Goal: Task Accomplishment & Management: Manage account settings

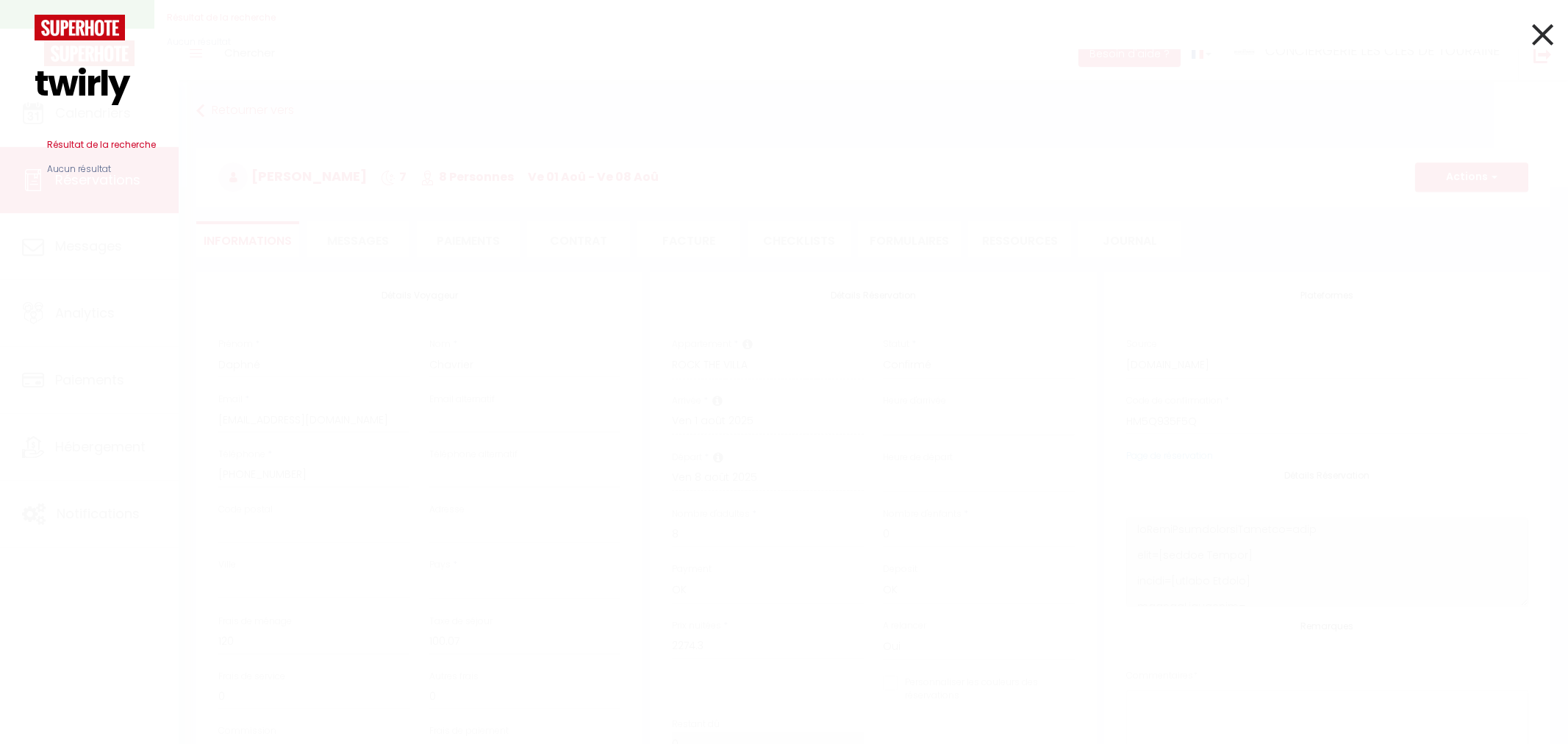
select select
select select "54624"
select select
select select "1"
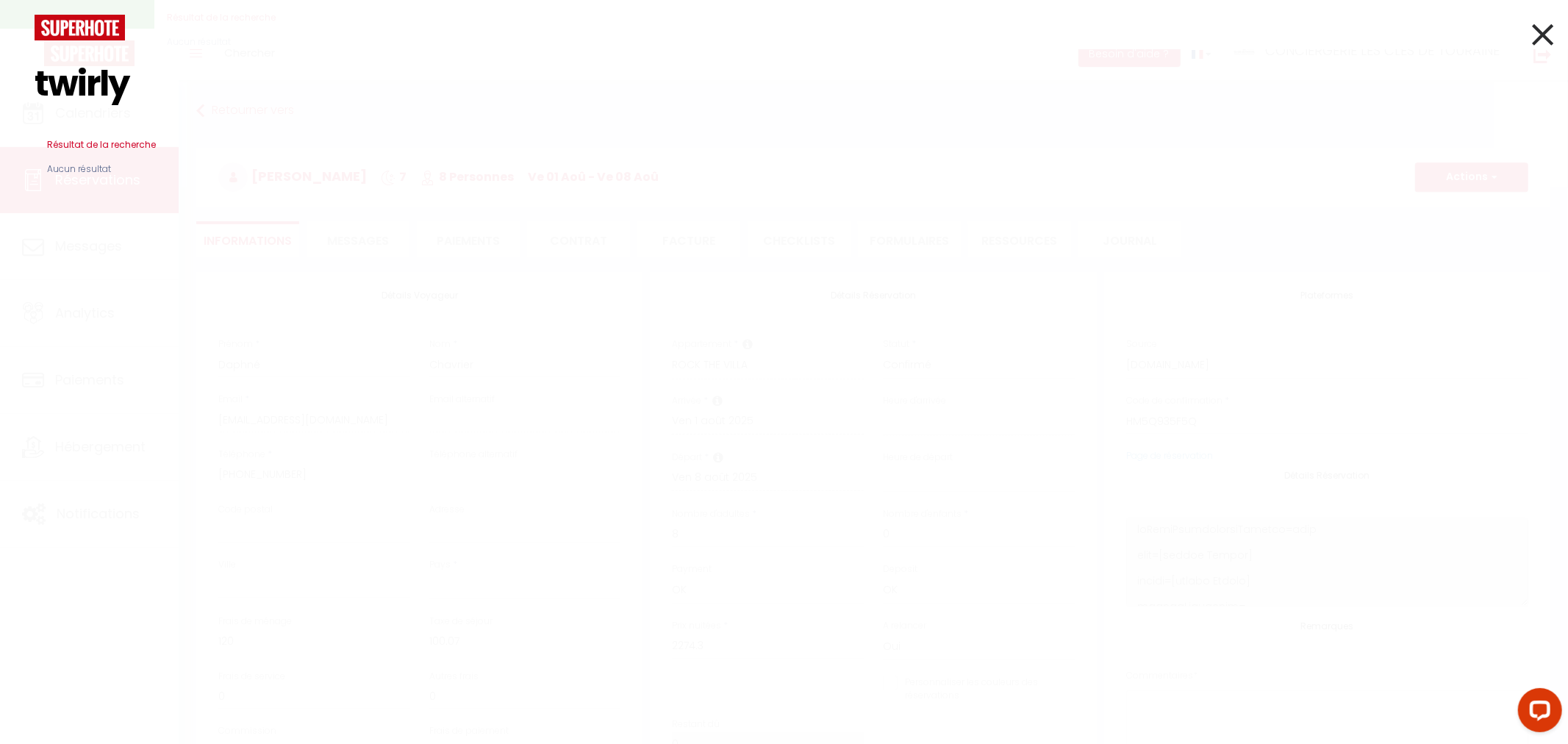
click at [1535, 44] on icon at bounding box center [1543, 34] width 21 height 37
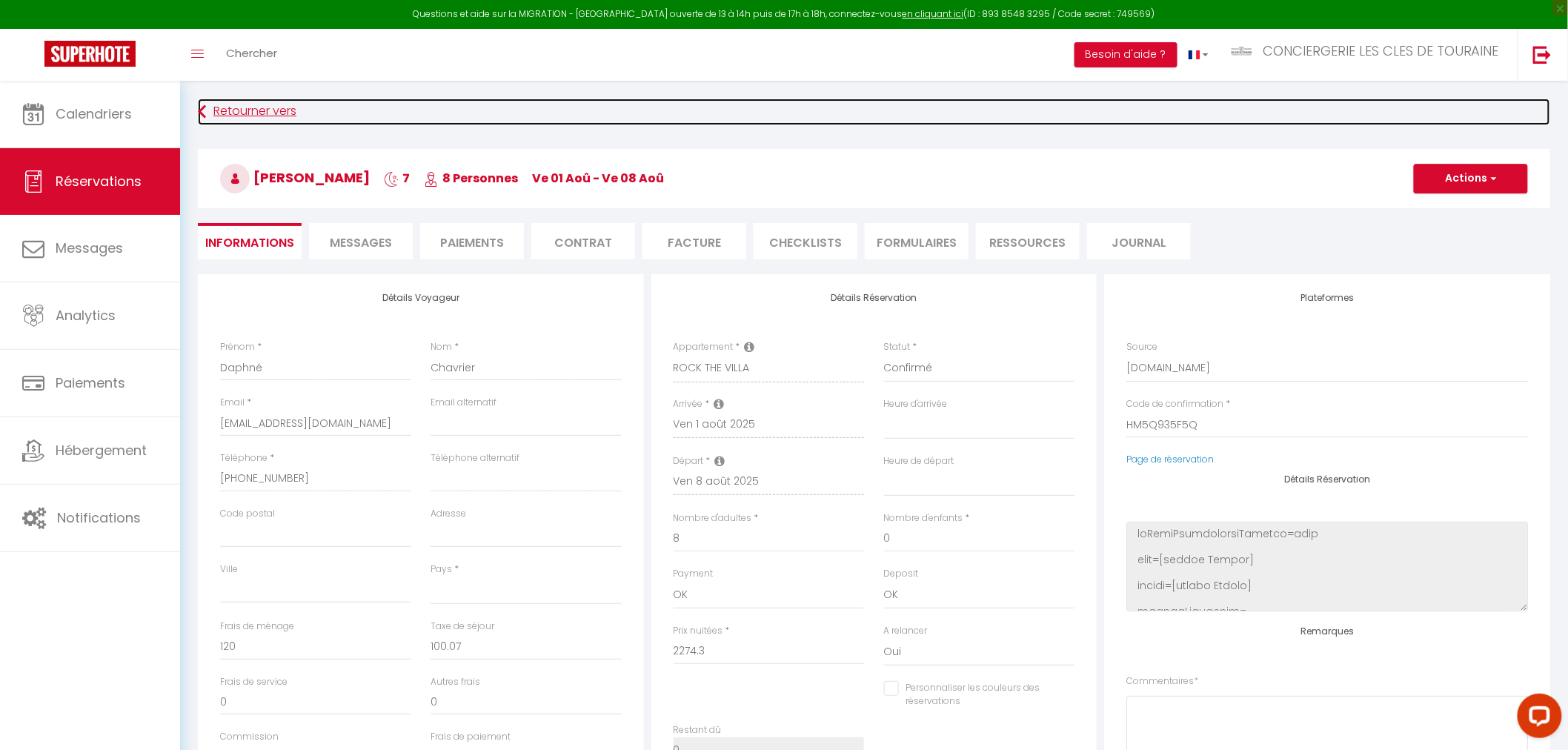
click at [225, 107] on link "Retourner vers" at bounding box center [875, 111] width 1353 height 26
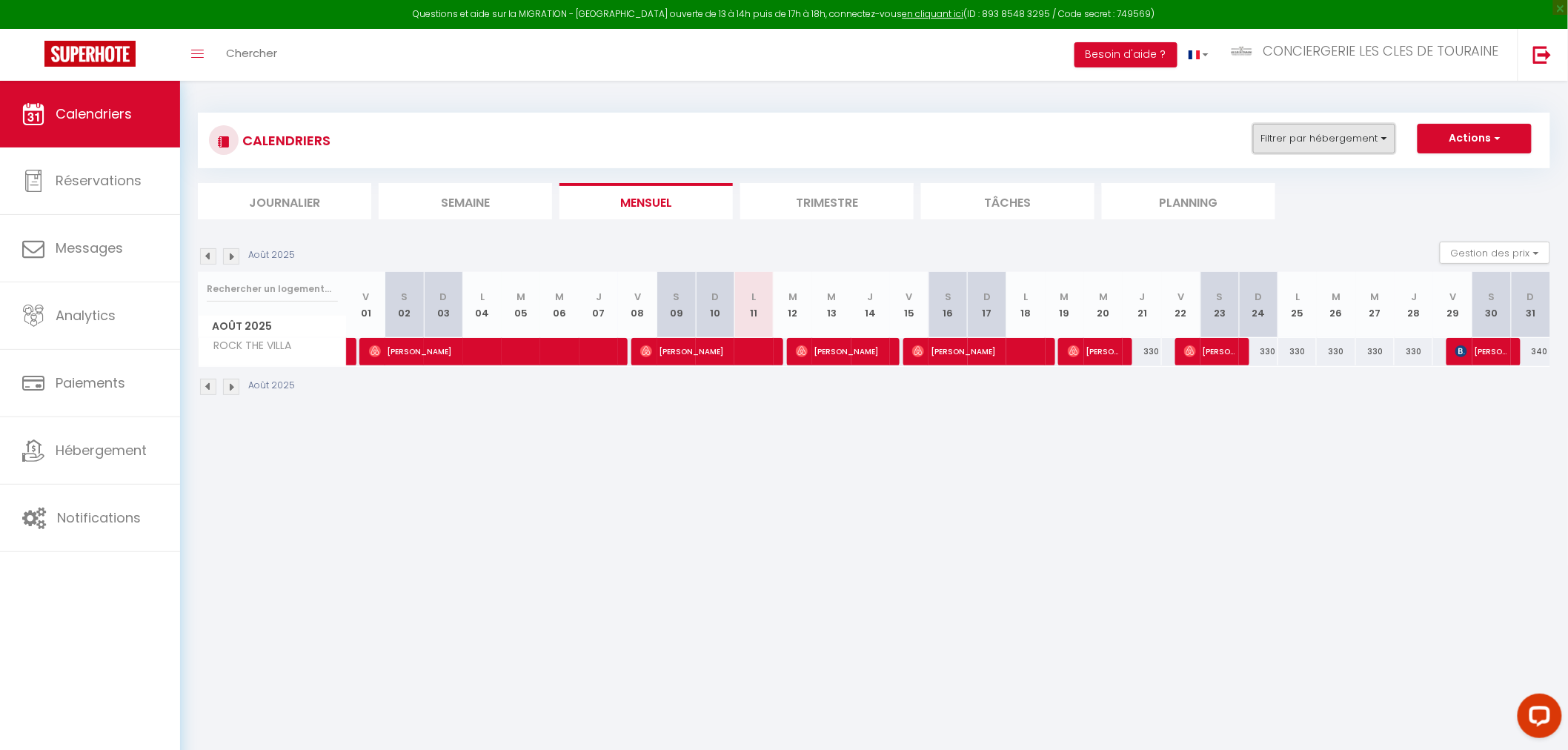
click at [1268, 135] on button "Filtrer par hébergement" at bounding box center [1324, 138] width 142 height 30
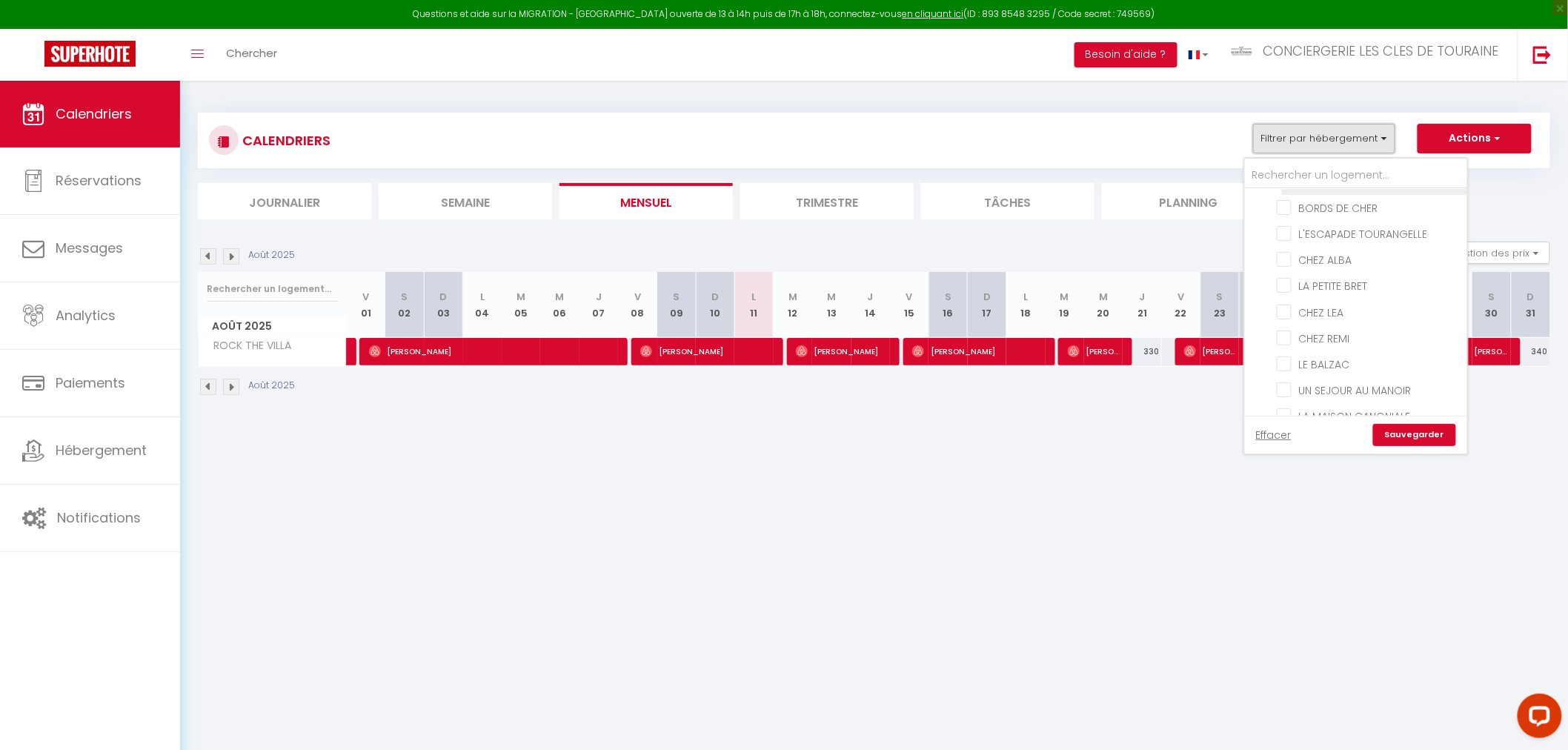
scroll to position [164, 0]
click at [1336, 292] on input "CHEZ REMI" at bounding box center [1369, 295] width 185 height 14
checkbox input "true"
checkbox input "false"
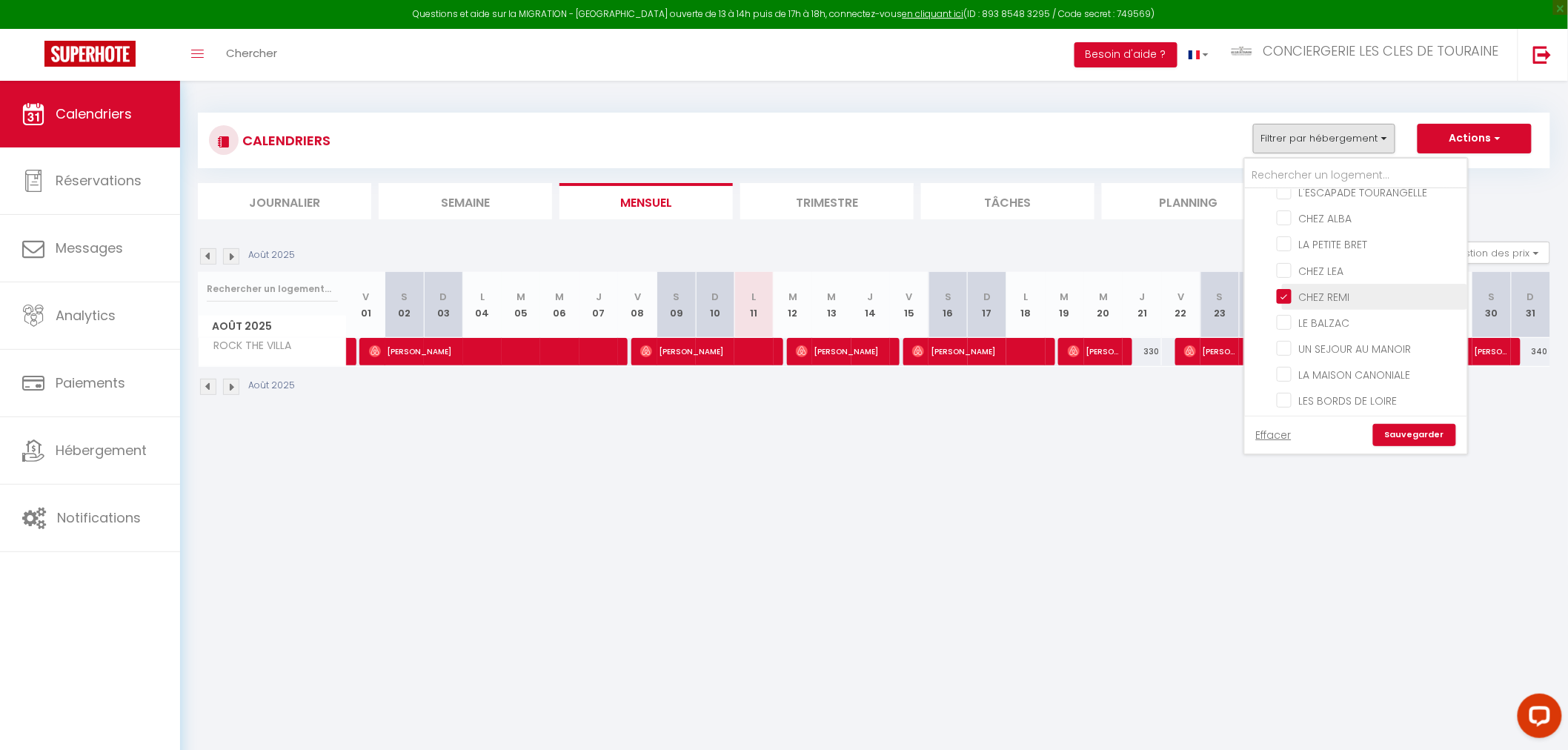
checkbox input "false"
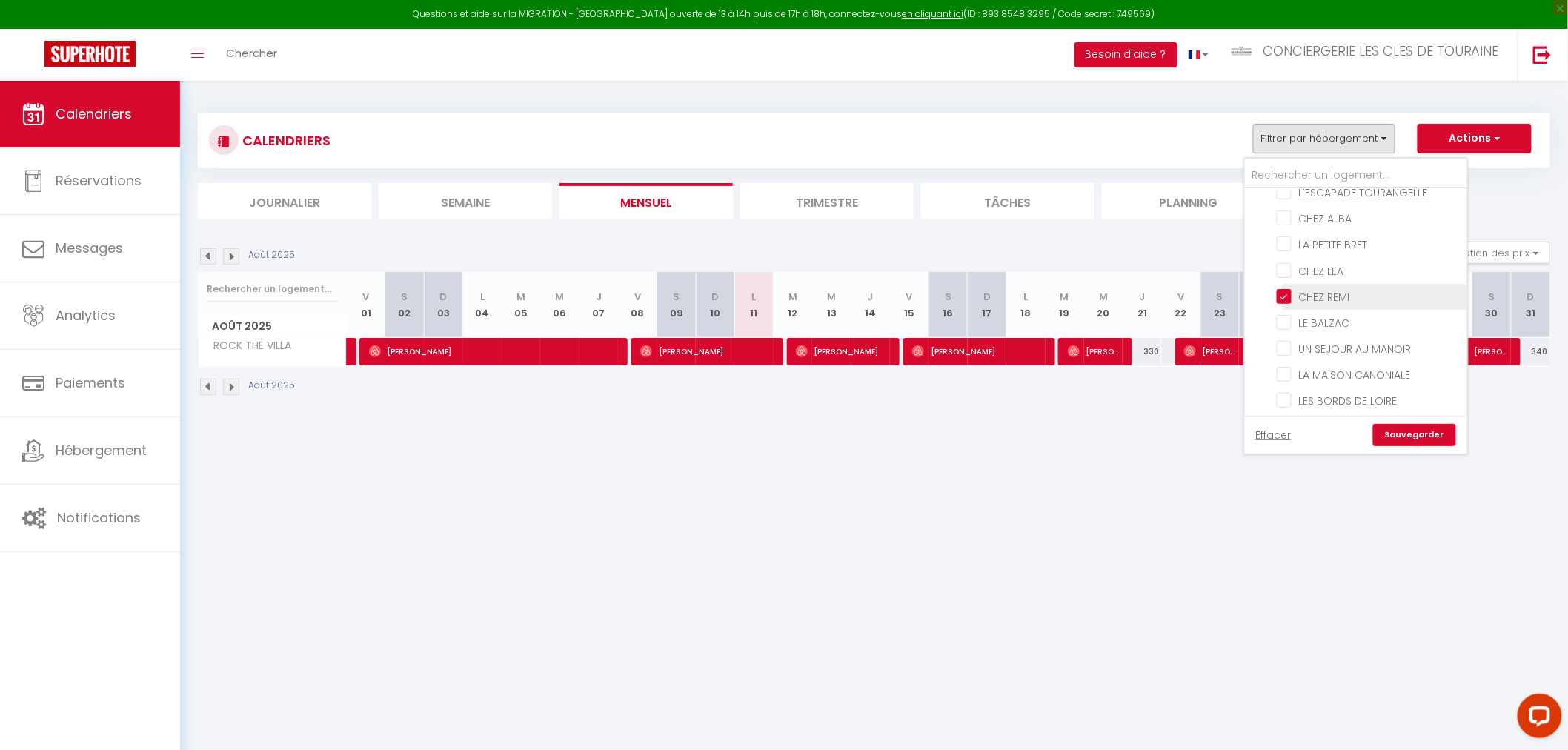
checkbox input "false"
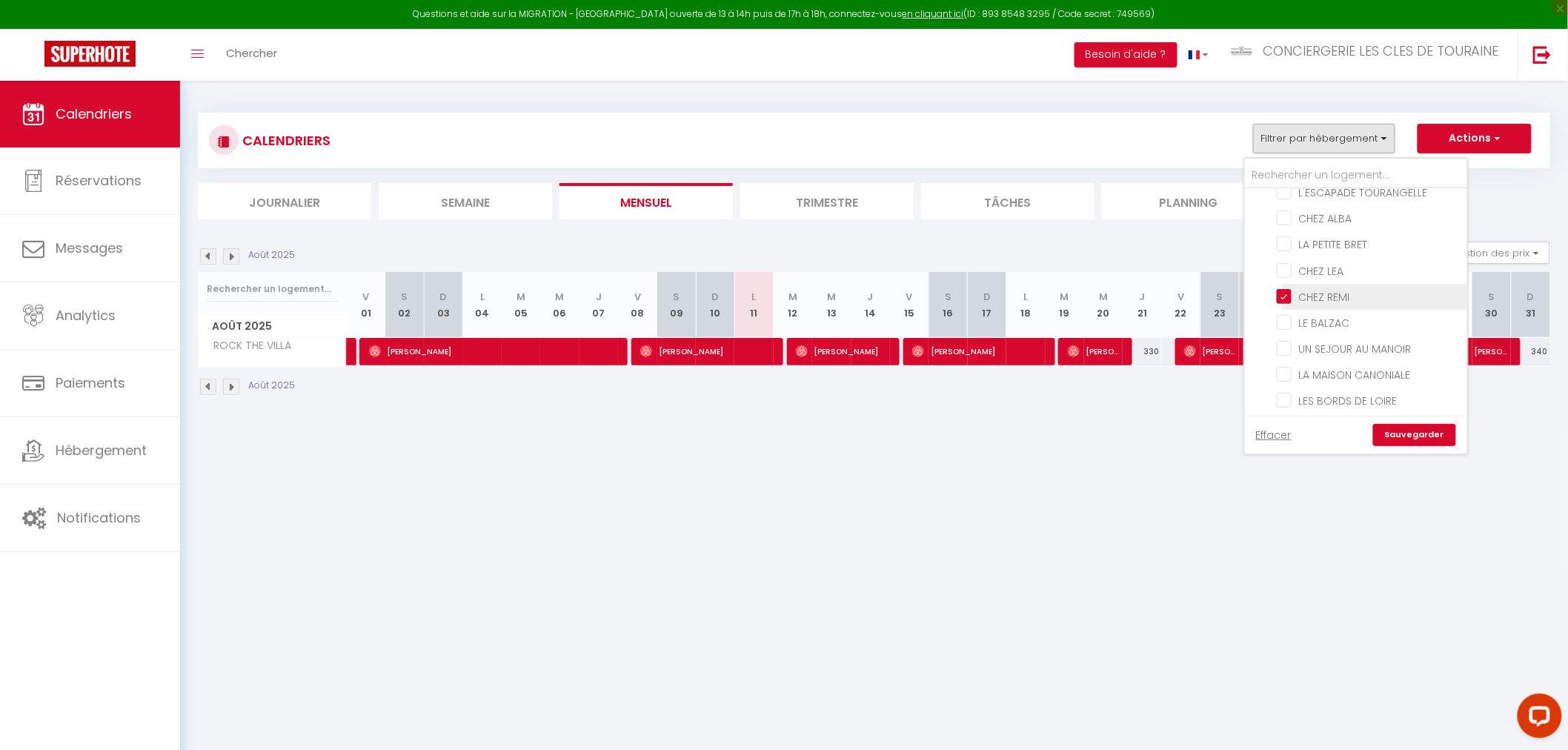
checkbox input "false"
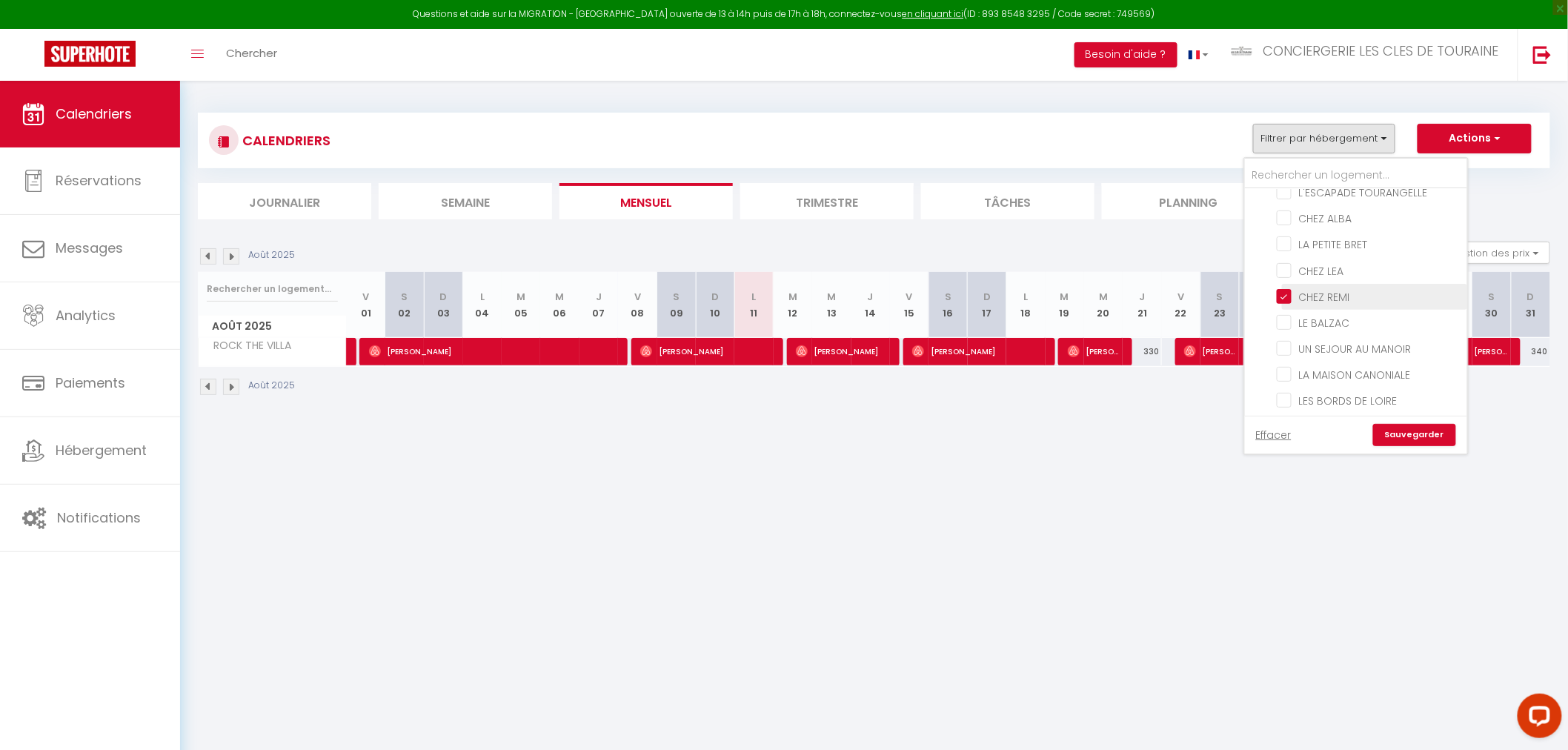
checkbox input "false"
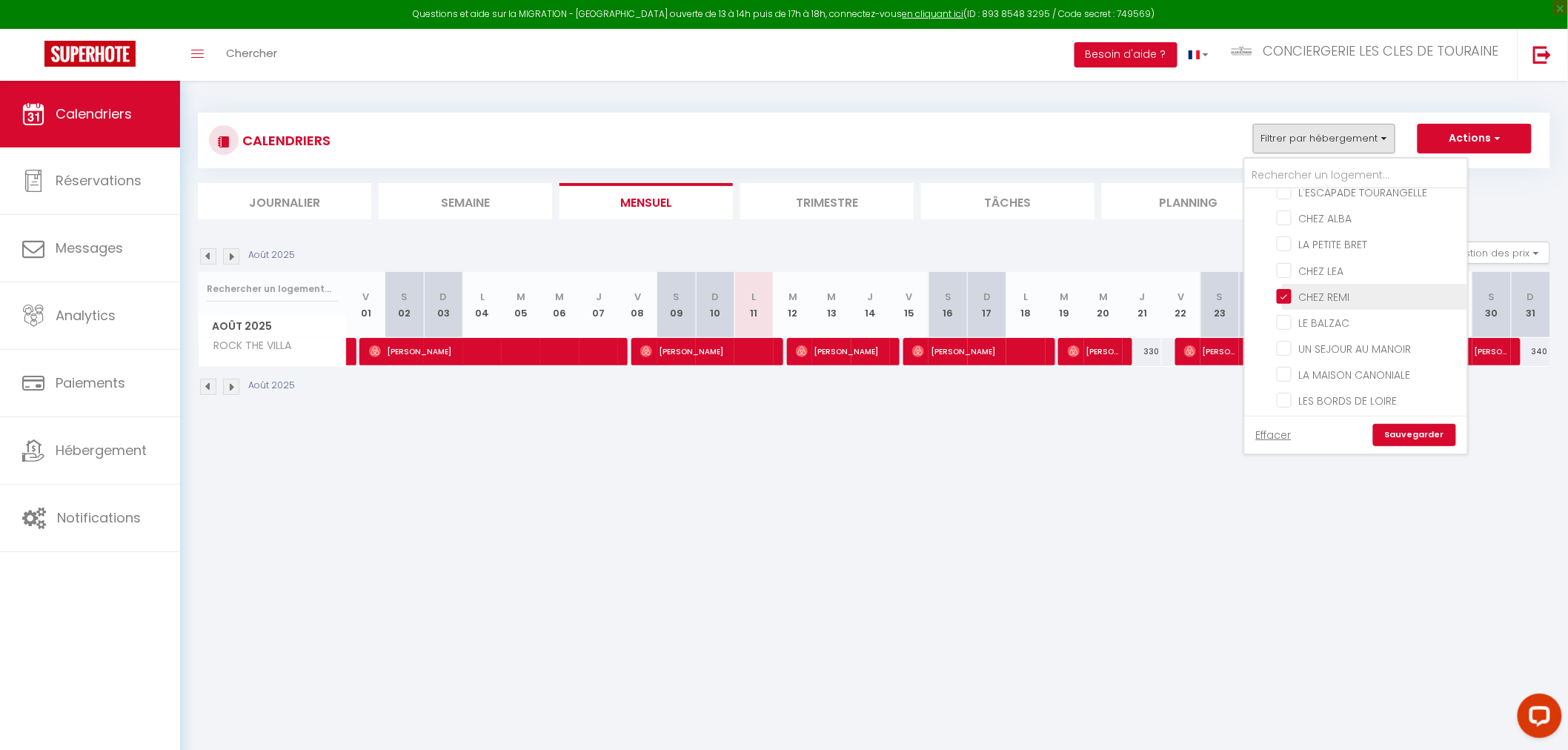
checkbox input "false"
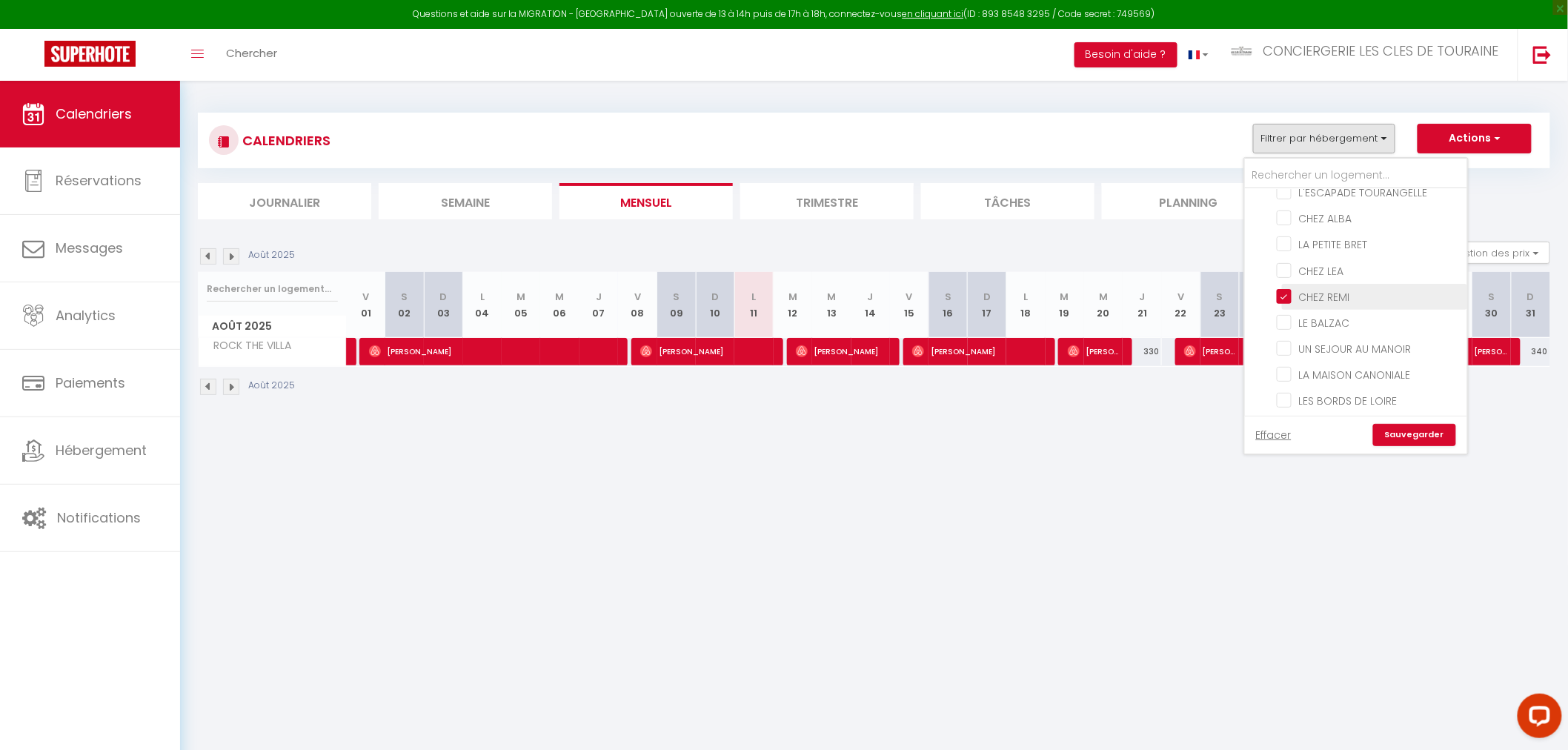
checkbox input "false"
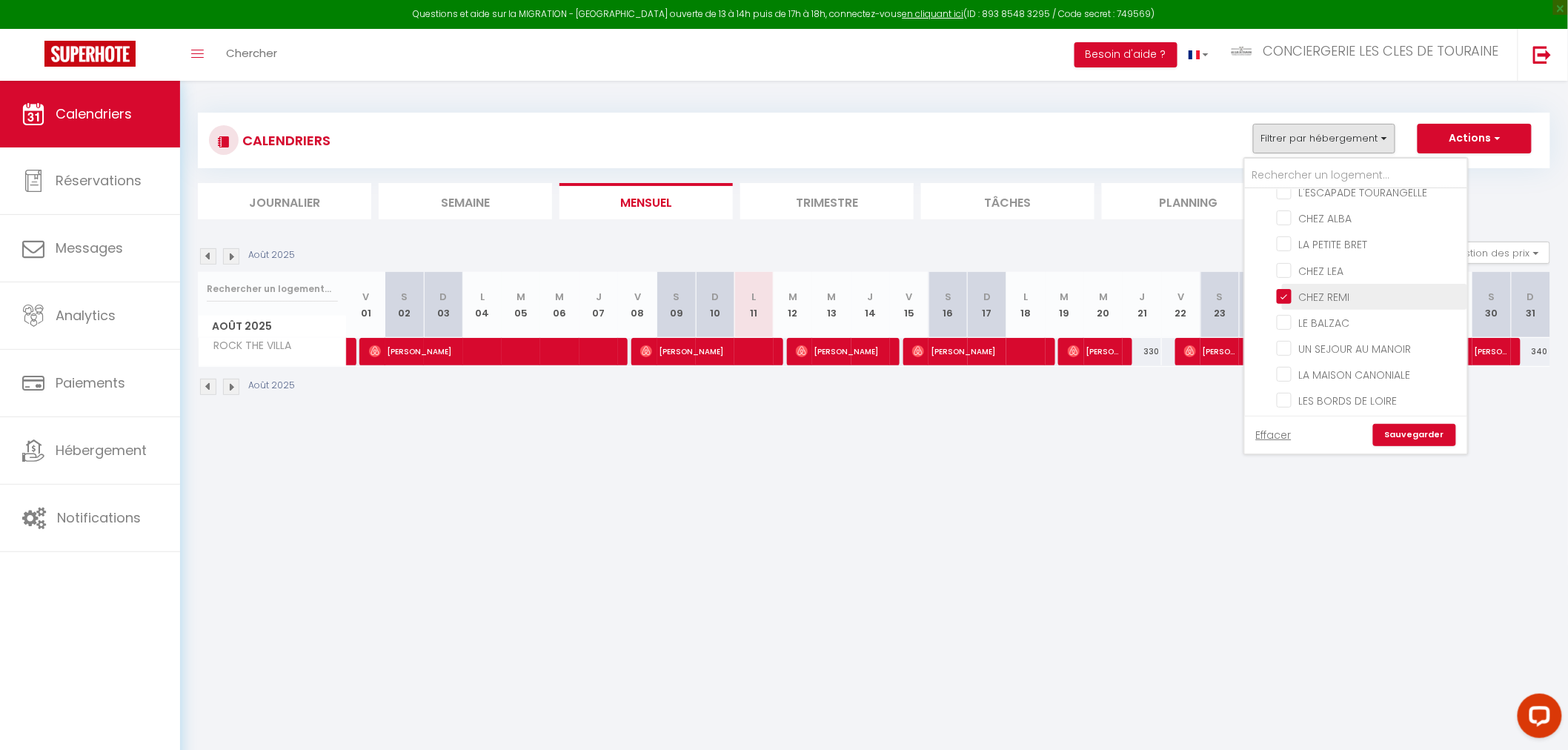
checkbox input "false"
click at [1411, 424] on link "Sauvegarder" at bounding box center [1414, 435] width 83 height 22
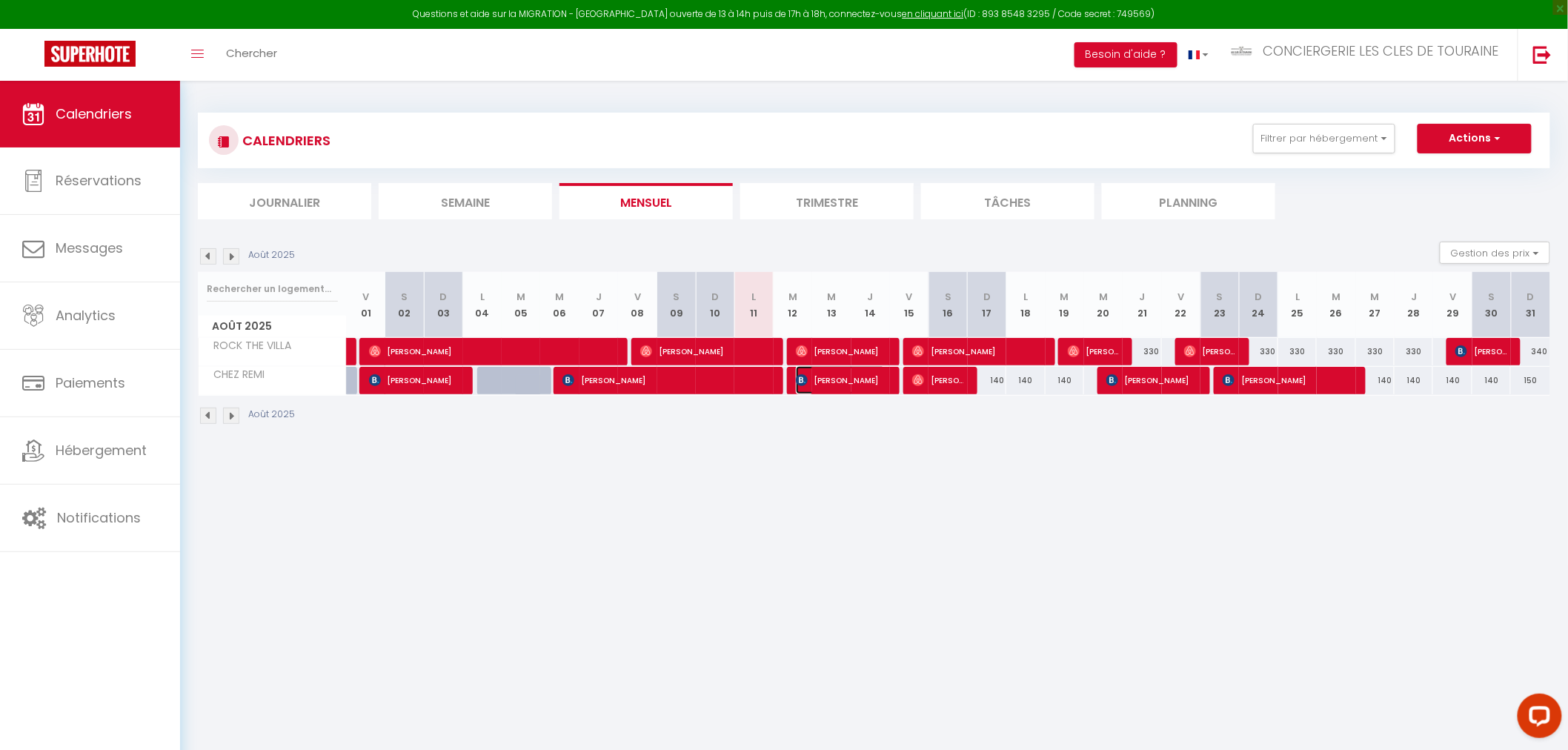
click at [848, 383] on span "Nicola Granzotto" at bounding box center [841, 379] width 90 height 28
select select "OK"
select select "0"
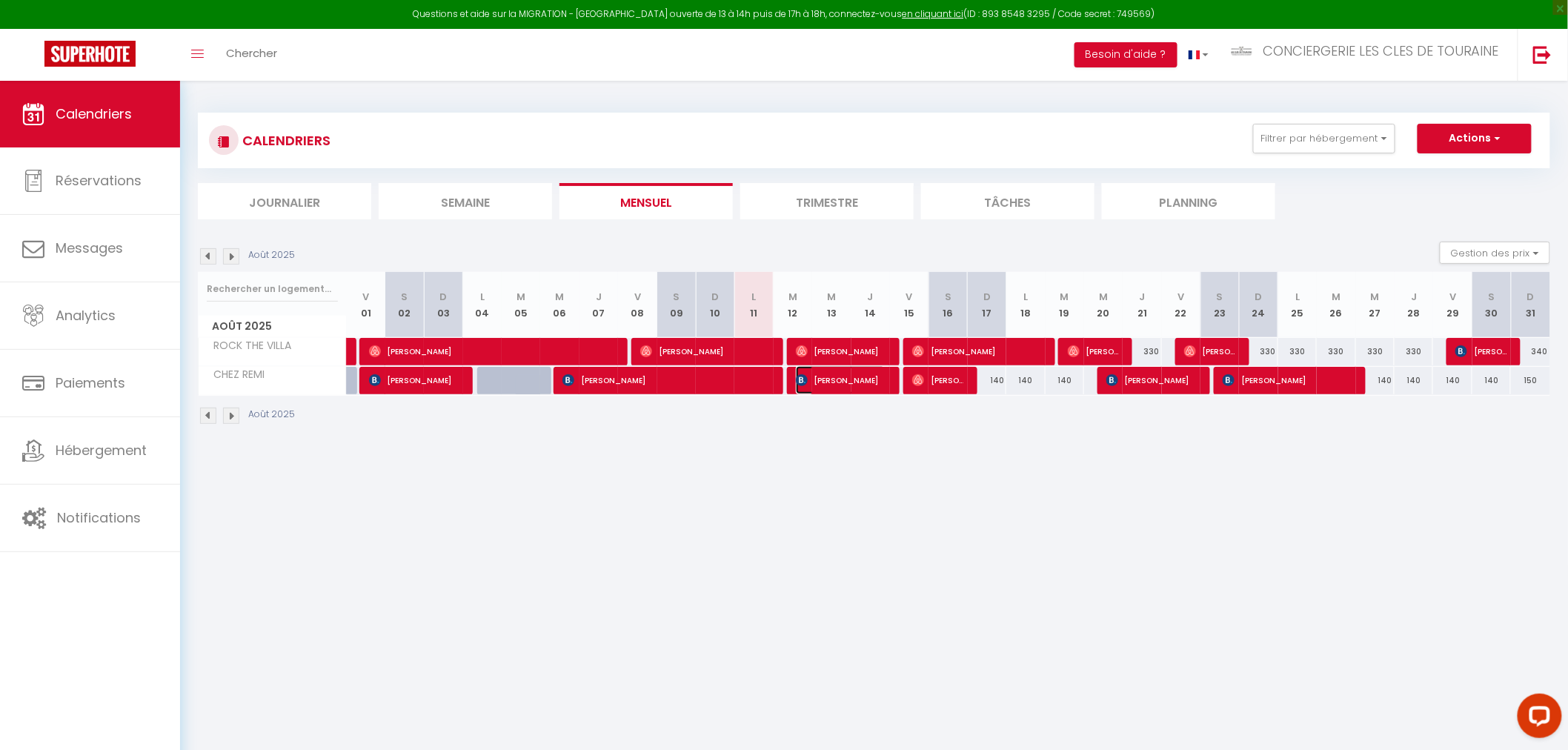
select select "1"
select select
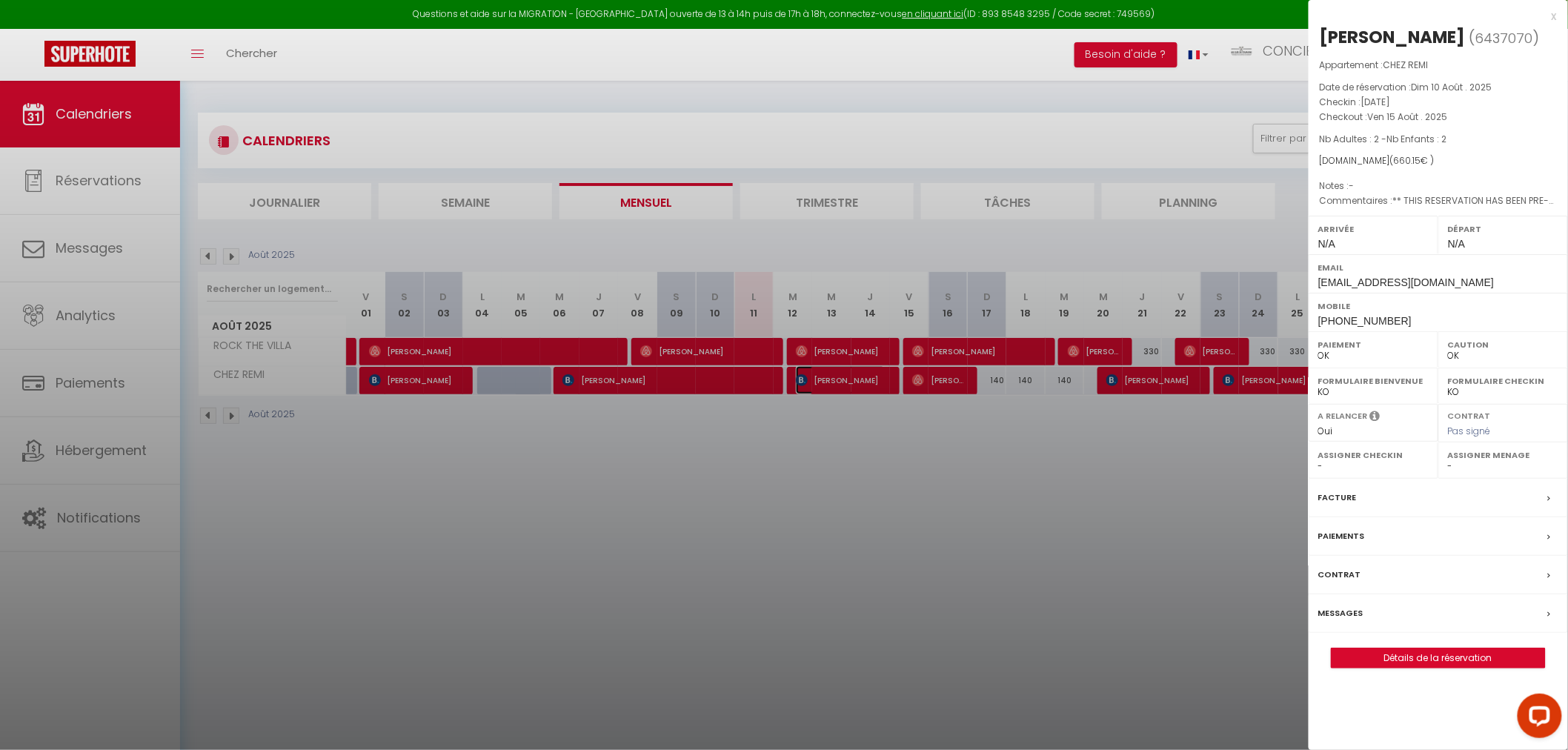
select select "32445"
click at [1441, 660] on link "Détails de la réservation" at bounding box center [1439, 658] width 213 height 19
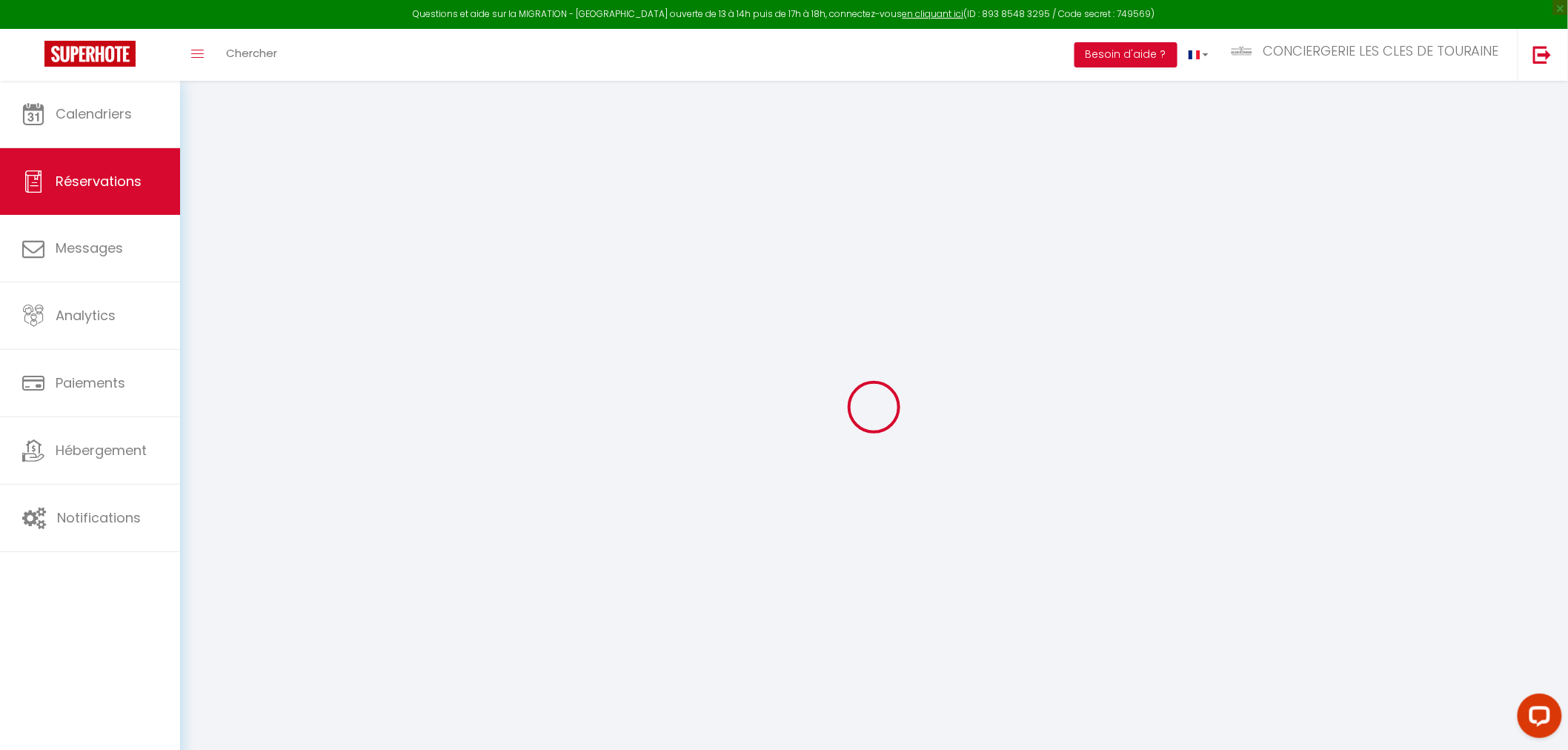
select select
checkbox input "false"
select select
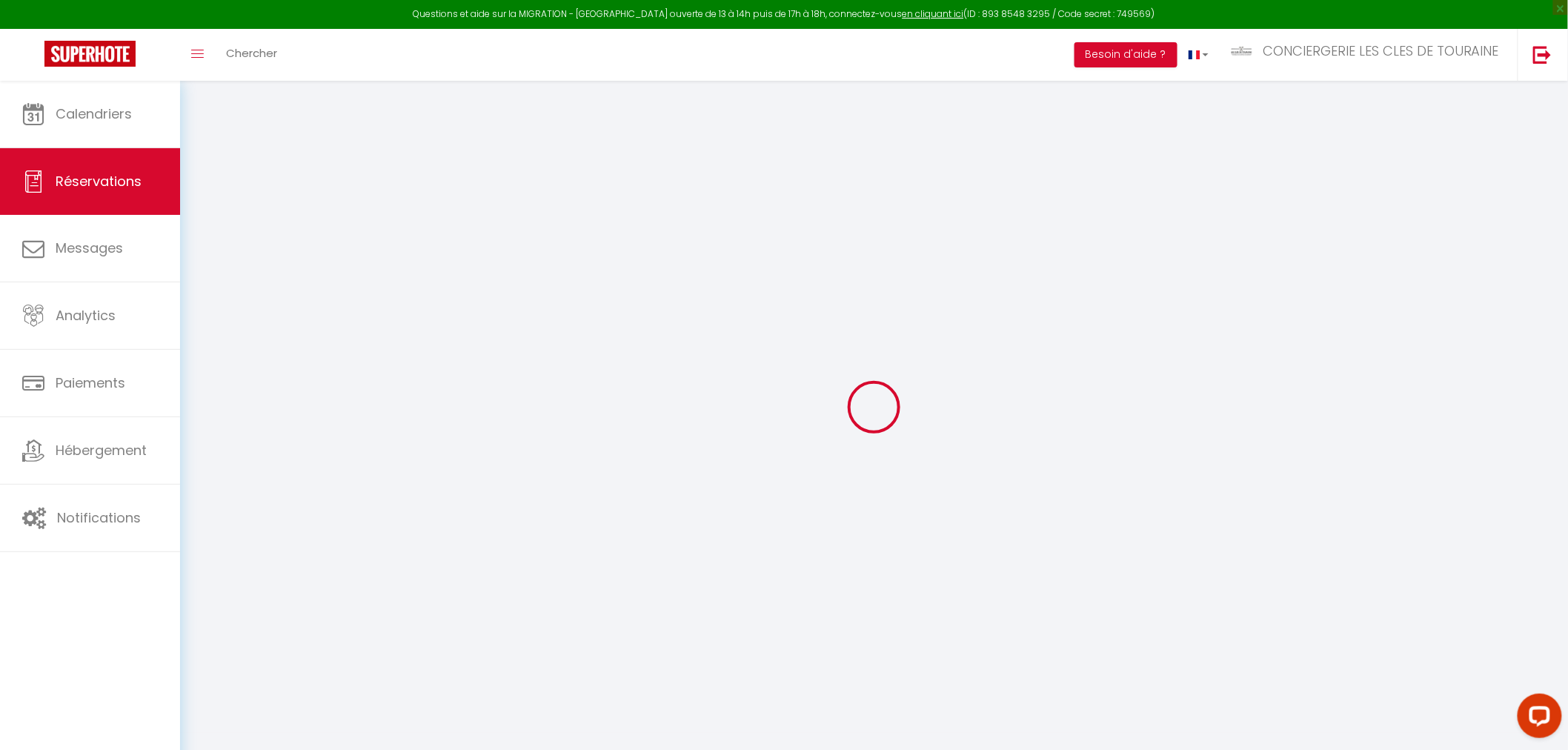
checkbox input "false"
type textarea "** THIS RESERVATION HAS BEEN PRE-PAID ** BOOKING NOTE : Payment charge is EUR 9…"
select select
checkbox input "false"
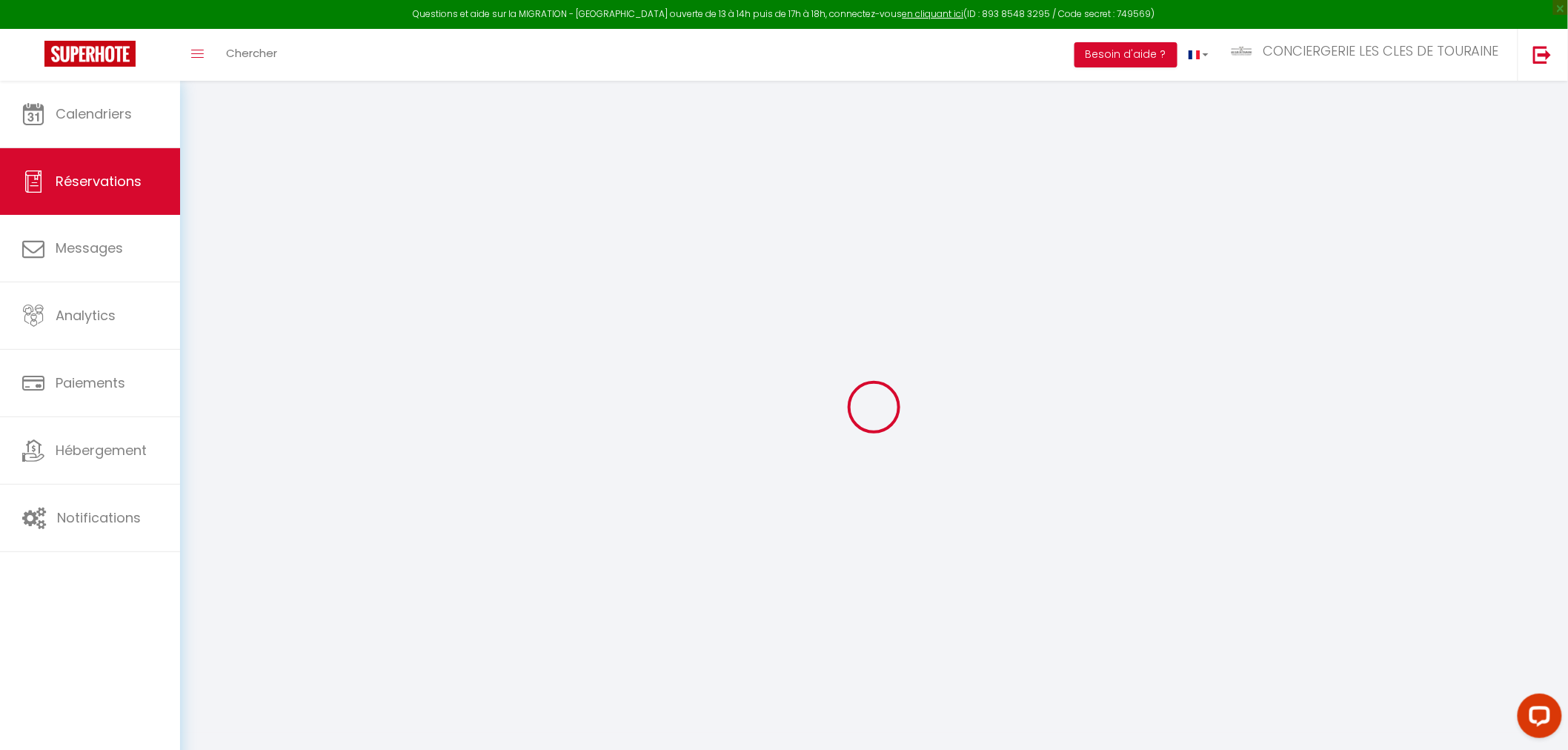
type input "90"
type input "25.25"
select select
checkbox input "false"
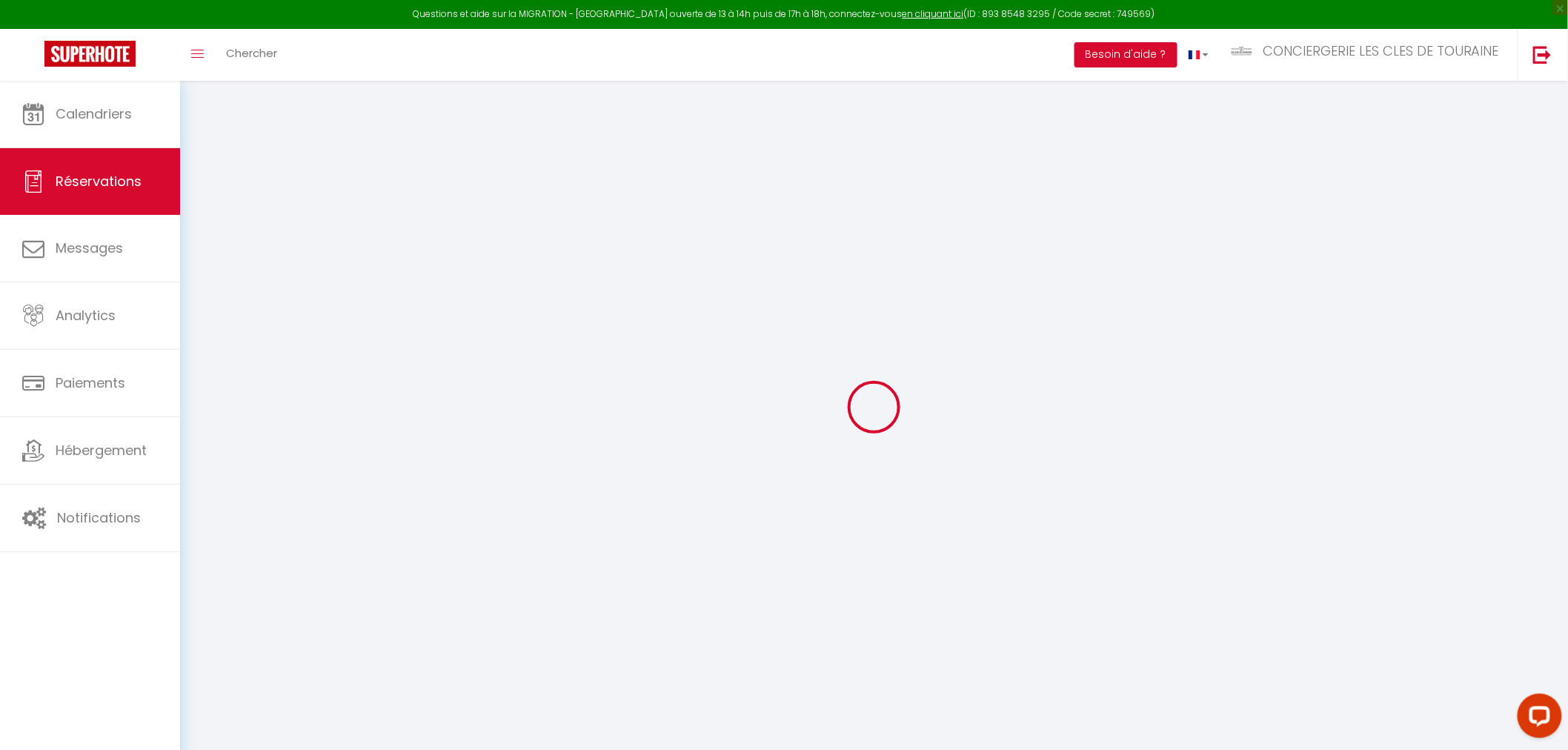
select select
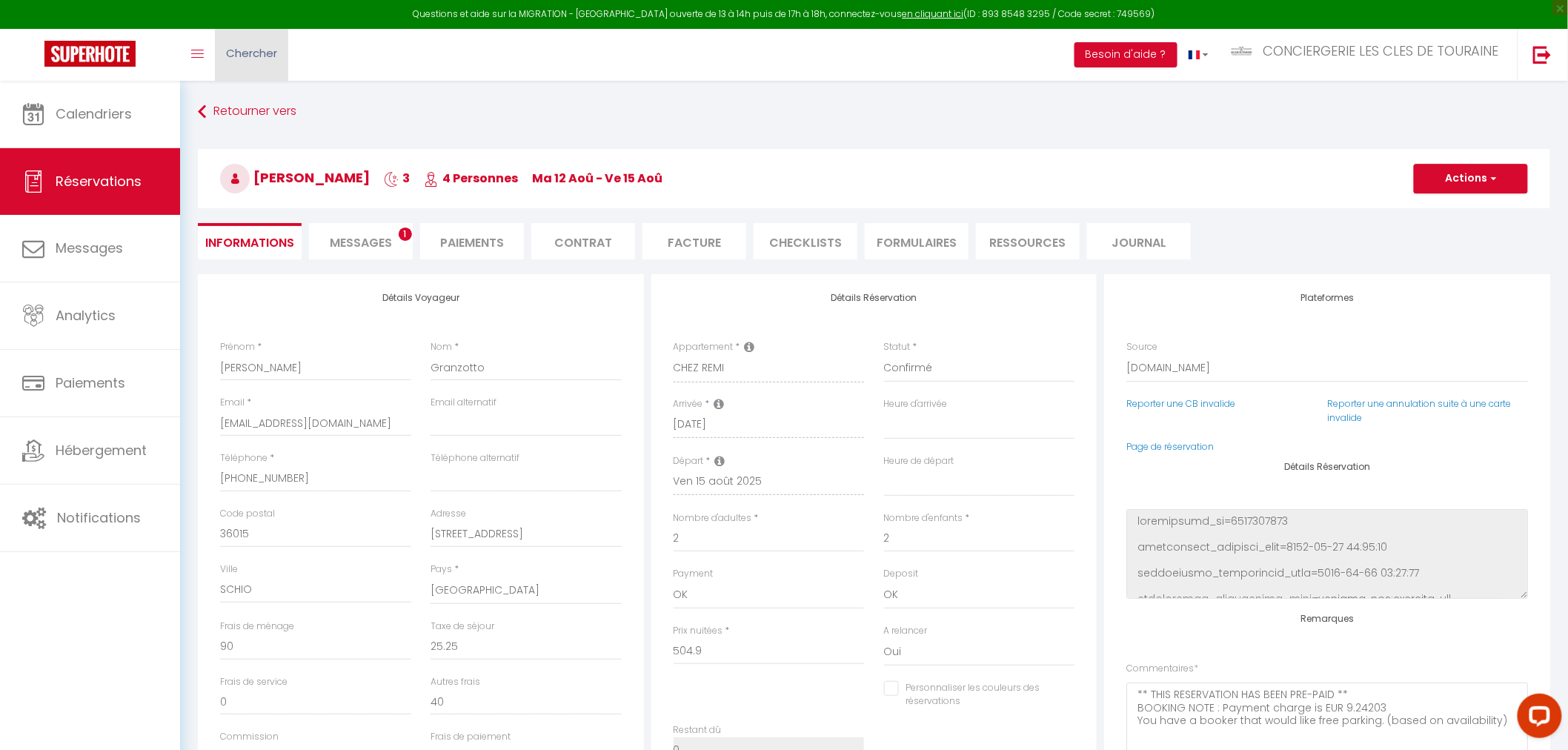
click at [228, 51] on span "Chercher" at bounding box center [252, 52] width 51 height 15
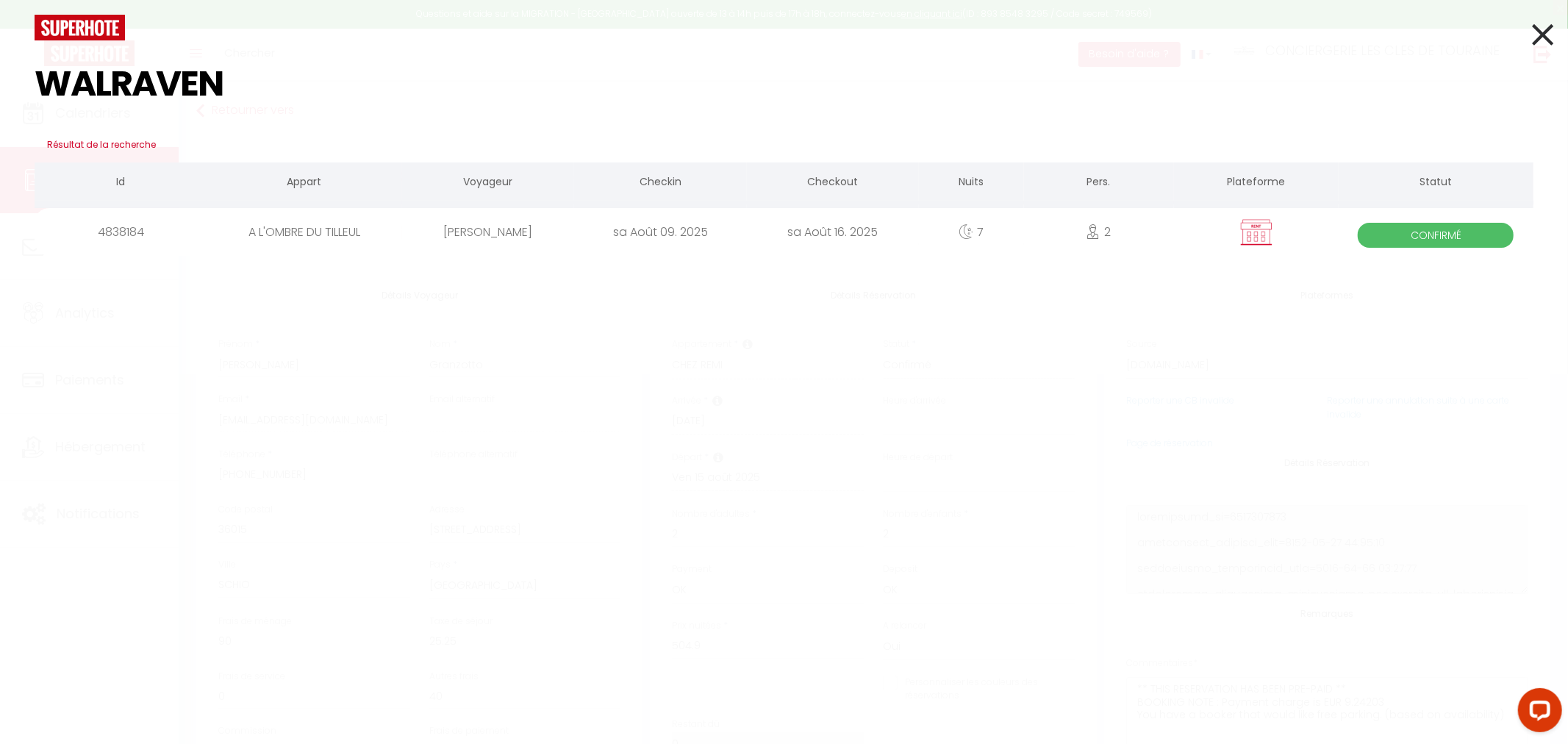
type input "WALRAVEN"
click at [443, 230] on div "David van Walraven" at bounding box center [488, 232] width 172 height 48
select select
checkbox input "false"
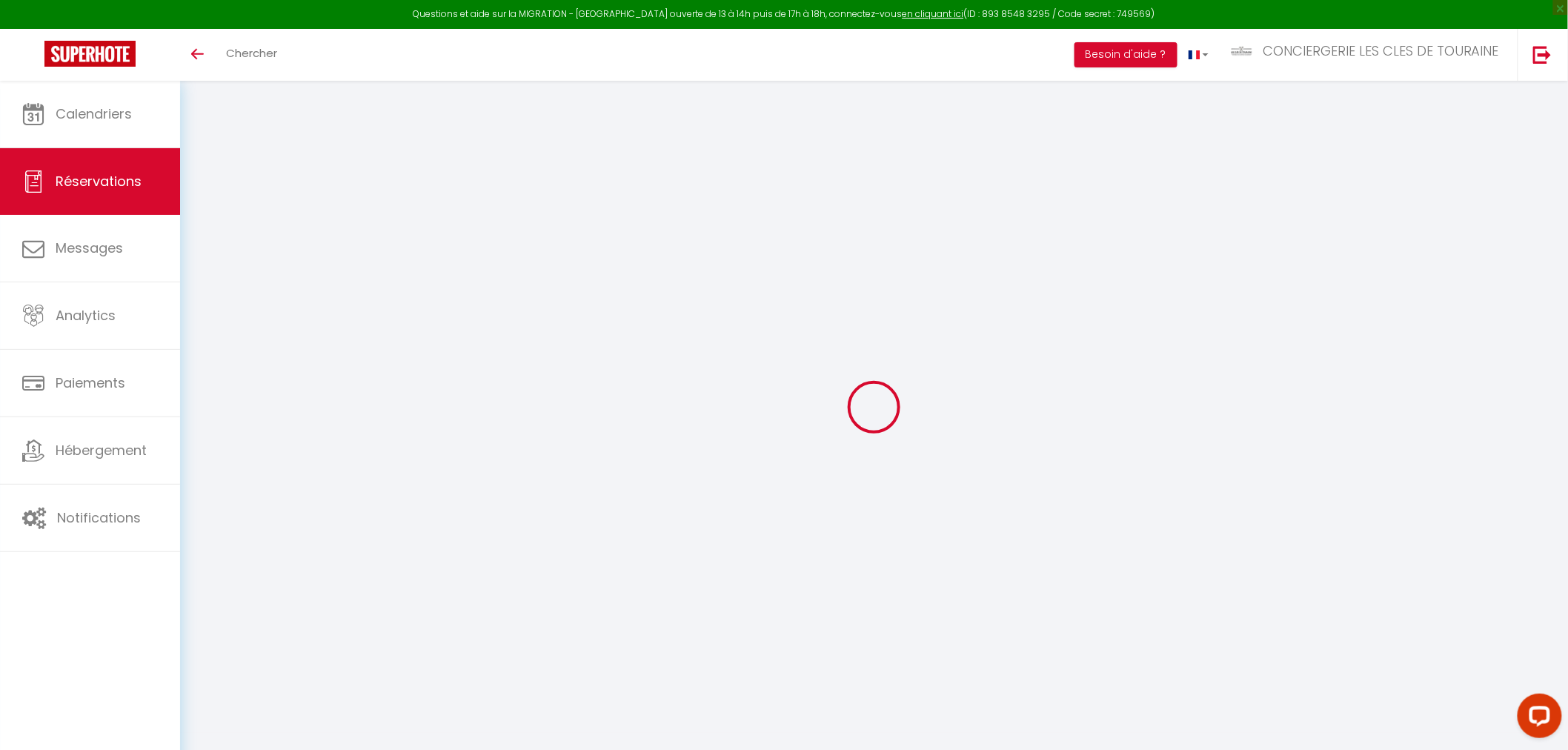
select select
checkbox input "false"
select select
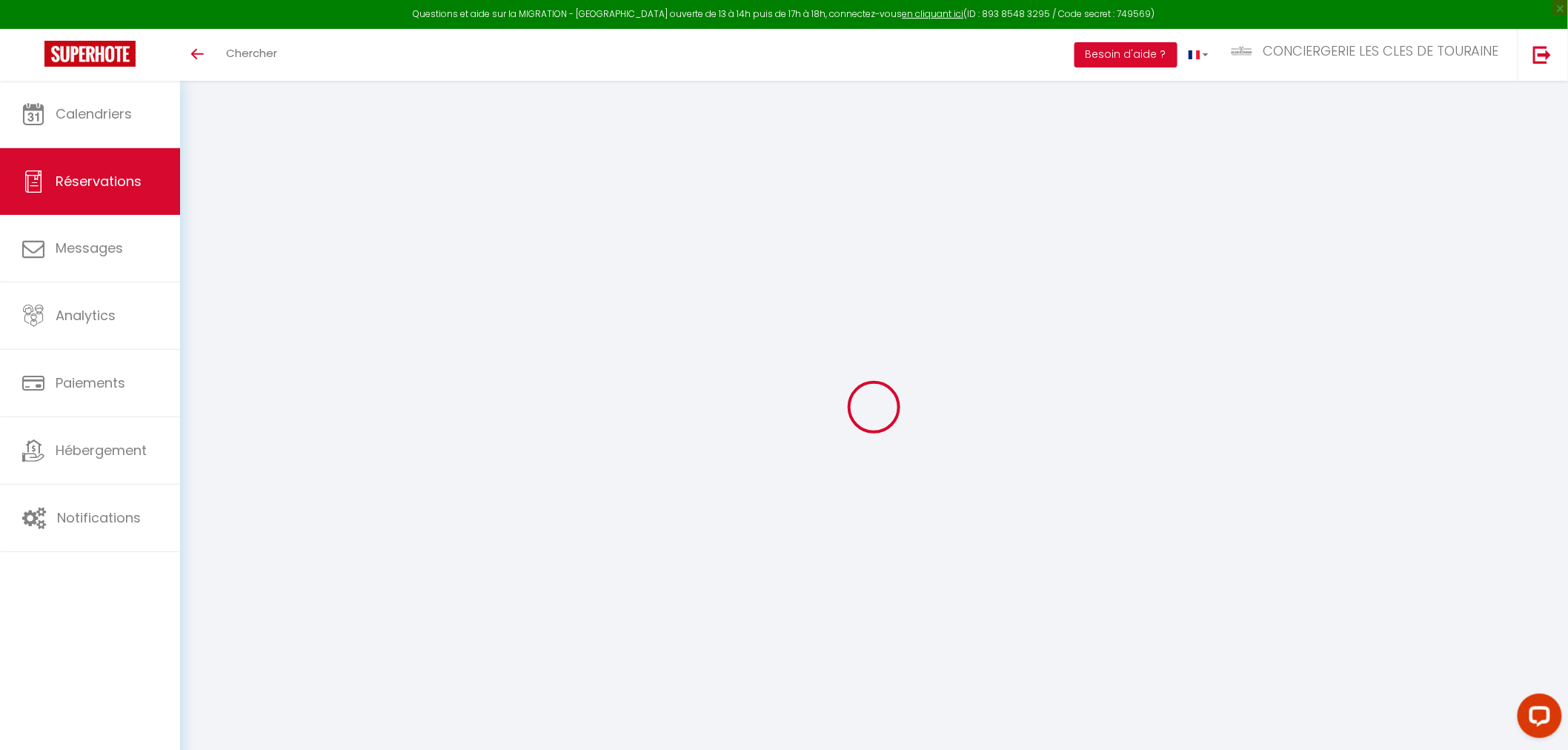
checkbox input "false"
select select
checkbox input "false"
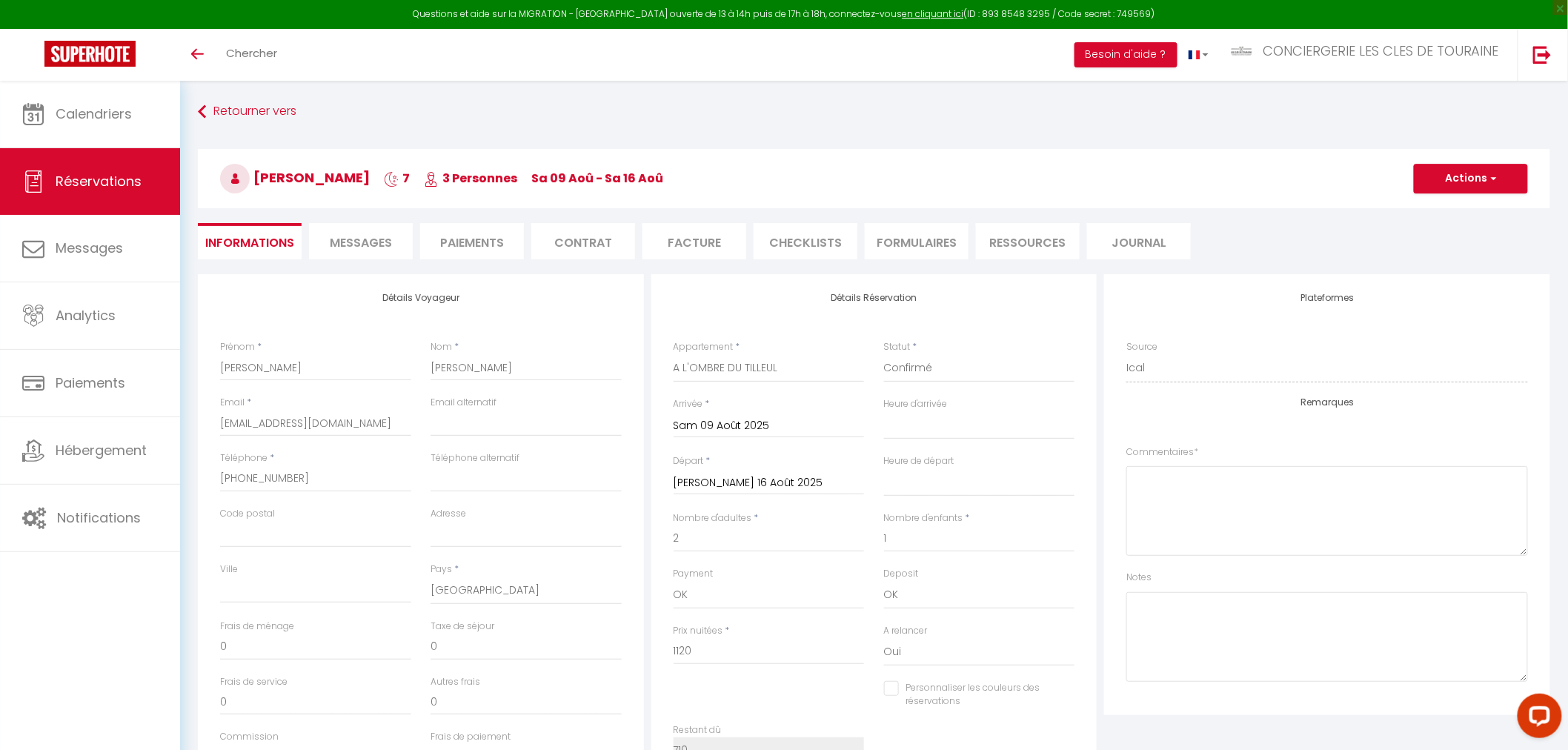
type input "90"
select select
checkbox input "false"
select select
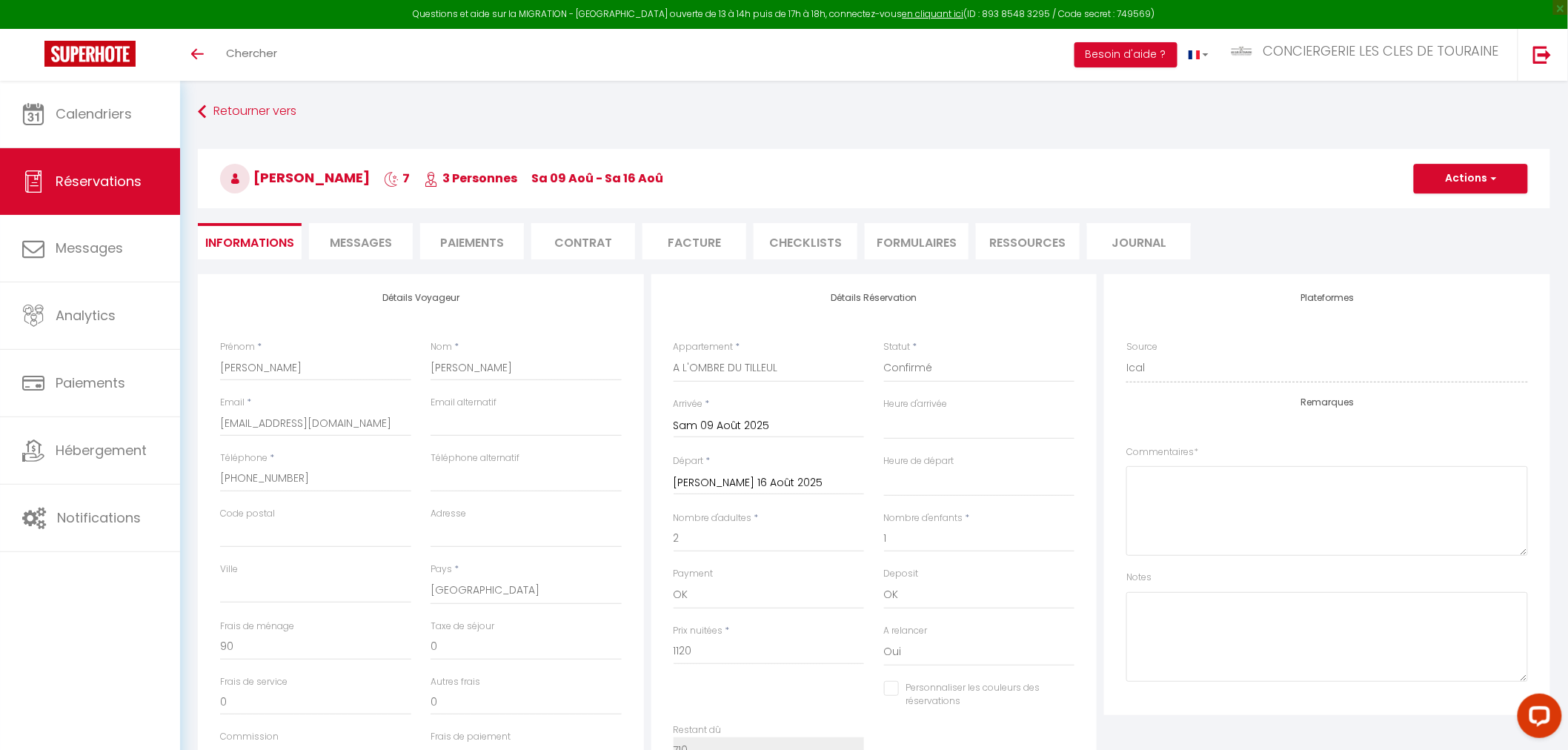
select select
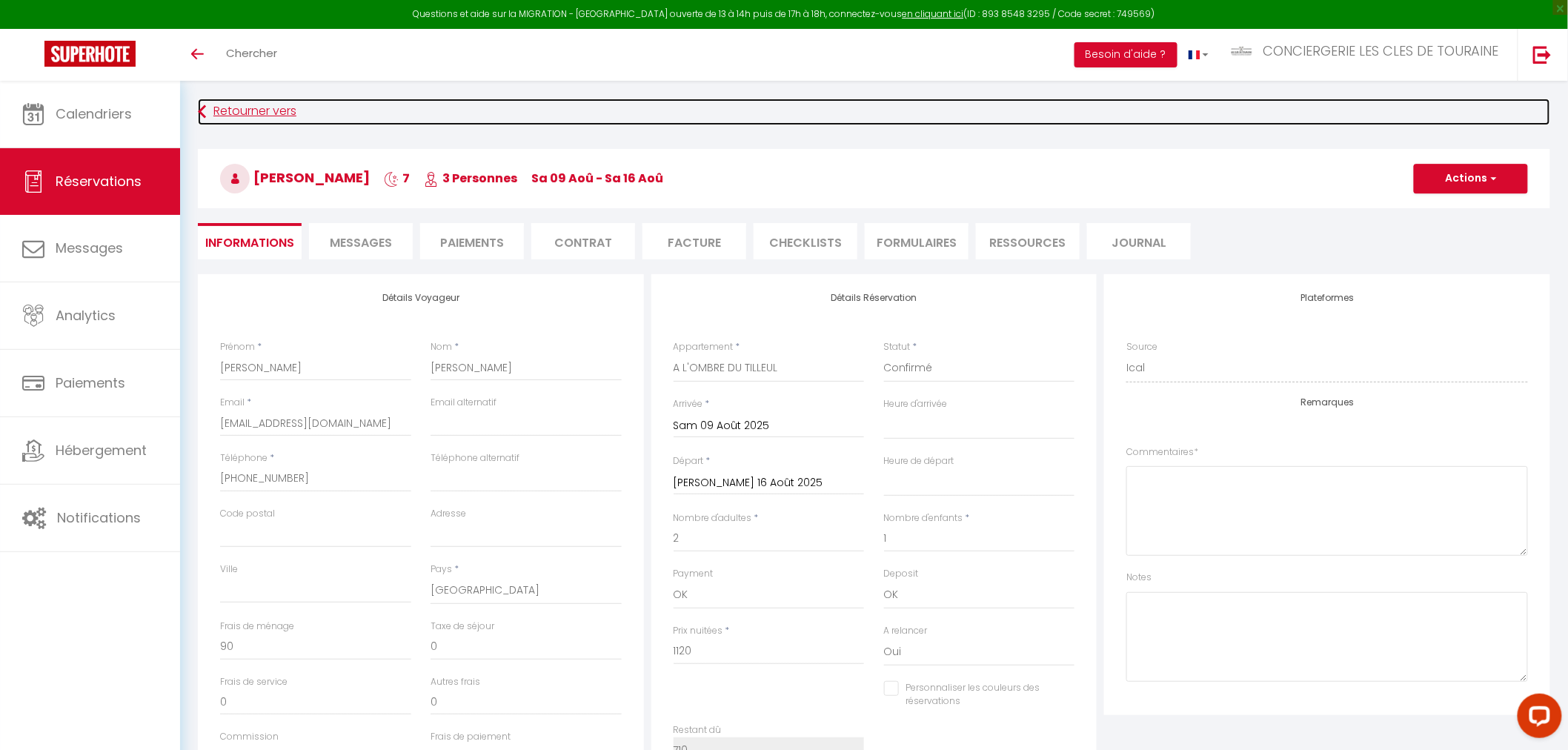
click at [255, 115] on link "Retourner vers" at bounding box center [875, 111] width 1353 height 26
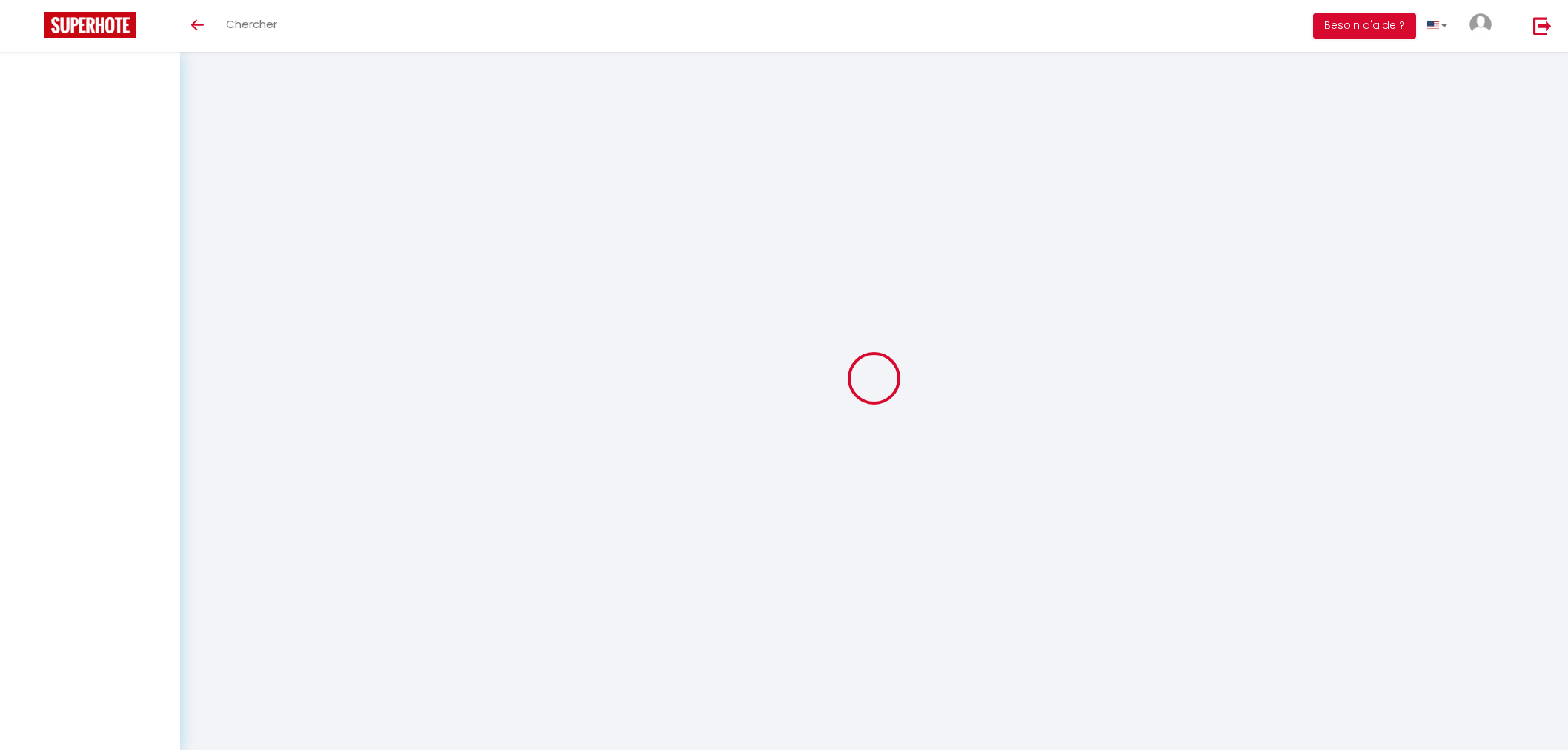
select select
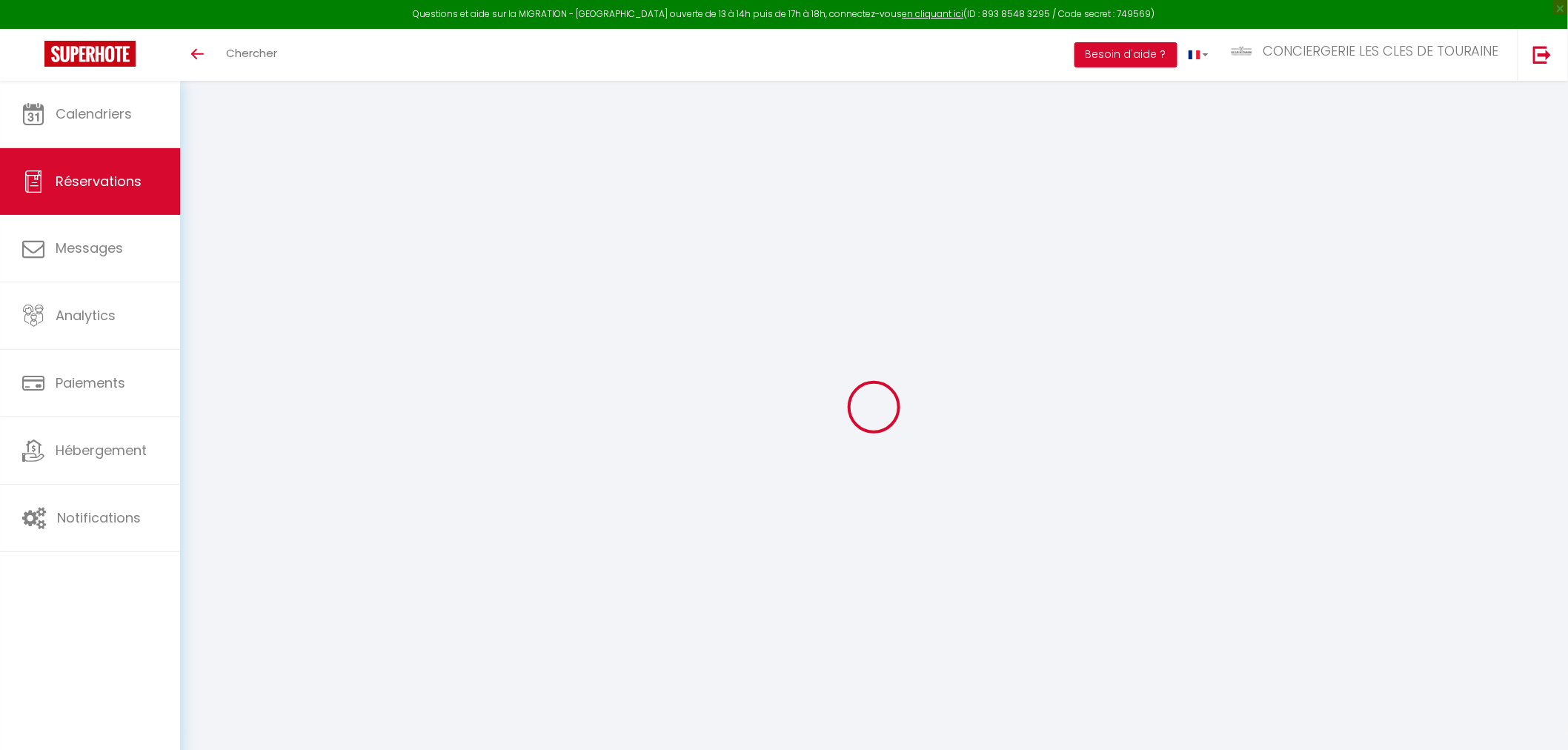
select select
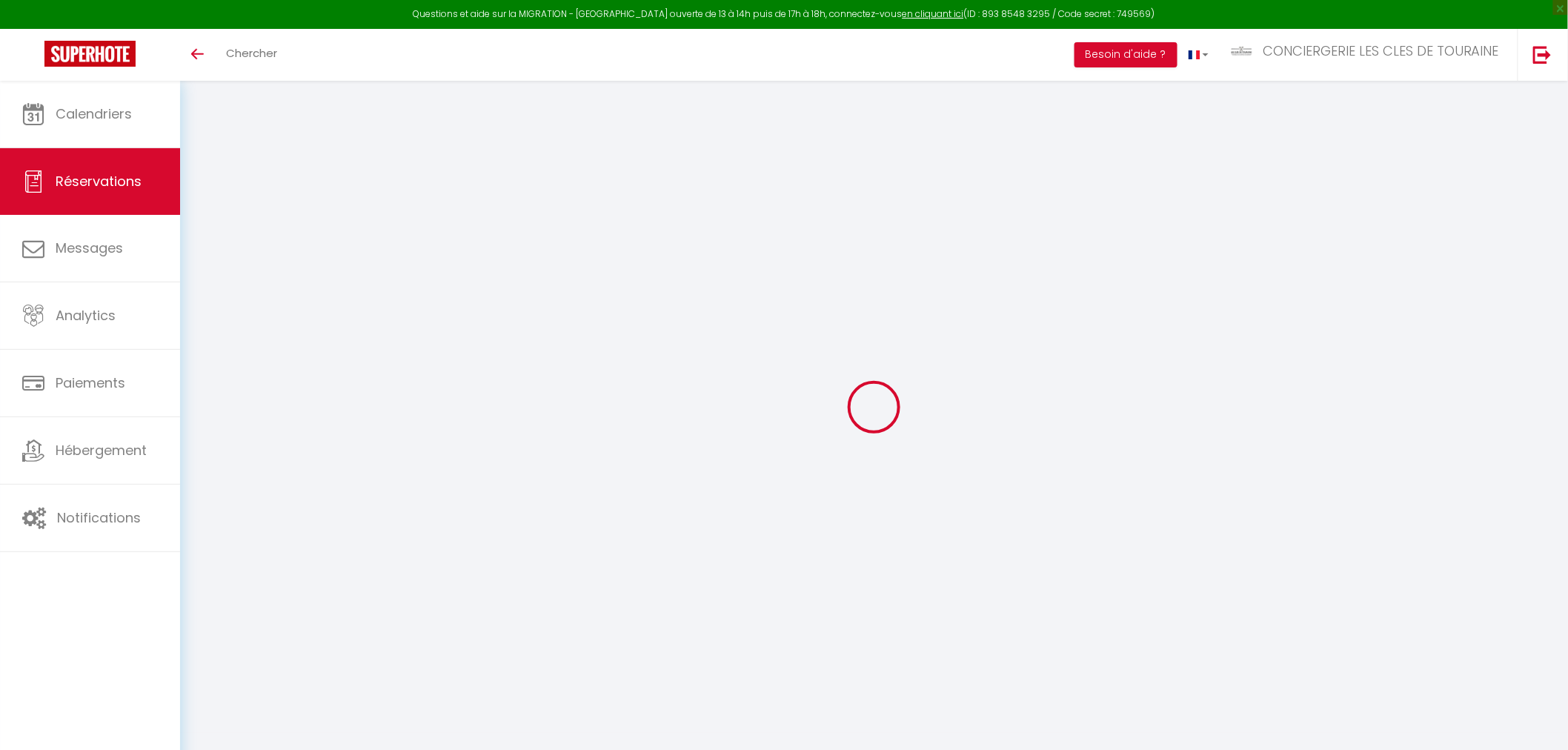
select select
checkbox input "false"
select select
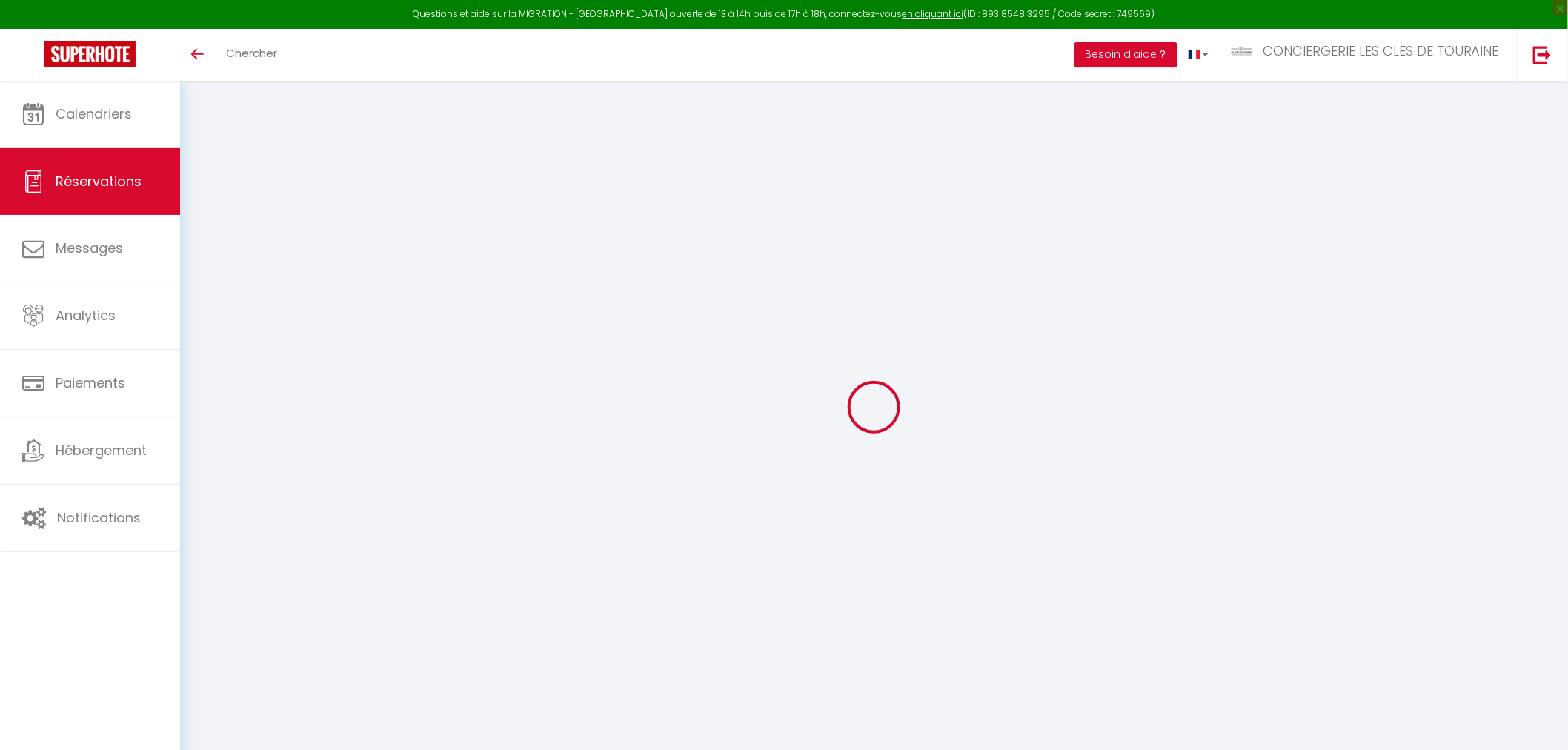
select select
checkbox input "false"
select select
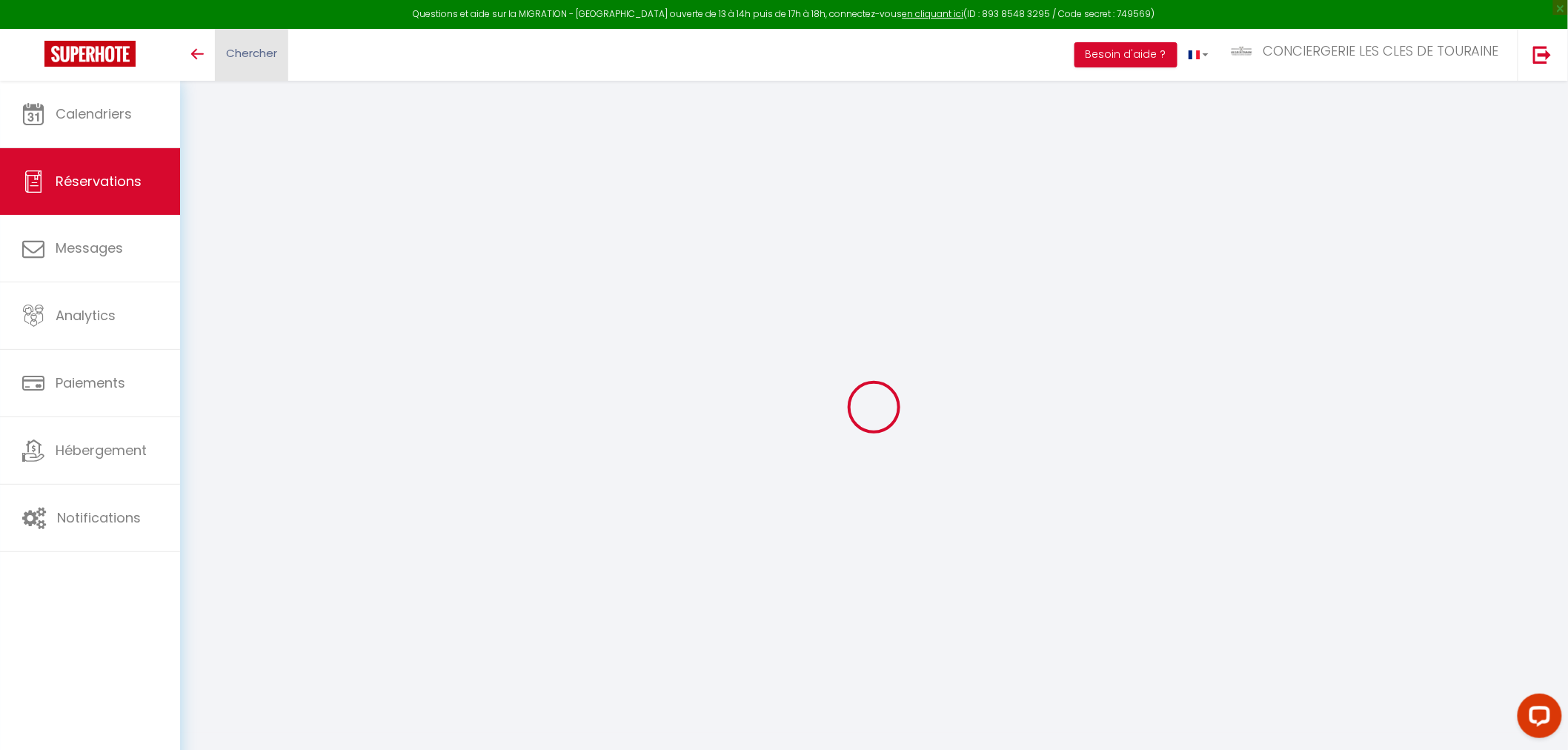
type input "Nicola"
type input "Granzotto"
type input "ngranz.841221@guest.booking.com"
type input "+393939936473"
type input "36015"
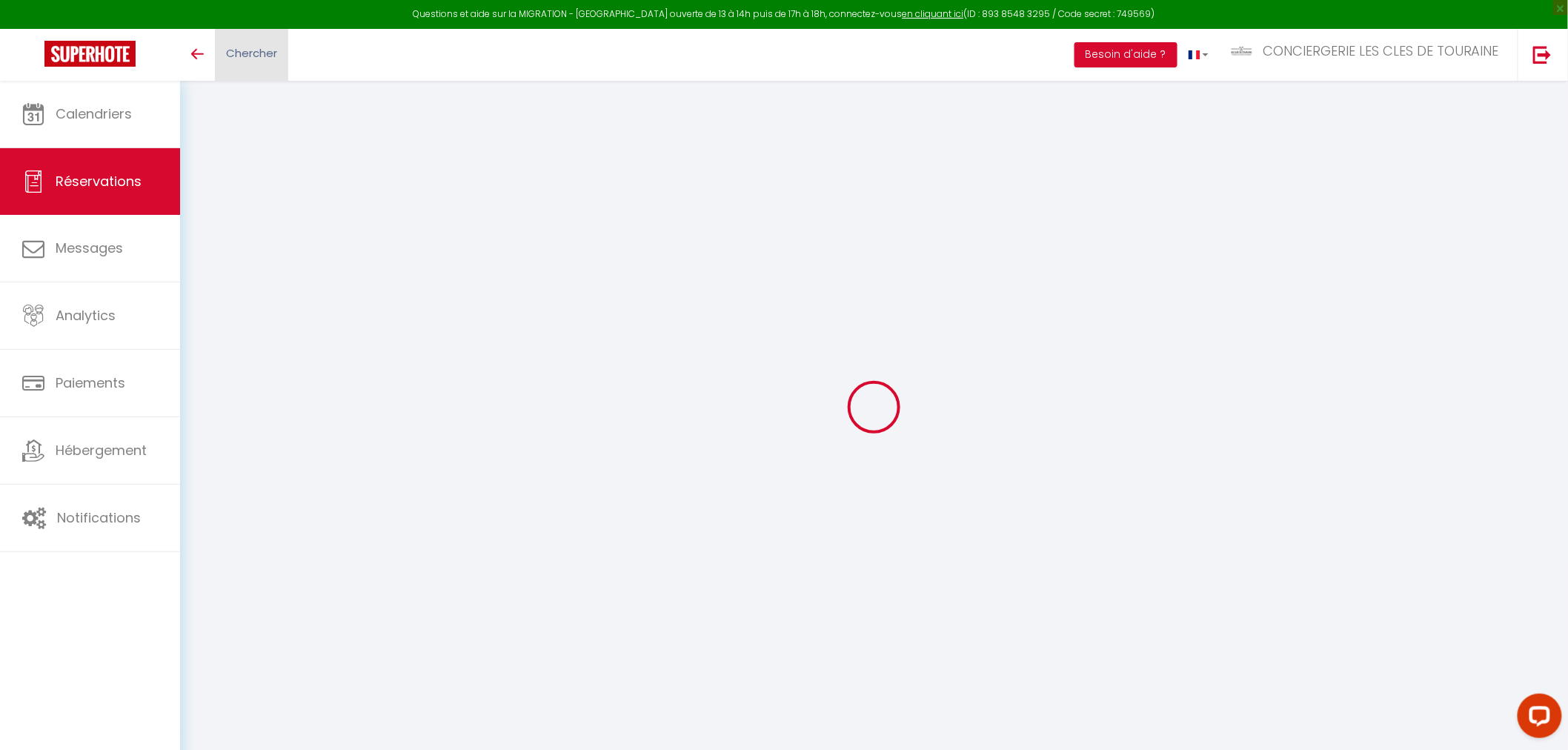
type input "Via Monte Alba 6"
type input "SCHIO"
select select "IT"
type input "40"
type input "139.68"
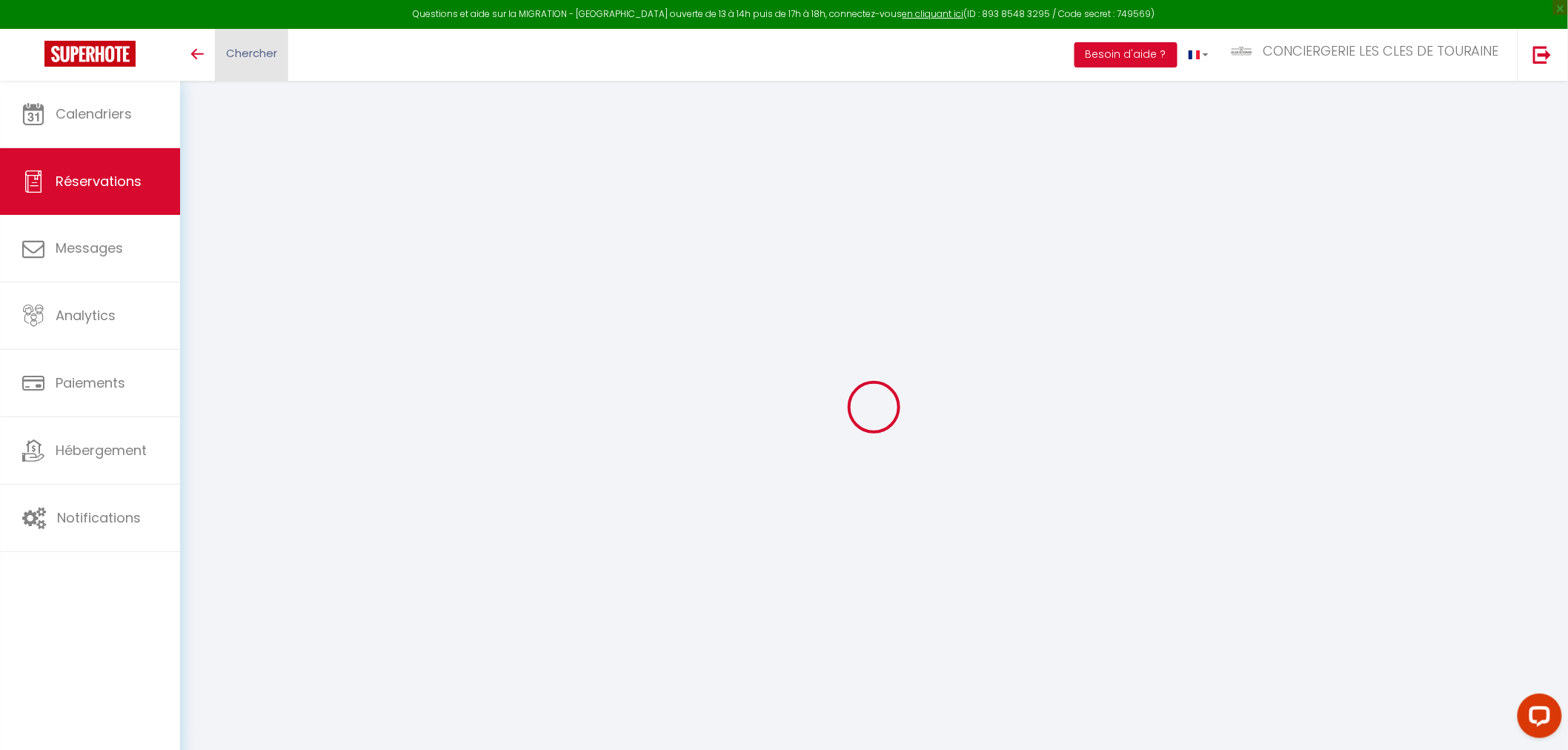
type input "9.24"
select select "12847"
select select "1"
select select
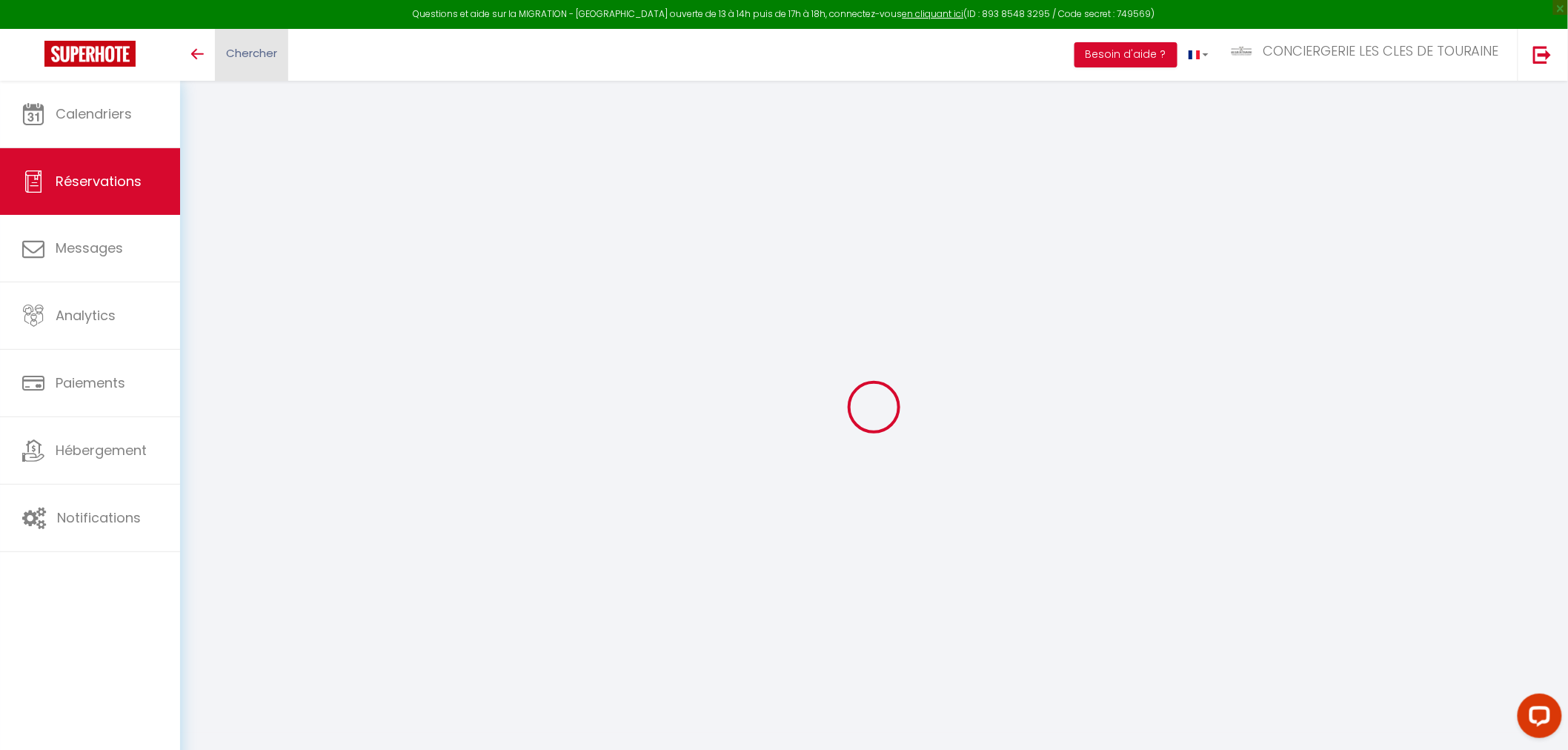
type input "2"
select select "12"
select select "15"
type input "504.9"
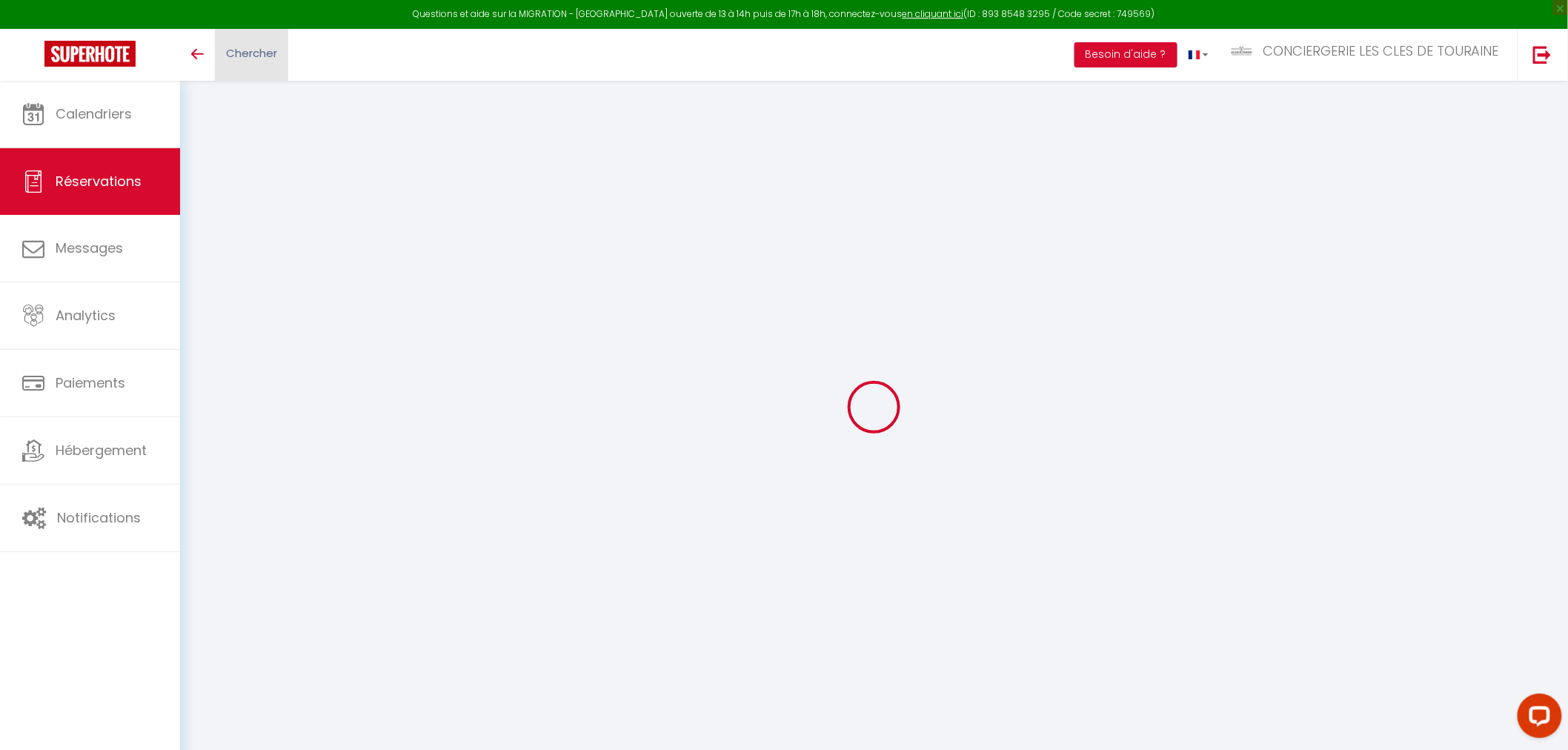
checkbox input "false"
type input "0"
select select "2"
type input "0"
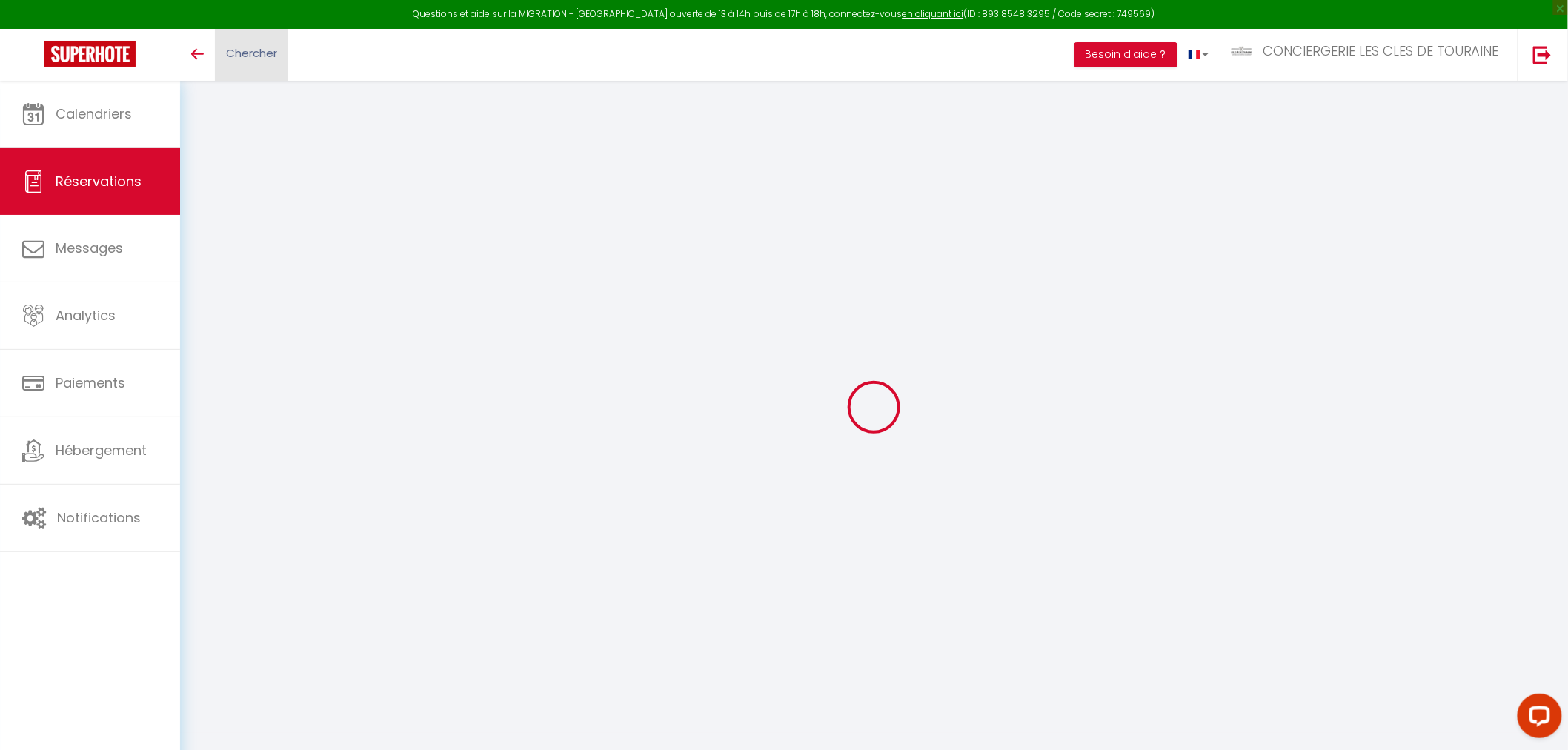
type input "0"
select select
checkbox input "false"
select select
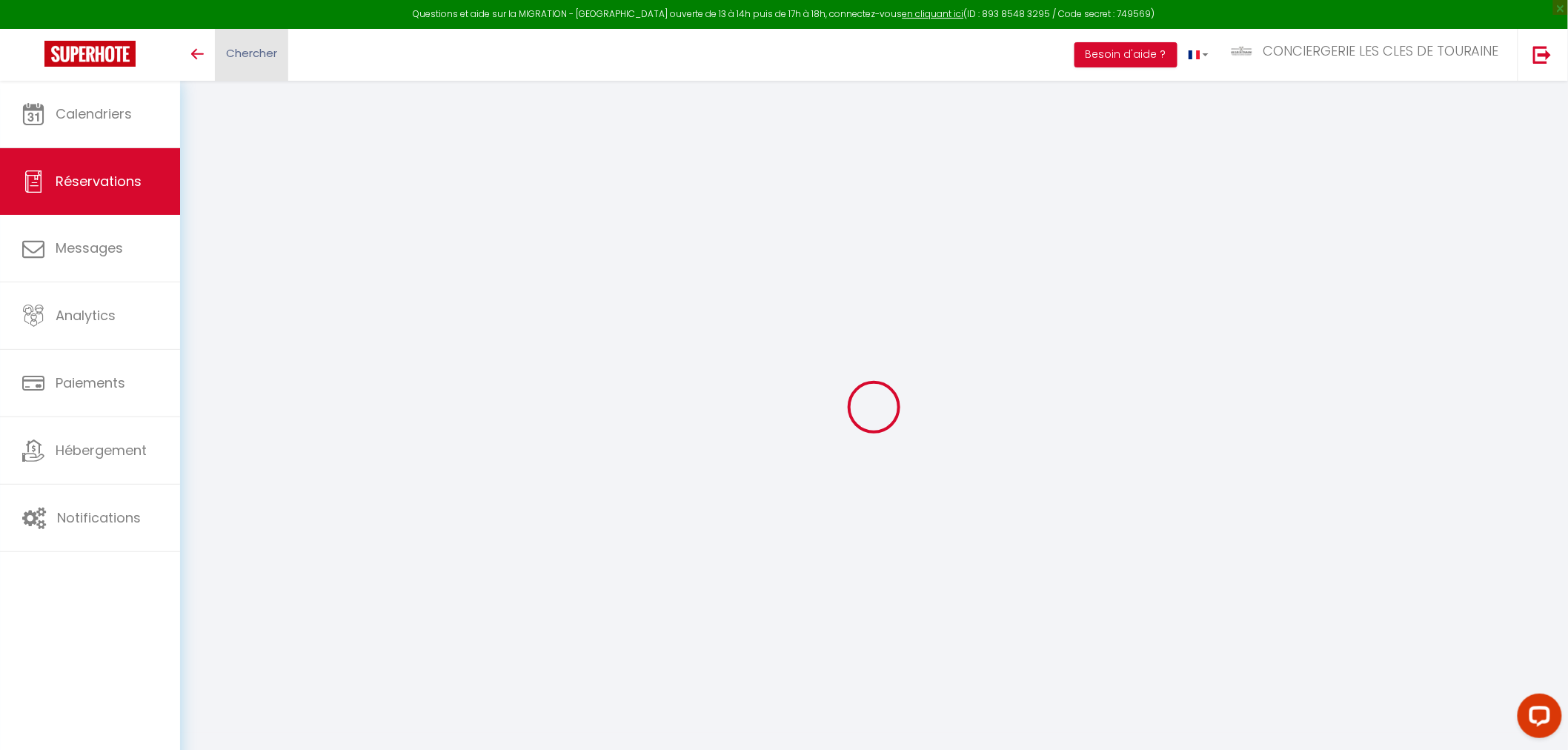
select select
checkbox input "false"
select select
checkbox input "false"
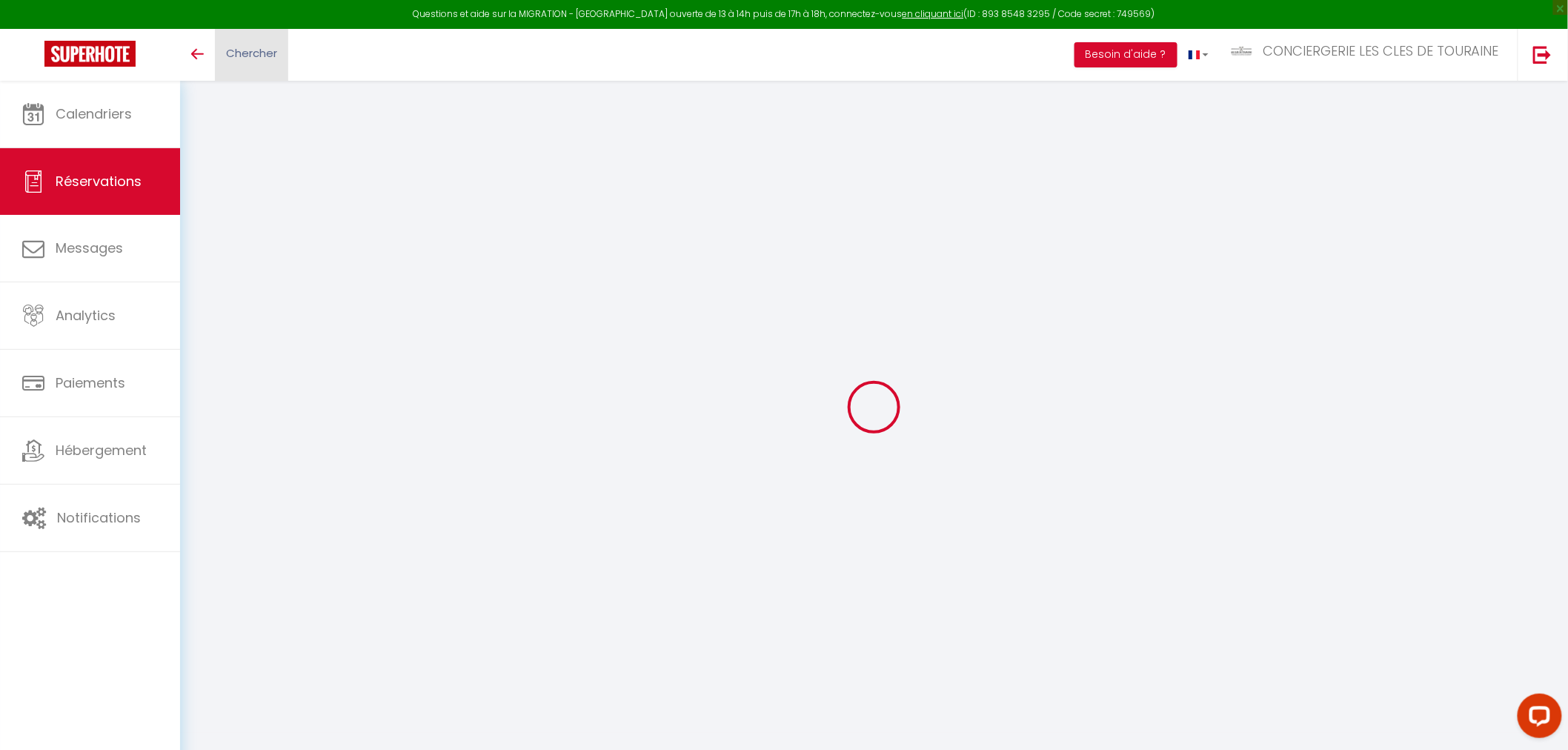
type textarea "** THIS RESERVATION HAS BEEN PRE-PAID ** BOOKING NOTE : Payment charge is EUR 9…"
type input "90"
type input "25.25"
select select
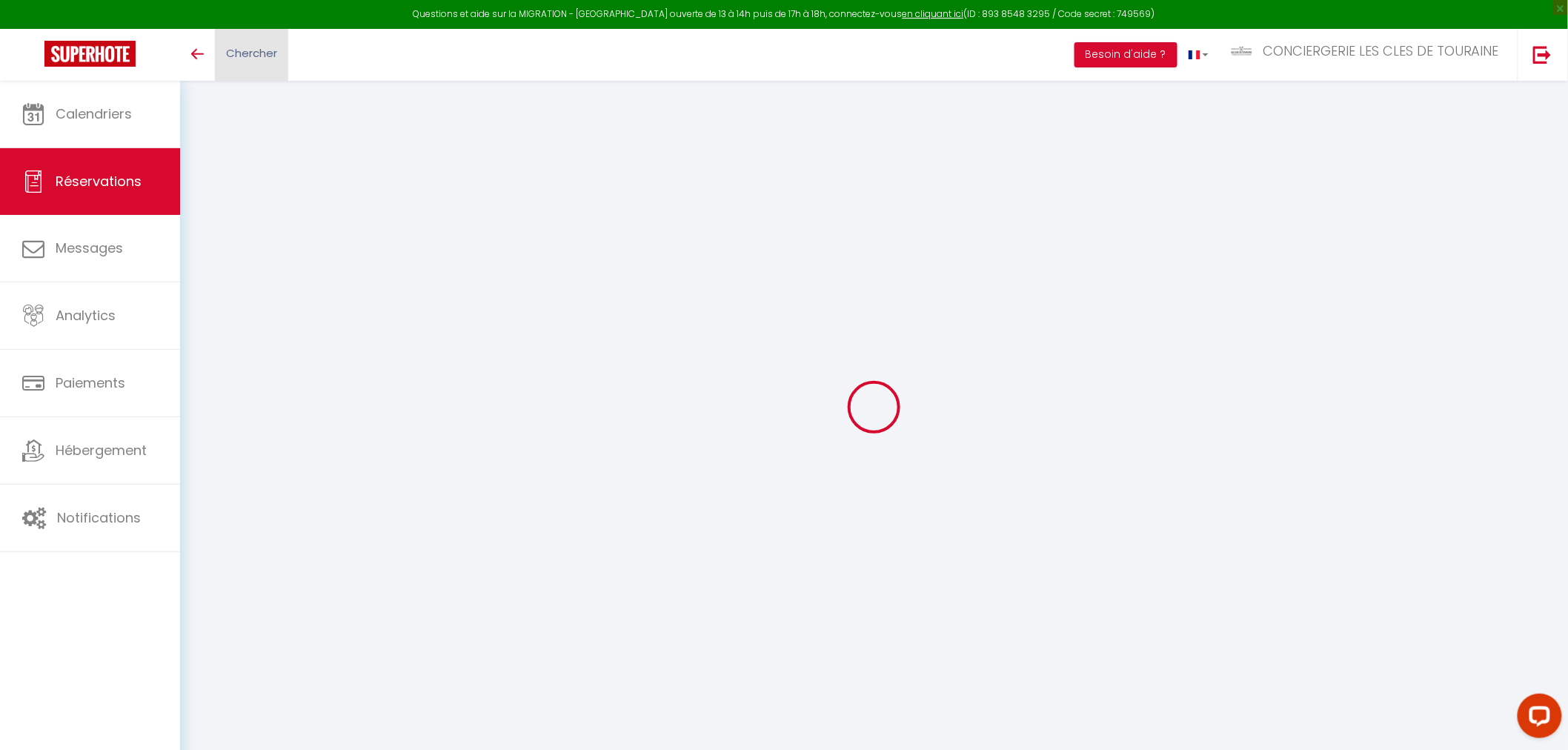
checkbox input "false"
select select
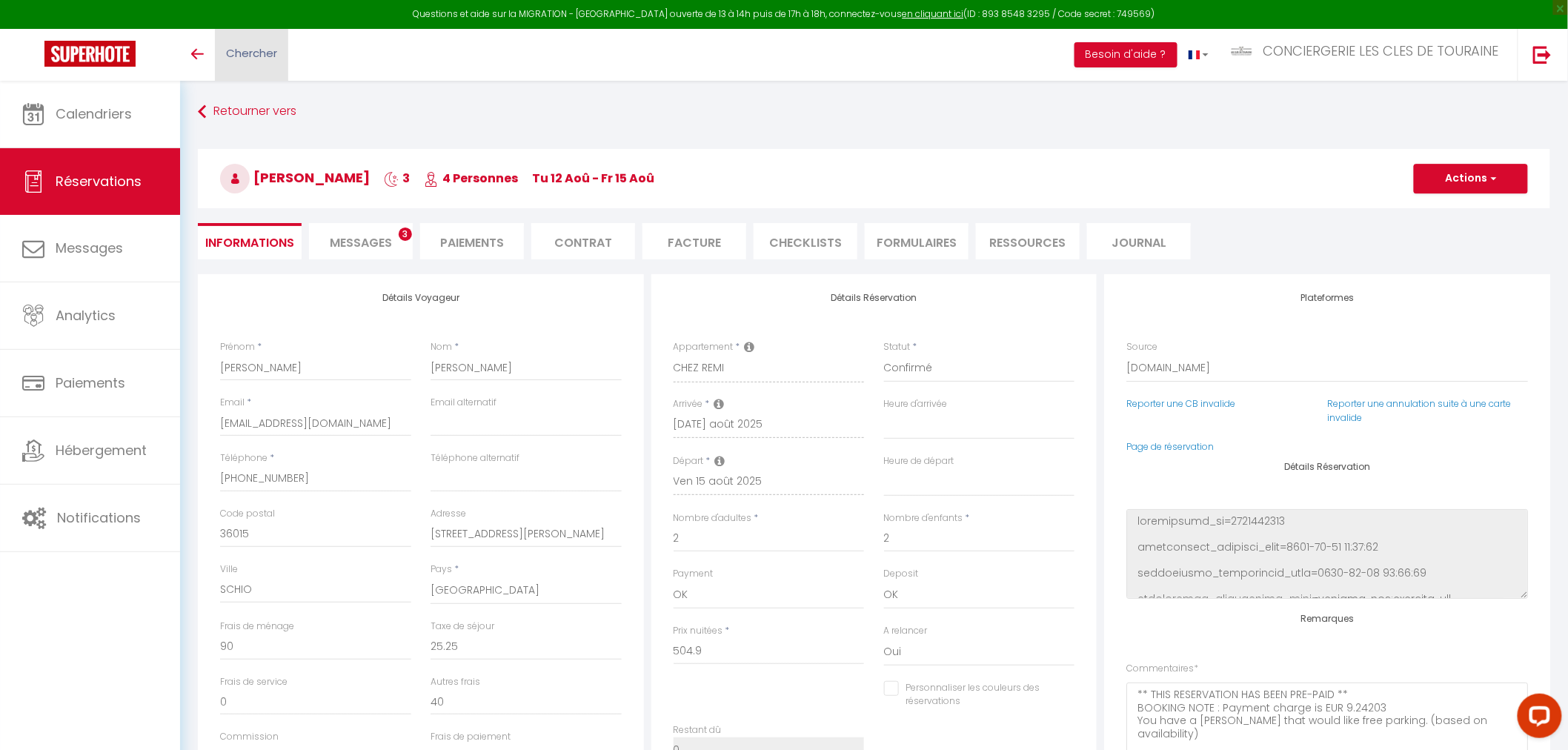
click at [238, 47] on span "Chercher" at bounding box center [252, 52] width 51 height 15
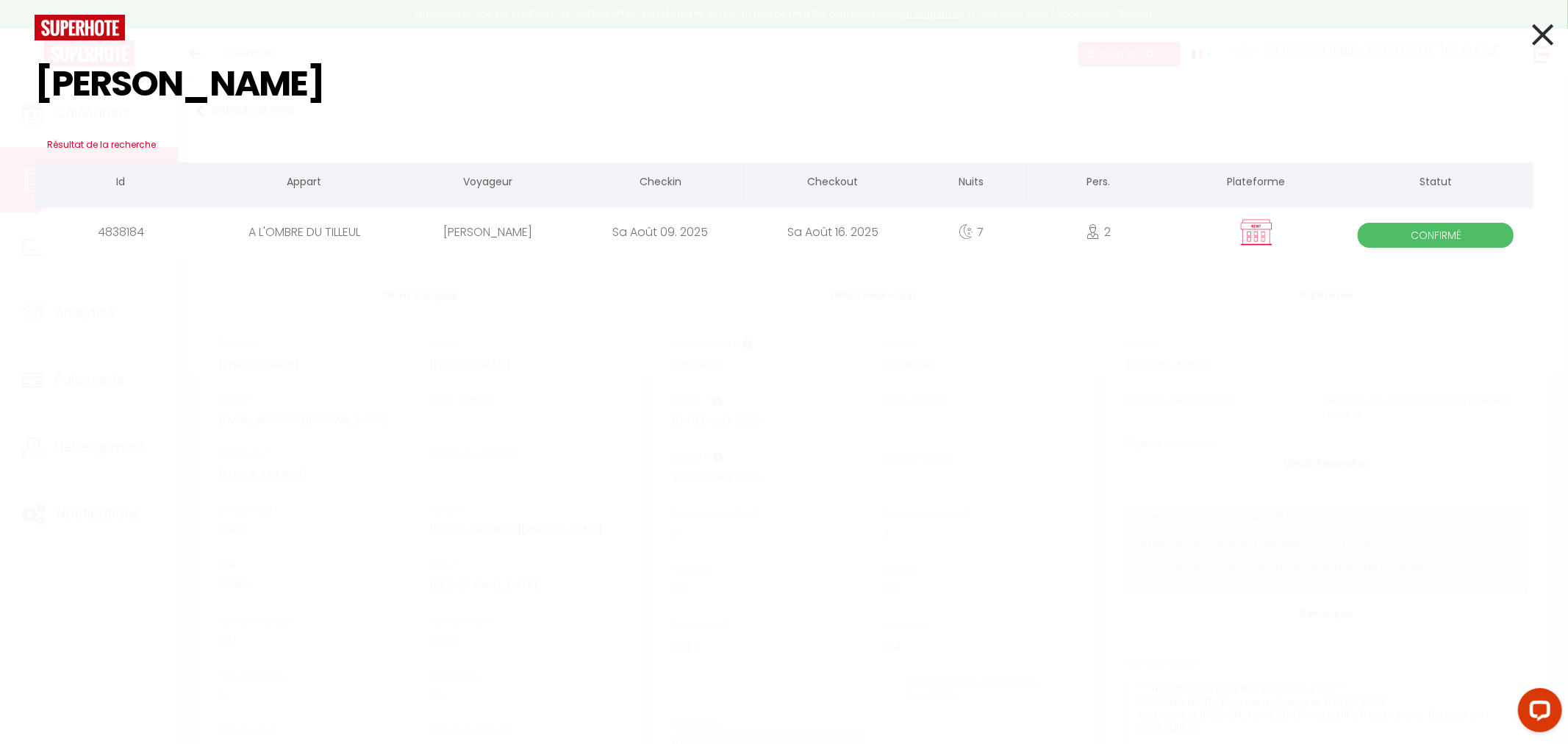
type input "WALRAVEN"
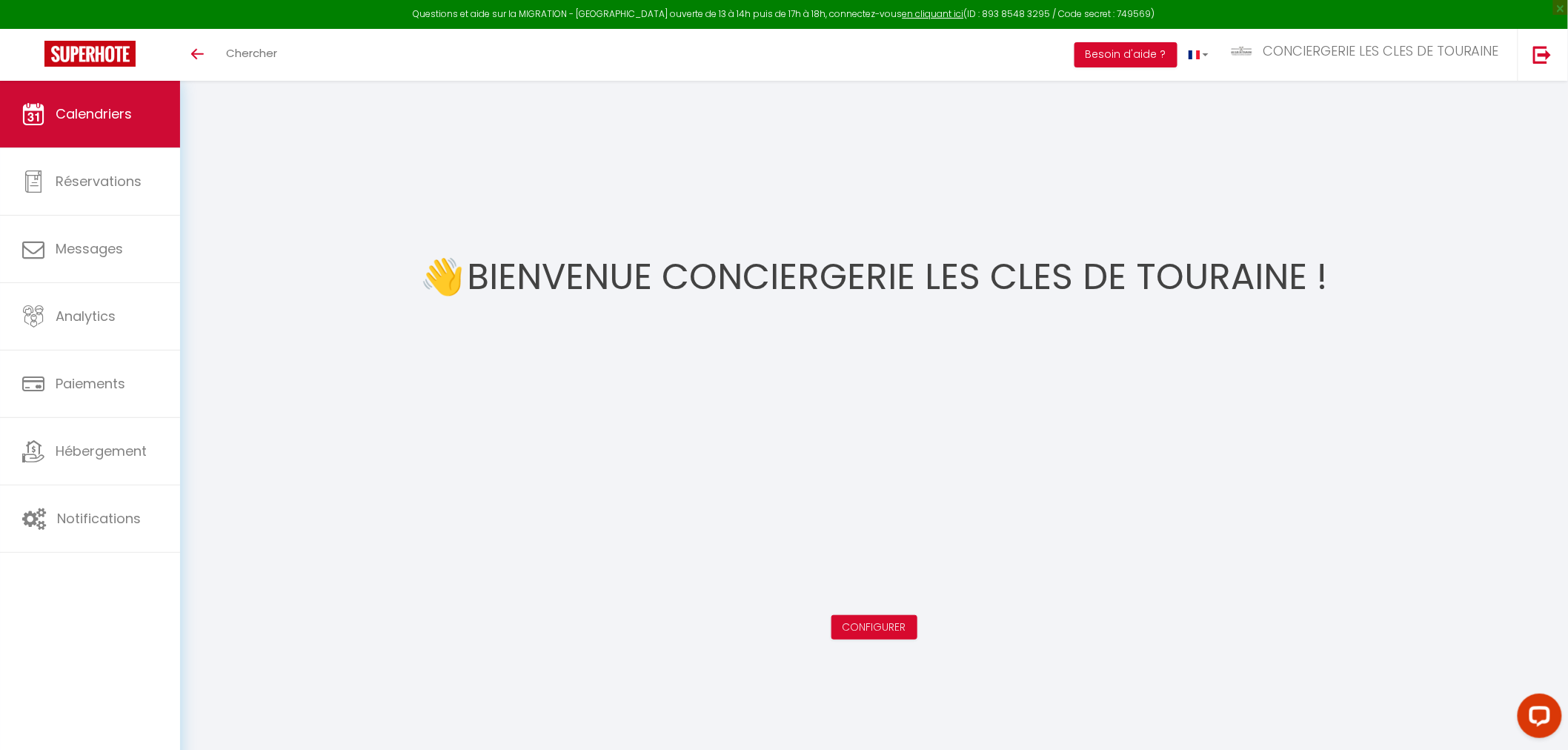
click at [116, 121] on span "Calendriers" at bounding box center [93, 113] width 76 height 18
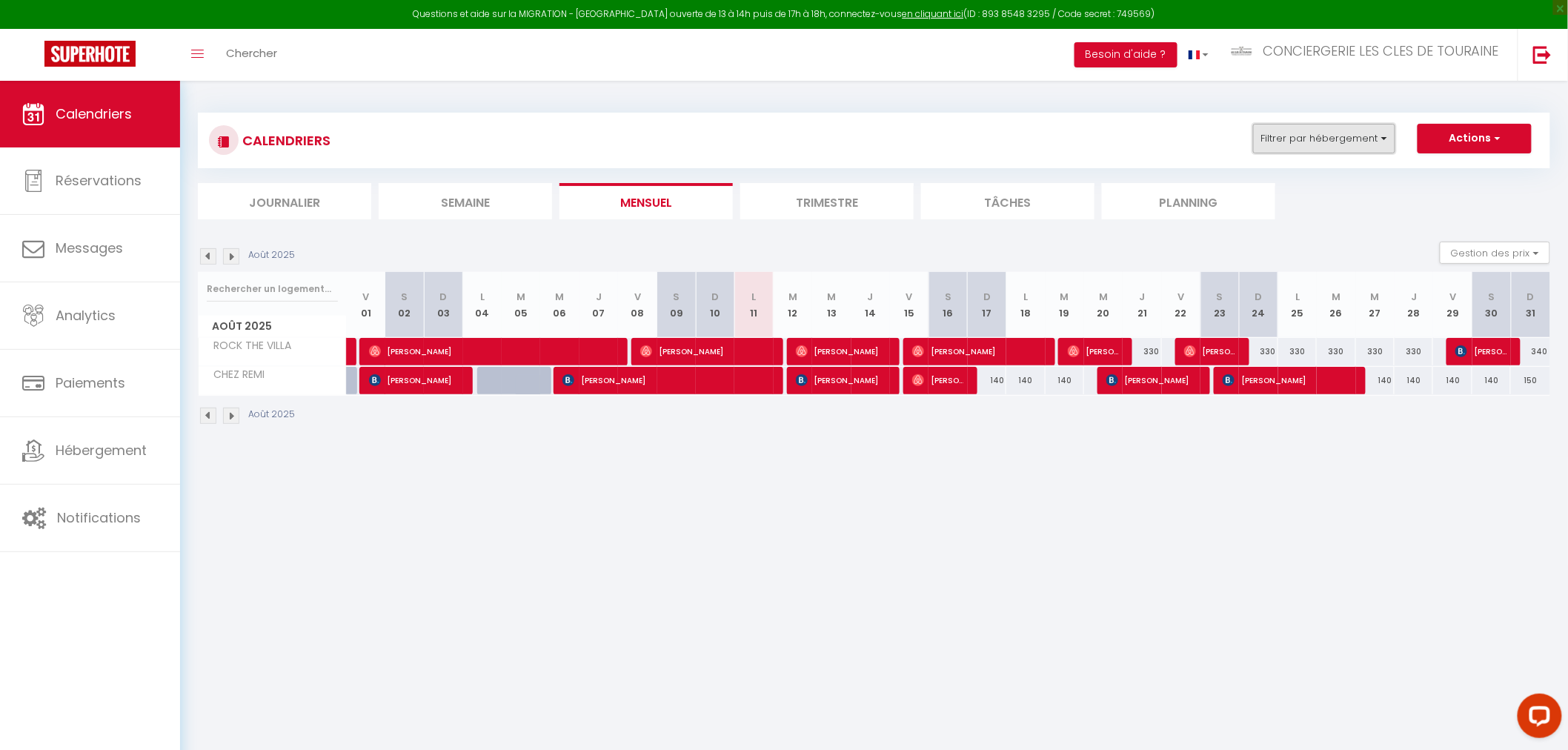
click at [1304, 141] on button "Filtrer par hébergement" at bounding box center [1324, 138] width 142 height 30
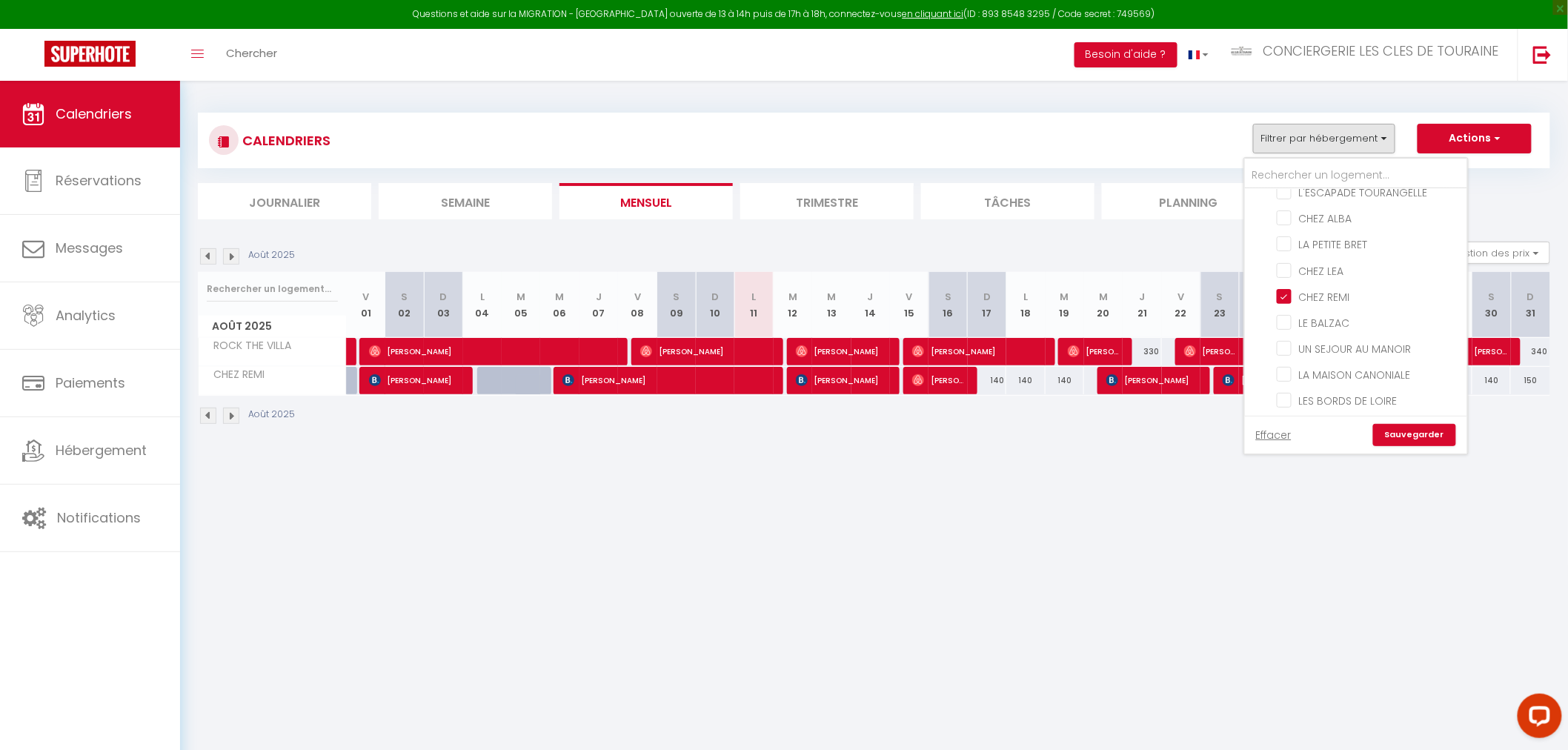
click at [1329, 292] on input "CHEZ REMI" at bounding box center [1369, 295] width 185 height 14
checkbox input "false"
click at [1328, 246] on input "LA PETITE BRET" at bounding box center [1369, 243] width 185 height 14
checkbox input "true"
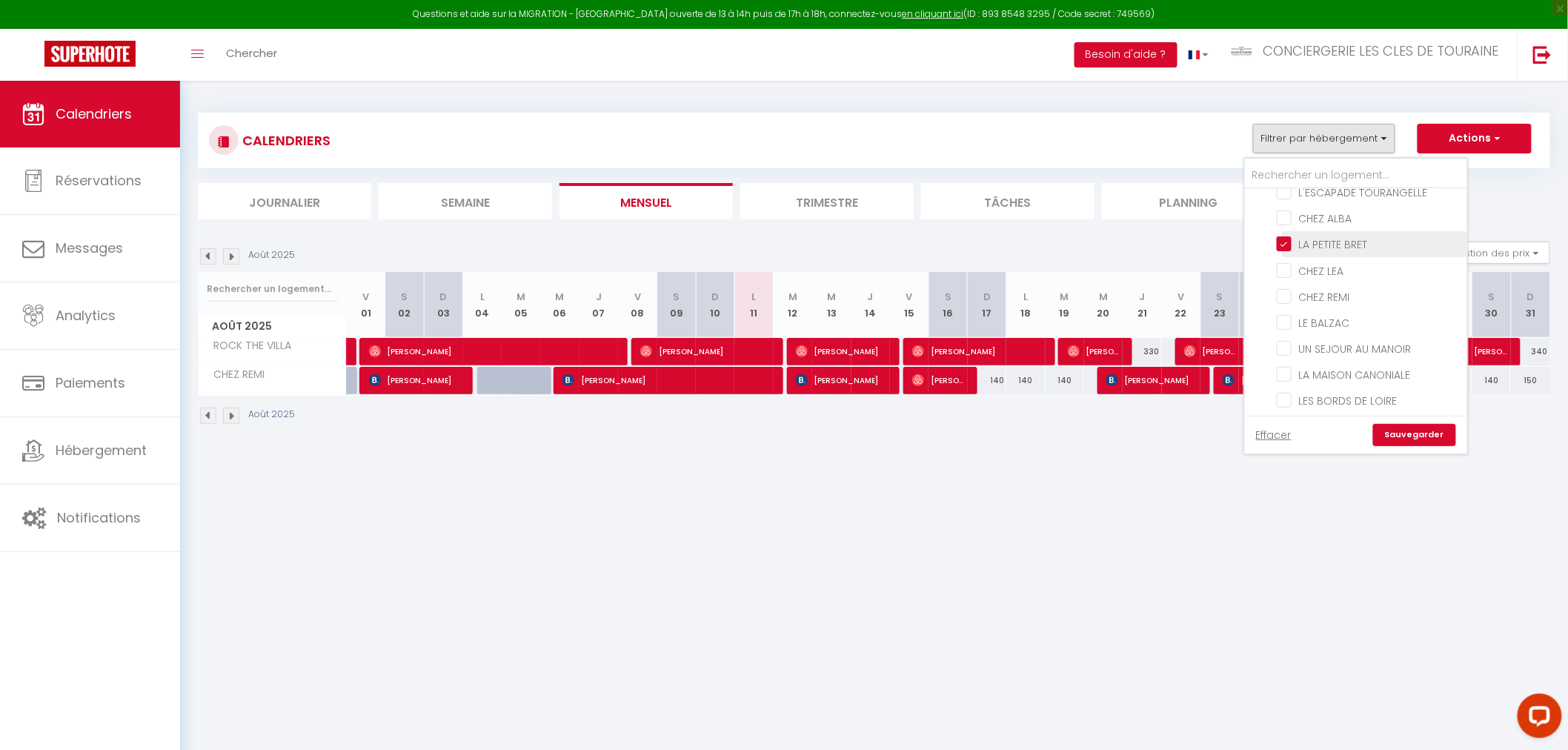
checkbox input "false"
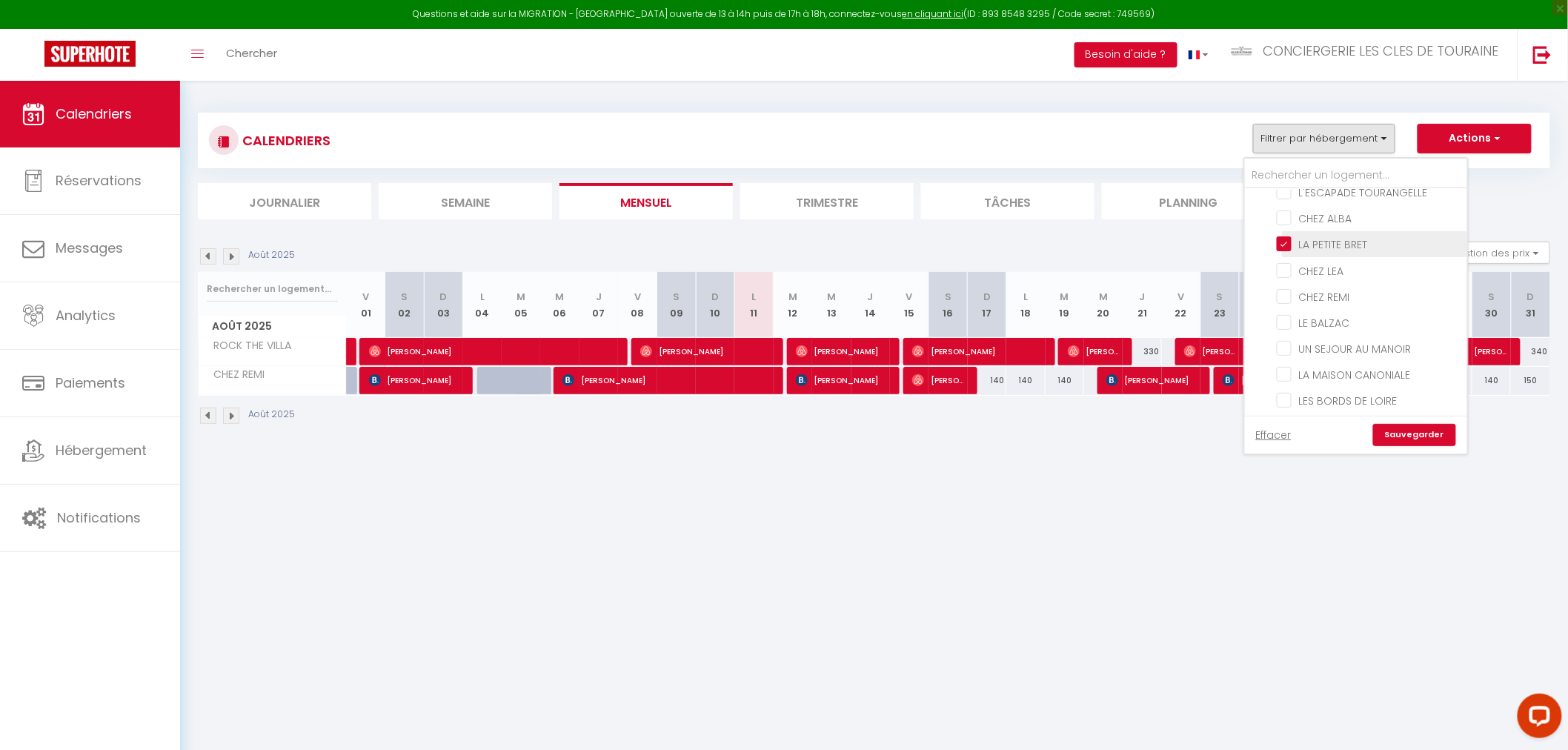
checkbox input "false"
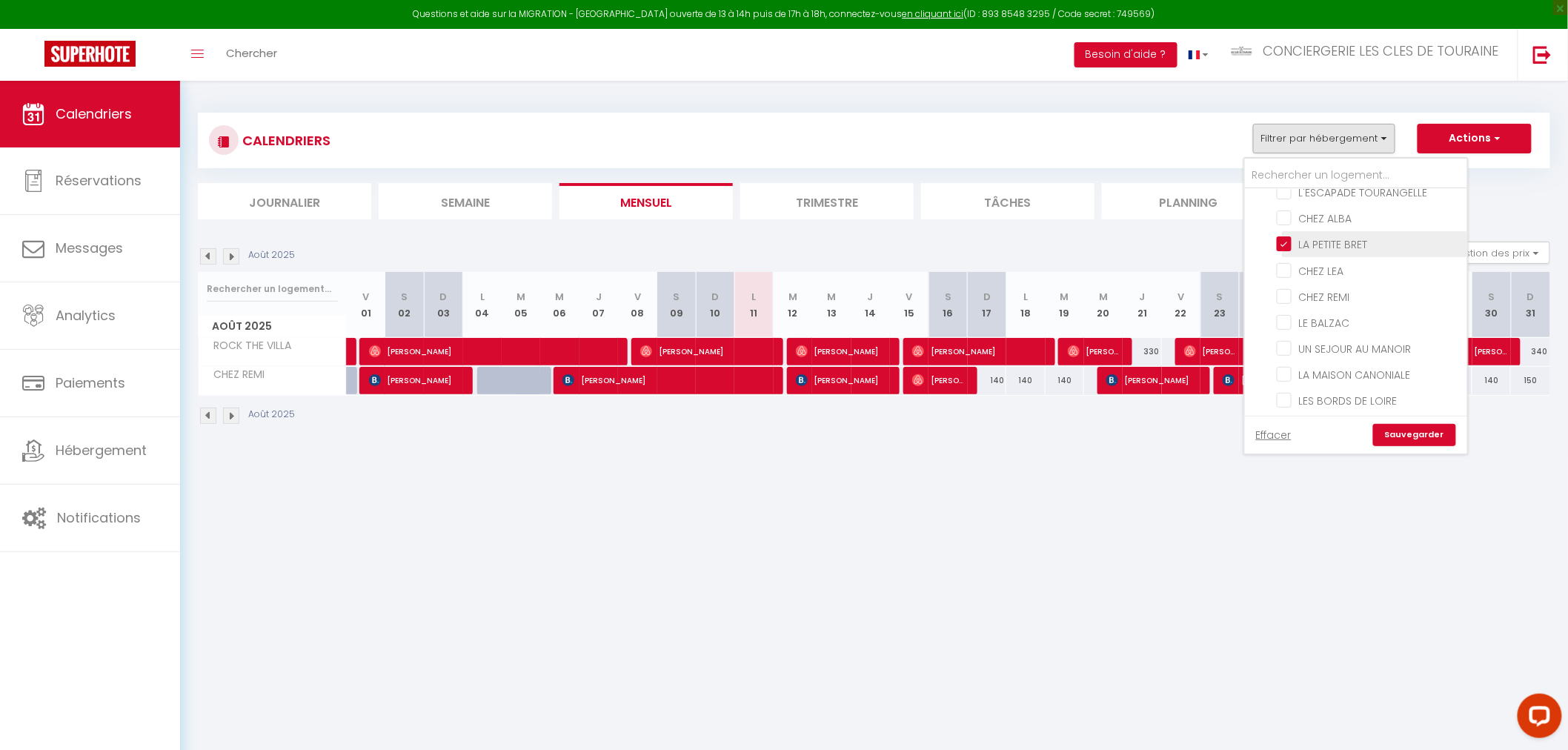
checkbox input "false"
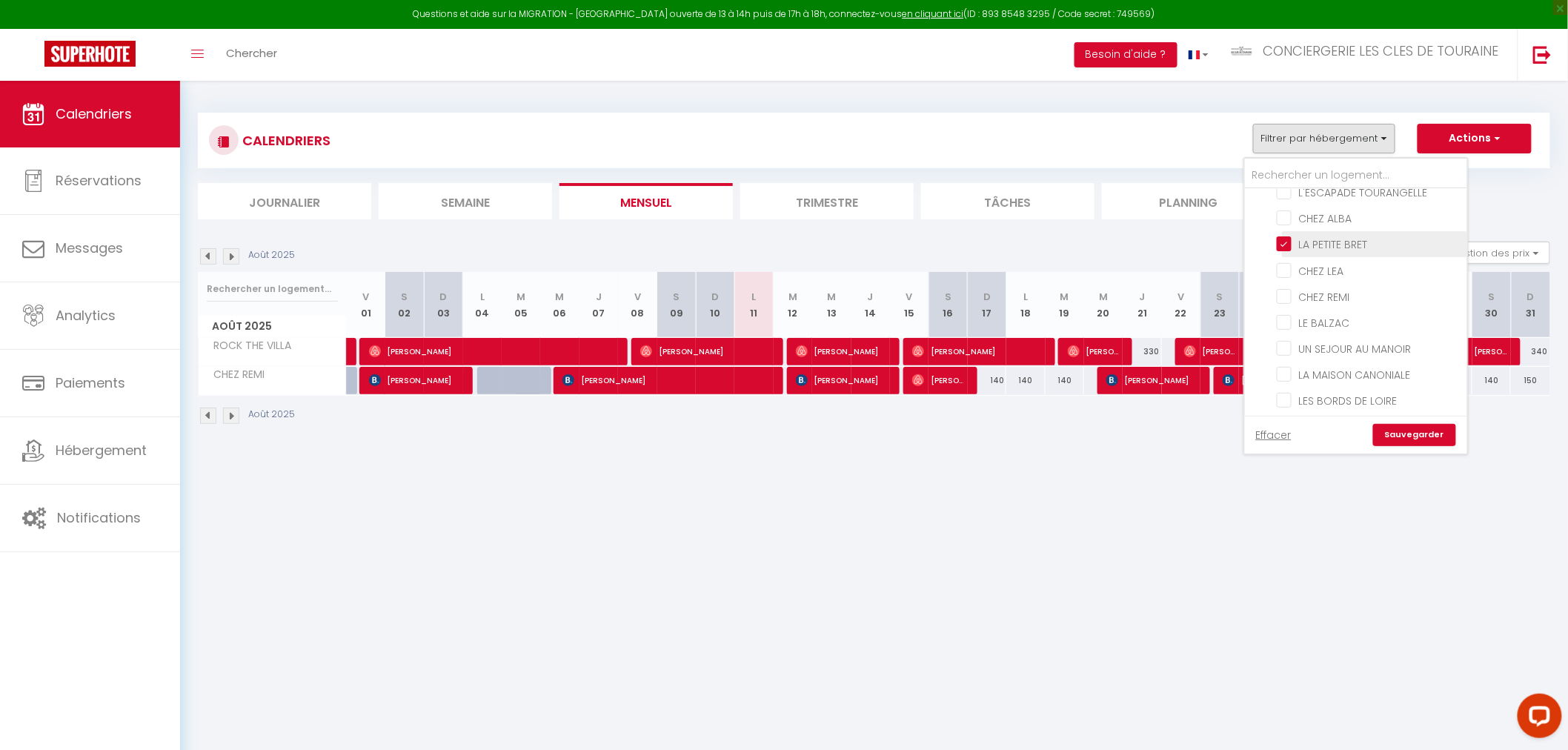
checkbox input "false"
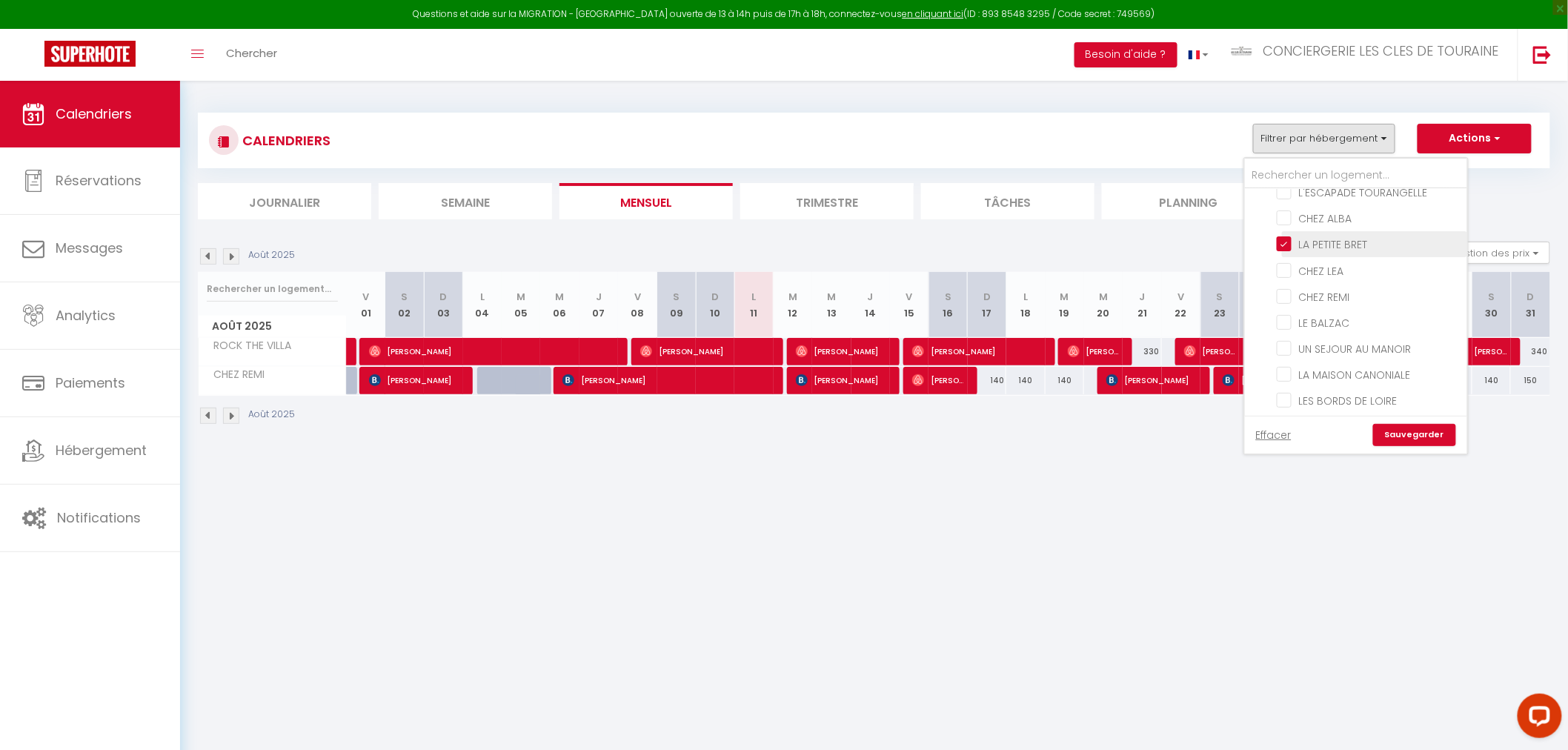
checkbox input "false"
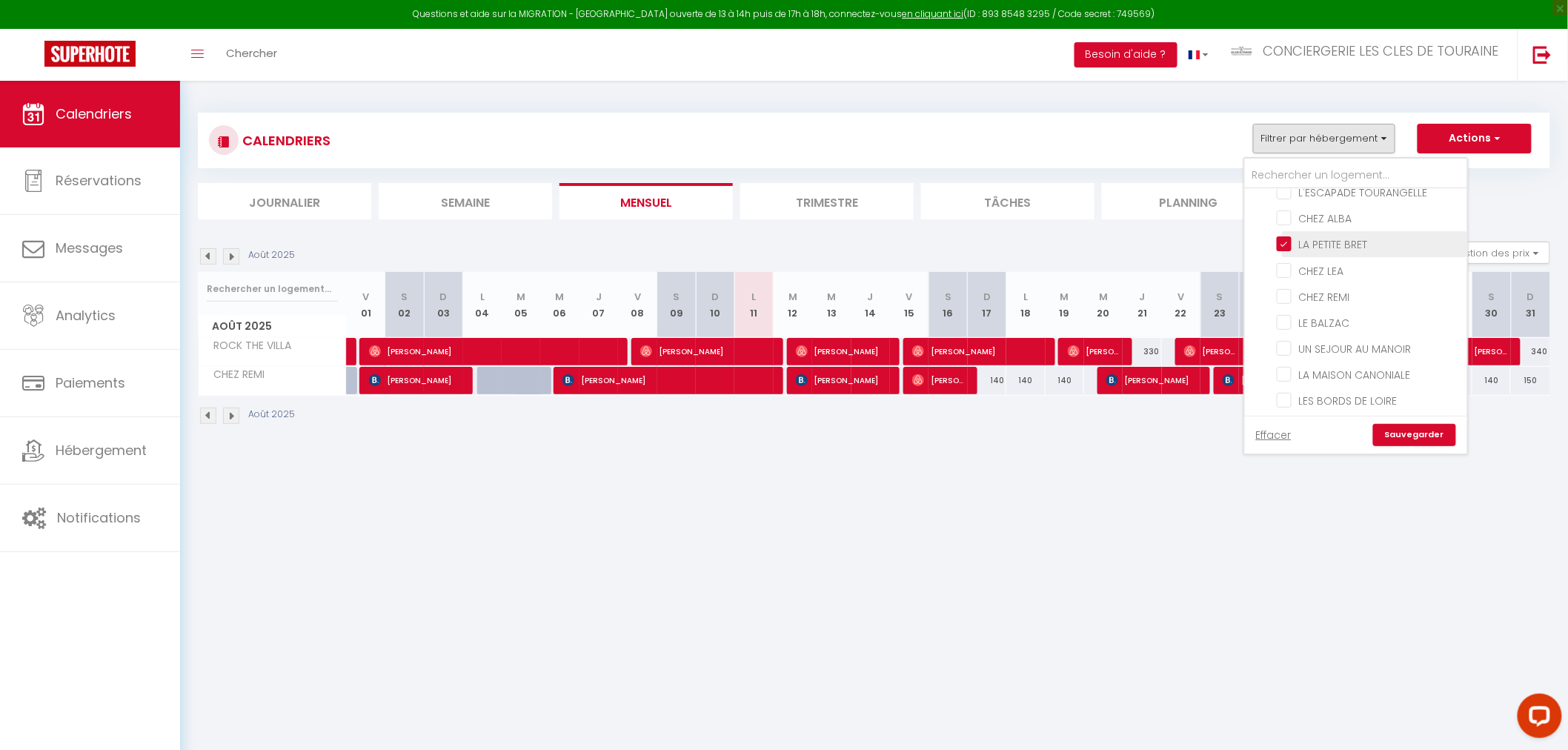
checkbox input "false"
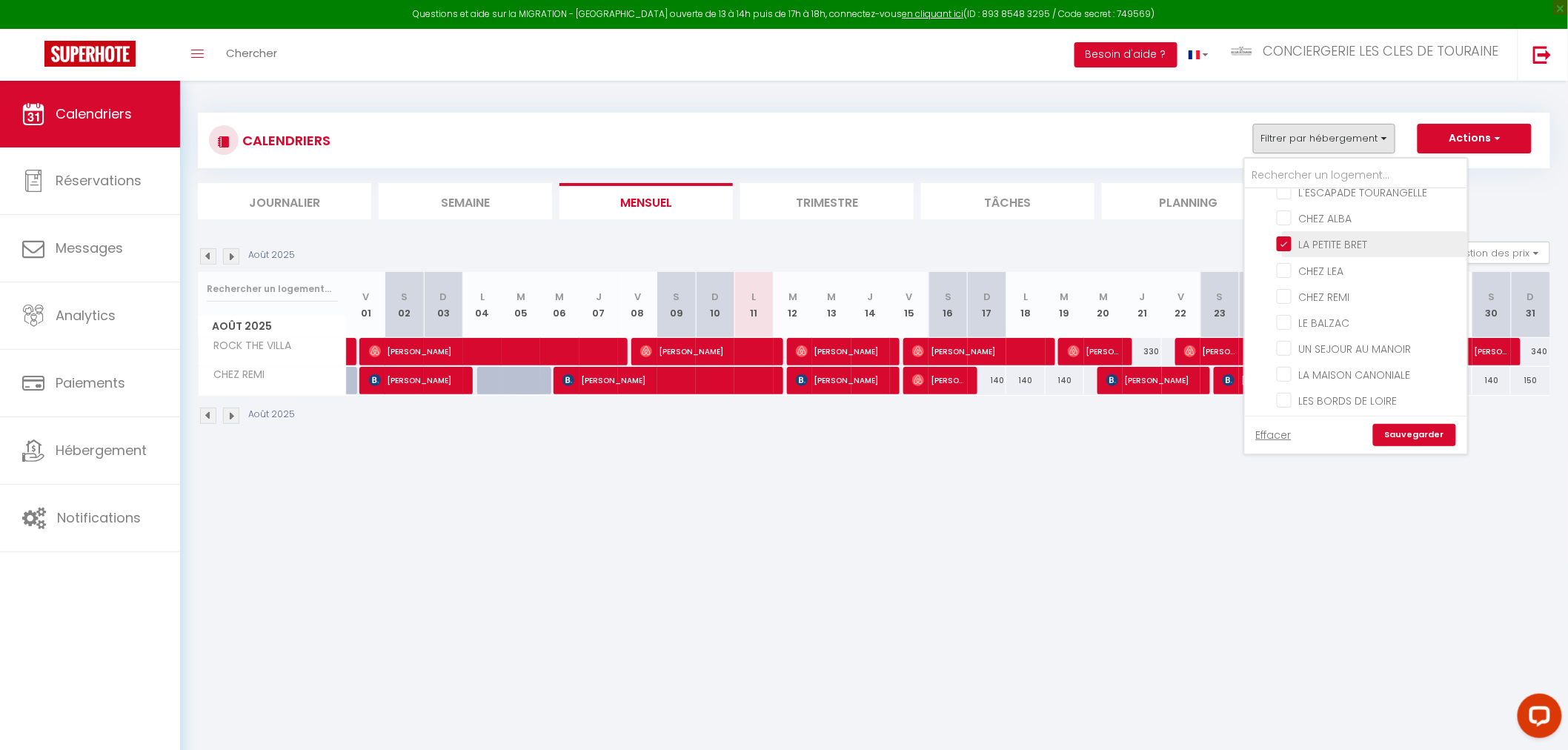
checkbox input "false"
click at [1320, 226] on input "ROCK THE VILLA" at bounding box center [1369, 233] width 185 height 14
checkbox input "false"
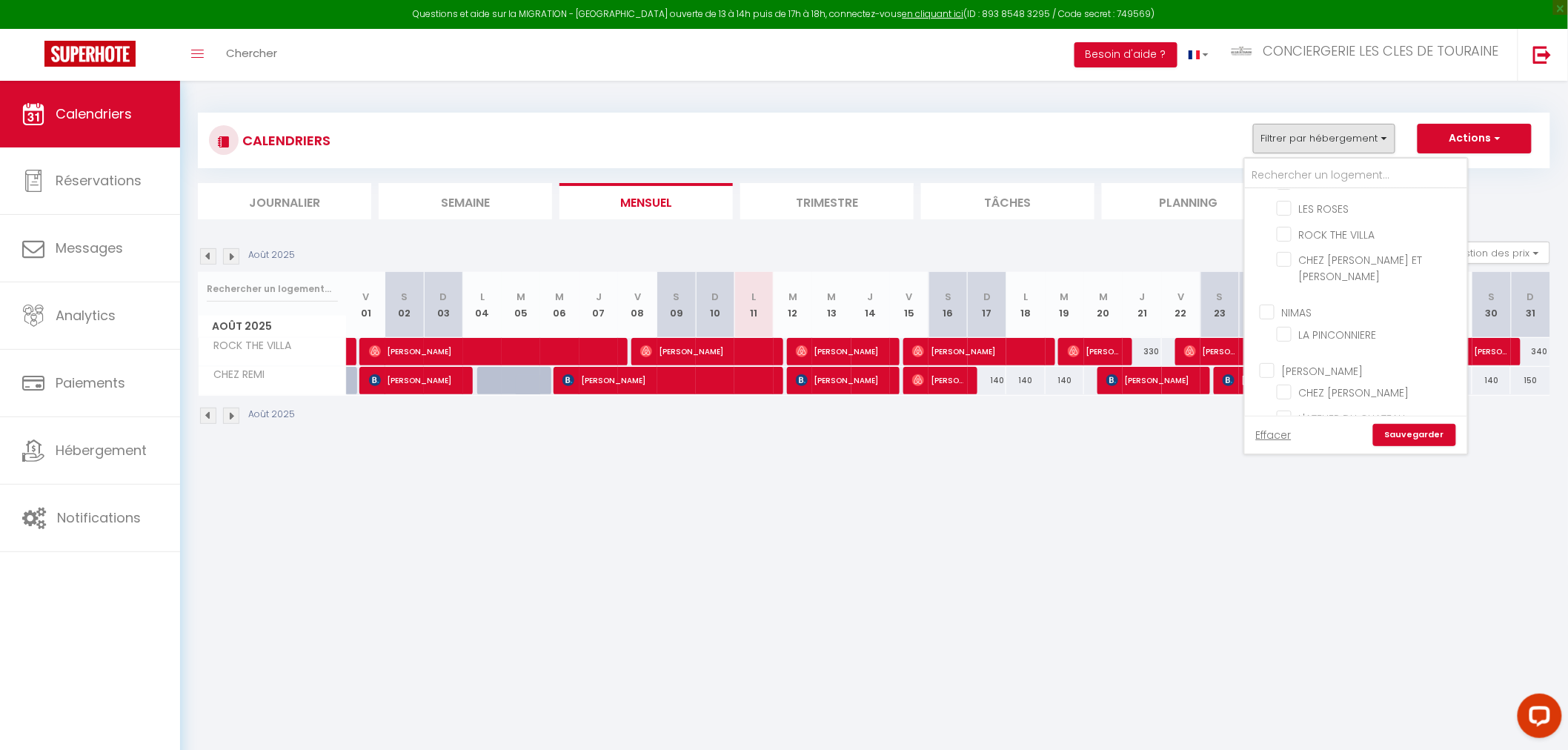
click at [1401, 432] on link "Sauvegarder" at bounding box center [1414, 435] width 83 height 22
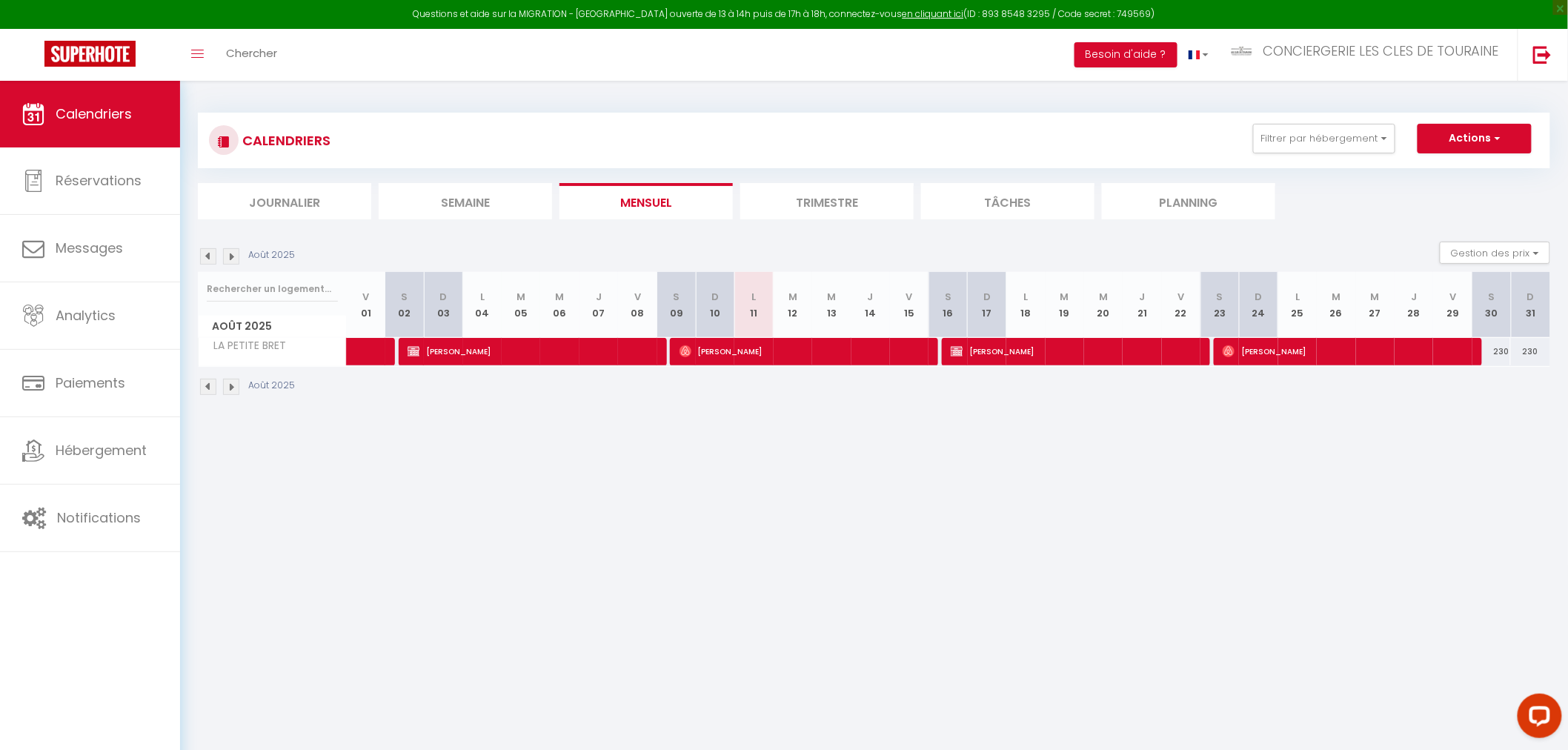
click at [1501, 355] on div "230" at bounding box center [1492, 351] width 39 height 27
type input "230"
type input "Sam 30 Août 2025"
type input "Dim 31 Août 2025"
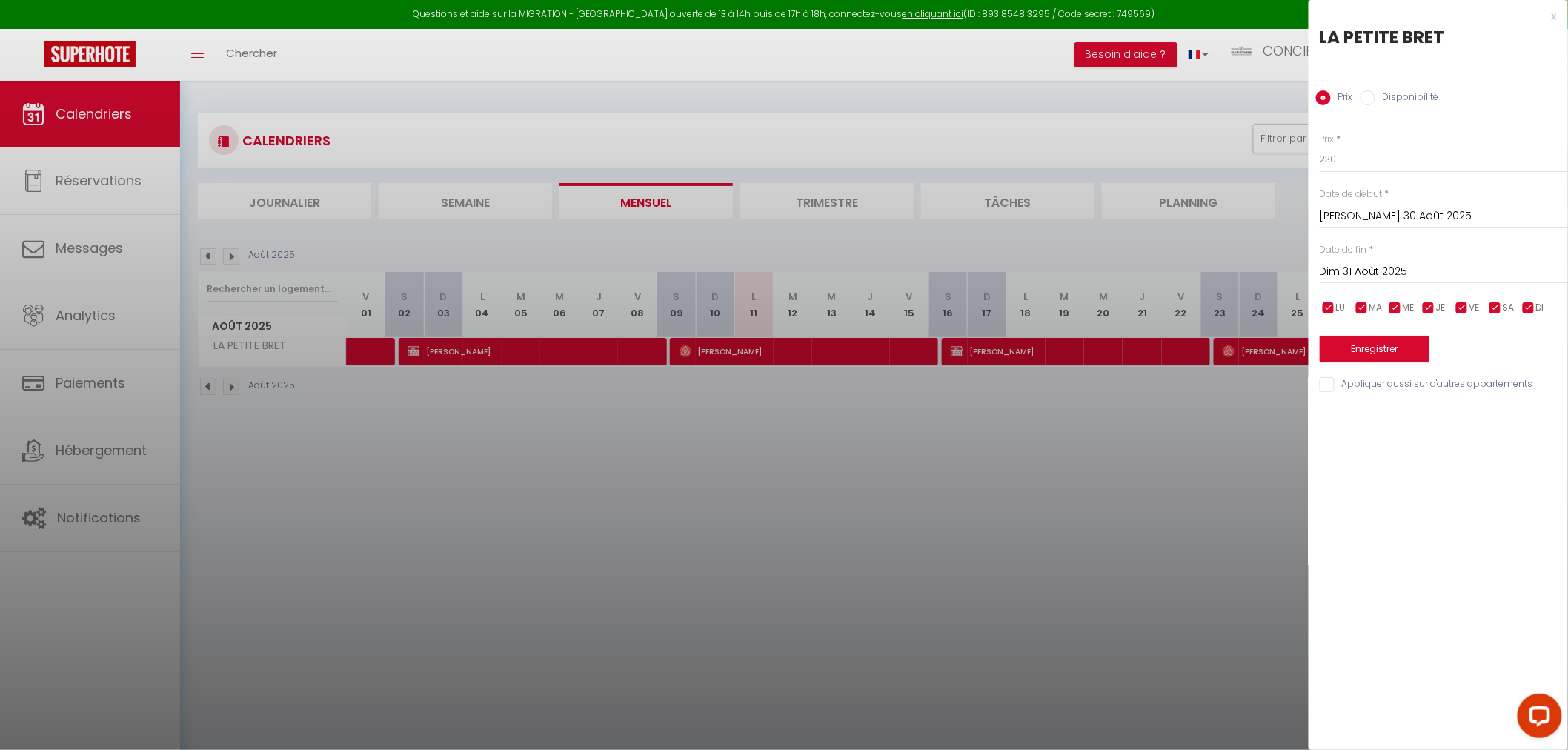
click at [1152, 517] on div at bounding box center [784, 375] width 1568 height 750
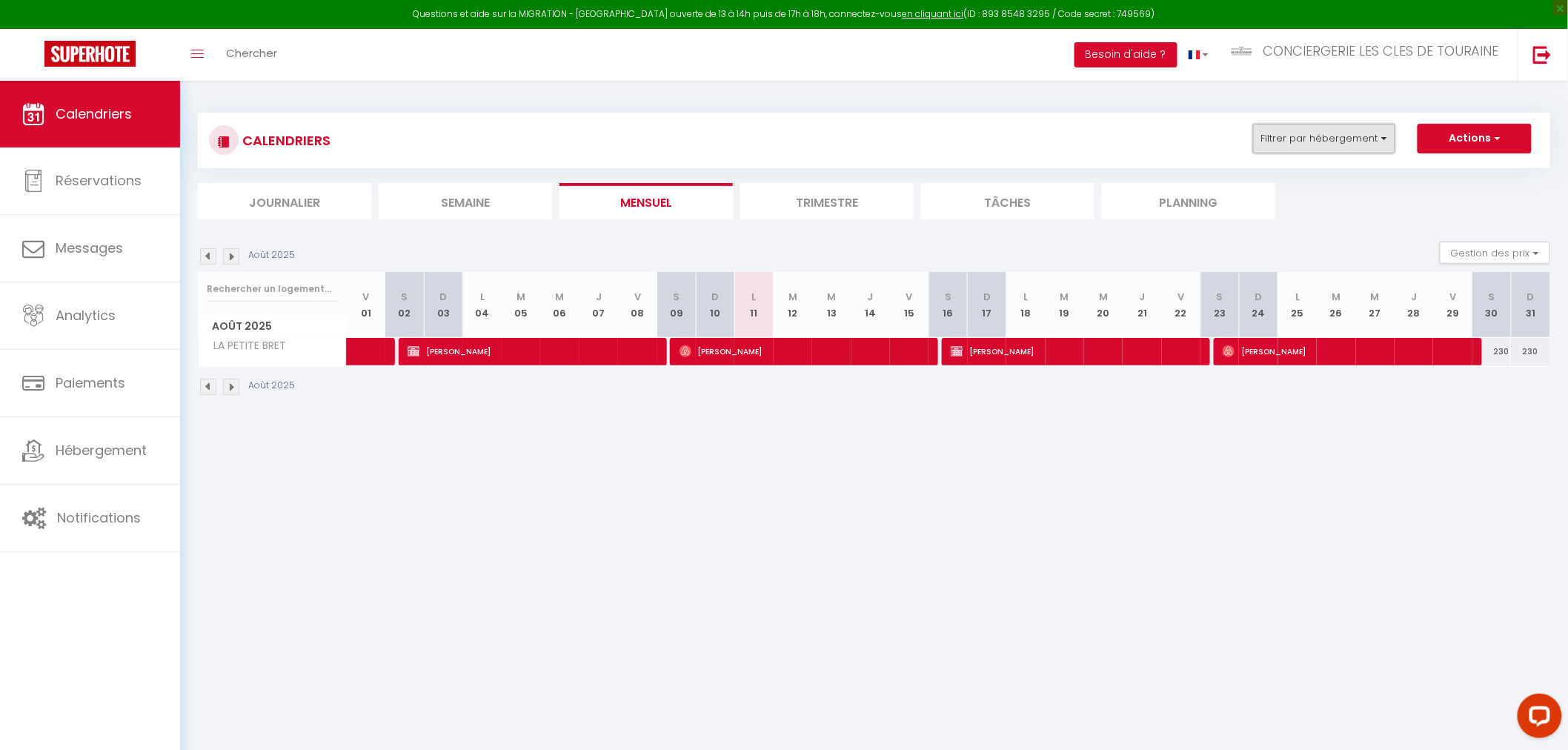
click at [1294, 138] on button "Filtrer par hébergement" at bounding box center [1324, 138] width 142 height 30
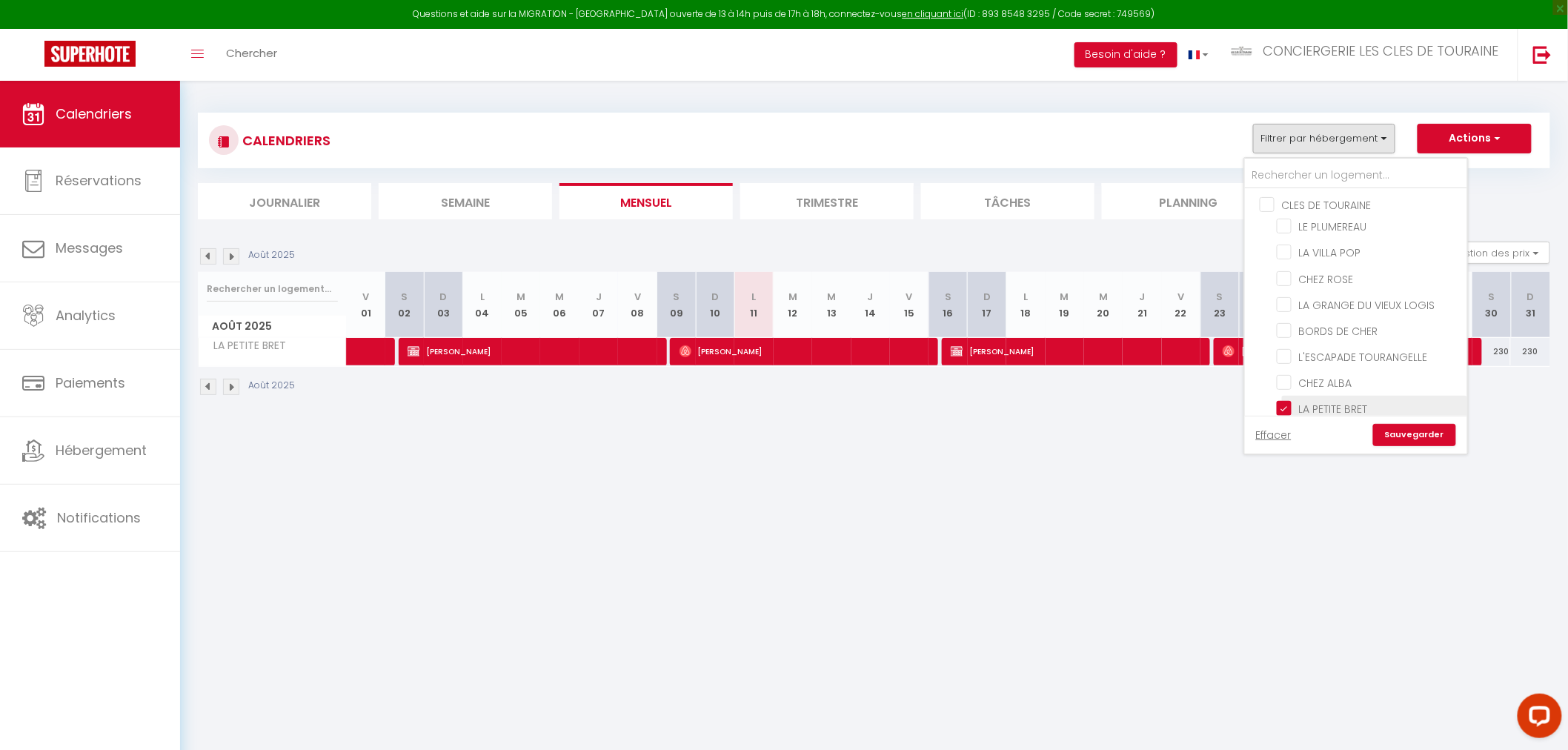
click at [1325, 402] on input "LA PETITE BRET" at bounding box center [1369, 407] width 185 height 14
checkbox input "false"
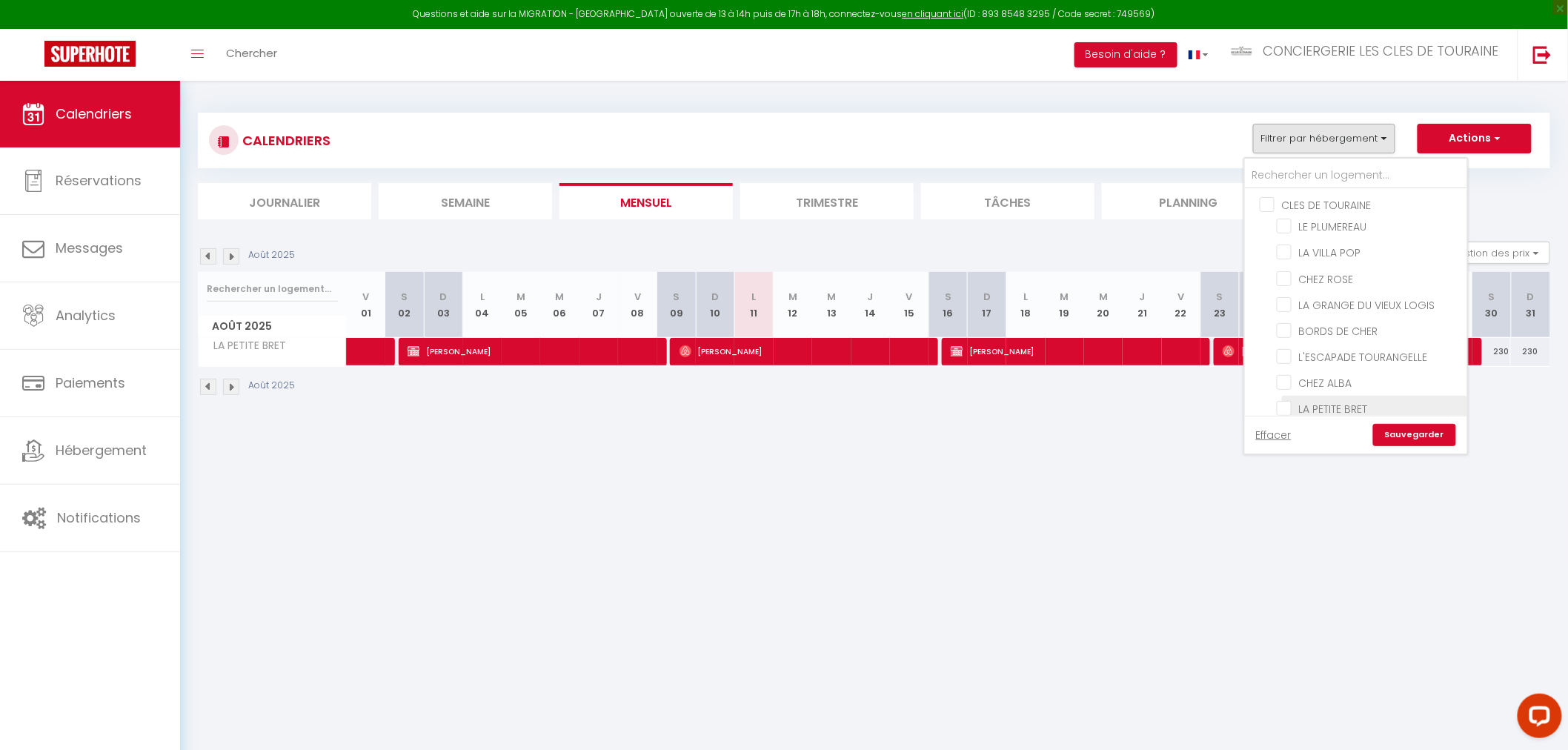
checkbox input "false"
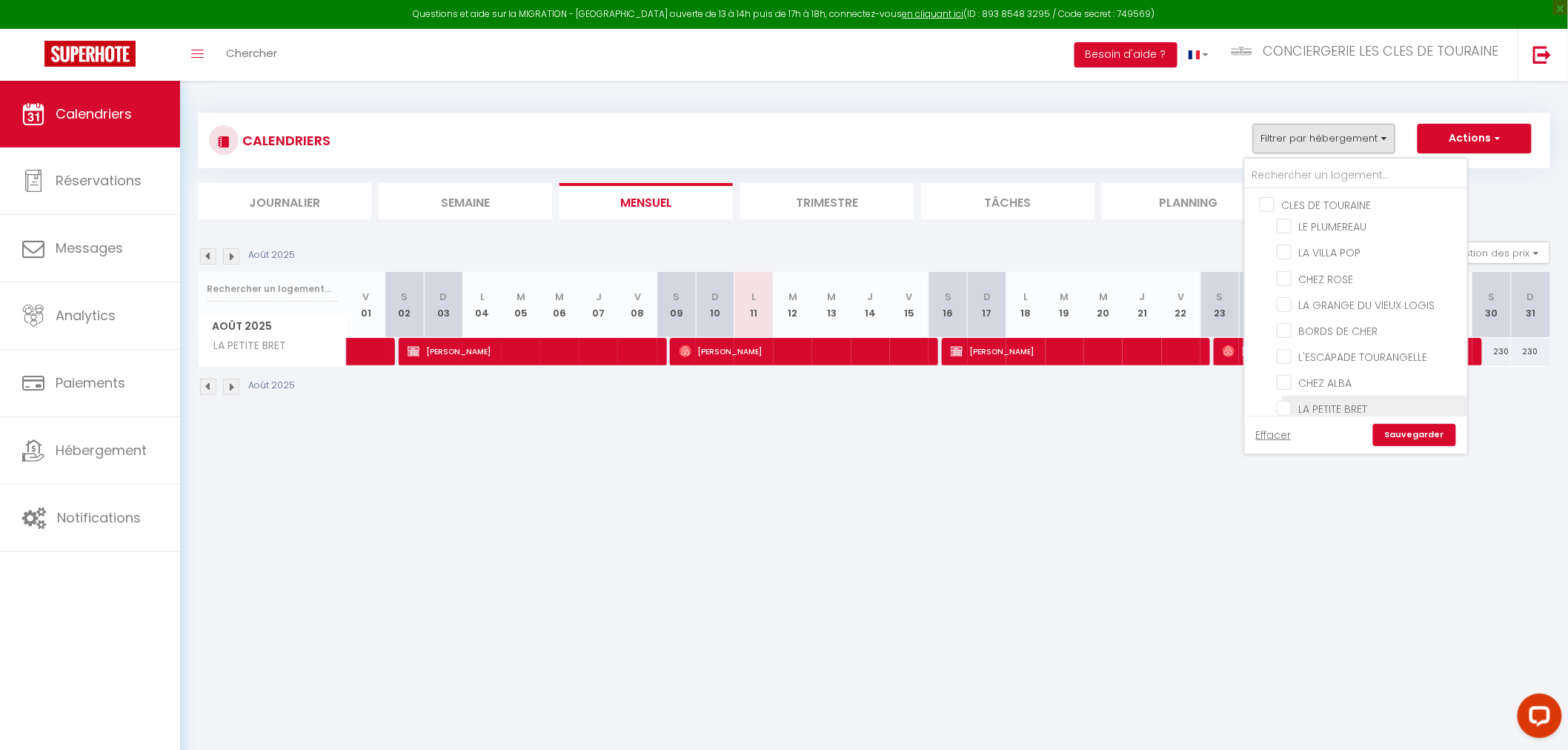
checkbox input "false"
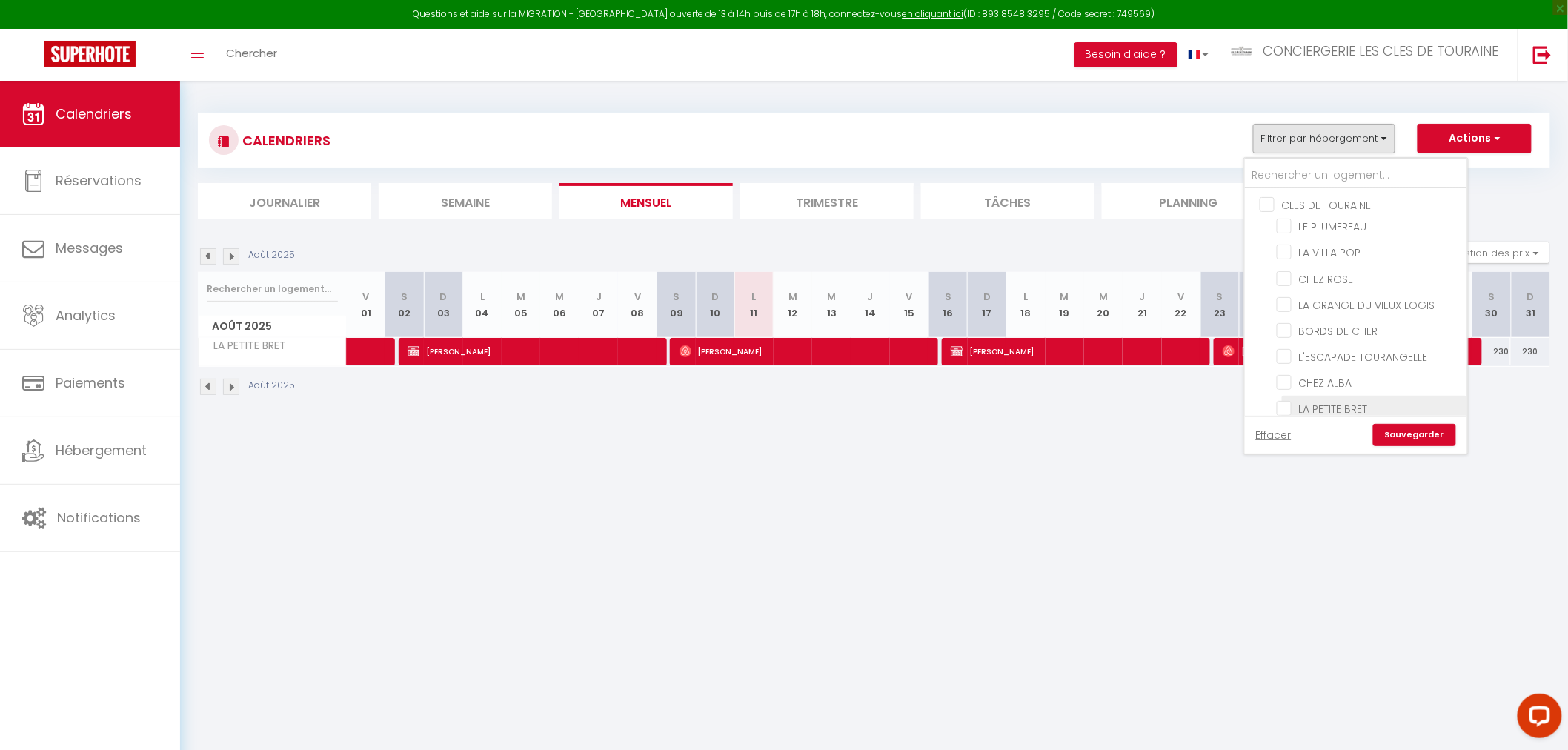
checkbox input "false"
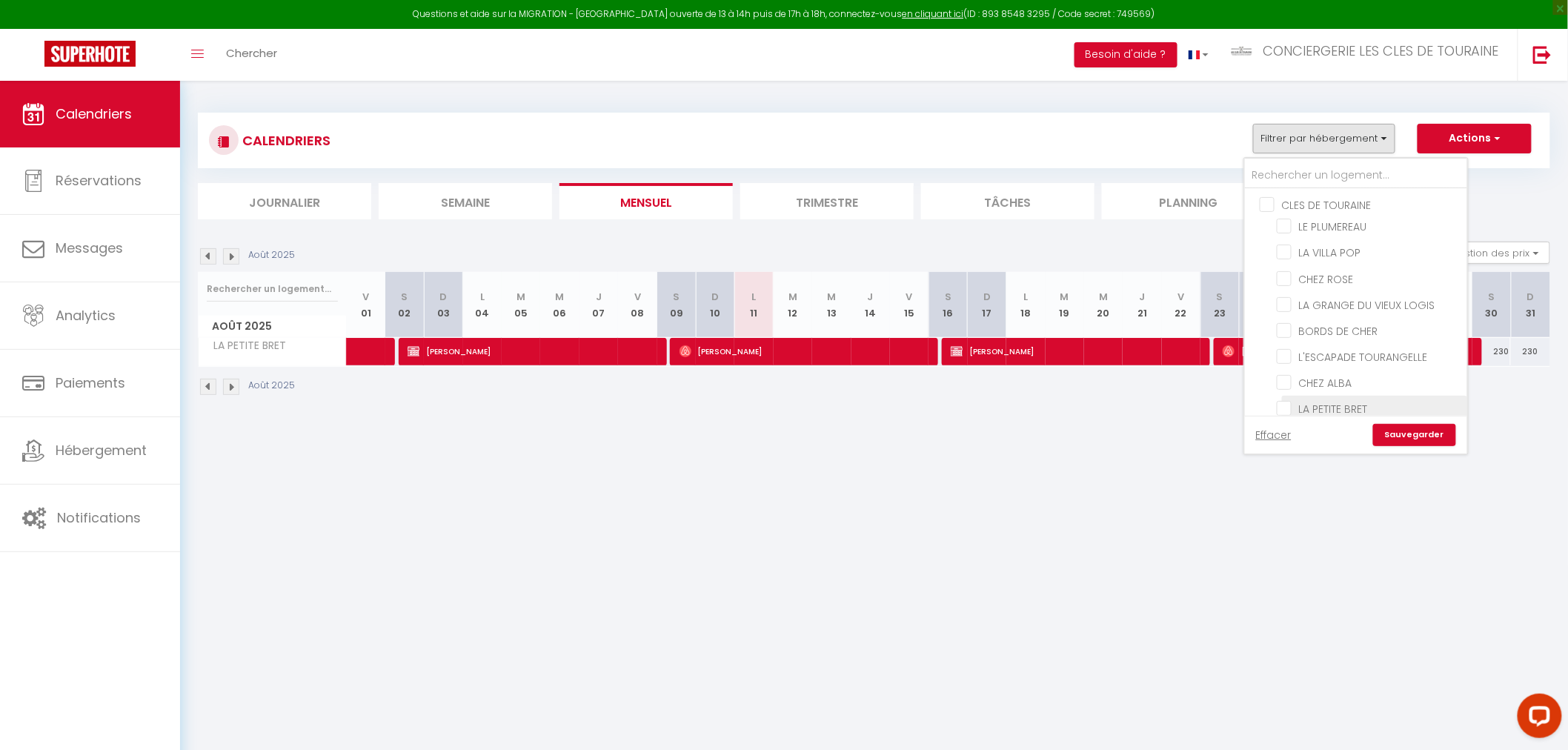
checkbox input "false"
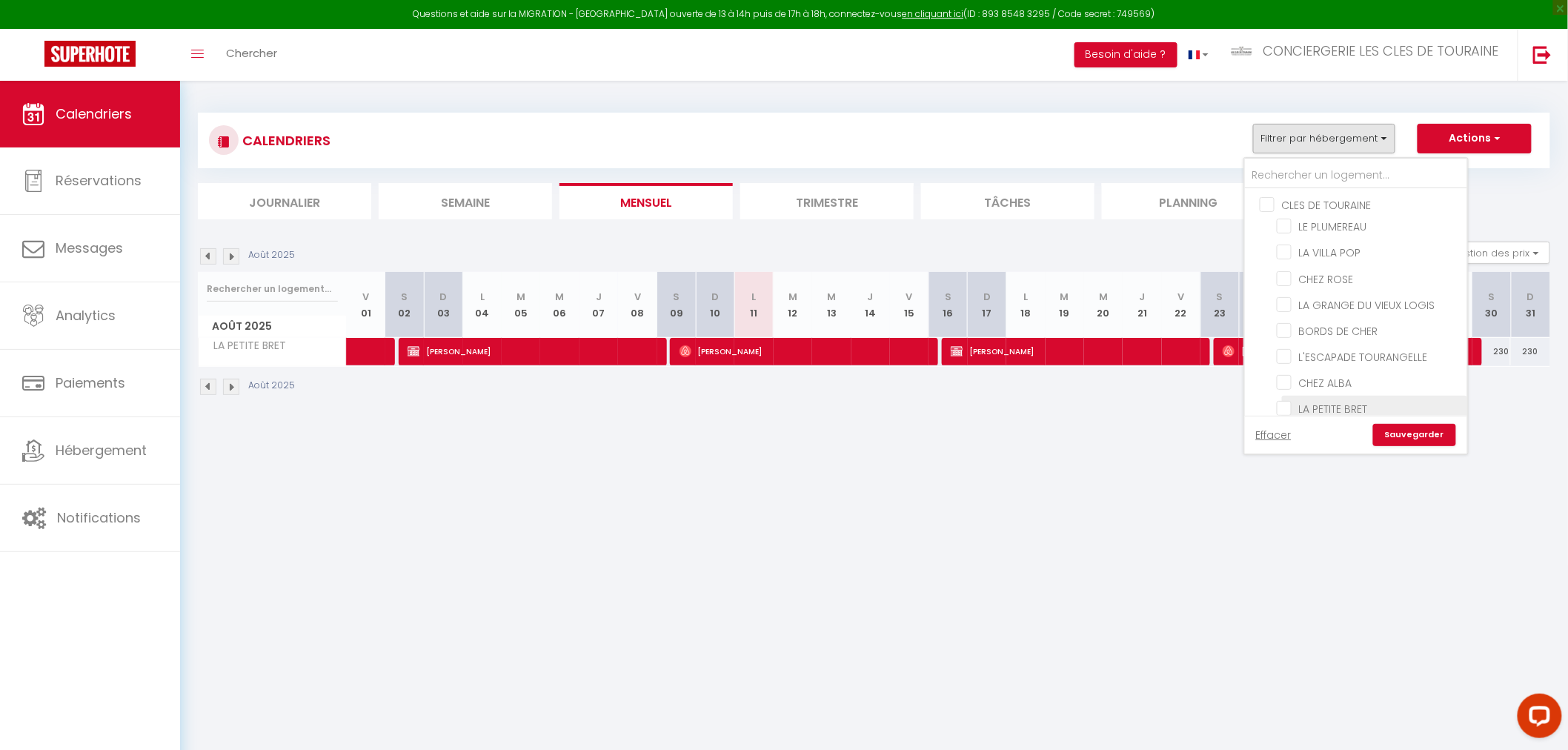
checkbox input "false"
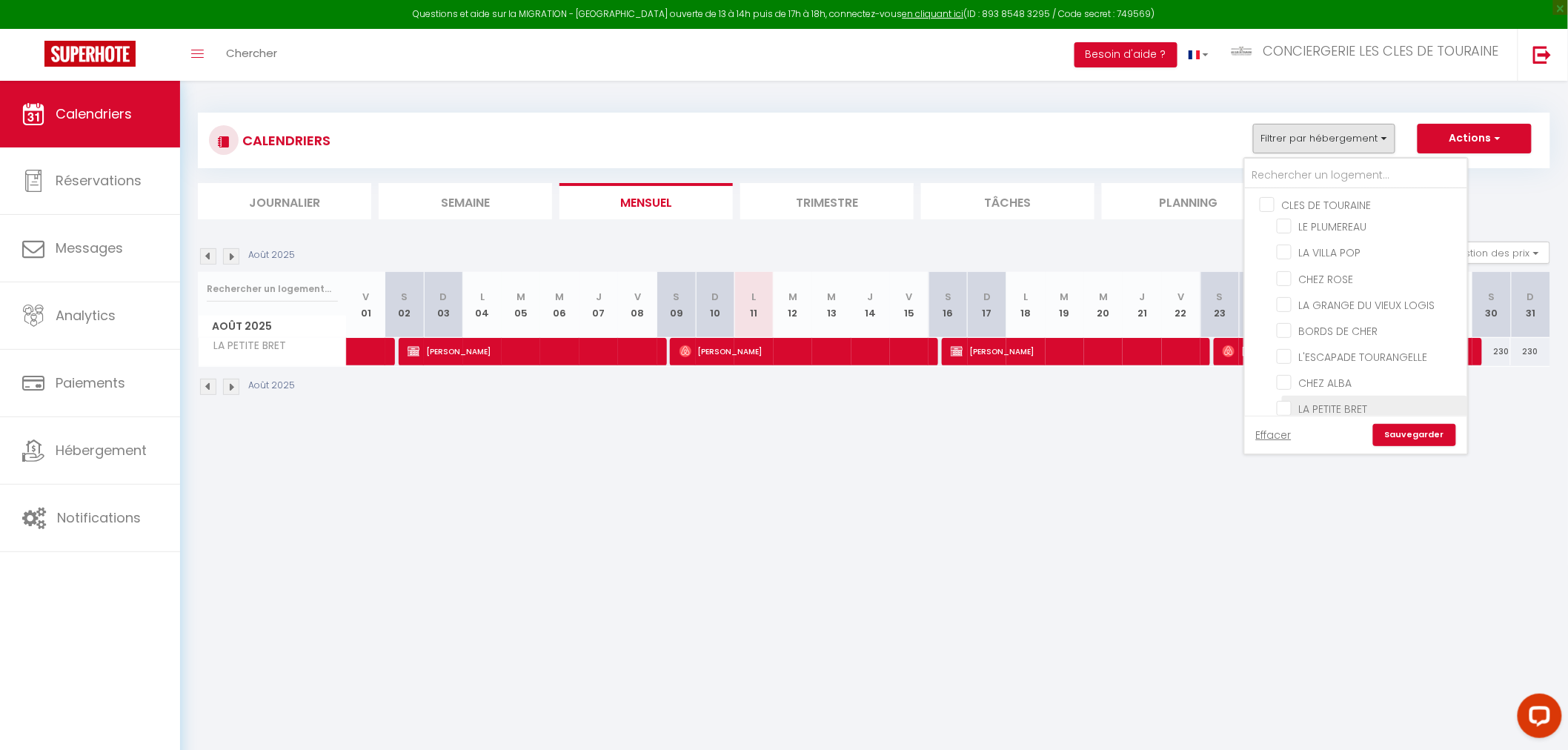
checkbox input "false"
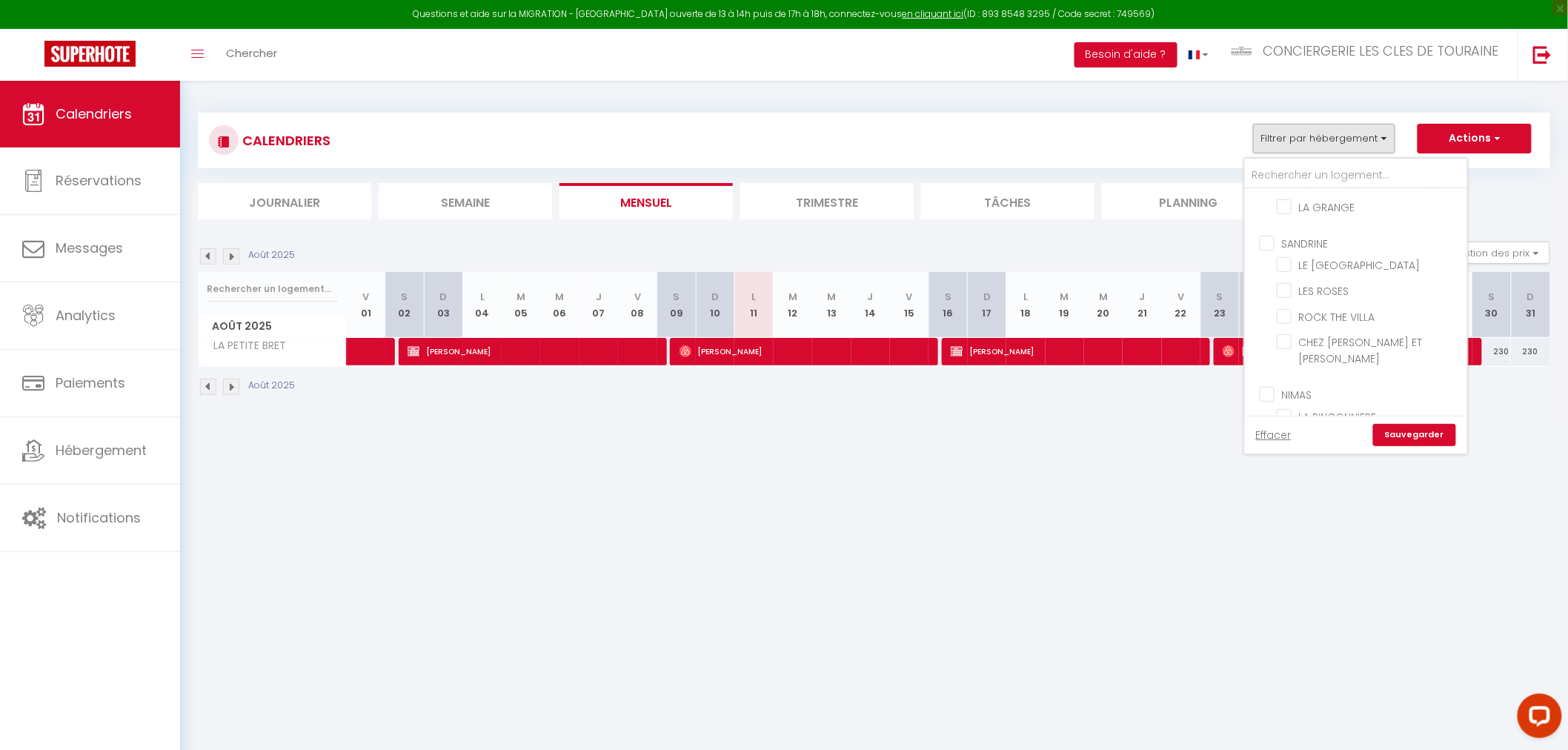
click at [1353, 308] on input "ROCK THE VILLA" at bounding box center [1369, 315] width 185 height 14
checkbox input "true"
click at [1391, 424] on link "Sauvegarder" at bounding box center [1414, 435] width 83 height 22
select select
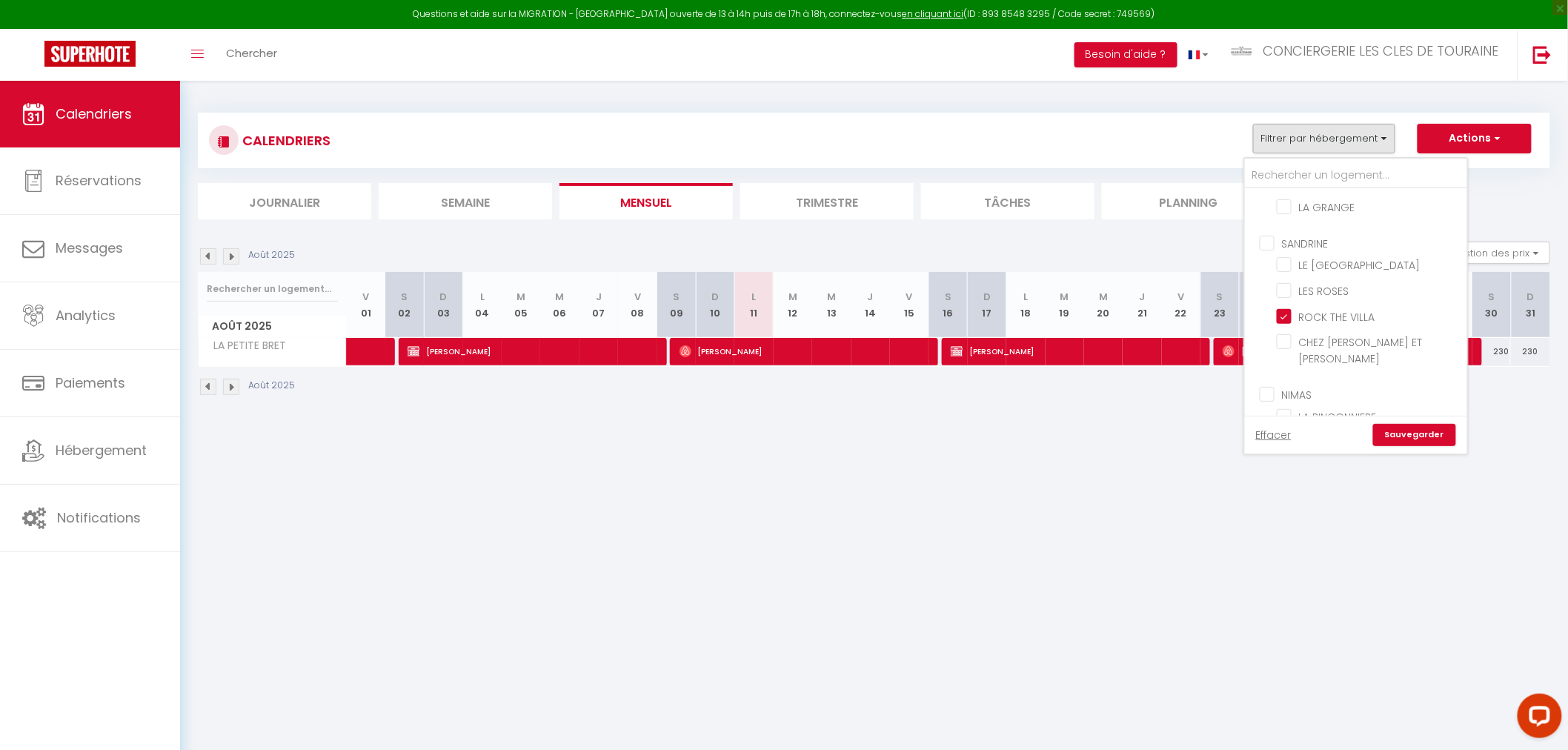
select select
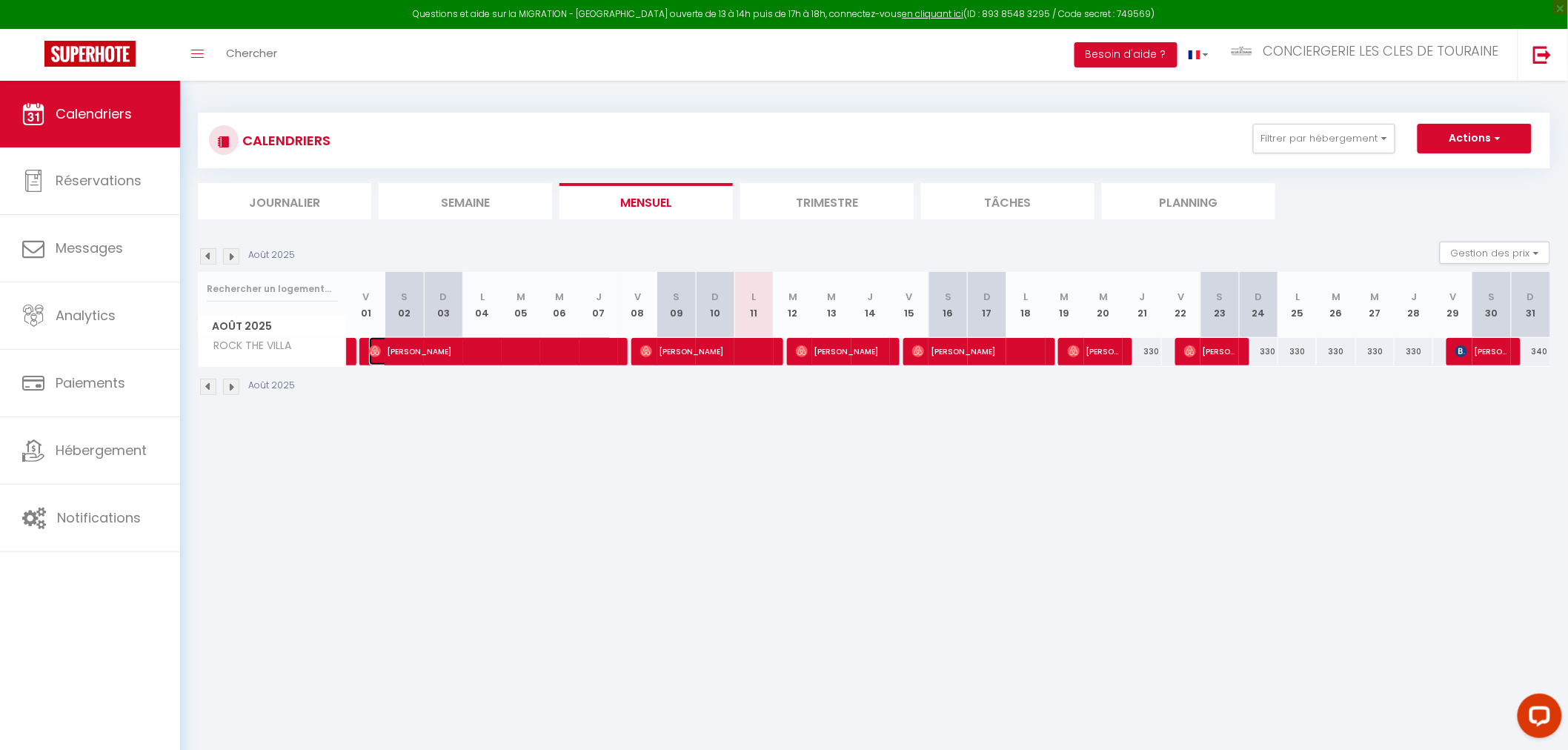
click at [490, 349] on span "Daphné Chavrier" at bounding box center [491, 351] width 244 height 28
select select "OK"
select select "0"
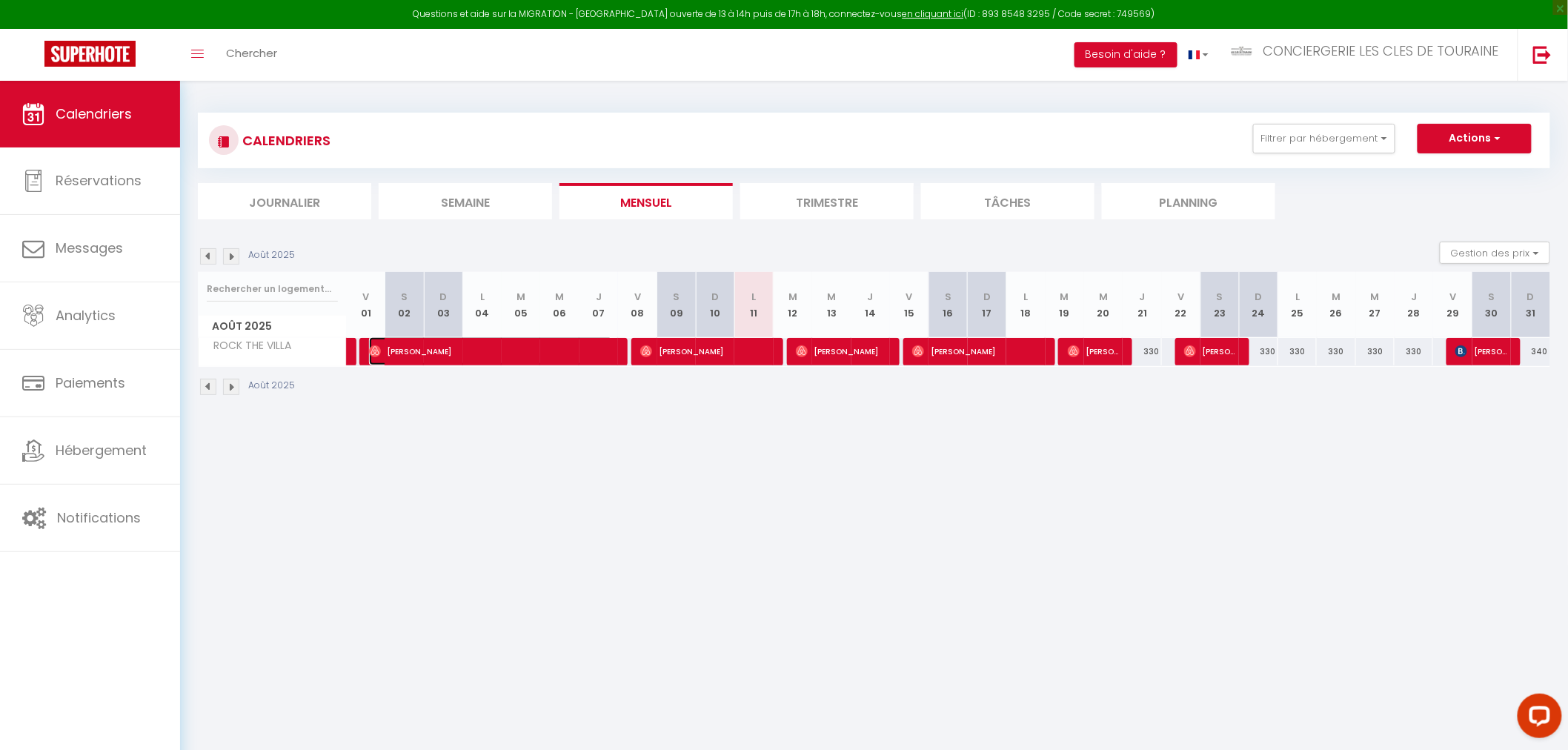
select select "1"
select select
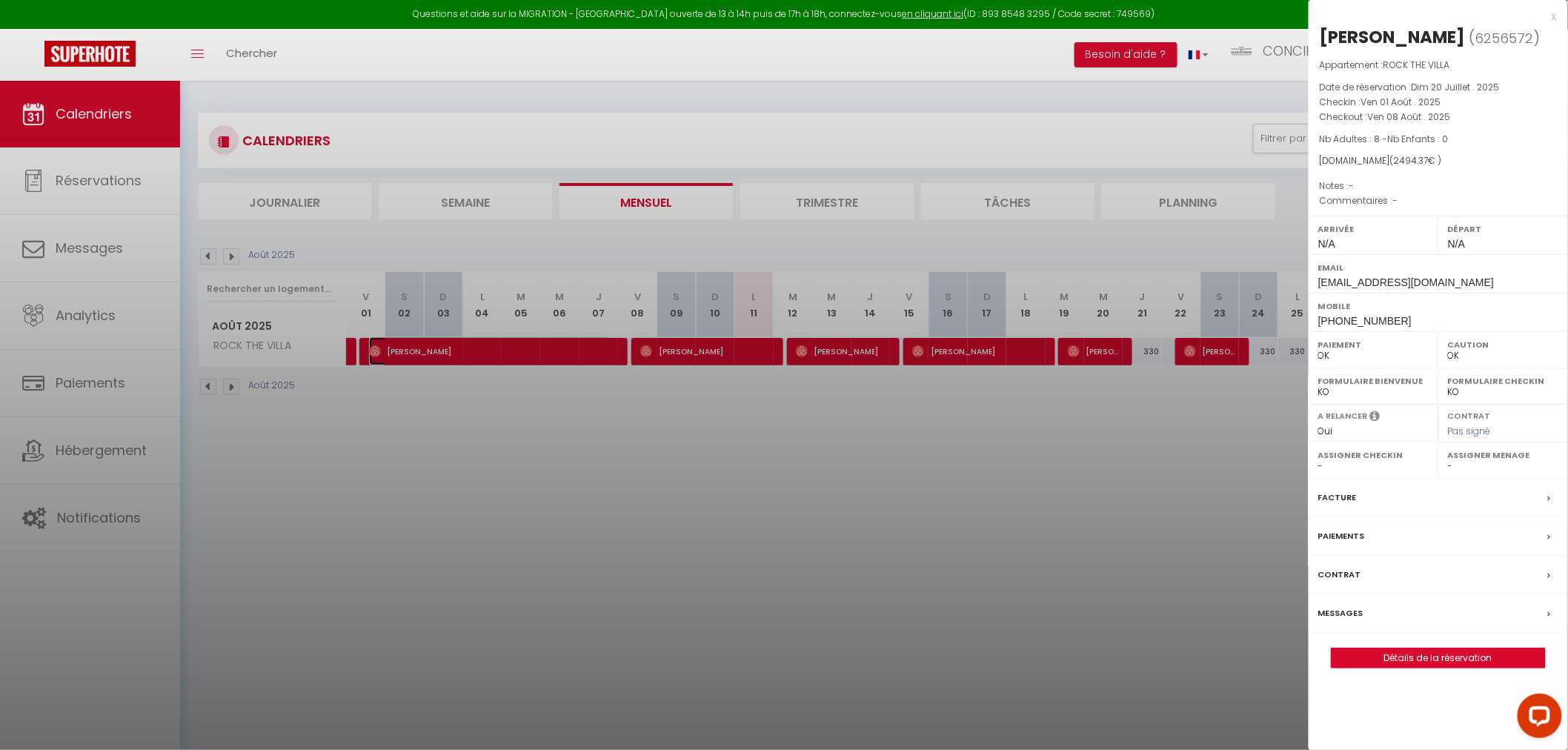
select select "25038"
select select "32445"
click at [1396, 655] on link "Détails de la réservation" at bounding box center [1439, 658] width 213 height 19
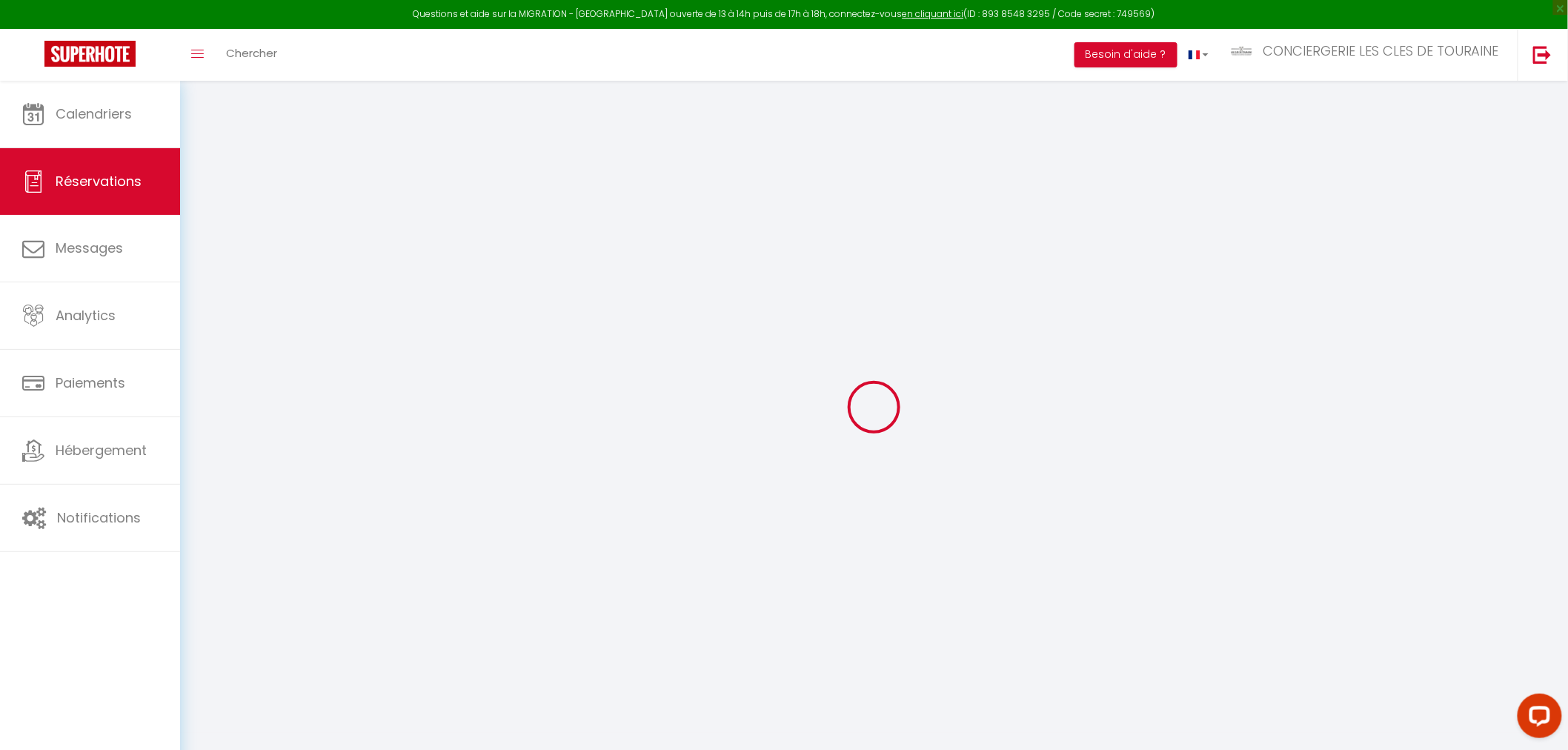
select select
checkbox input "false"
select select
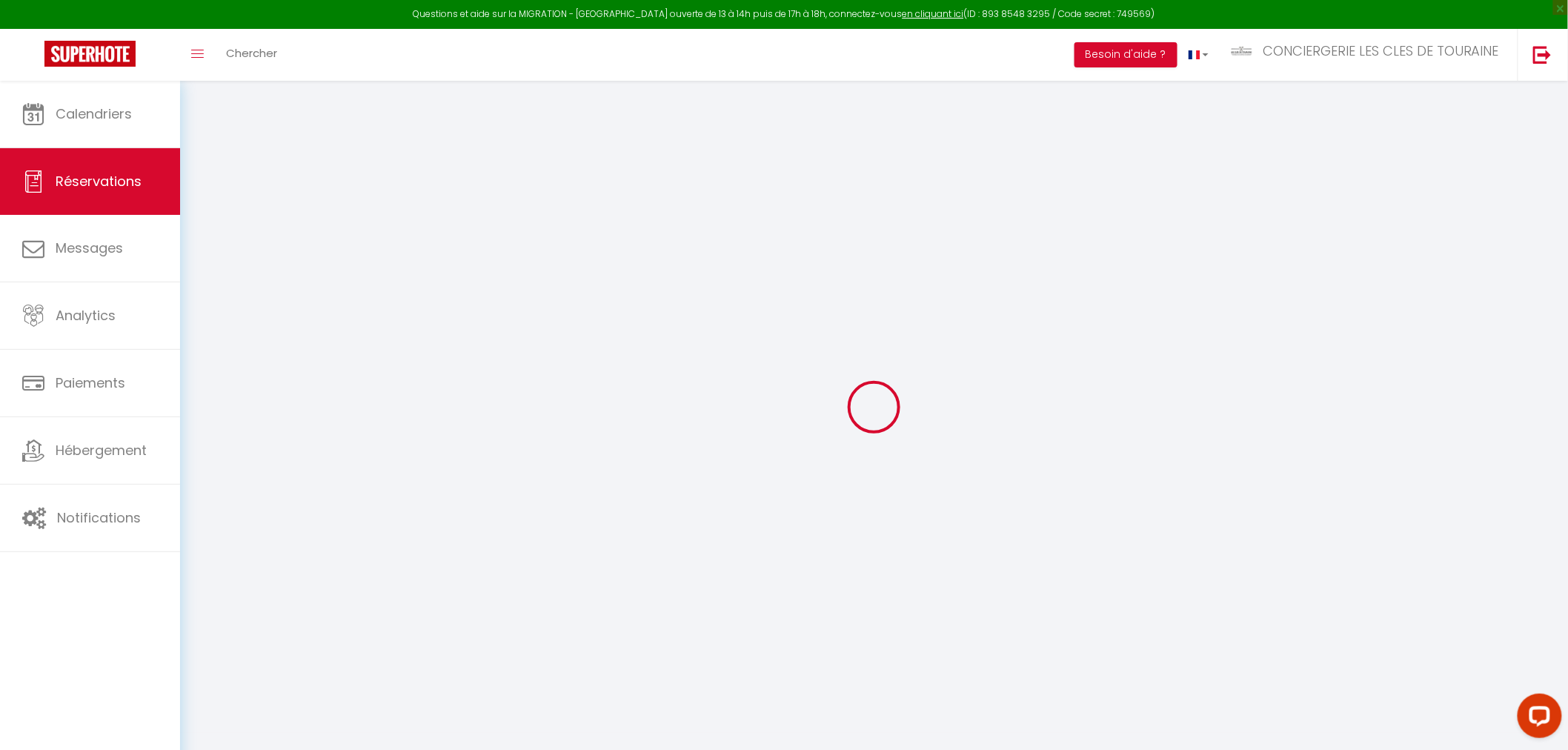
select select
checkbox input "false"
select select
type input "120"
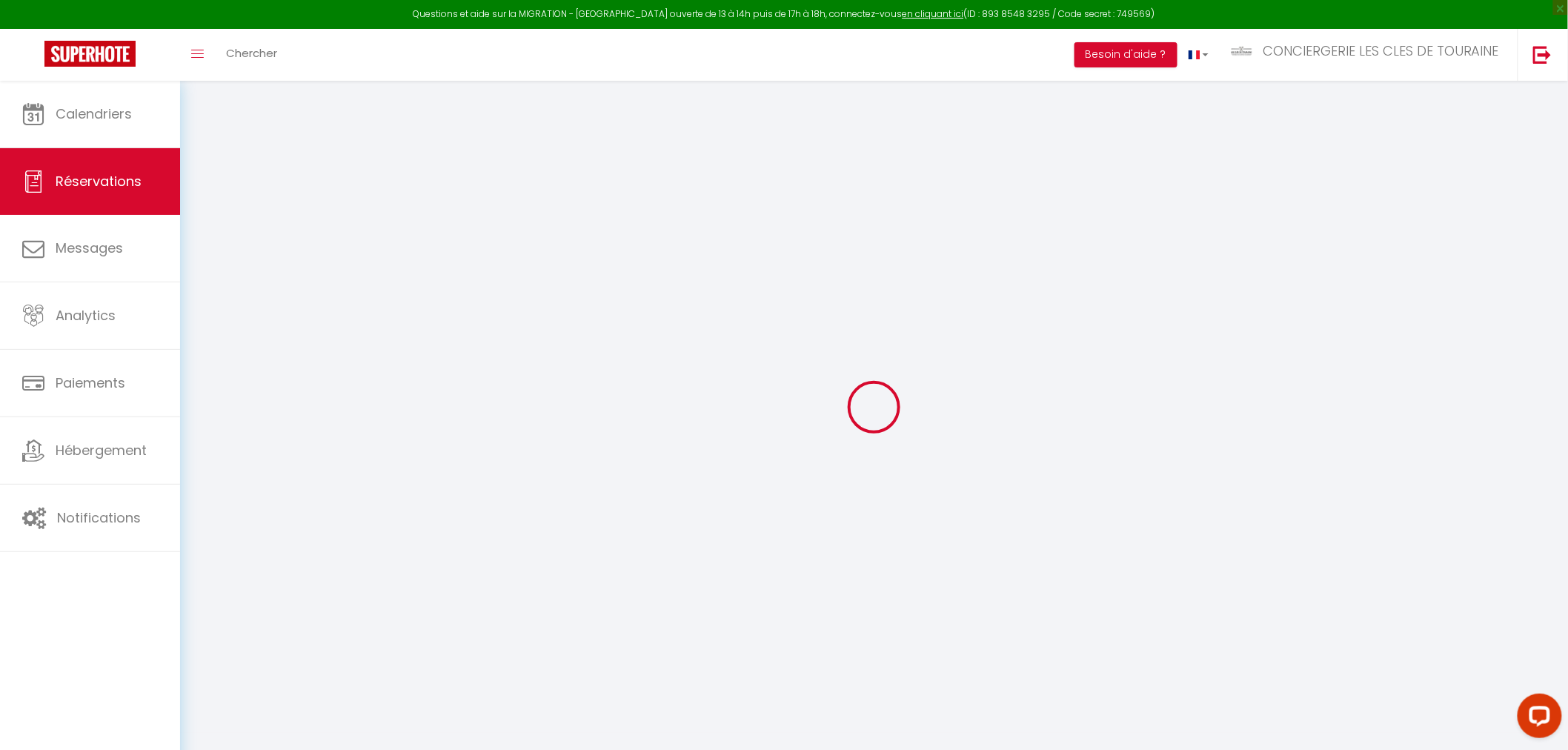
type input "100.07"
select select
checkbox input "false"
select select
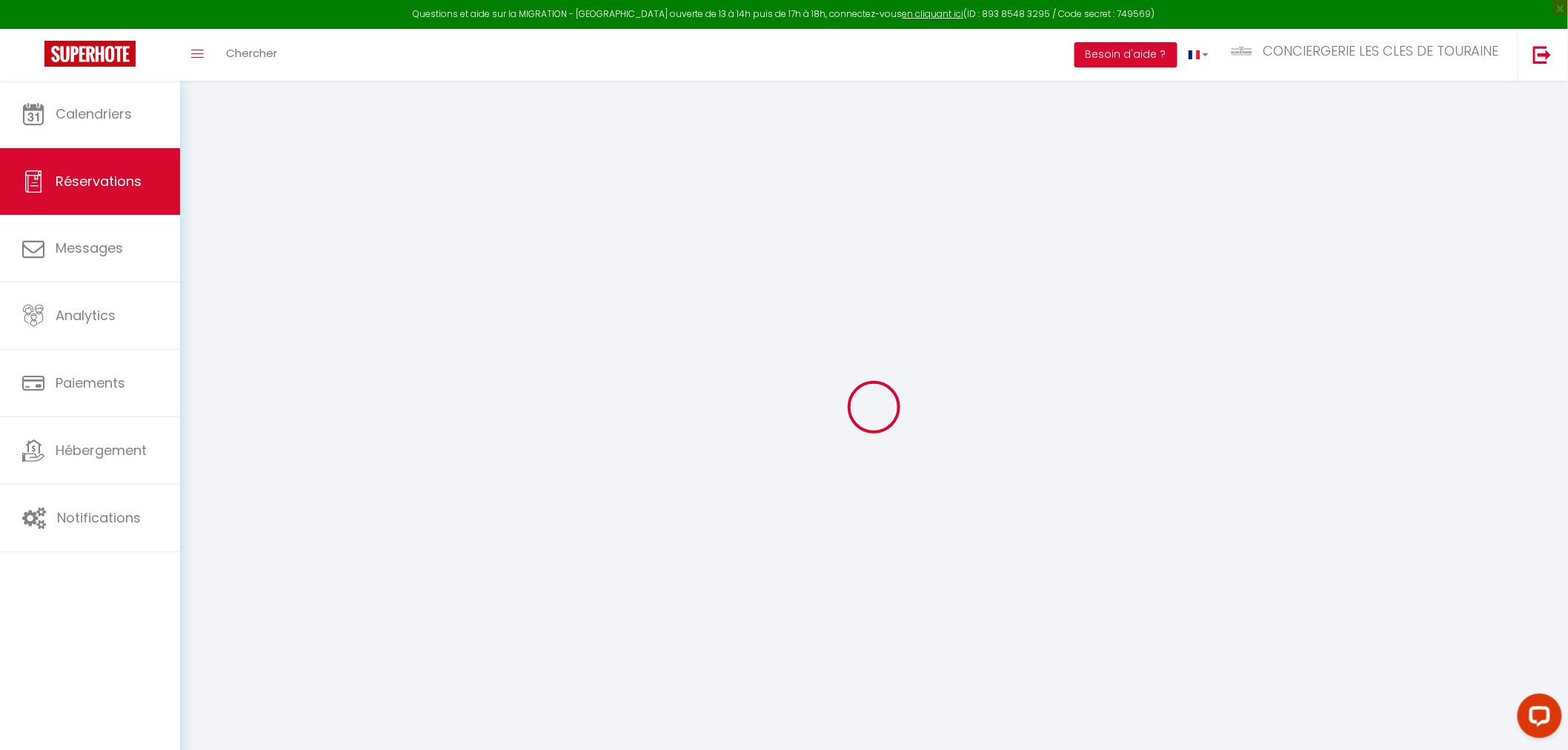
checkbox input "false"
select select
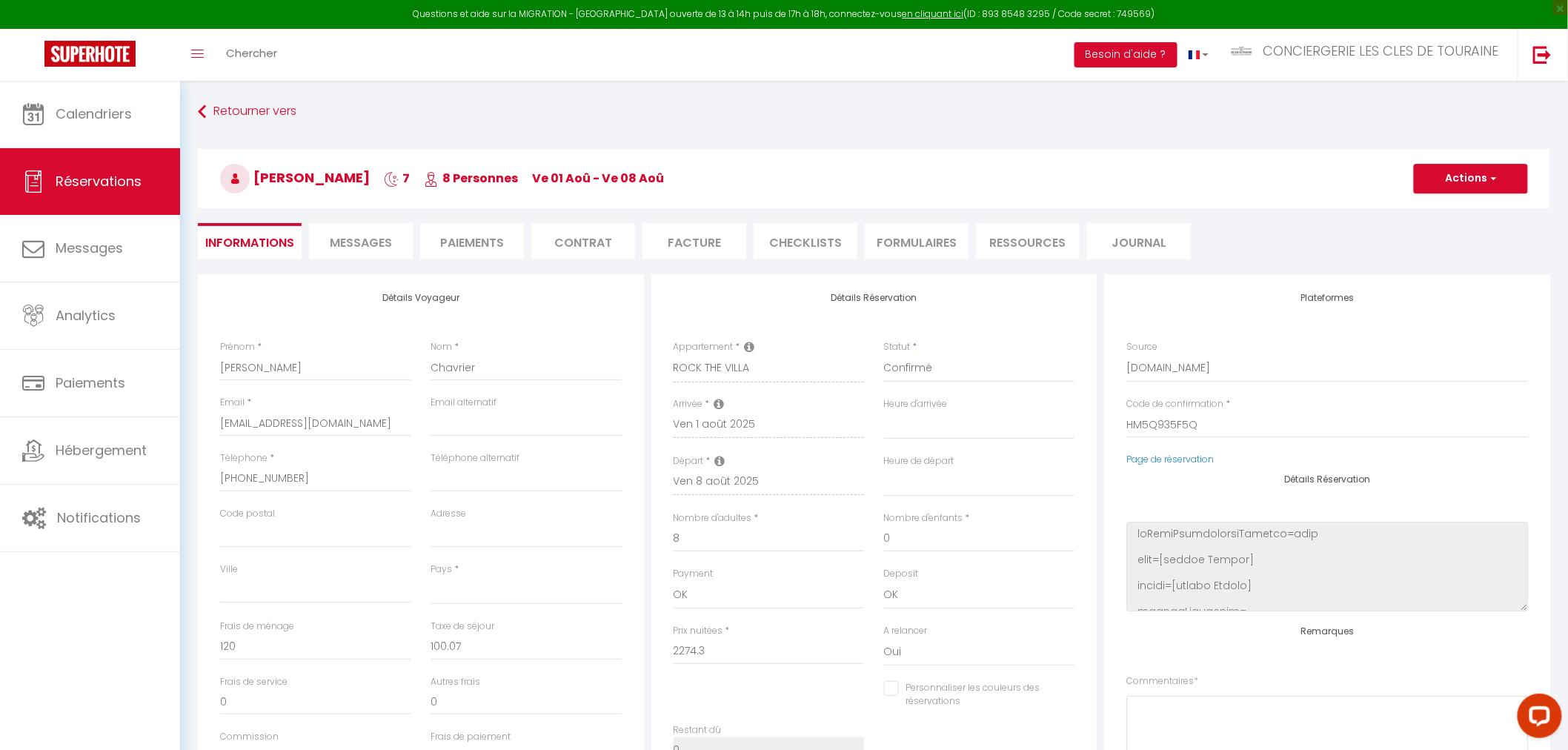
click at [1197, 452] on div "Code de confirmation * HM5Q935F5Q" at bounding box center [1327, 424] width 421 height 55
click at [1196, 454] on link "Page de réservation" at bounding box center [1170, 459] width 87 height 13
select select
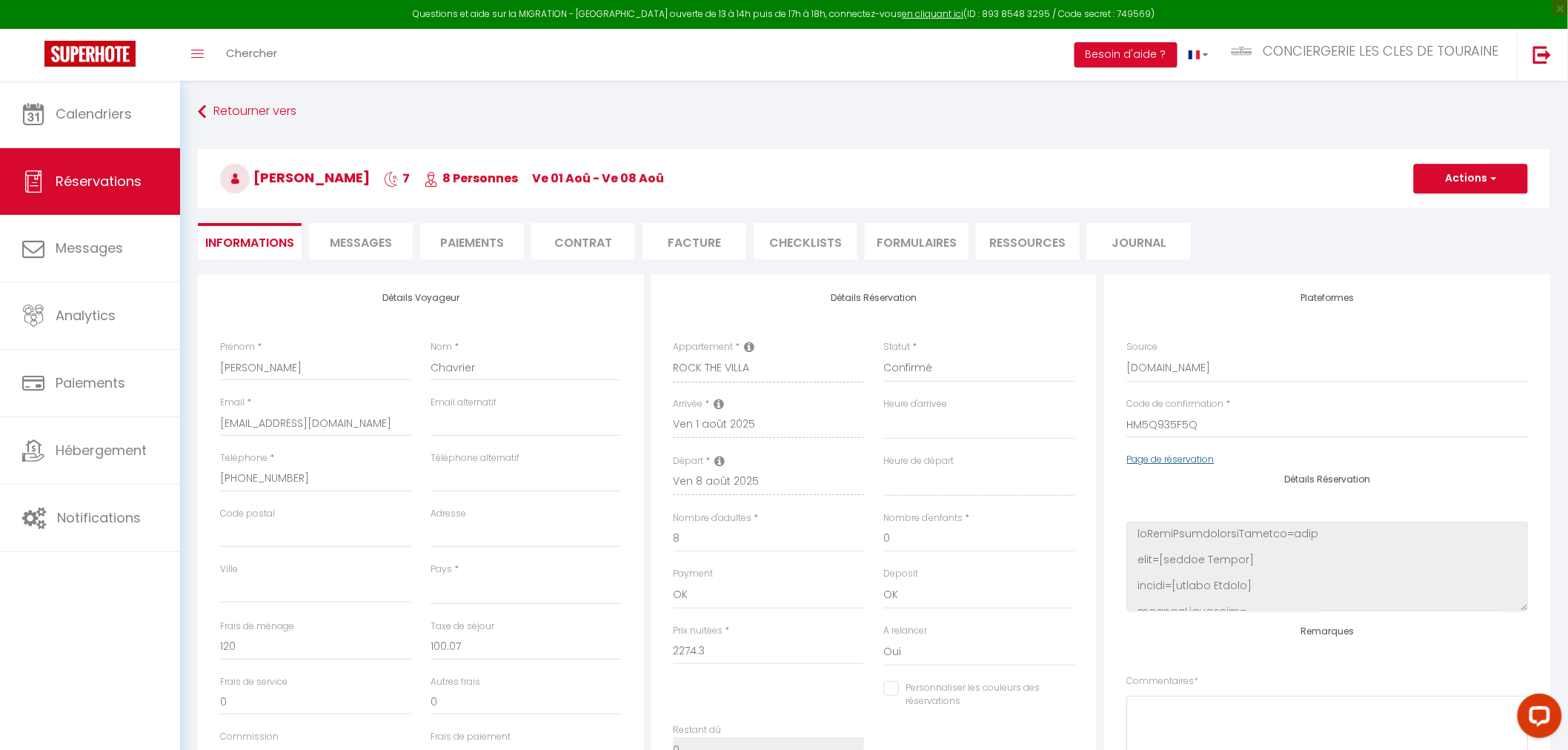
checkbox input "false"
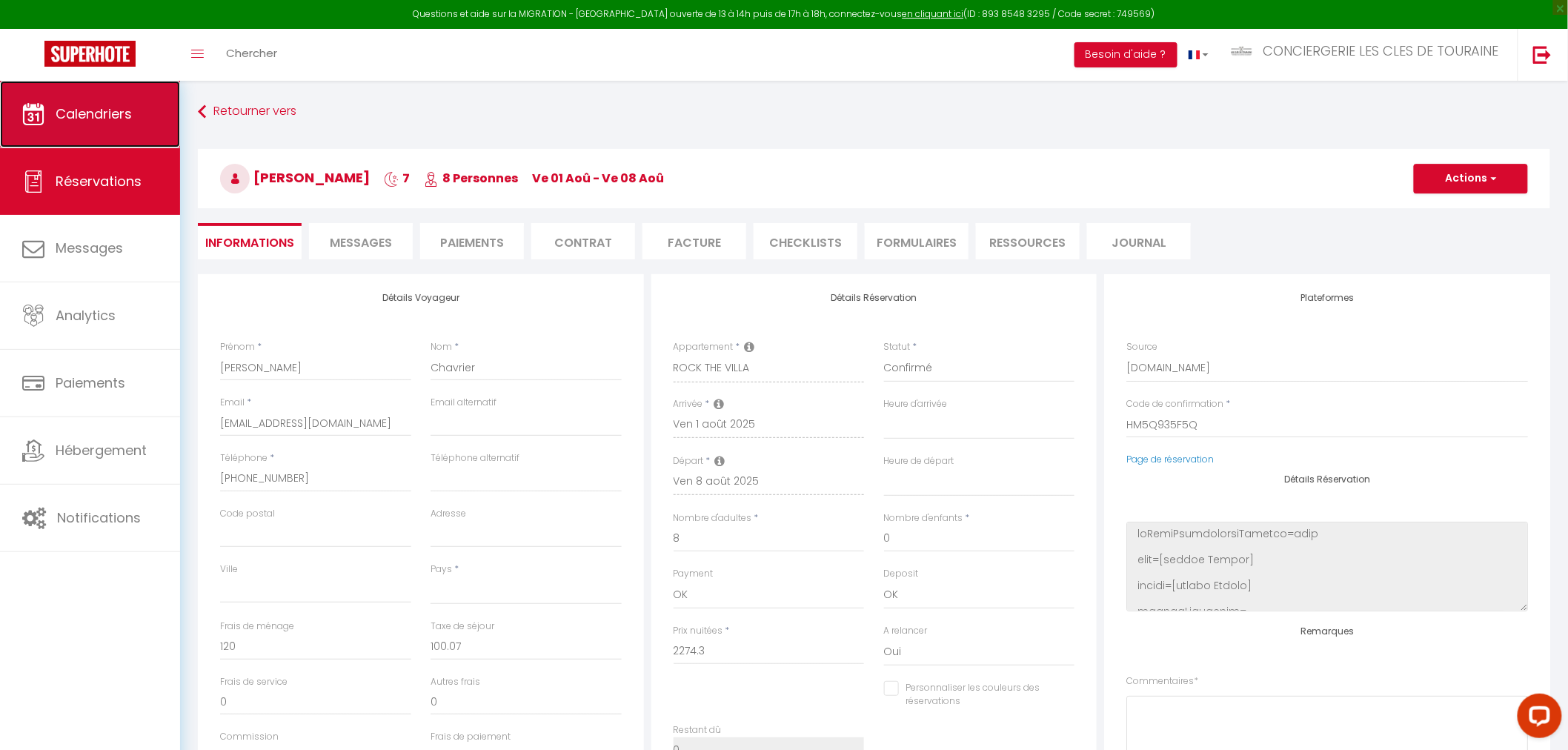
click at [112, 116] on span "Calendriers" at bounding box center [93, 113] width 76 height 18
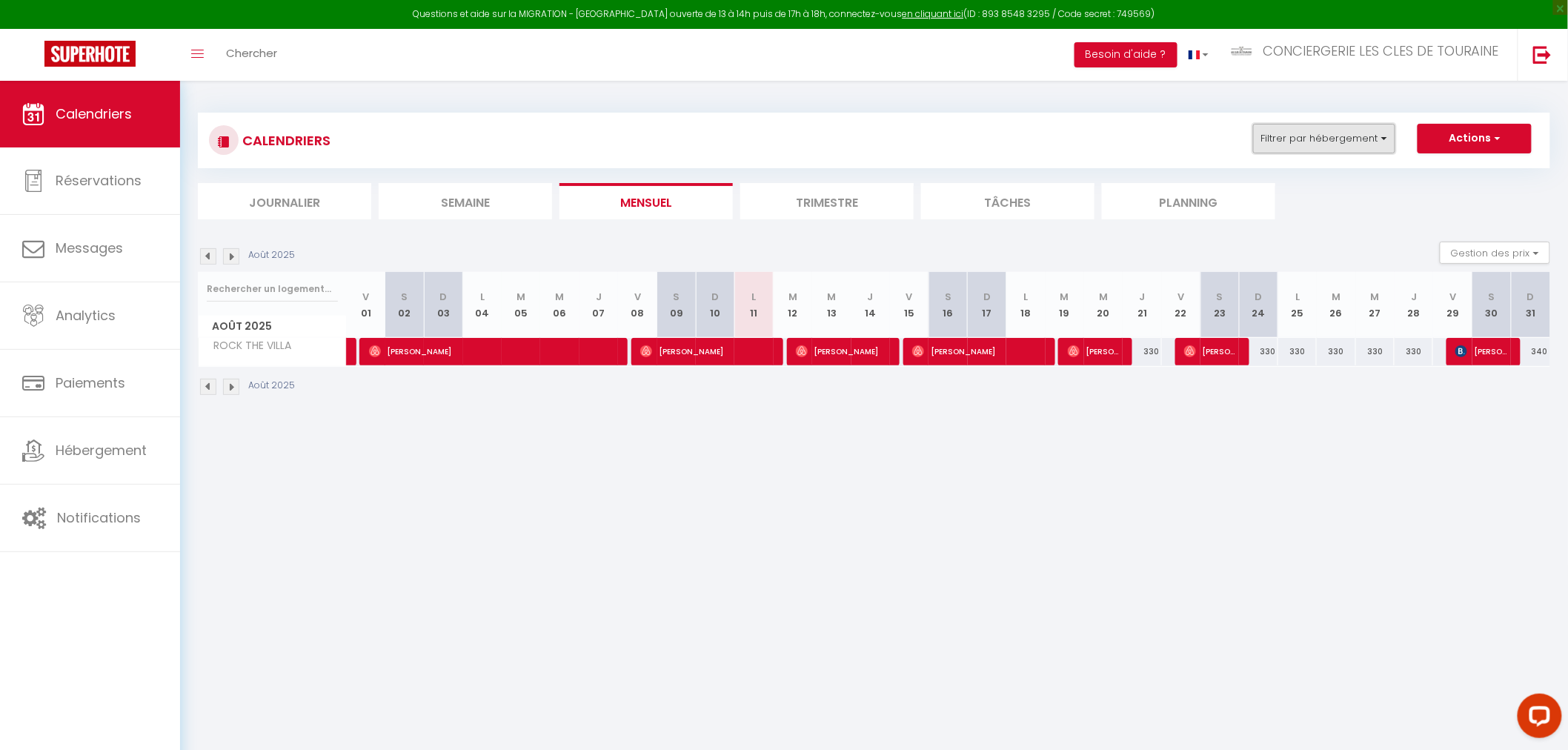
click at [1321, 143] on button "Filtrer par hébergement" at bounding box center [1324, 138] width 142 height 30
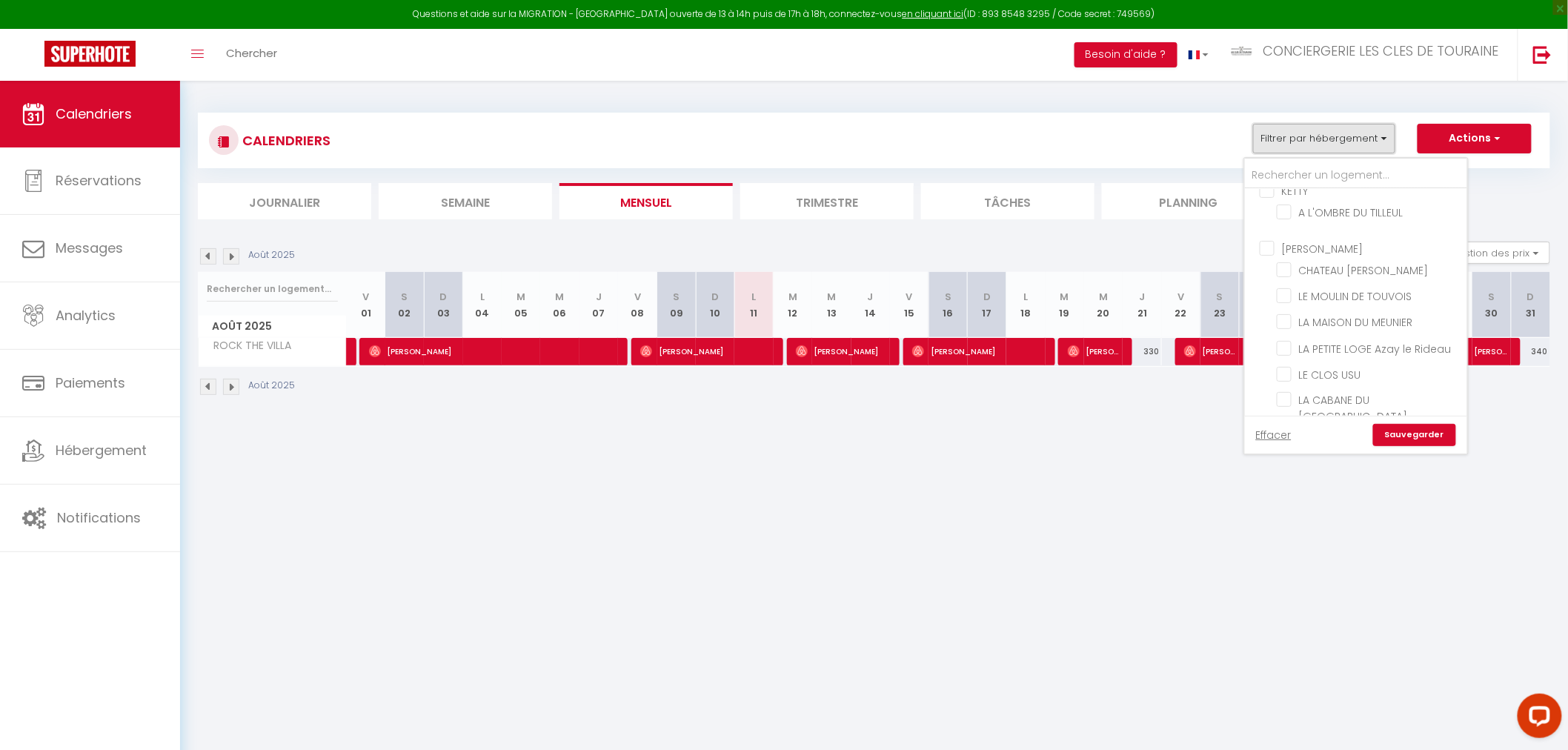
scroll to position [493, 0]
click at [1351, 367] on input "LA LONGERE BOURGUEILLOISE" at bounding box center [1369, 375] width 185 height 14
checkbox input "true"
checkbox input "false"
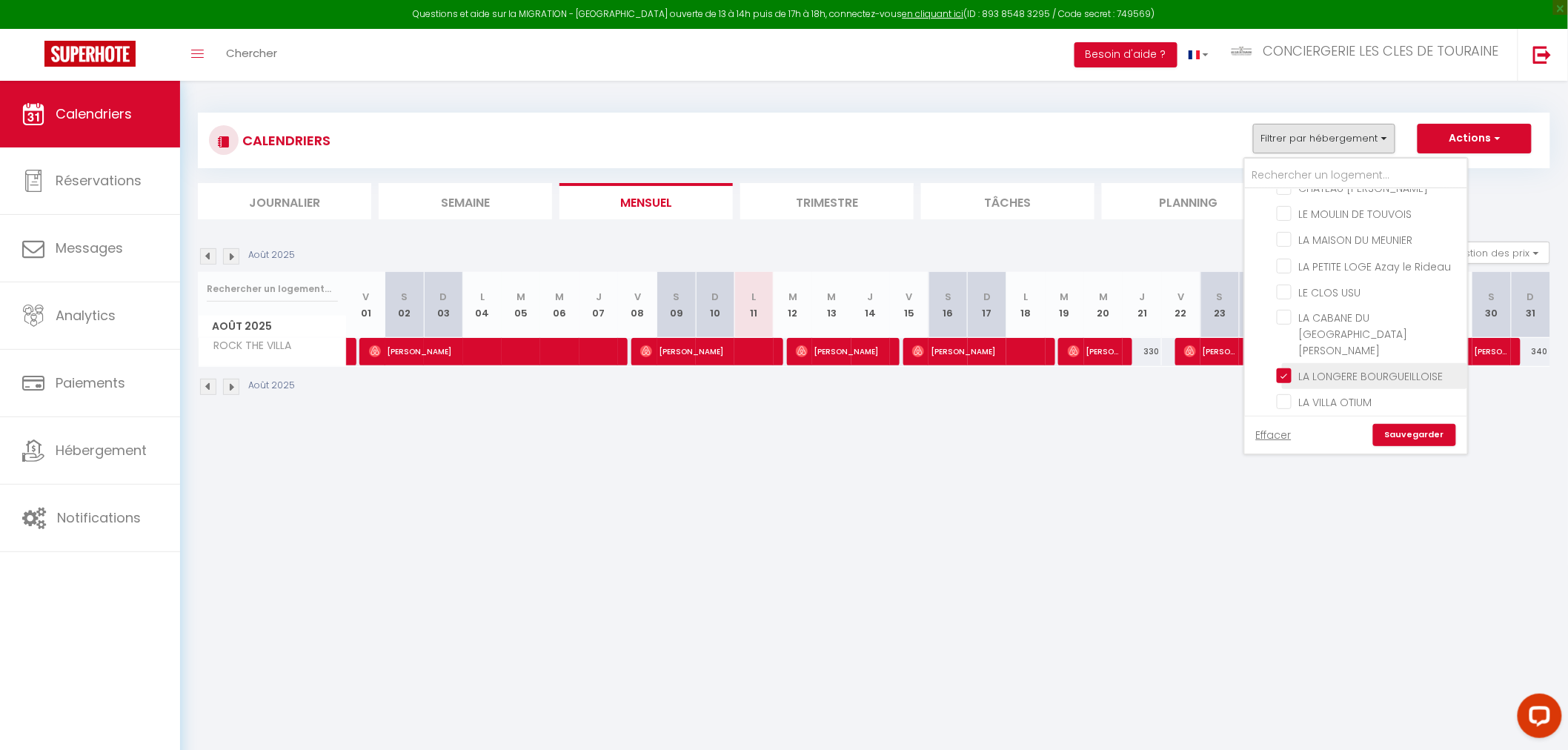
checkbox input "false"
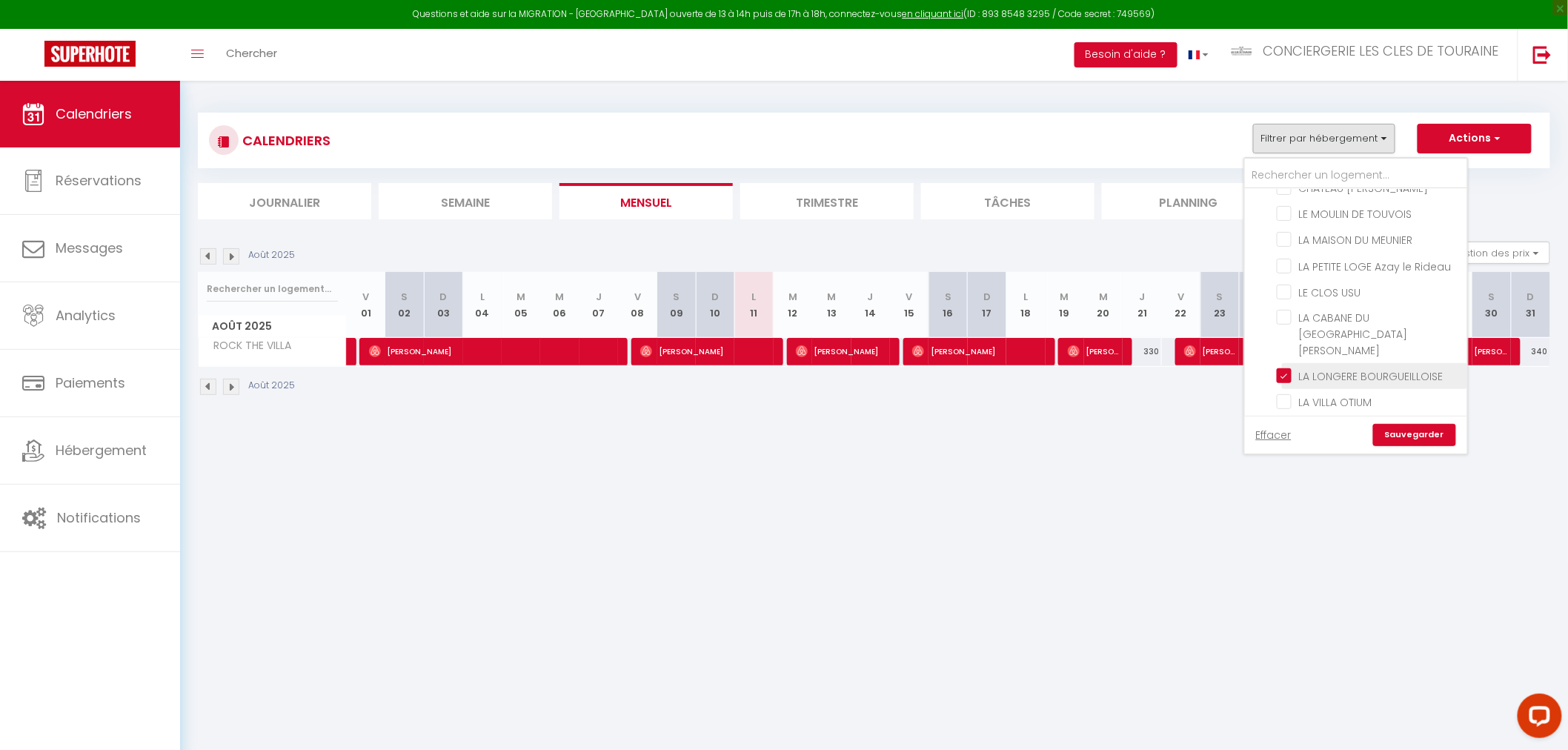
checkbox input "false"
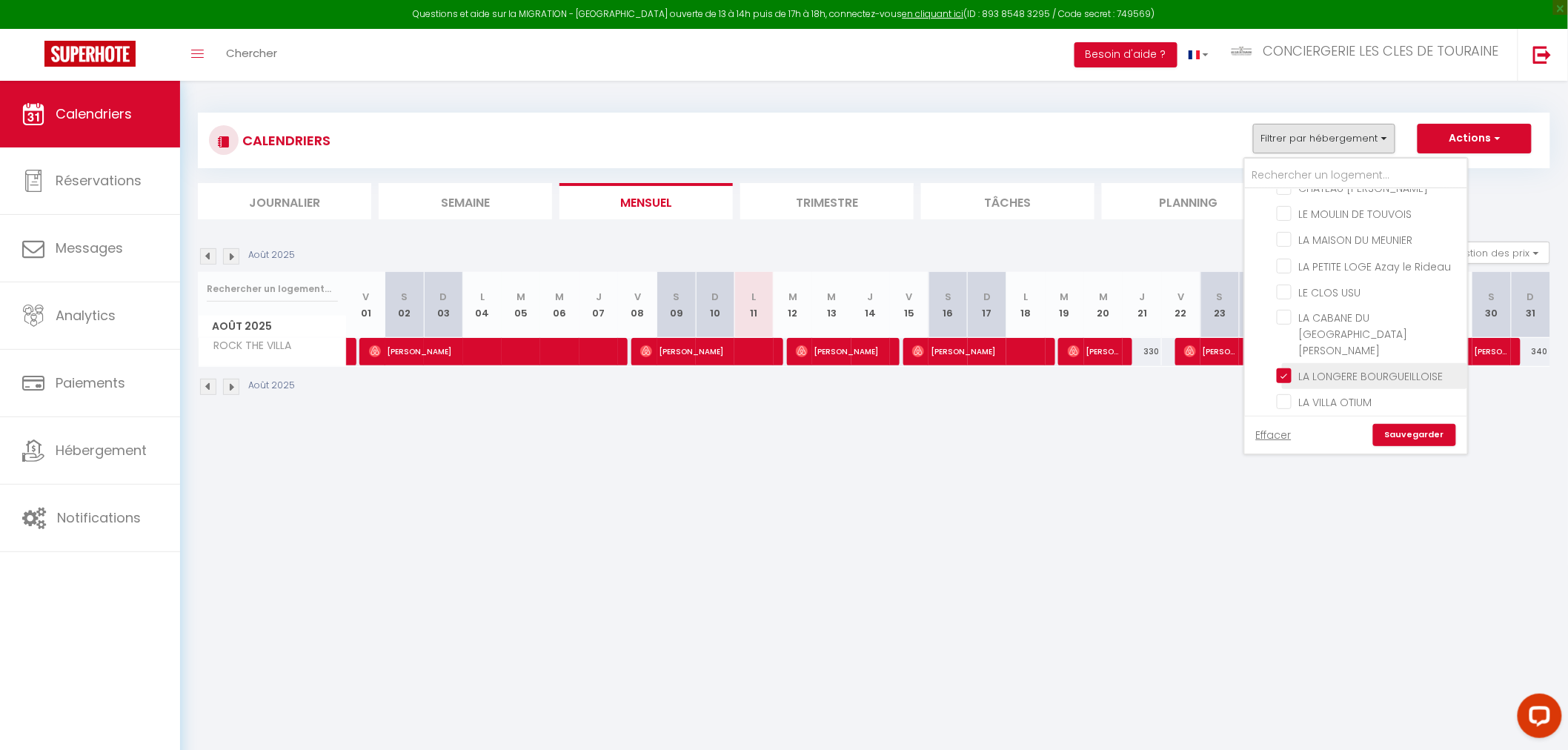
checkbox input "false"
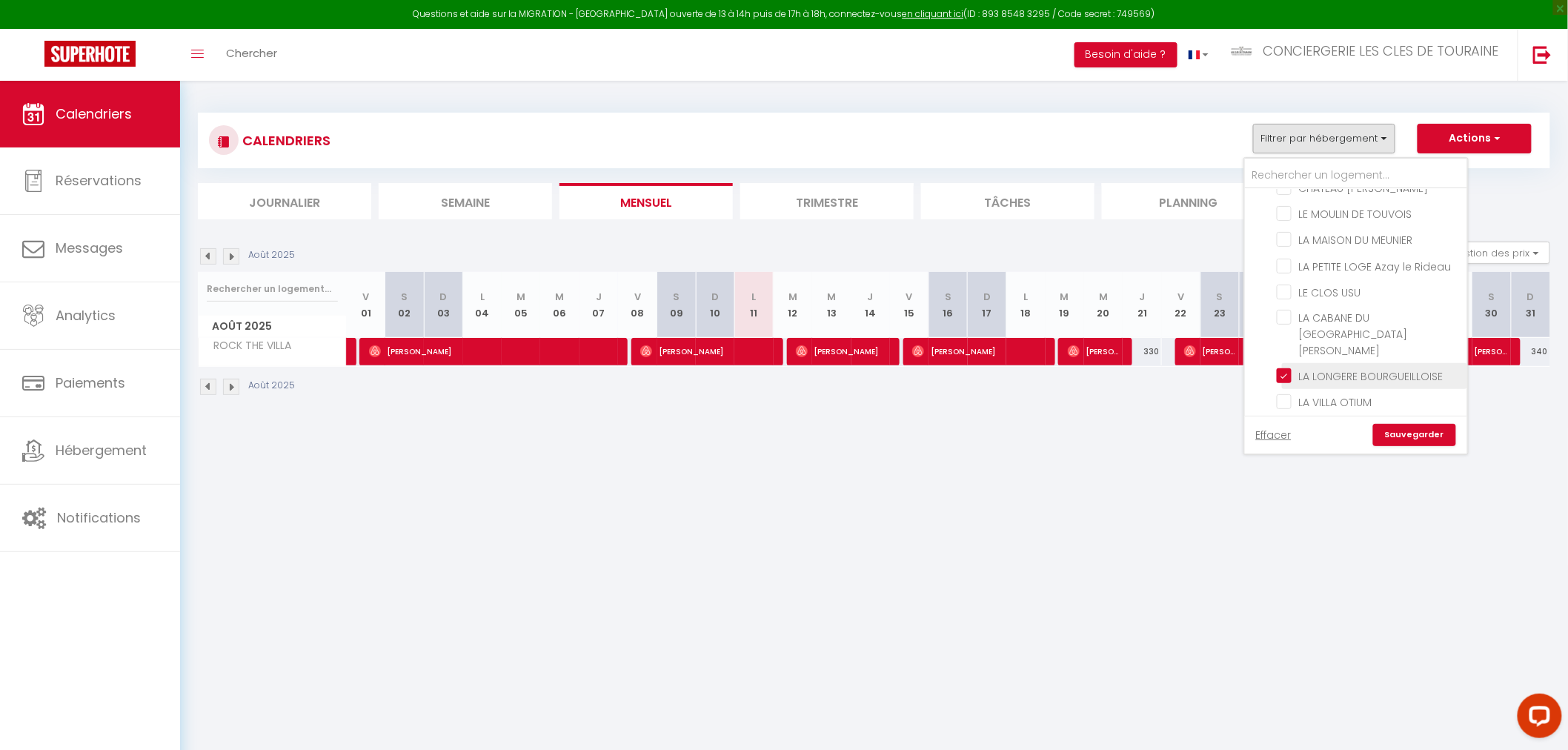
checkbox input "false"
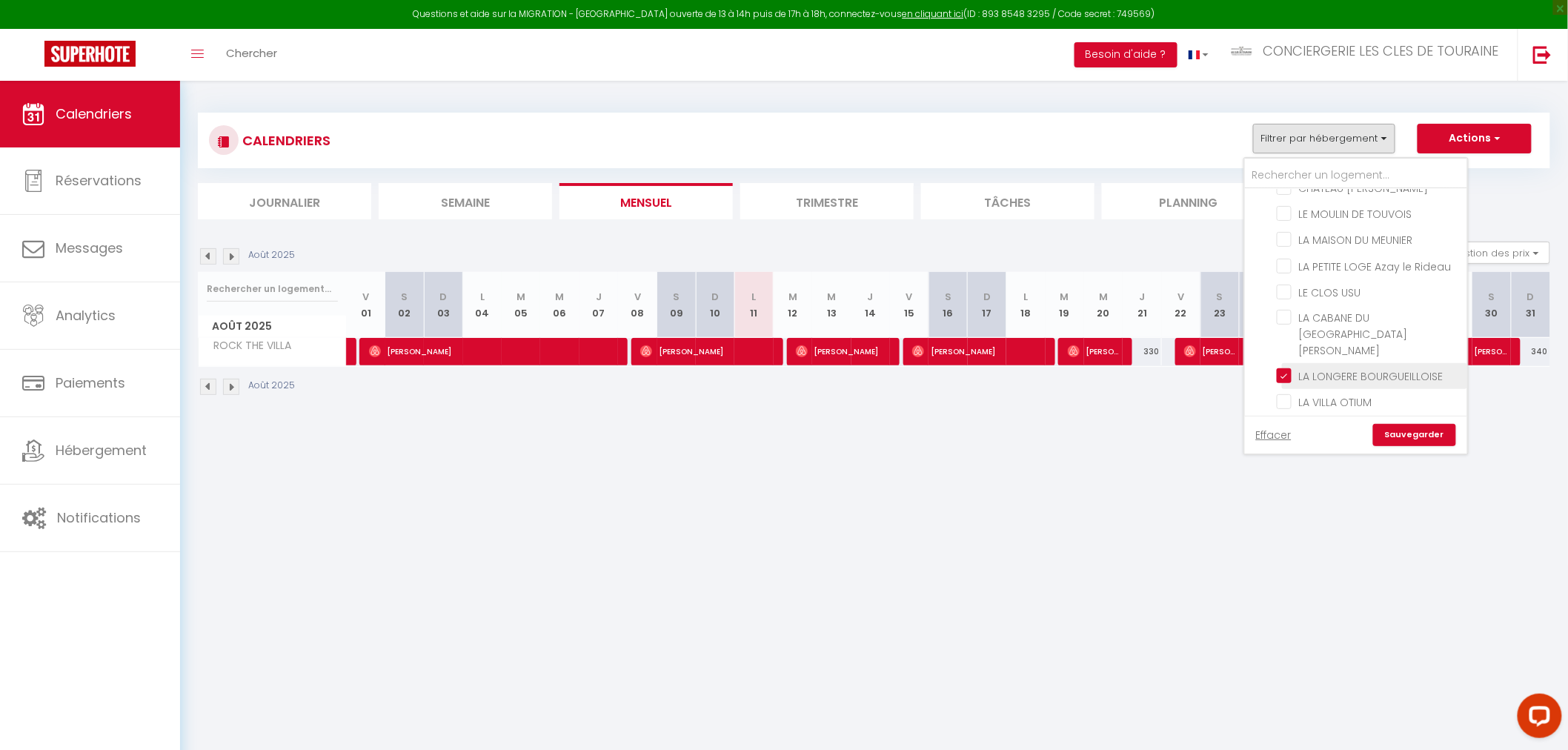
checkbox input "false"
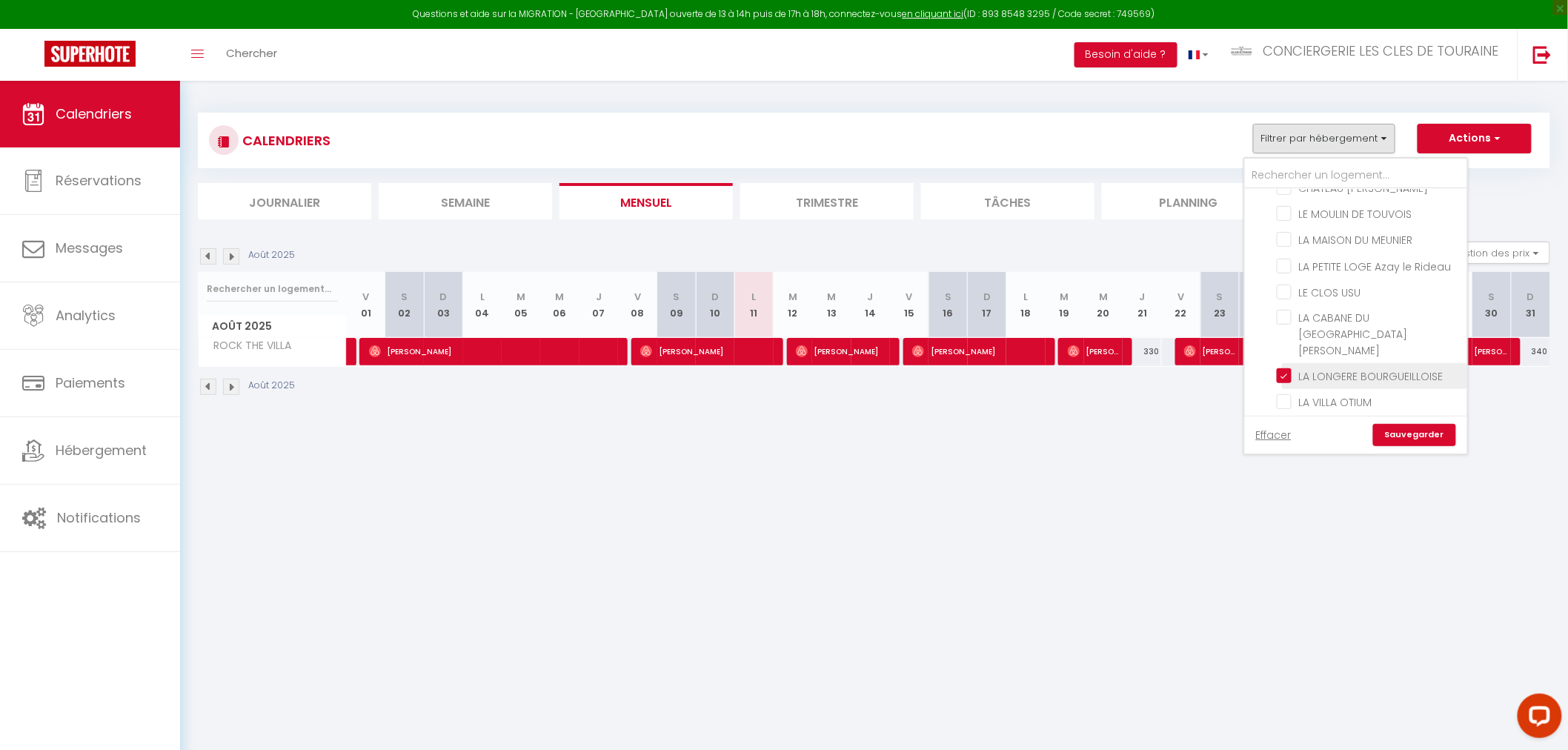
checkbox input "false"
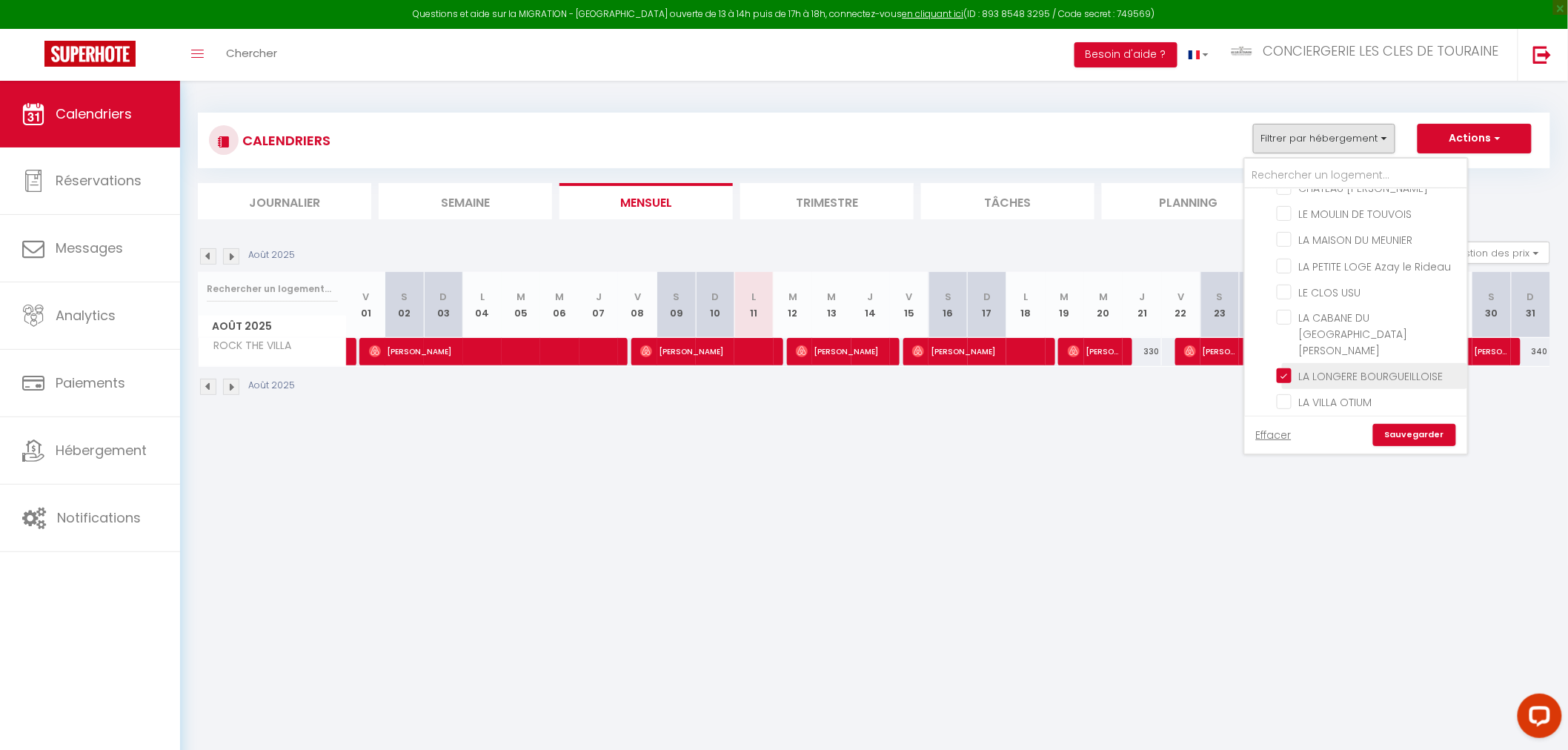
checkbox input "false"
click at [1383, 367] on input "LA LONGERE BOURGUEILLOISE" at bounding box center [1369, 375] width 185 height 14
checkbox input "false"
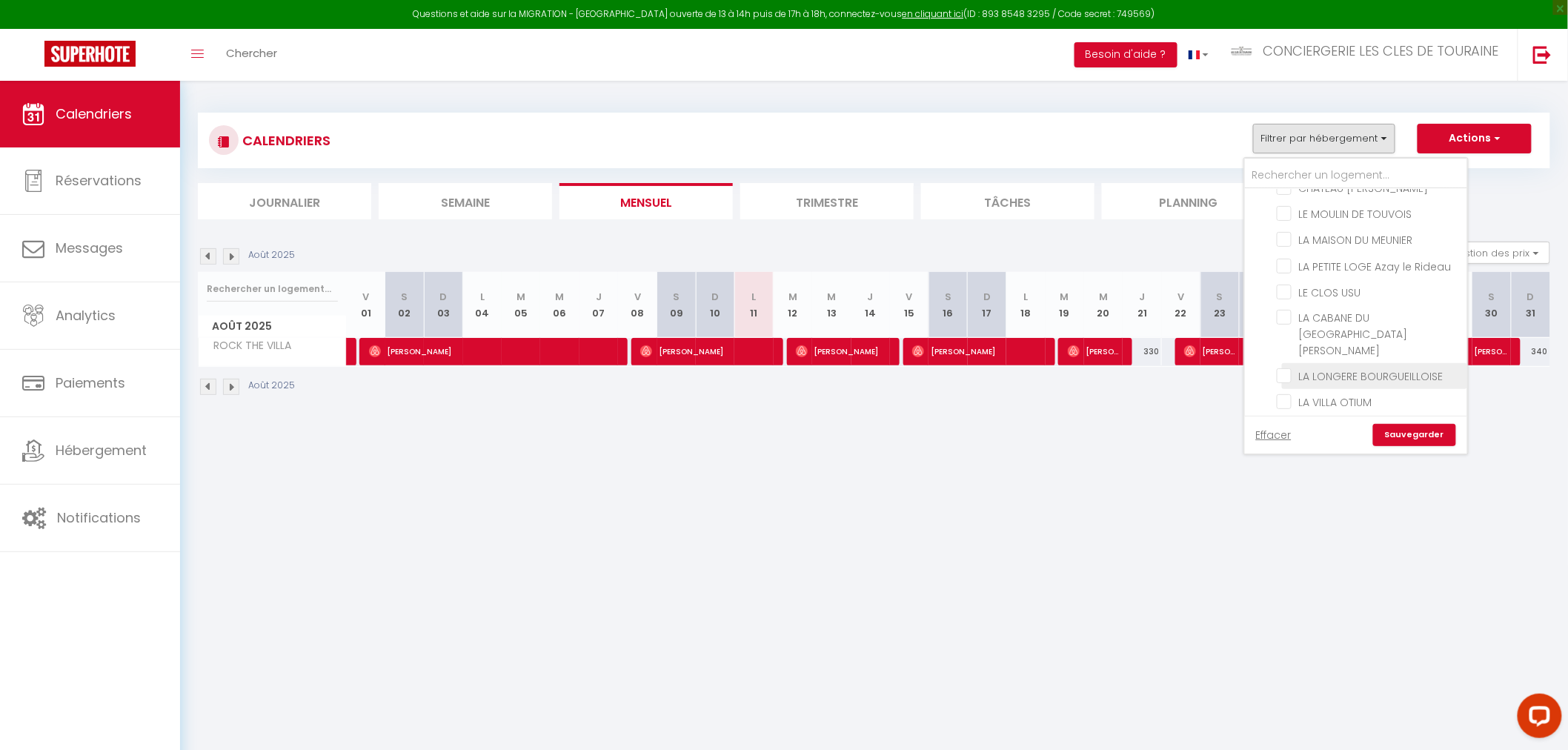
checkbox input "false"
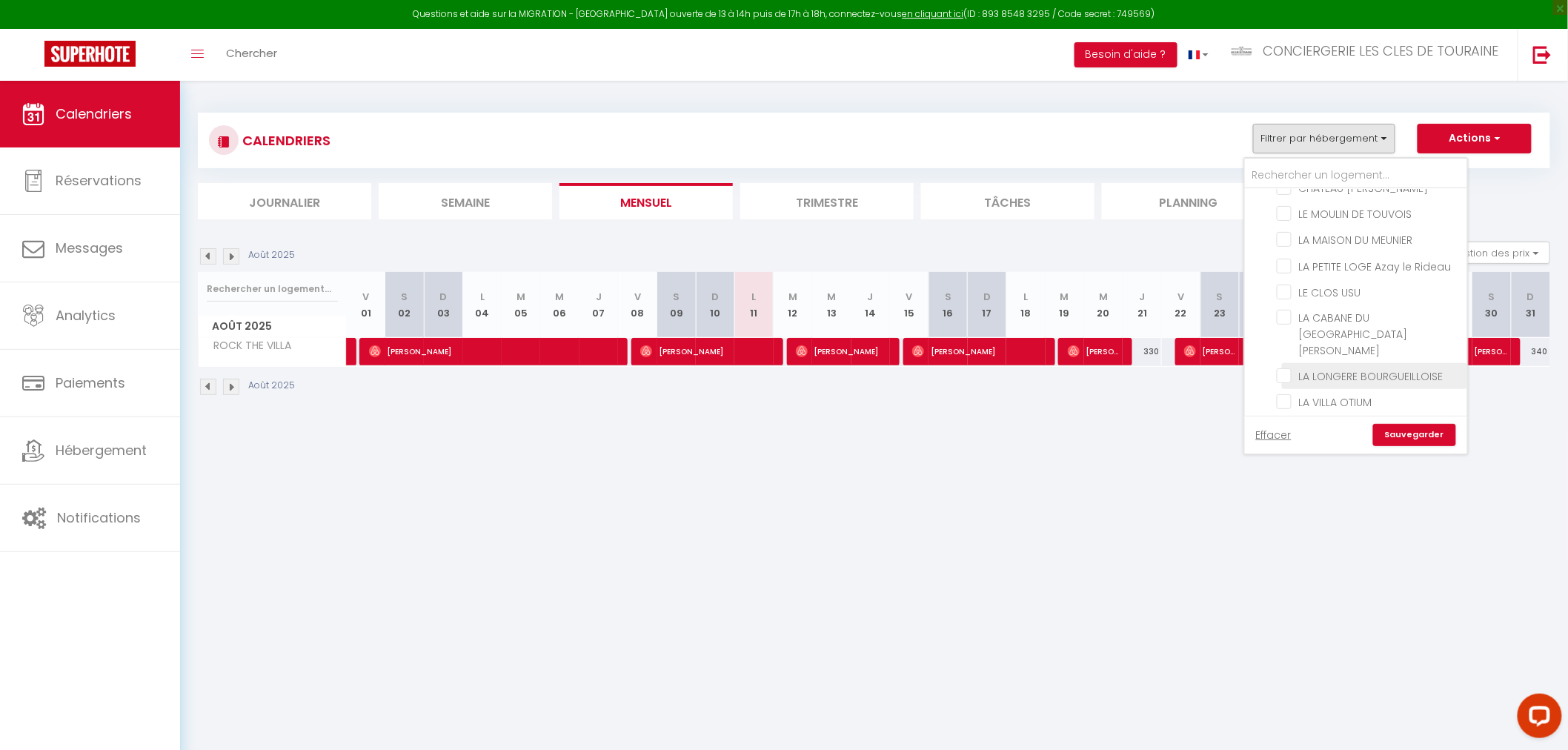
checkbox input "false"
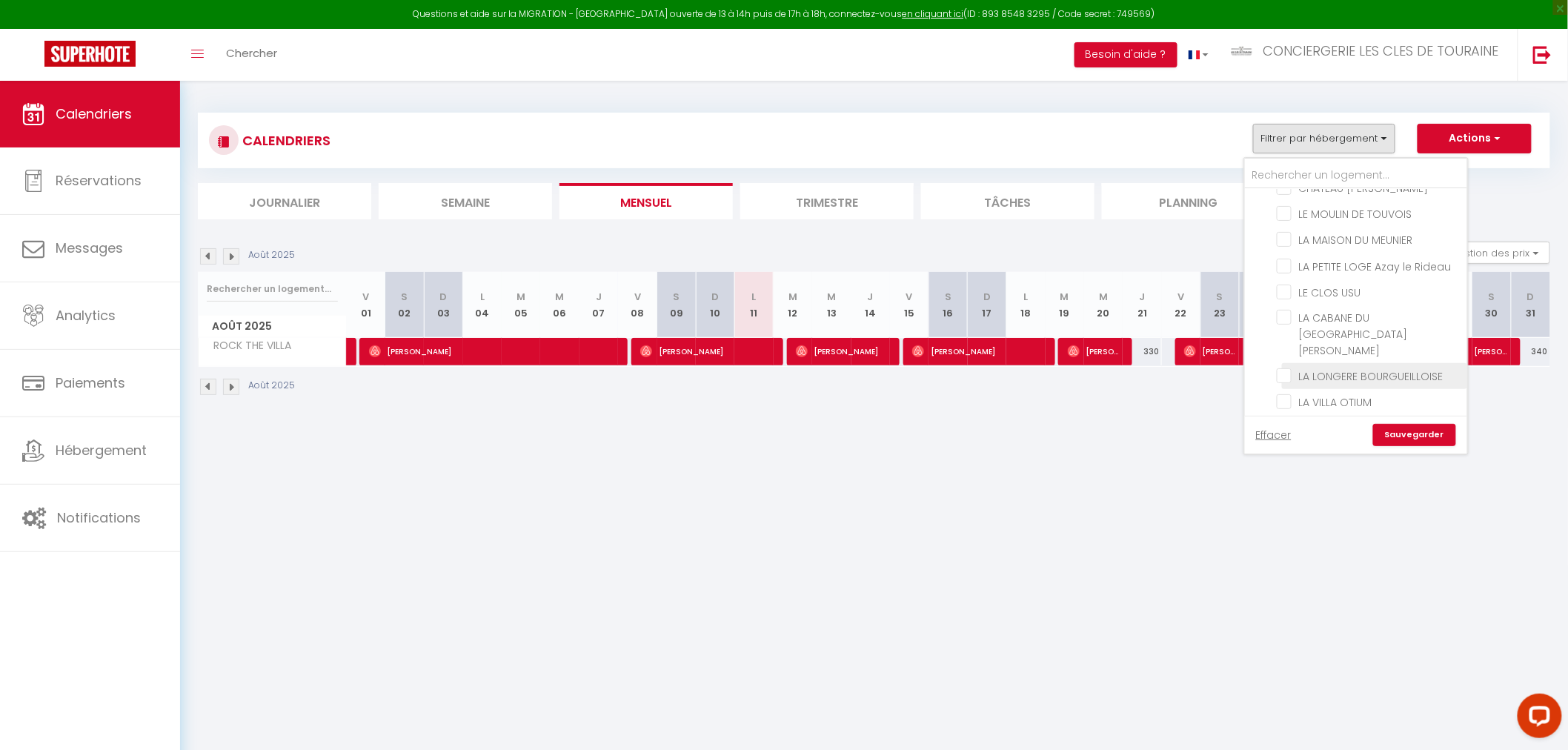
checkbox input "false"
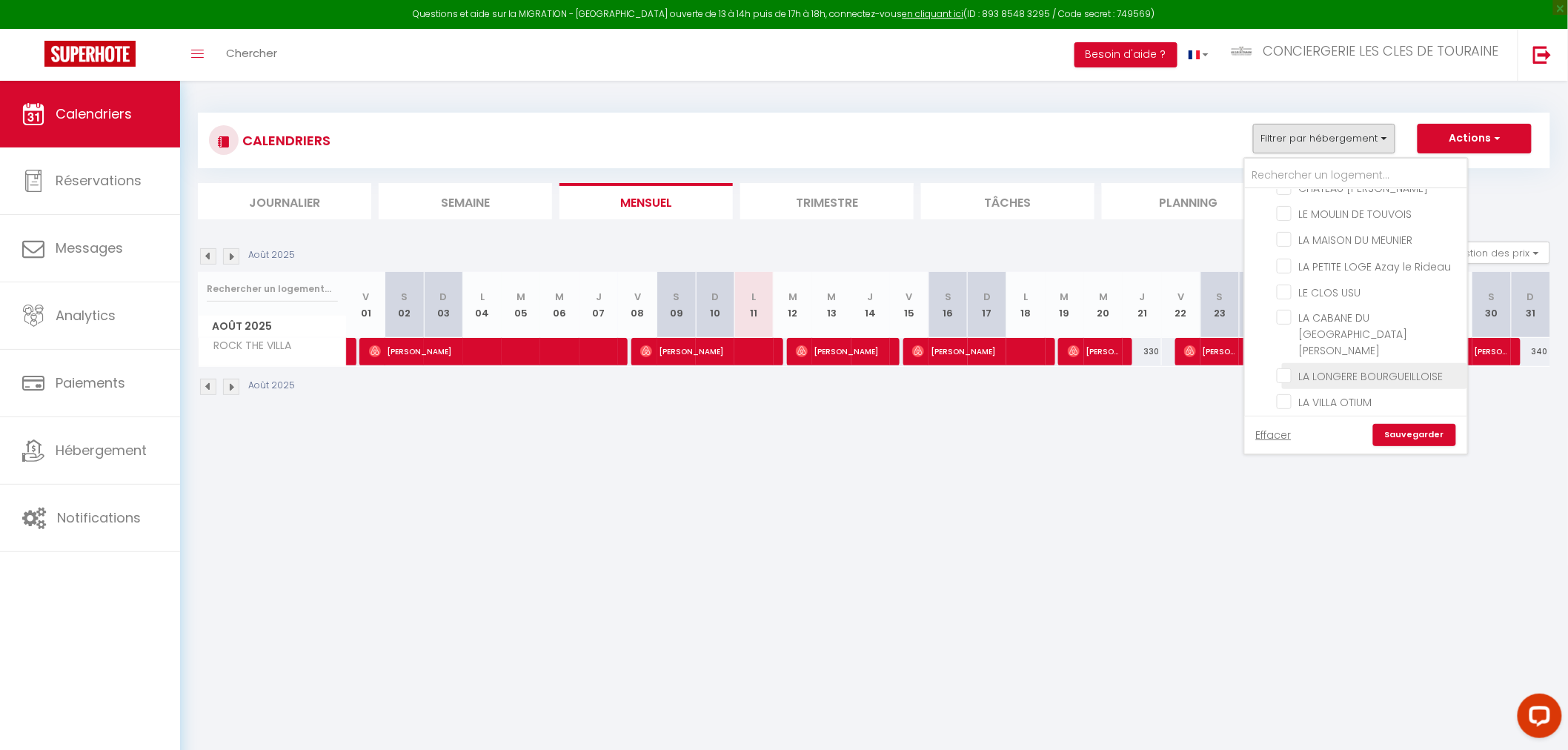
checkbox input "false"
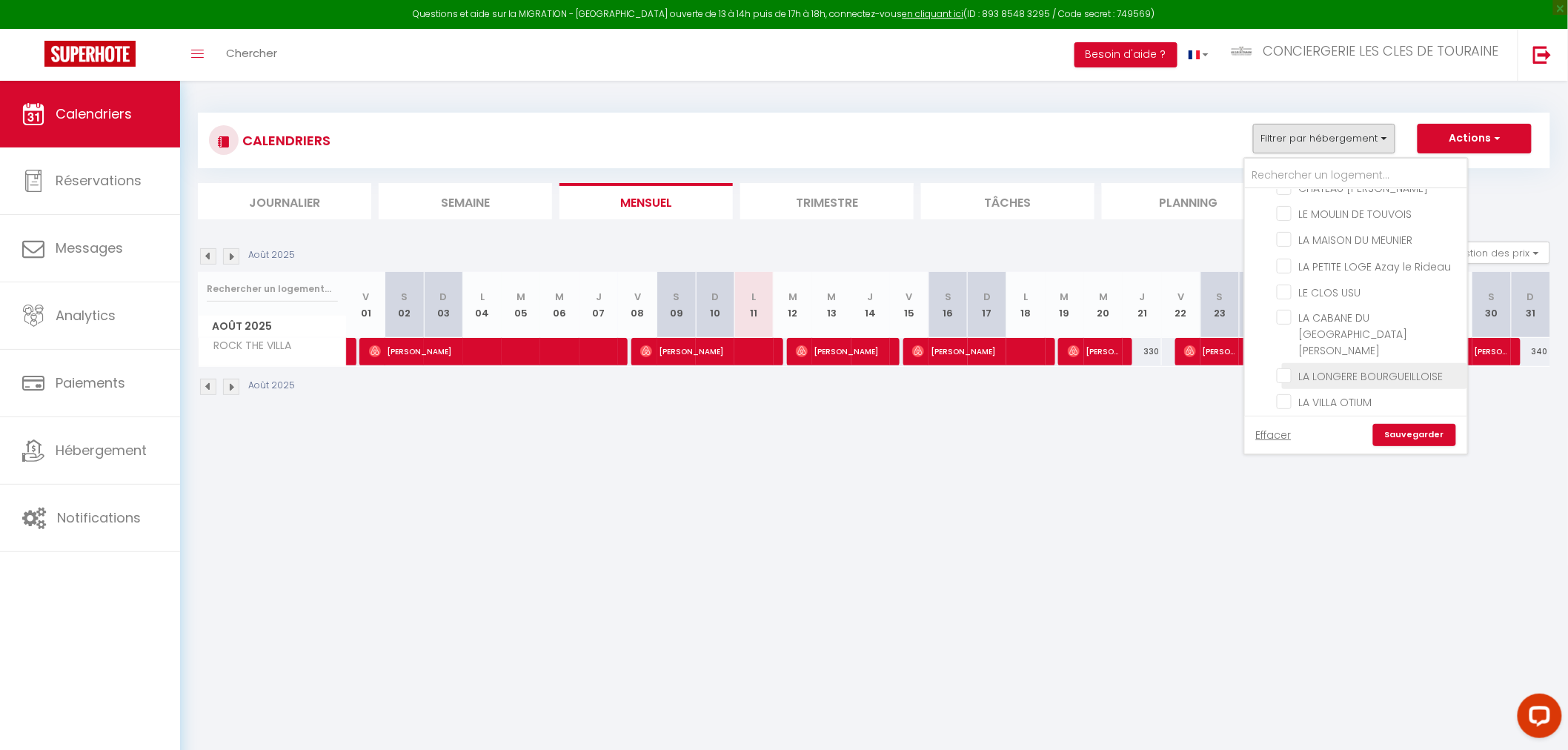
checkbox input "false"
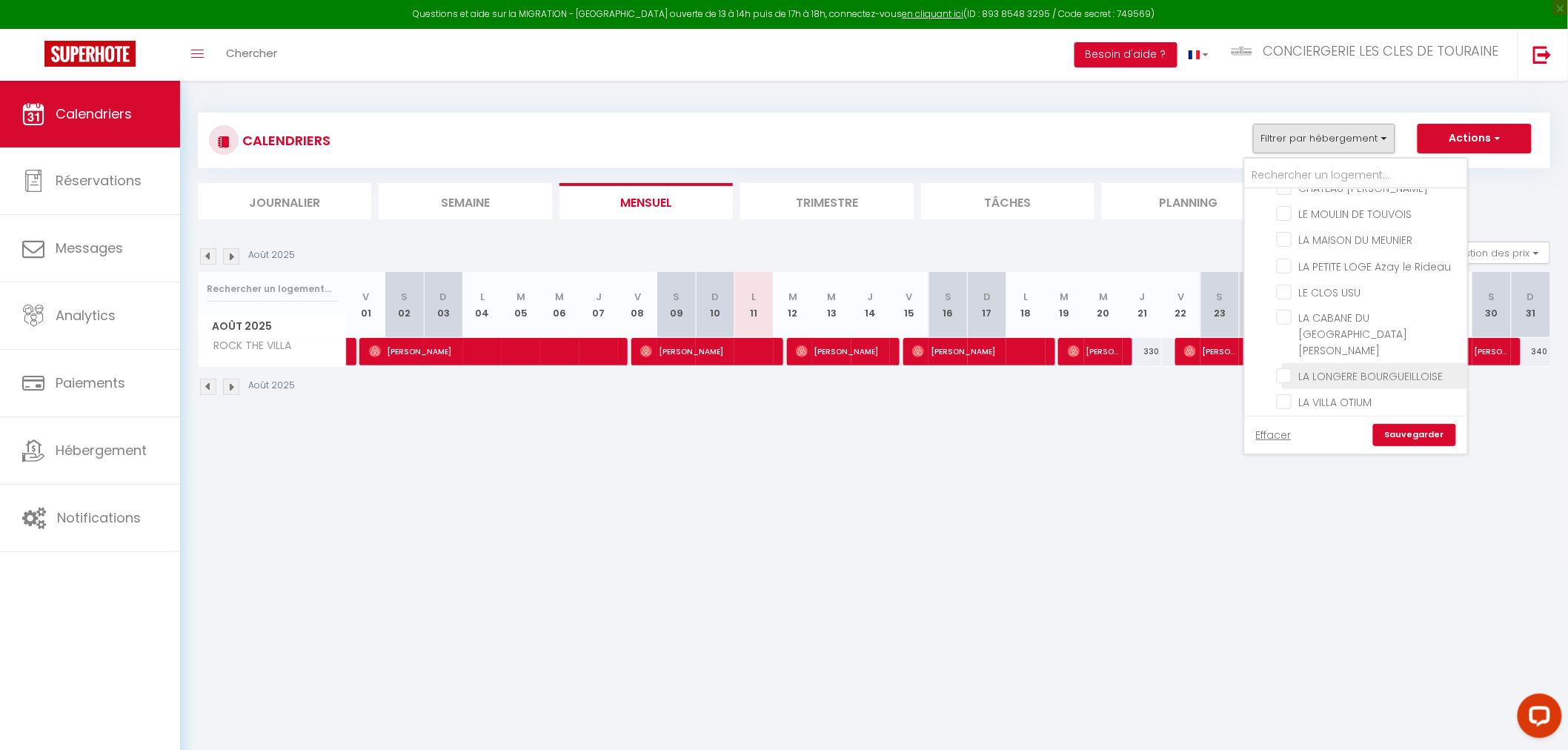
checkbox input "false"
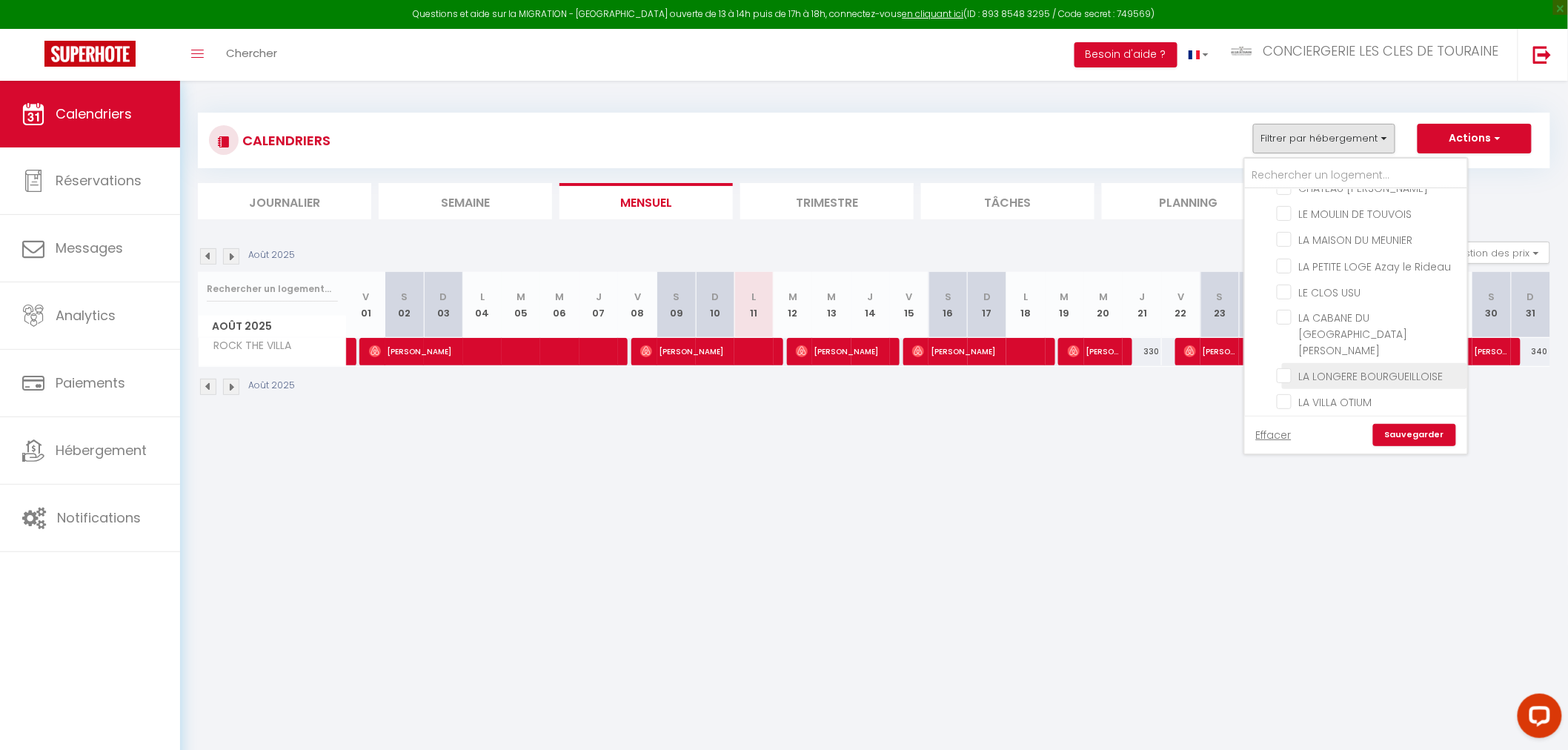
checkbox input "false"
click at [1351, 380] on input "CHEZ ALBA" at bounding box center [1369, 381] width 185 height 14
checkbox input "true"
checkbox input "false"
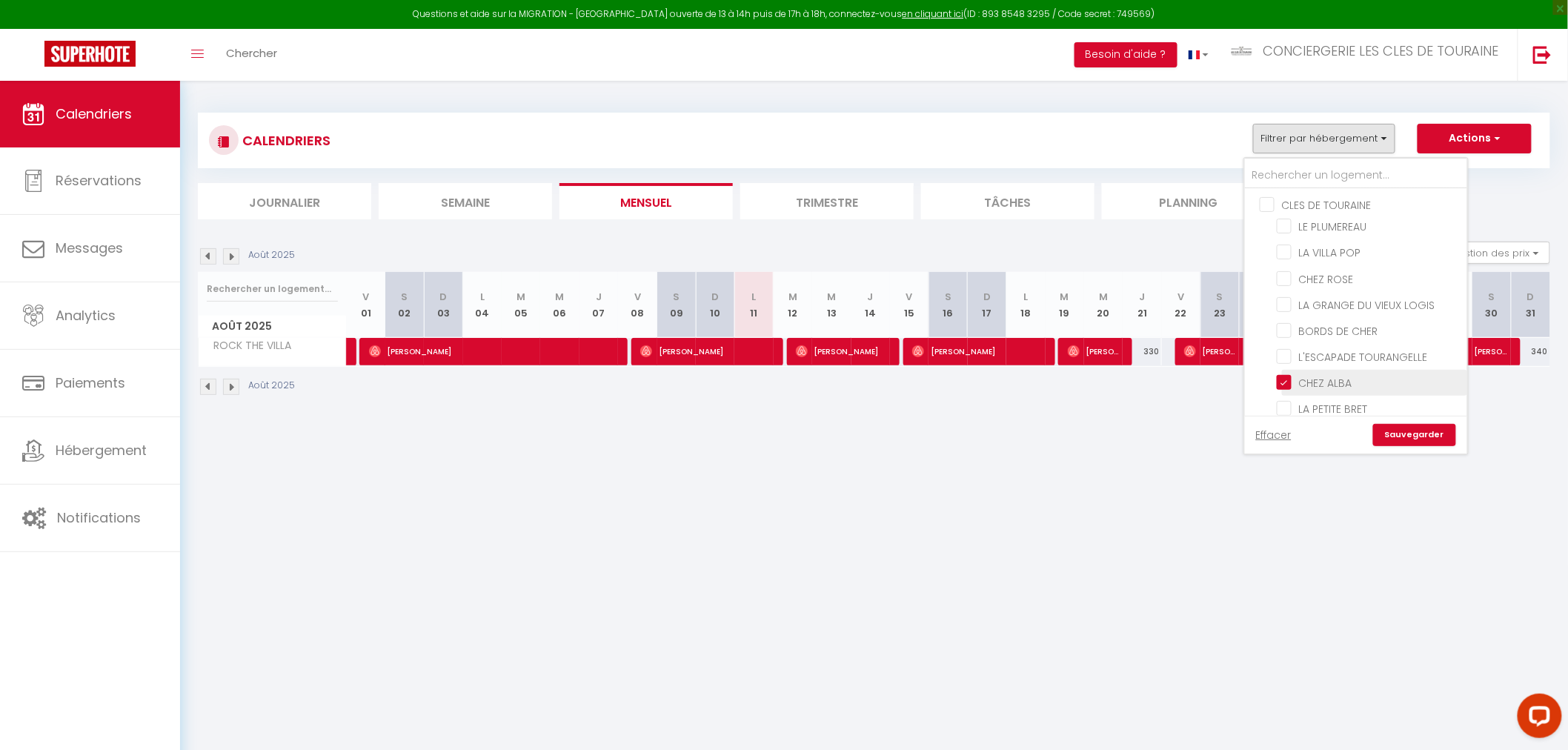
checkbox input "false"
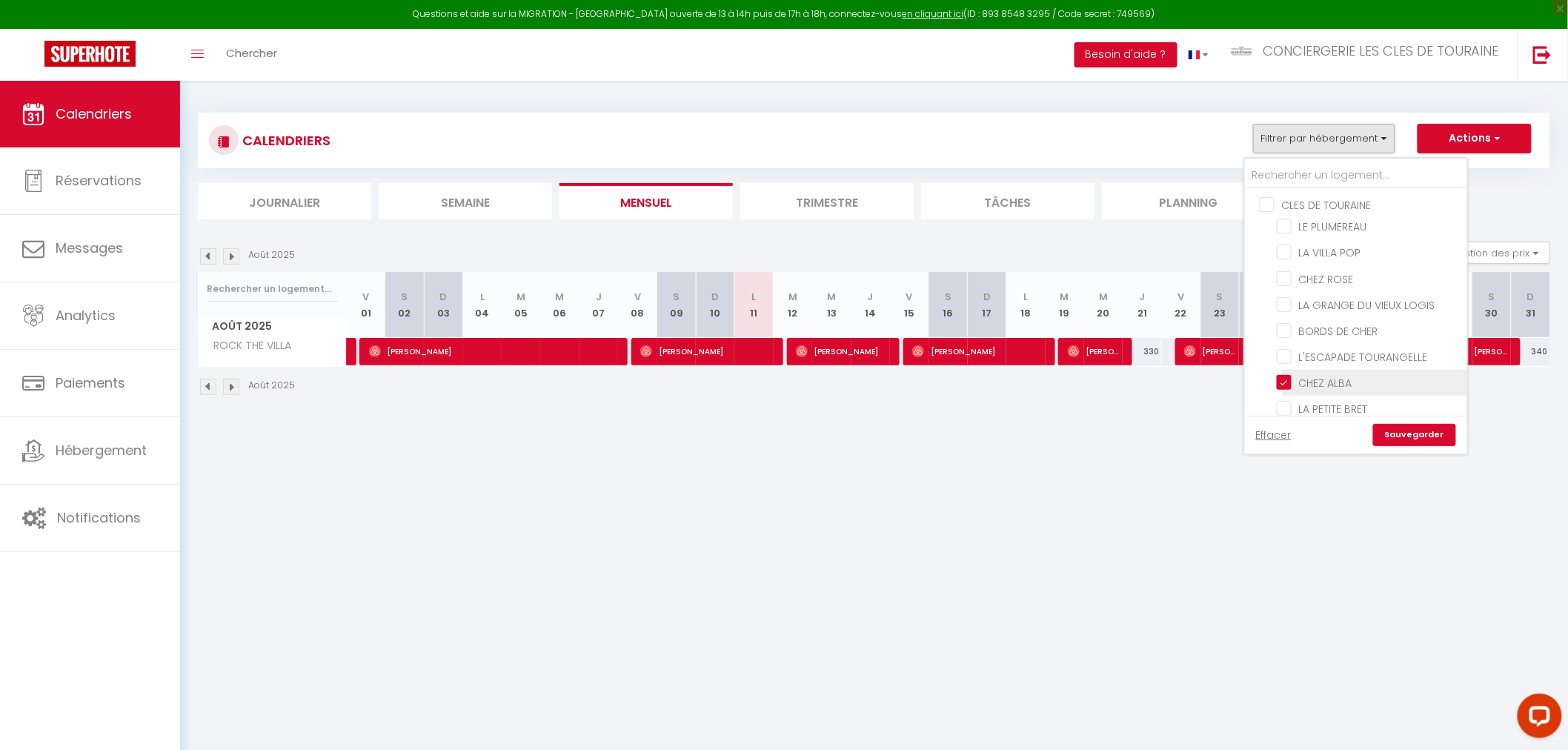
checkbox input "false"
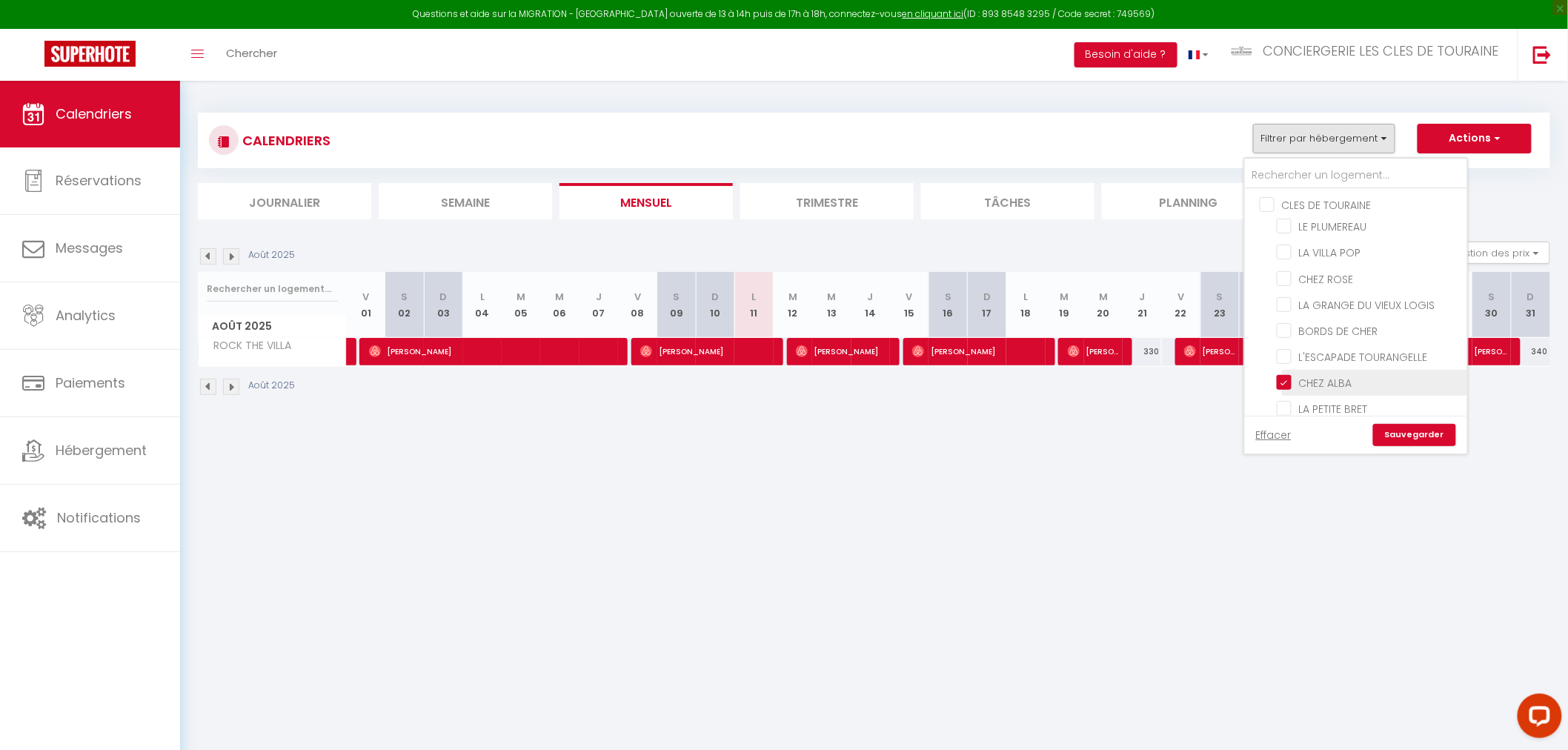
checkbox input "false"
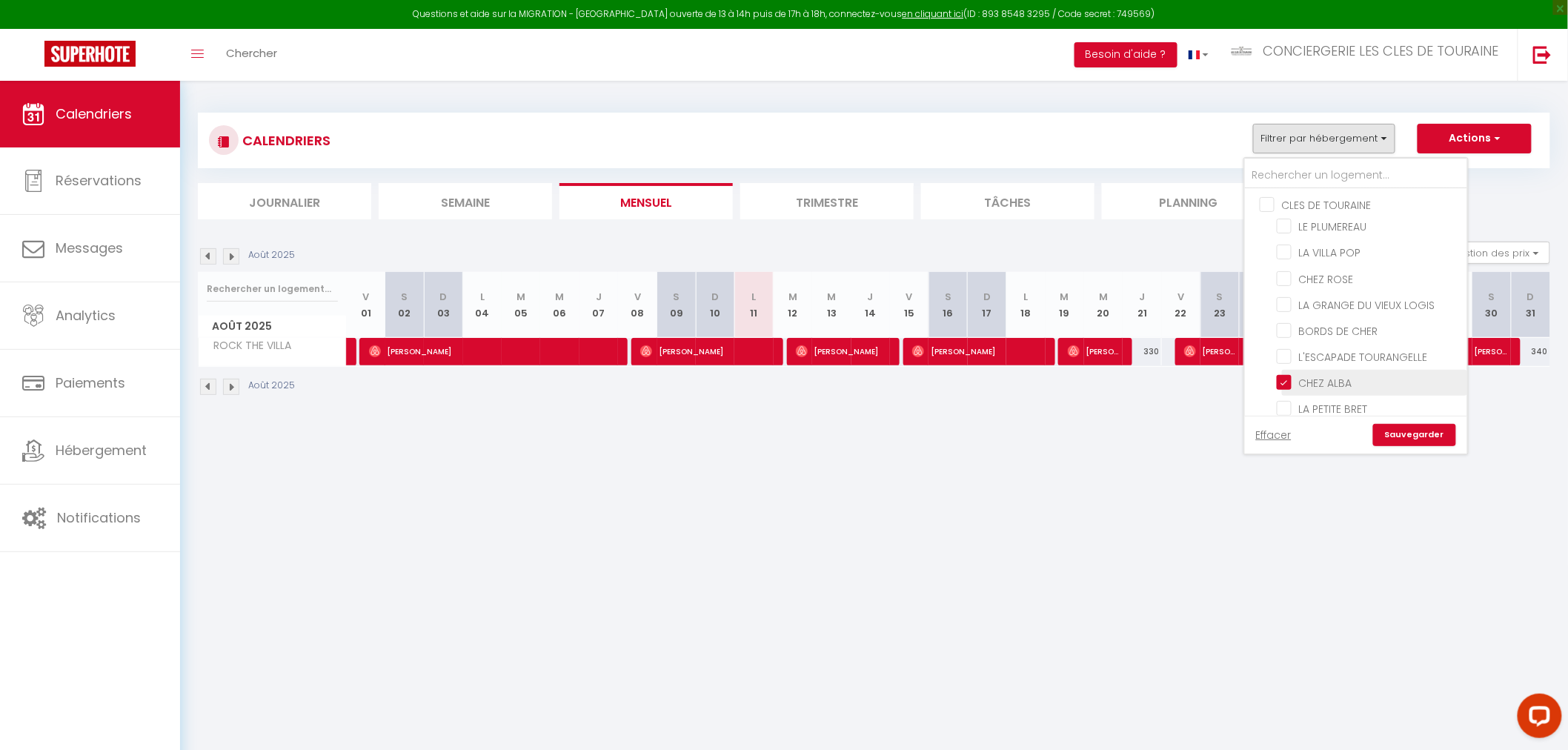
checkbox input "false"
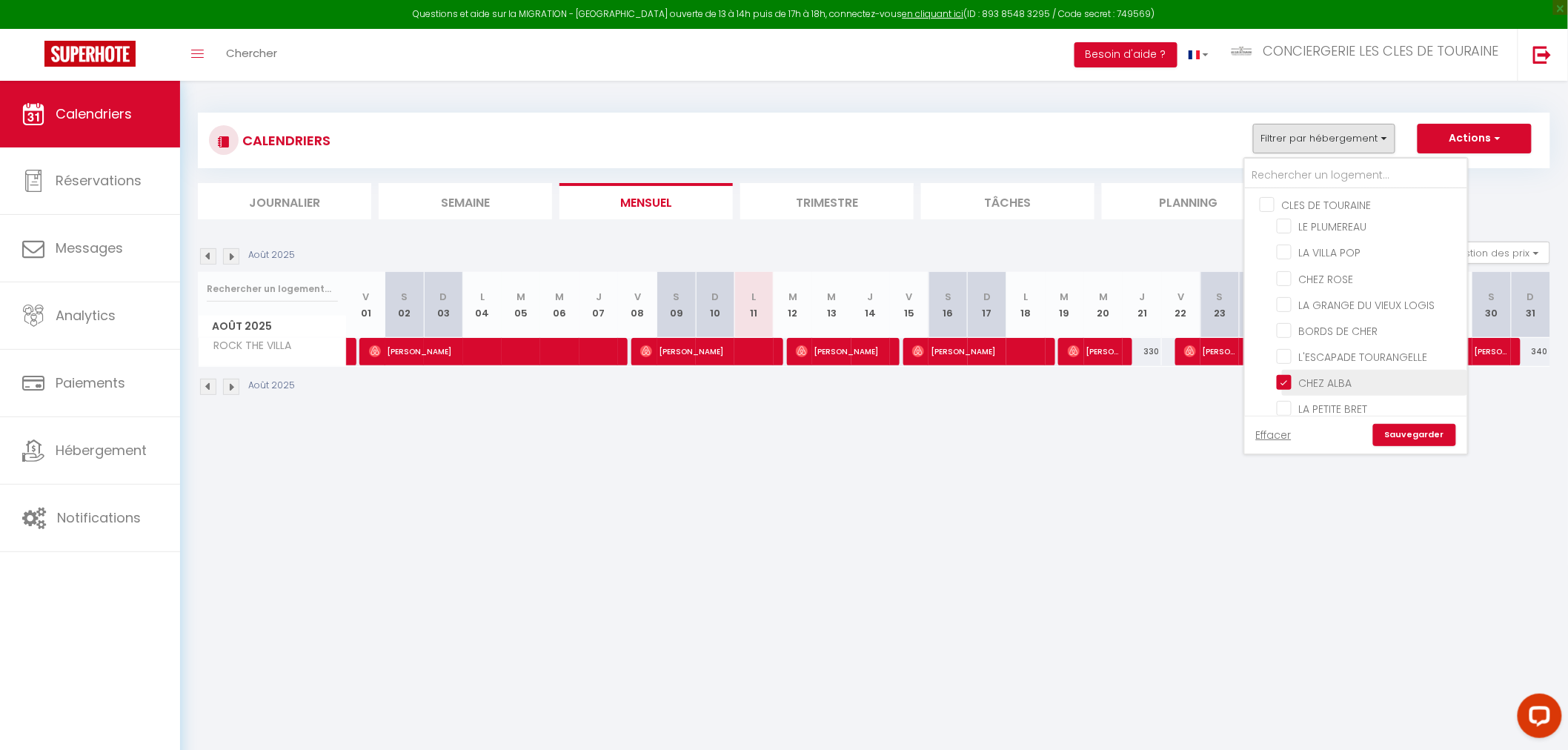
checkbox input "false"
click at [1423, 431] on link "Sauvegarder" at bounding box center [1414, 435] width 83 height 22
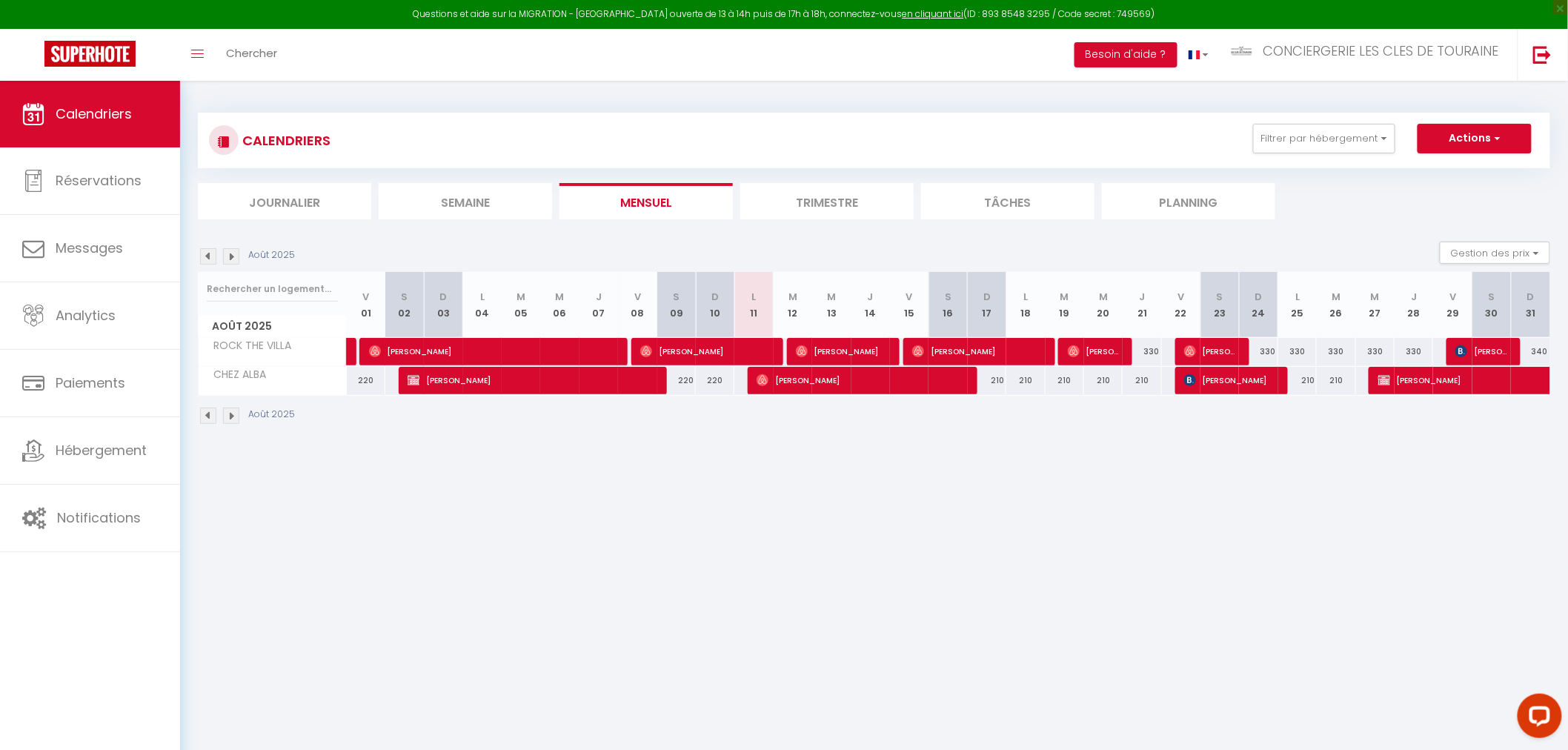
click at [582, 545] on body "Questions et aide sur la MIGRATION - Salle Zoom ouverte de 13 à 14h puis de 17h…" at bounding box center [784, 456] width 1568 height 750
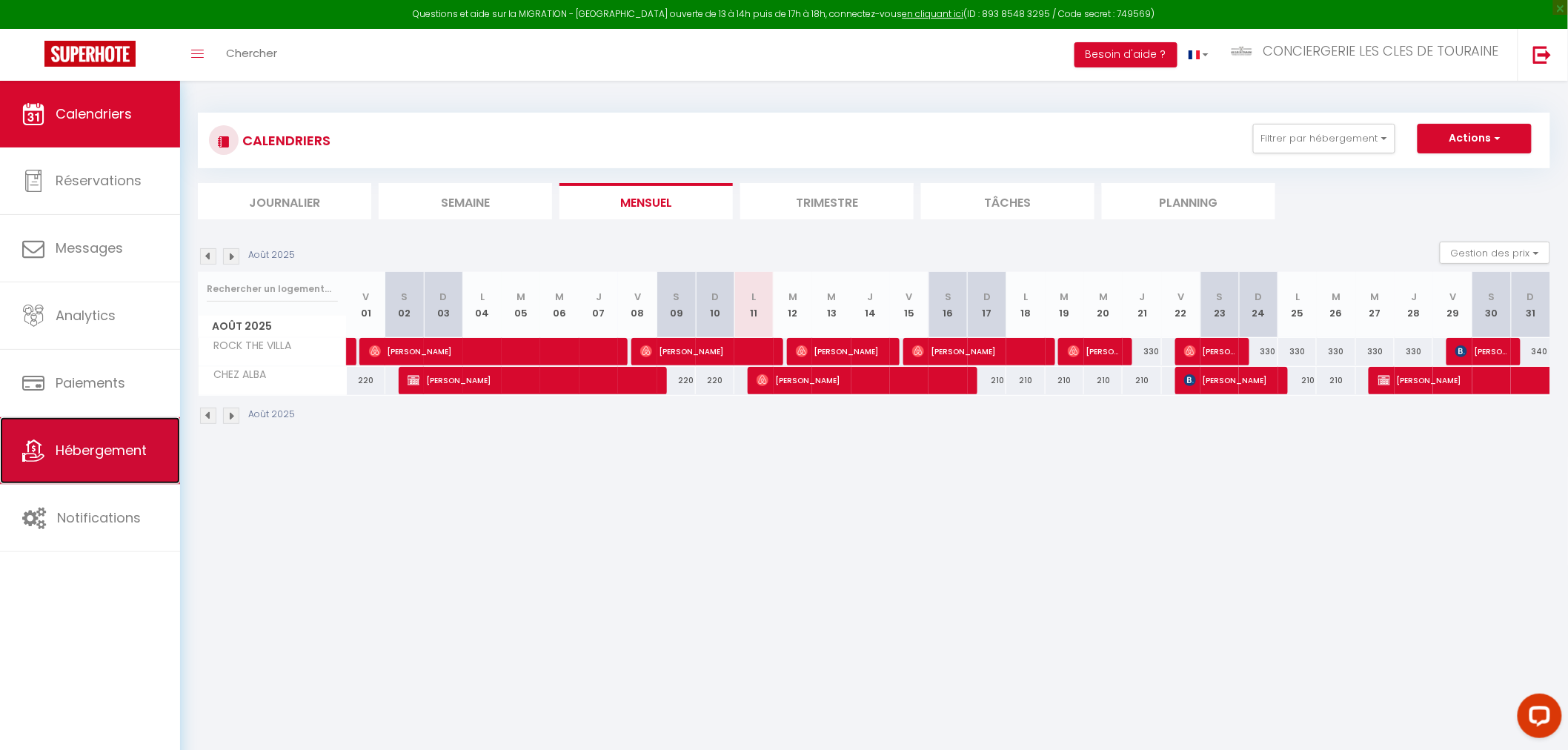
click at [44, 456] on link "Hébergement" at bounding box center [90, 450] width 180 height 67
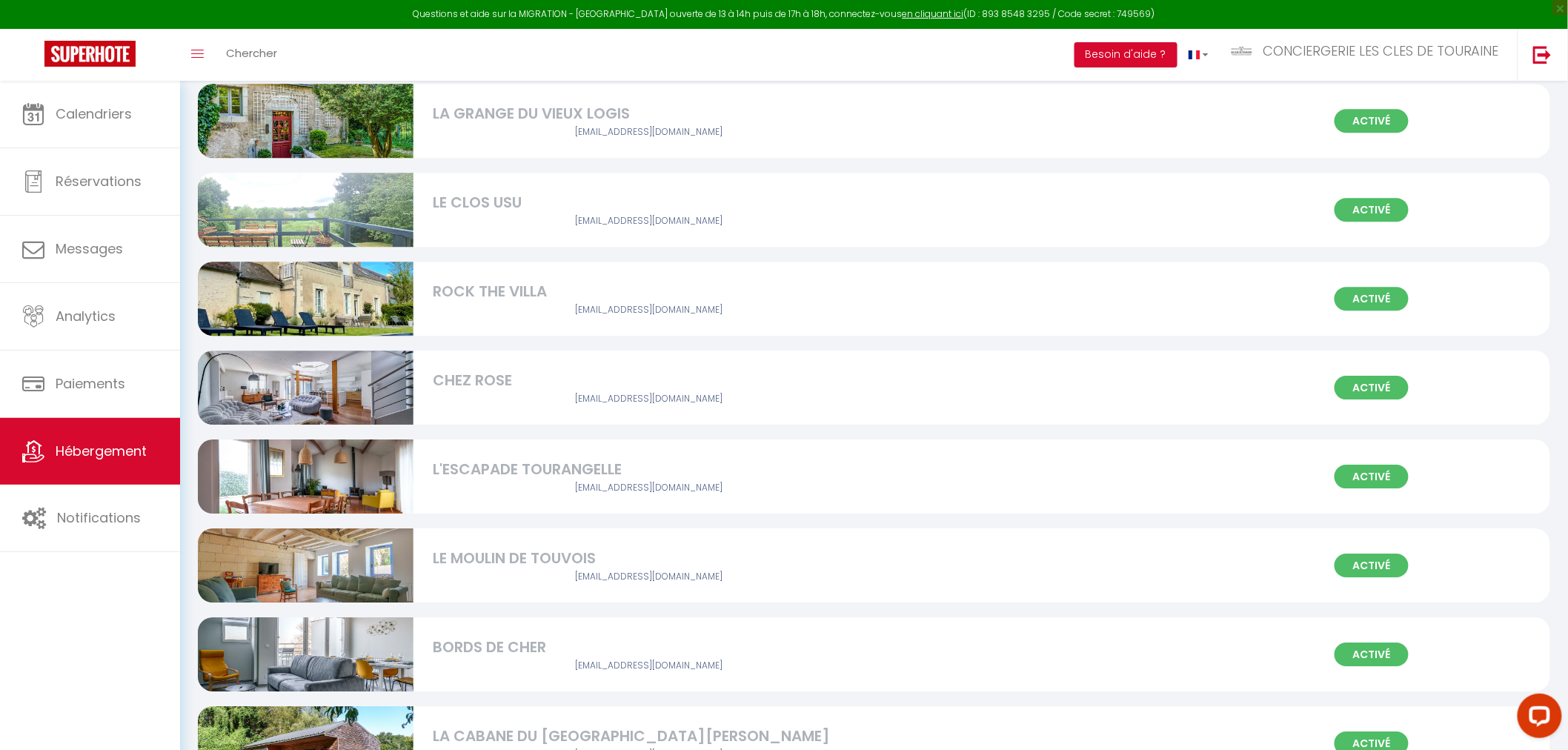
scroll to position [1810, 0]
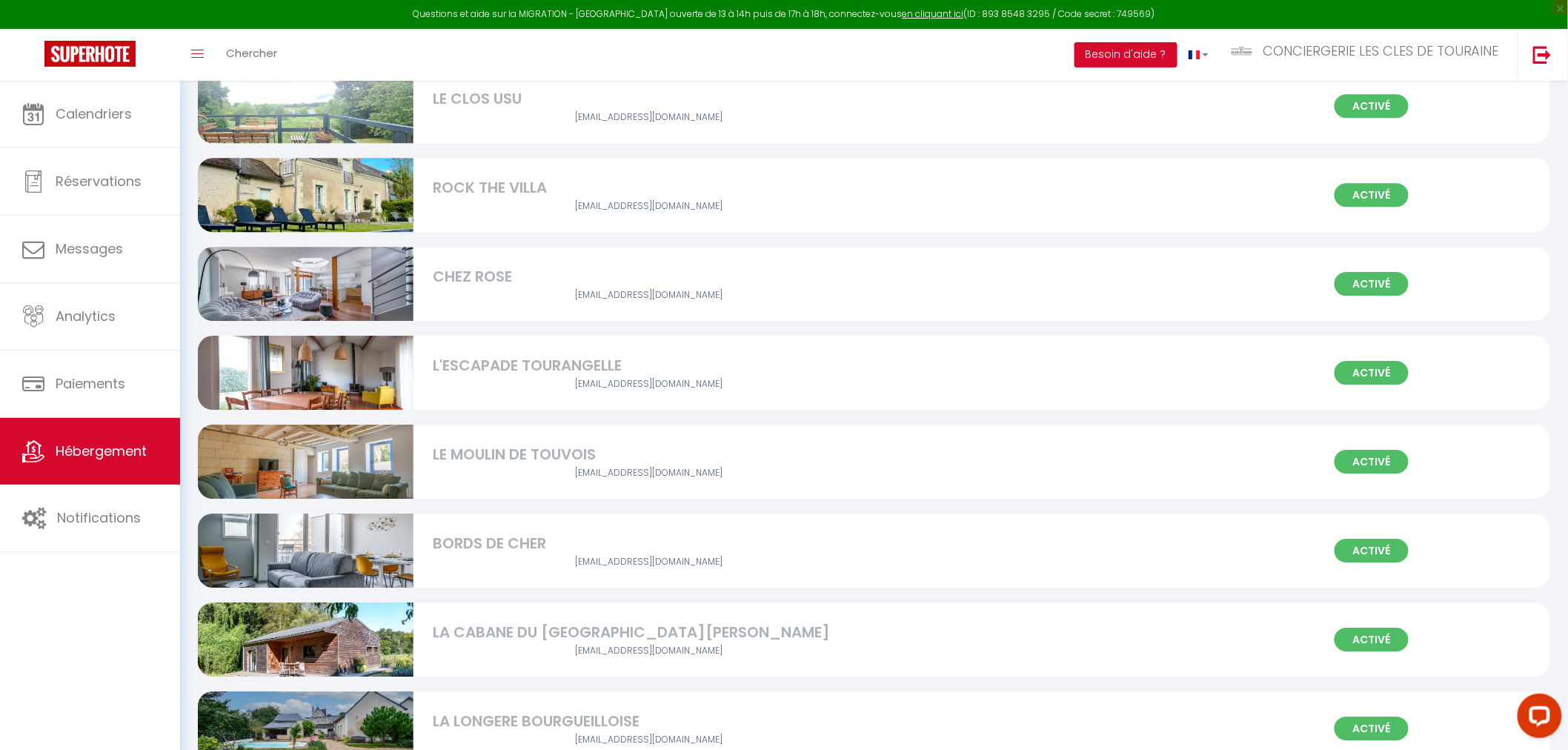
click at [492, 276] on div "CHEZ ROSE" at bounding box center [648, 277] width 432 height 23
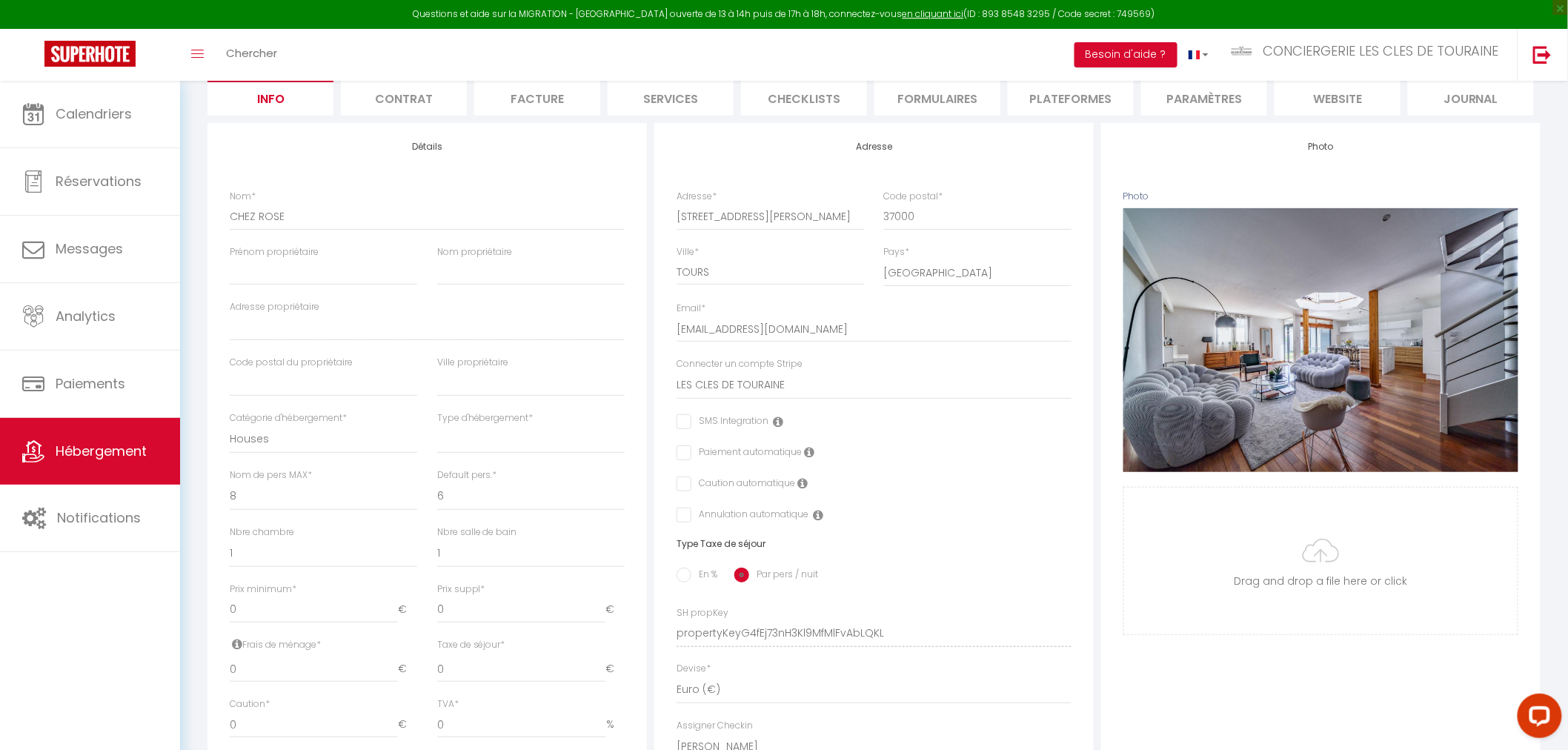
scroll to position [164, 0]
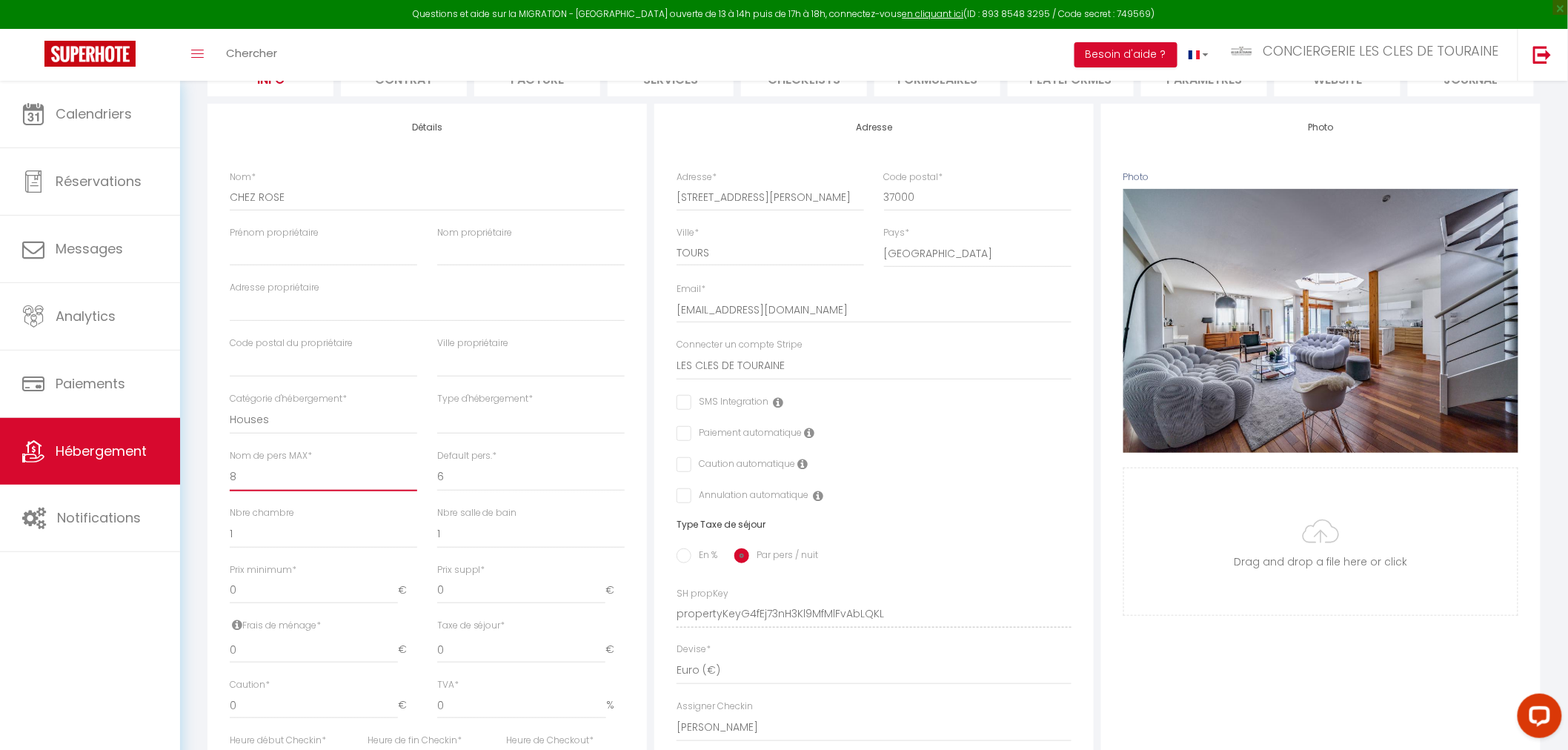
click at [286, 474] on select "1 2 3 4 5 6 7 8 9 10 11 12 13 14" at bounding box center [323, 476] width 188 height 28
click at [230, 463] on select "1 2 3 4 5 6 7 8 9 10 11 12 13 14" at bounding box center [323, 476] width 188 height 28
click at [305, 537] on select "0 1 2 3 4 5 6 7 8 9 10 11 12 13" at bounding box center [323, 533] width 188 height 28
click at [230, 520] on select "0 1 2 3 4 5 6 7 8 9 10 11 12 13" at bounding box center [323, 533] width 188 height 28
click at [494, 529] on select "0 1 2 3 4 5 6 7 8 9 10 11 12 13" at bounding box center [531, 533] width 188 height 28
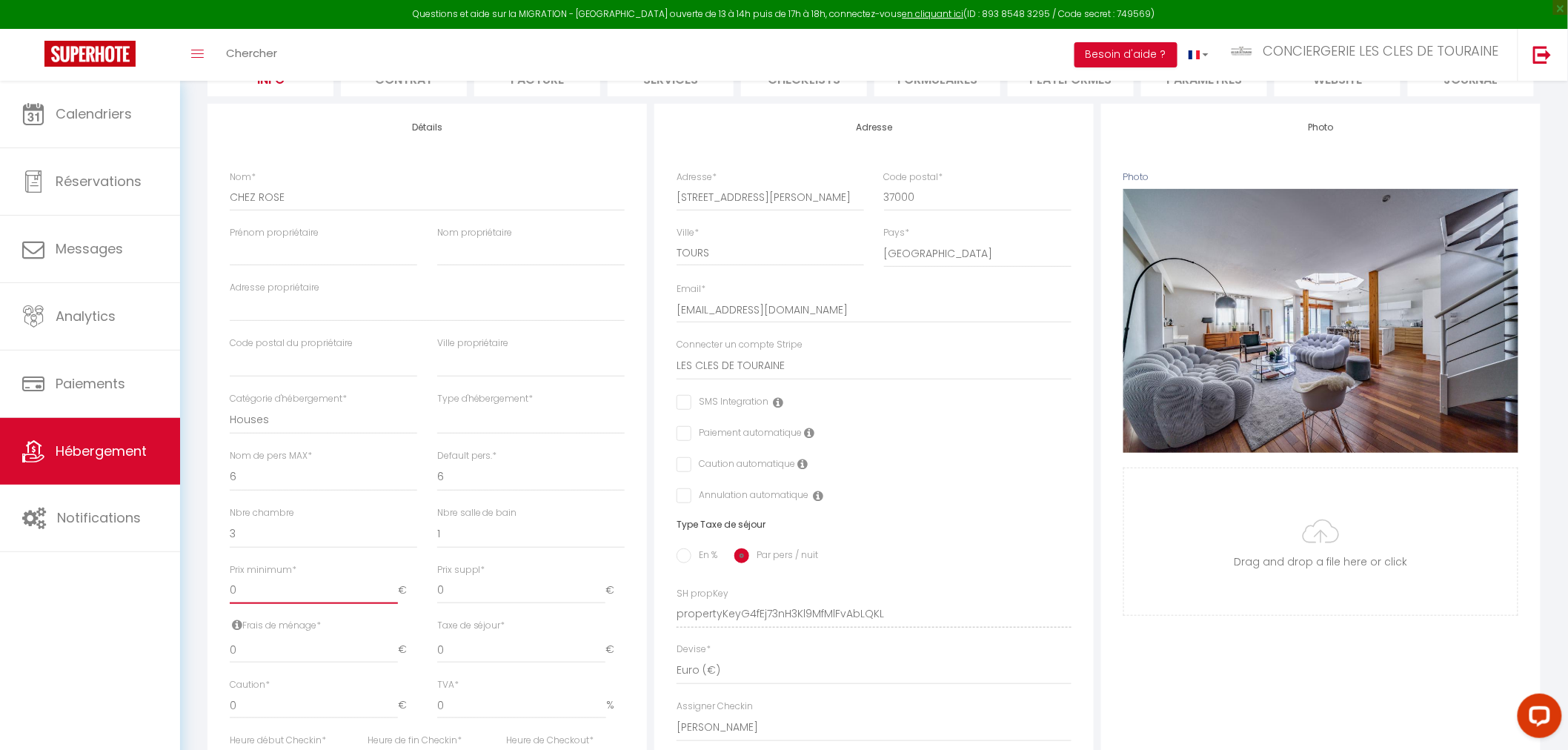
click at [339, 586] on input "0" at bounding box center [314, 590] width 169 height 26
drag, startPoint x: 339, startPoint y: 586, endPoint x: 117, endPoint y: 586, distance: 222.0
click at [117, 586] on div "Questions et aide sur la MIGRATION - Salle Zoom ouverte de 13 à 14h puis de 17h…" at bounding box center [784, 529] width 1568 height 1225
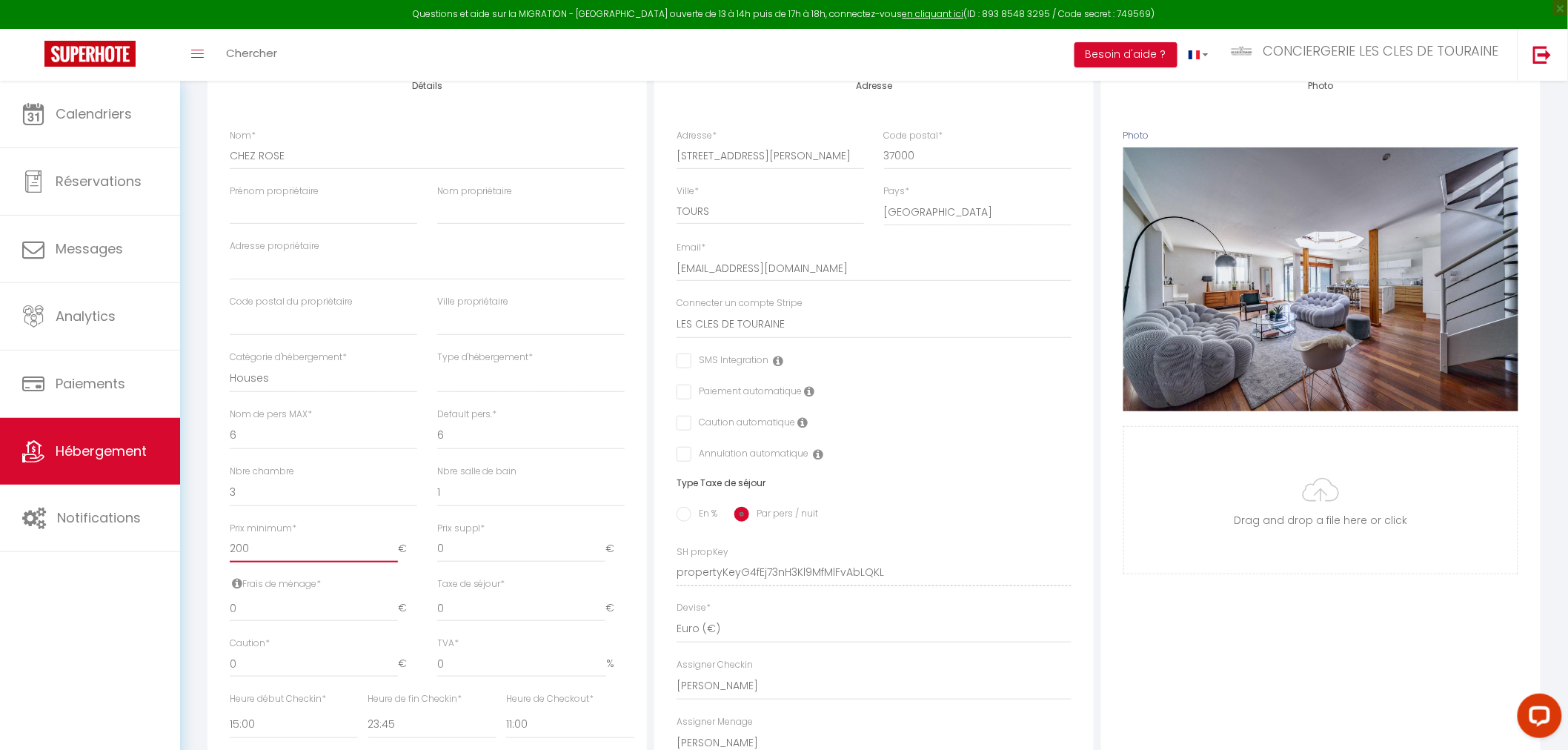
scroll to position [247, 0]
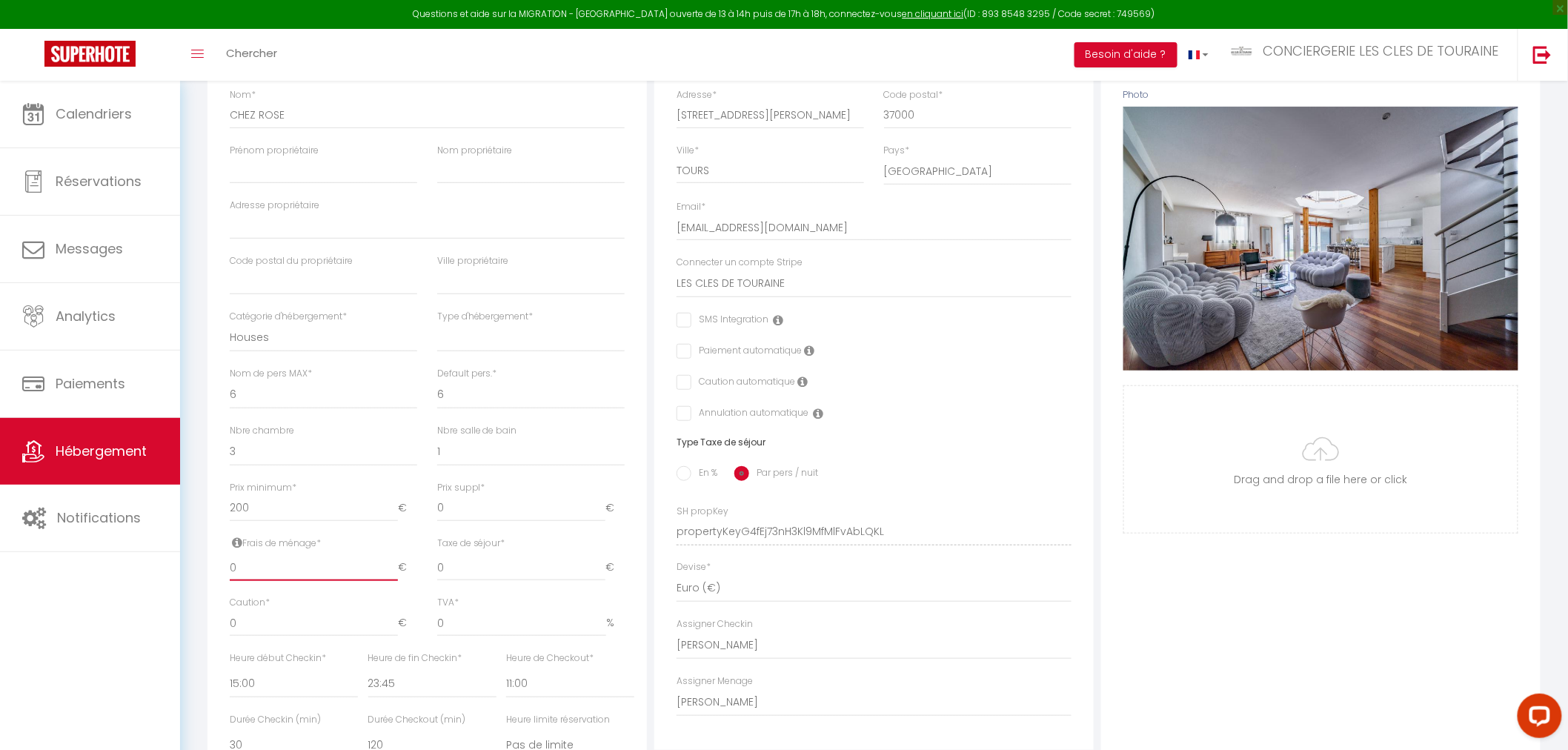
drag, startPoint x: 290, startPoint y: 567, endPoint x: 0, endPoint y: 566, distance: 290.0
click at [0, 566] on div "Questions et aide sur la MIGRATION - Salle Zoom ouverte de 13 à 14h puis de 17h…" at bounding box center [784, 446] width 1568 height 1225
click at [494, 569] on input "0" at bounding box center [522, 567] width 169 height 26
drag, startPoint x: 272, startPoint y: 626, endPoint x: 34, endPoint y: 619, distance: 238.1
click at [34, 619] on div "Questions et aide sur la MIGRATION - Salle Zoom ouverte de 13 à 14h puis de 17h…" at bounding box center [784, 446] width 1568 height 1225
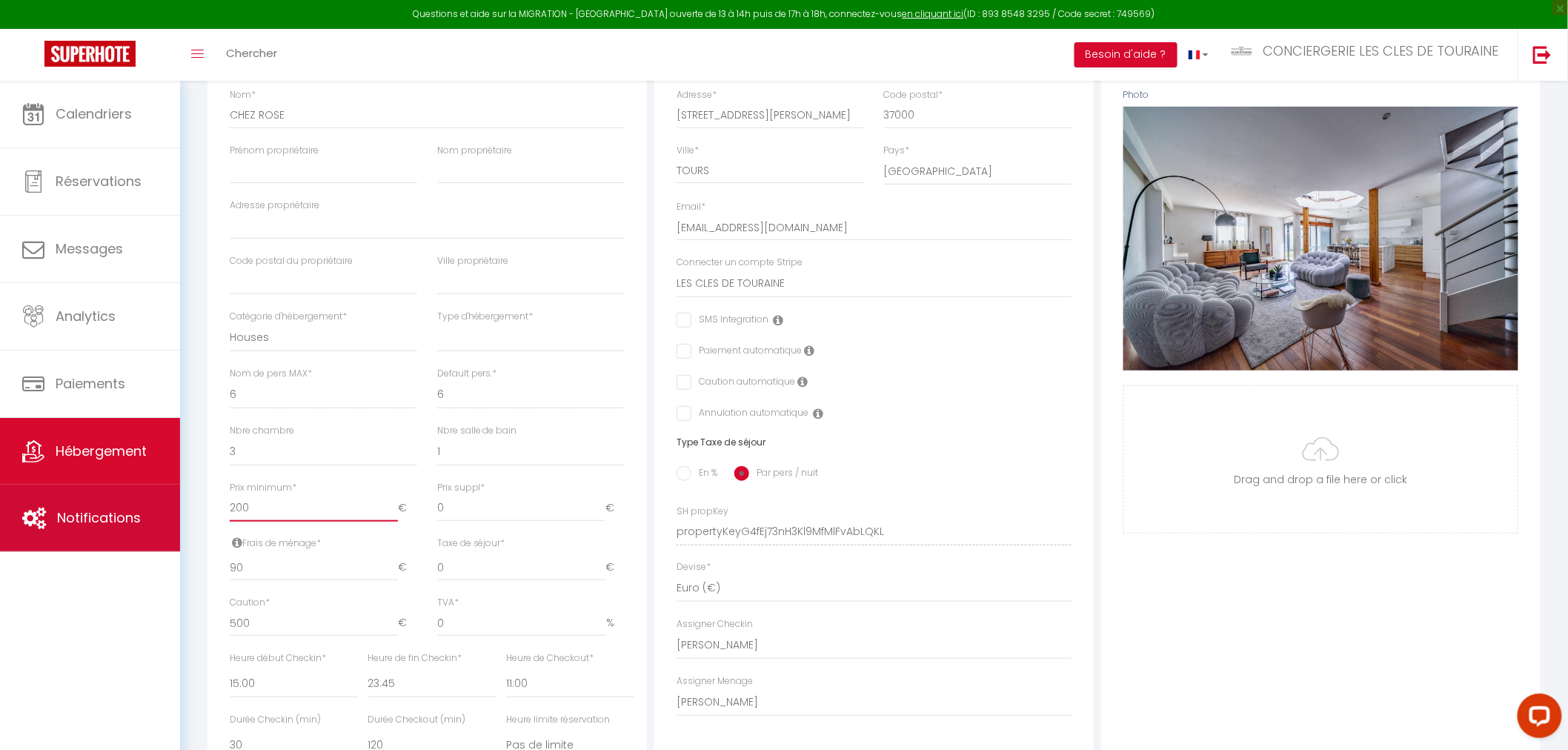
drag, startPoint x: 235, startPoint y: 513, endPoint x: 166, endPoint y: 514, distance: 69.0
click at [166, 514] on div "Questions et aide sur la MIGRATION - Salle Zoom ouverte de 13 à 14h puis de 17h…" at bounding box center [784, 446] width 1568 height 1225
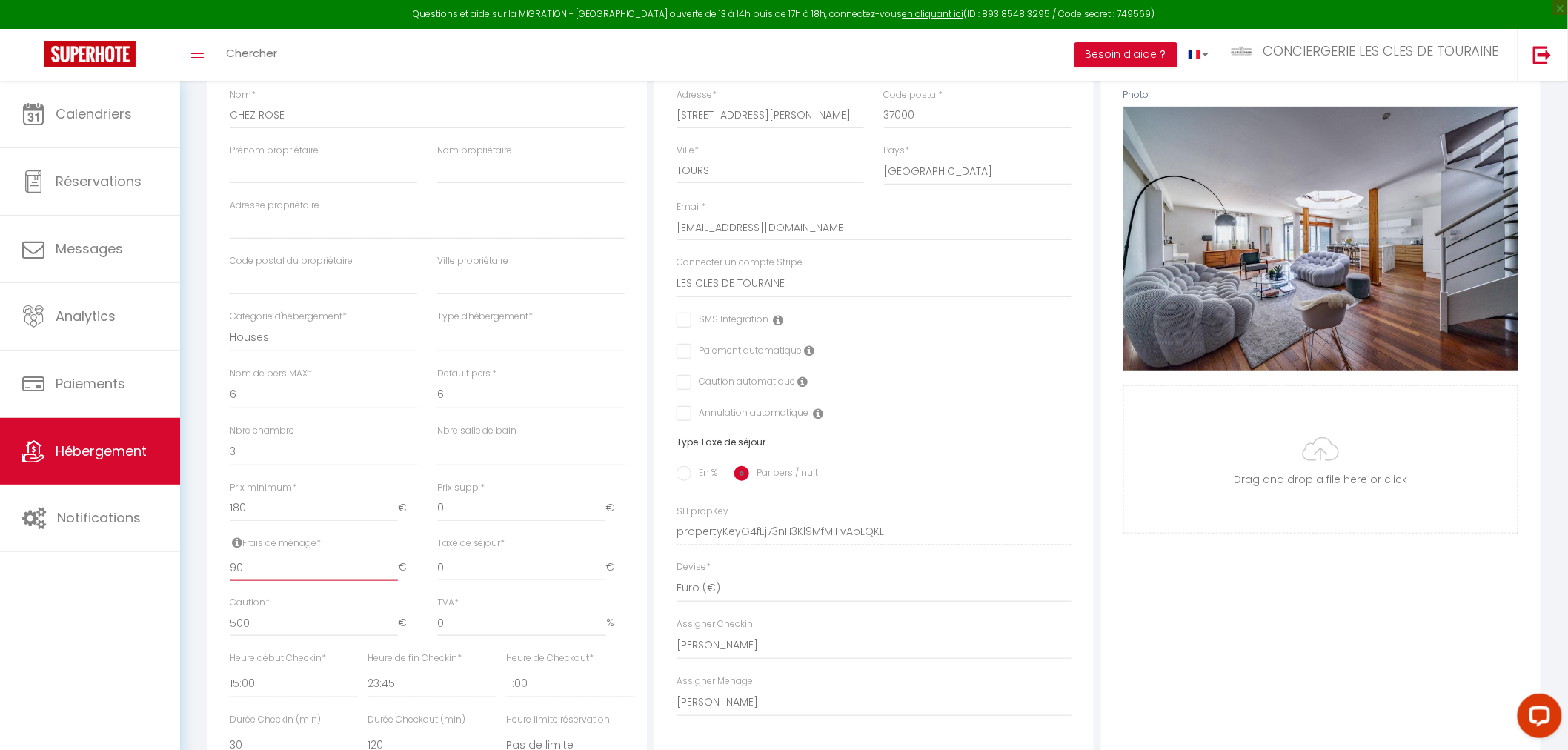
drag, startPoint x: 259, startPoint y: 564, endPoint x: 115, endPoint y: 568, distance: 144.1
click at [115, 568] on div "Questions et aide sur la MIGRATION - Salle Zoom ouverte de 13 à 14h puis de 17h…" at bounding box center [784, 446] width 1568 height 1225
click at [684, 475] on input "En %" at bounding box center [684, 473] width 14 height 14
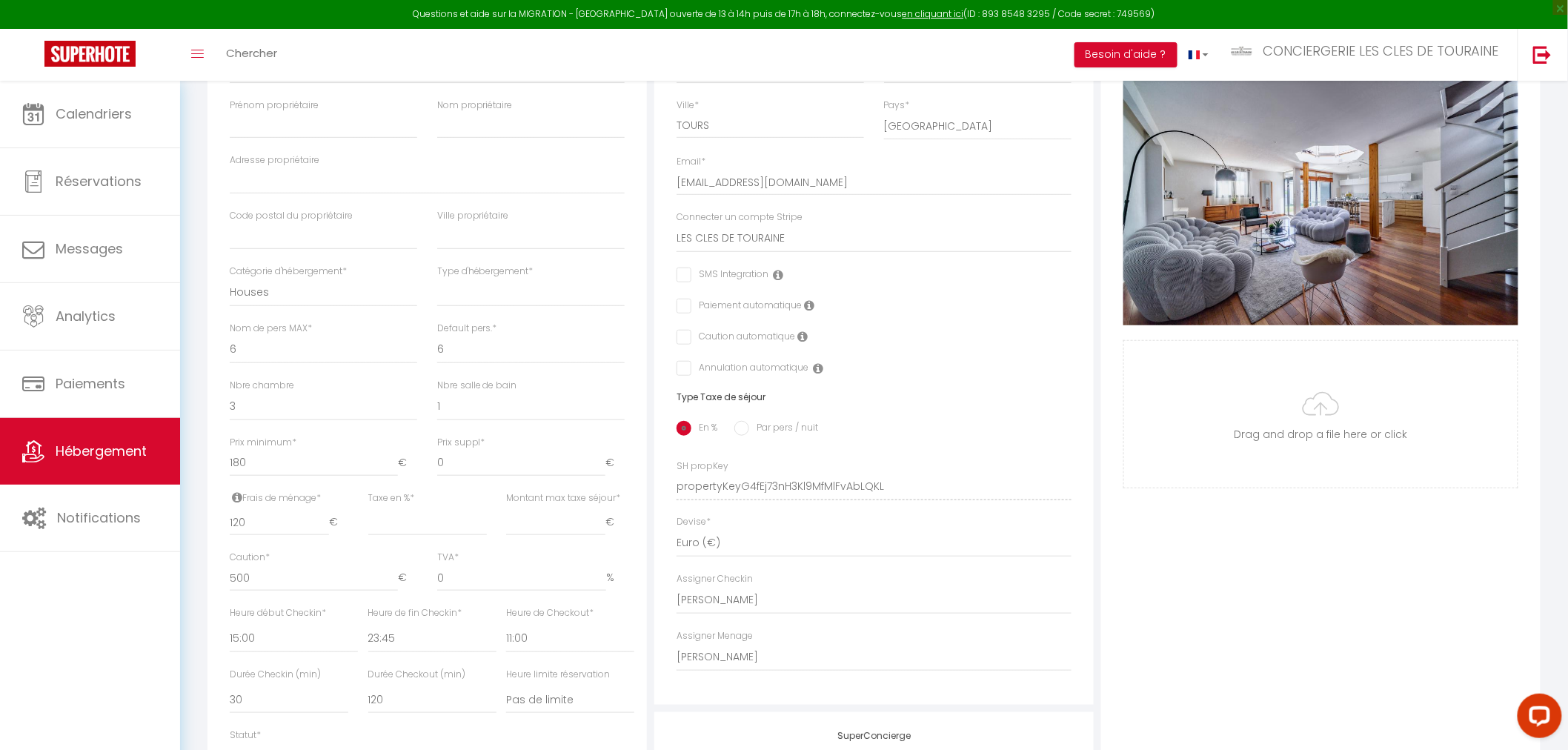
scroll to position [329, 0]
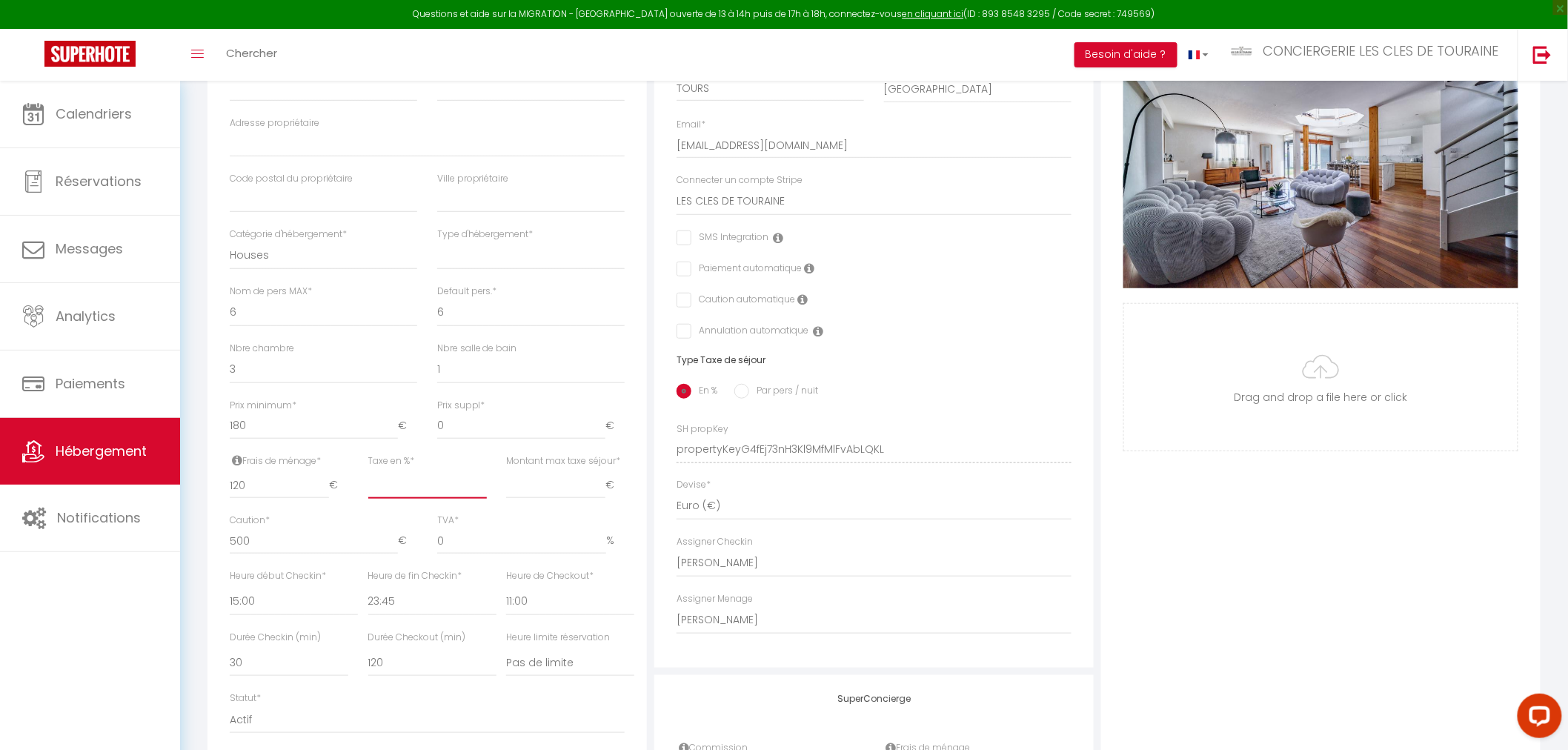
click at [425, 493] on input "Taxe en % *" at bounding box center [428, 484] width 119 height 26
click at [262, 608] on select "00:00 00:15 00:30 00:45 01:00 01:15 01:30 01:45 02:00 02:15 02:30 02:45 03:00" at bounding box center [294, 601] width 128 height 28
click at [230, 587] on select "00:00 00:15 00:30 00:45 01:00 01:15 01:30 01:45 02:00 02:15 02:30 02:45 03:00" at bounding box center [294, 601] width 128 height 28
click at [422, 603] on select "00:00 00:15 00:30 00:45 01:00 01:15 01:30 01:45 02:00 02:15 02:30 02:45 03:00" at bounding box center [433, 601] width 128 height 28
click at [368, 587] on select "00:00 00:15 00:30 00:45 01:00 01:15 01:30 01:45 02:00 02:15 02:30 02:45 03:00" at bounding box center [433, 601] width 128 height 28
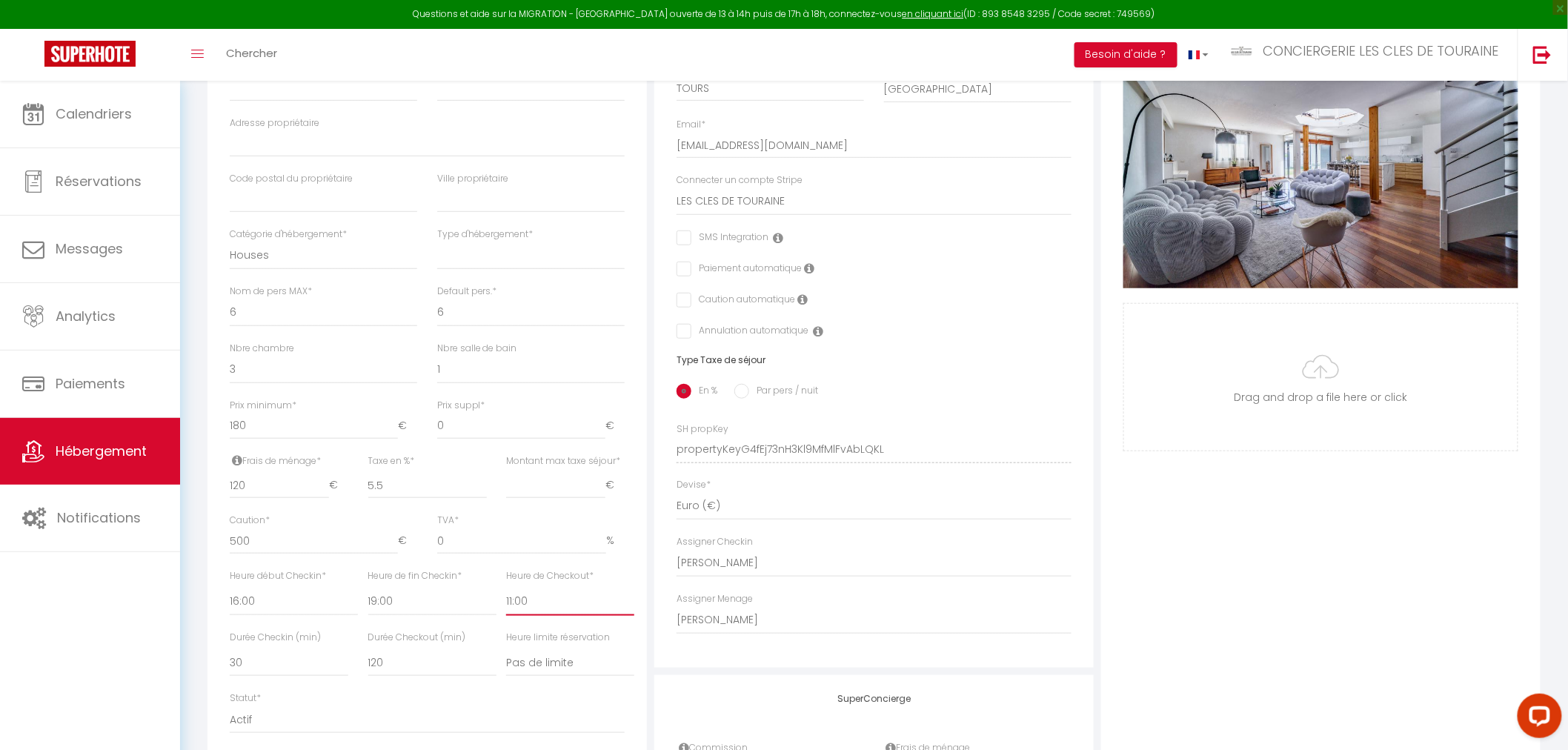
click at [541, 603] on select "00:00 00:15 00:30 00:45 01:00 01:15 01:30 01:45 02:00 02:15 02:30 02:45 03:00" at bounding box center [571, 601] width 128 height 28
click at [506, 587] on select "00:00 00:15 00:30 00:45 01:00 01:15 01:30 01:45 02:00 02:15 02:30 02:45 03:00" at bounding box center [571, 601] width 128 height 28
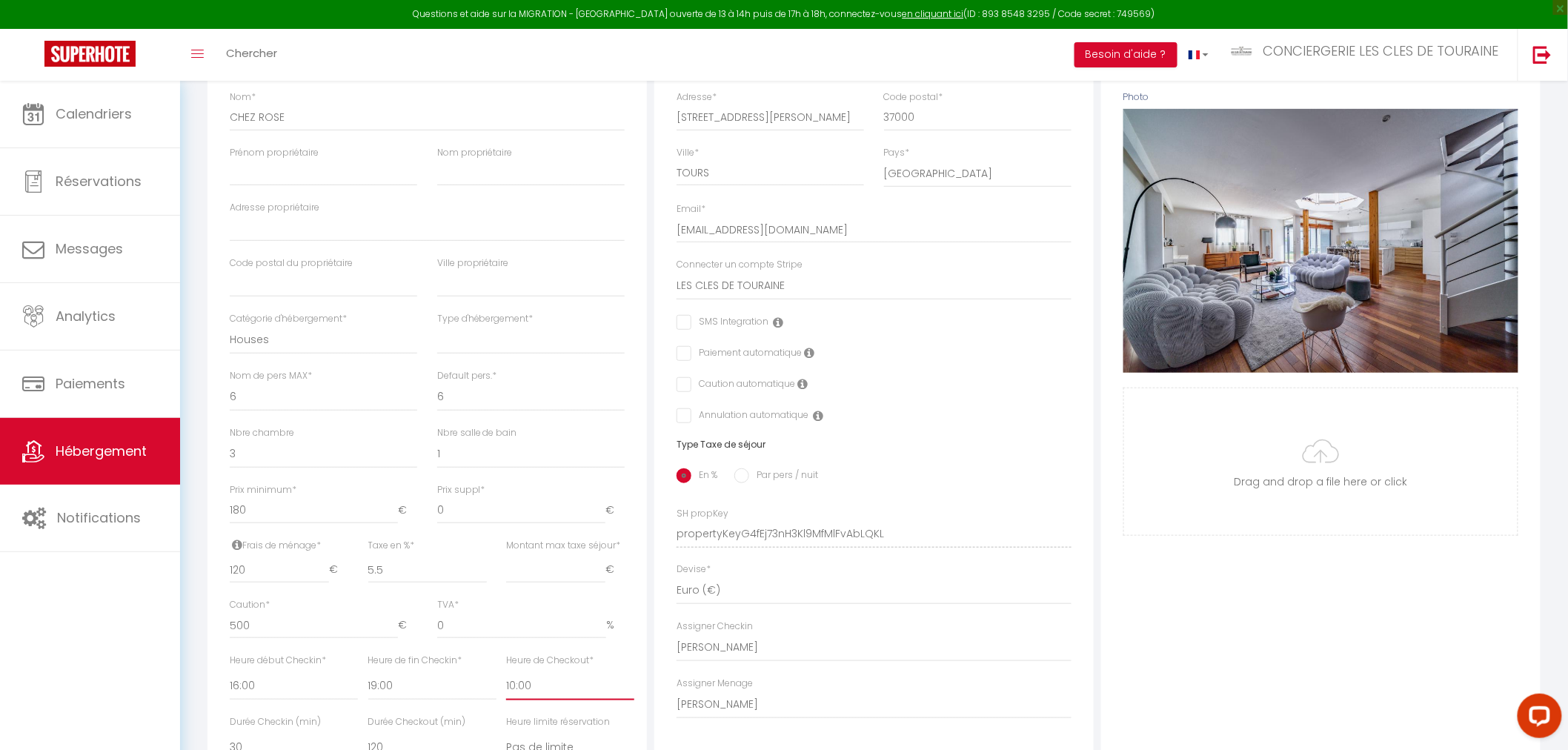
scroll to position [0, 0]
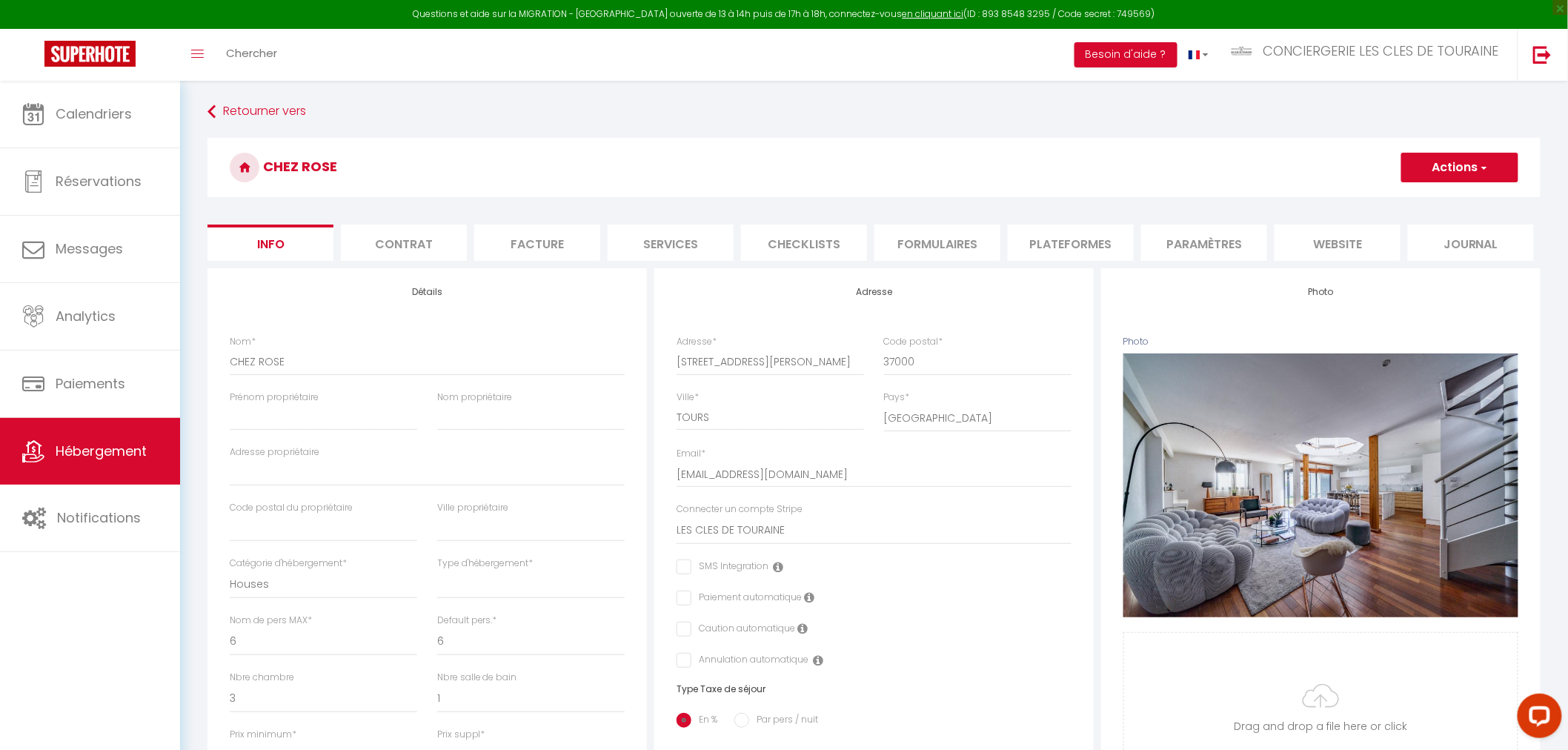
click at [1322, 241] on li "website" at bounding box center [1338, 242] width 126 height 36
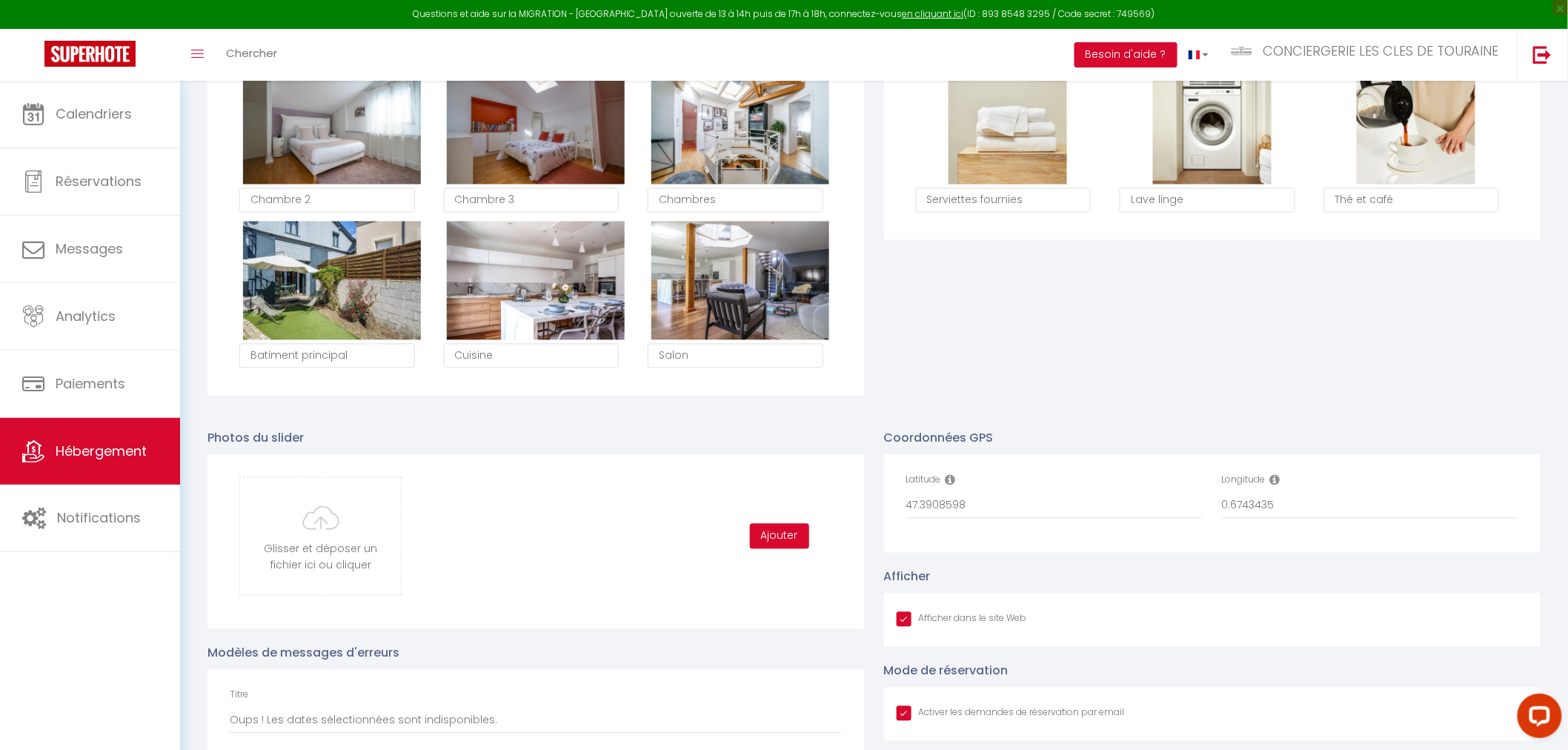
scroll to position [1070, 0]
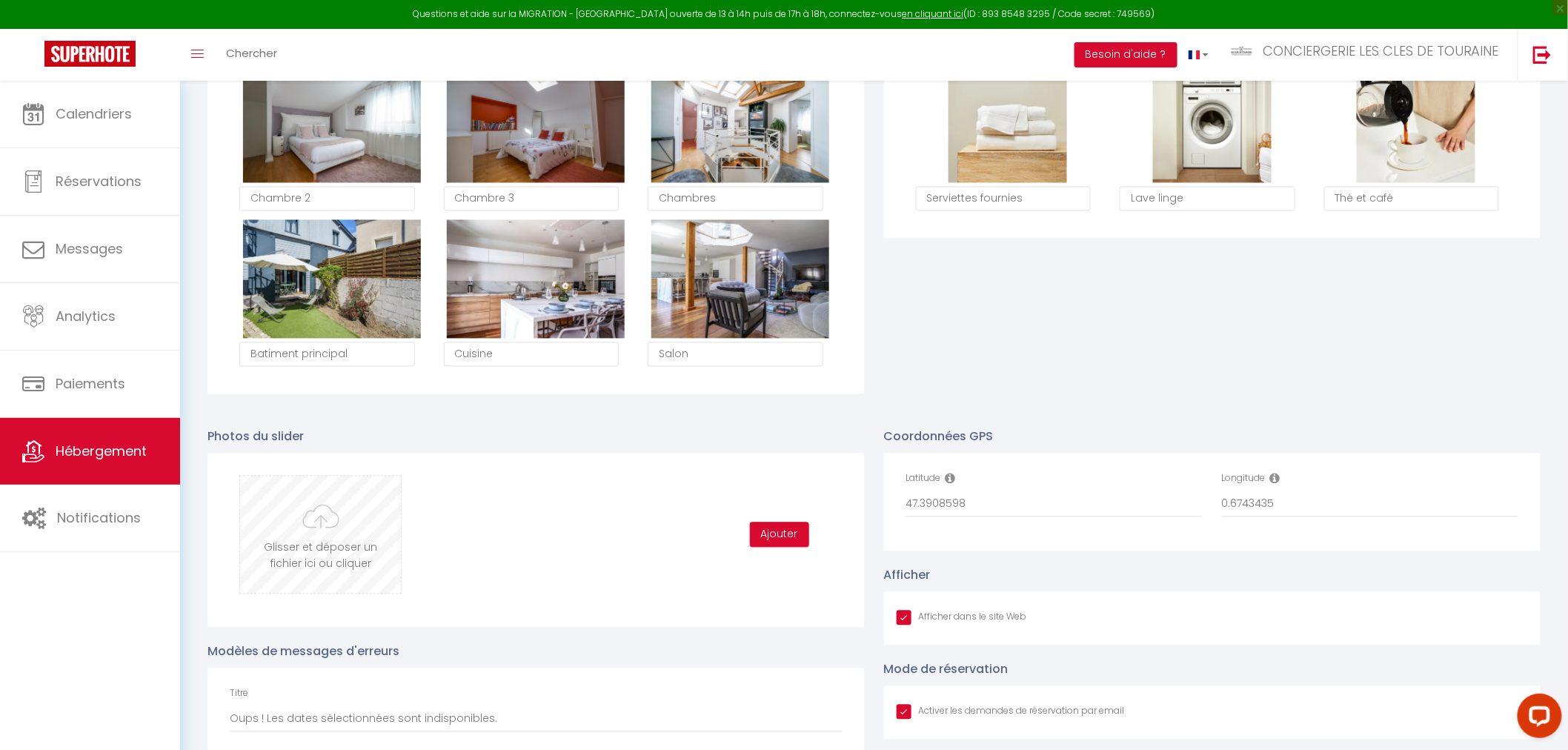
click at [346, 541] on input "file" at bounding box center [320, 535] width 160 height 117
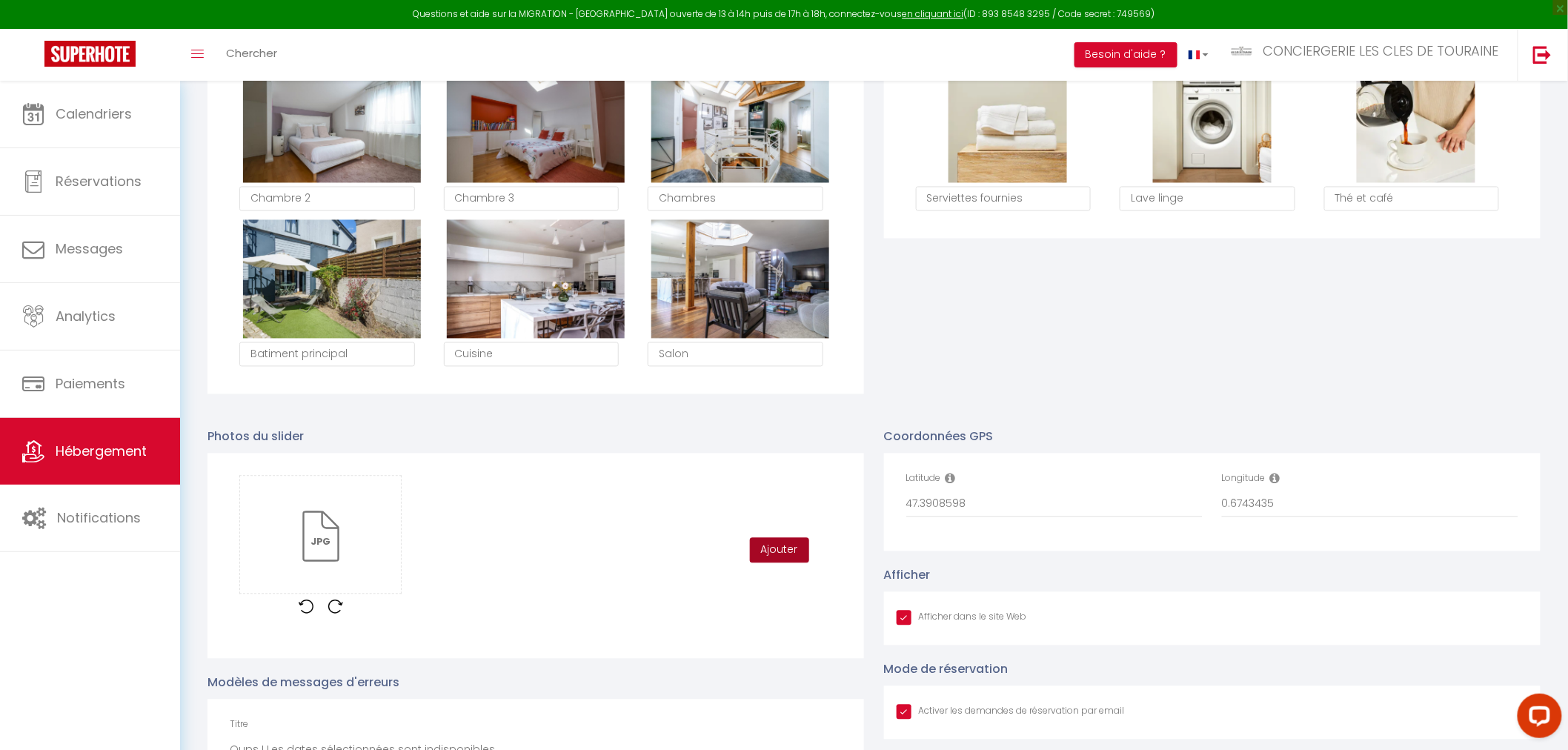
click at [774, 549] on button "Ajouter" at bounding box center [780, 550] width 59 height 25
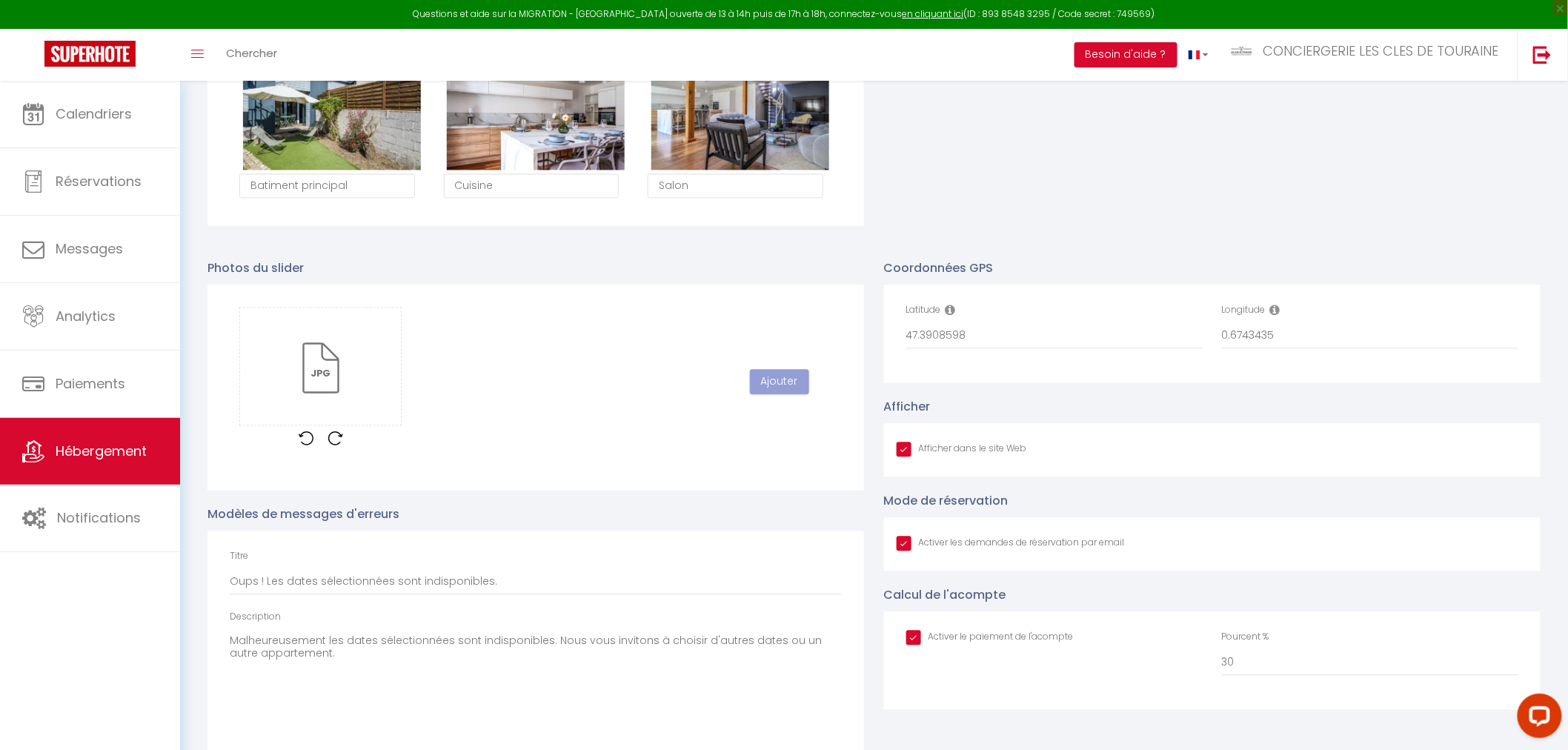
scroll to position [1307, 0]
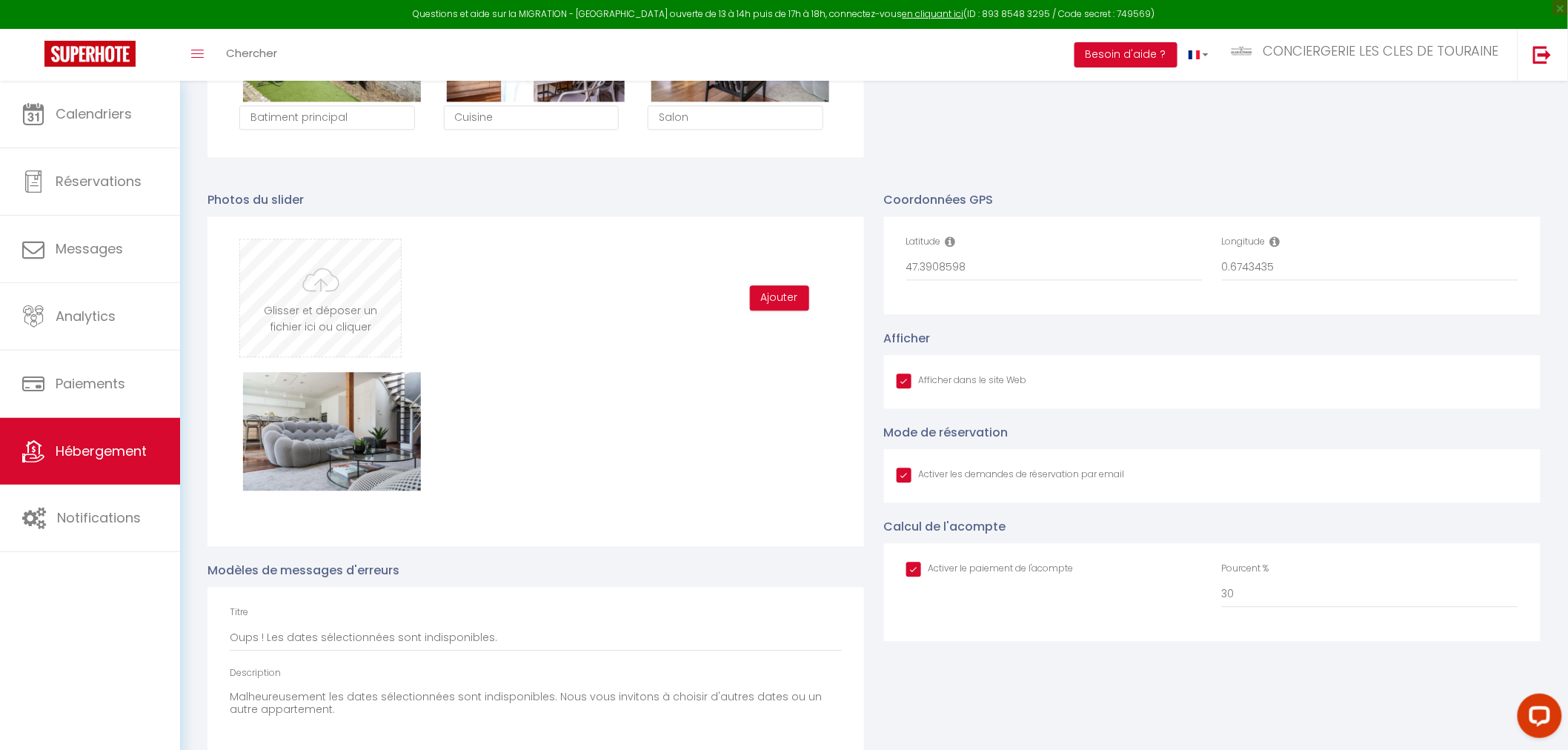
click at [319, 302] on input "file" at bounding box center [320, 298] width 160 height 117
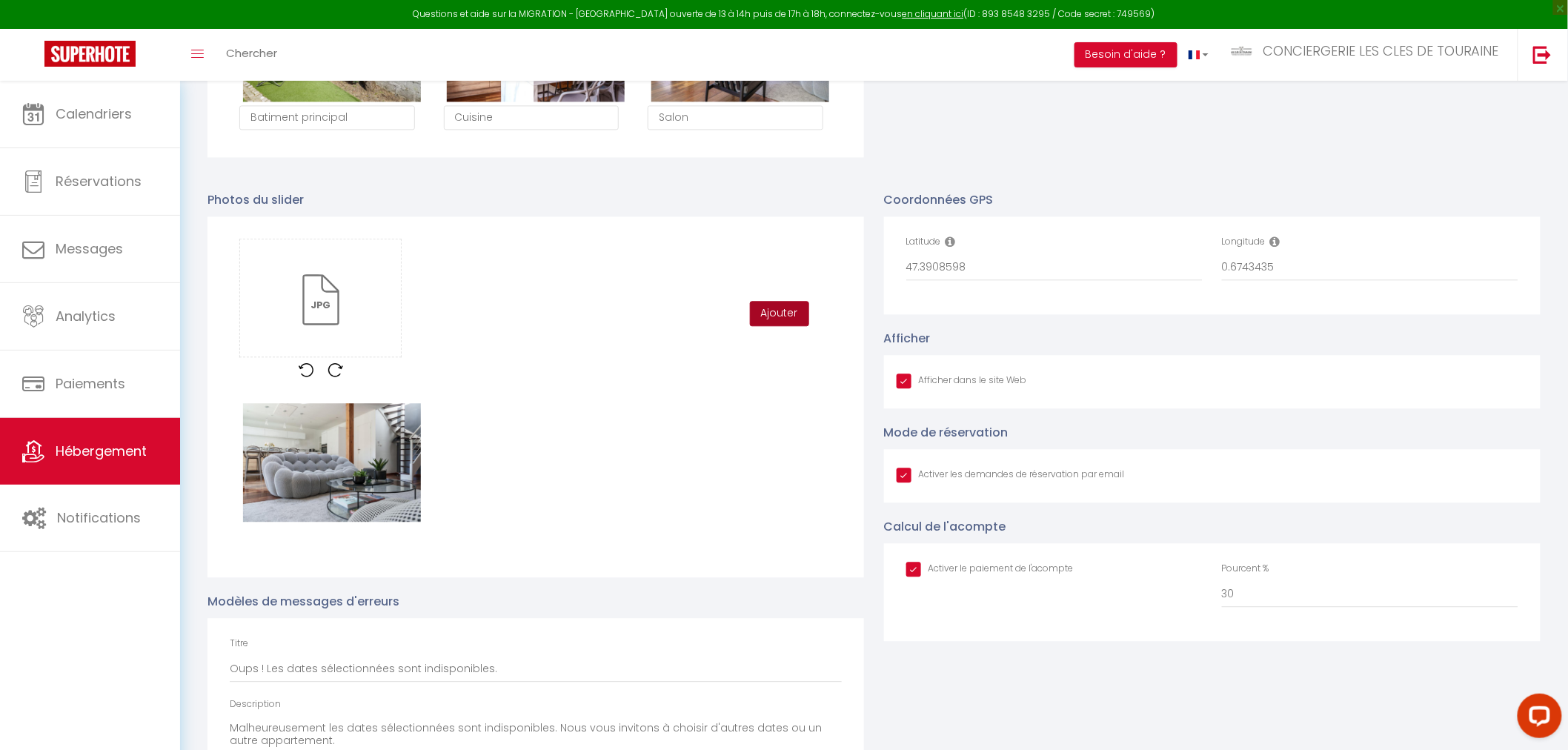
click at [766, 299] on div "Glisser et déposer un fichier ici ou cliquer Ooops, something wrong happened. R…" at bounding box center [535, 313] width 612 height 150
click at [753, 320] on button "Ajouter" at bounding box center [780, 313] width 59 height 25
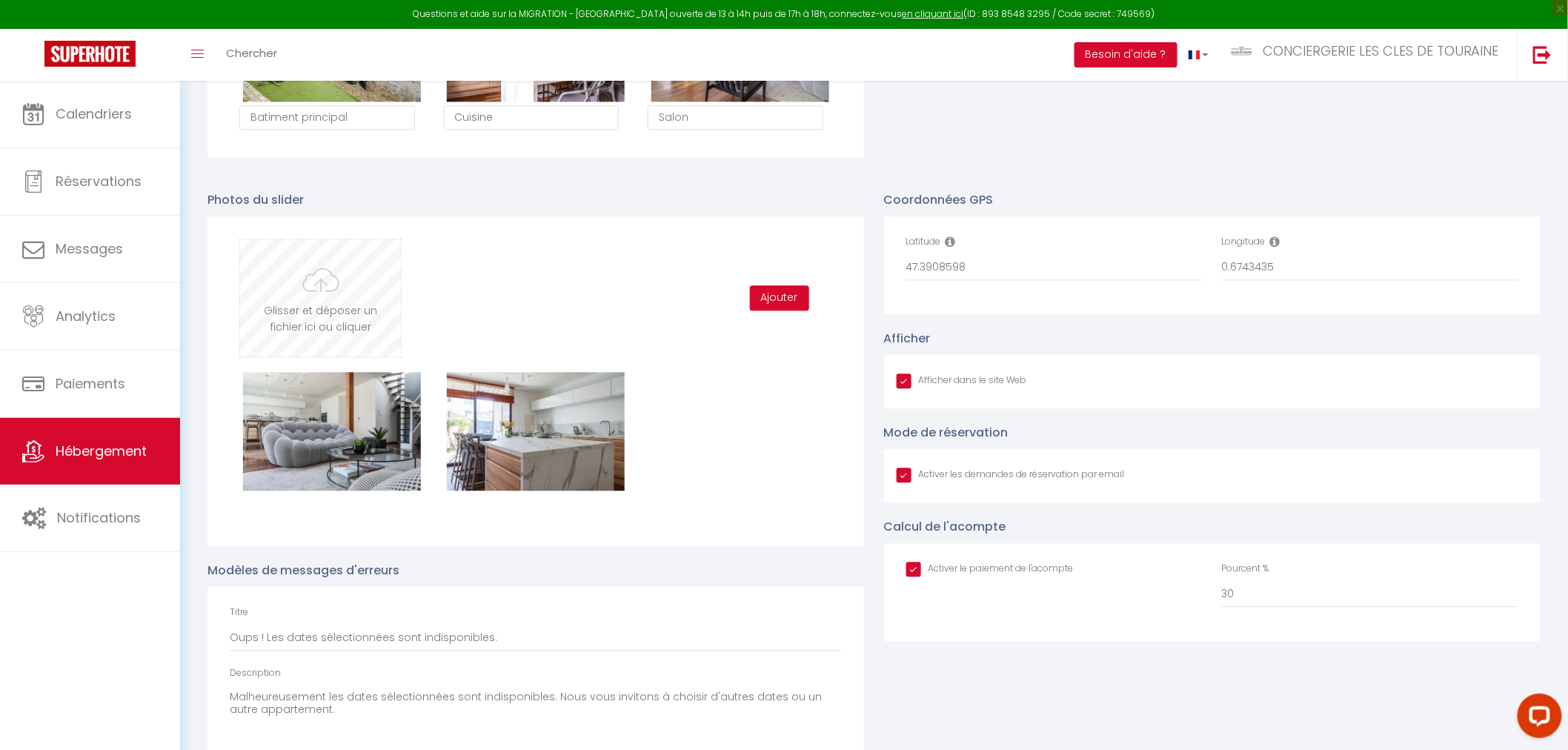
click at [334, 298] on input "file" at bounding box center [320, 298] width 160 height 117
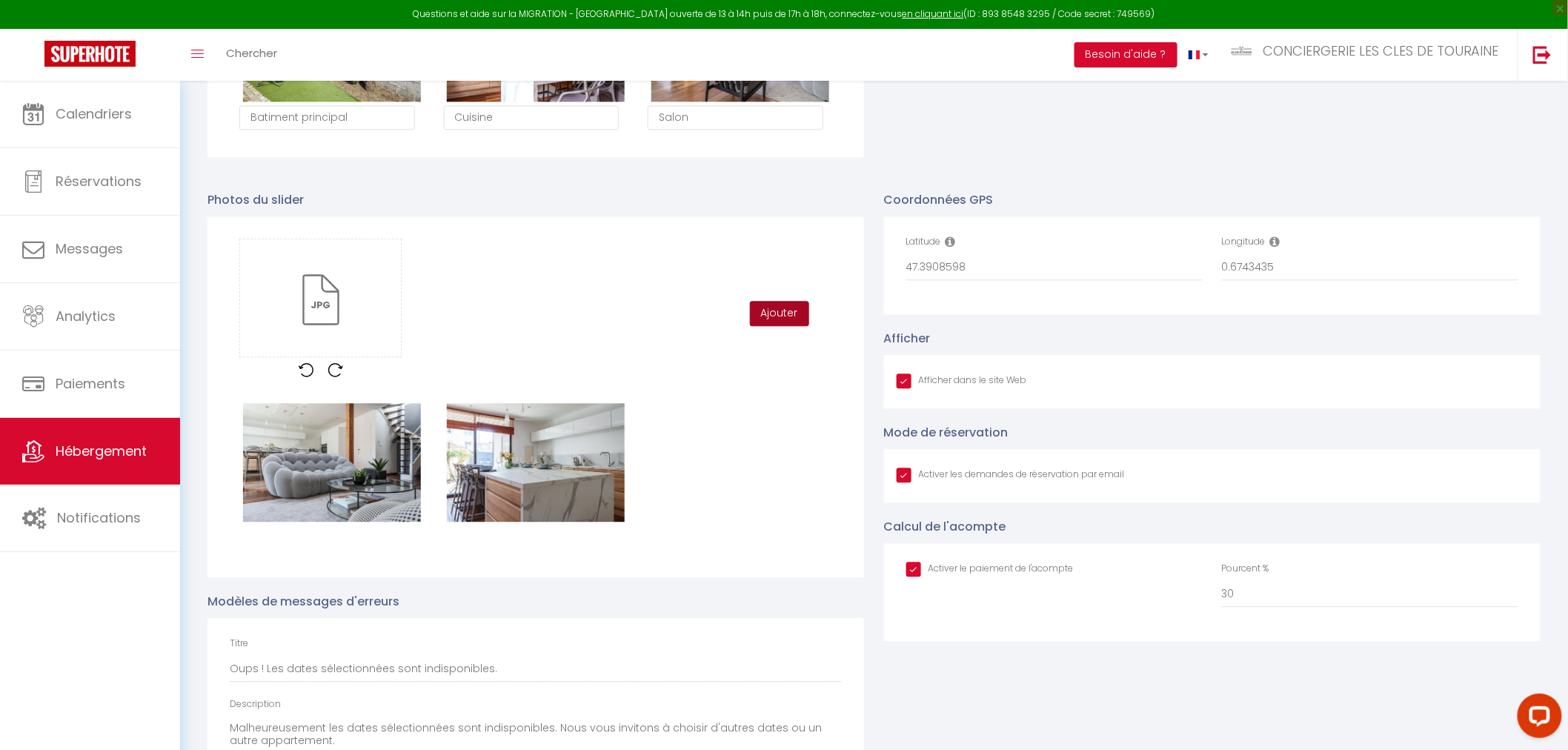
click at [775, 313] on button "Ajouter" at bounding box center [780, 313] width 59 height 25
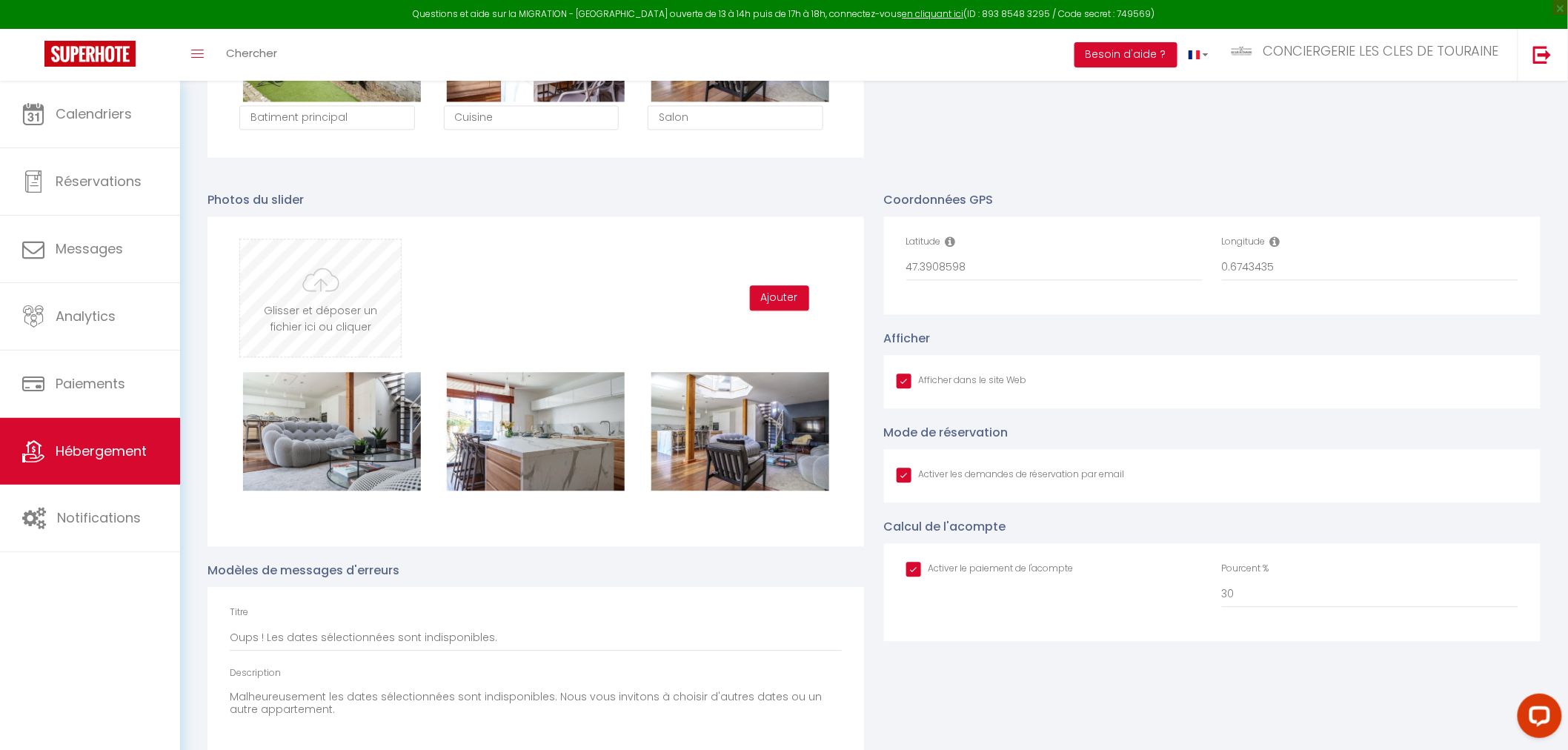
click at [310, 298] on input "file" at bounding box center [320, 298] width 160 height 117
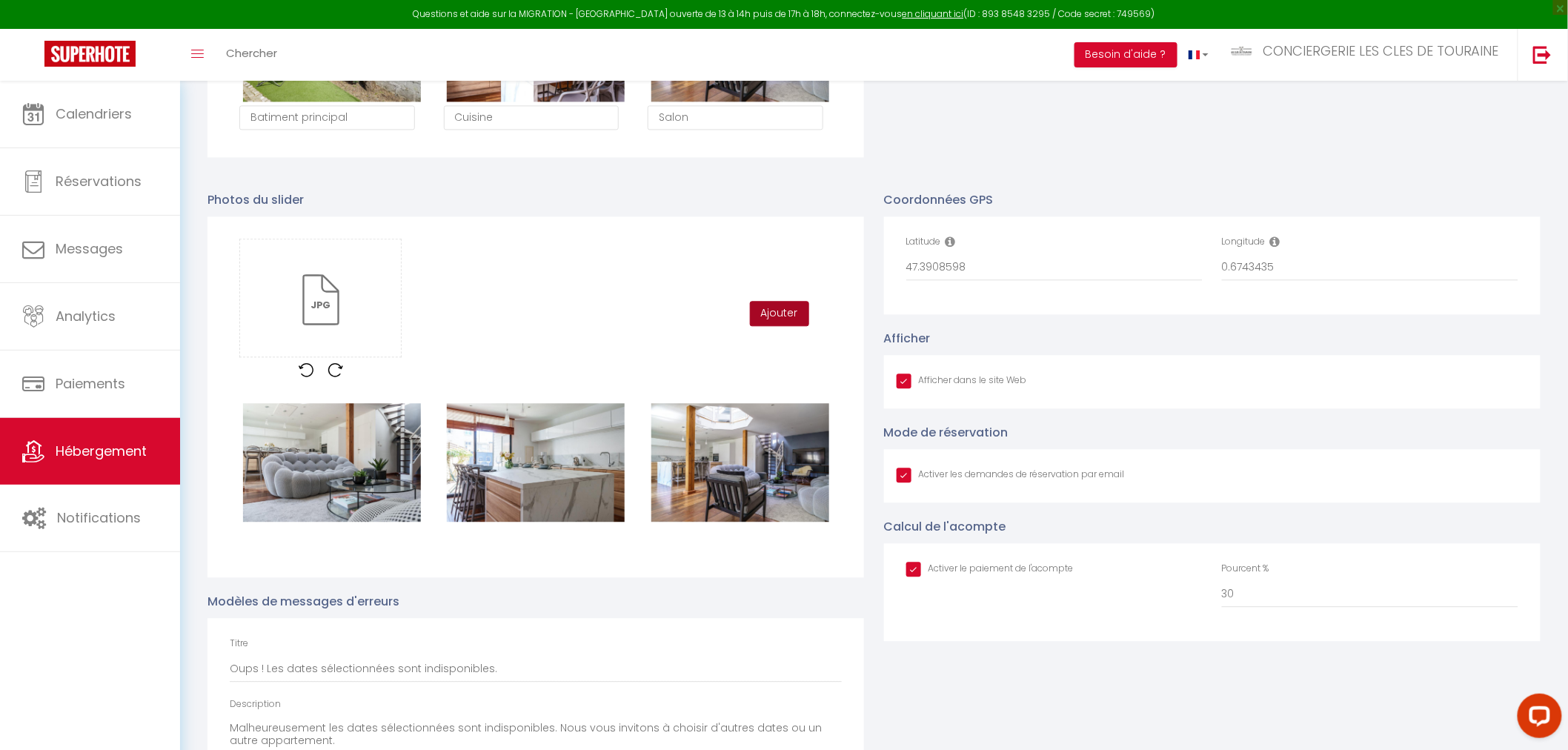
click at [795, 315] on button "Ajouter" at bounding box center [780, 313] width 59 height 25
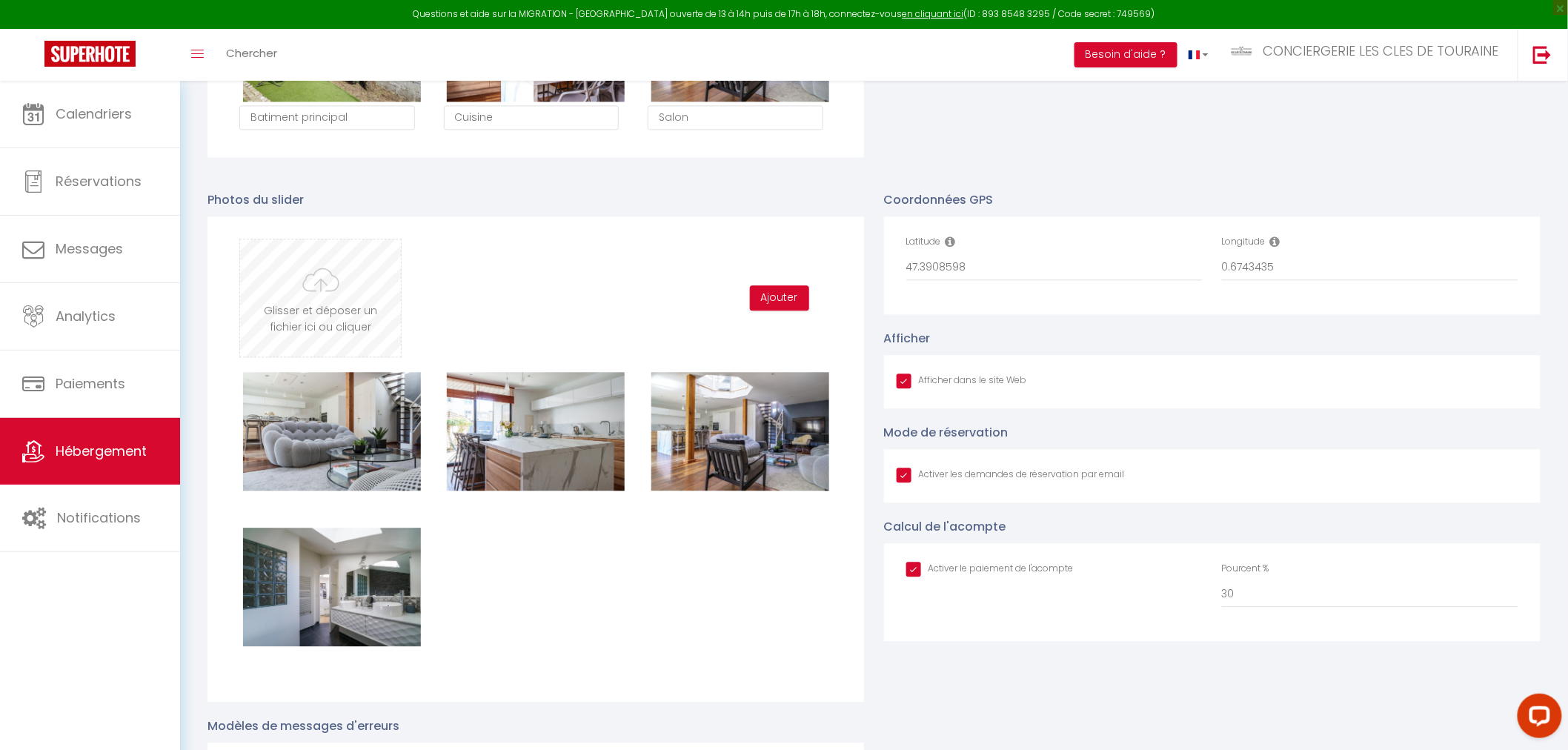
click at [351, 289] on input "file" at bounding box center [320, 298] width 160 height 117
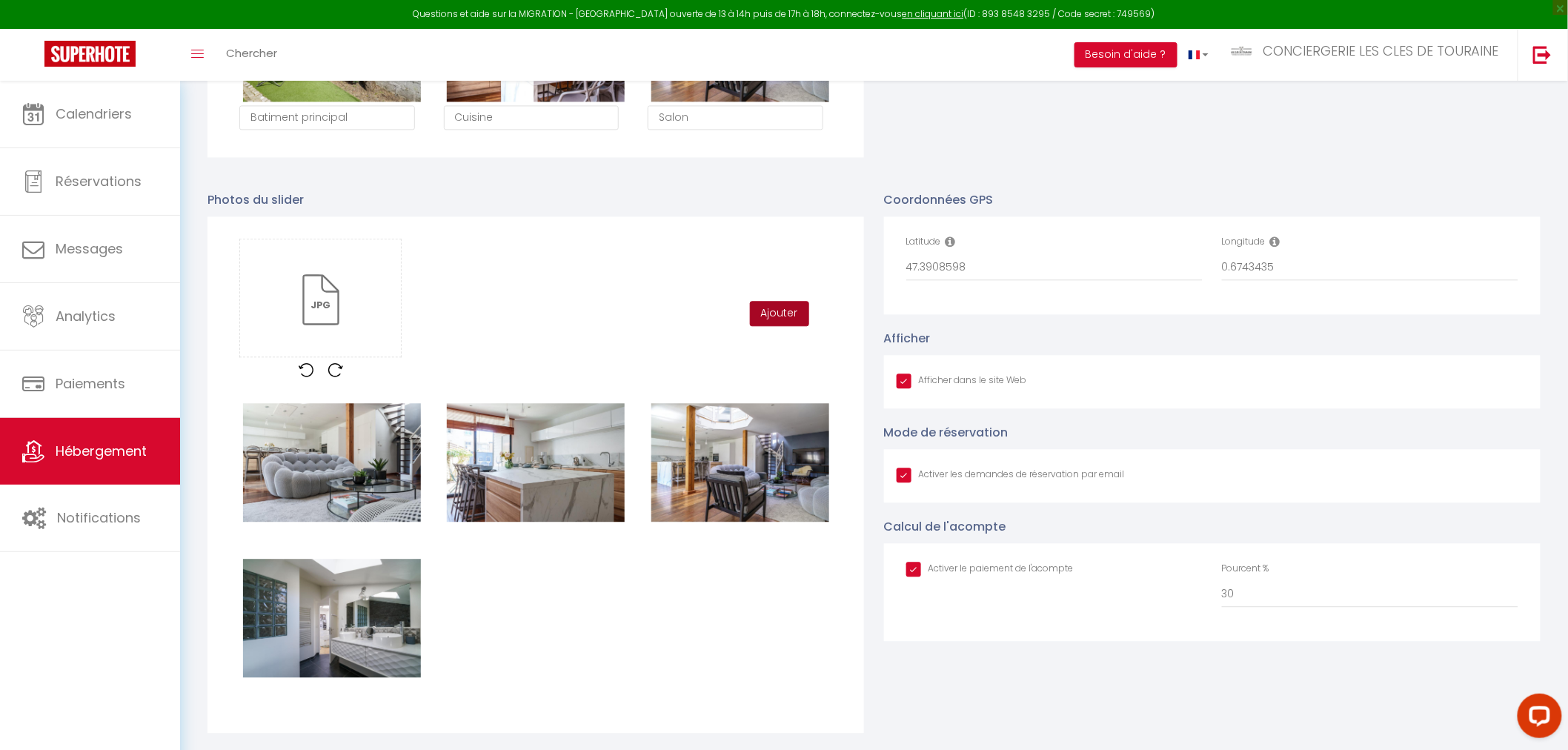
click at [771, 307] on button "Ajouter" at bounding box center [780, 313] width 59 height 25
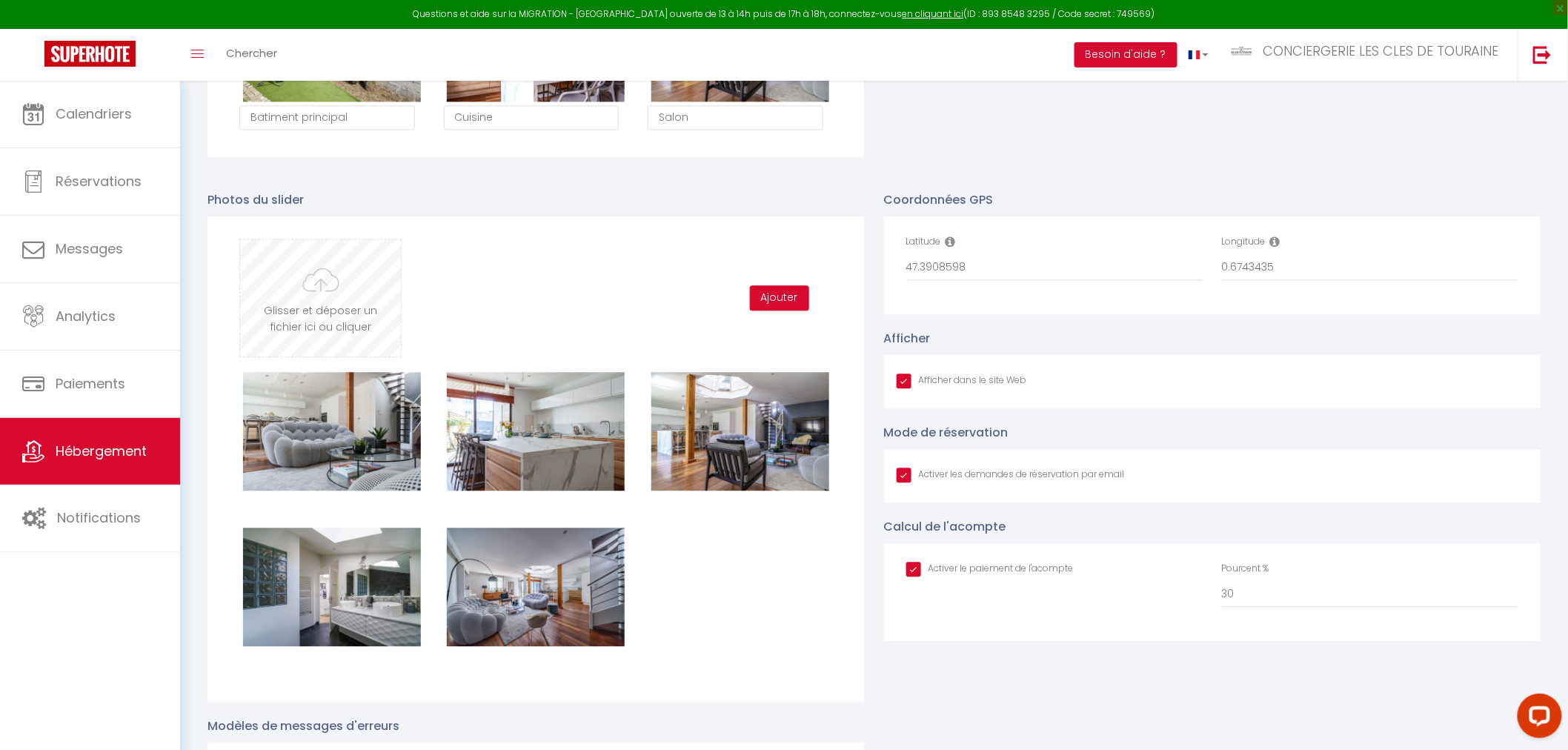
click at [345, 310] on input "file" at bounding box center [320, 298] width 160 height 117
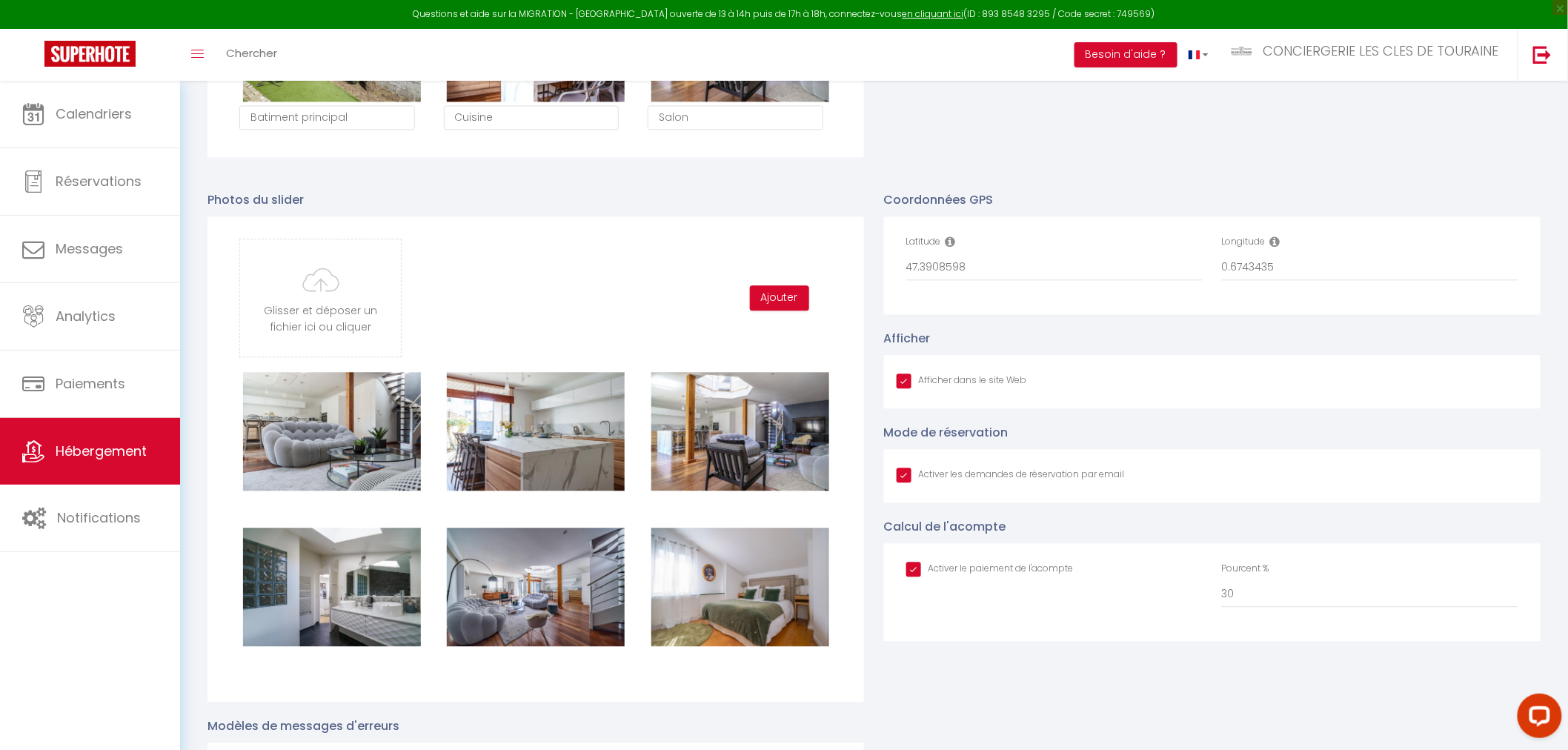
scroll to position [467, 0]
type input "C:\fakepath\rue lebon_19.jpg"
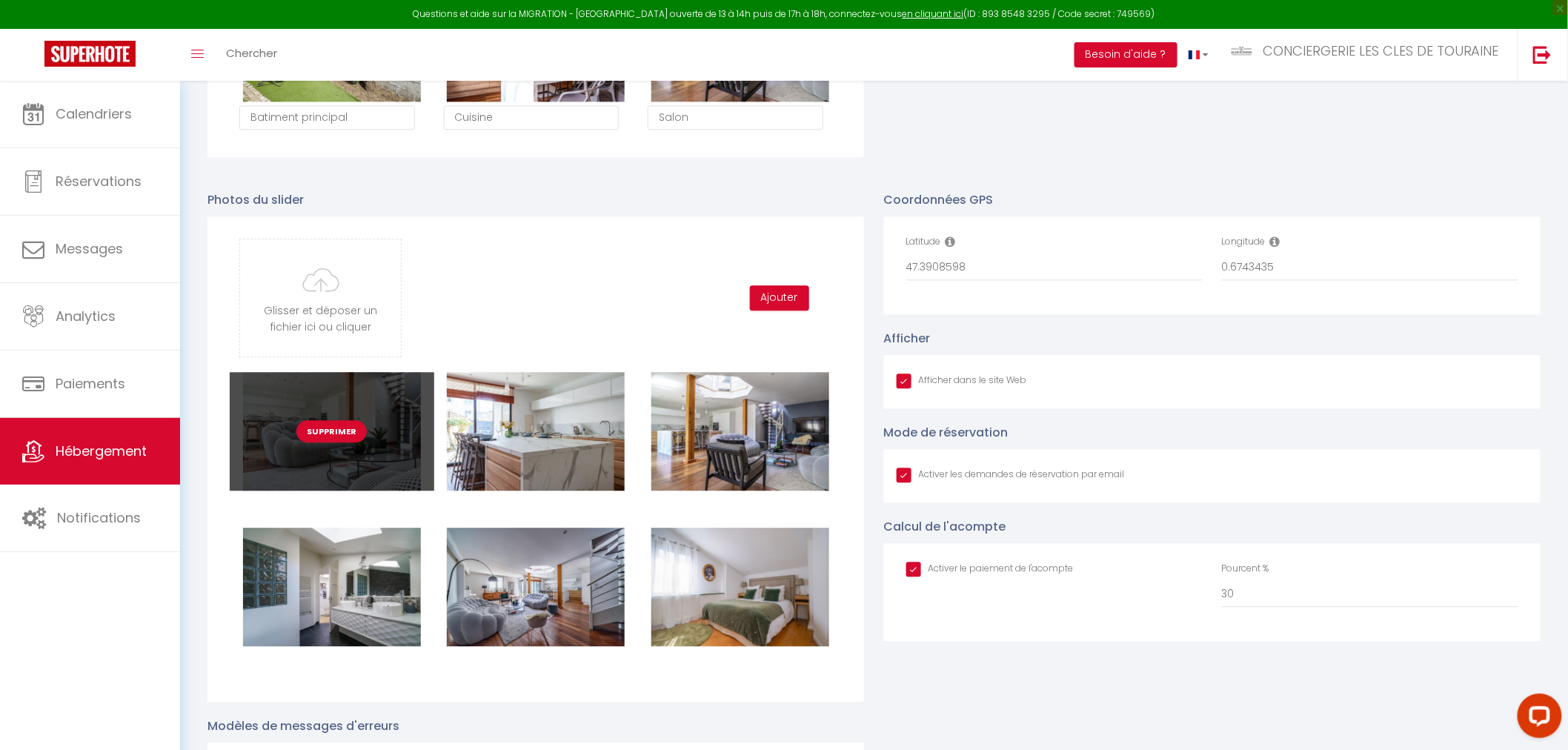
checkbox input "true"
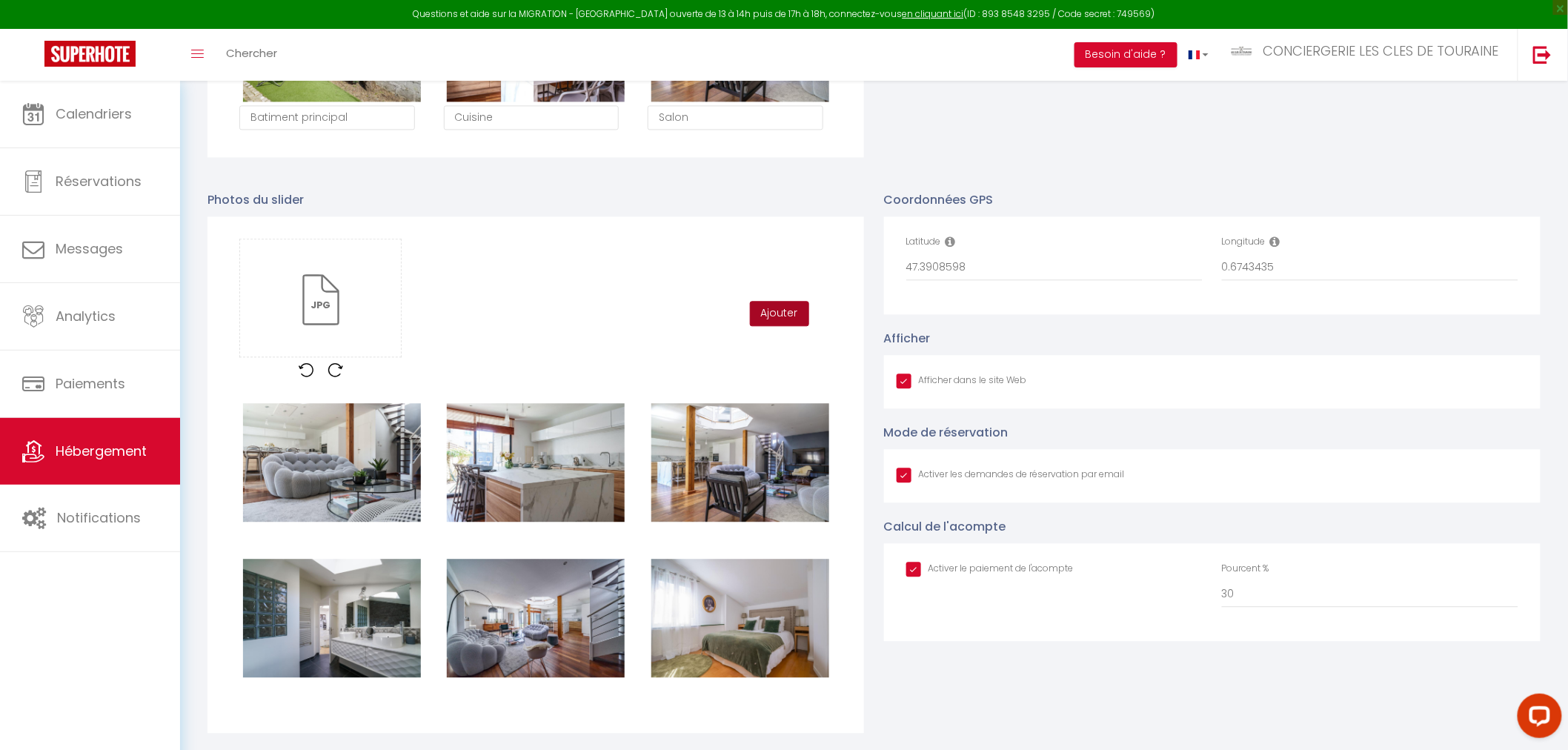
click at [761, 321] on button "Ajouter" at bounding box center [780, 313] width 59 height 25
checkbox input "true"
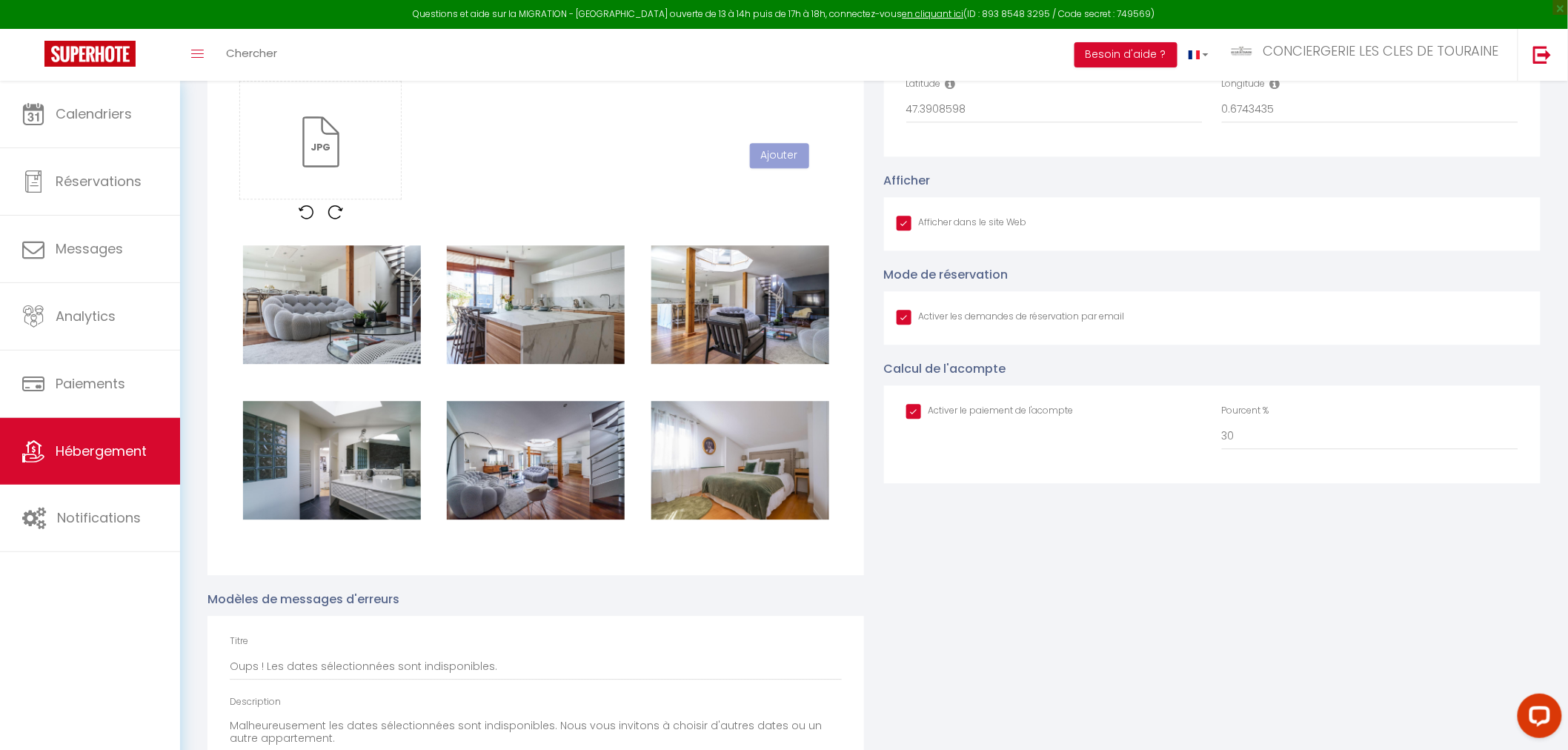
scroll to position [1471, 0]
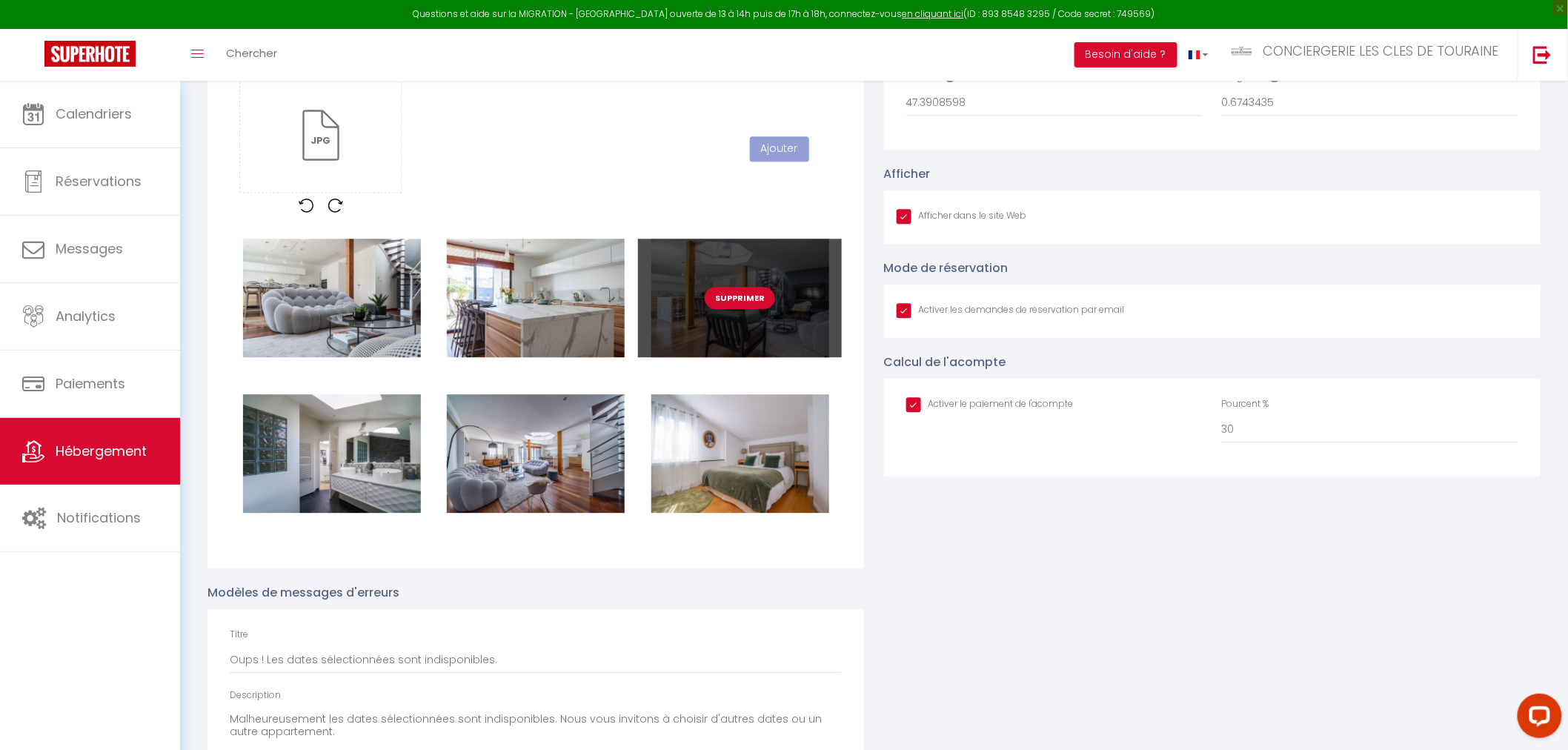
checkbox input "true"
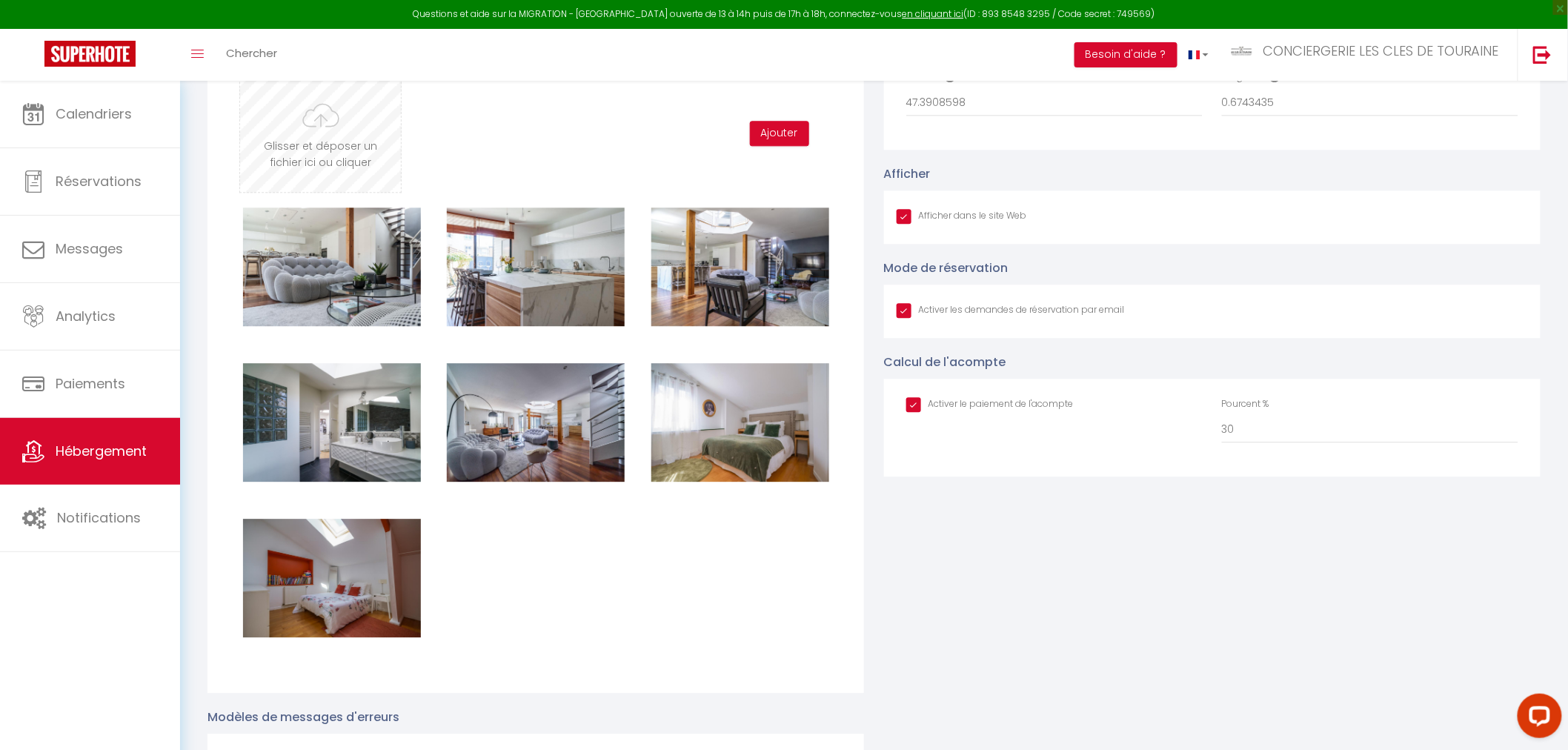
click at [364, 134] on input "file" at bounding box center [320, 133] width 160 height 117
type input "C:\fakepath\rue lebon_26.jpg"
checkbox input "true"
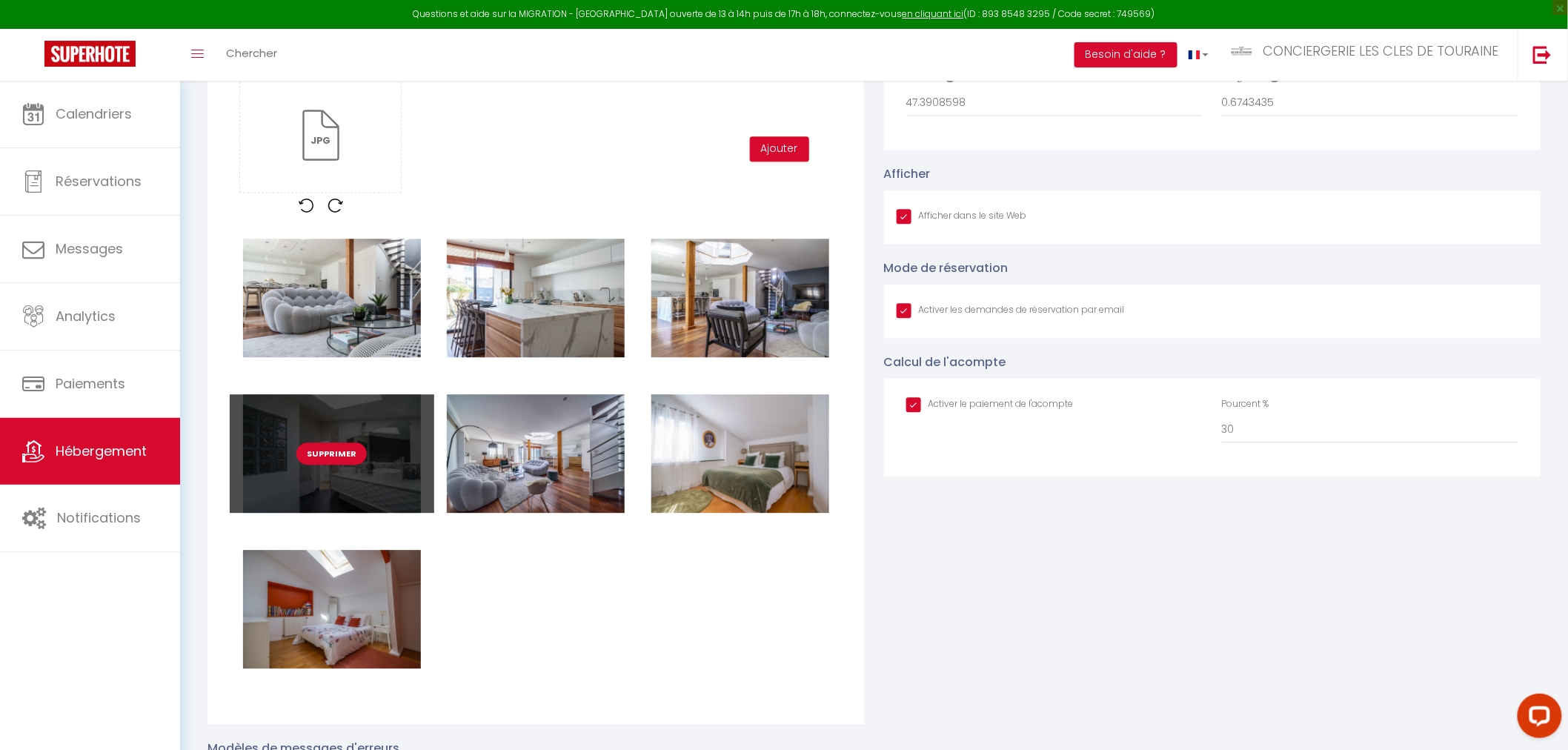
click at [335, 461] on button "Supprimer" at bounding box center [331, 453] width 71 height 22
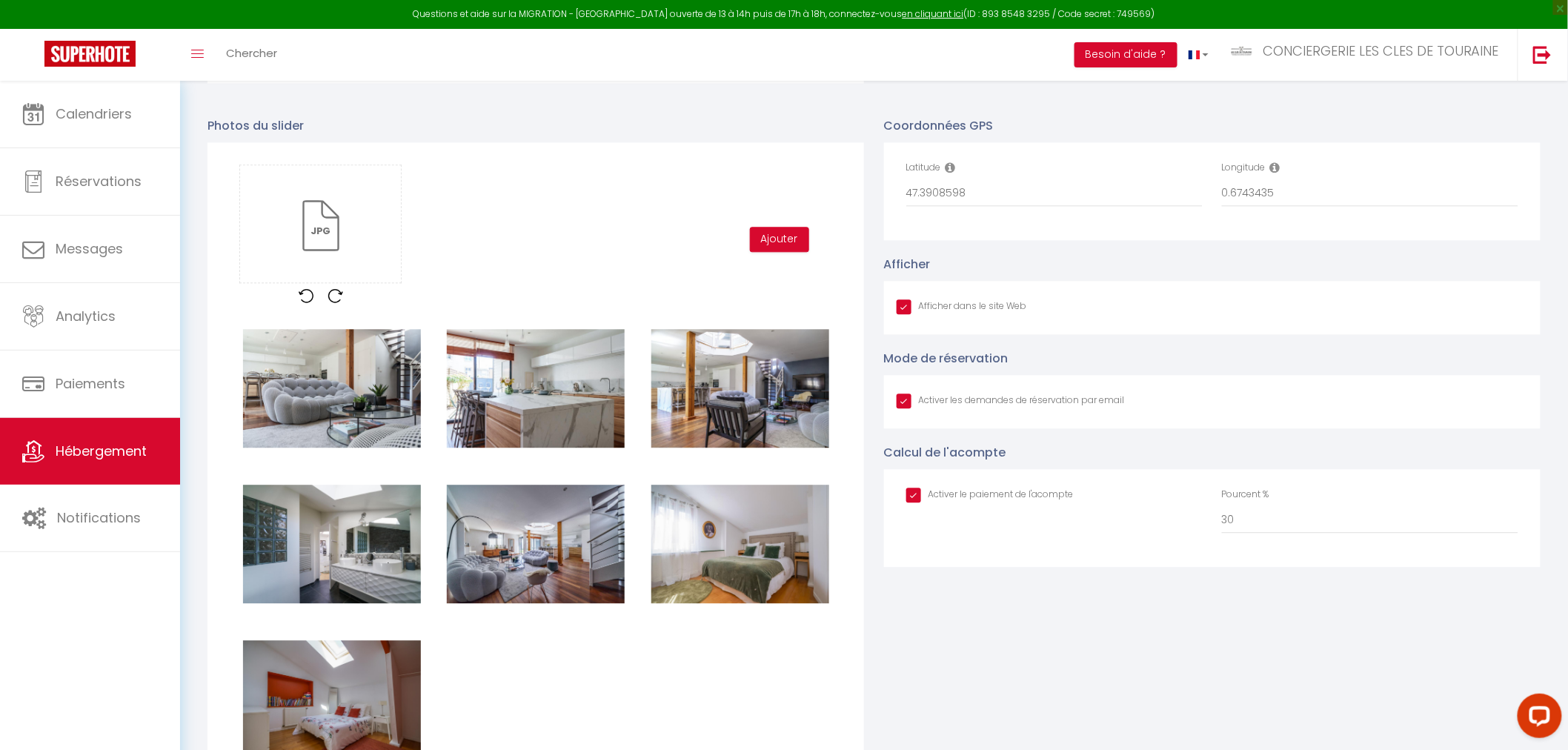
checkbox input "true"
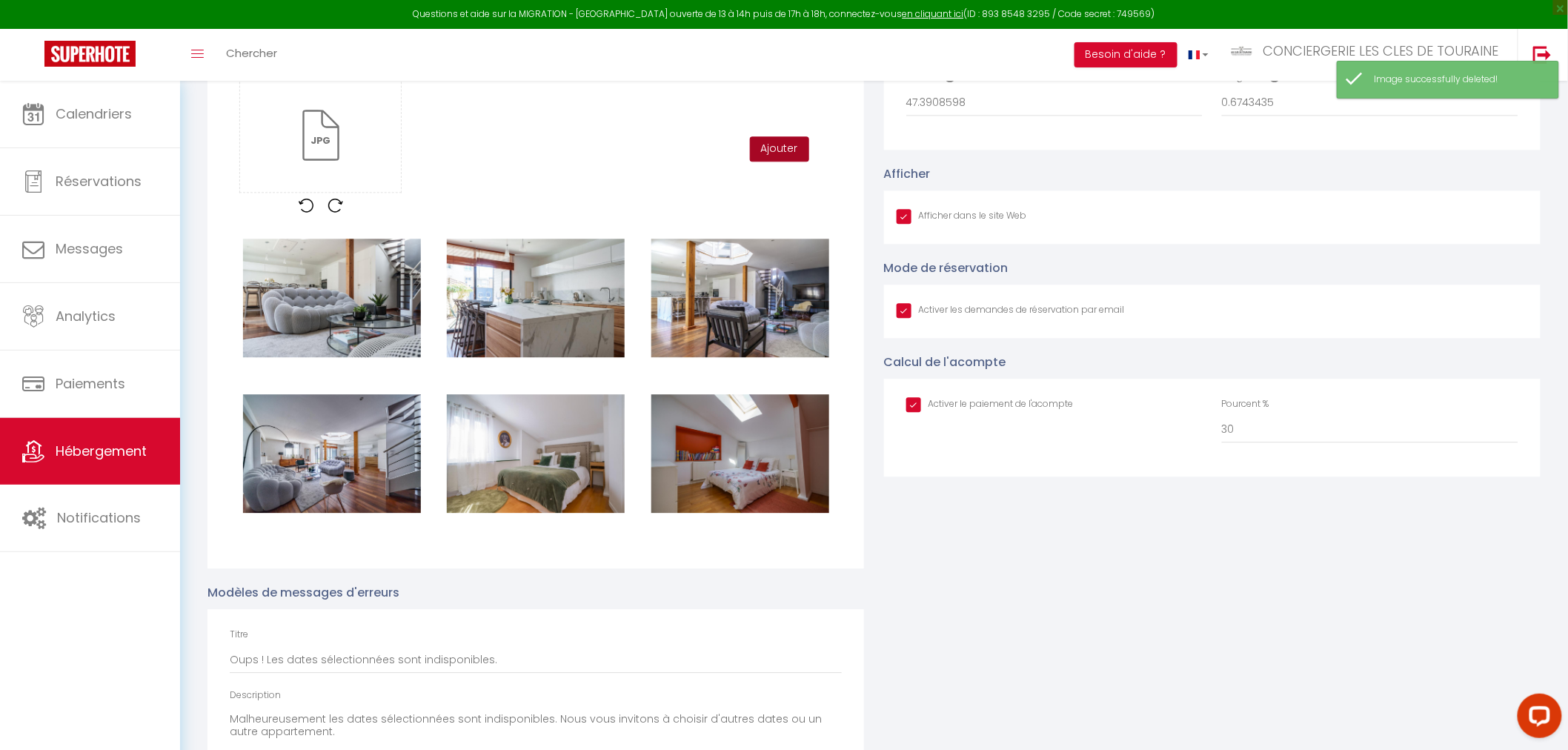
click at [791, 149] on button "Ajouter" at bounding box center [780, 148] width 59 height 25
checkbox input "true"
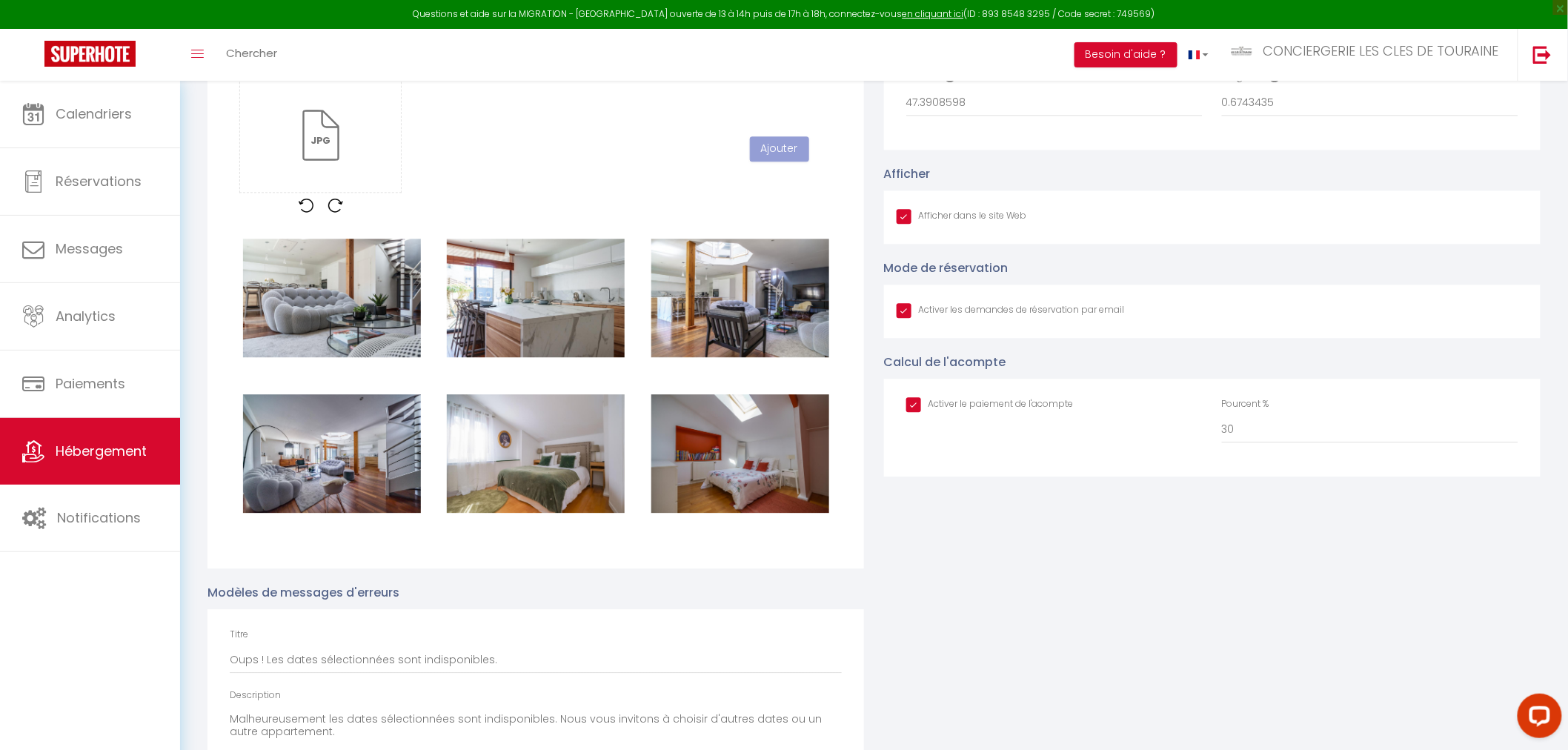
checkbox input "true"
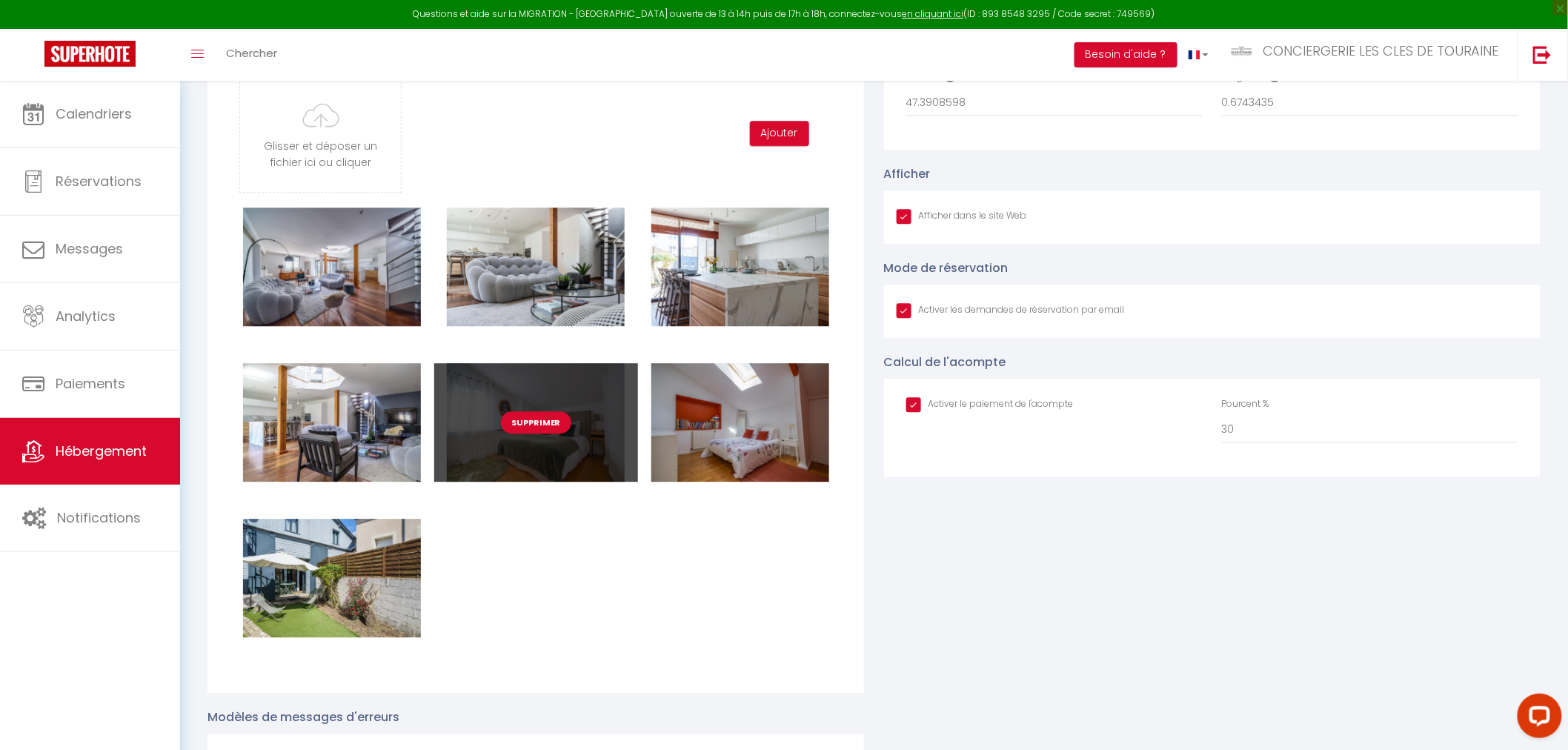
checkbox input "true"
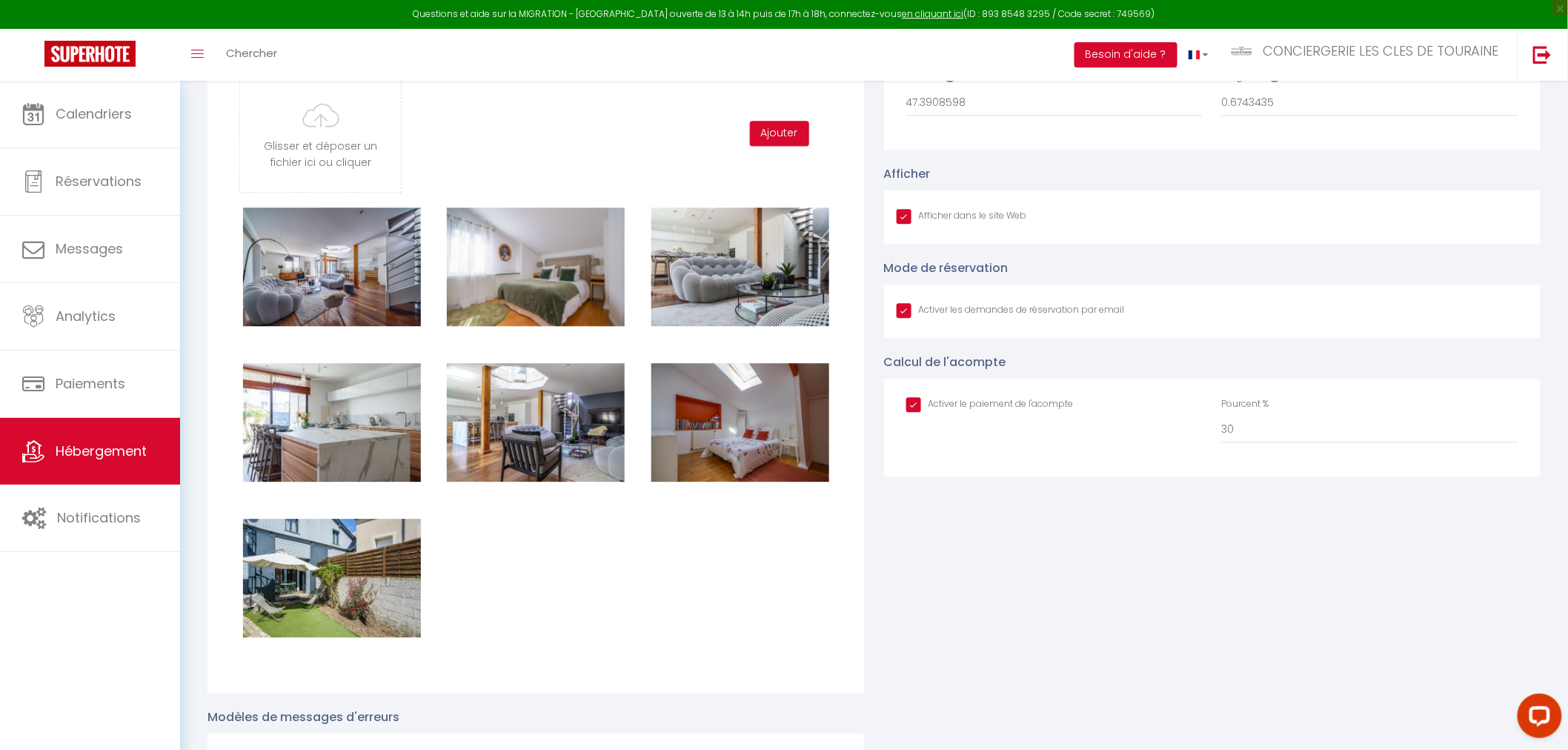
checkbox input "true"
click at [335, 144] on input "file" at bounding box center [320, 133] width 160 height 117
type input "C:\fakepath\rue lebon_20.jpg"
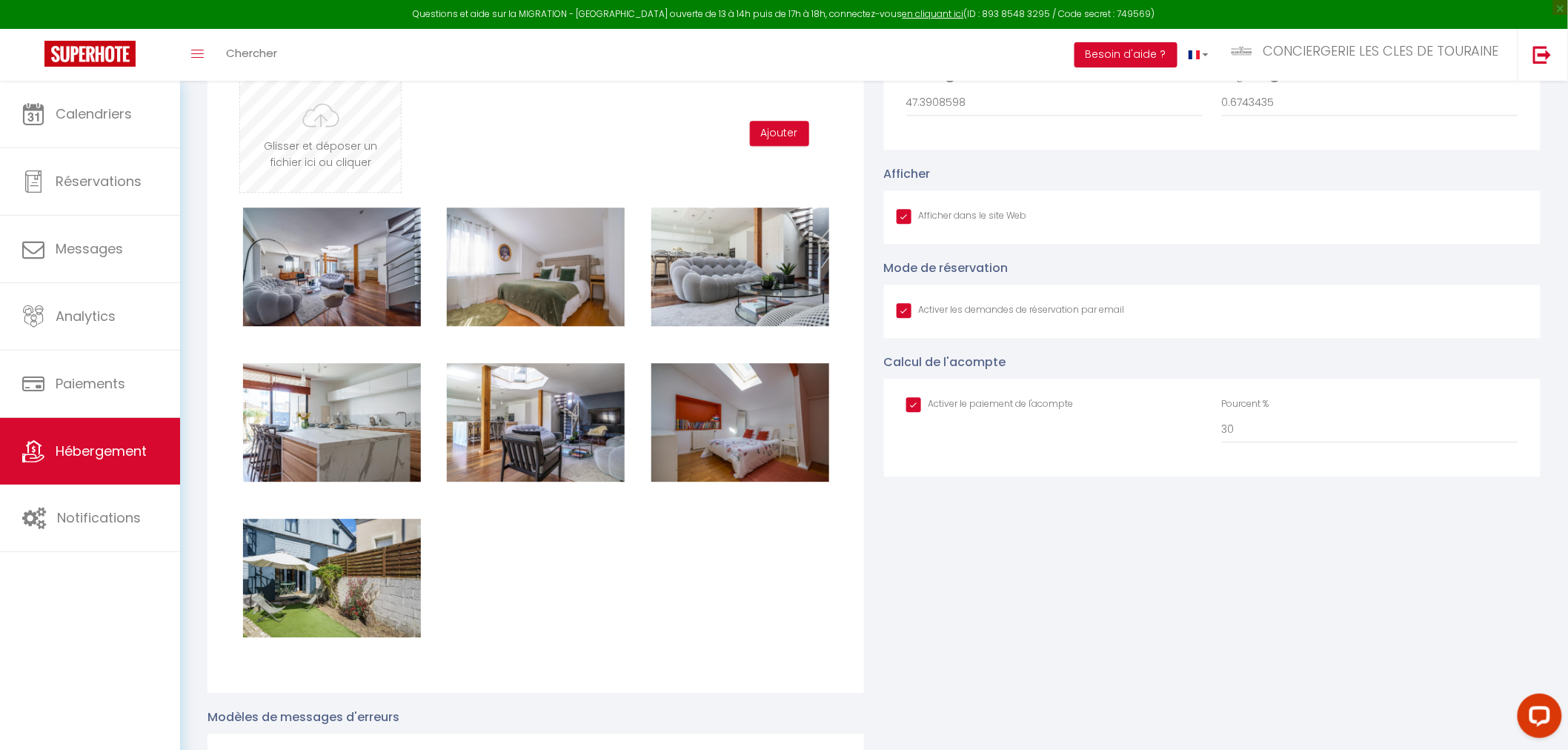
checkbox input "true"
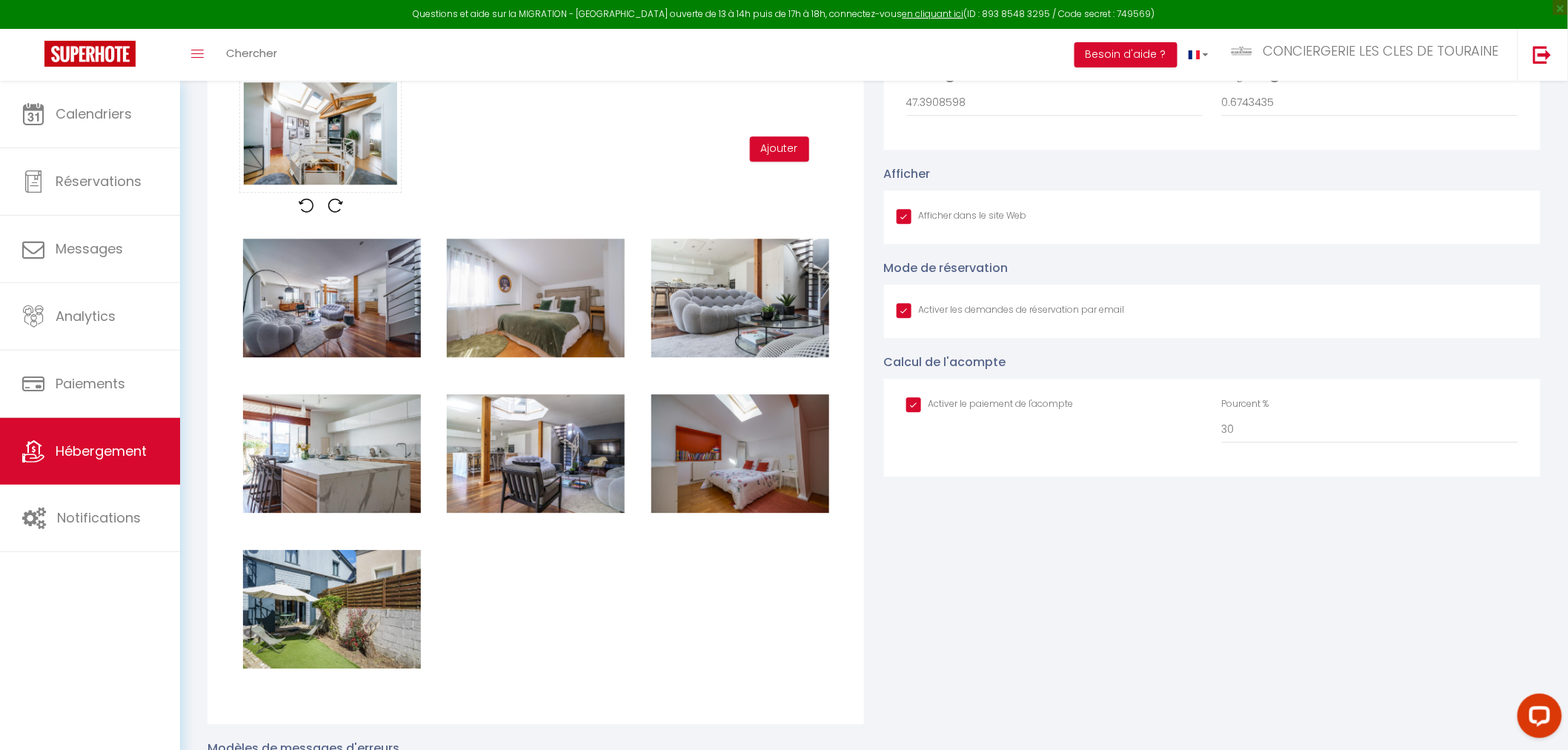
click at [790, 160] on div "Glisser et déposer un fichier ici ou cliquer Ooops, something wrong happened. R…" at bounding box center [535, 148] width 612 height 150
click at [790, 151] on button "Ajouter" at bounding box center [780, 148] width 59 height 25
checkbox input "true"
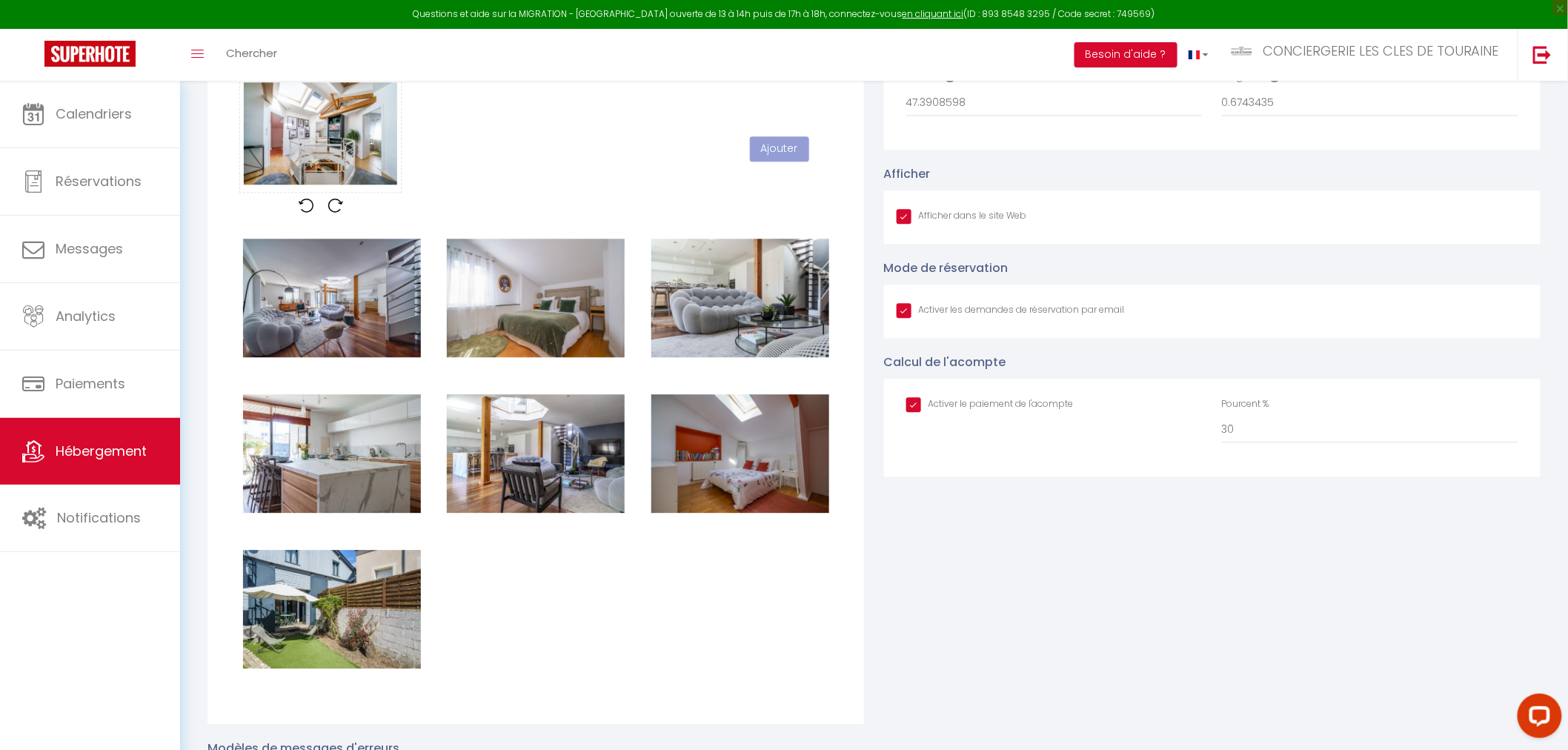
checkbox input "true"
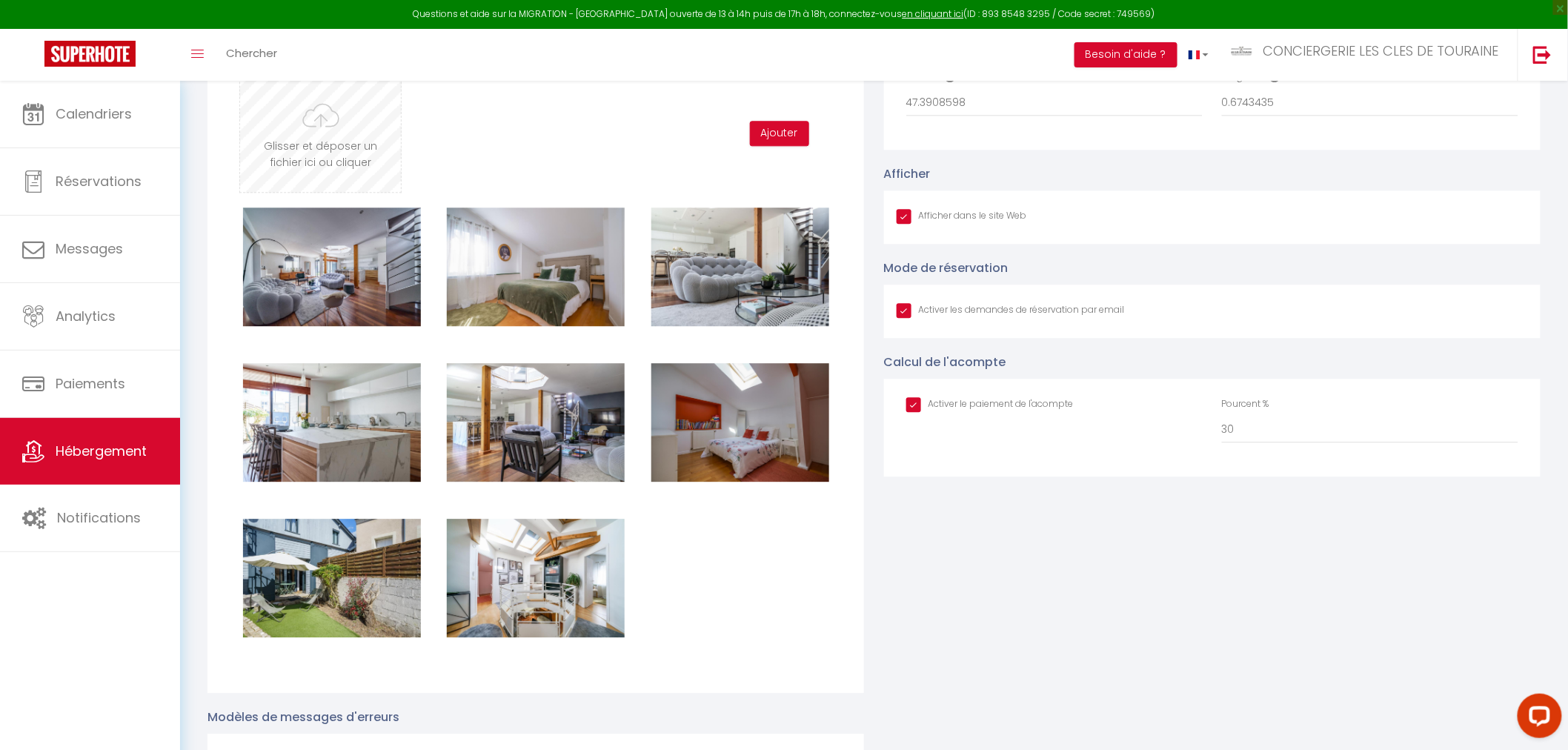
click at [348, 128] on input "file" at bounding box center [320, 133] width 160 height 117
type input "C:\fakepath\rue lebon_2.jpg"
checkbox input "true"
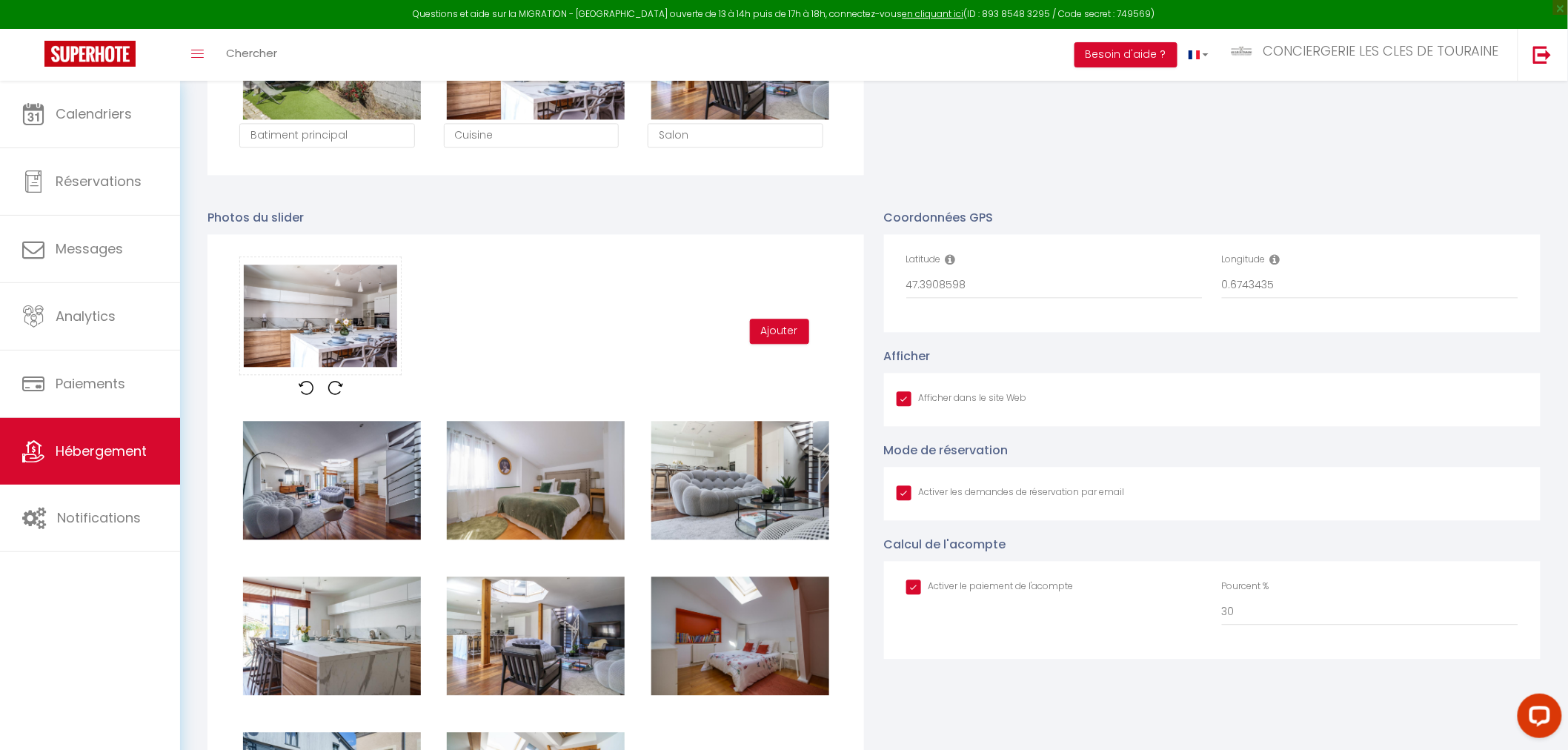
scroll to position [1225, 0]
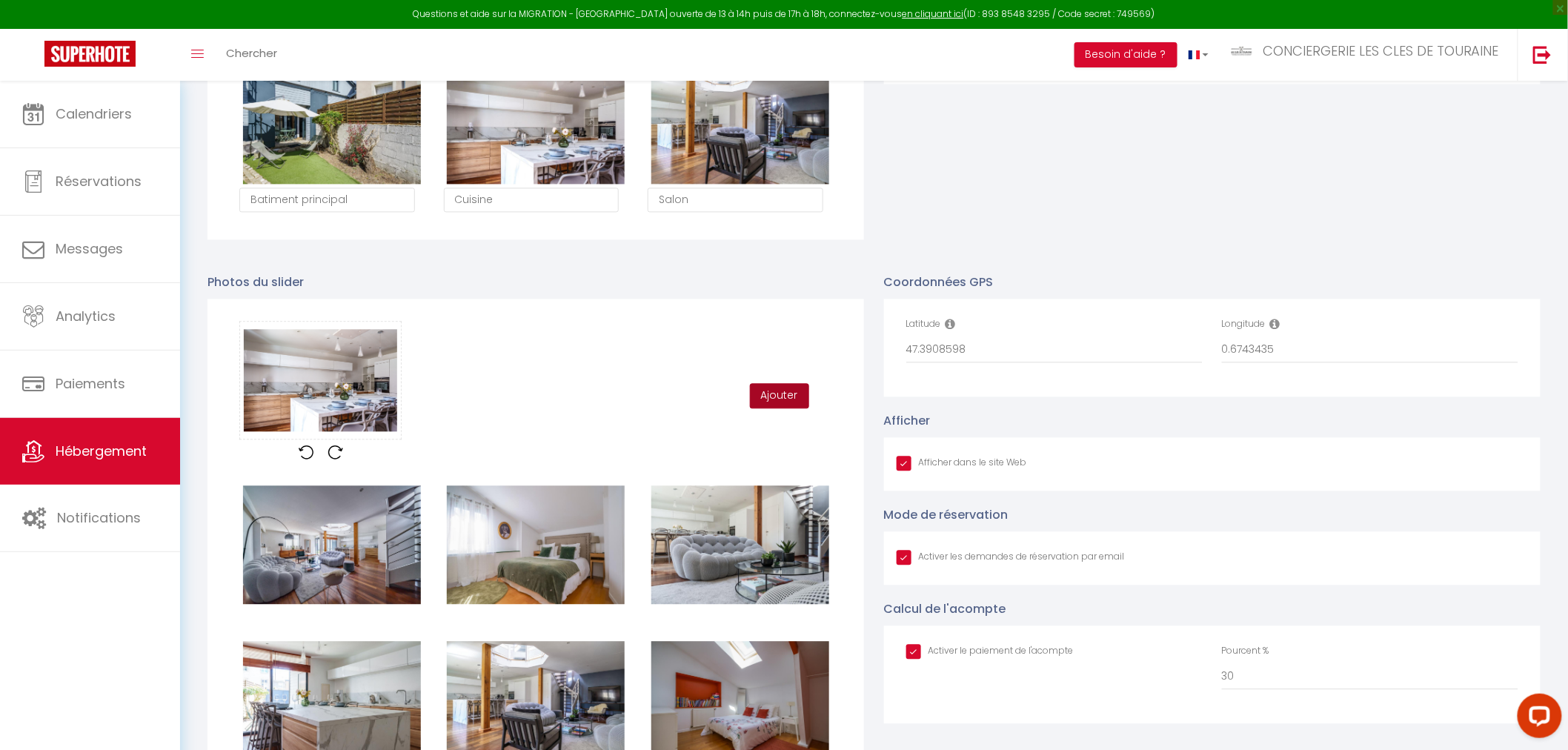
click at [796, 393] on button "Ajouter" at bounding box center [780, 395] width 59 height 25
checkbox input "true"
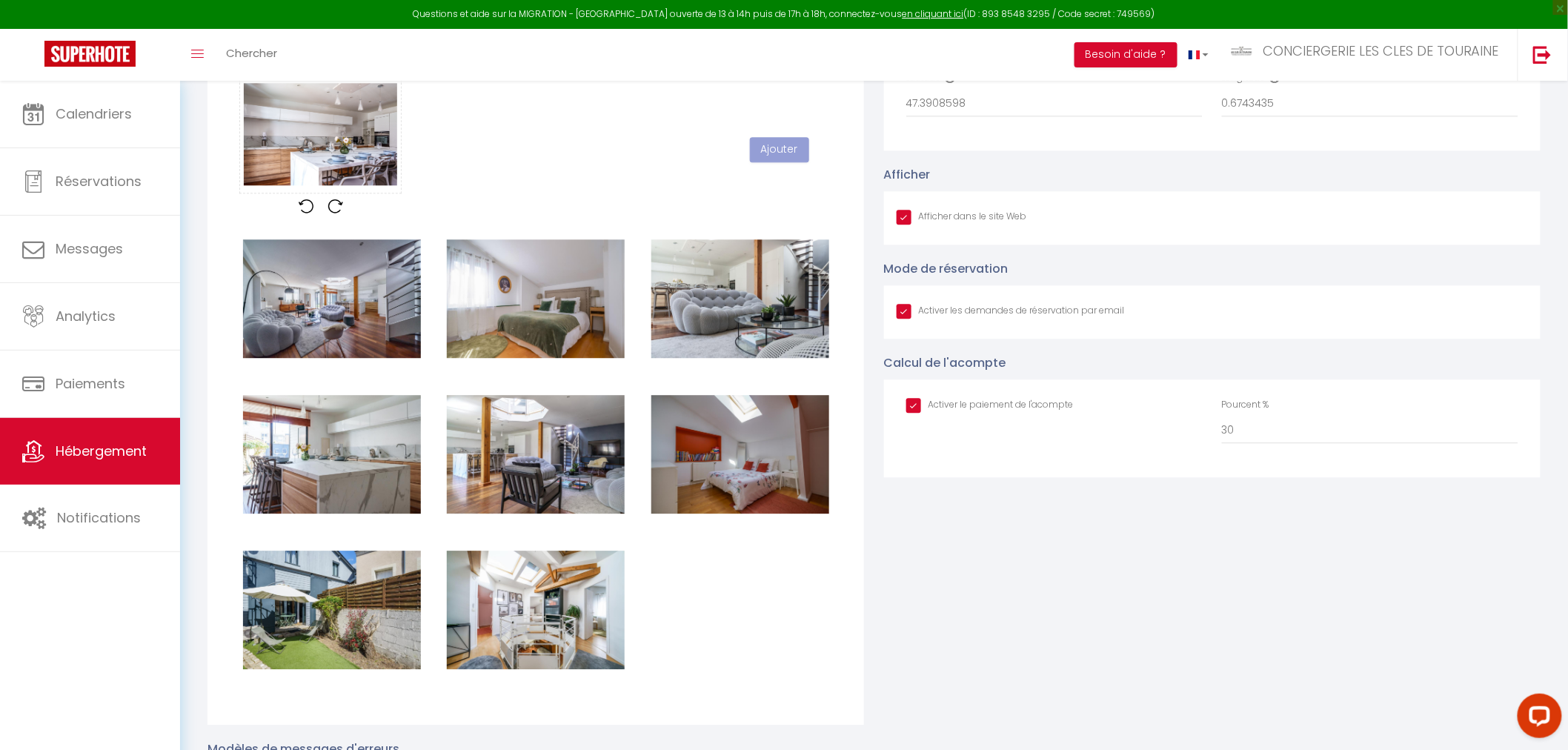
scroll to position [1471, 0]
checkbox input "true"
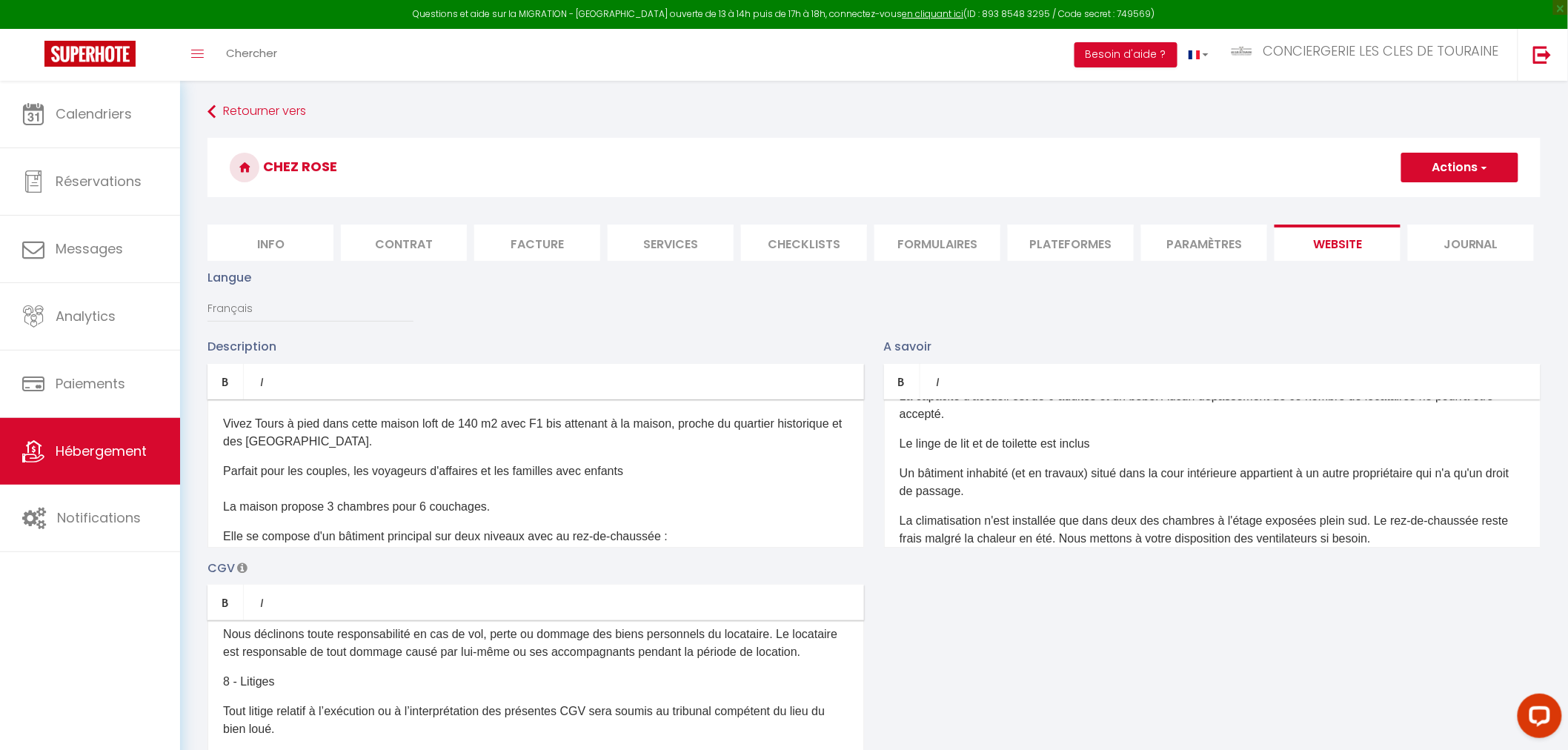
scroll to position [0, 0]
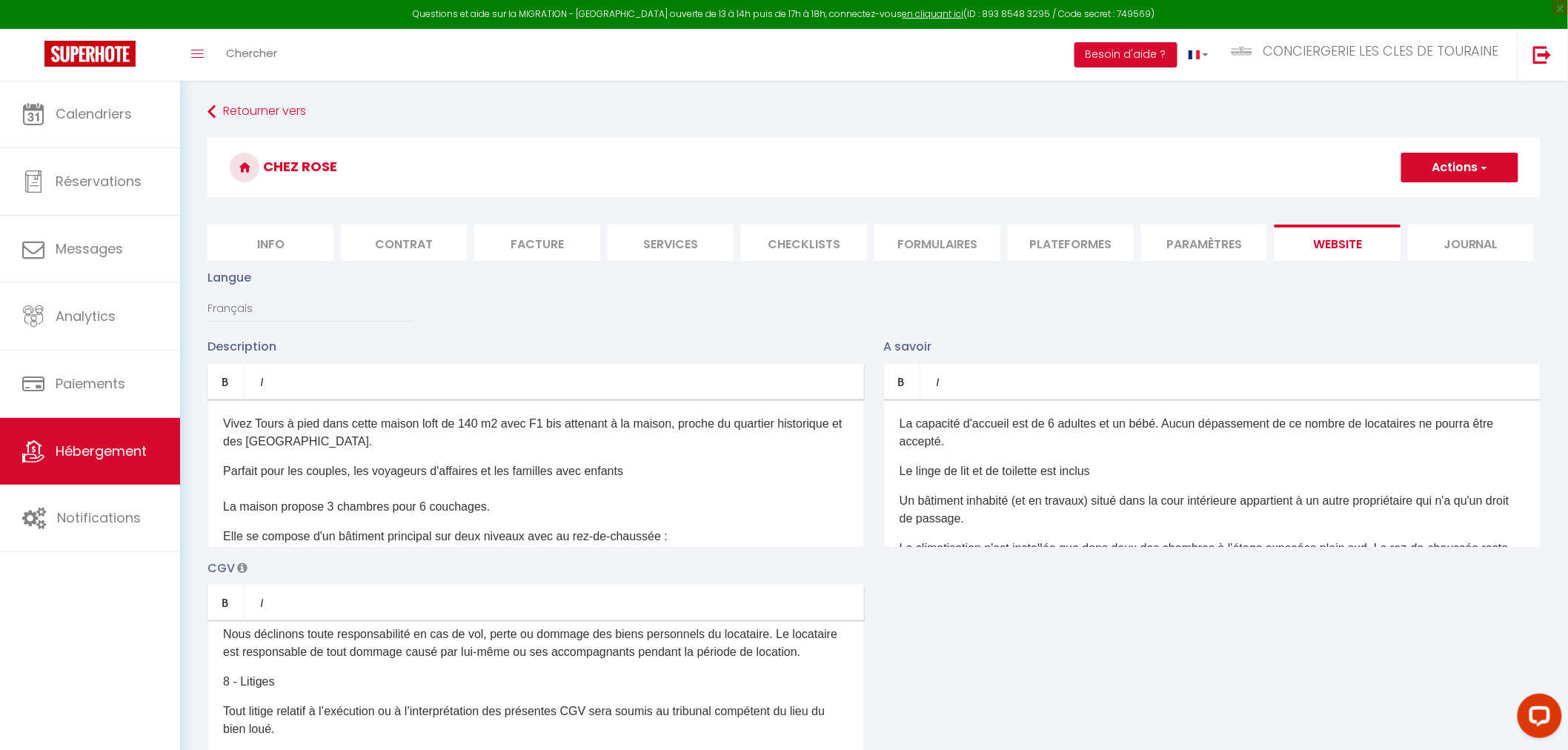
click at [1483, 164] on span "button" at bounding box center [1484, 167] width 10 height 14
click at [1460, 194] on input "Enregistrer" at bounding box center [1443, 200] width 55 height 14
checkbox input "true"
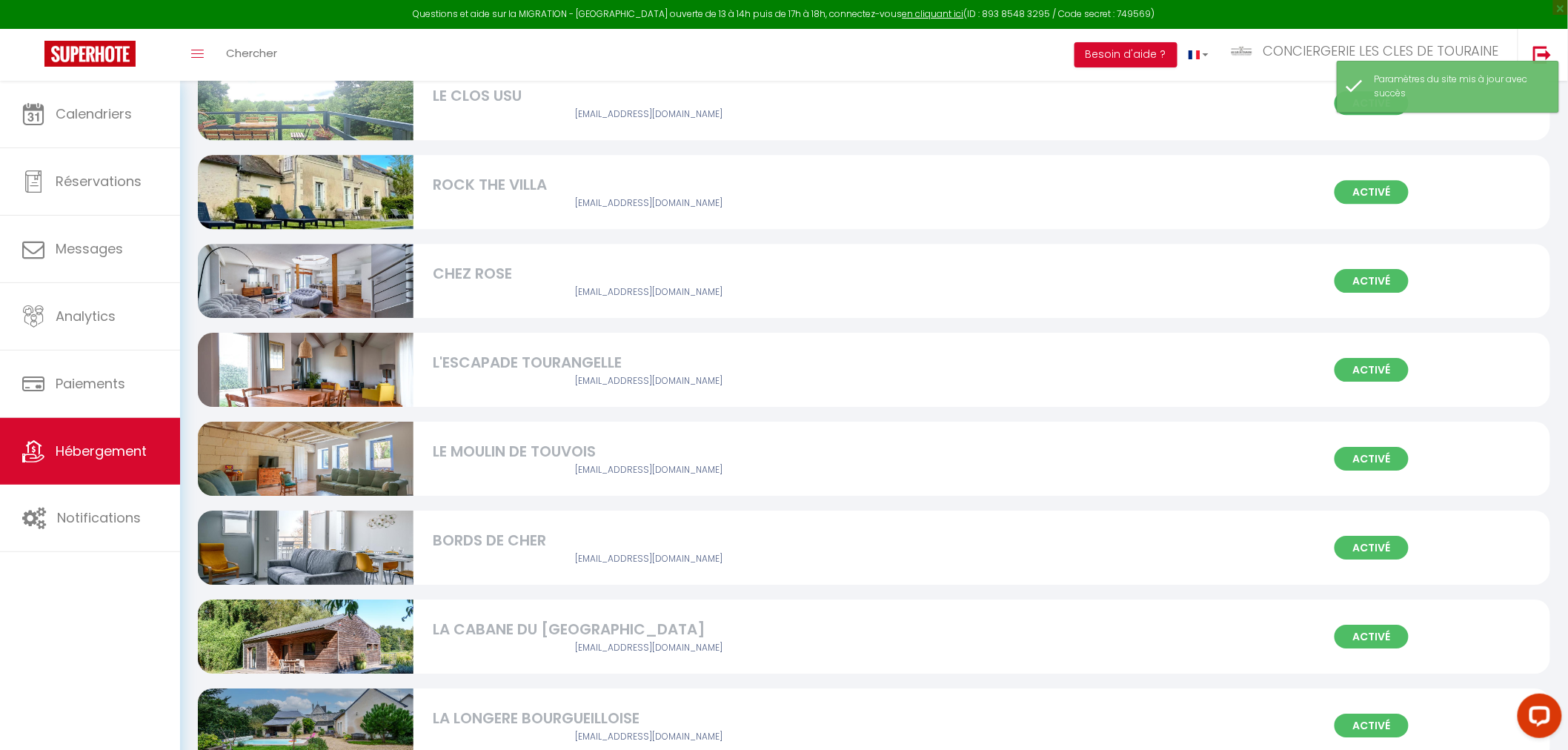
scroll to position [1893, 0]
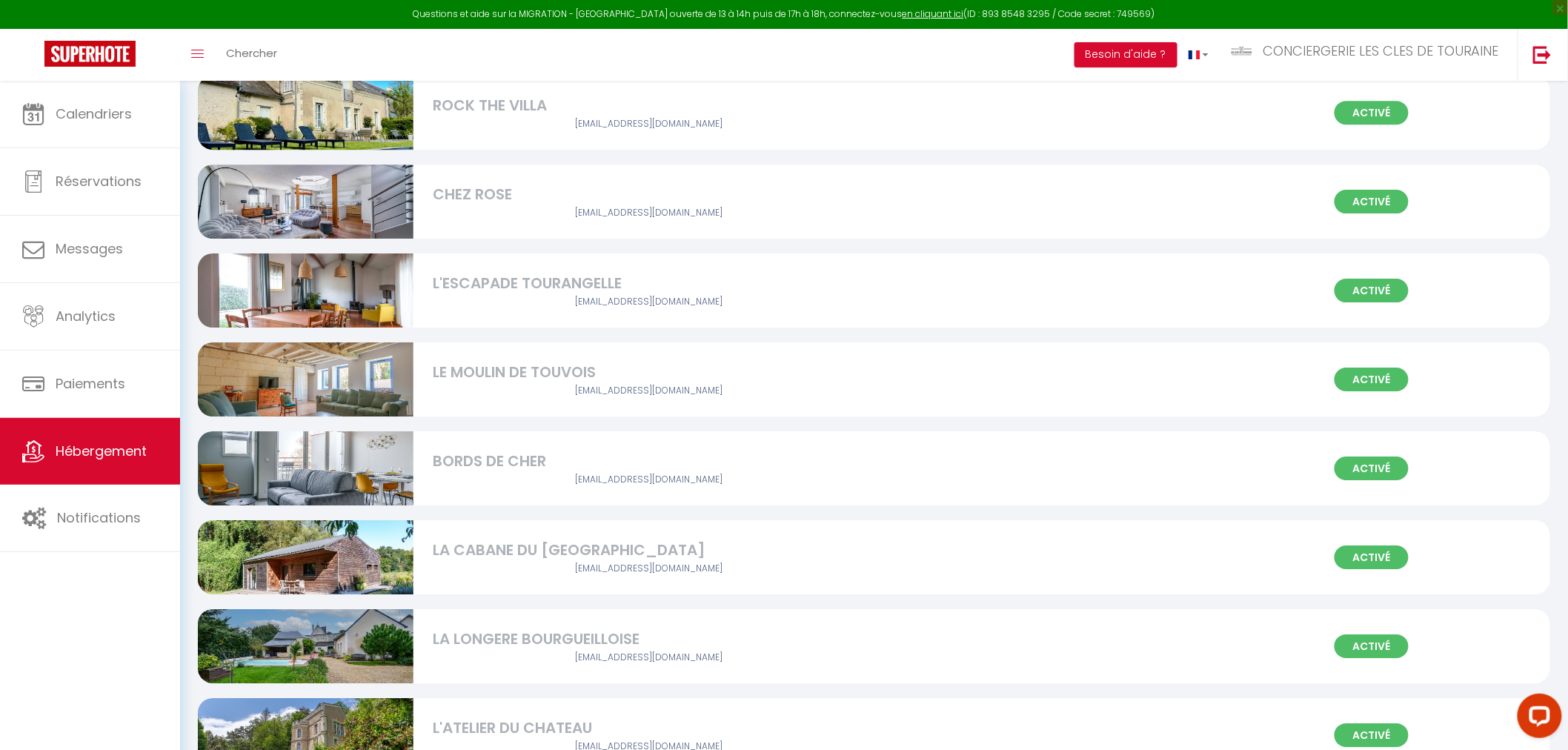
click at [516, 180] on div "Activé CHEZ ROSE [EMAIL_ADDRESS][DOMAIN_NAME]" at bounding box center [875, 201] width 1353 height 74
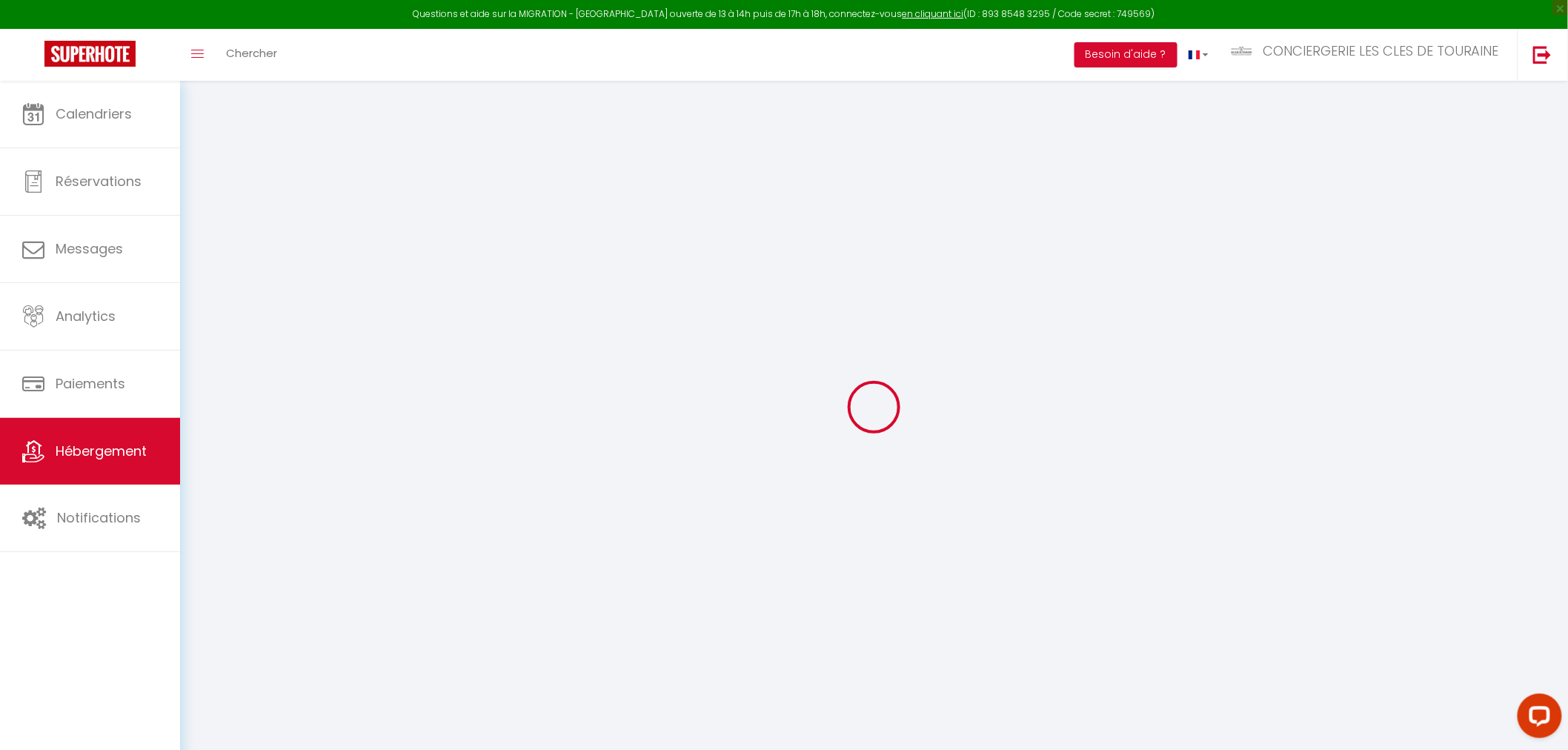
select select "+ 15 %"
select select "+ 19 %"
select select "+ 18 %"
select select
checkbox input "false"
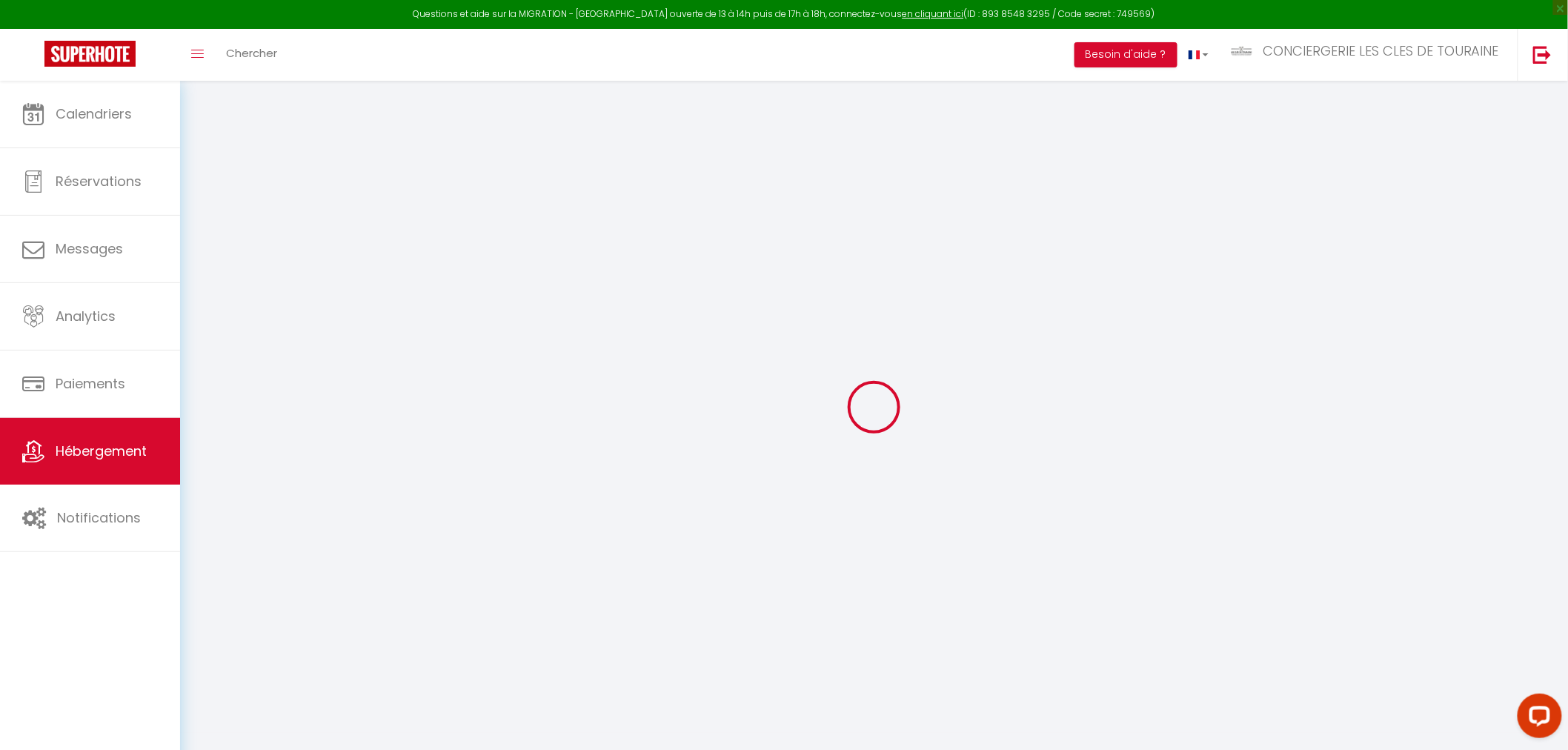
checkbox input "false"
select select "2029-19236897"
select select
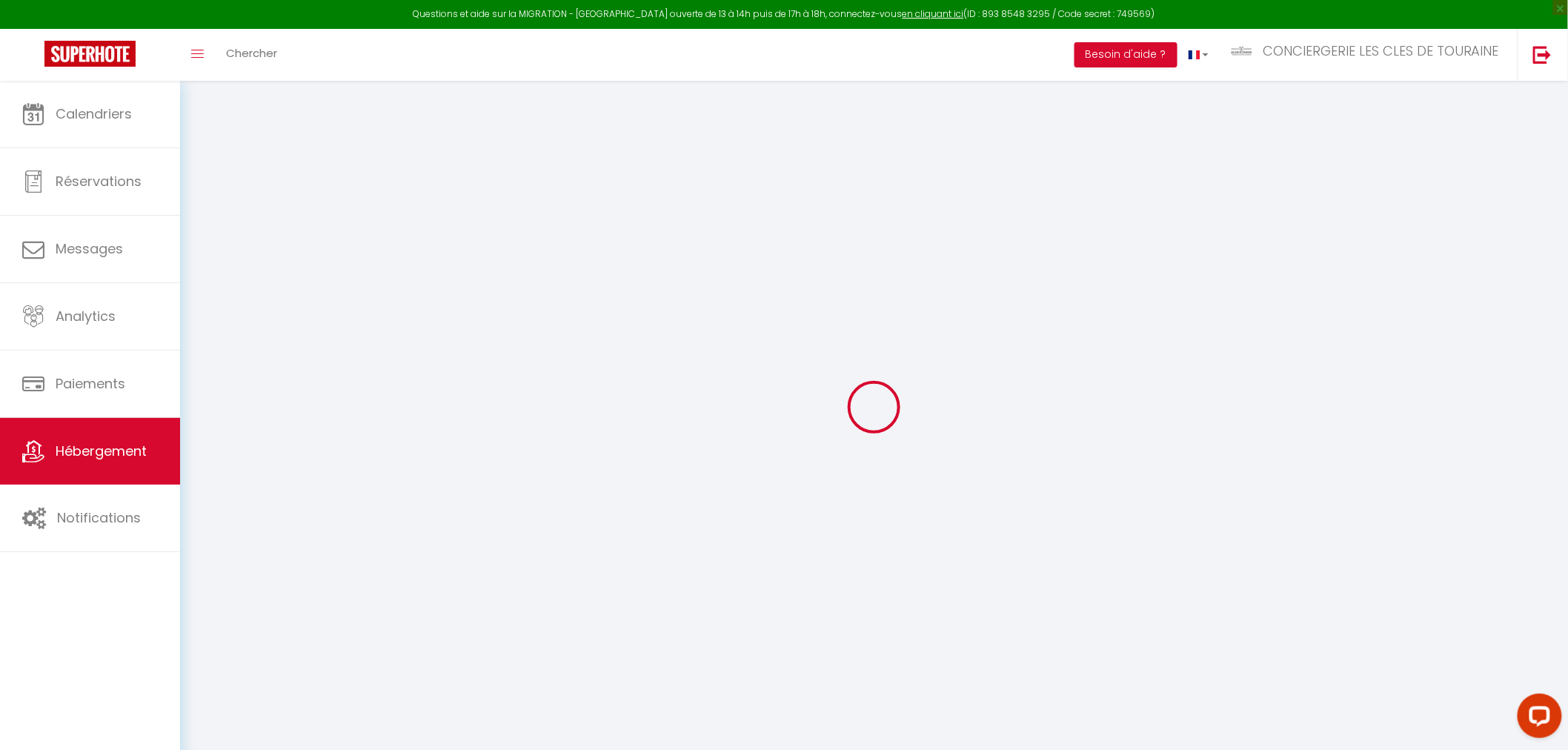
checkbox input "false"
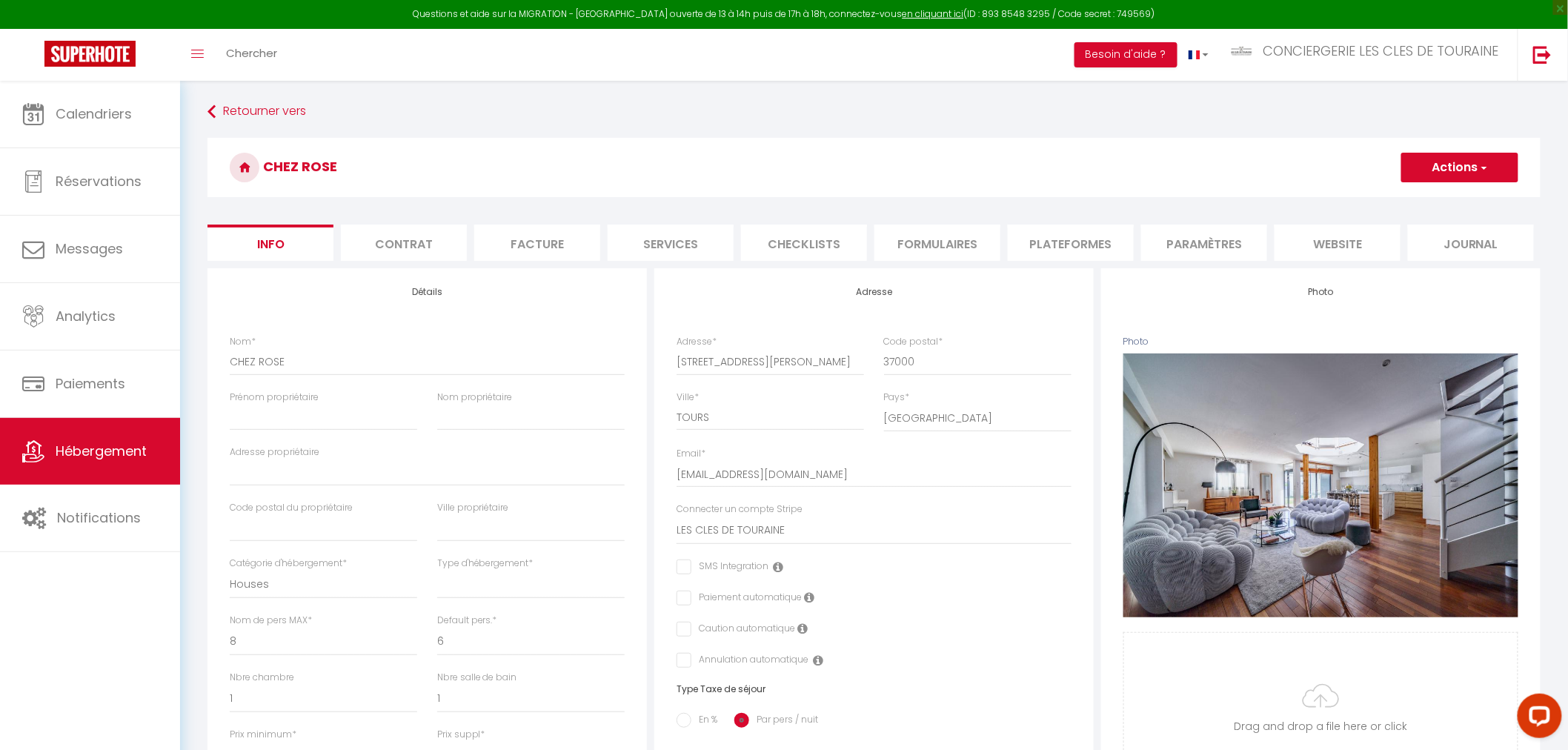
click at [1101, 249] on li "Plateformes" at bounding box center [1070, 242] width 126 height 36
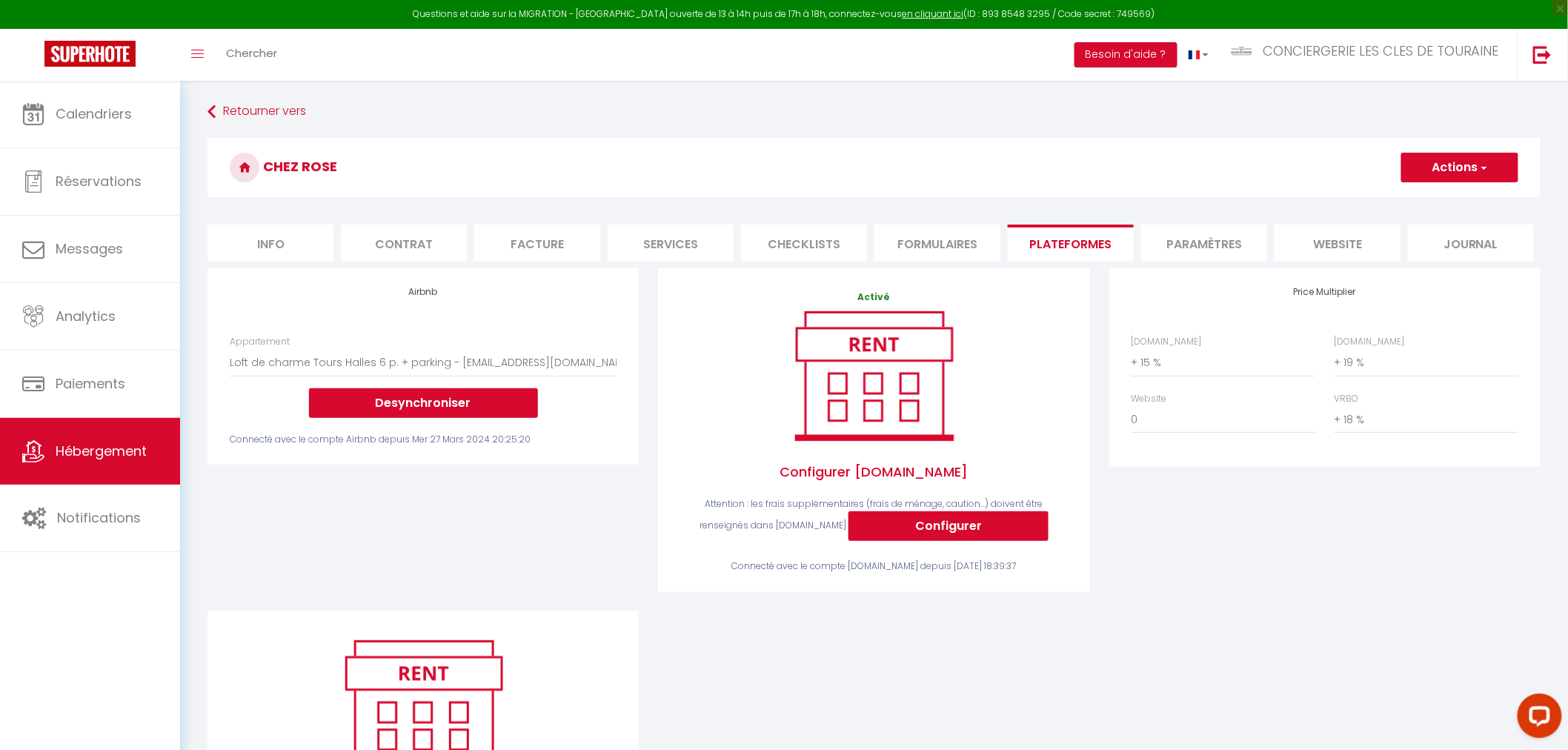
click at [527, 550] on div "Airbnb Appartement Appartement raffiné vue cathédrale avec jardin - info@lescle…" at bounding box center [424, 440] width 451 height 343
select select "2029-19236897"
select select "+ 15 %"
select select "+ 19 %"
select select "+ 18 %"
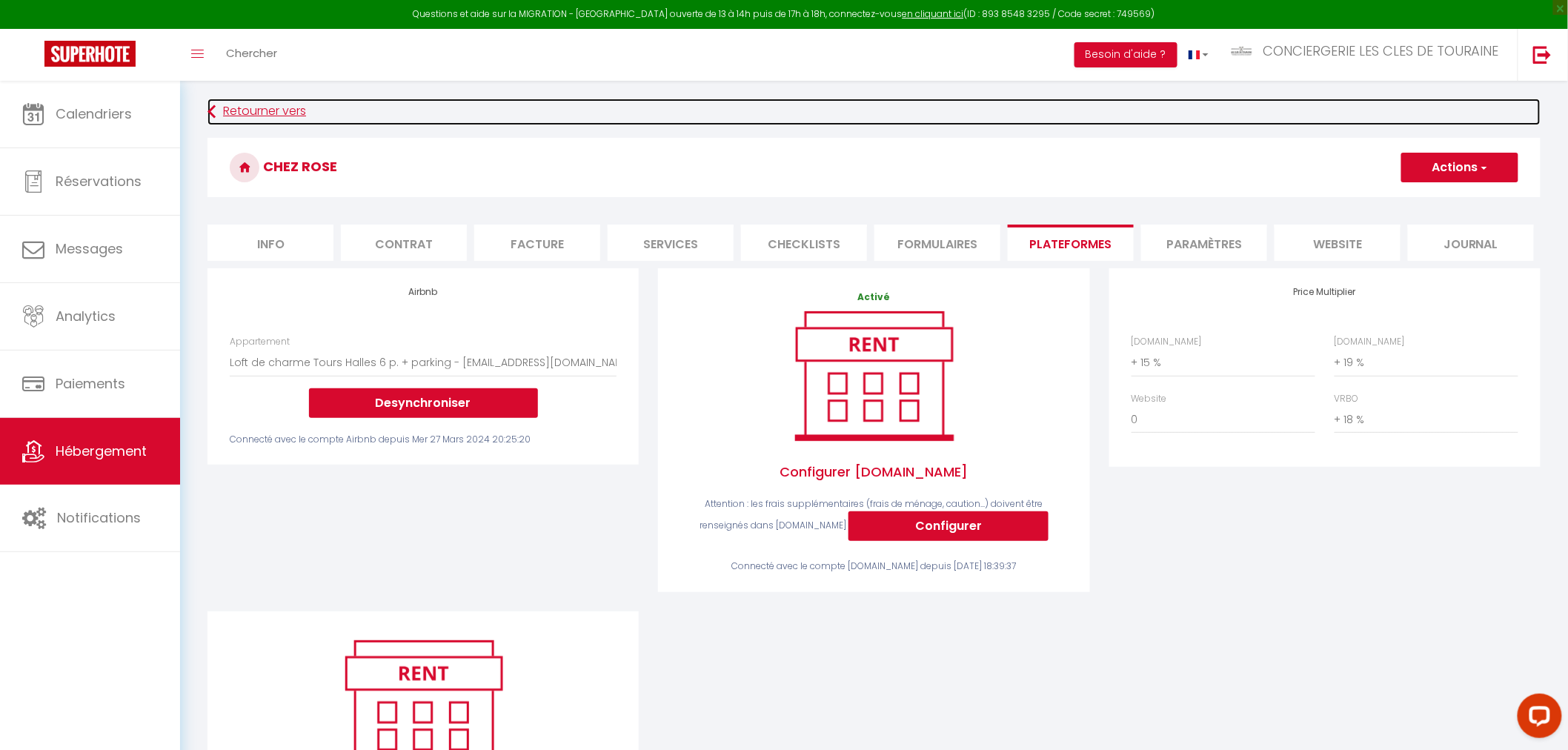
click at [284, 116] on link "Retourner vers" at bounding box center [874, 111] width 1333 height 26
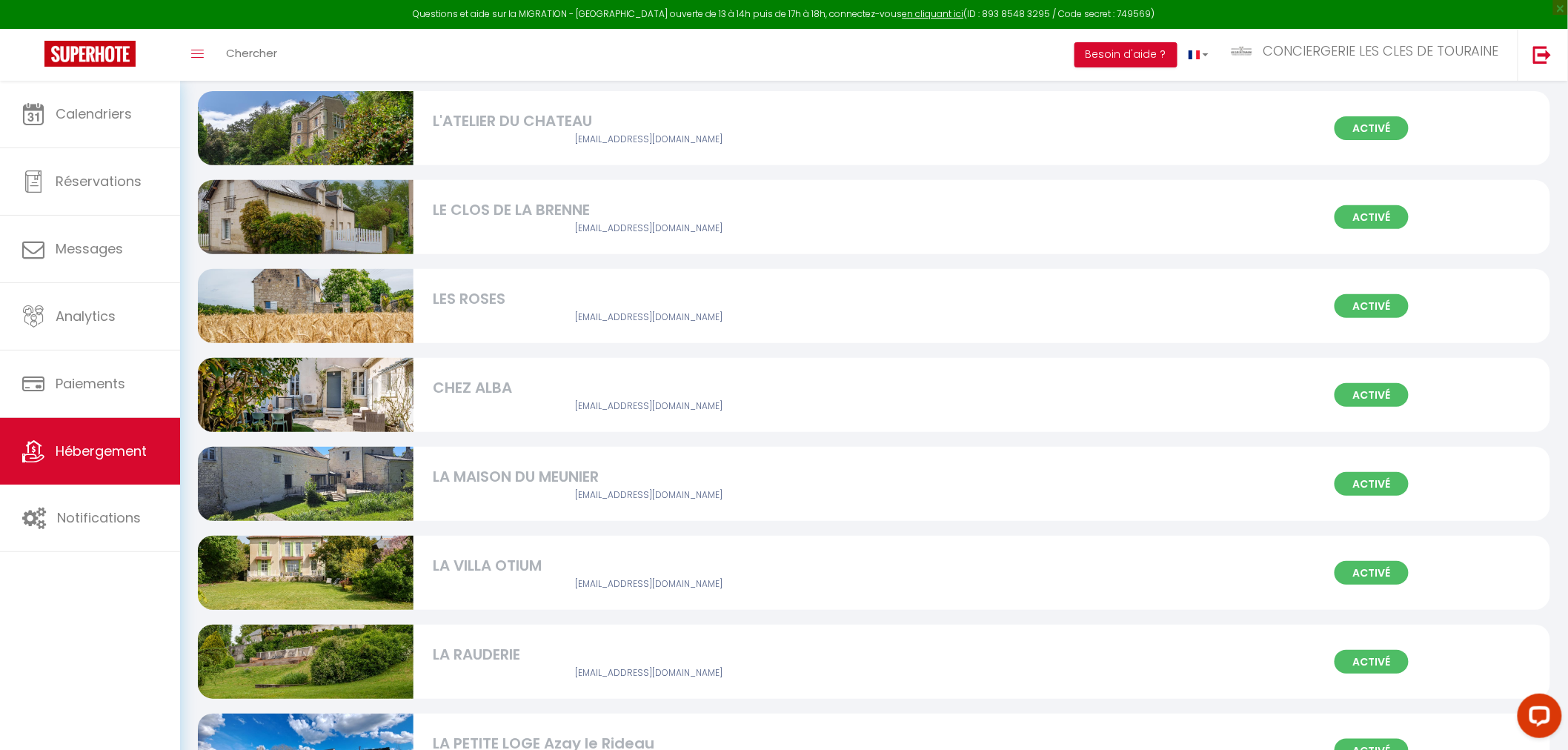
scroll to position [2552, 0]
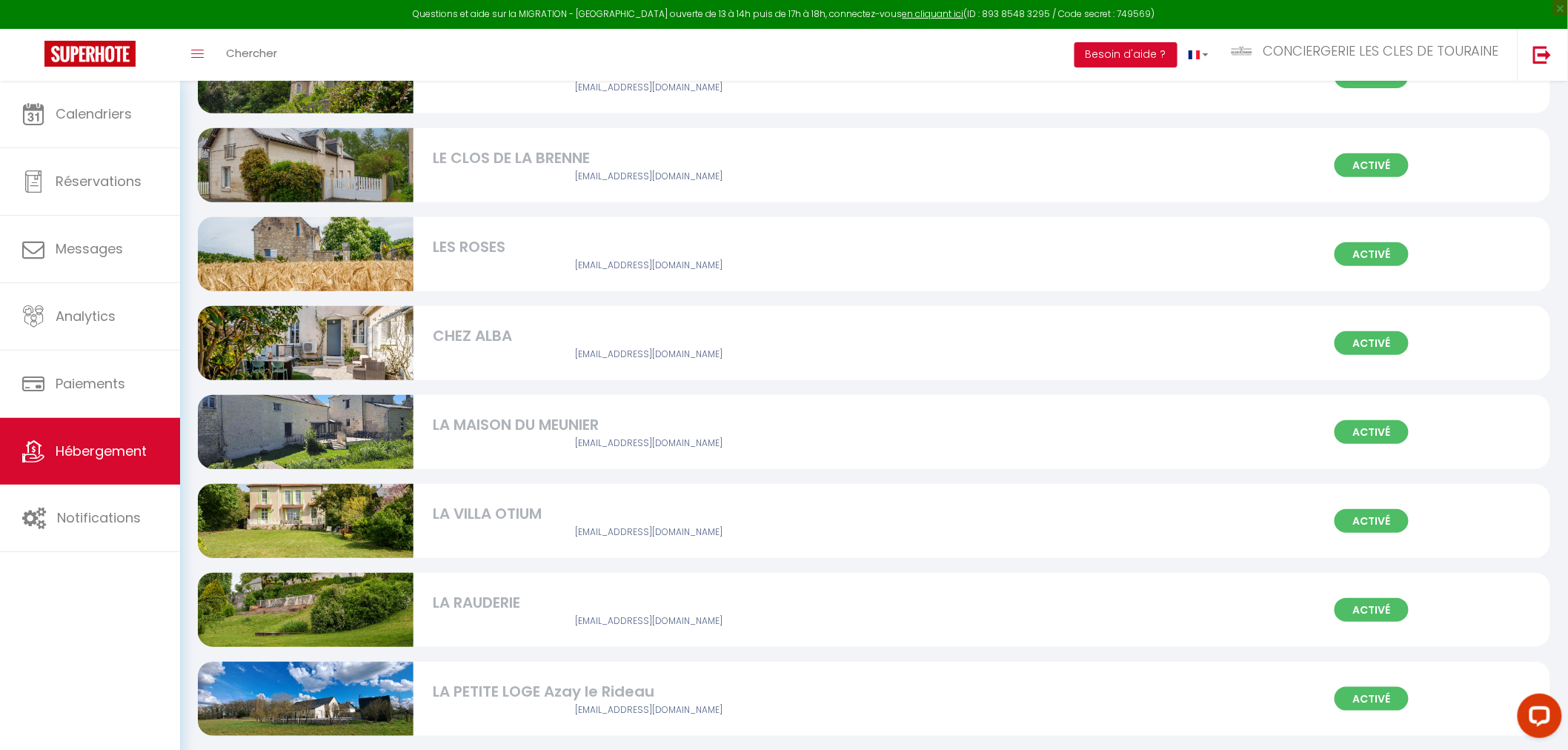
click at [493, 517] on div "LA VILLA OTIUM" at bounding box center [648, 513] width 432 height 23
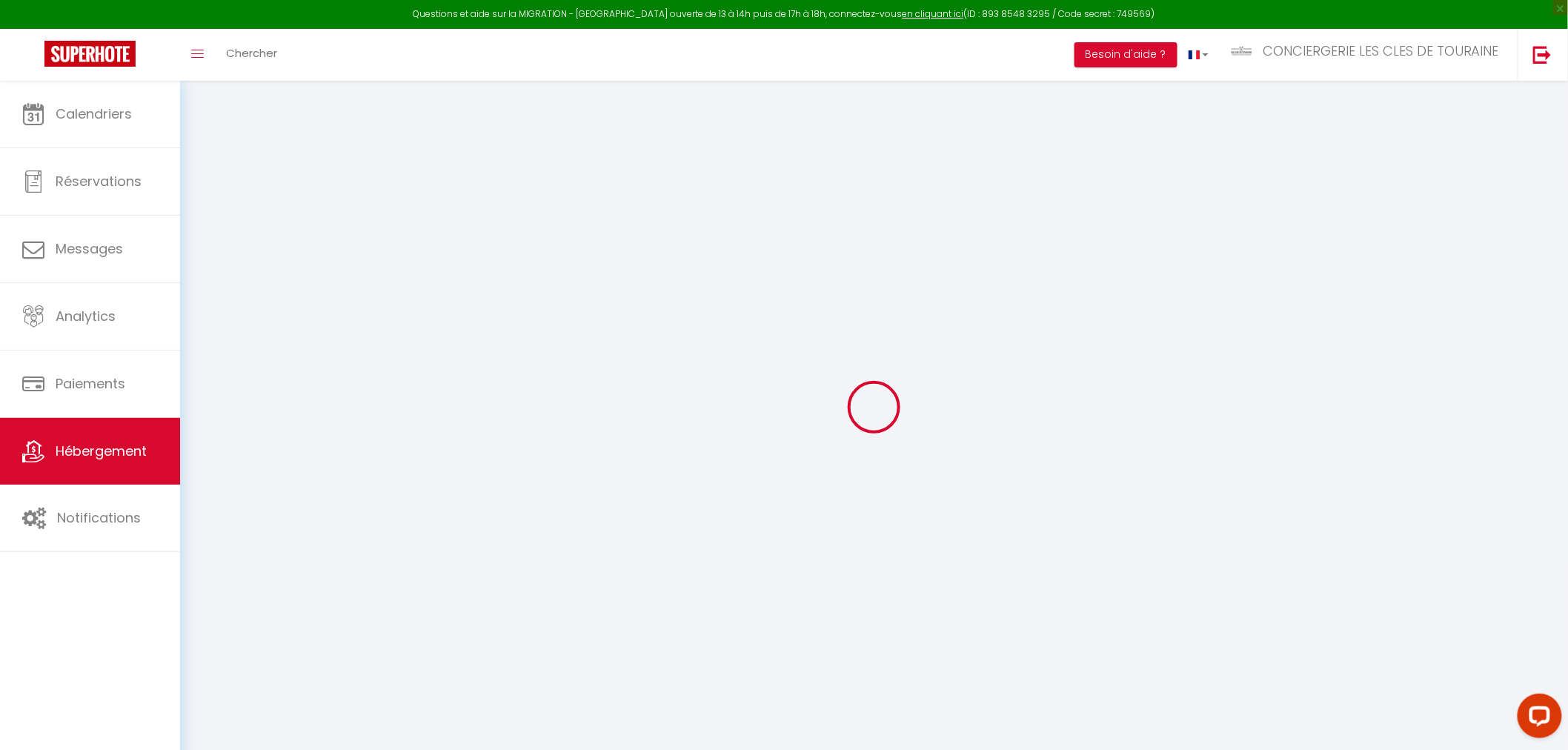
select select
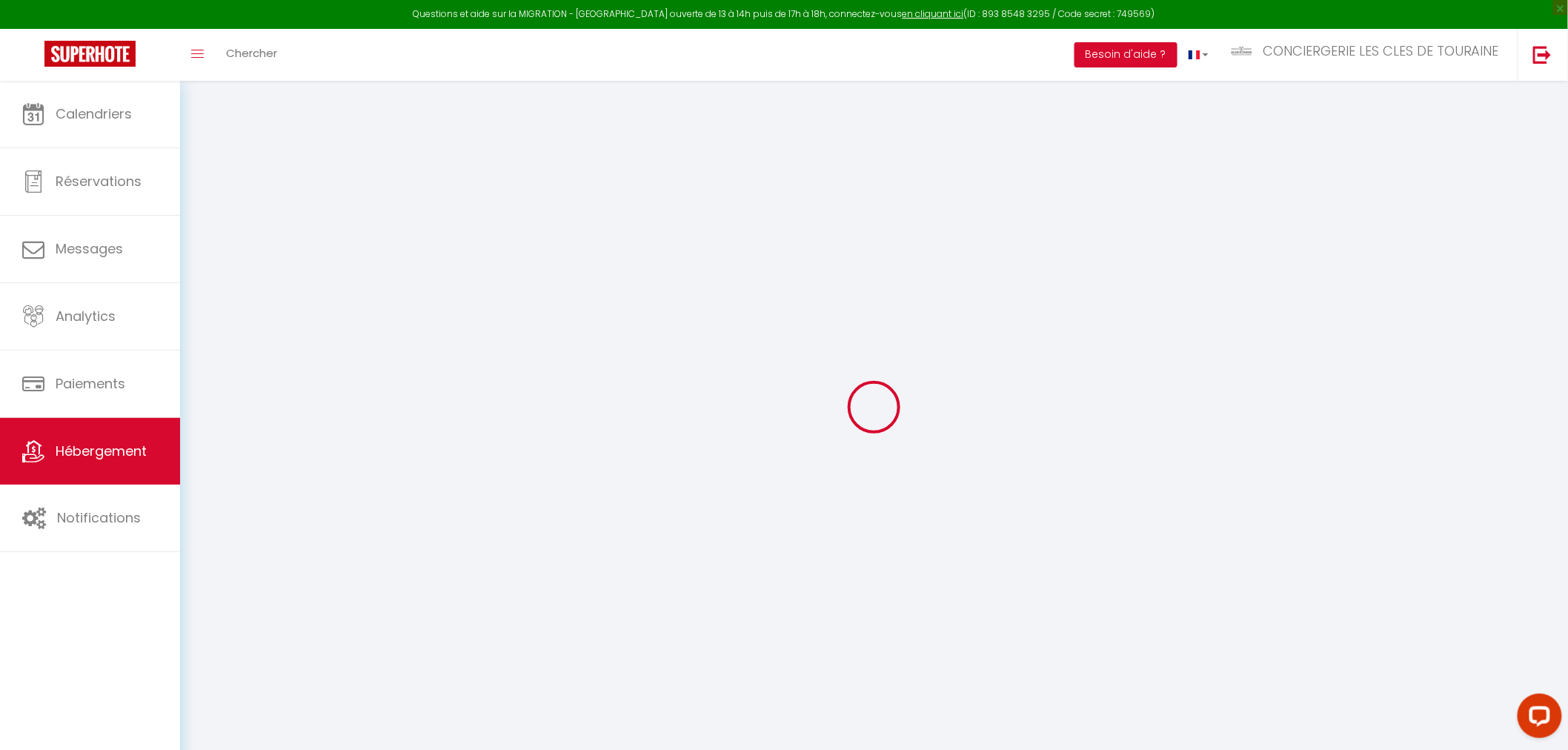
select select
checkbox input "false"
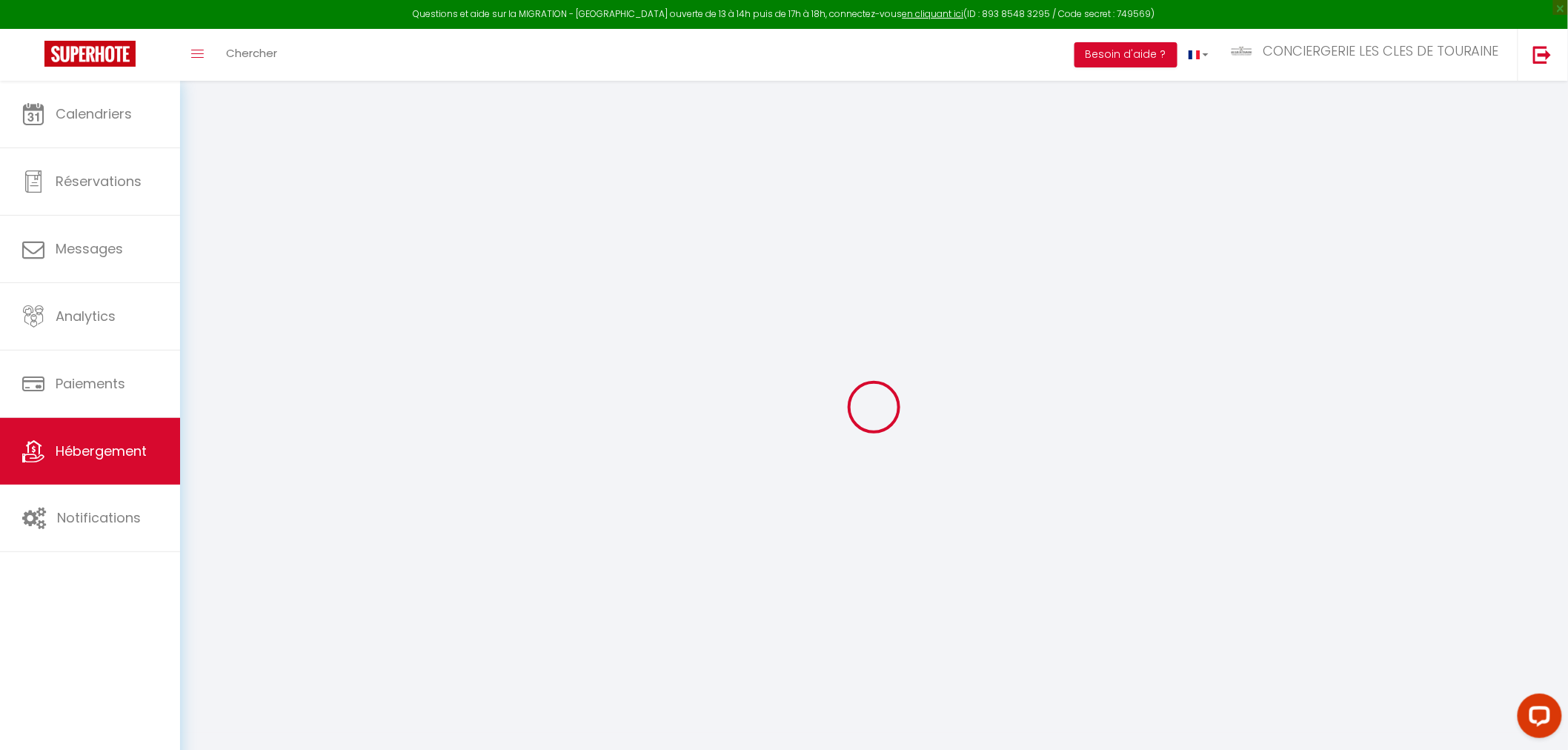
select select
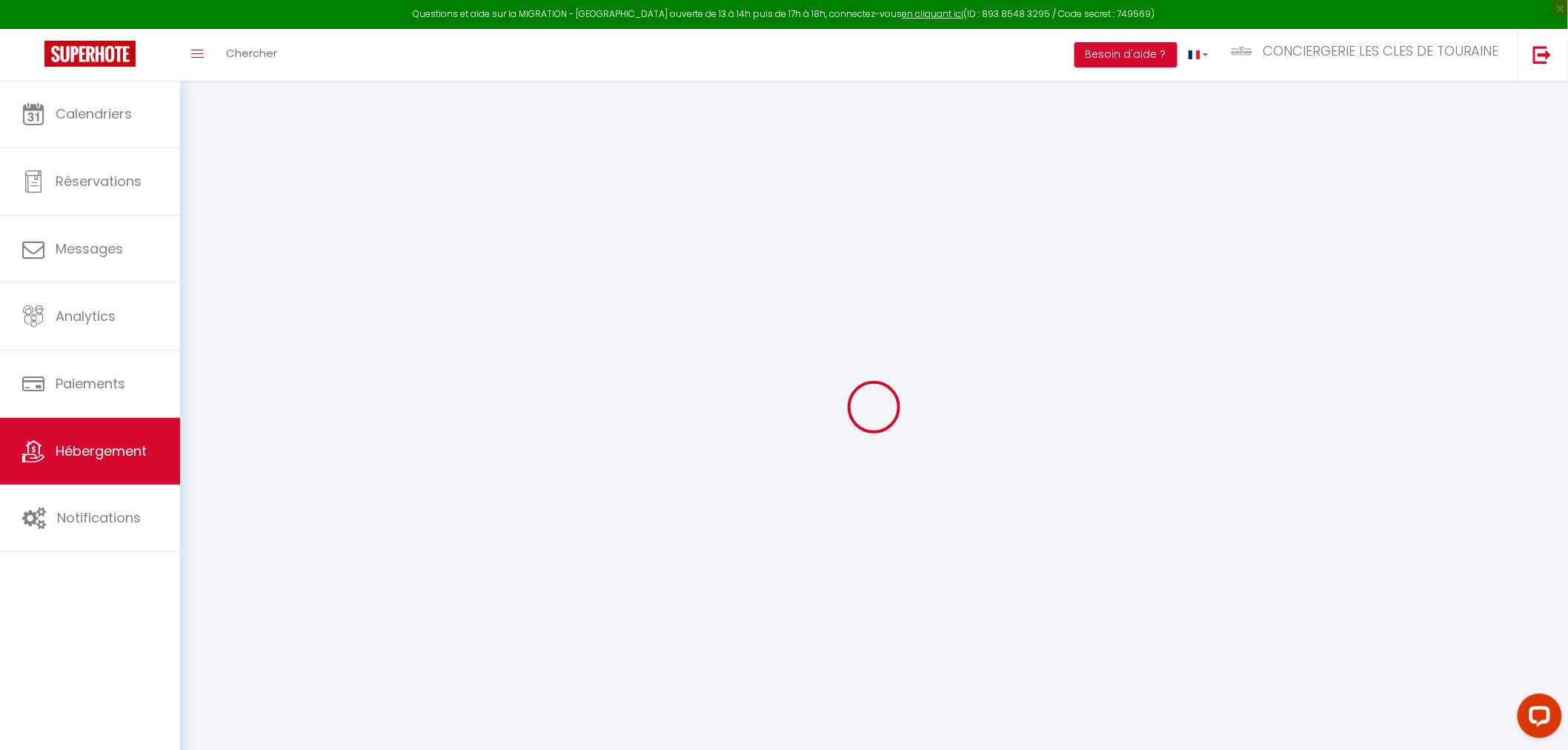
select select
checkbox input "false"
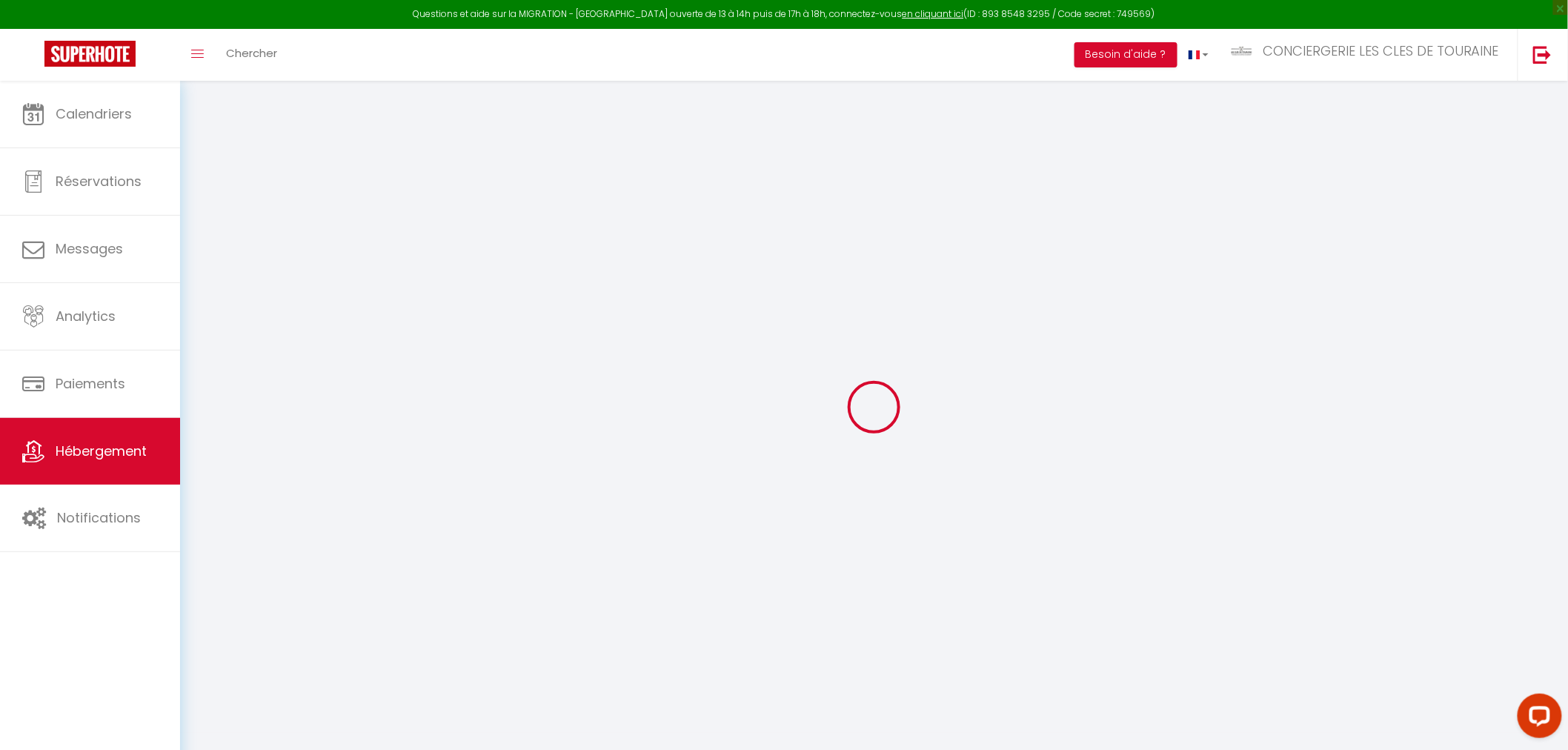
checkbox input "false"
select select
type input "LA VILLA OTIUM"
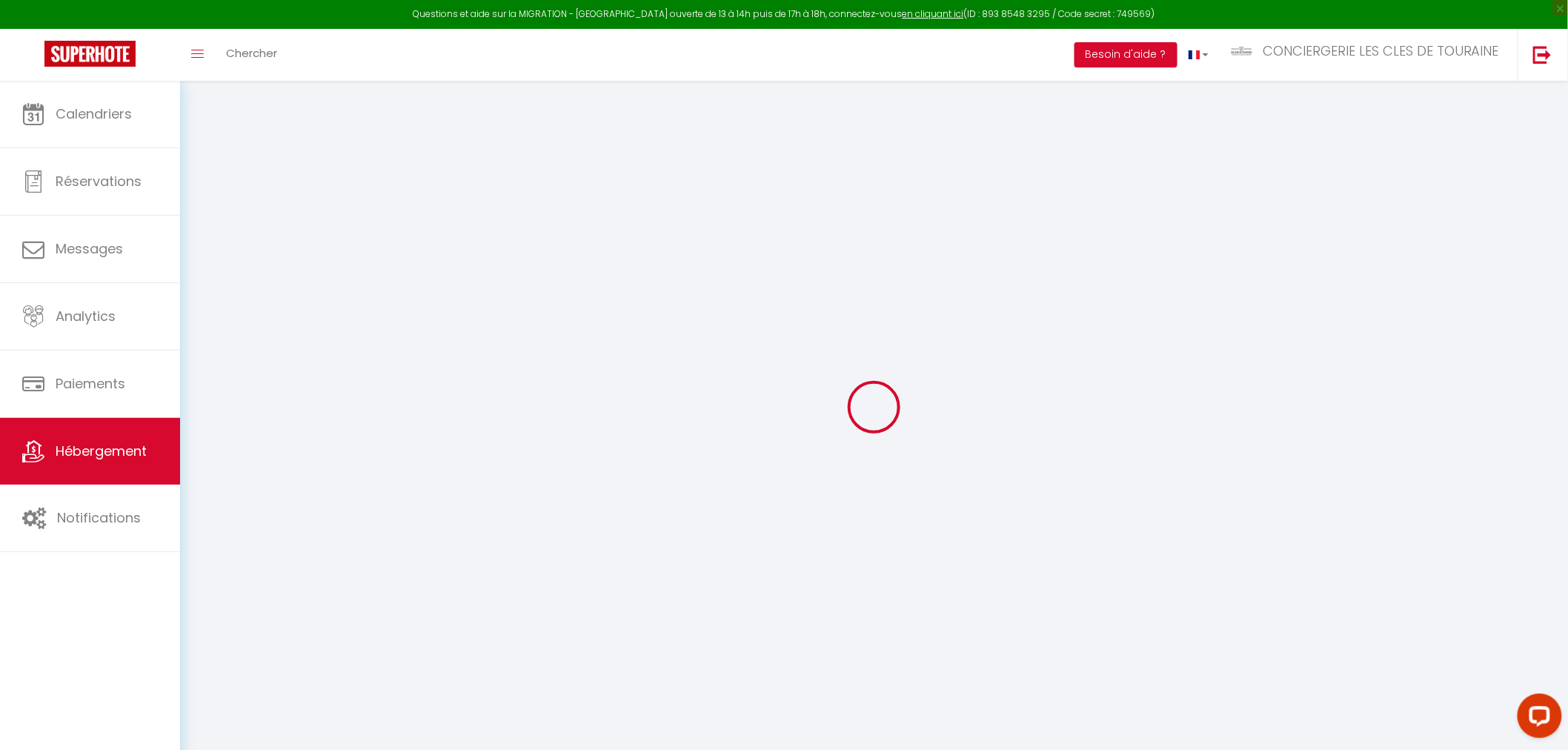
type input "[PERSON_NAME]"
type input "PERRIN"
type input "[STREET_ADDRESS]"
type input "37140"
type input "BOURGUEIL"
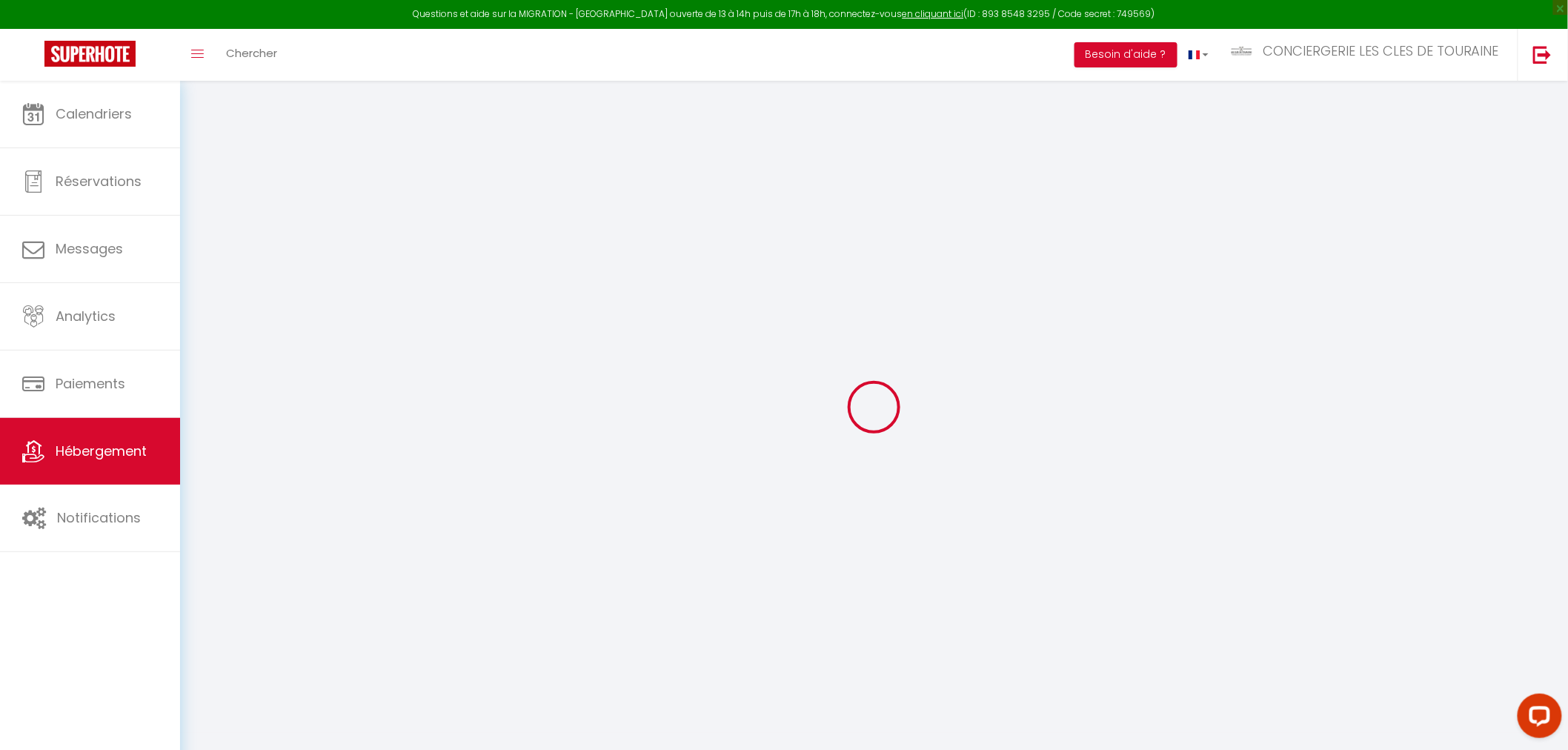
select select "houses"
select select "9"
select select "4"
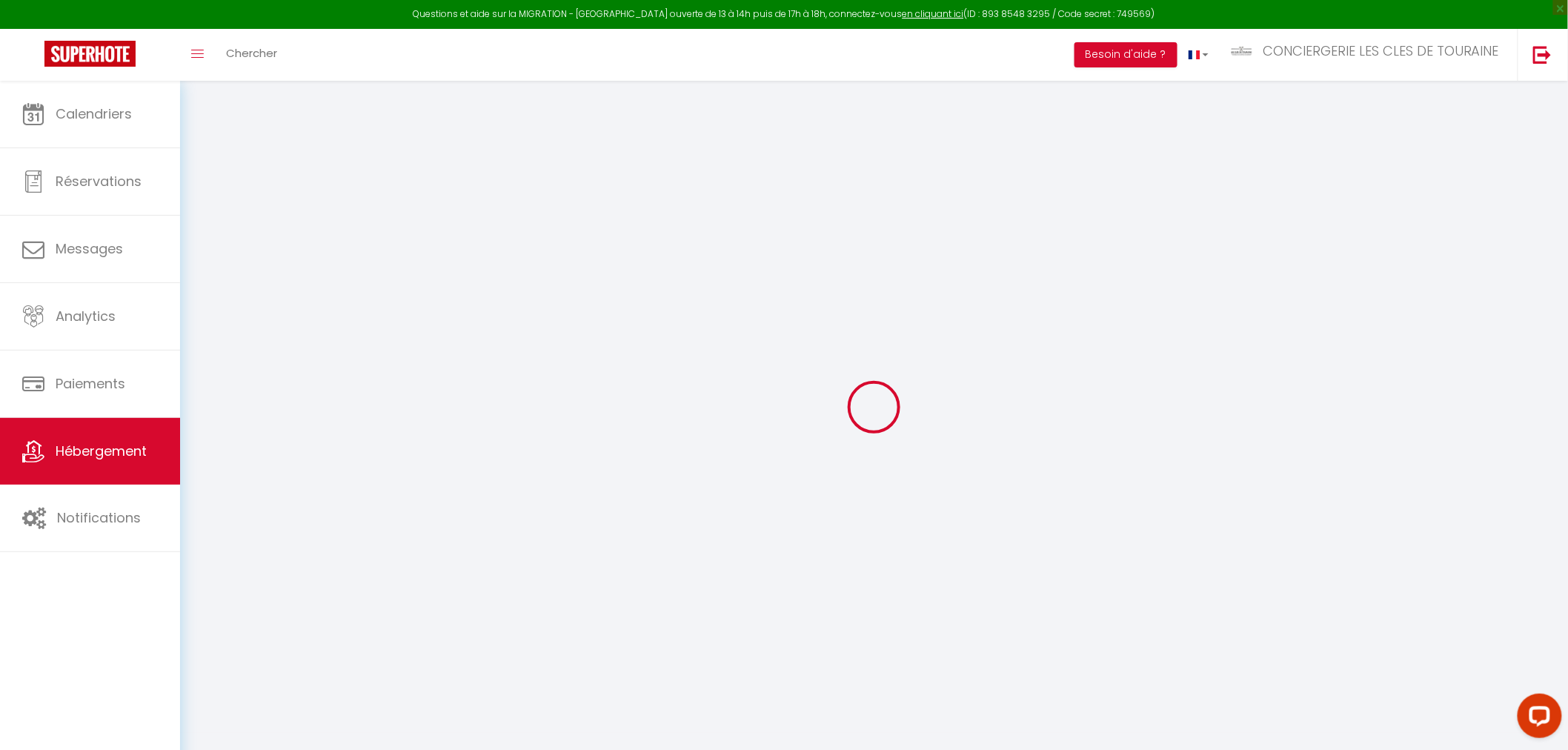
type input "350"
type input "150"
type input "500"
select select
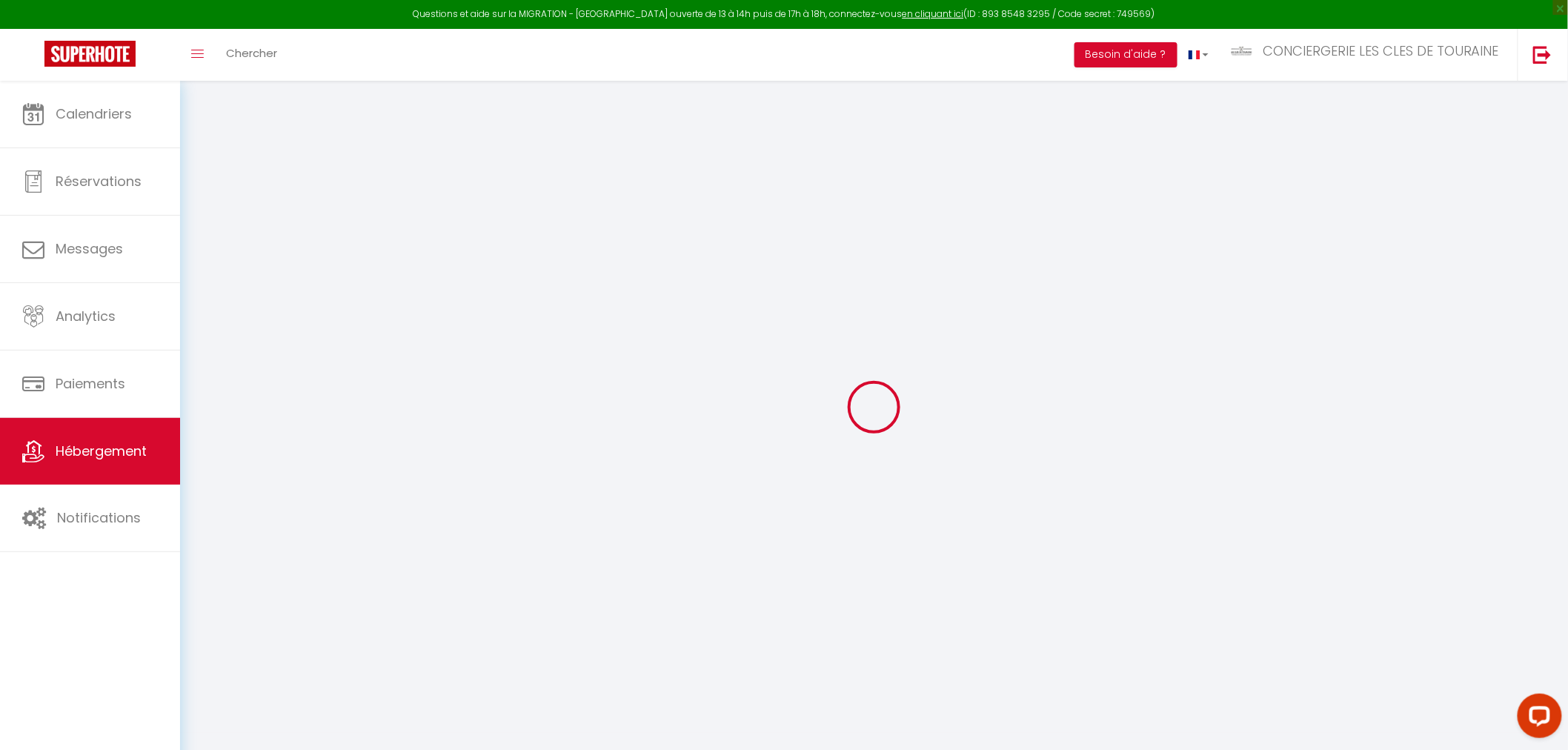
select select
type input "[STREET_ADDRESS]"
type input "37140"
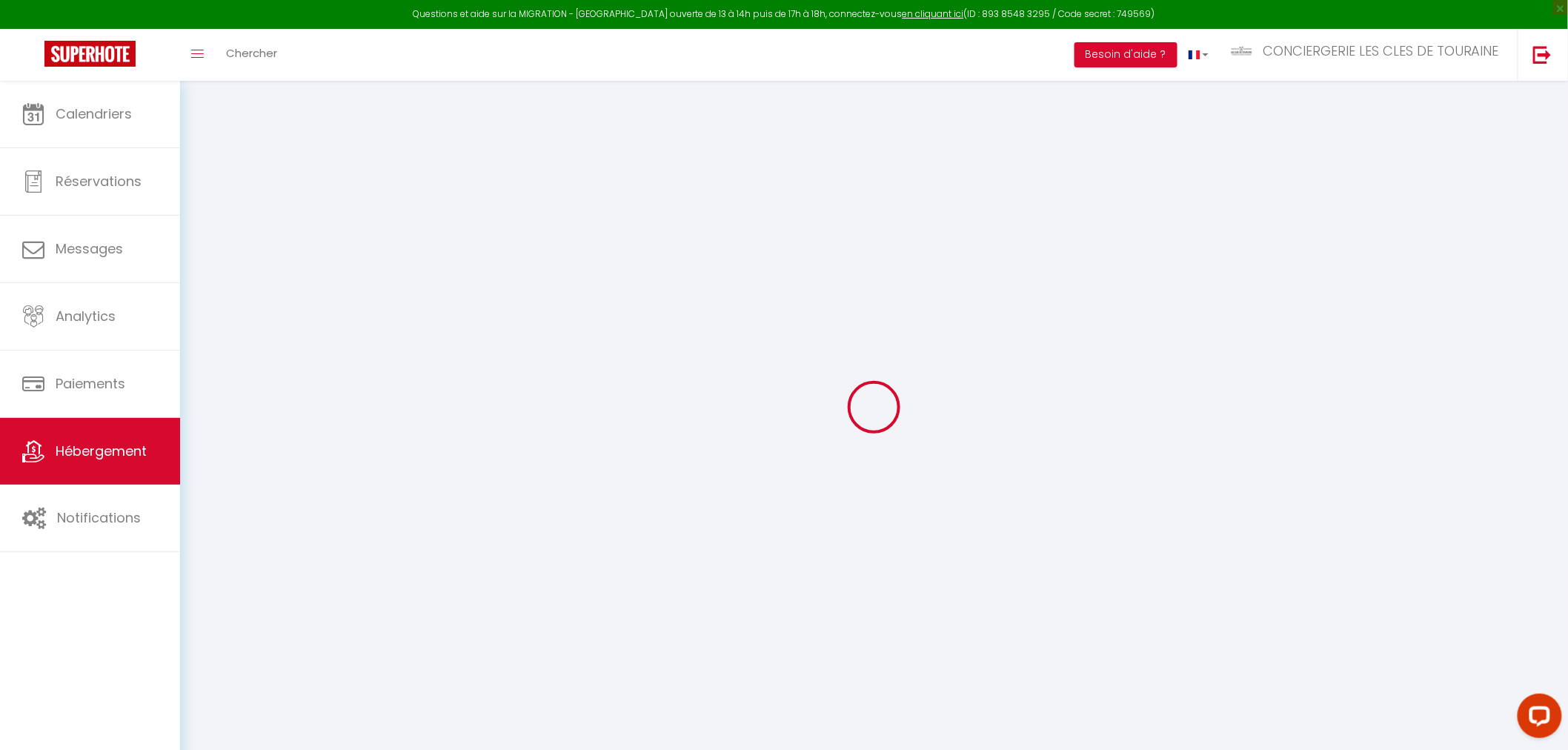
type input "BOURGUEIL"
type input "[EMAIL_ADDRESS][DOMAIN_NAME]"
select select "3498"
checkbox input "false"
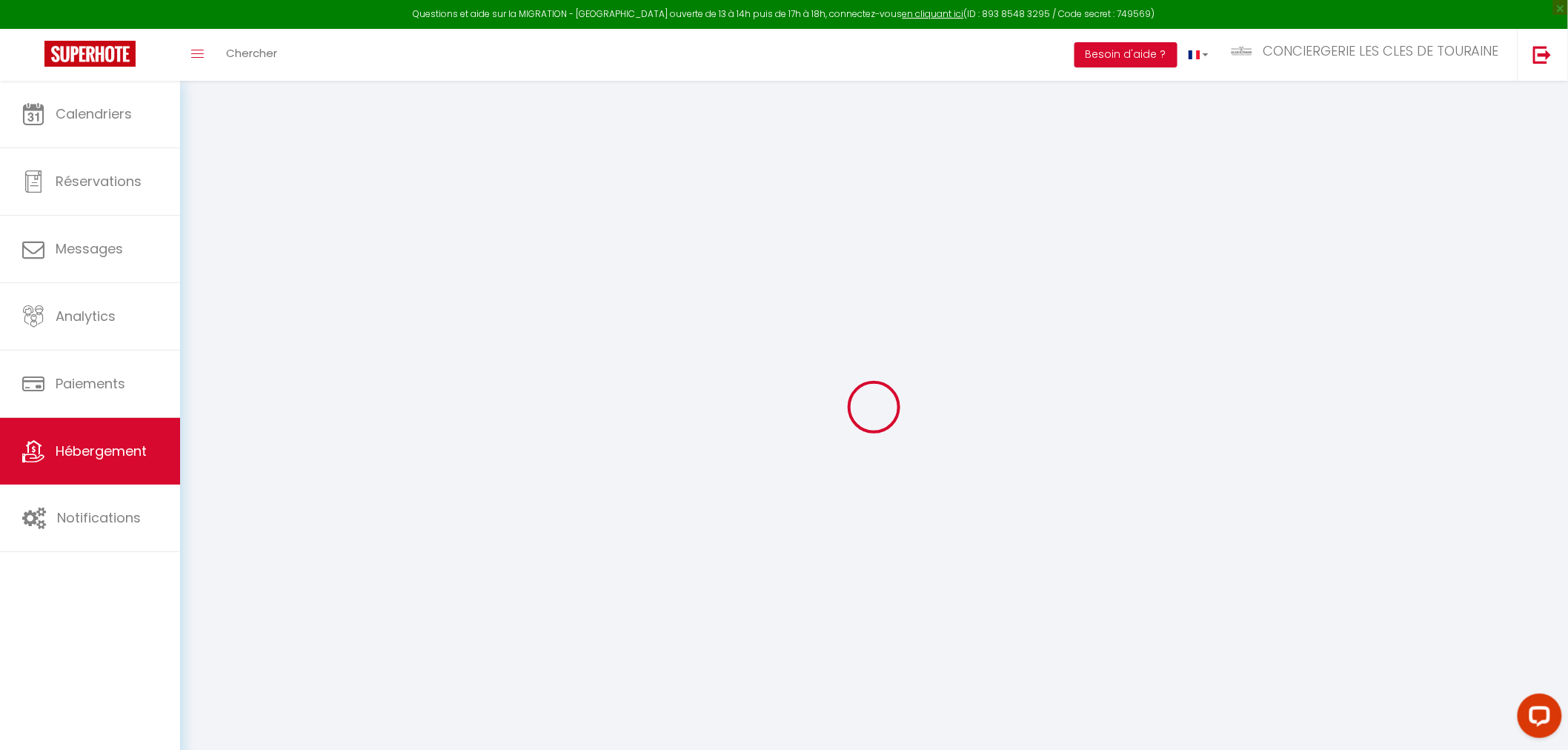
checkbox input "false"
type input "0"
select select
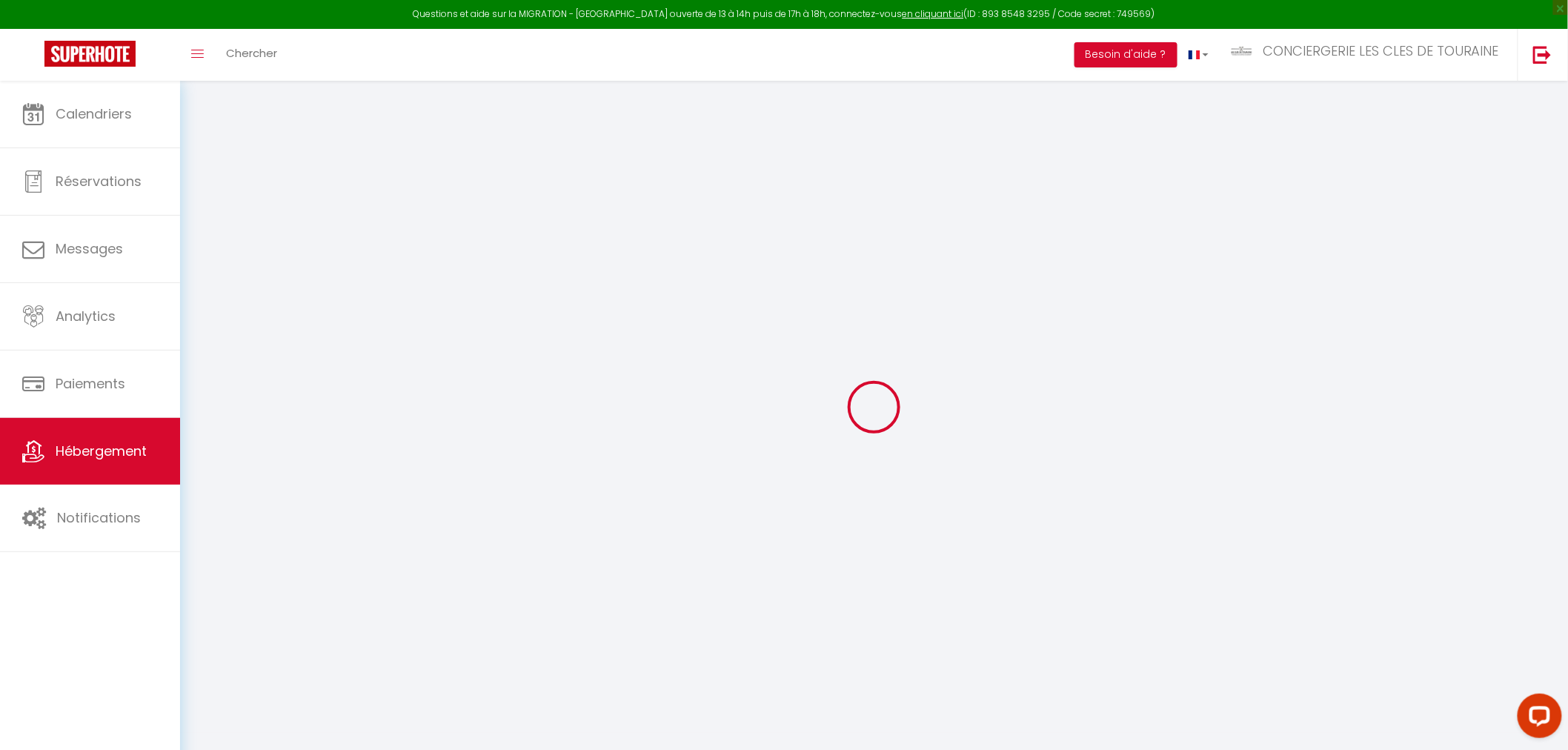
select select
checkbox input "false"
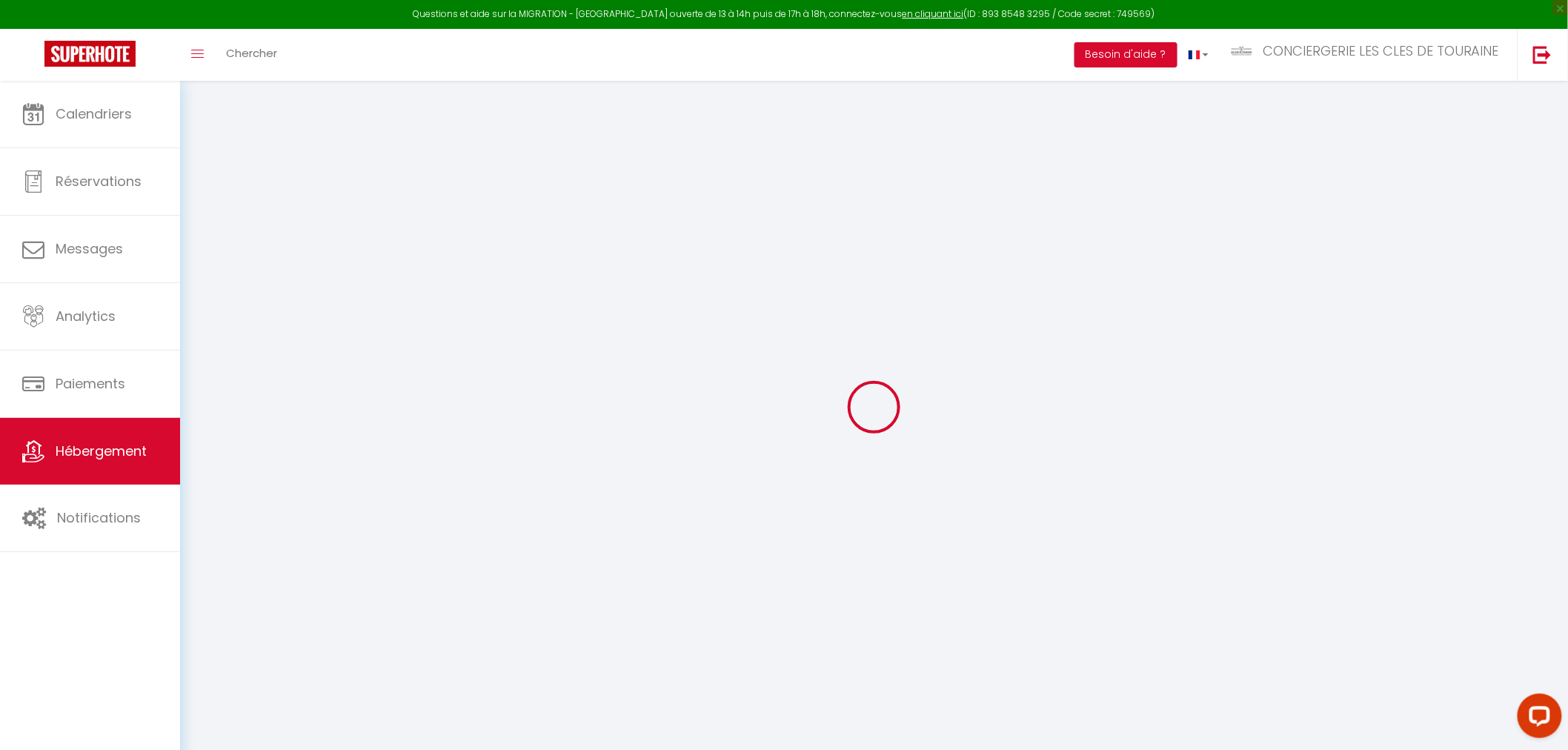
checkbox input "false"
select select "townhouse"
select select "8047"
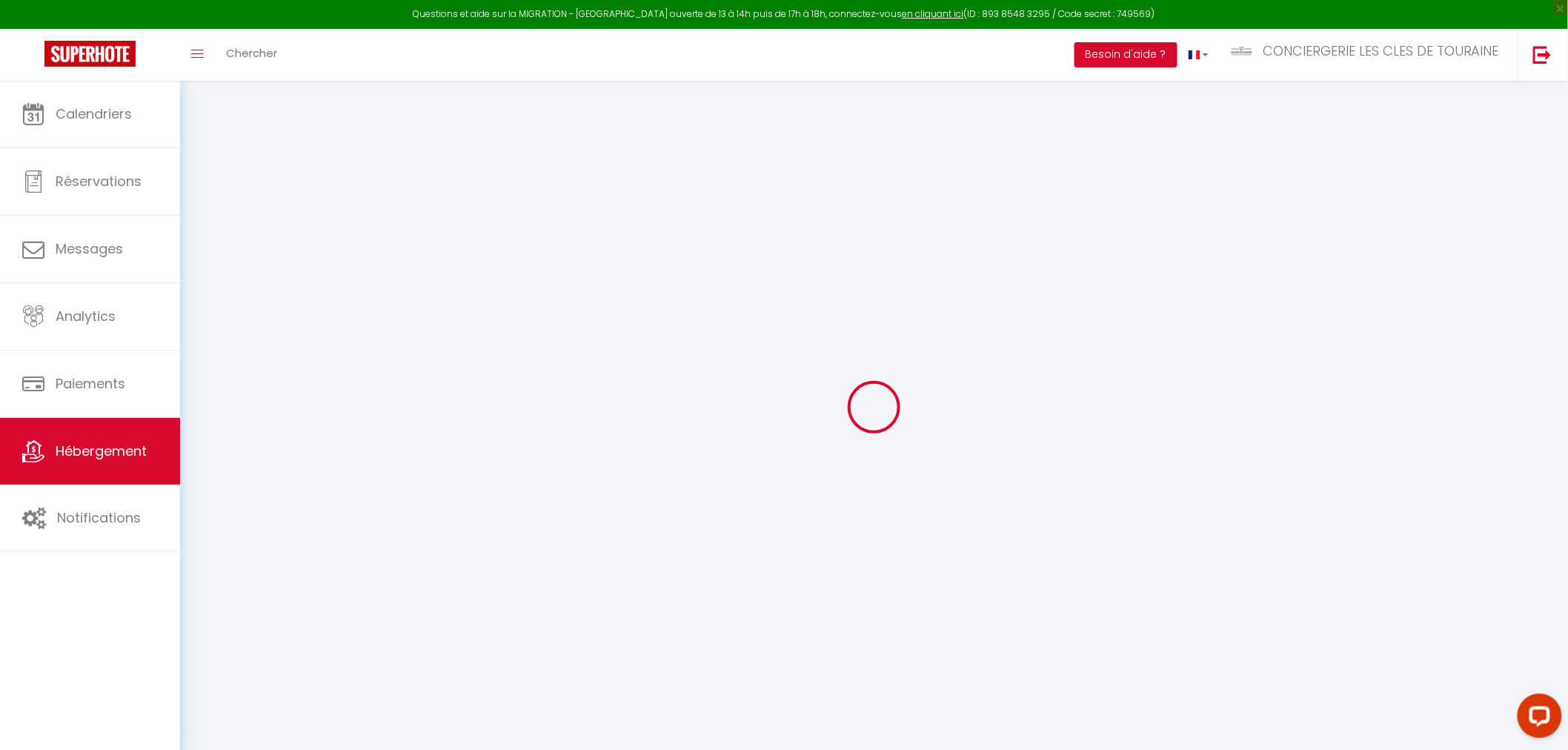
select select
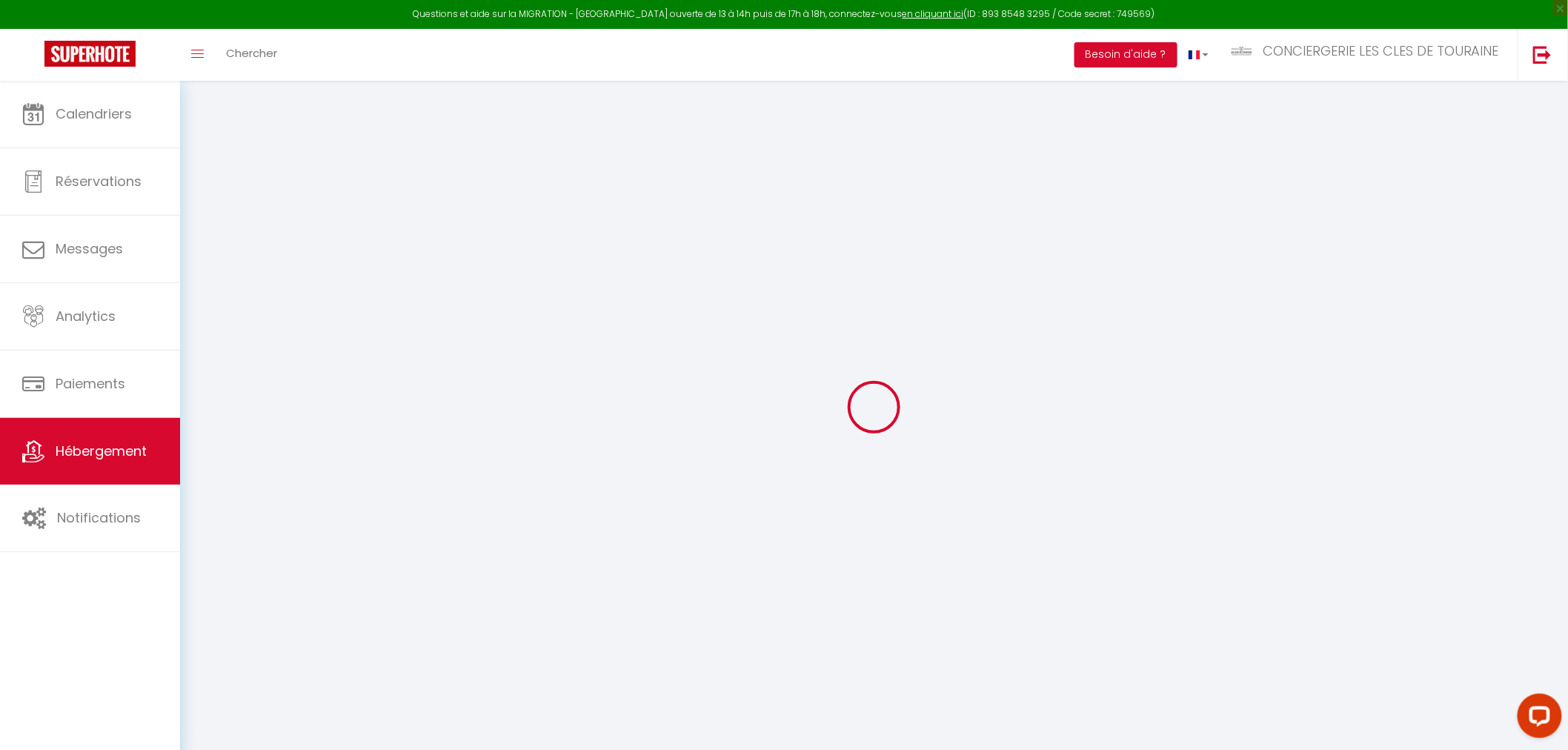
checkbox input "false"
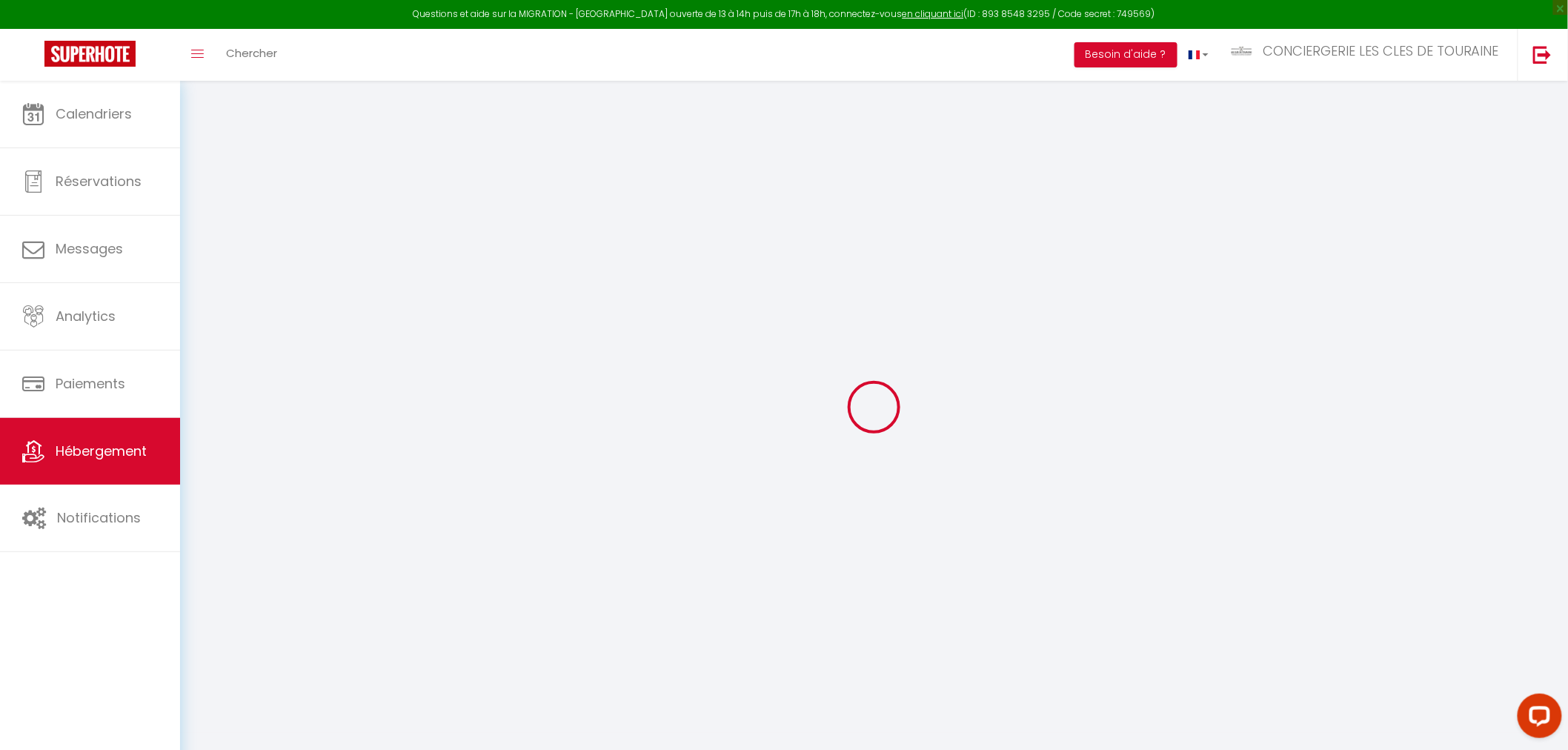
checkbox input "false"
select select "16:00"
select select "19:00"
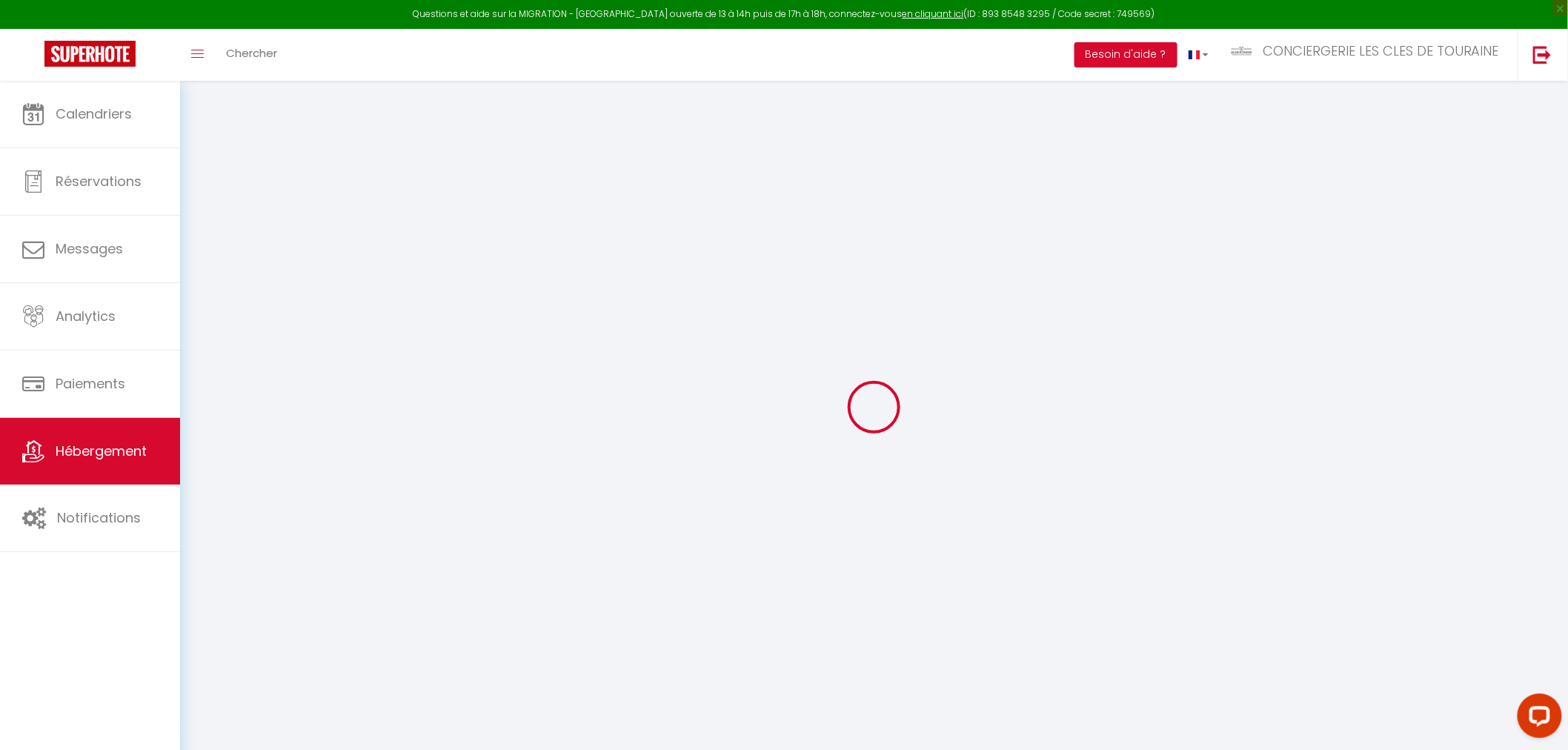
select select "10:00"
select select "30"
select select "120"
checkbox input "false"
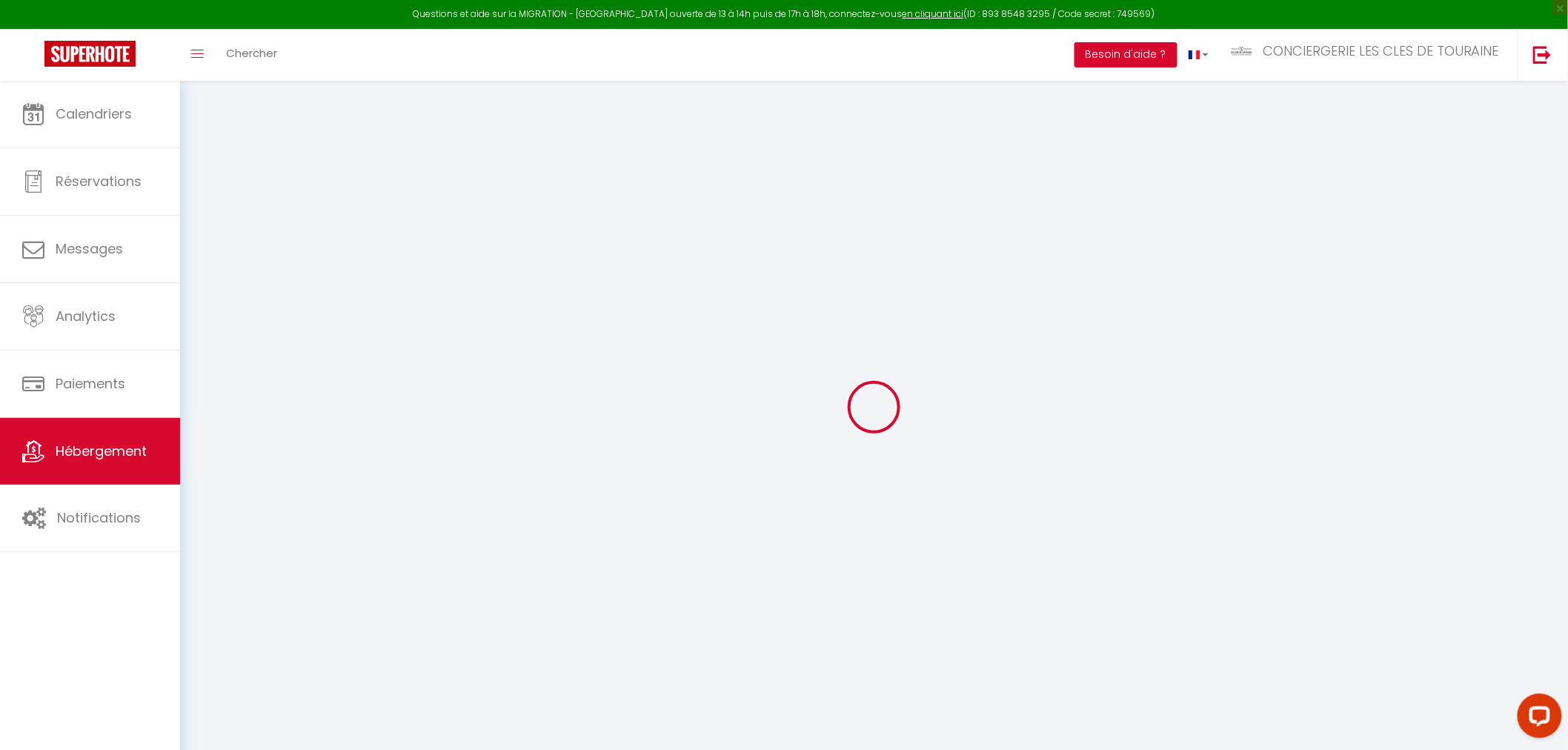
checkbox input "false"
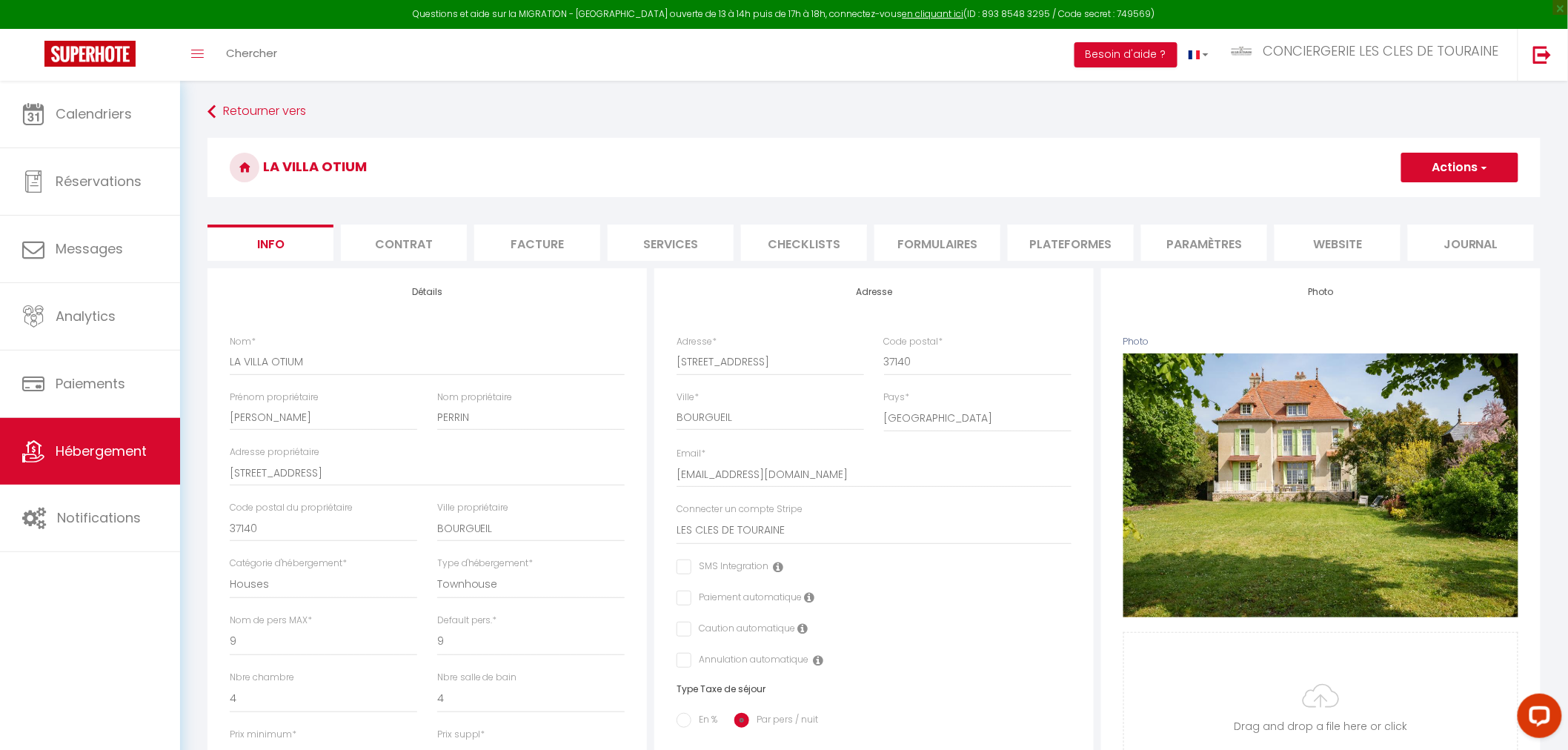
checkbox input "false"
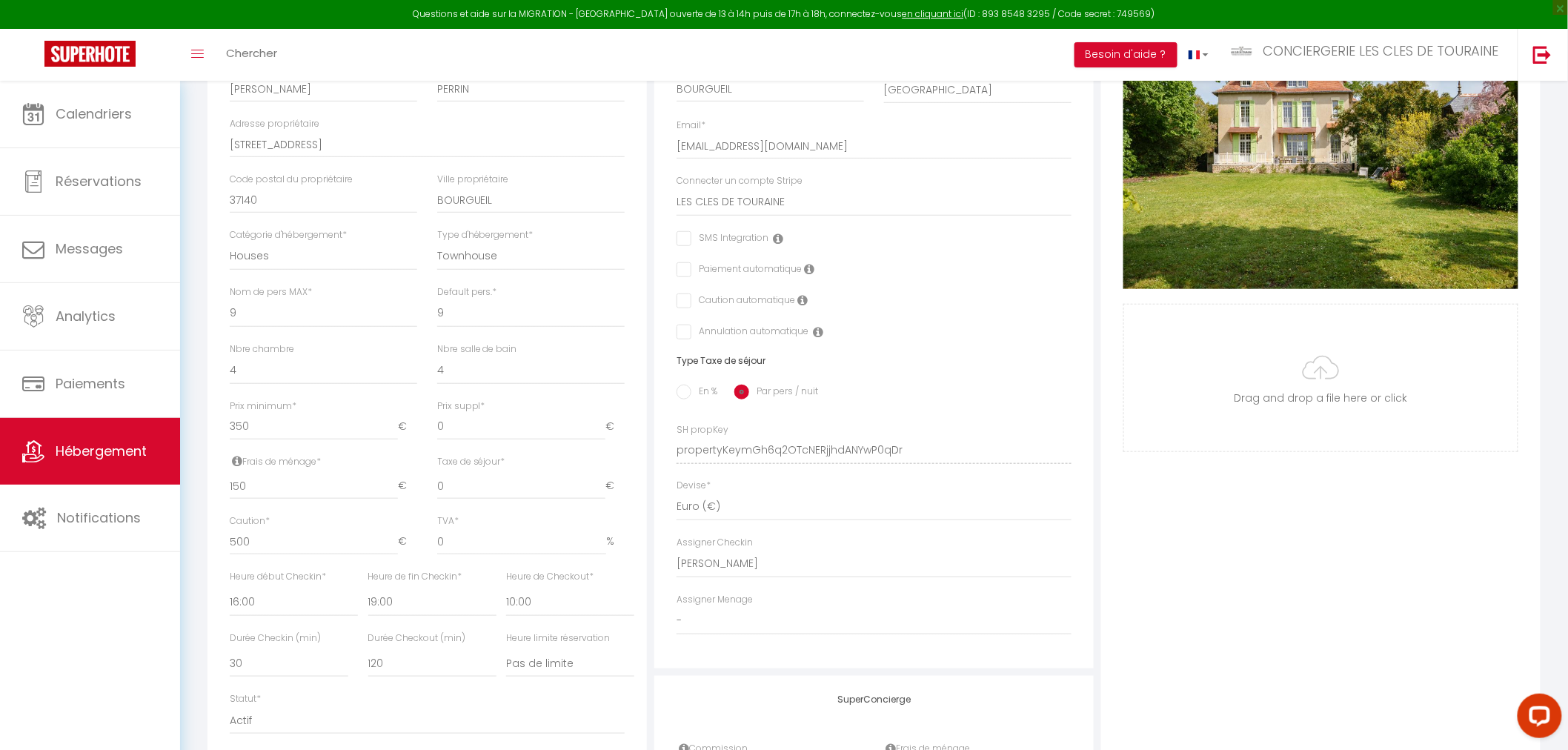
scroll to position [329, 0]
click at [684, 385] on input "En %" at bounding box center [684, 391] width 14 height 14
radio input "true"
checkbox input "false"
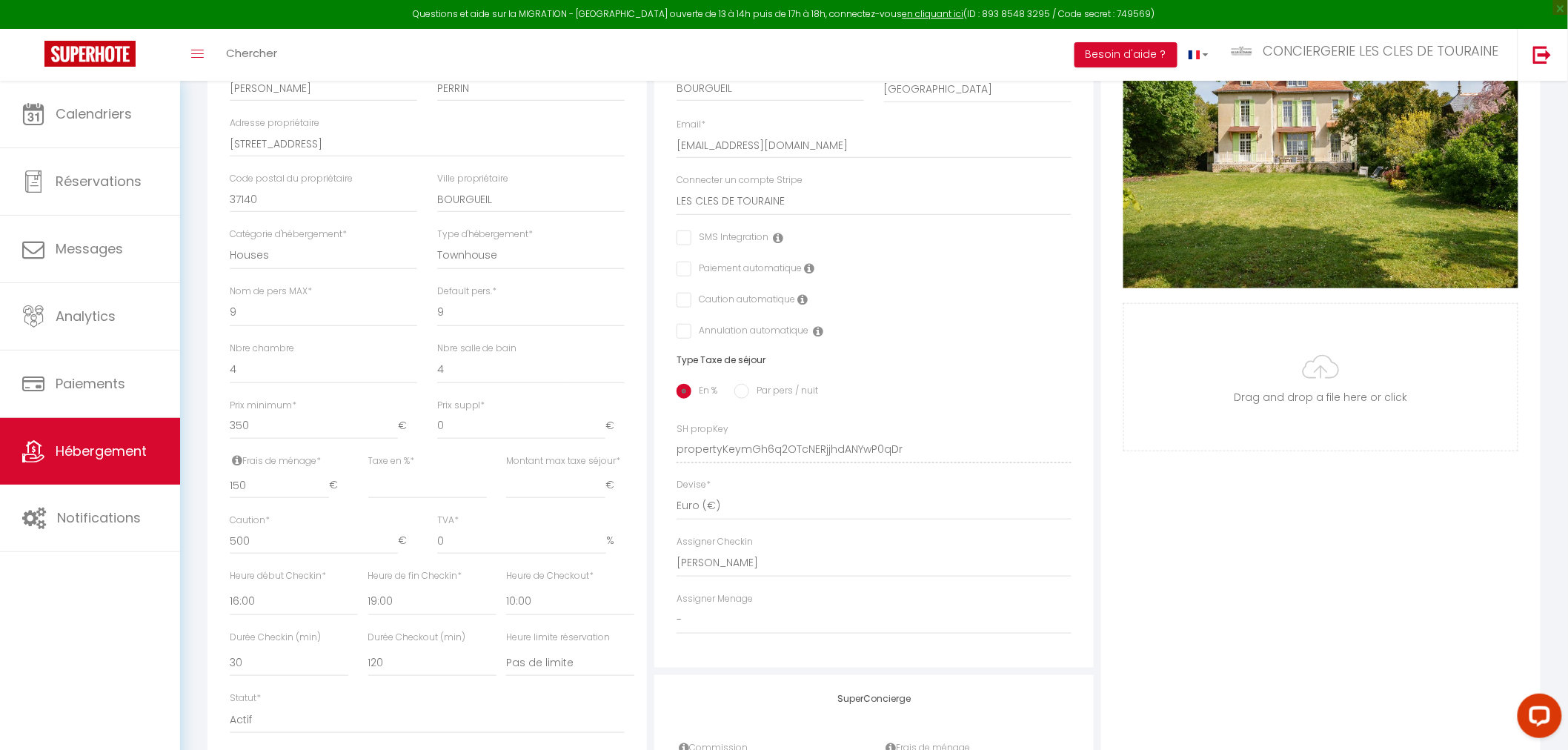
checkbox input "false"
click at [388, 481] on input "Taxe en % *" at bounding box center [428, 484] width 119 height 26
type input "4"
checkbox input "false"
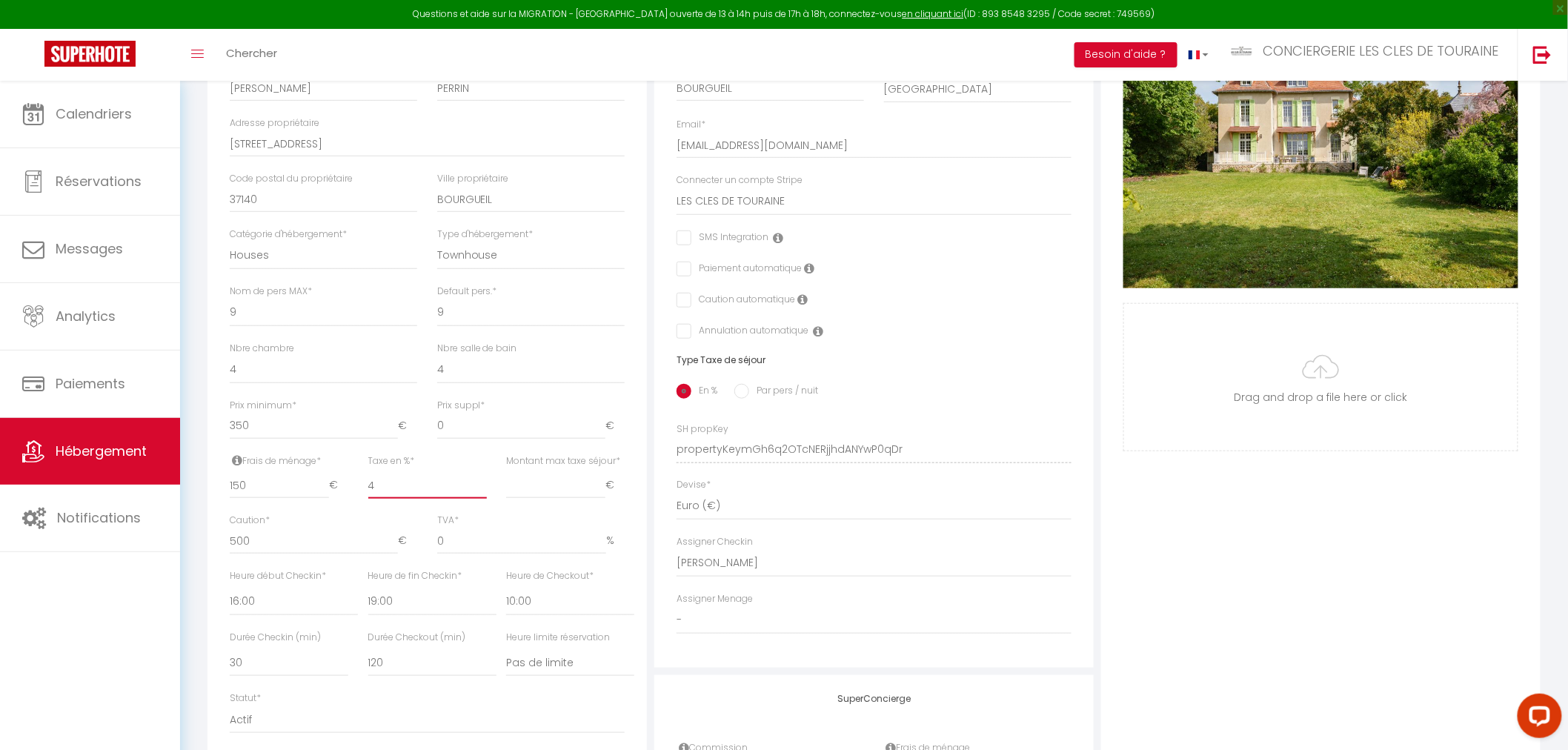
checkbox input "false"
type input "4.4"
checkbox input "false"
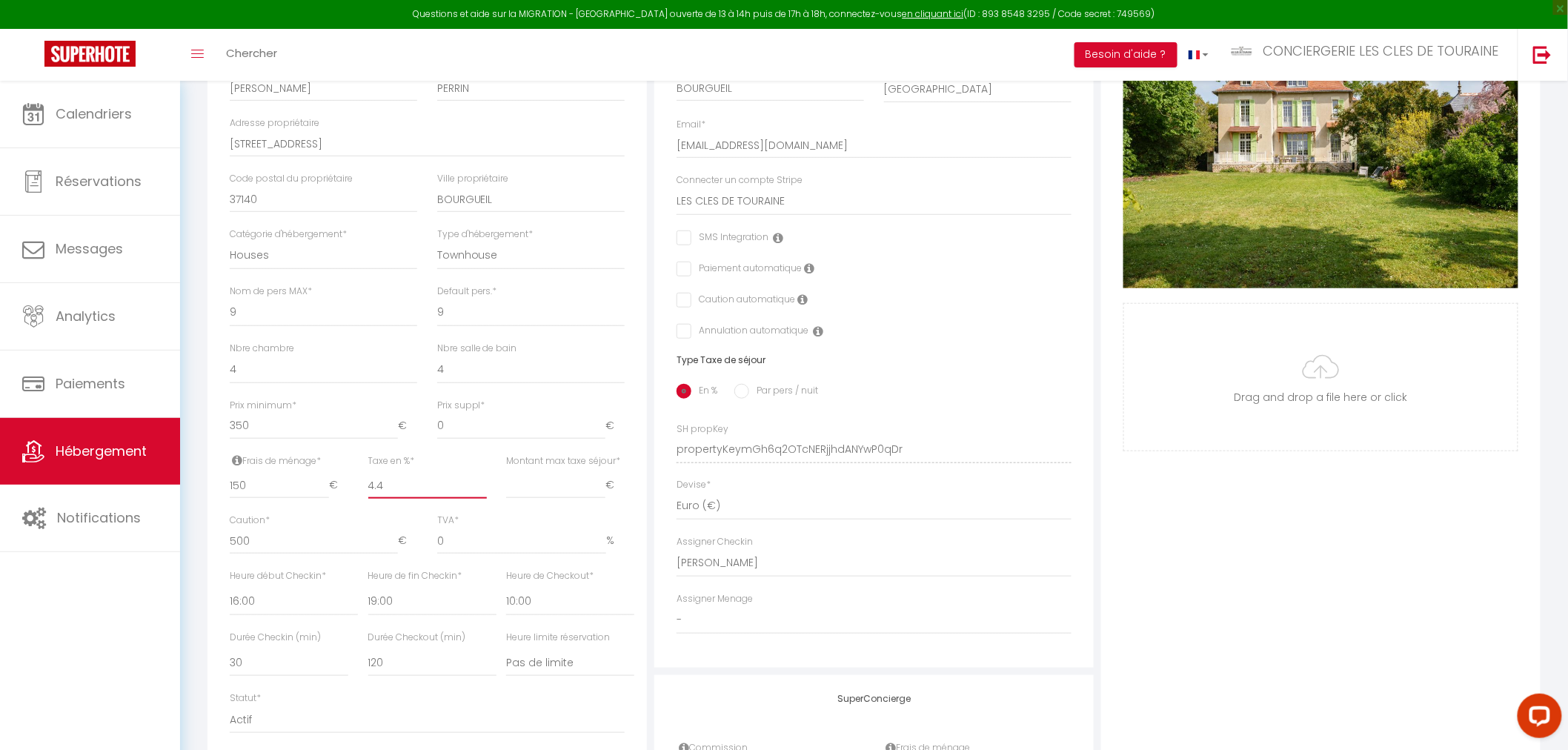
checkbox input "false"
type input "4.40"
checkbox input "false"
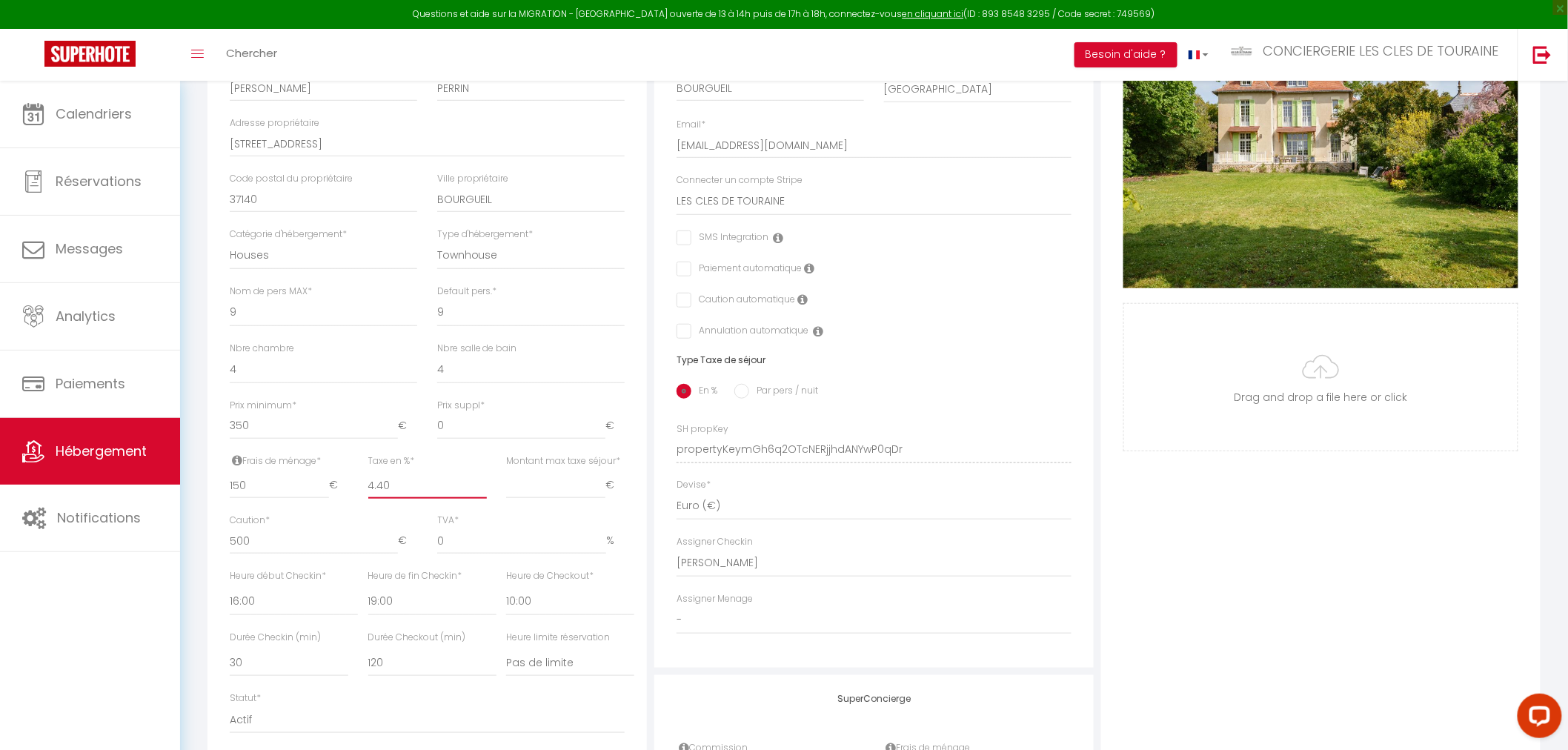
checkbox input "false"
type input "4.40"
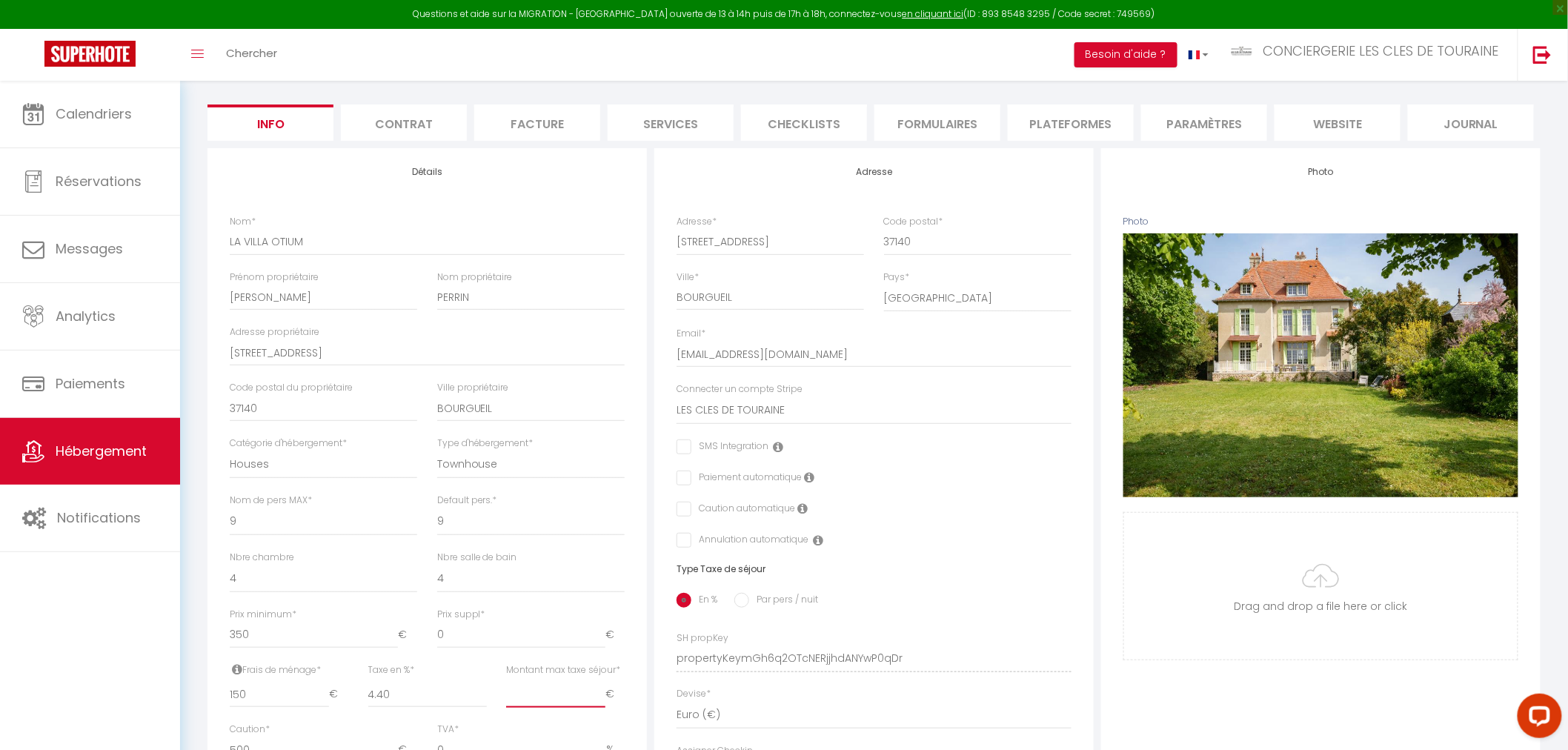
scroll to position [83, 0]
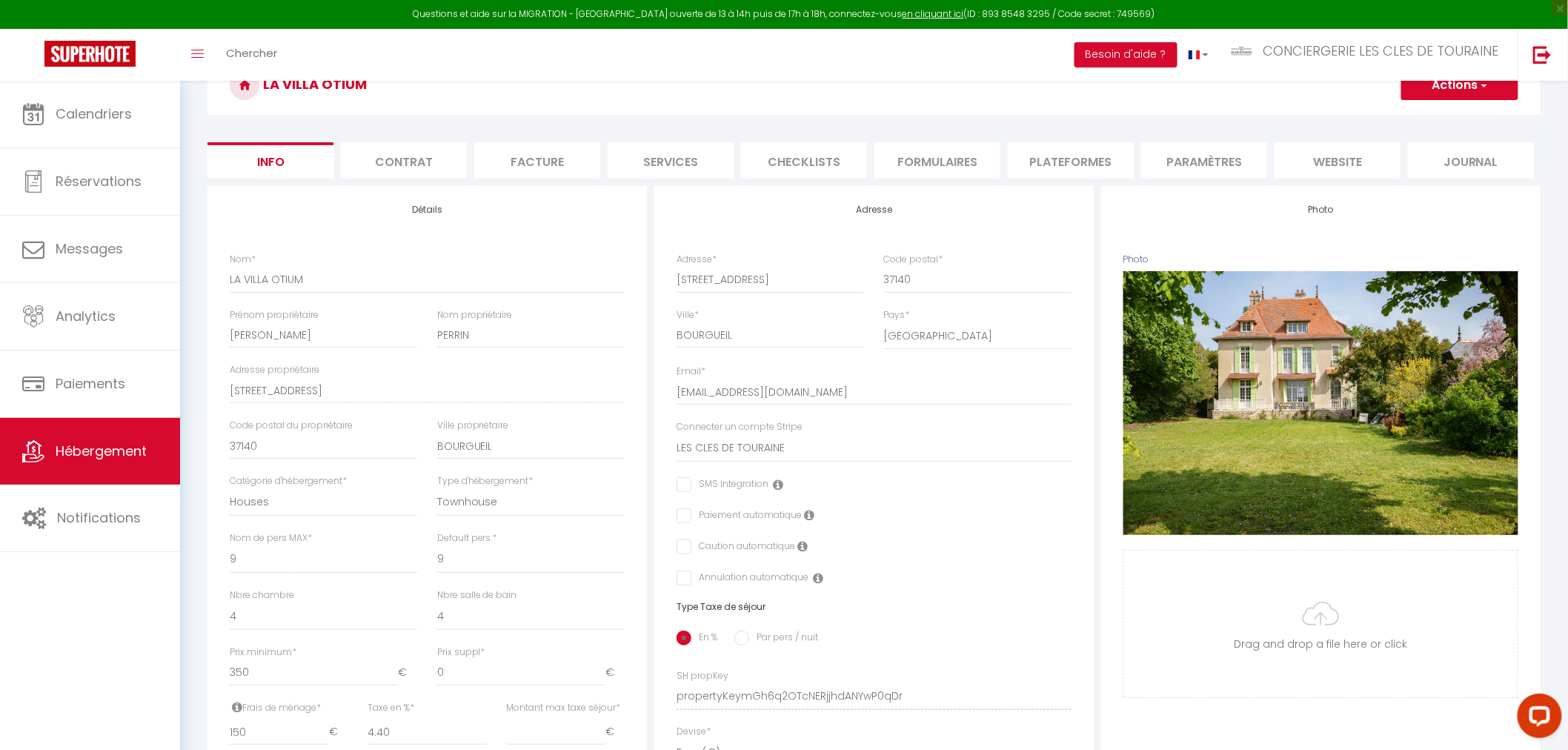
click at [1099, 161] on li "Plateformes" at bounding box center [1070, 160] width 126 height 36
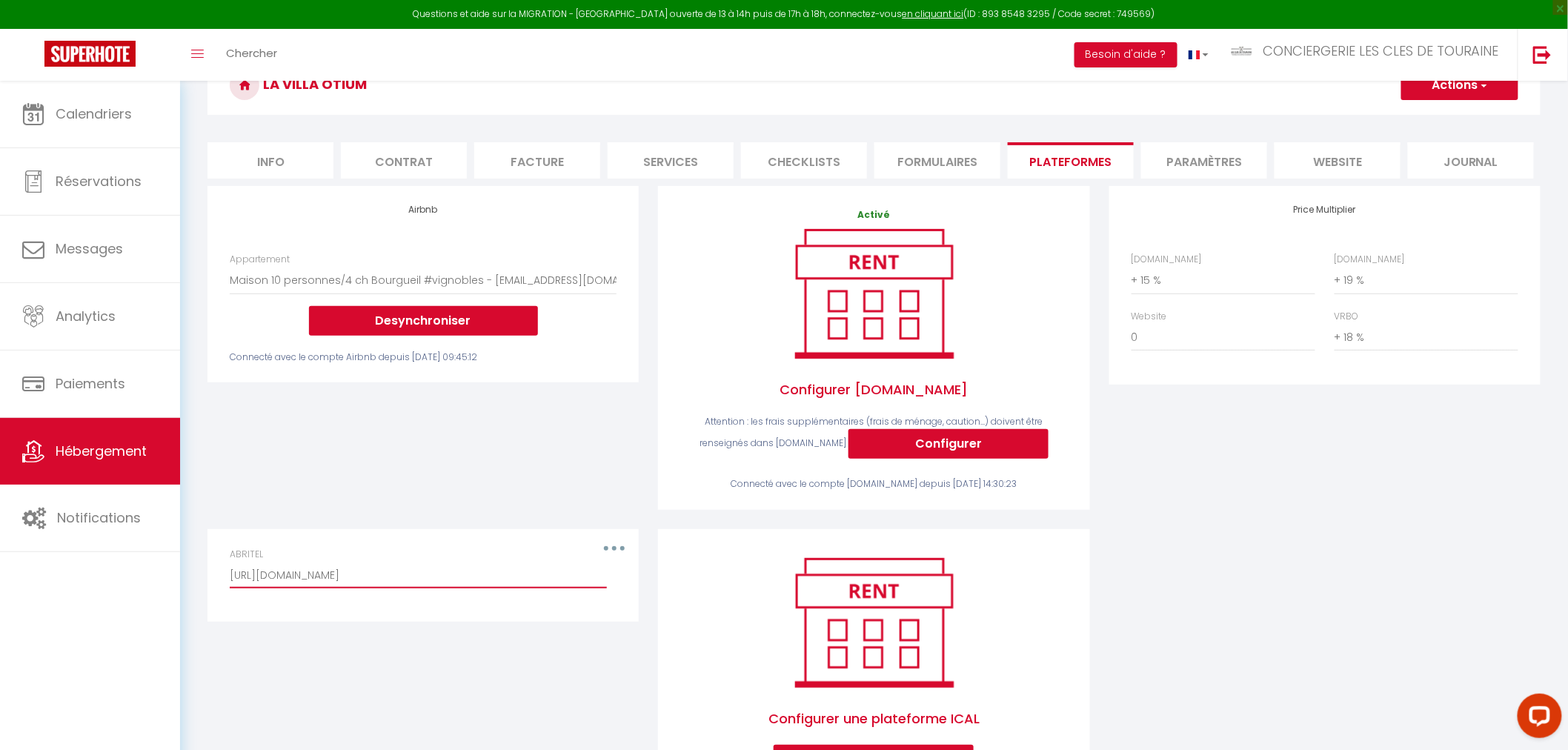
click at [485, 582] on input "http://www.abritel.fr/icalendar/39b2e851fff84b5caf81231f242e036f.ics?nonTentati…" at bounding box center [418, 574] width 377 height 26
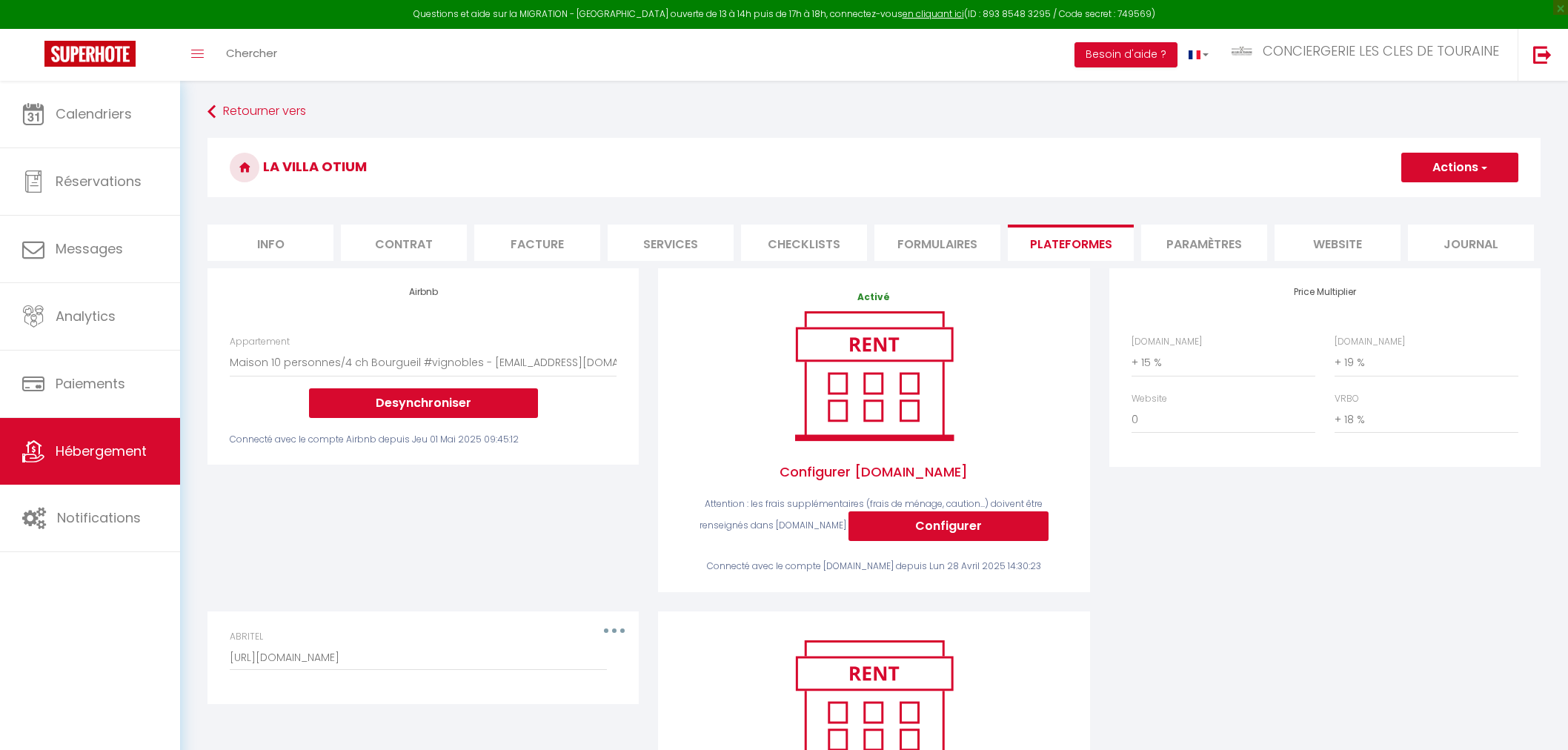
select select "2029-1381808786304900410"
select select "+ 15 %"
select select "+ 19 %"
select select "+ 18 %"
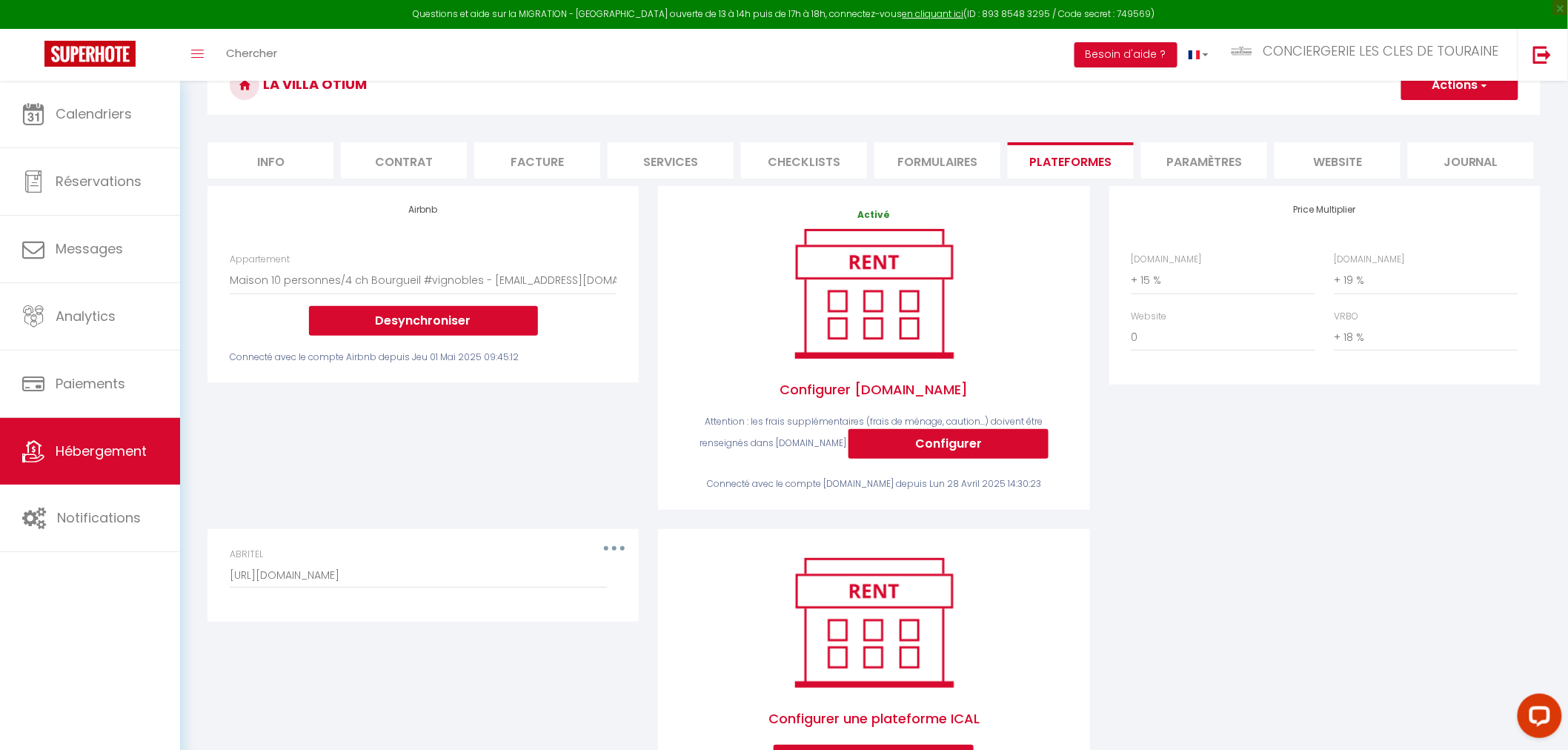
click at [1350, 168] on li "website" at bounding box center [1338, 160] width 126 height 36
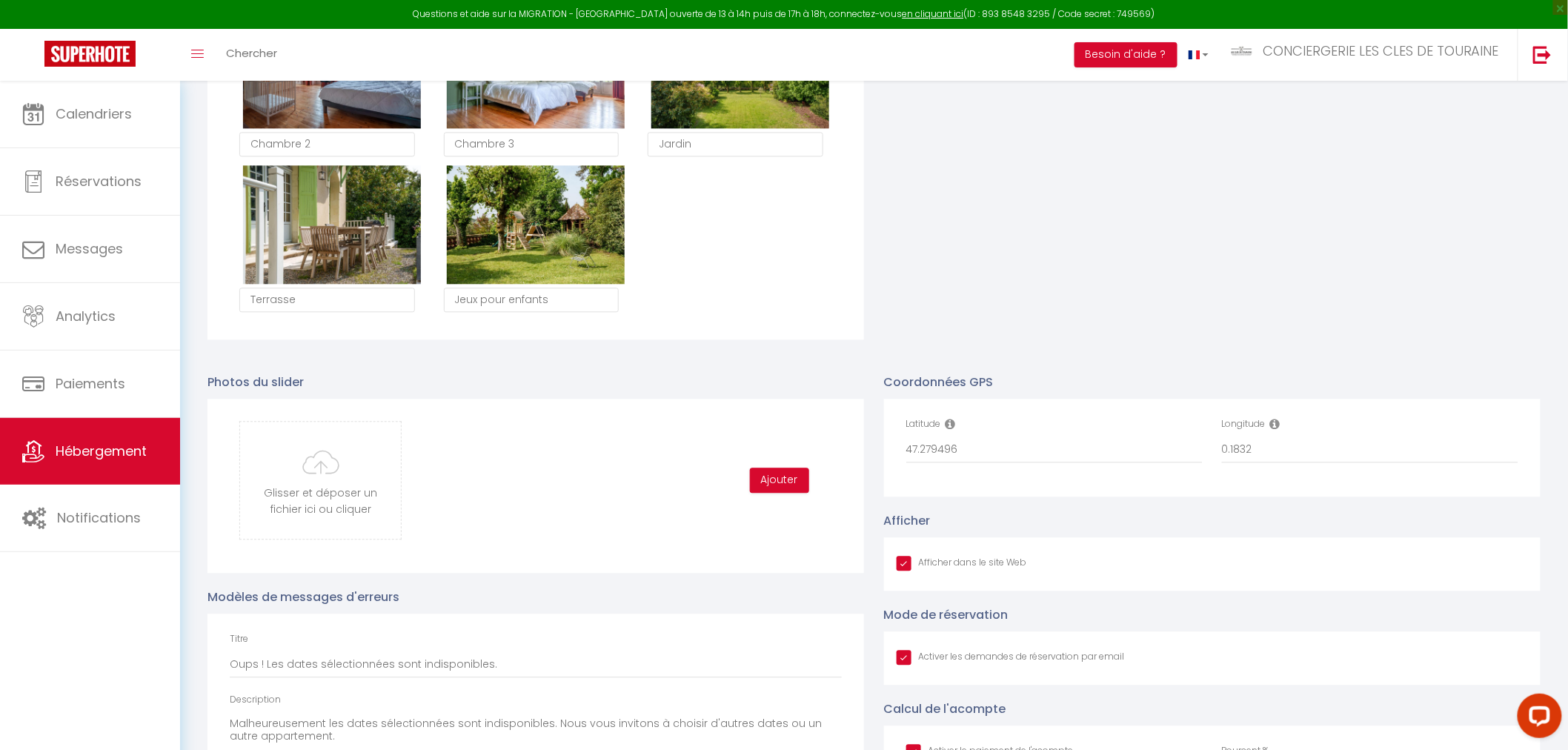
scroll to position [1316, 0]
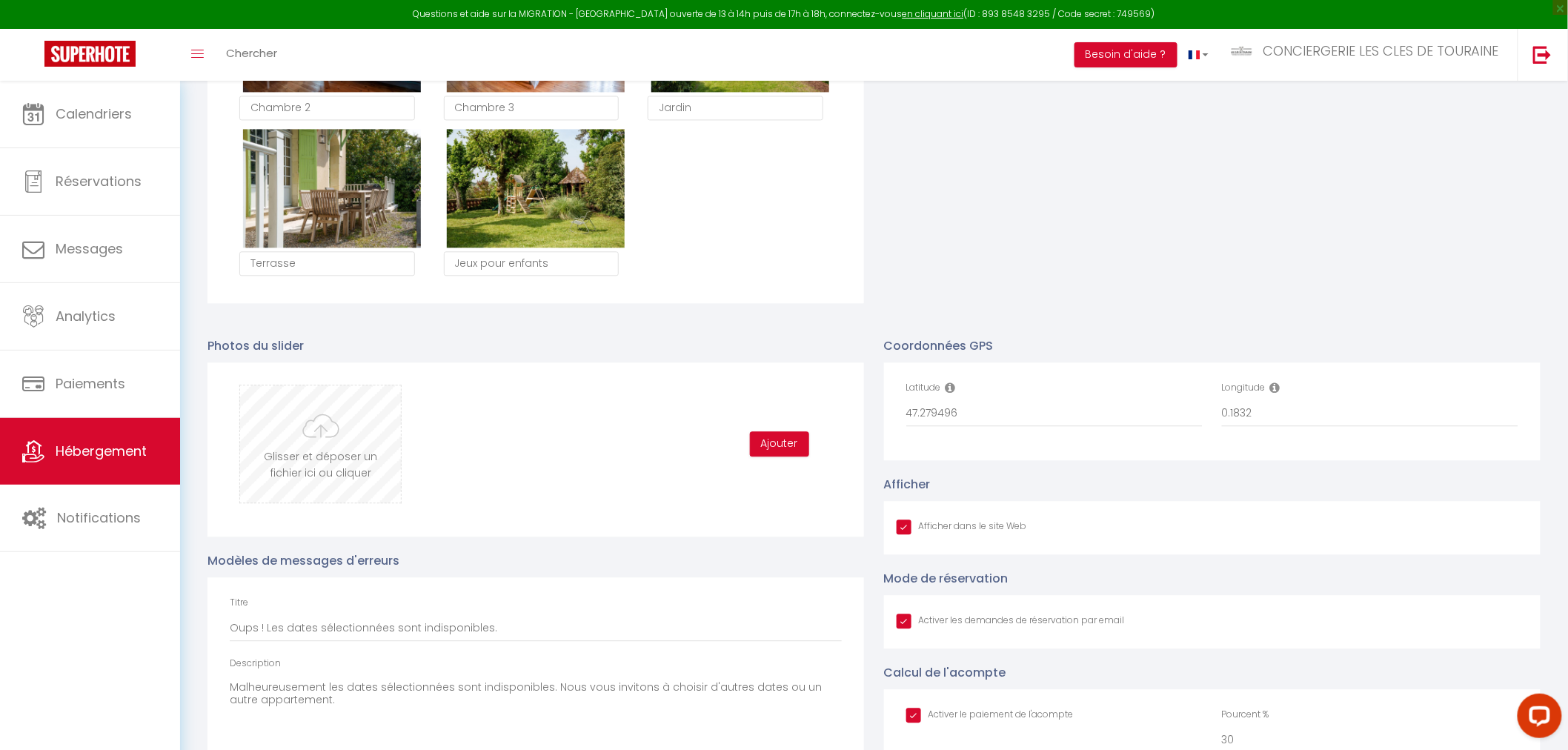
click at [334, 460] on input "file" at bounding box center [320, 444] width 160 height 117
type input "C:\fakepath\DSC09228-4-HDR-Modifier.jpg"
checkbox input "true"
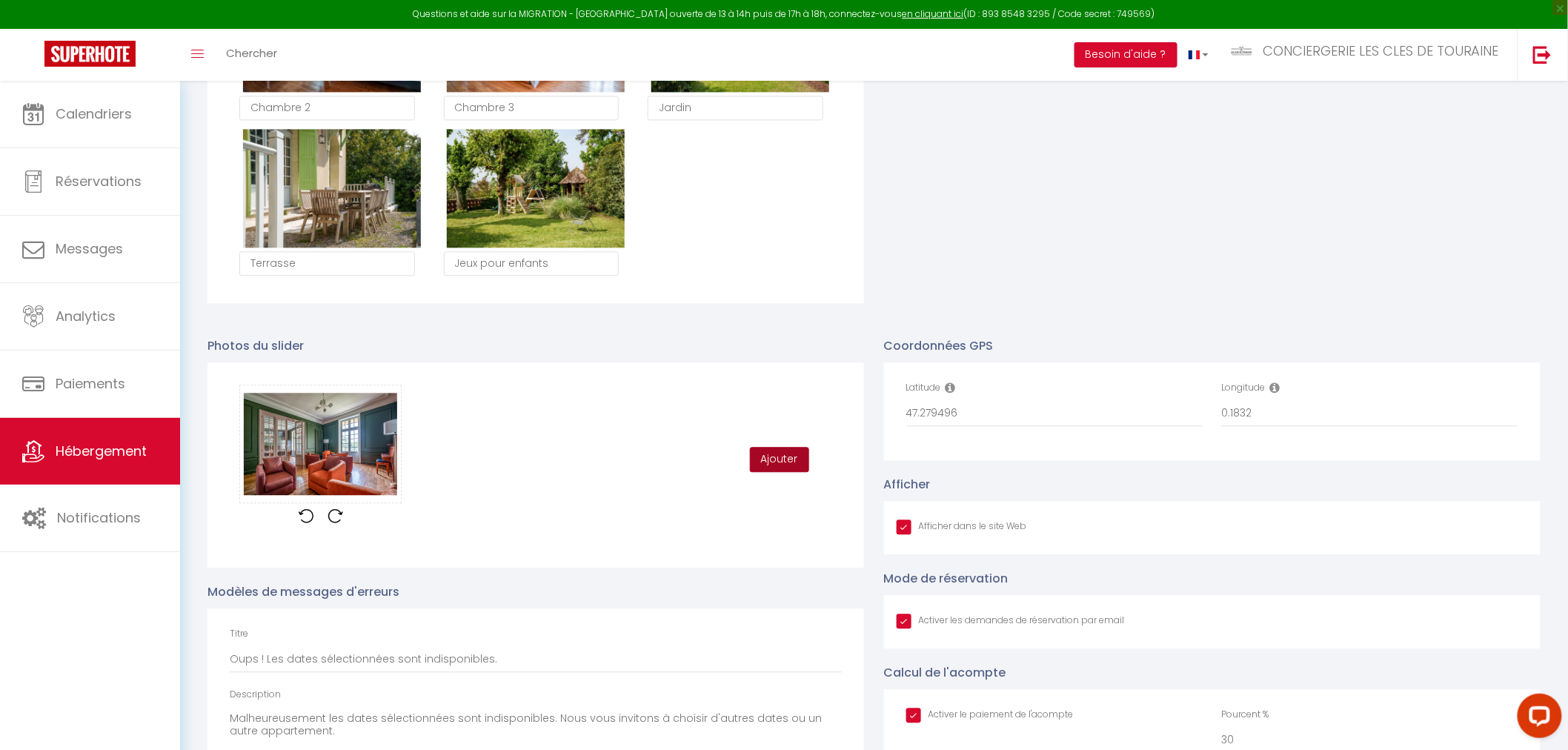
click at [758, 457] on button "Ajouter" at bounding box center [780, 459] width 59 height 25
checkbox input "true"
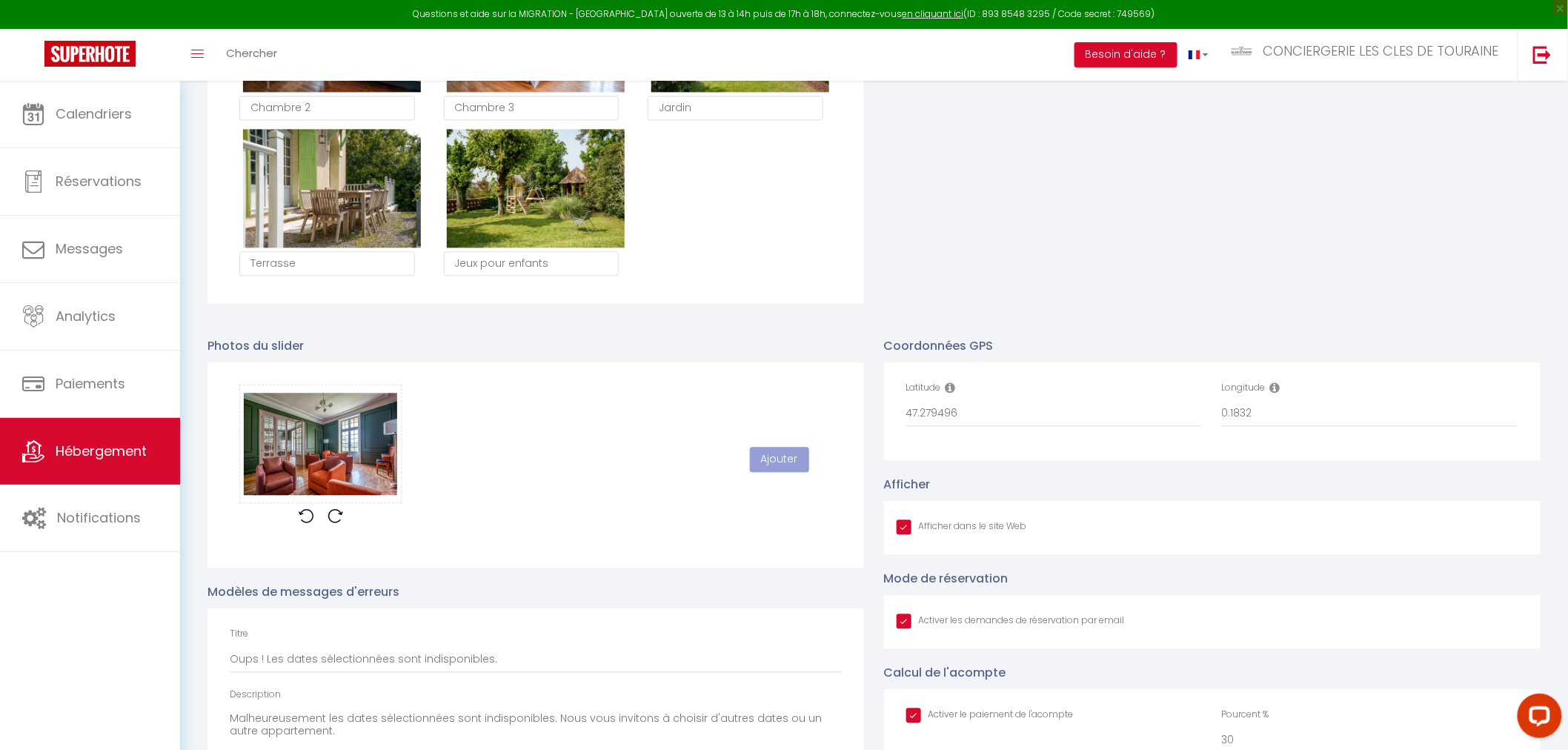
checkbox input "true"
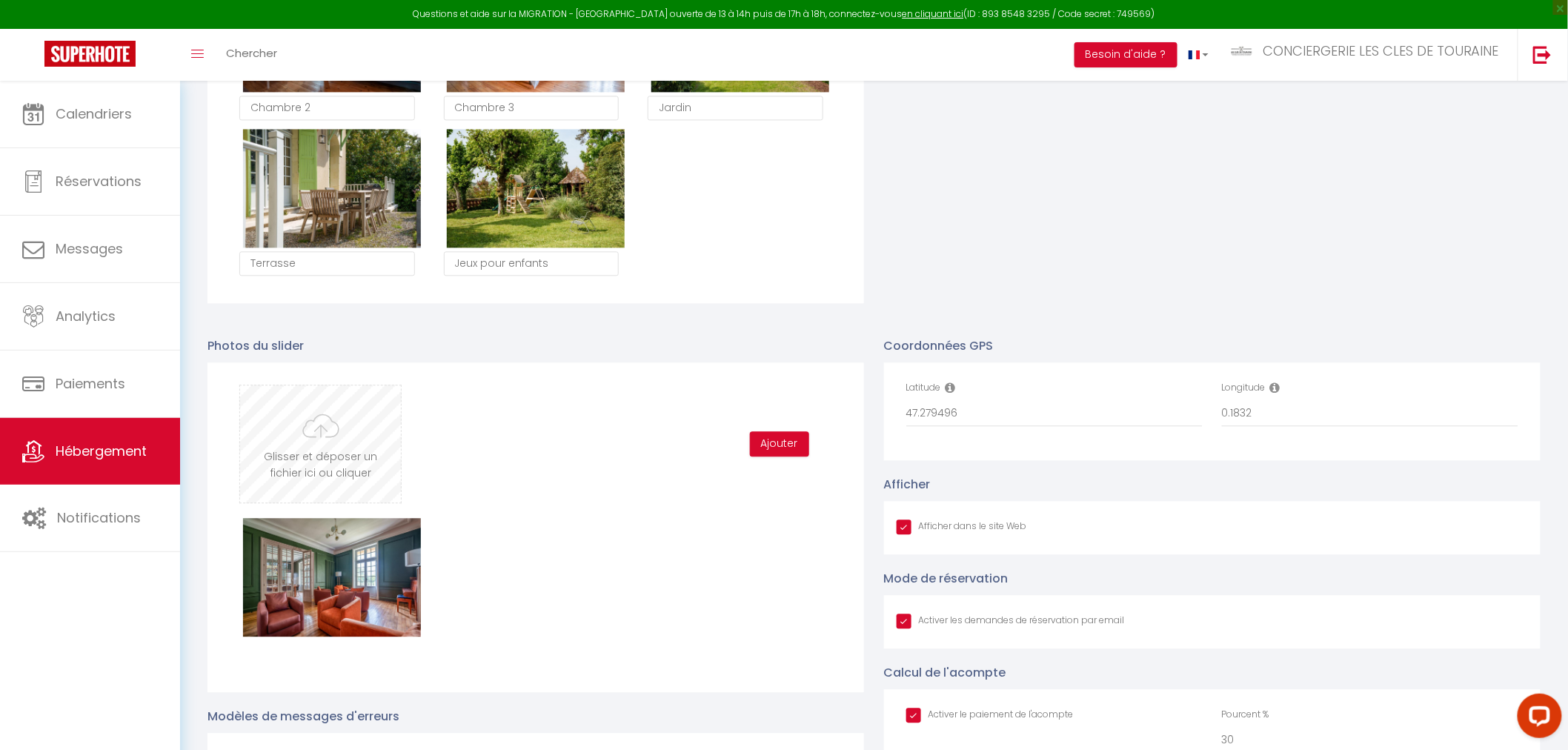
click at [338, 456] on input "file" at bounding box center [320, 444] width 160 height 117
type input "C:\fakepath\DSC09236-3-HDR-Modifier - Copie.jpg"
checkbox input "true"
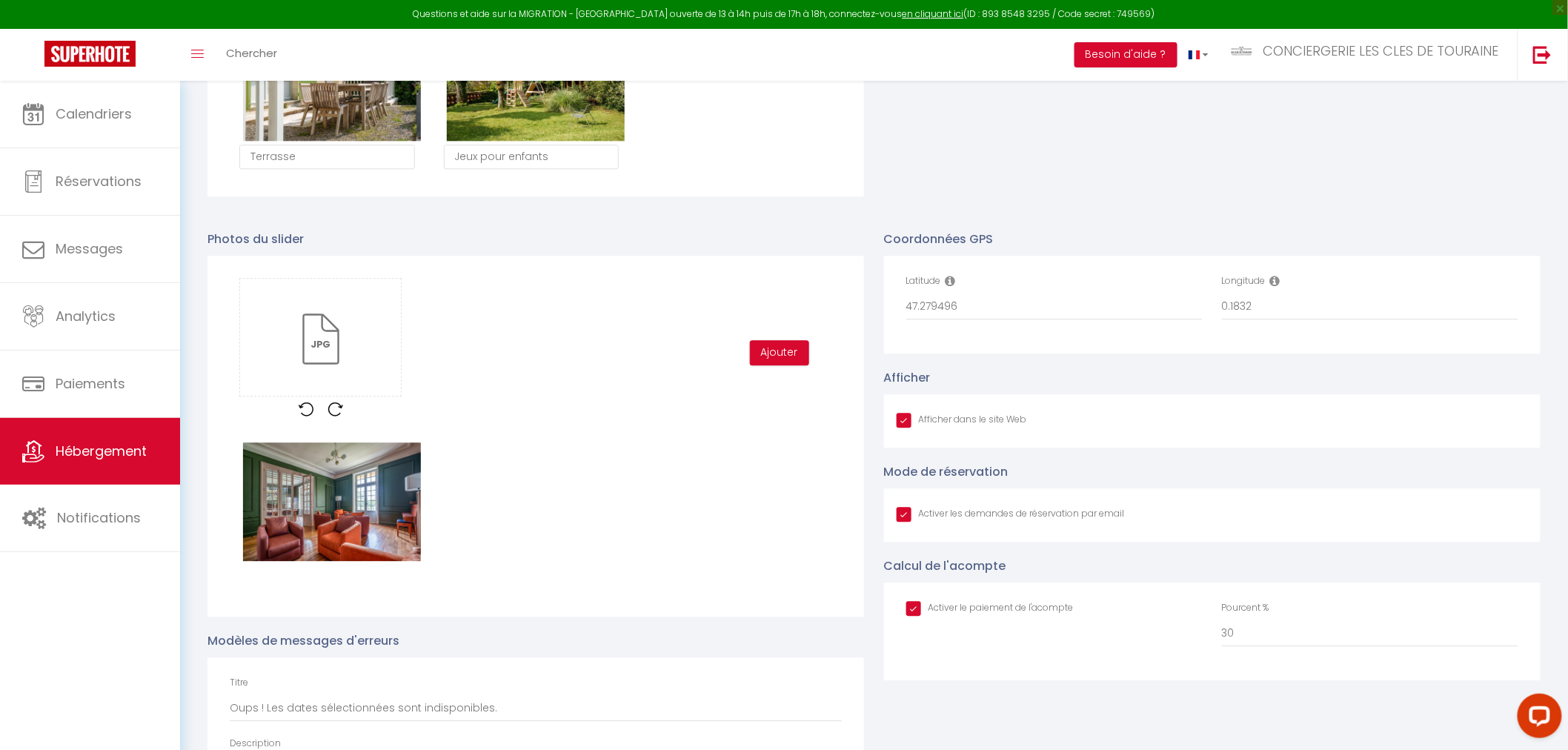
scroll to position [1482, 0]
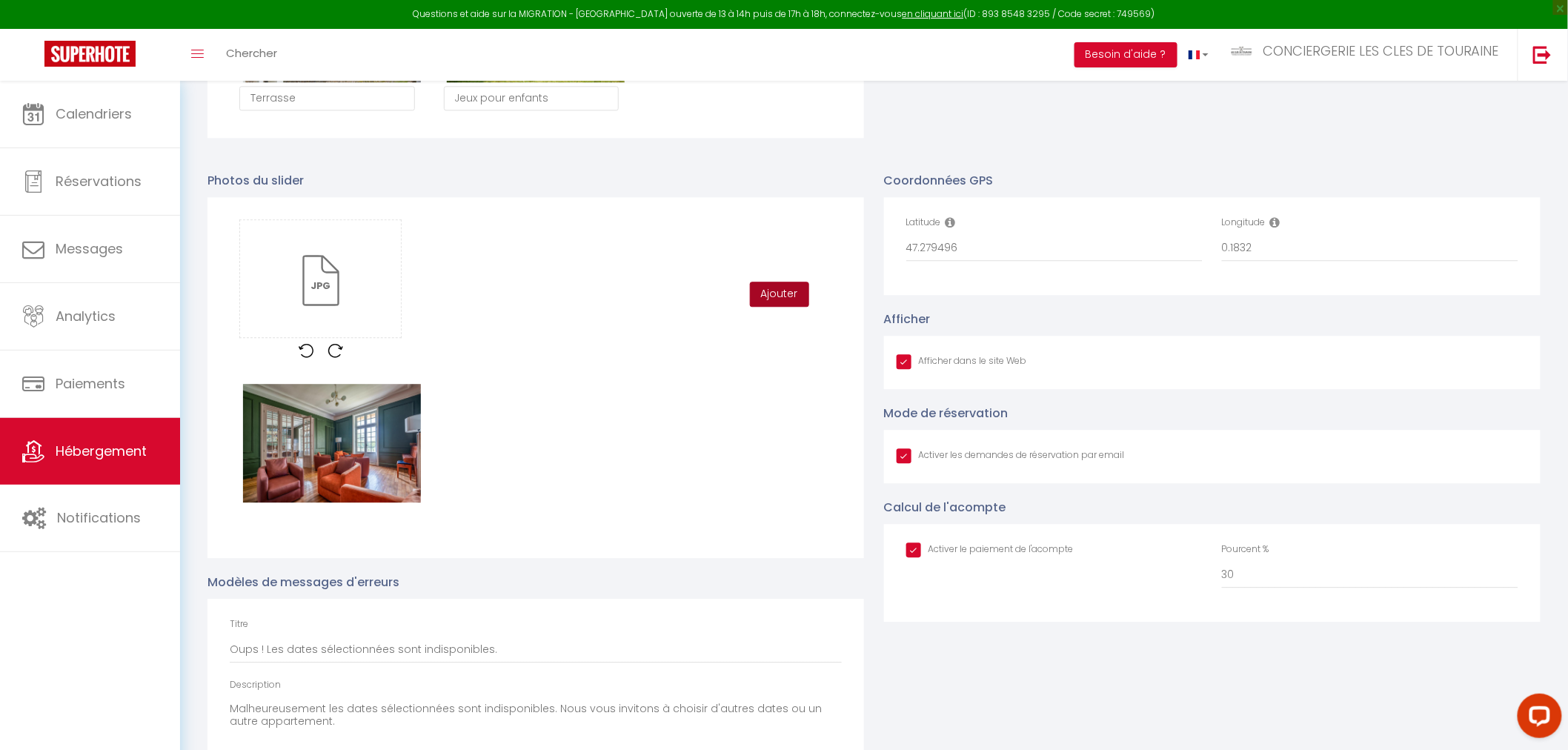
click at [777, 295] on button "Ajouter" at bounding box center [780, 294] width 59 height 25
checkbox input "true"
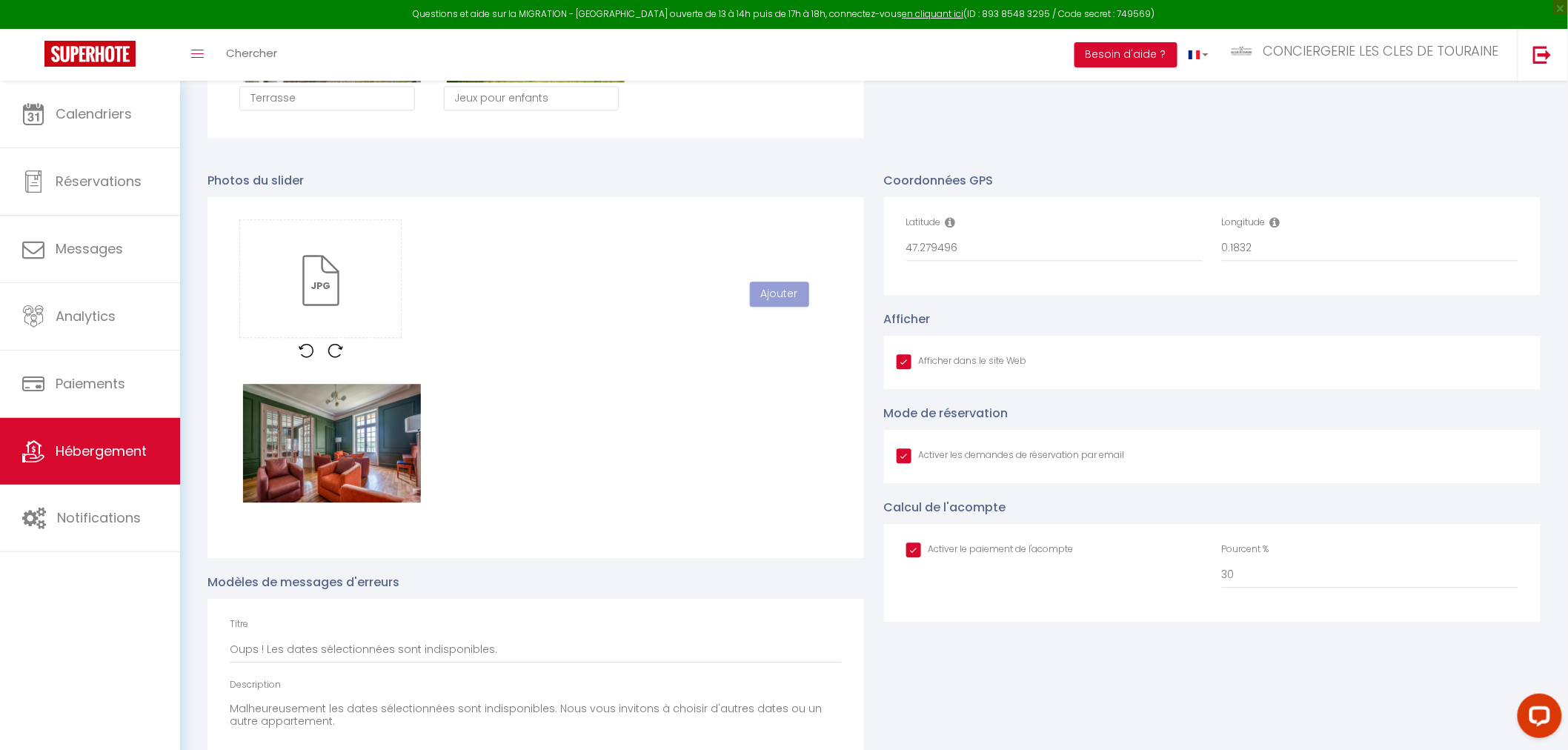
checkbox input "true"
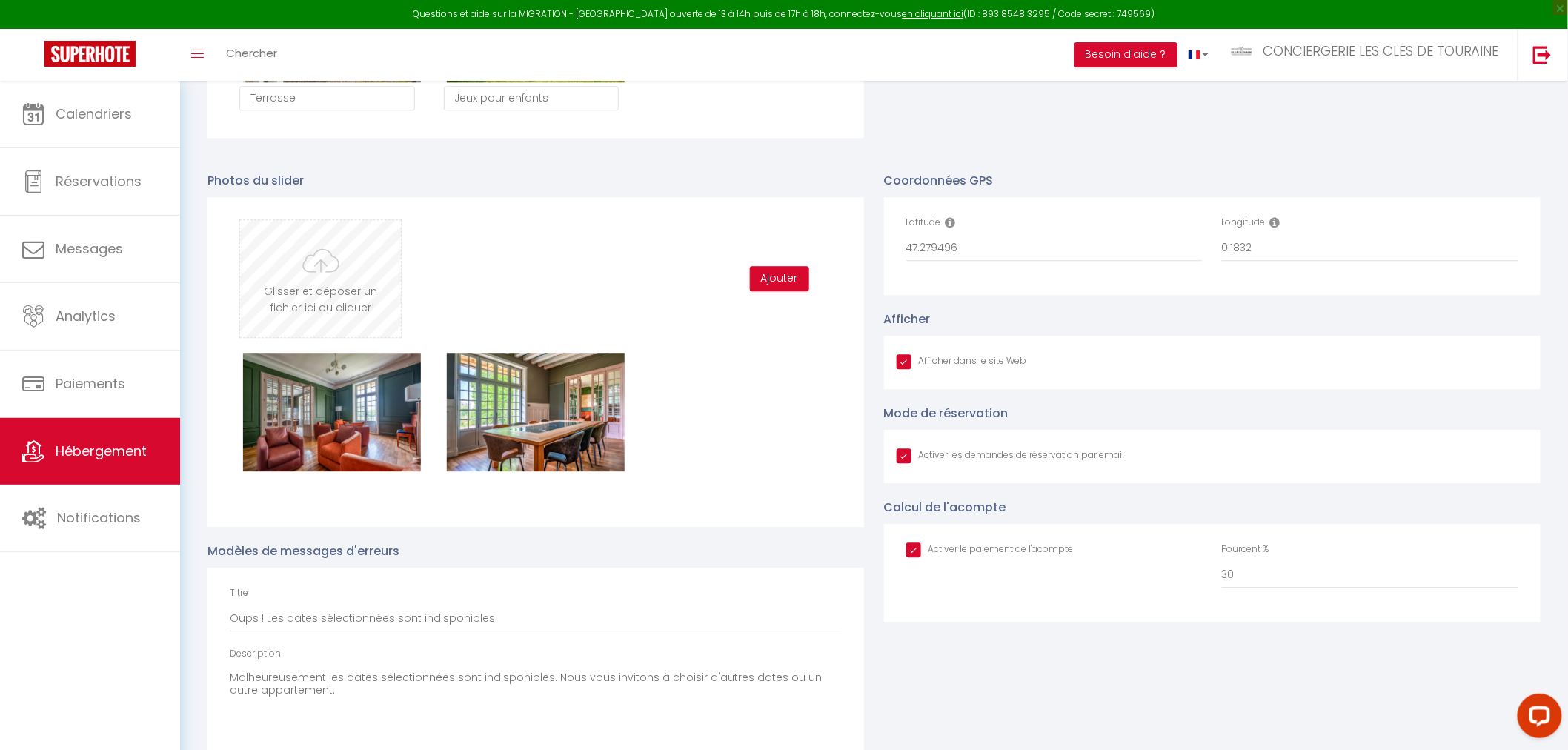
click at [319, 278] on input "file" at bounding box center [320, 278] width 160 height 117
type input "C:\fakepath\DSC09241-2-HDR-Modifier - Copie.jpg"
checkbox input "true"
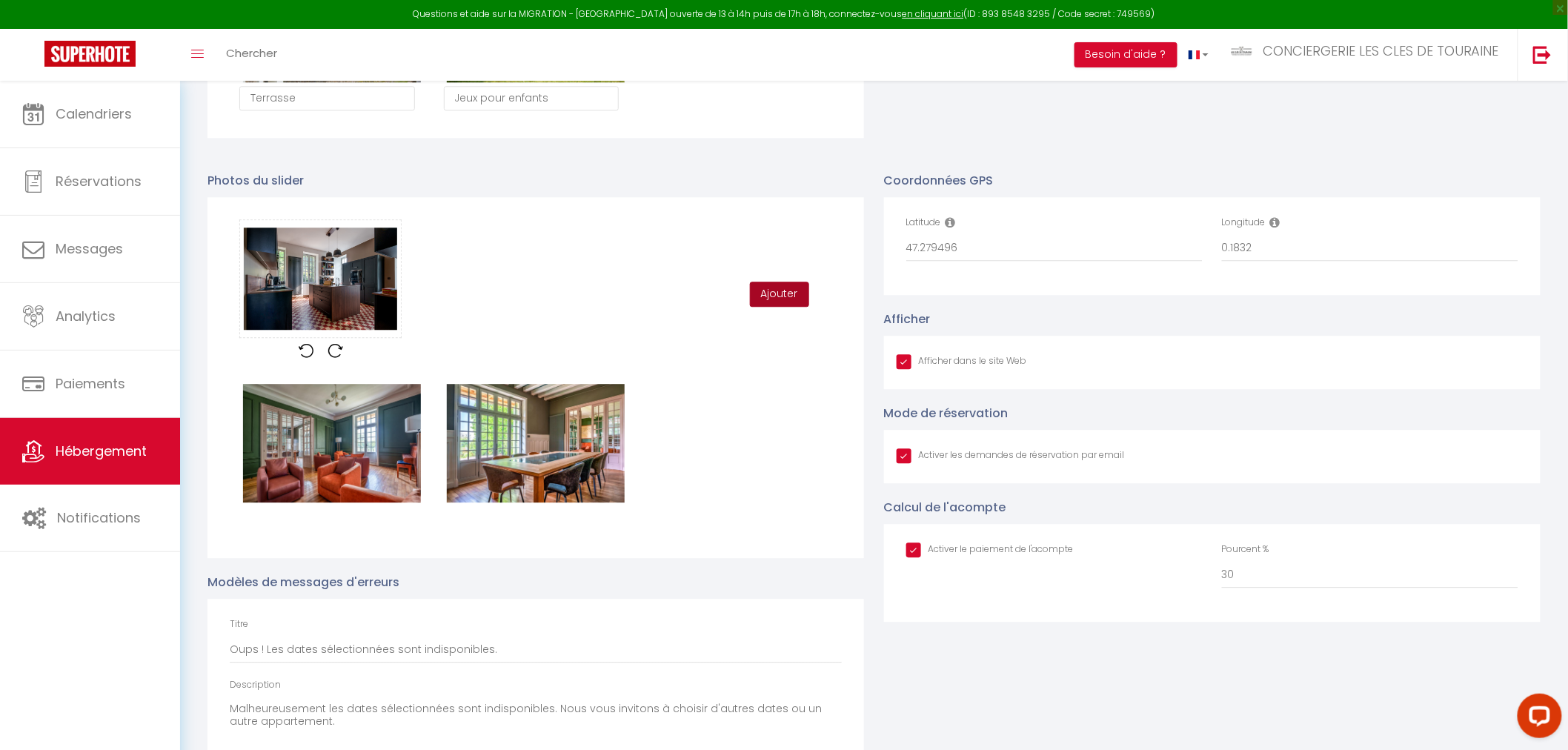
click at [770, 293] on button "Ajouter" at bounding box center [780, 294] width 59 height 25
checkbox input "true"
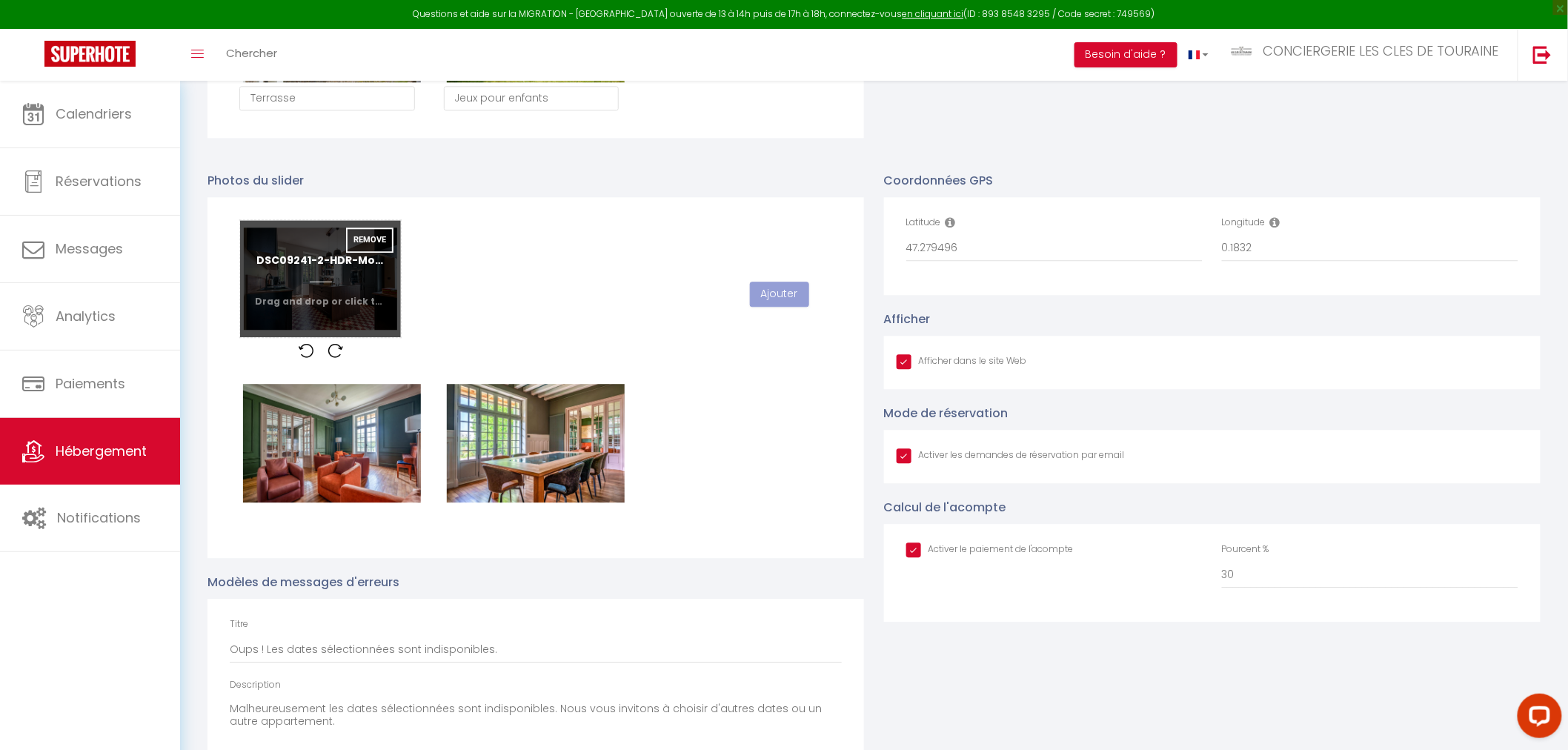
checkbox input "true"
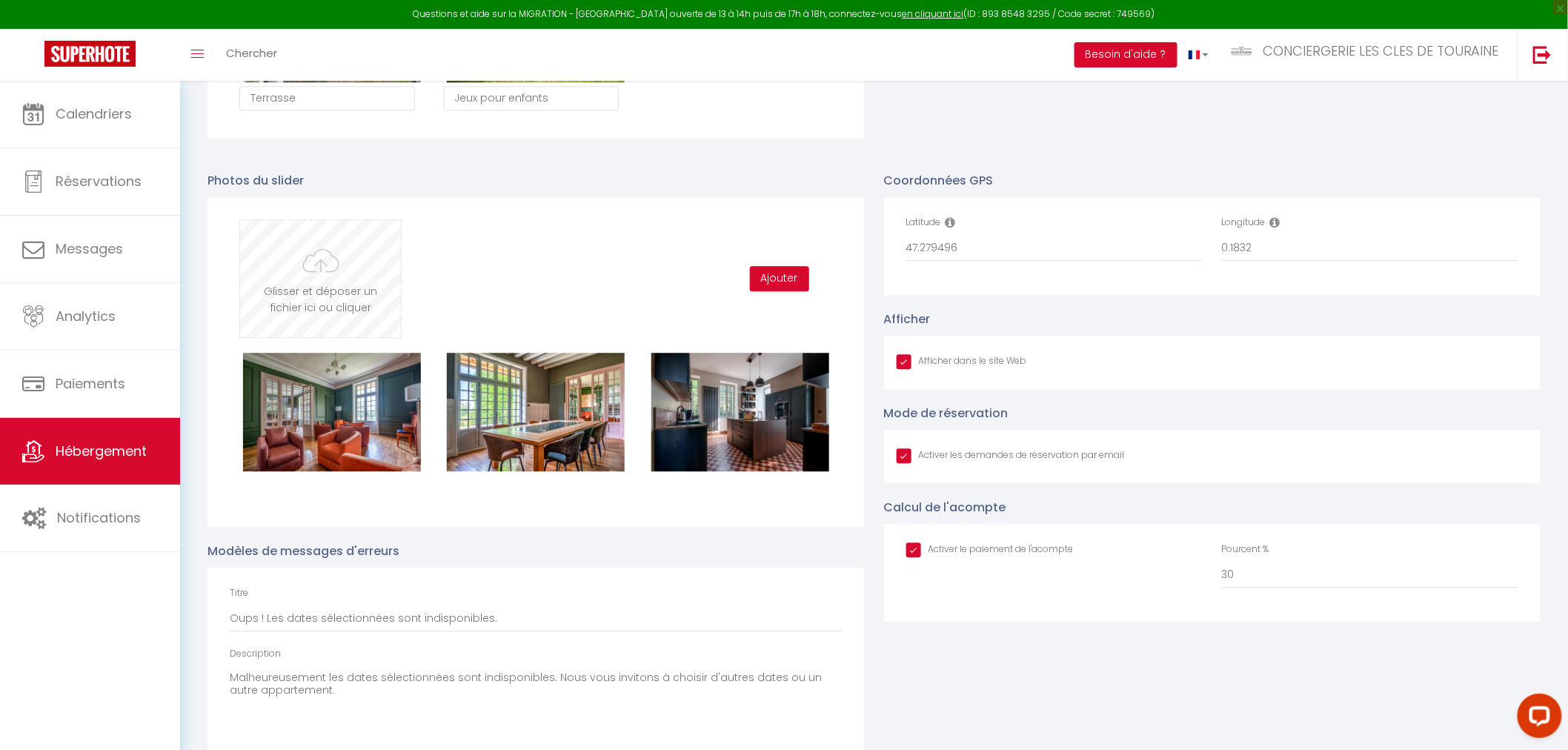
click at [306, 266] on input "file" at bounding box center [320, 278] width 160 height 117
type input "C:\fakepath\DSC09265-3-HDR-Modifier.jpg"
checkbox input "true"
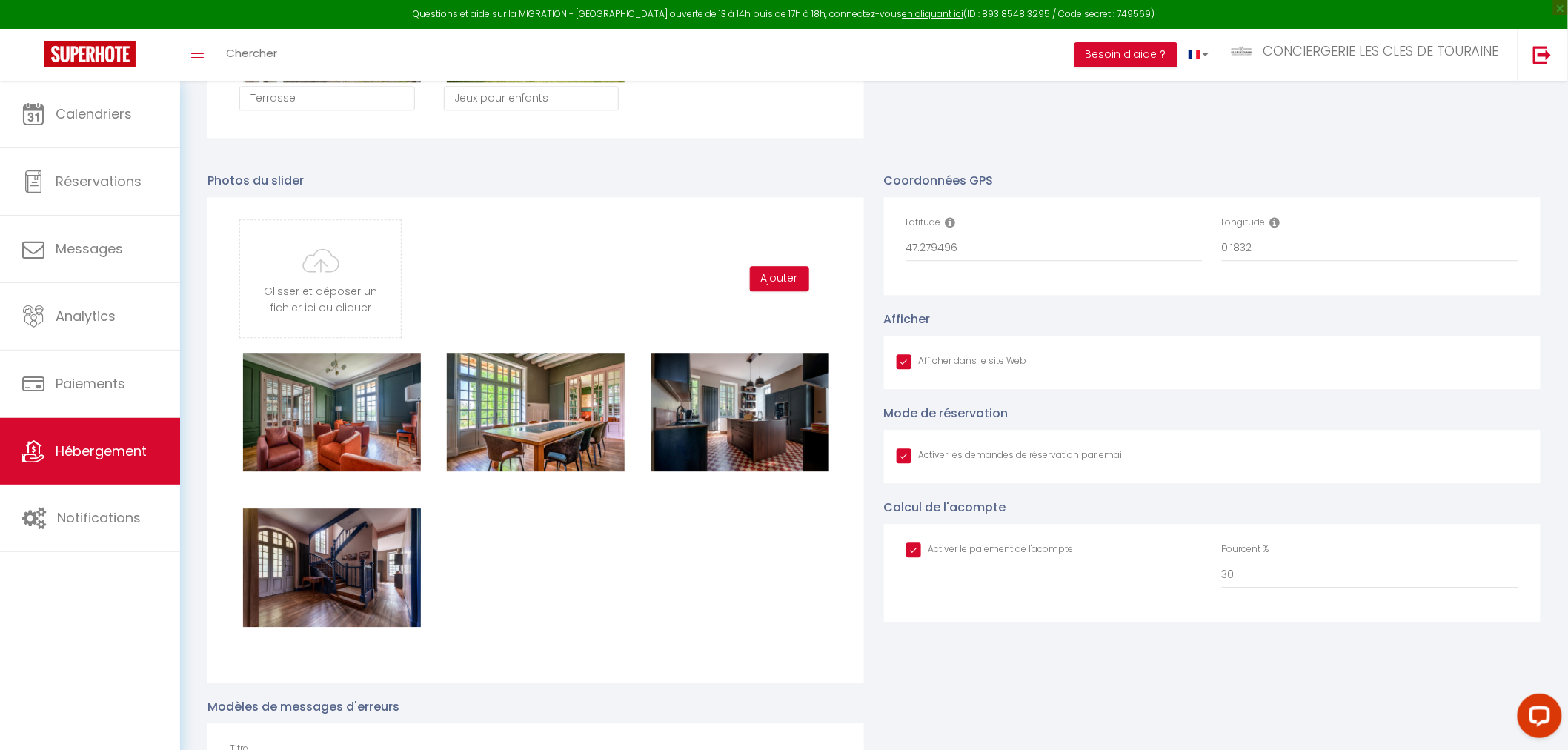
scroll to position [467, 0]
type input "C:\fakepath\DSC09277-3 - Copie.jpg"
checkbox input "true"
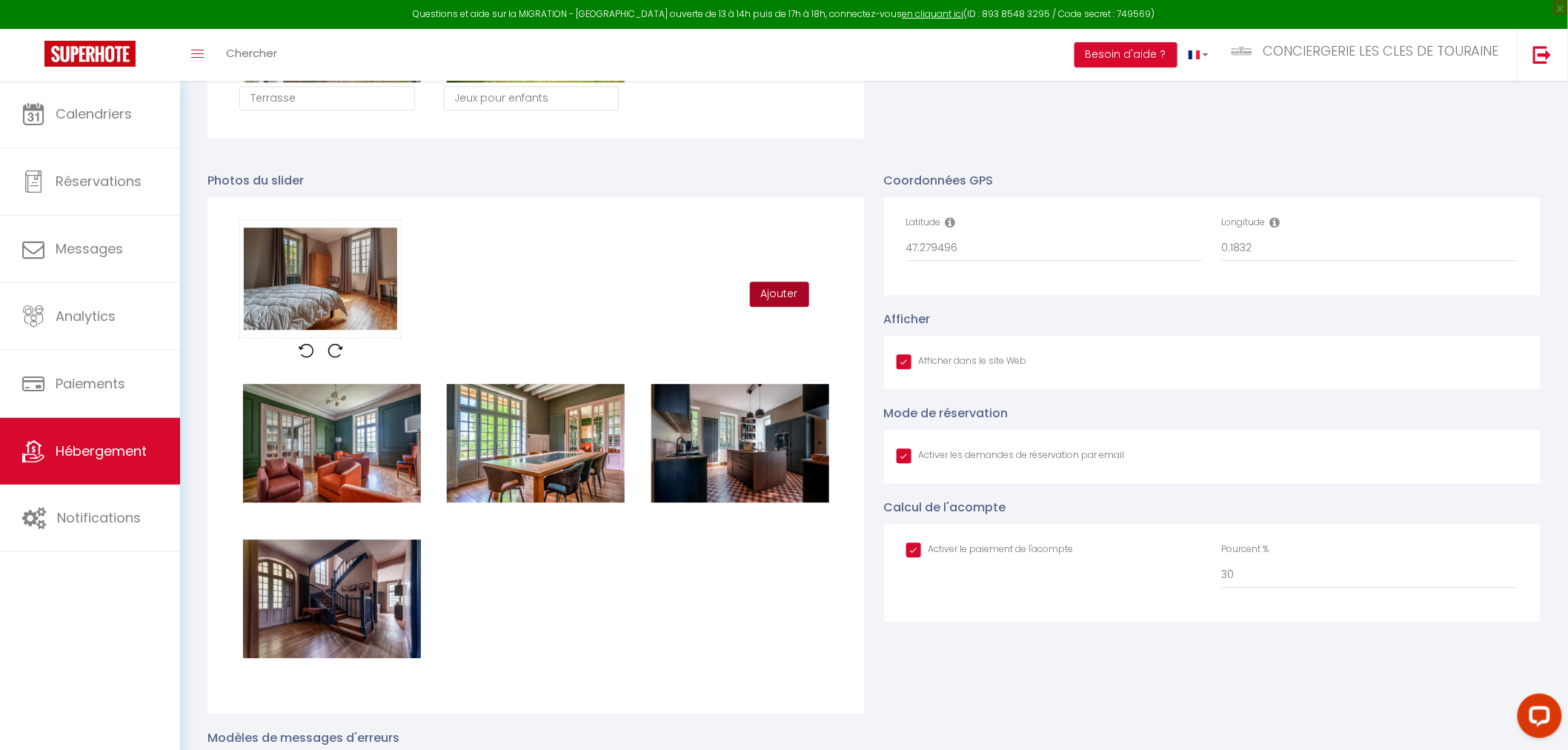
click at [754, 292] on button "Ajouter" at bounding box center [780, 294] width 59 height 25
checkbox input "true"
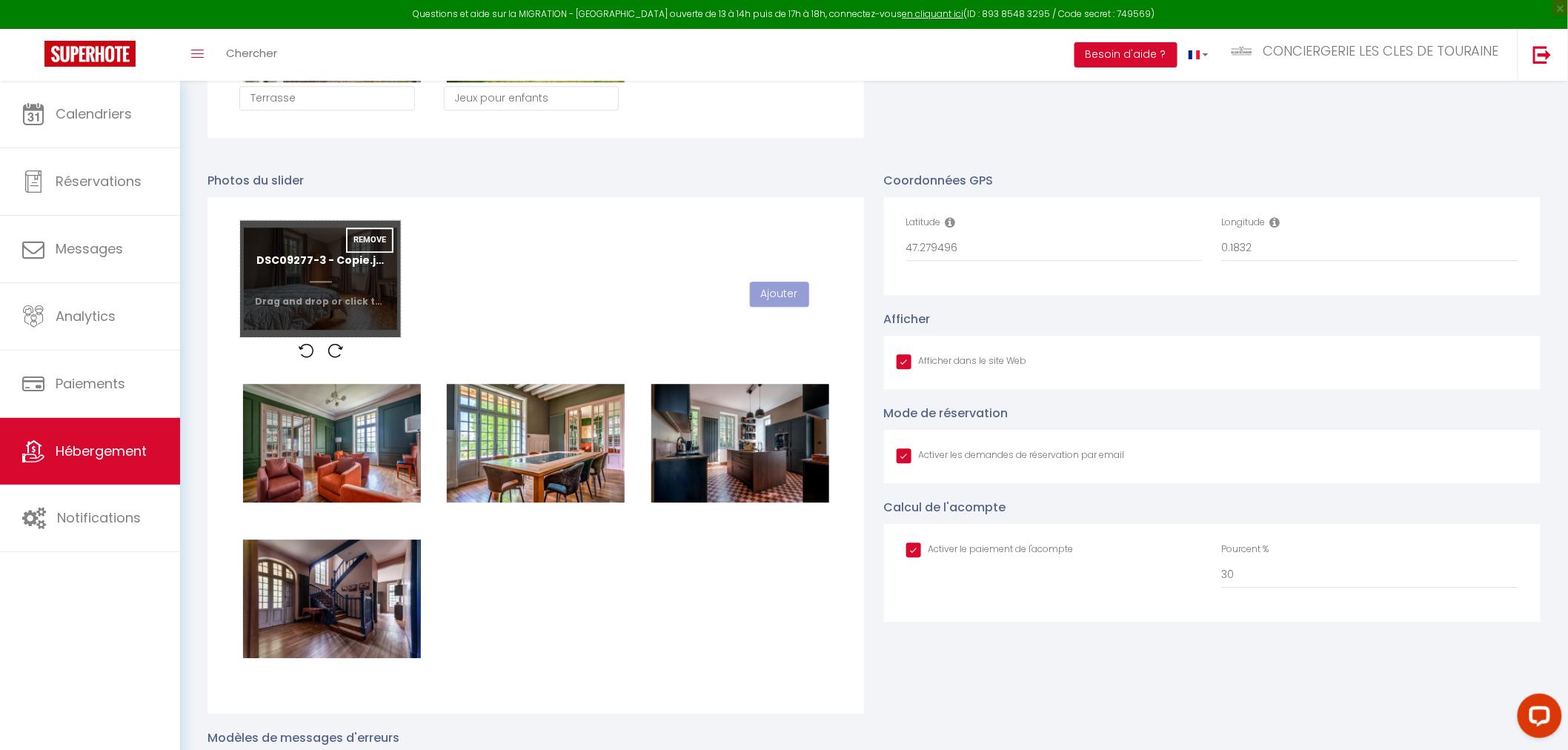
checkbox input "true"
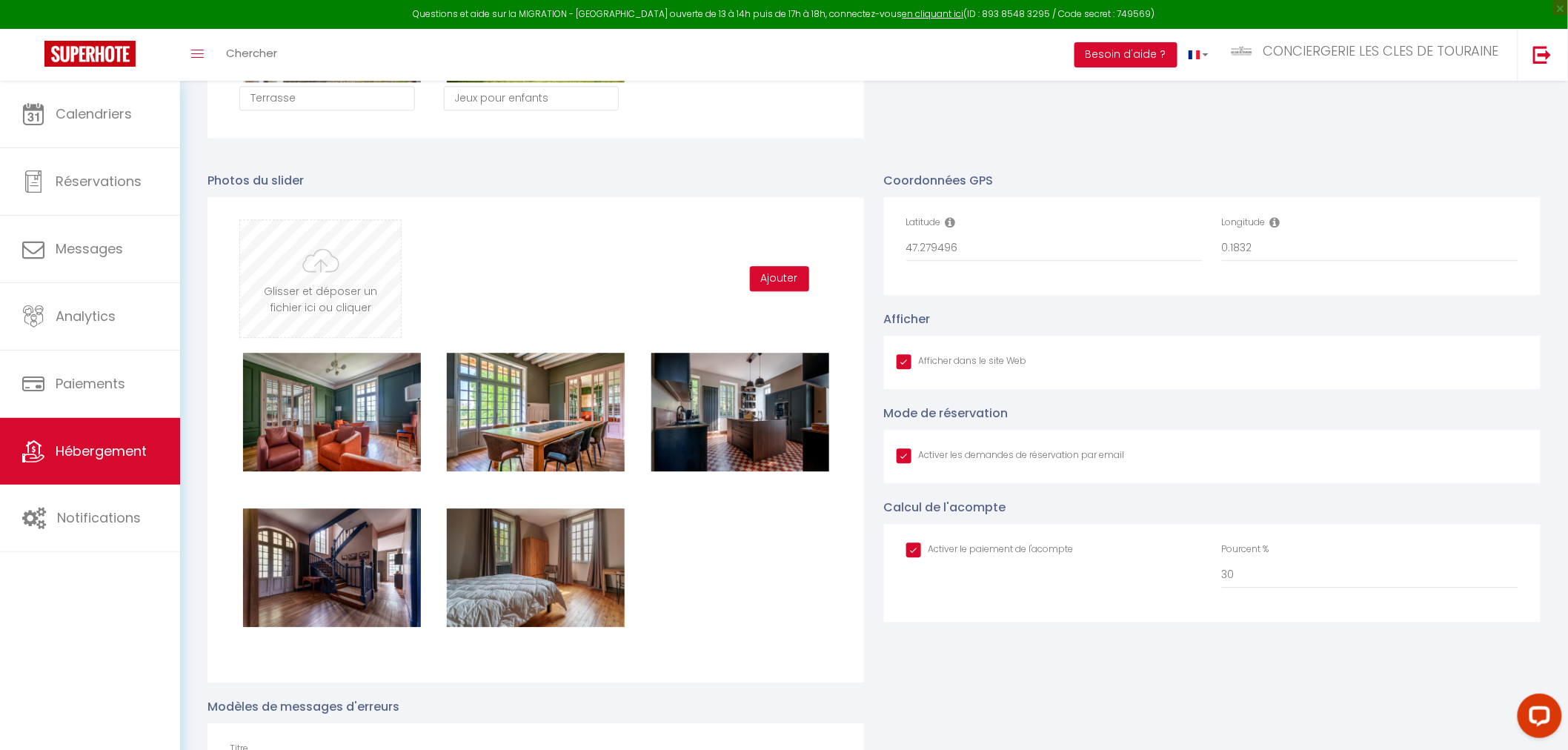
click at [323, 274] on input "file" at bounding box center [320, 278] width 160 height 117
type input "C:\fakepath\DSC09771-5.jpg"
checkbox input "true"
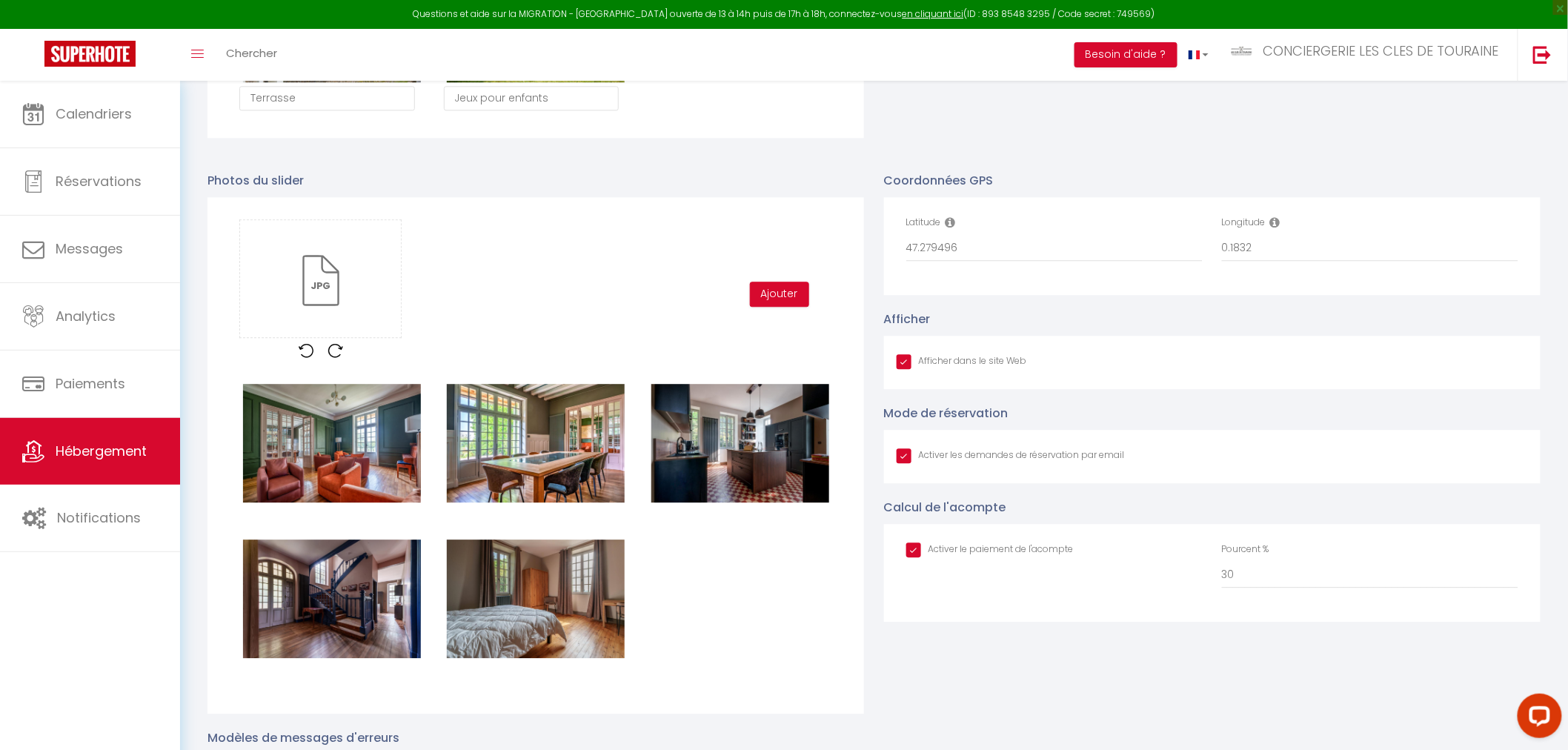
click at [780, 306] on div "Glisser et déposer un fichier ici ou cliquer Ooops, something wrong happened. R…" at bounding box center [535, 294] width 612 height 150
click at [773, 300] on button "Ajouter" at bounding box center [780, 294] width 59 height 25
checkbox input "true"
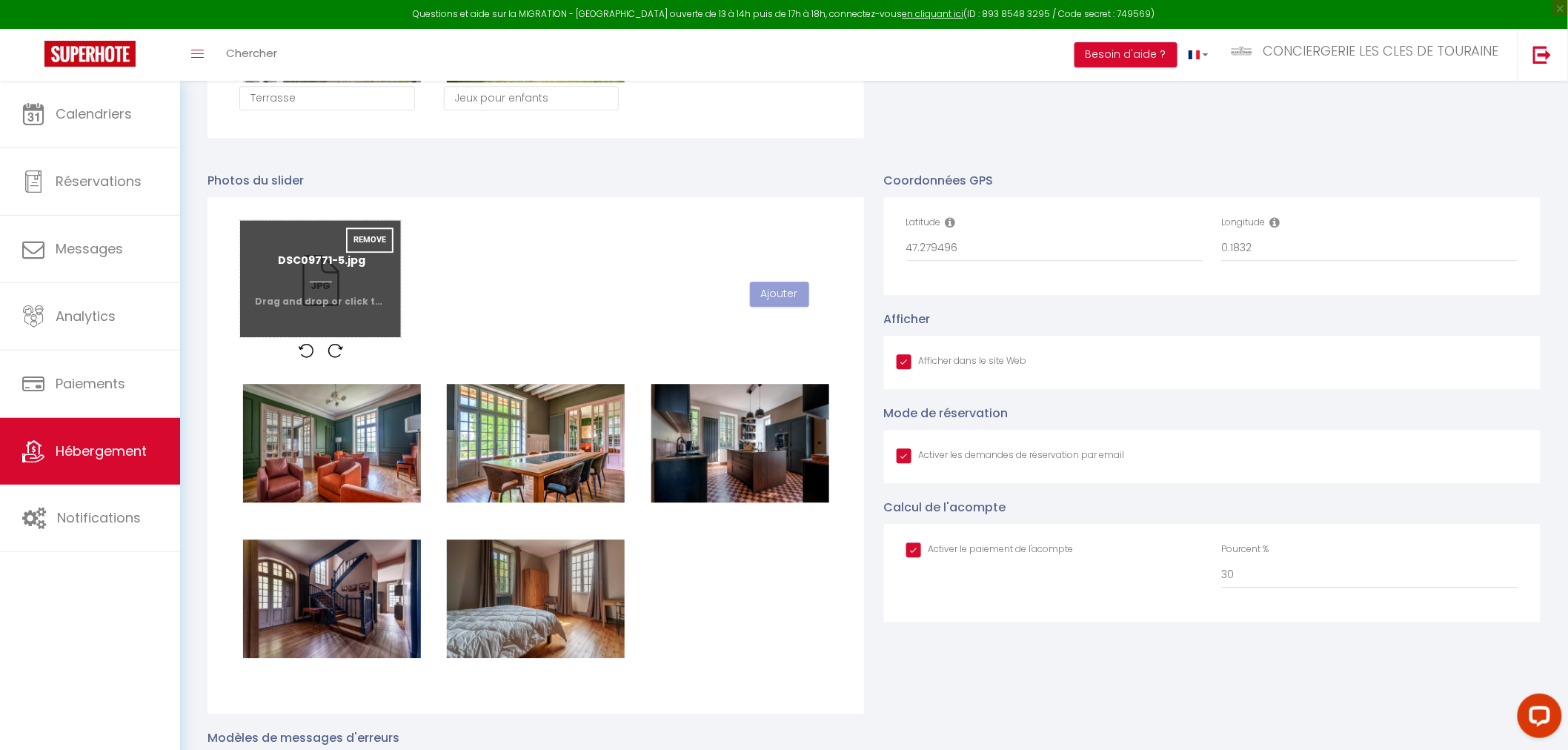
checkbox input "true"
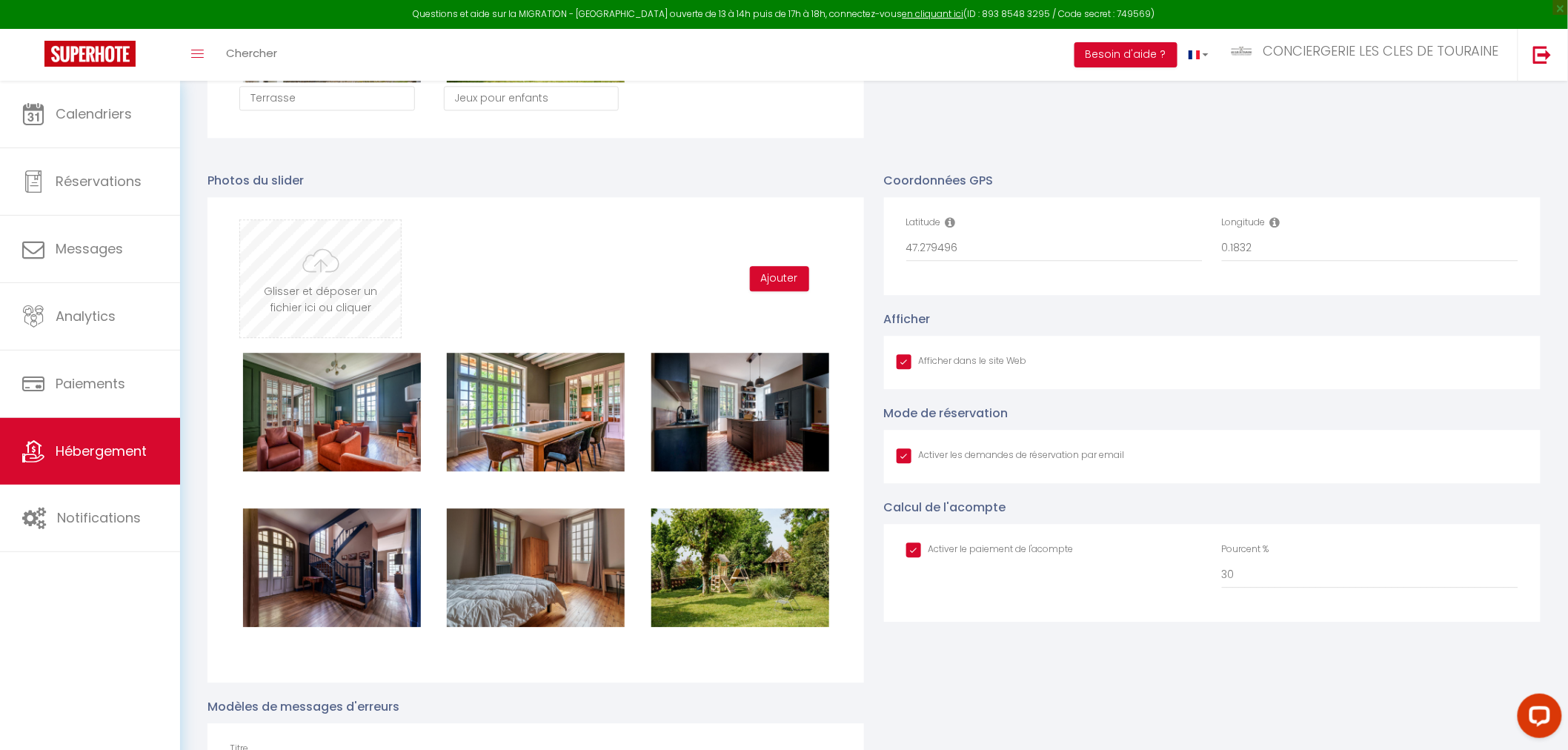
click at [343, 305] on input "file" at bounding box center [320, 278] width 160 height 117
type input "C:\fakepath\DSC09762-4.jpg"
checkbox input "true"
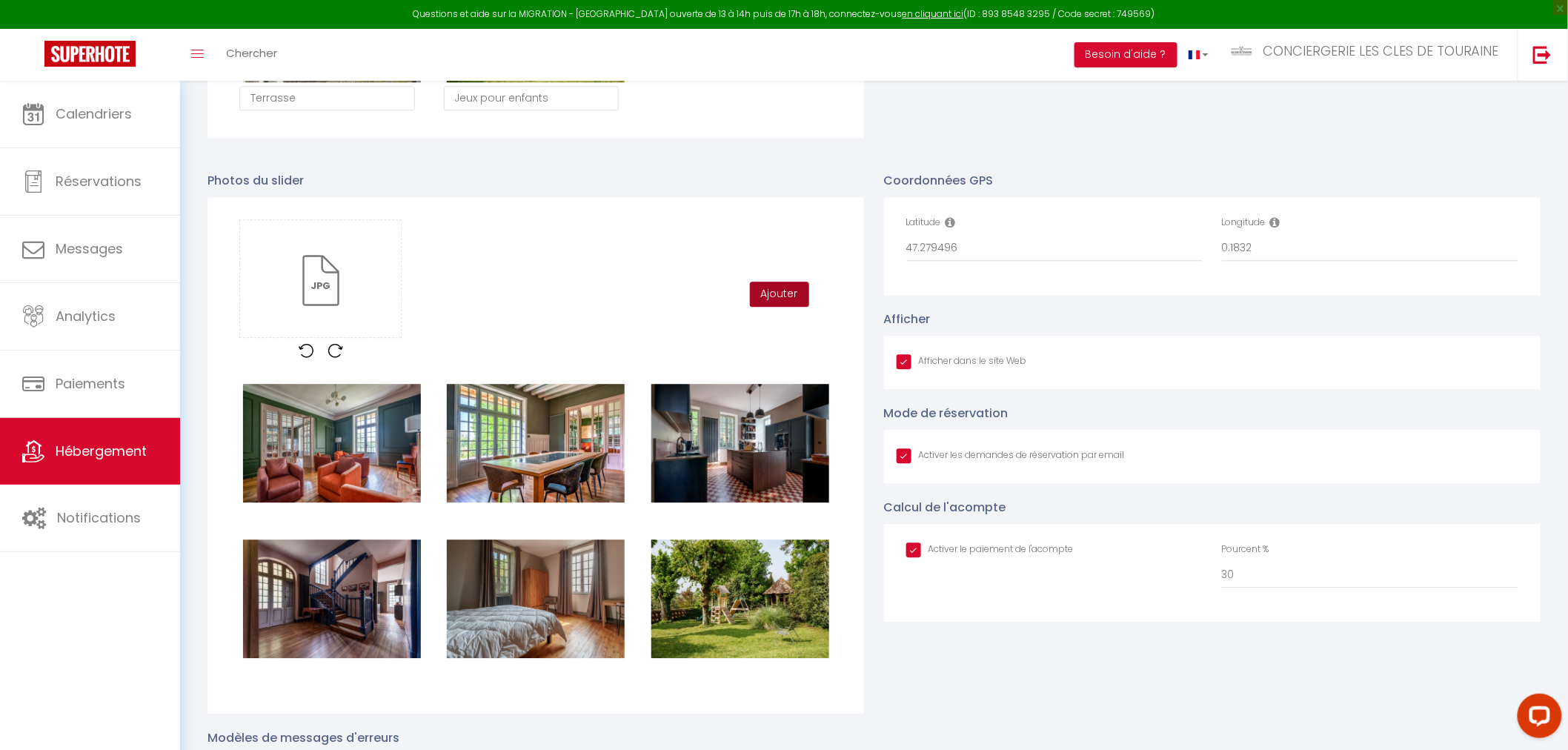
click at [793, 300] on button "Ajouter" at bounding box center [780, 294] width 59 height 25
checkbox input "true"
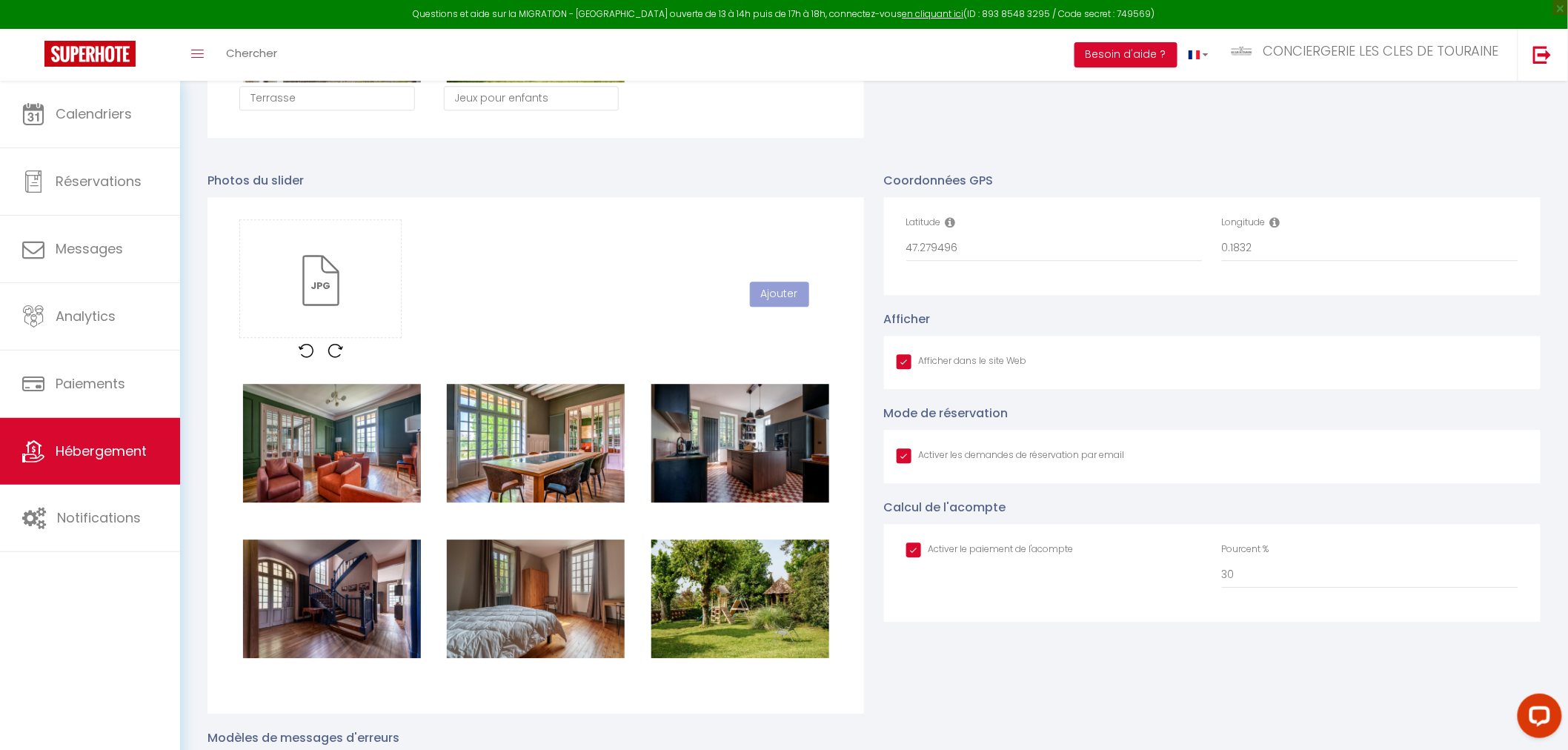
checkbox input "true"
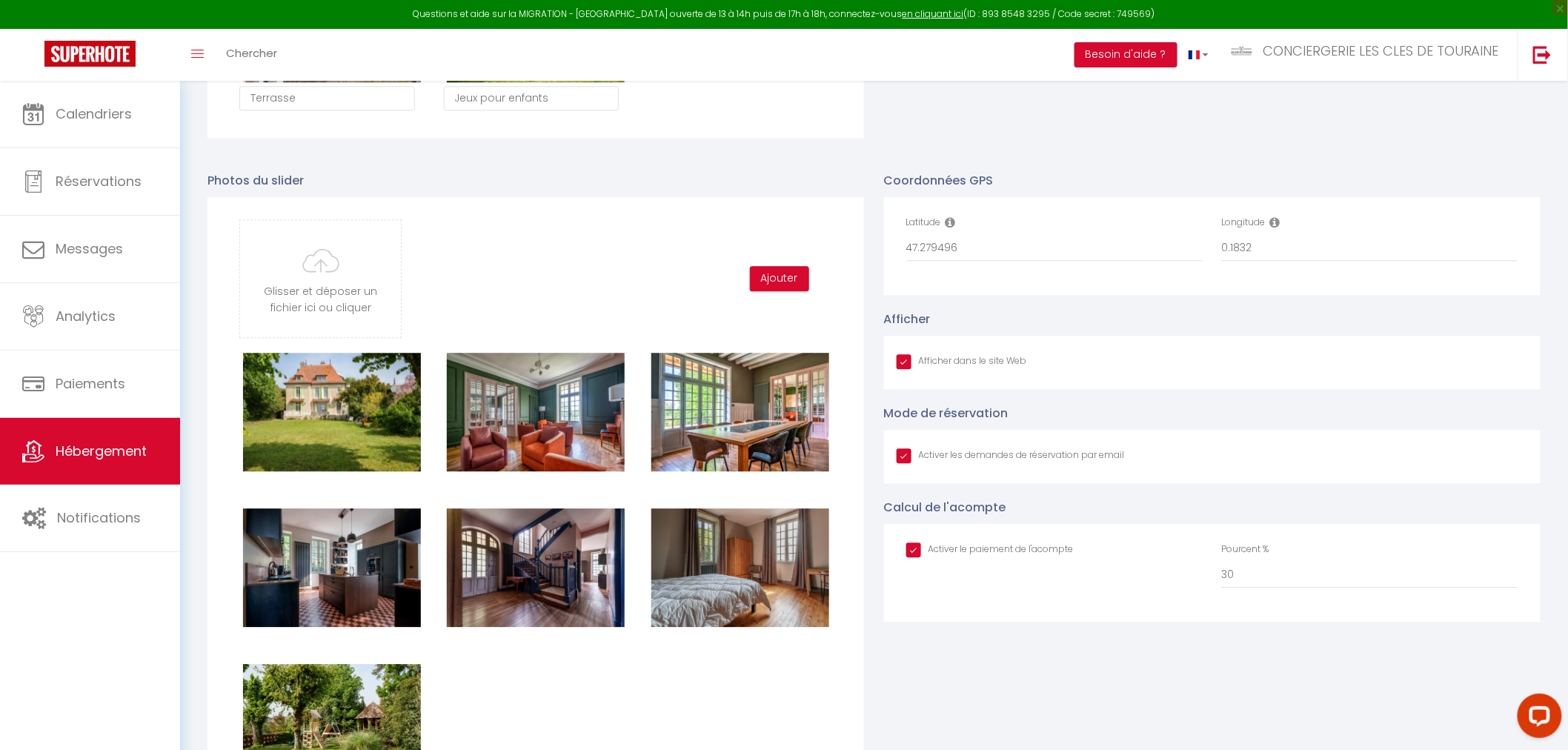
checkbox input "true"
click at [299, 269] on input "file" at bounding box center [320, 278] width 160 height 117
type input "C:\fakepath\DSC09282-3-HDR-Modifier.jpg"
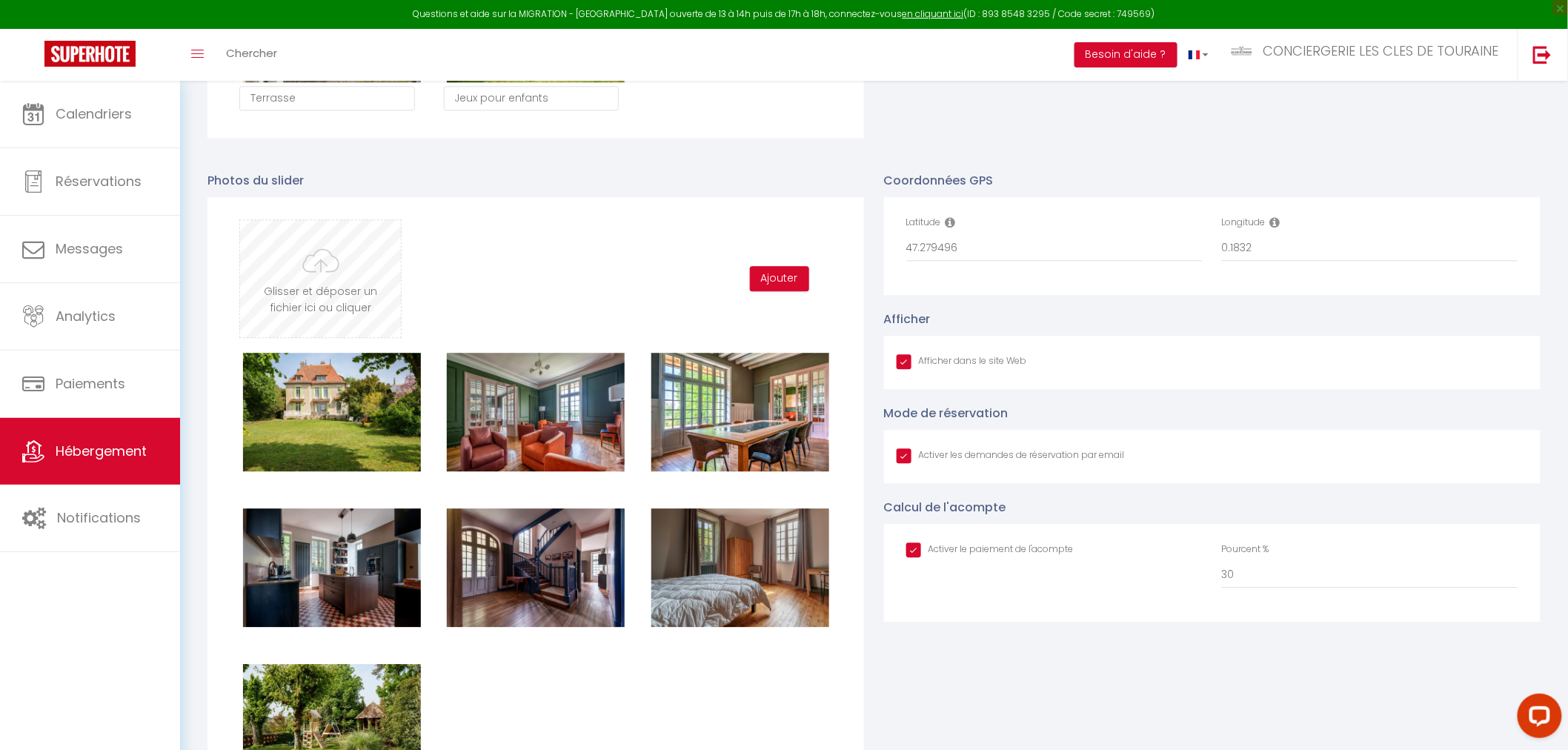
checkbox input "true"
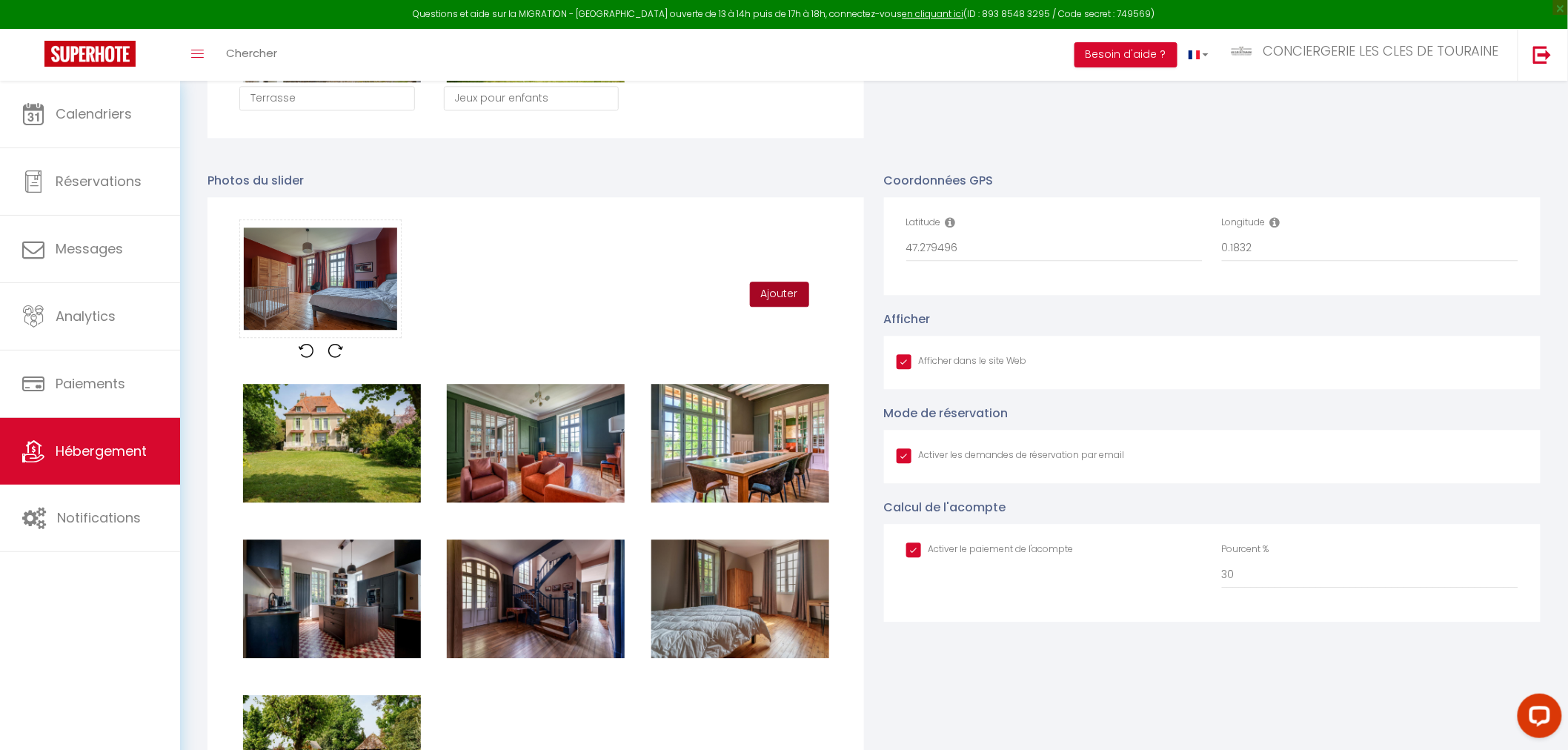
click at [773, 287] on button "Ajouter" at bounding box center [780, 294] width 59 height 25
checkbox input "true"
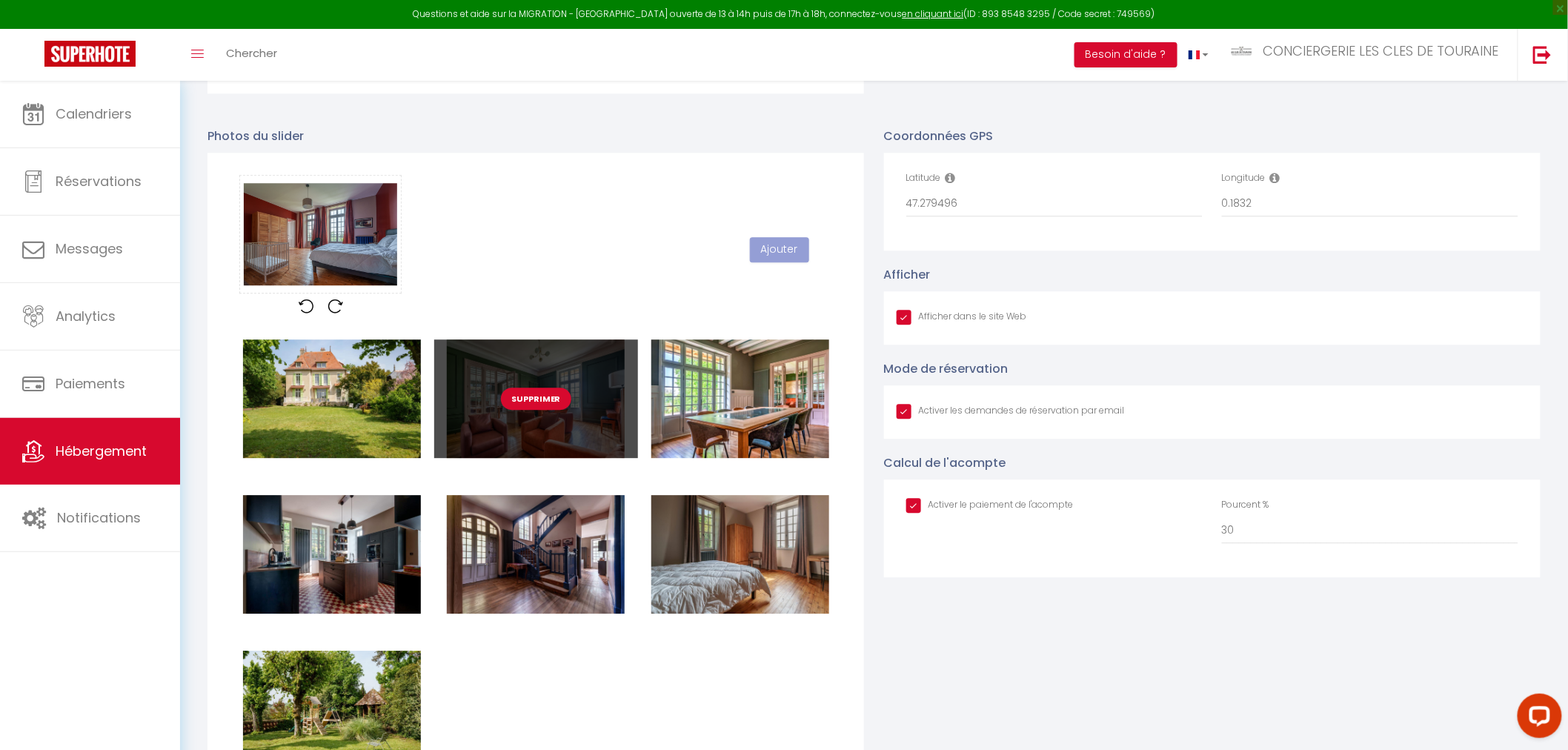
scroll to position [1564, 0]
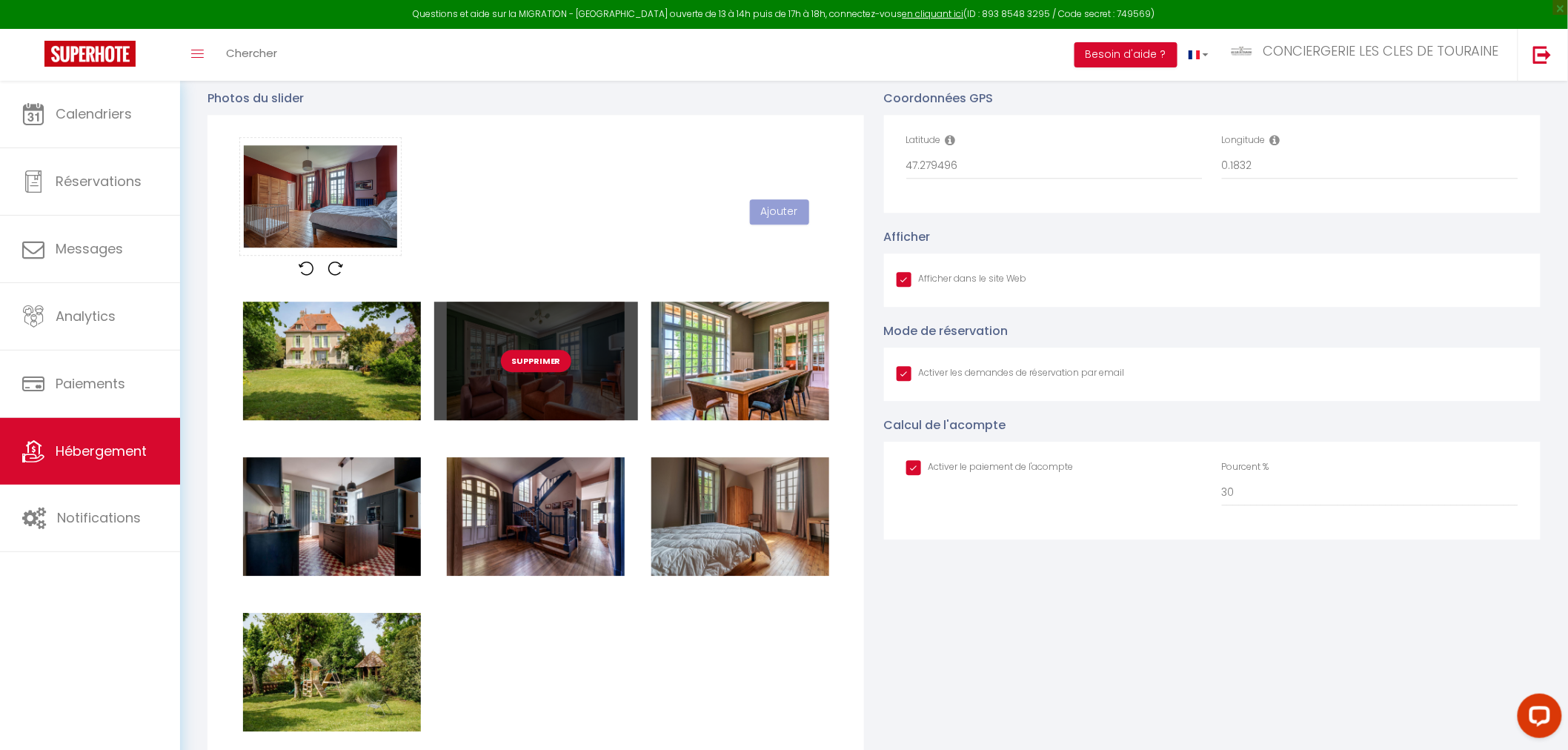
checkbox input "true"
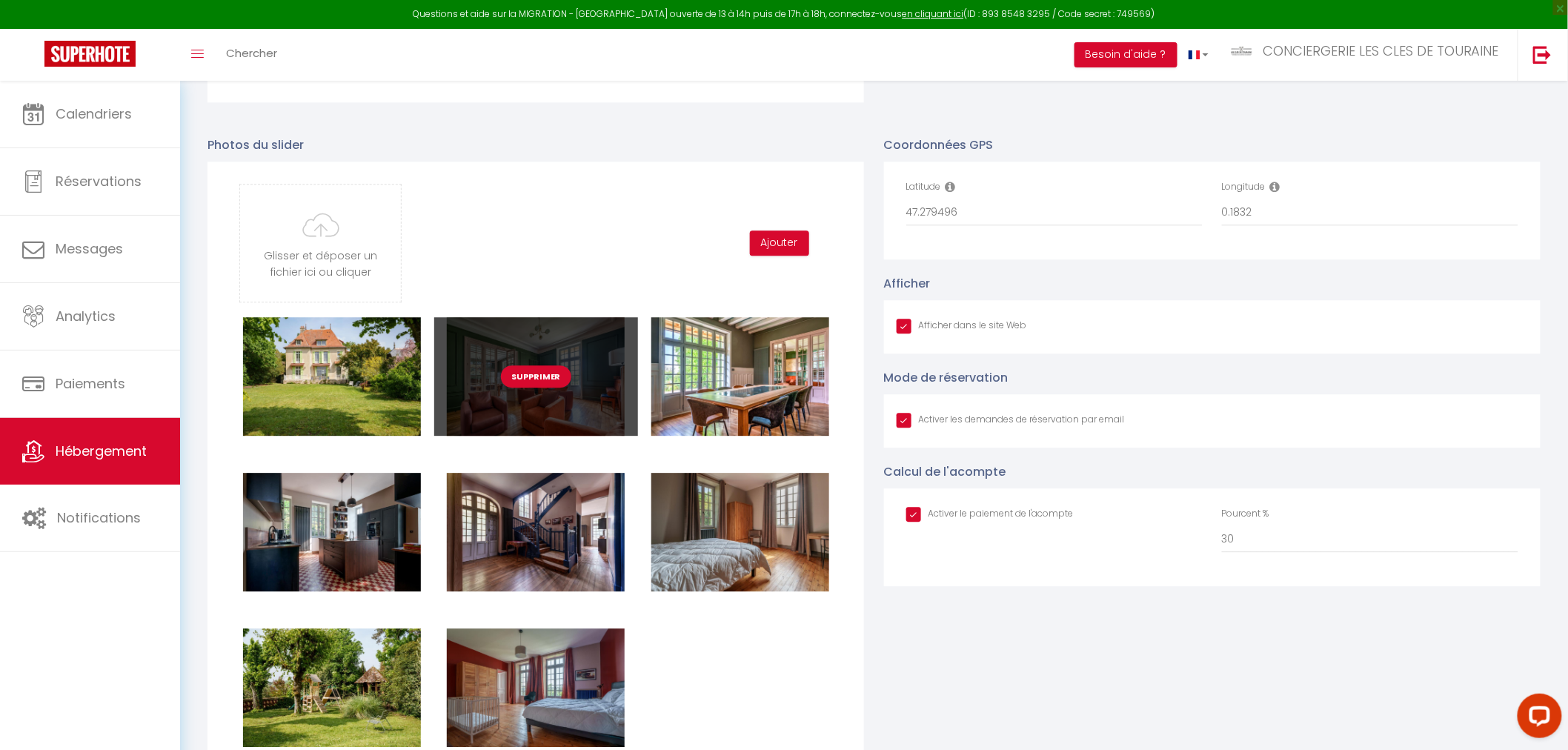
scroll to position [1482, 0]
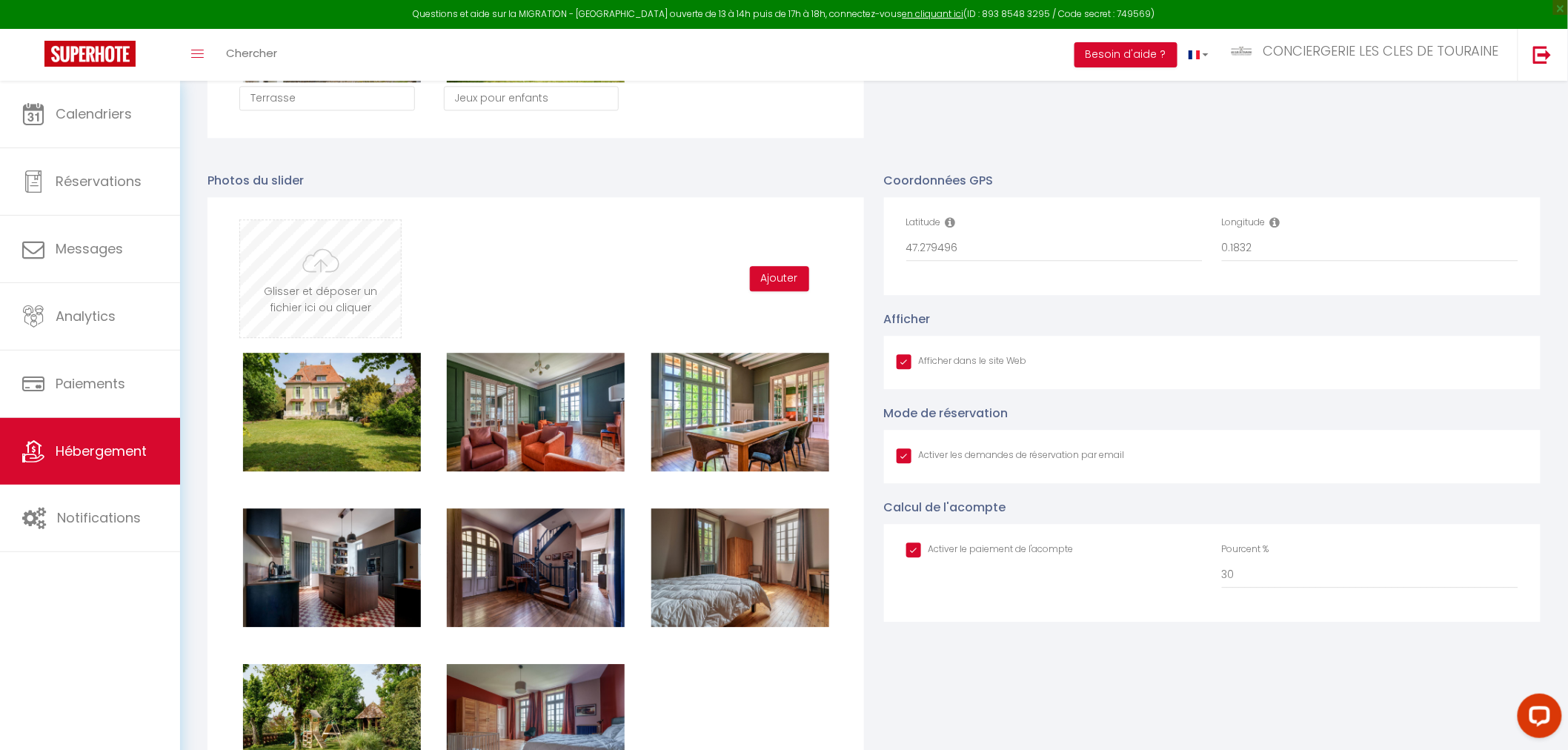
click at [297, 276] on input "file" at bounding box center [320, 278] width 160 height 117
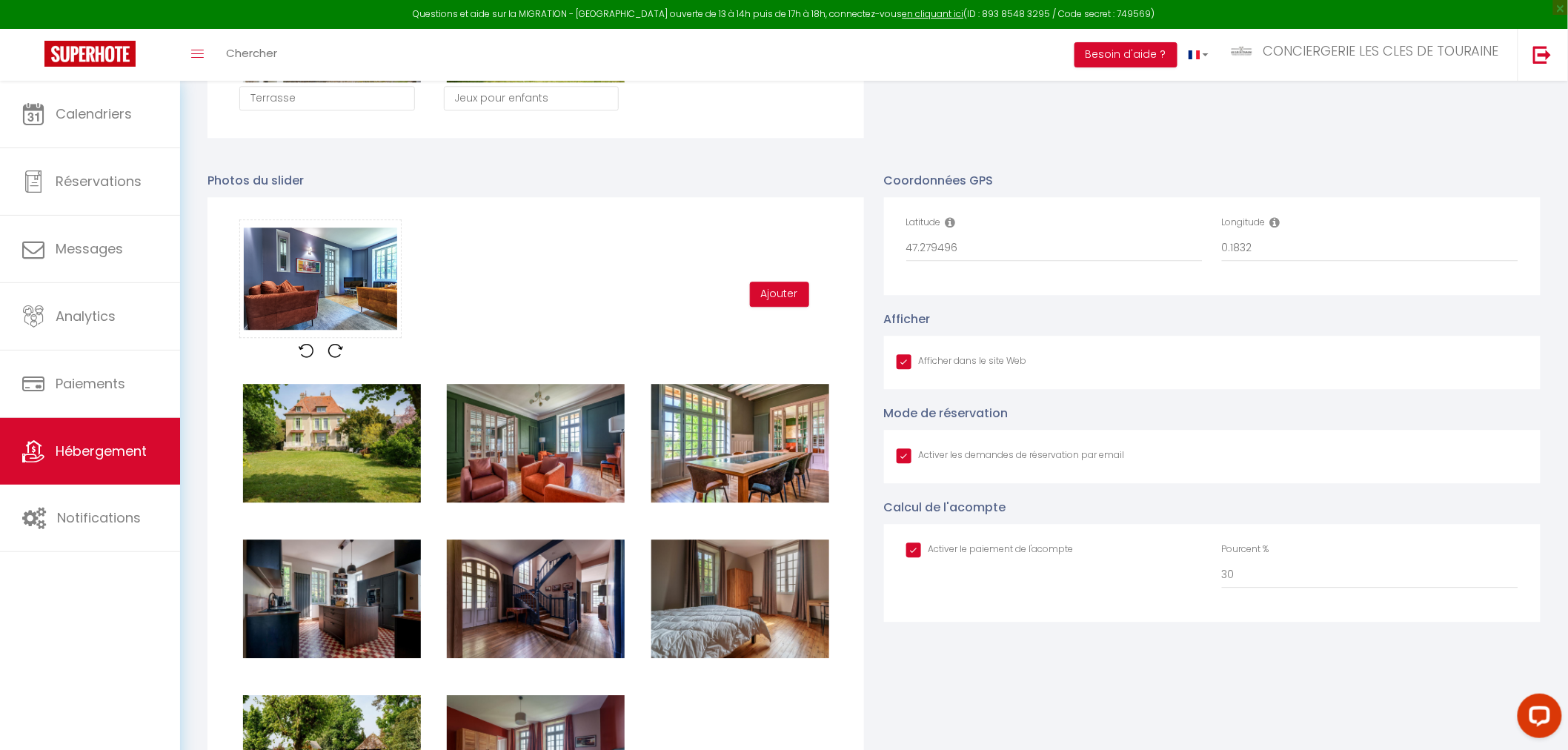
scroll to position [467, 0]
click at [787, 294] on button "Ajouter" at bounding box center [780, 294] width 59 height 25
checkbox input "true"
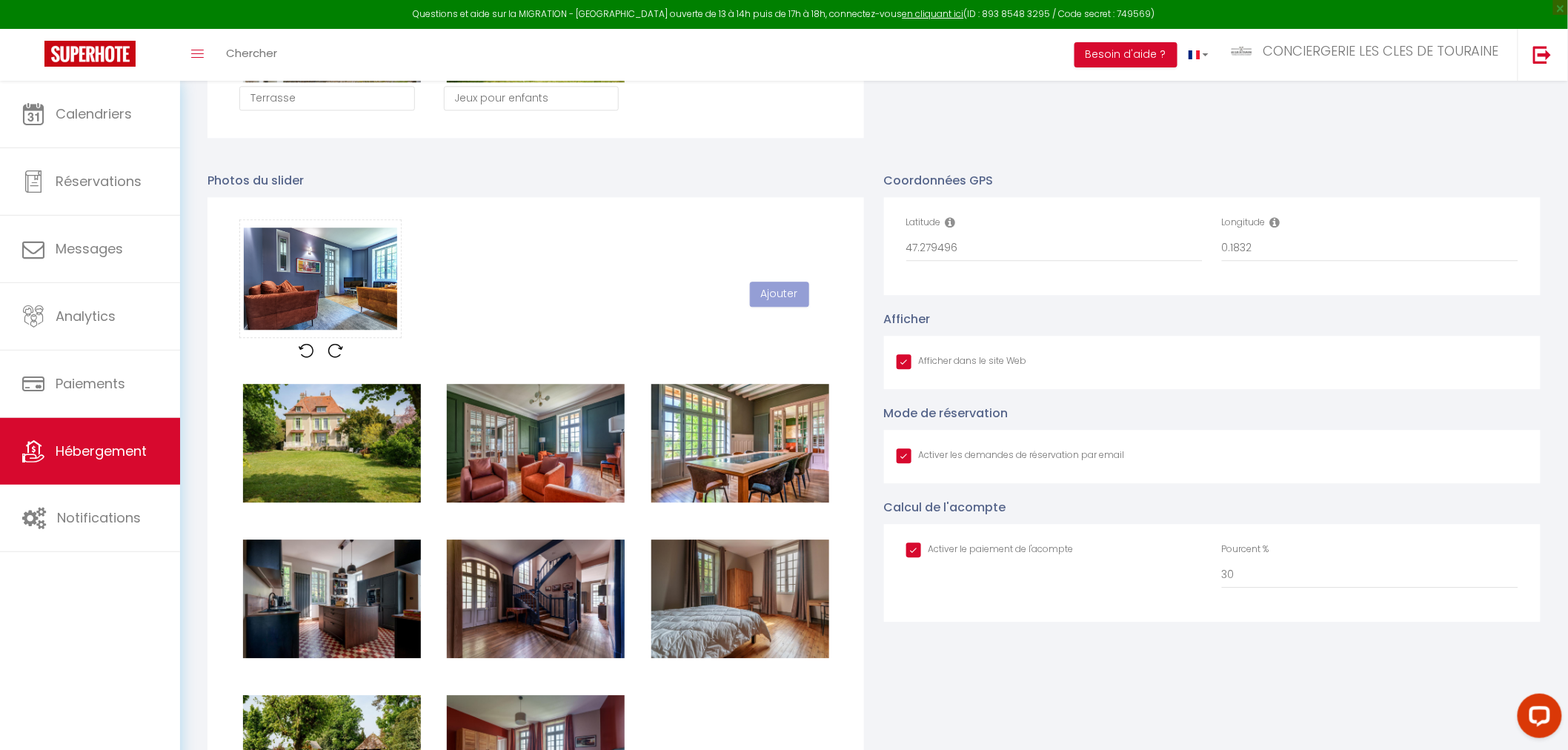
checkbox input "true"
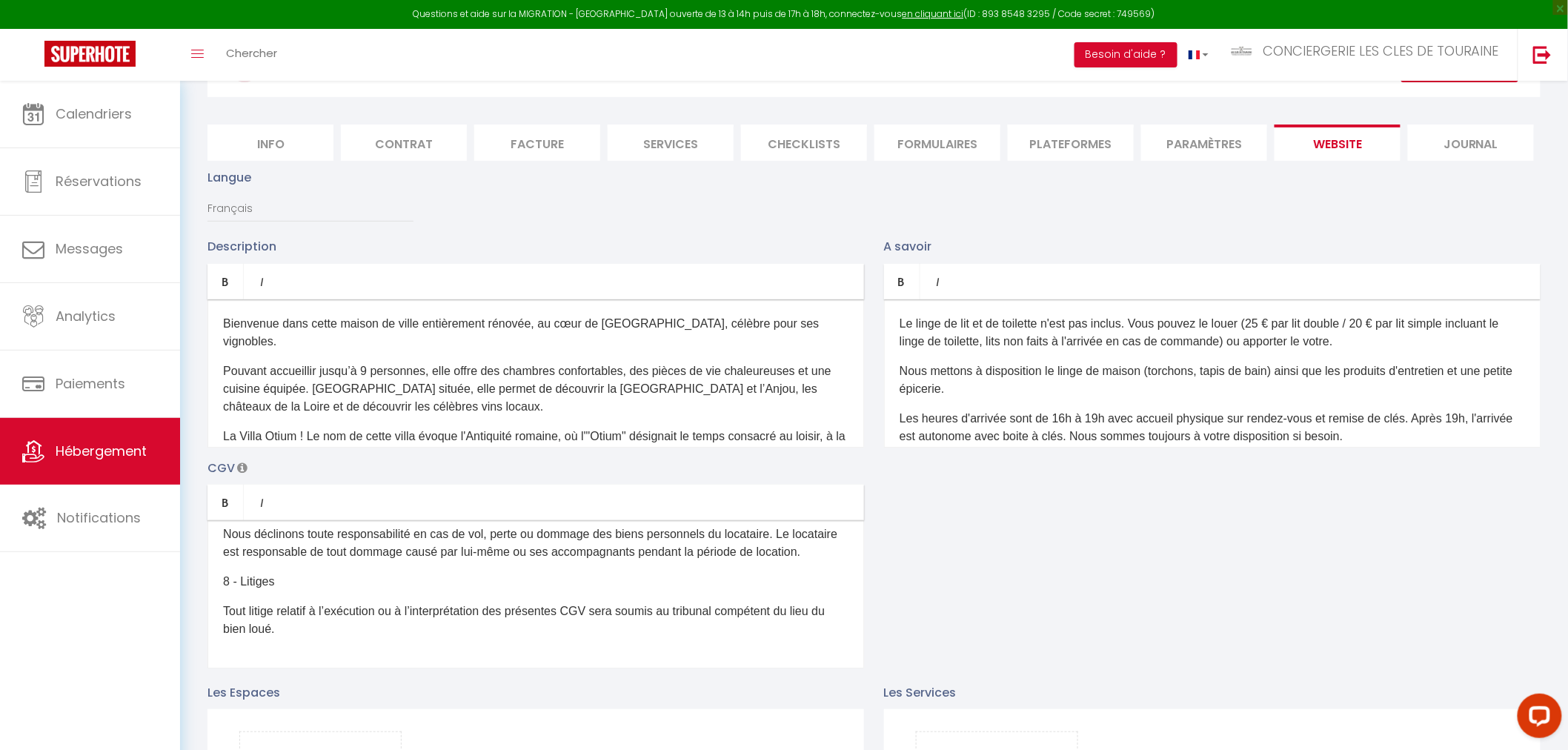
scroll to position [0, 0]
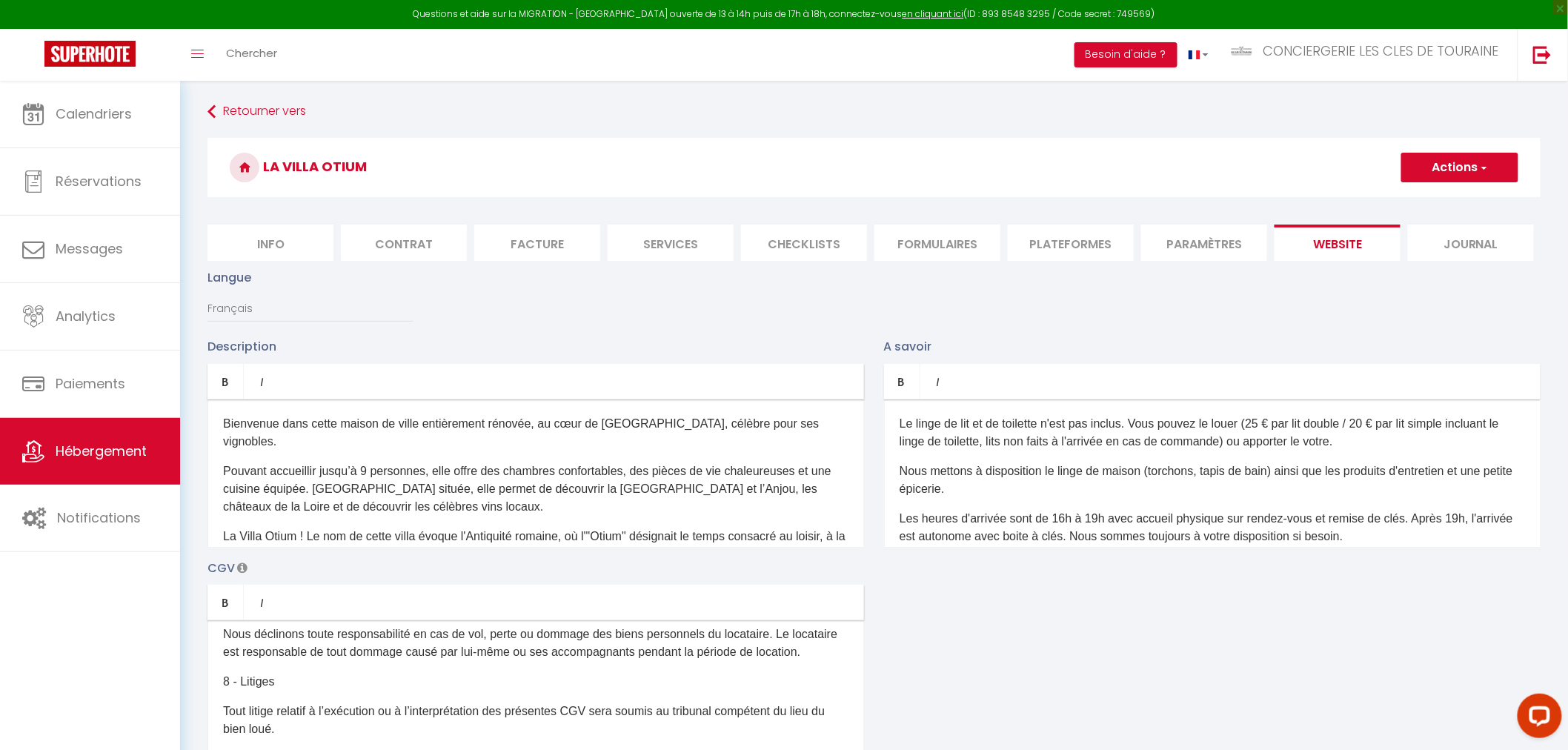
click at [1432, 171] on button "Actions" at bounding box center [1460, 167] width 117 height 30
click at [1424, 208] on input "Enregistrer" at bounding box center [1443, 200] width 55 height 14
checkbox input "true"
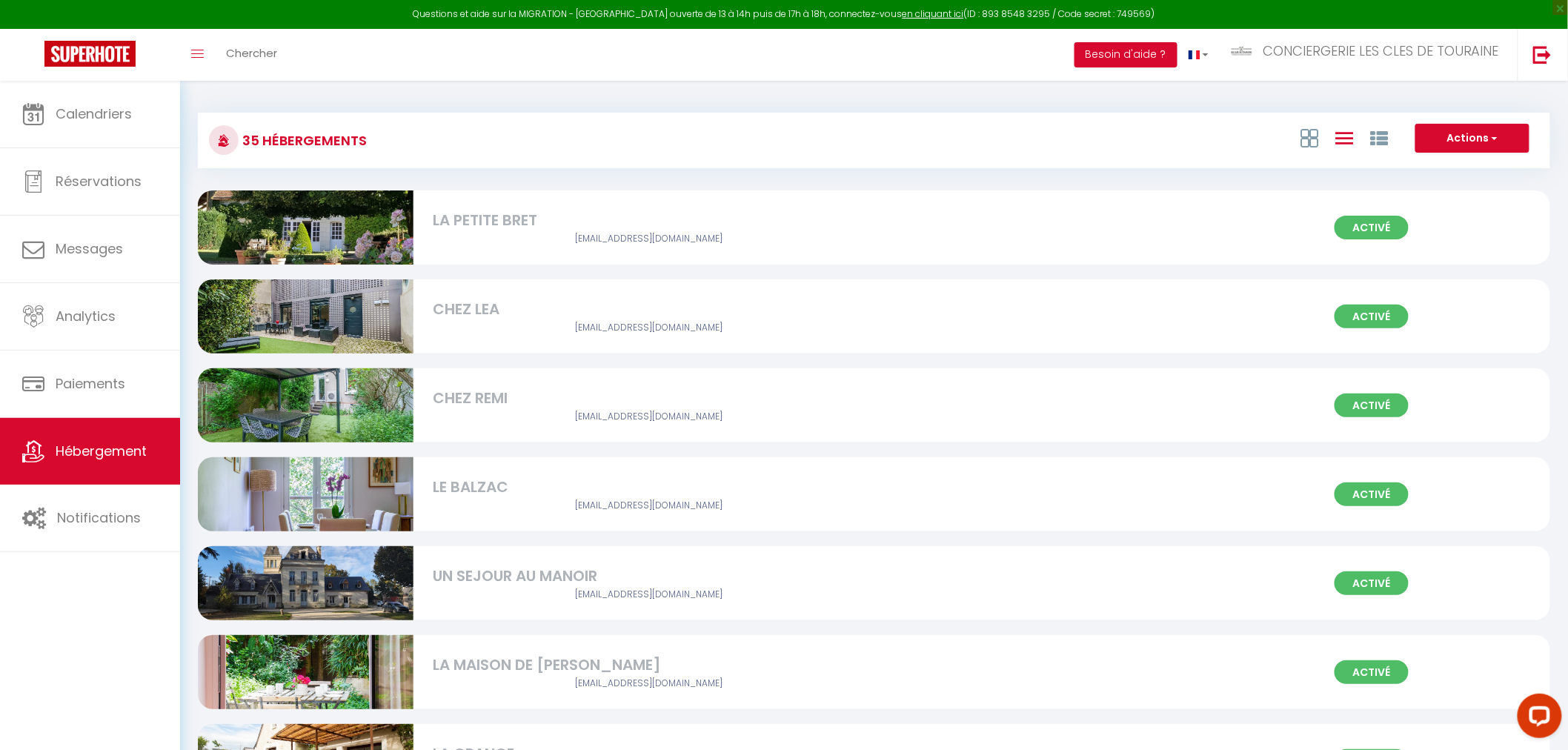
click at [67, 683] on div "Calendriers Réservations Messages Analytics Paiements Hébergement Notifications" at bounding box center [90, 432] width 180 height 701
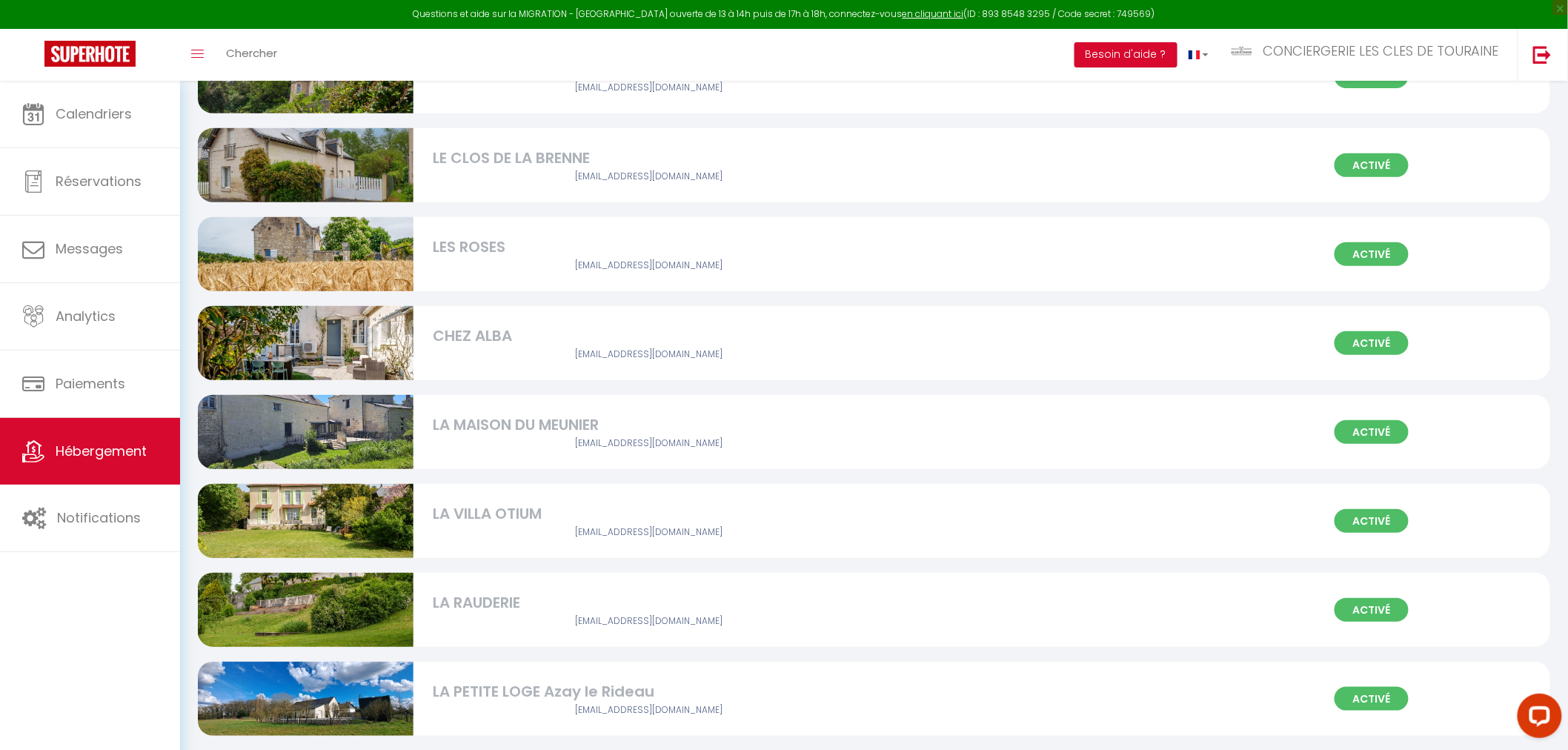
scroll to position [2569, 0]
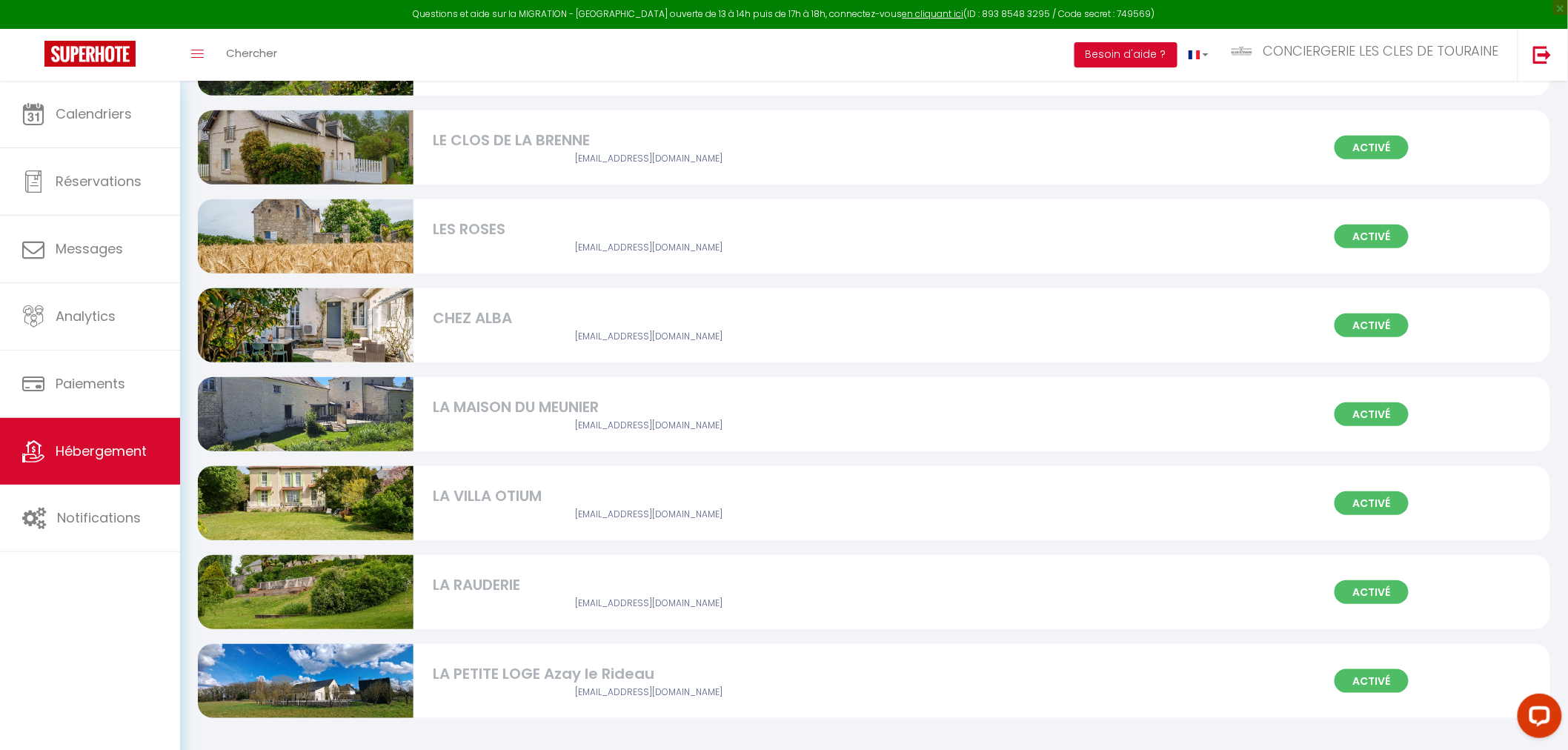
click at [487, 586] on div "LA RAUDERIE" at bounding box center [648, 585] width 432 height 23
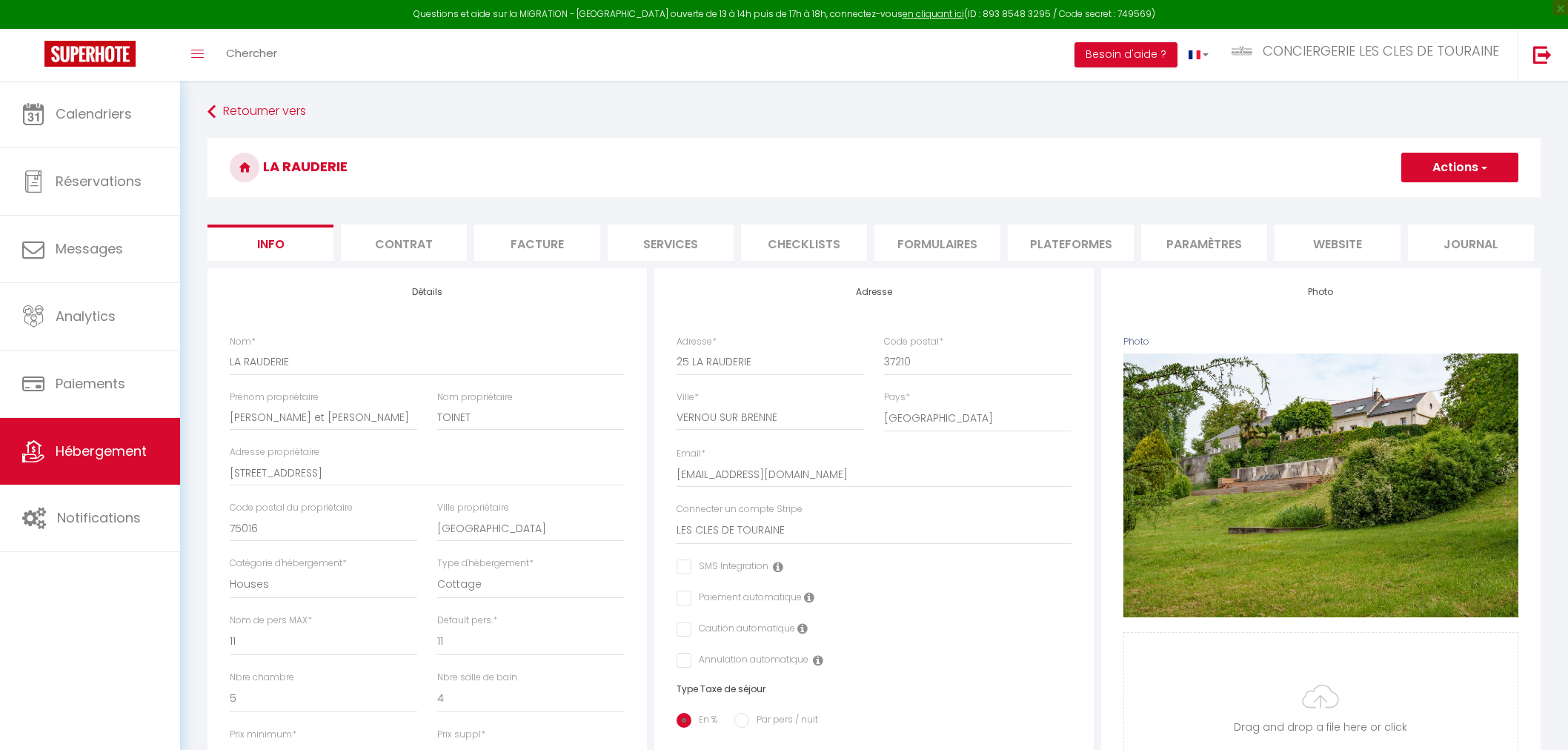
select select "houses"
select select "cottage"
select select "11"
select select "5"
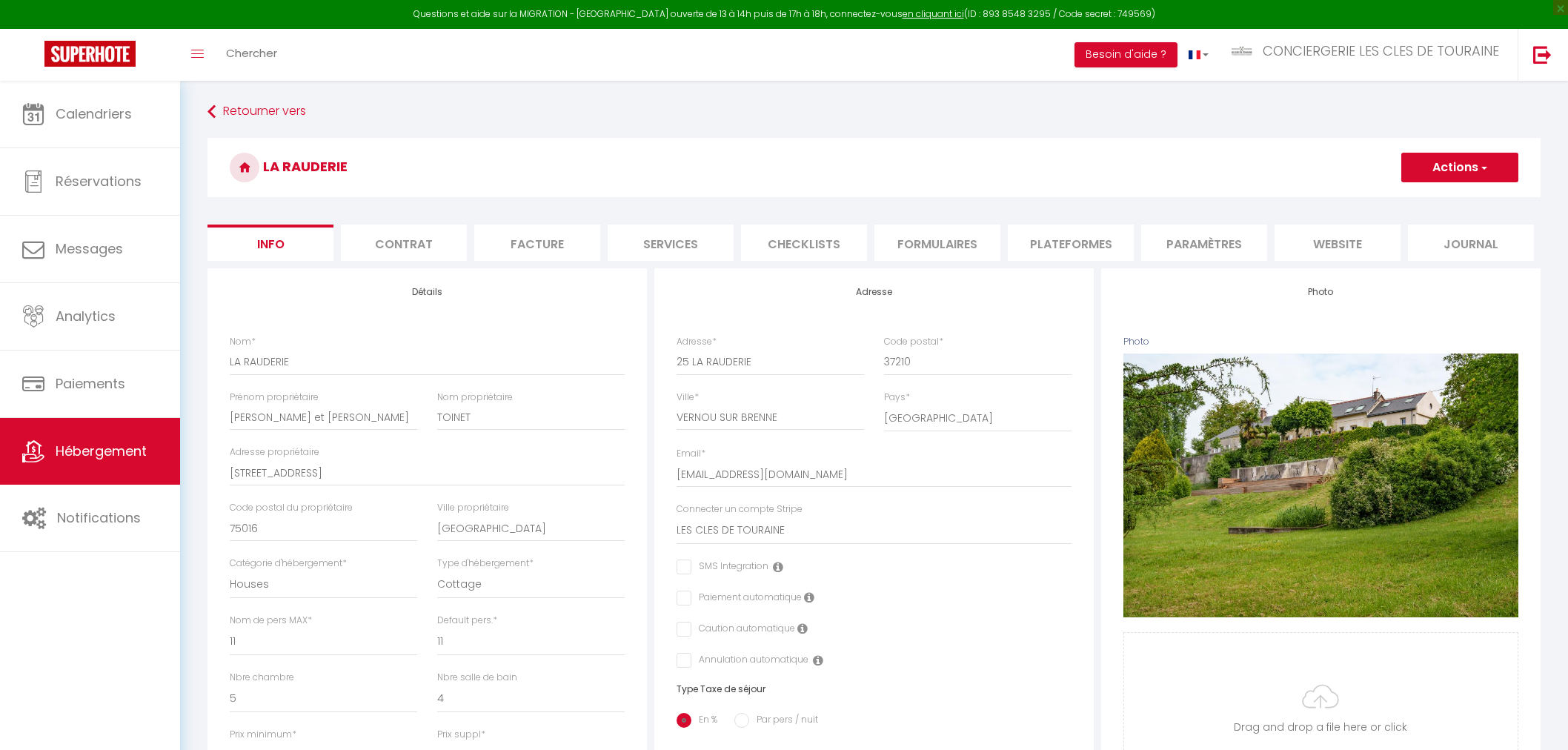
select select "4"
select select "16:00"
select select "19:00"
select select "11:00"
select select "30"
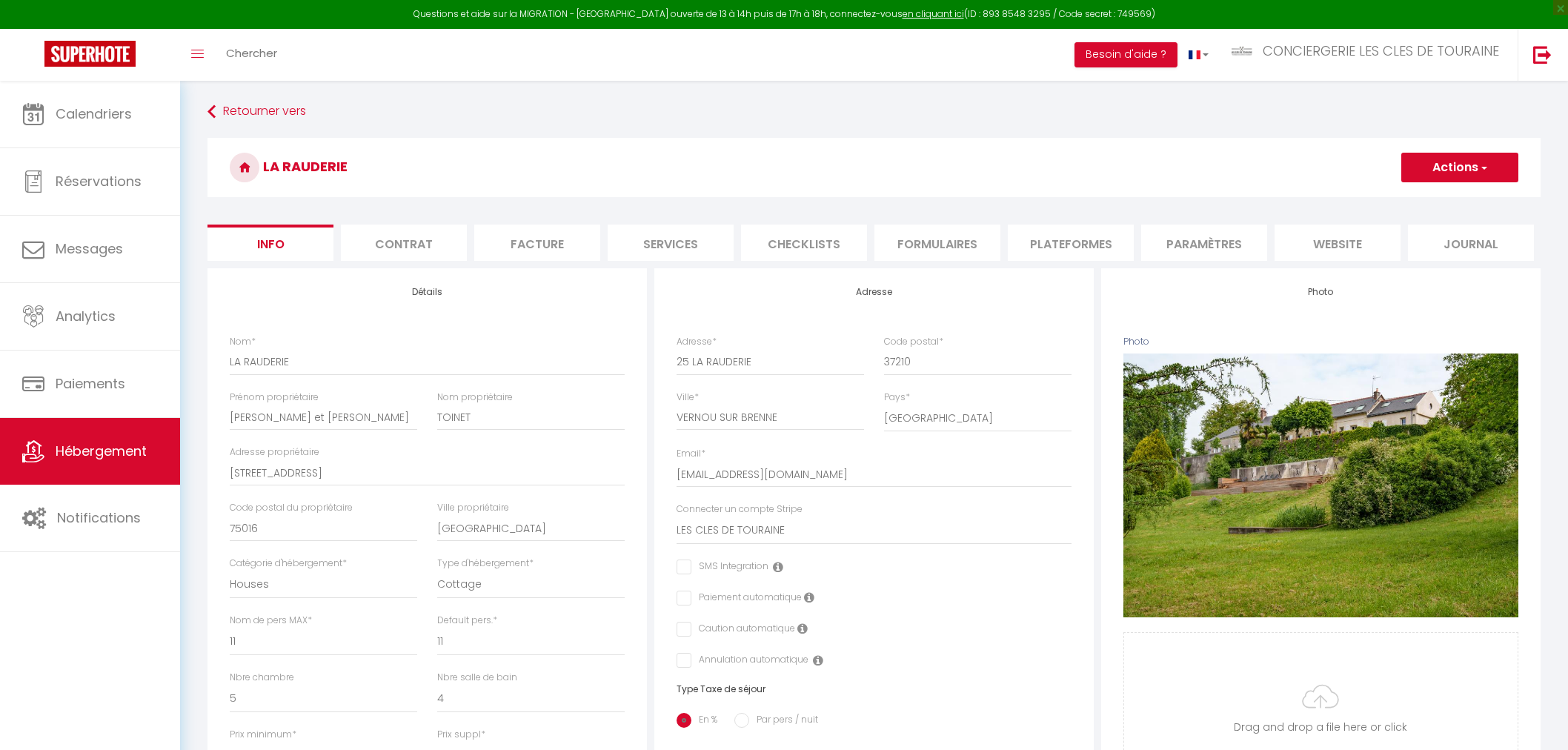
select select "120"
select select "3498"
select select "28"
select select "30277"
select select "32445"
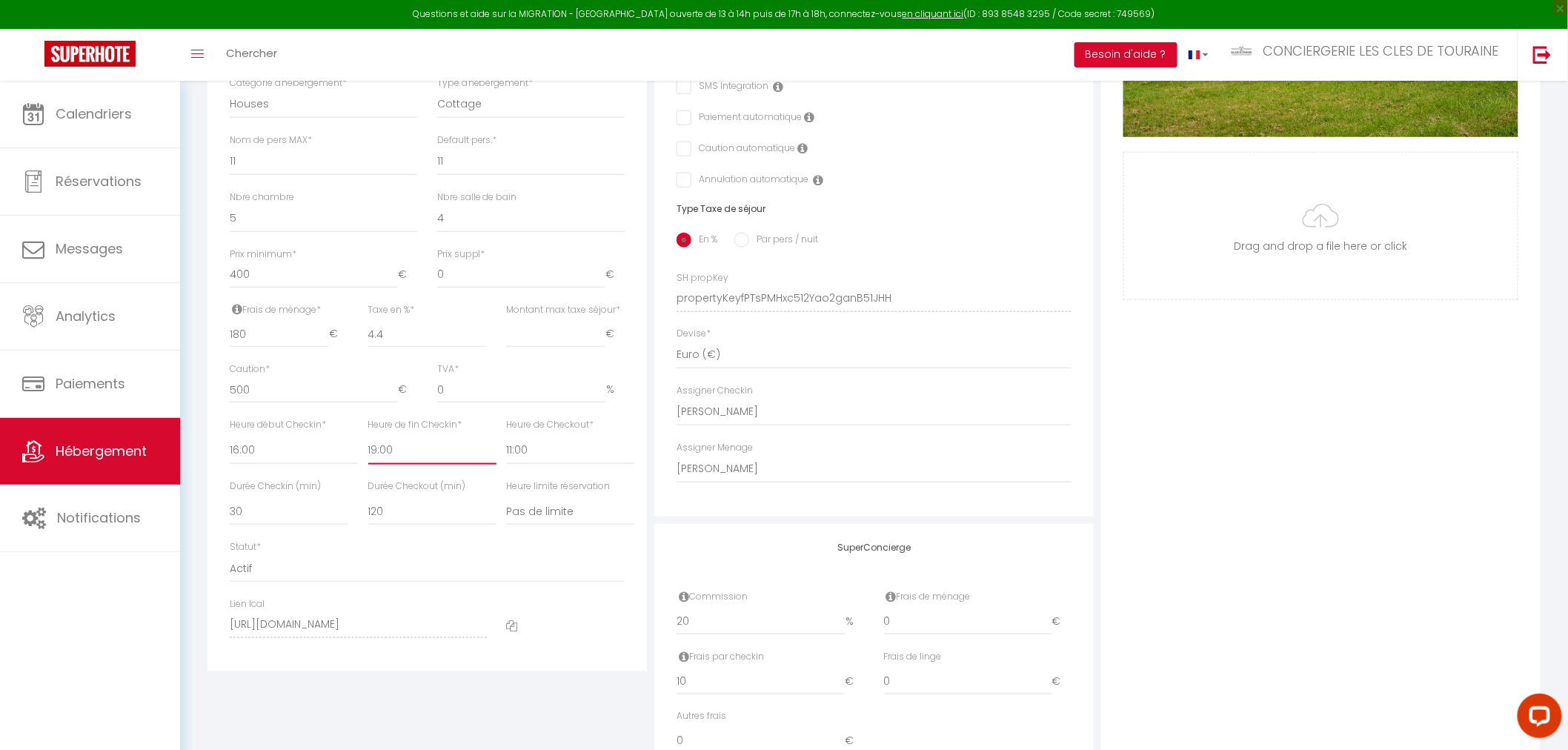
scroll to position [493, 0]
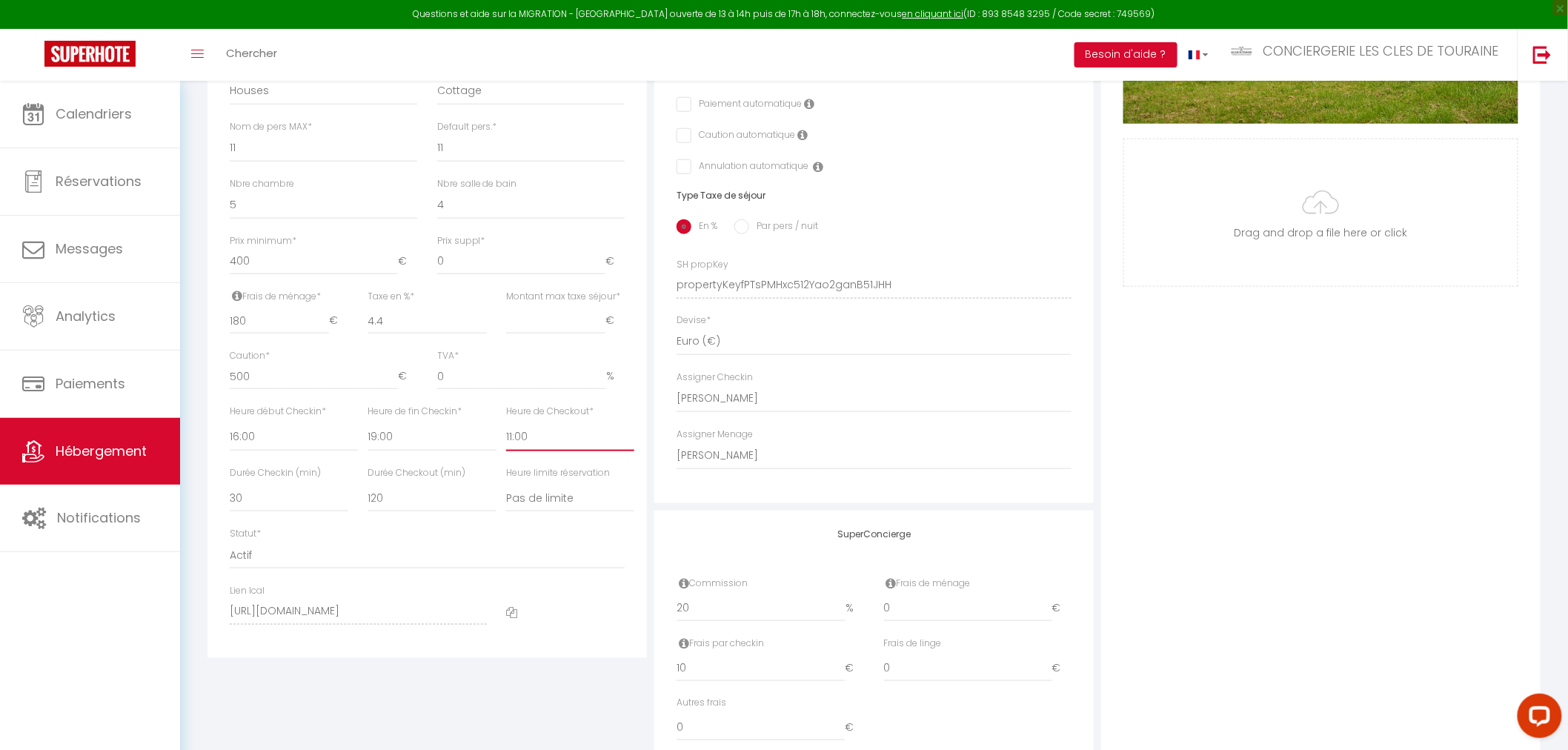
click at [532, 438] on select "00:00 00:15 00:30 00:45 01:00 01:15 01:30 01:45 02:00 02:15 02:30 02:45 03:00" at bounding box center [571, 436] width 128 height 28
select select "10:00"
click at [506, 423] on select "00:00 00:15 00:30 00:45 01:00 01:15 01:30 01:45 02:00 02:15 02:30 02:45 03:00" at bounding box center [571, 436] width 128 height 28
checkbox input "false"
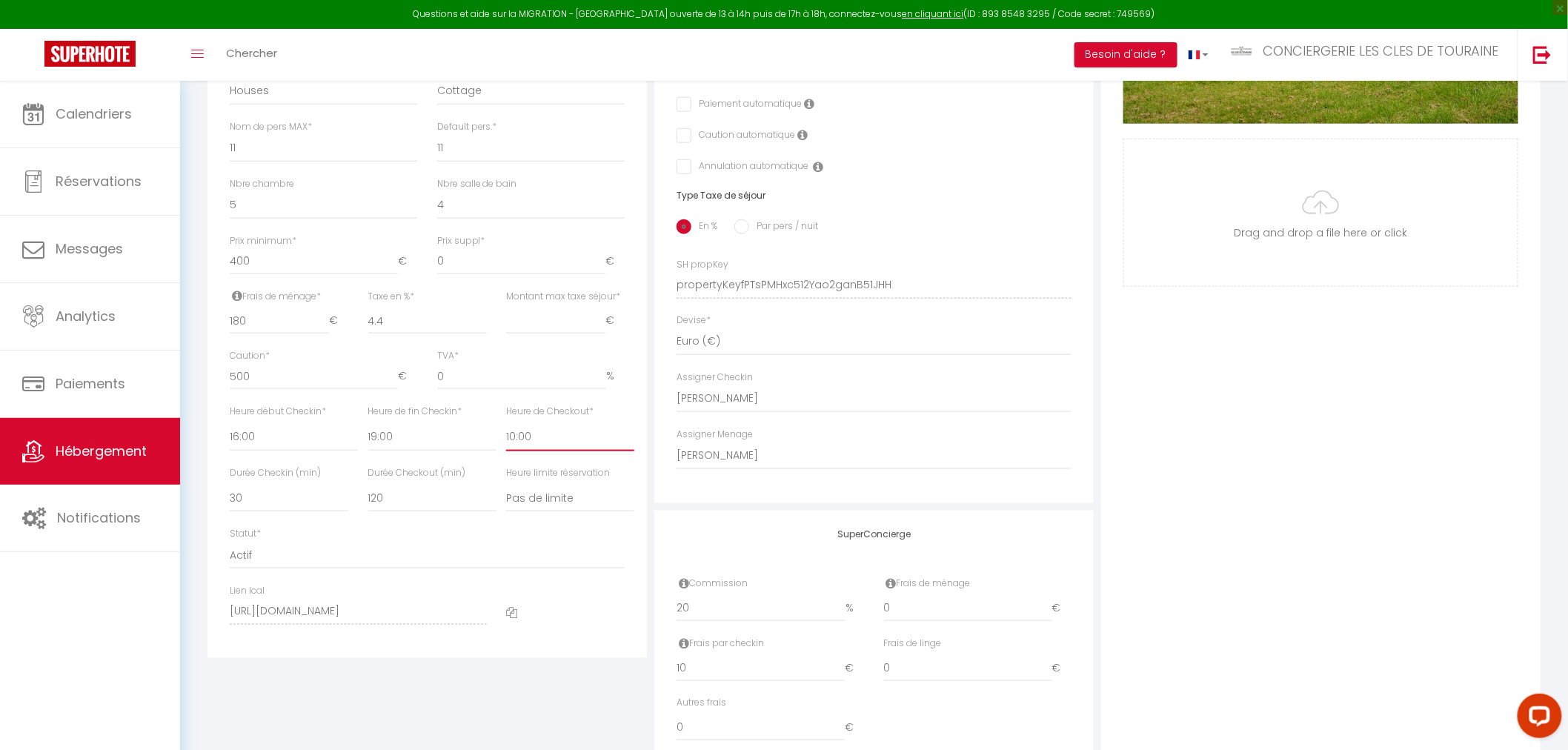
checkbox input "false"
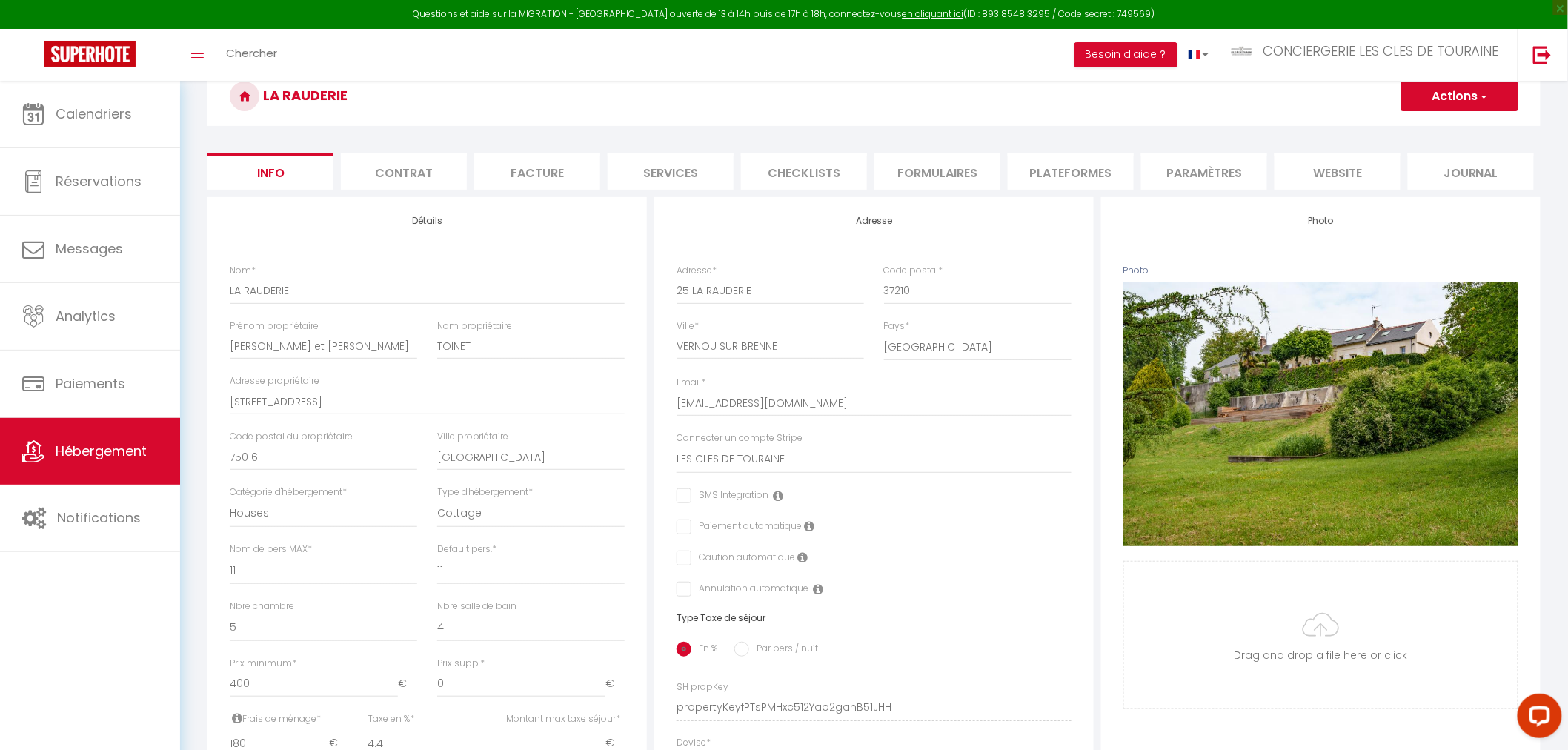
scroll to position [0, 0]
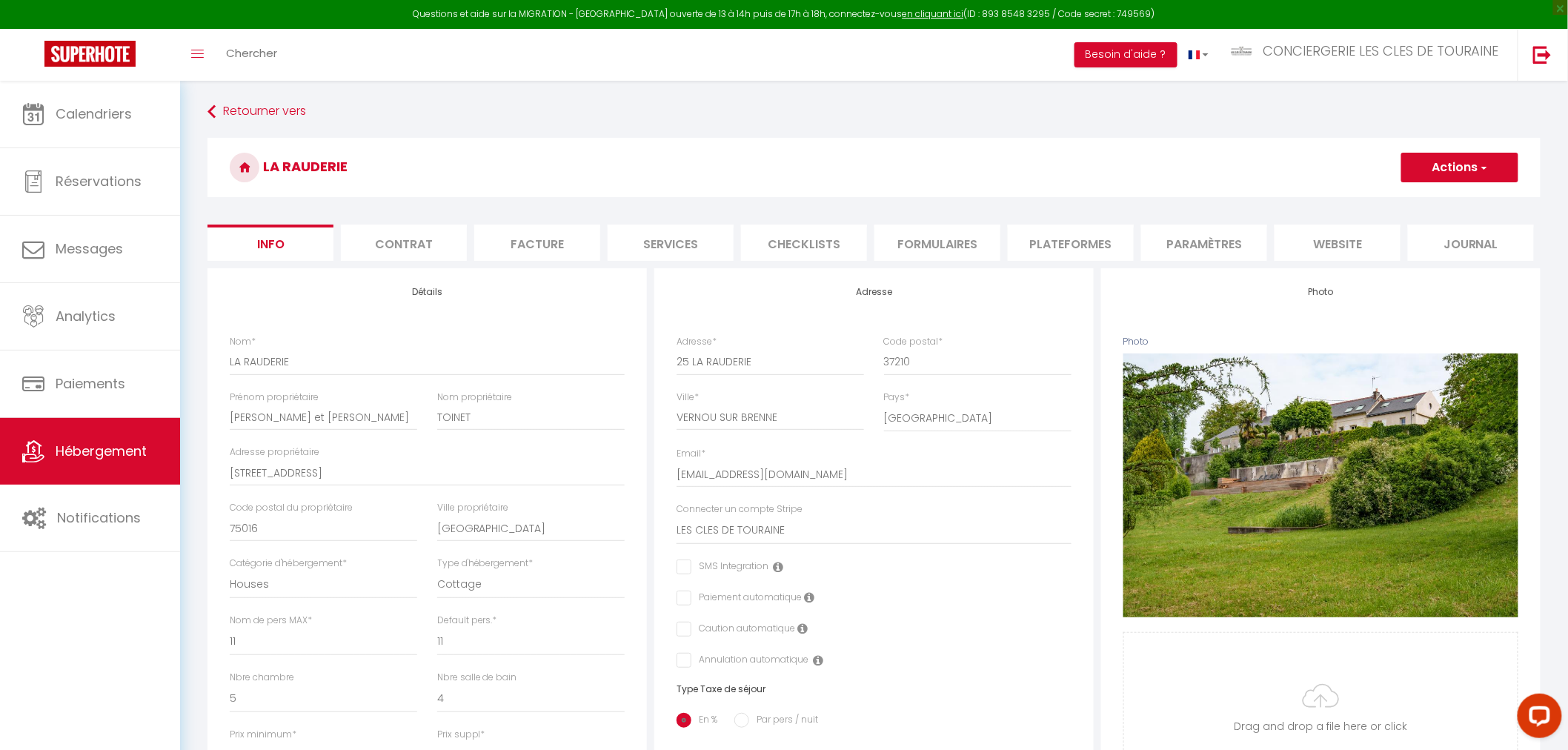
click at [1102, 246] on li "Plateformes" at bounding box center [1070, 242] width 126 height 36
select select
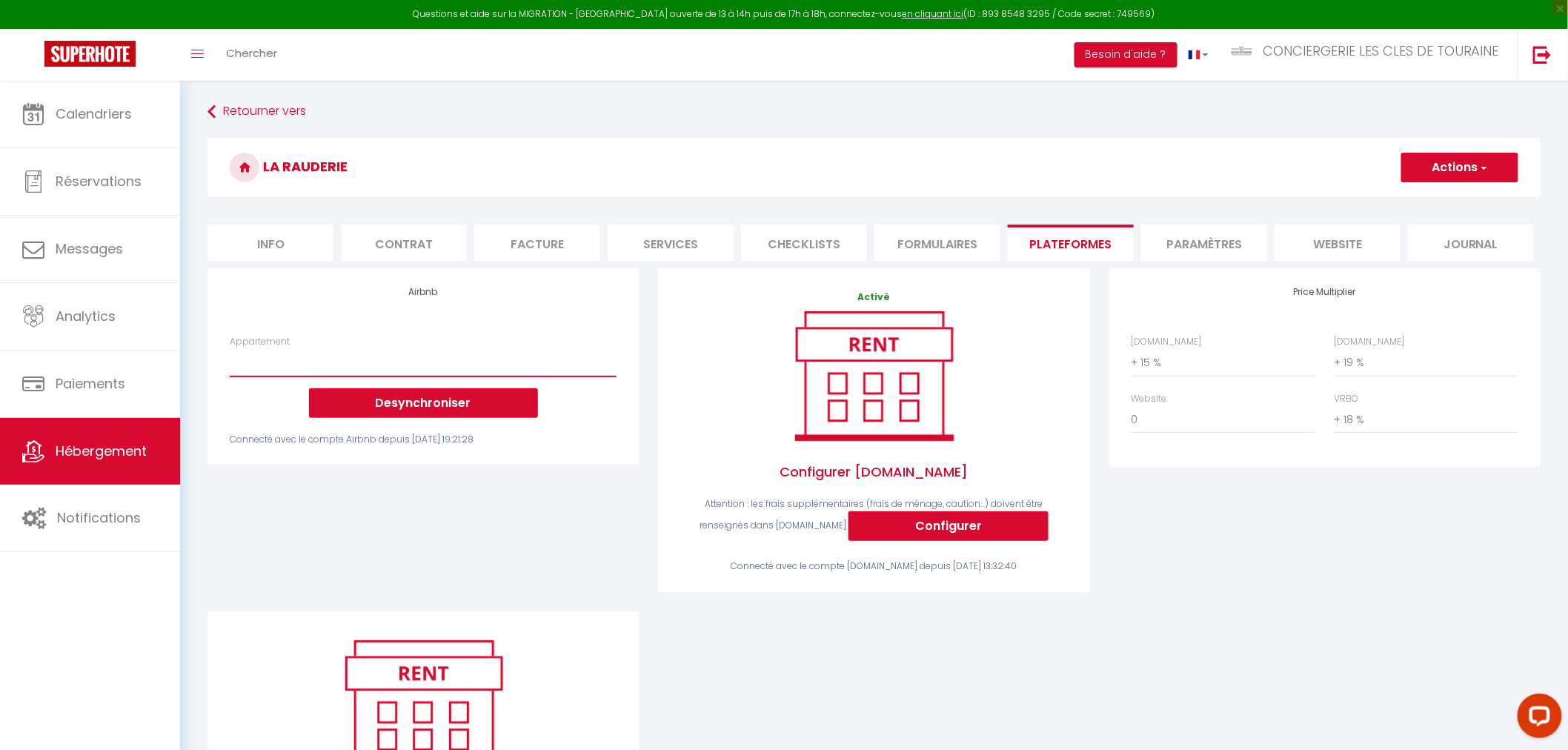
click at [461, 366] on select "Appartement raffiné vue cathédrale avec jardin - [EMAIL_ADDRESS][DOMAIN_NAME] […" at bounding box center [423, 362] width 387 height 28
click at [492, 368] on select "Appartement raffiné vue cathédrale avec jardin - [EMAIL_ADDRESS][DOMAIN_NAME] […" at bounding box center [423, 362] width 387 height 28
click at [530, 490] on div "Airbnb Appartement Appartement raffiné vue cathédrale avec jardin - [EMAIL_ADDR…" at bounding box center [424, 440] width 451 height 343
click at [528, 366] on select "Appartement raffiné vue cathédrale avec jardin - [EMAIL_ADDRESS][DOMAIN_NAME] […" at bounding box center [423, 362] width 387 height 28
click at [556, 598] on div "Airbnb Appartement Appartement raffiné vue cathédrale avec jardin - [EMAIL_ADDR…" at bounding box center [424, 440] width 451 height 343
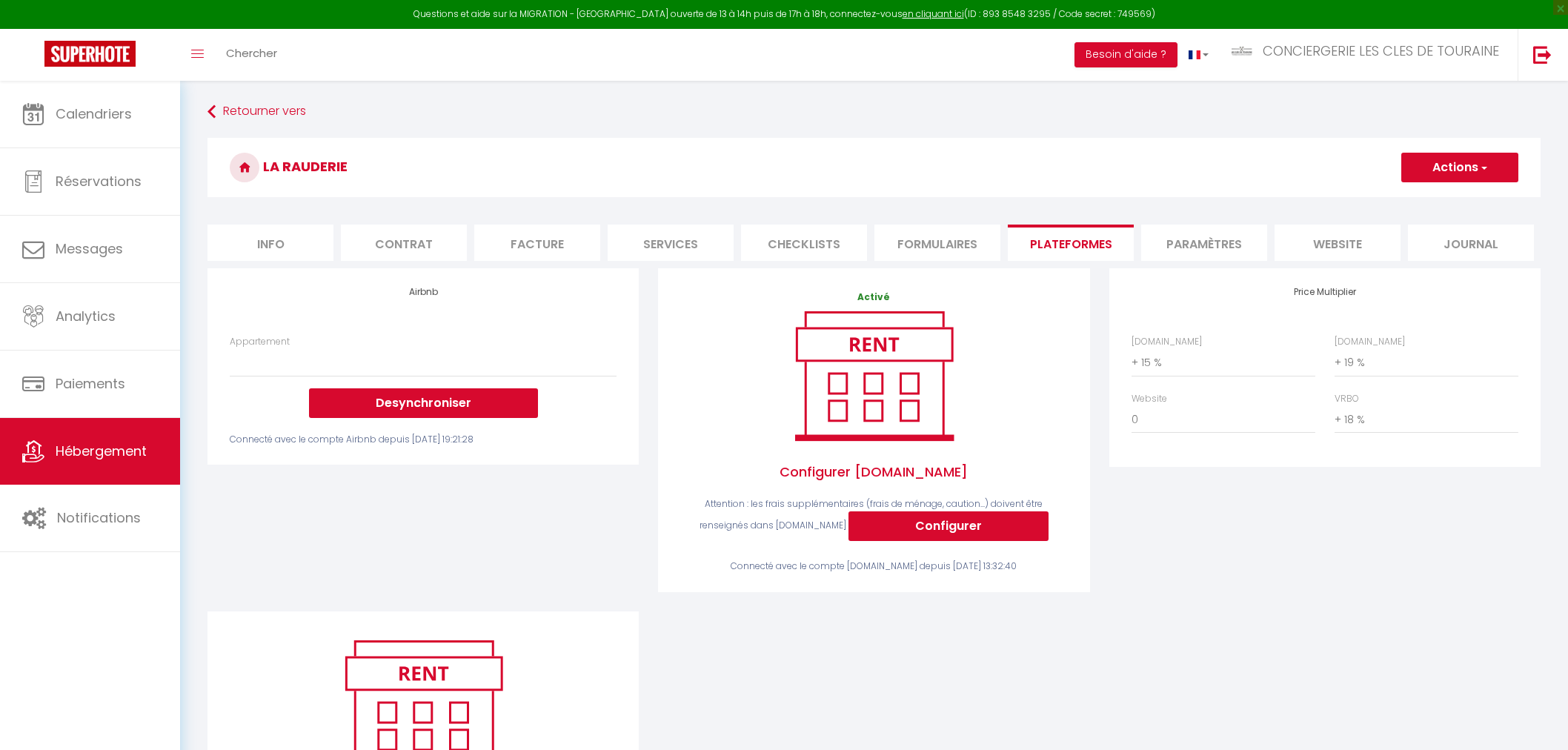
select select "+ 15 %"
select select "+ 19 %"
select select "+ 18 %"
click at [546, 373] on select "Appartement raffiné vue cathédrale avec jardin - info@lesclesdetouraine.com Mai…" at bounding box center [423, 362] width 387 height 28
click at [584, 369] on select "Appartement raffiné vue cathédrale avec jardin - info@lesclesdetouraine.com Mai…" at bounding box center [423, 362] width 387 height 28
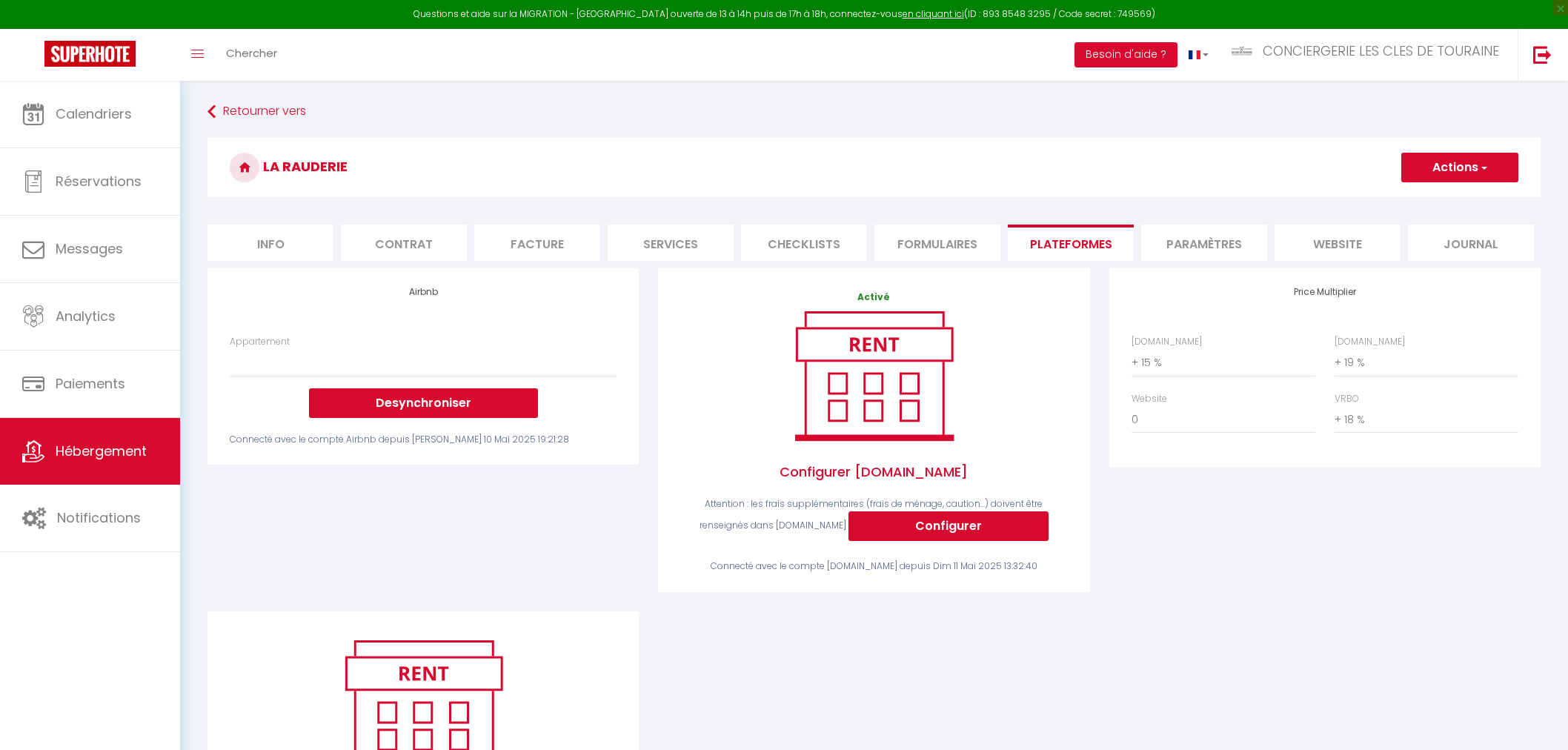
select select "+ 15 %"
select select "+ 19 %"
select select "+ 18 %"
click at [394, 360] on select "Appartement raffiné vue cathédrale avec jardin - [EMAIL_ADDRESS][DOMAIN_NAME] […" at bounding box center [423, 362] width 387 height 28
click at [431, 499] on div "Airbnb Appartement Appartement raffiné vue cathédrale avec jardin - info@lescle…" at bounding box center [424, 440] width 451 height 343
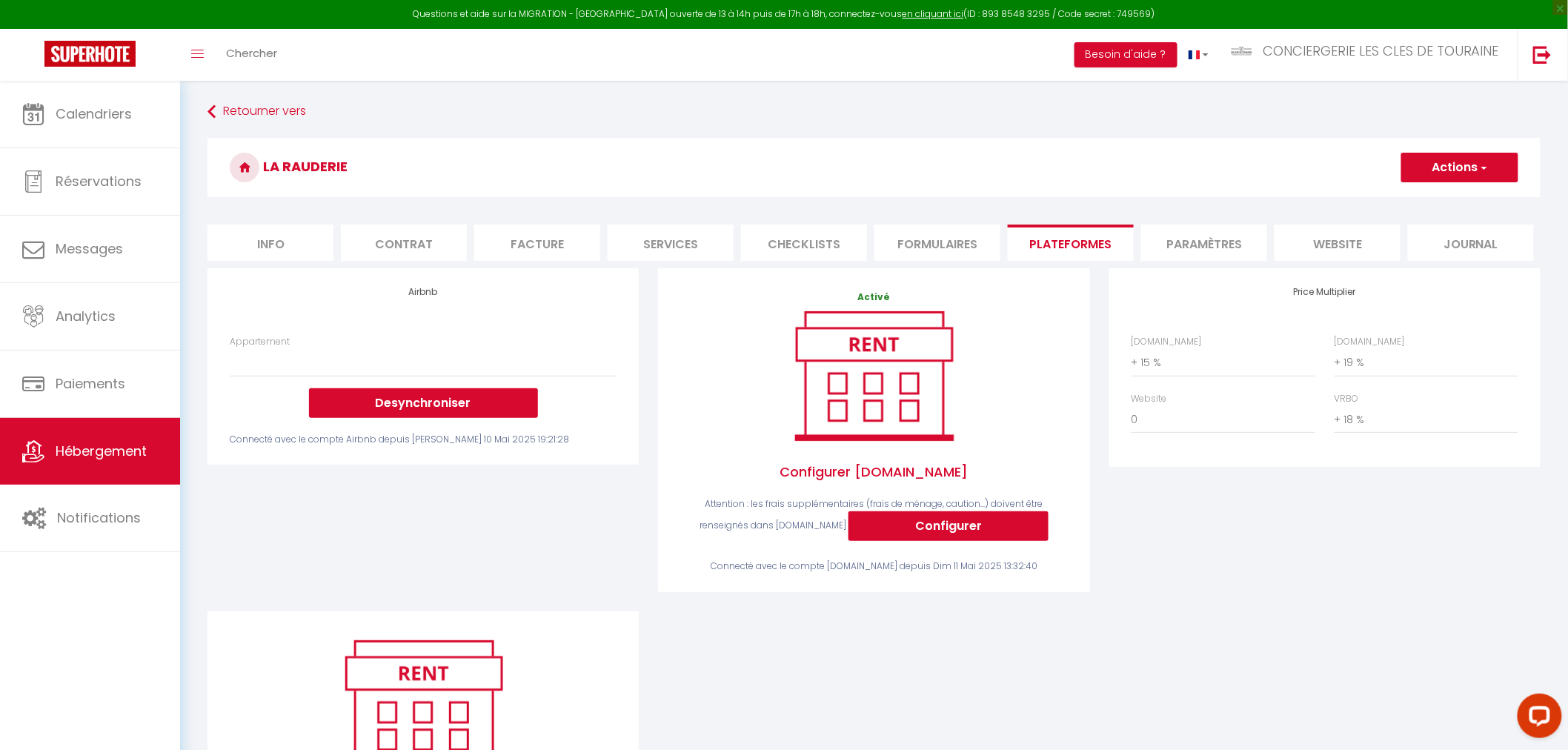
click at [424, 379] on div "Appartement Appartement raffiné vue cathédrale avec jardin - info@lesclesdetour…" at bounding box center [423, 375] width 387 height 83
click at [426, 366] on select "Appartement raffiné vue cathédrale avec jardin - info@lesclesdetouraine.com Mai…" at bounding box center [423, 362] width 387 height 28
click at [905, 713] on div "Airbnb Appartement Appartement raffiné vue cathédrale avec jardin - info@lescle…" at bounding box center [875, 581] width 1353 height 626
click at [1340, 241] on li "website" at bounding box center [1338, 242] width 126 height 36
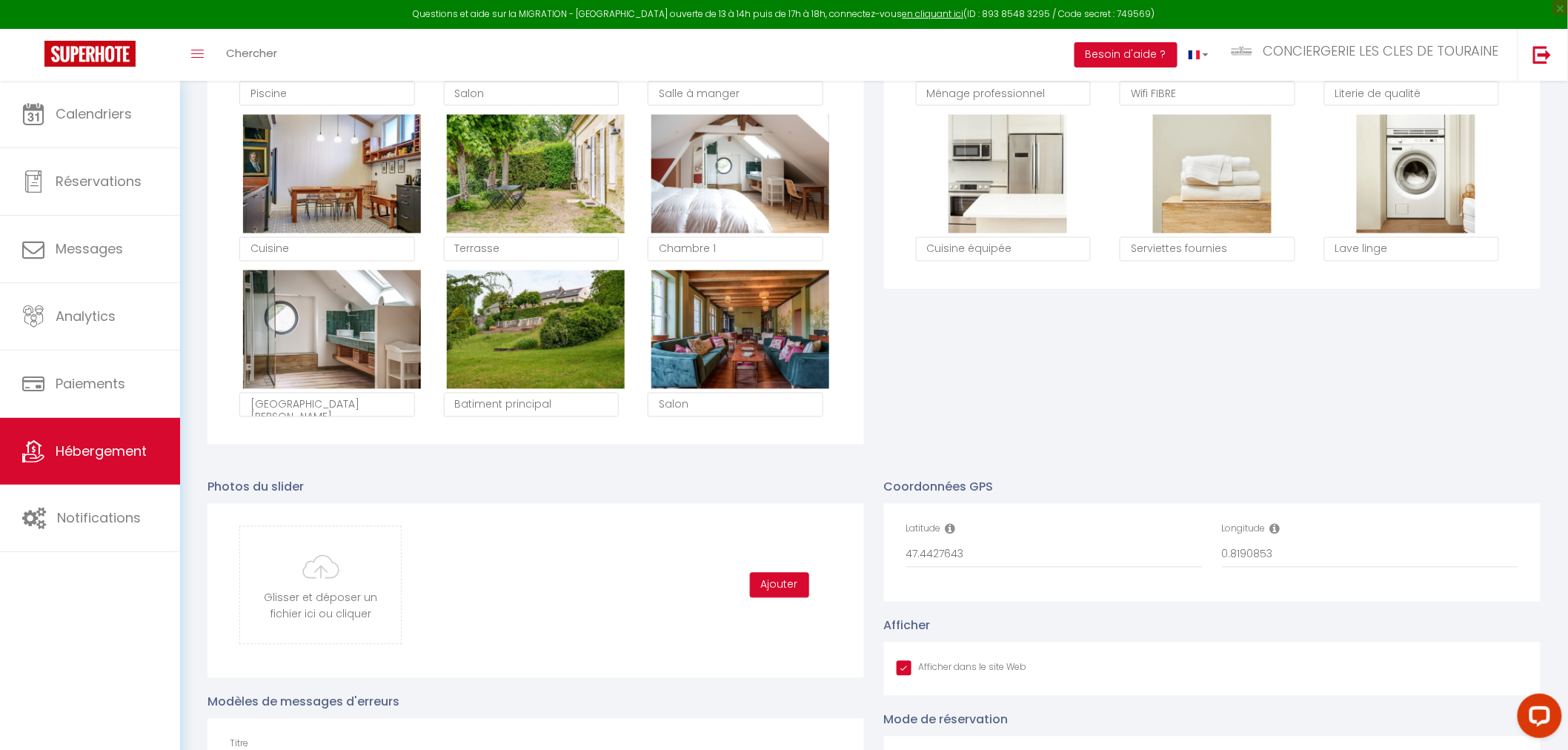
scroll to position [1070, 0]
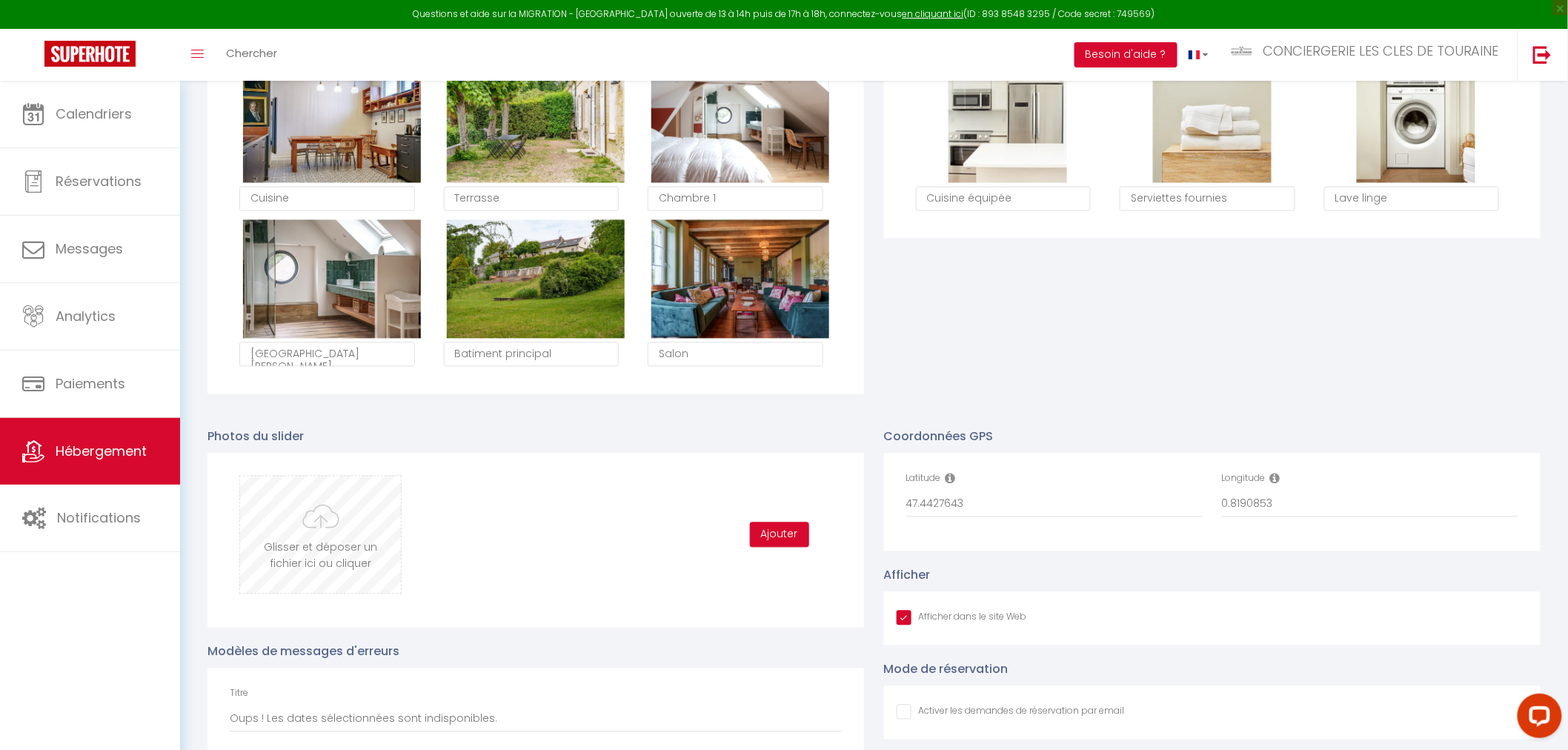
click at [332, 517] on input "file" at bounding box center [320, 535] width 160 height 117
type input "C:\fakepath\DSC09245-HDR-2.jpg"
checkbox input "true"
checkbox input "false"
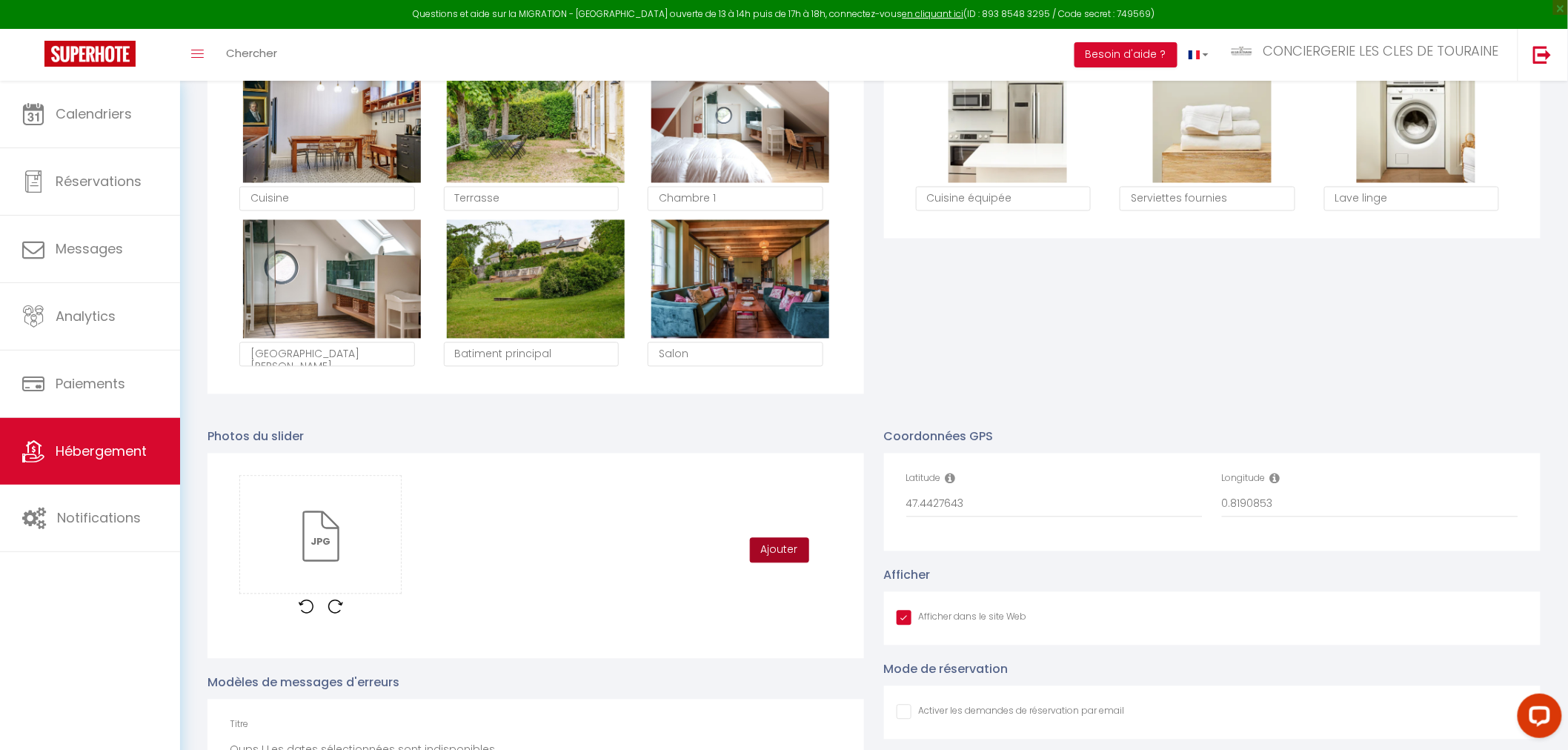
click at [763, 557] on button "Ajouter" at bounding box center [780, 550] width 59 height 25
checkbox input "true"
checkbox input "false"
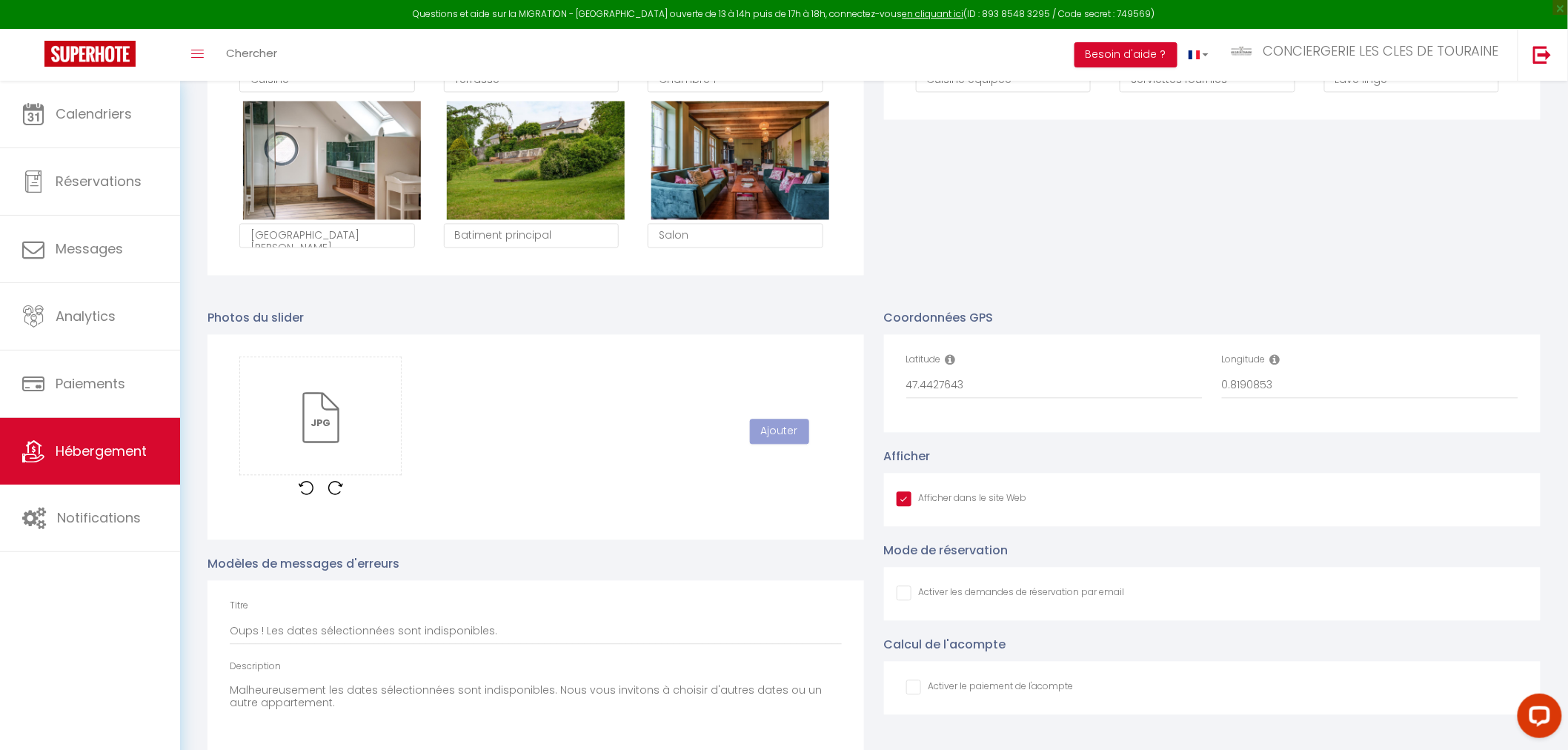
scroll to position [1234, 0]
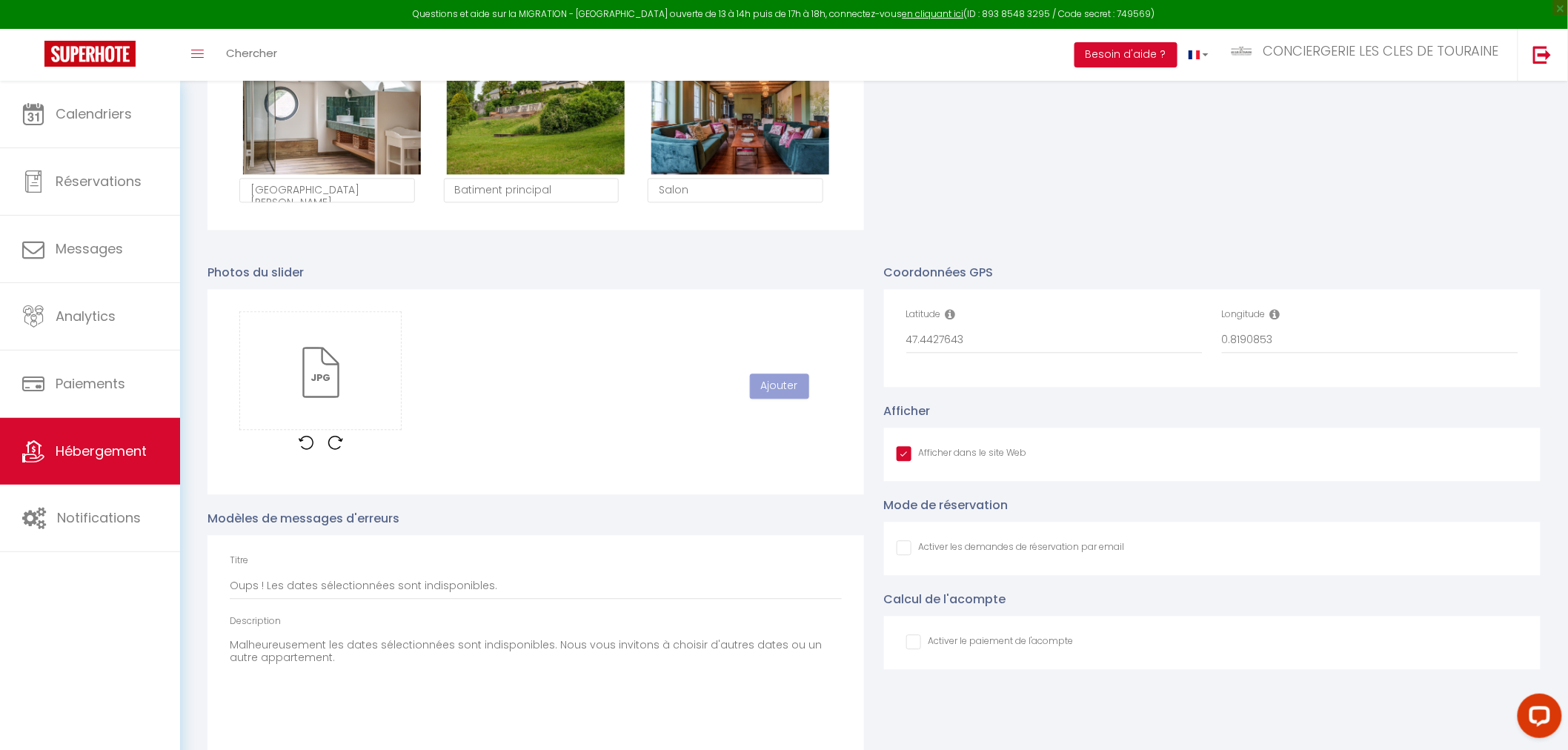
click at [902, 460] on input "Afficher dans le site Web" at bounding box center [962, 453] width 131 height 14
checkbox input "true"
click at [904, 635] on div "Activer le paiement de l'acompte" at bounding box center [1054, 643] width 315 height 16
click at [912, 639] on input "checkbox" at bounding box center [990, 642] width 168 height 14
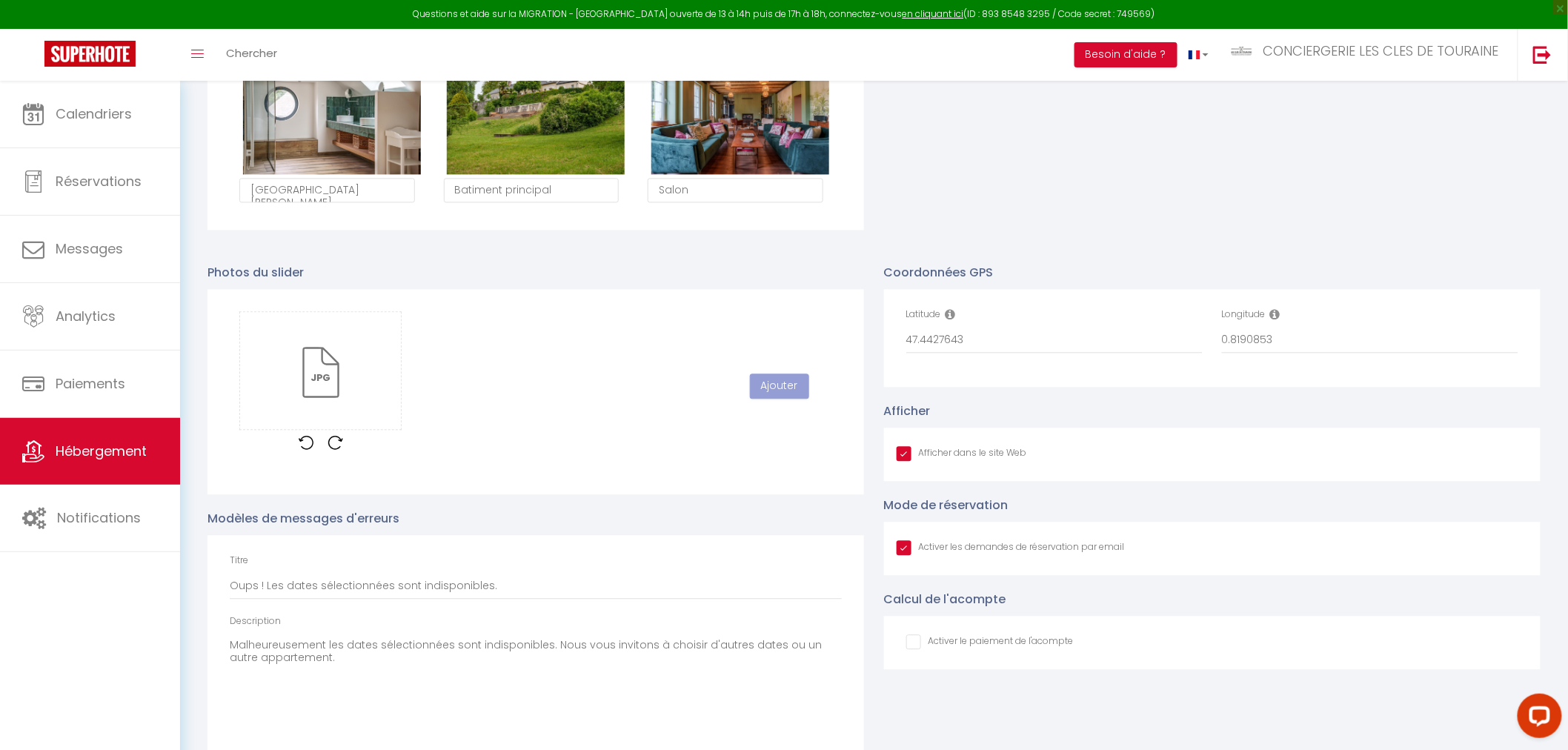
checkbox input "true"
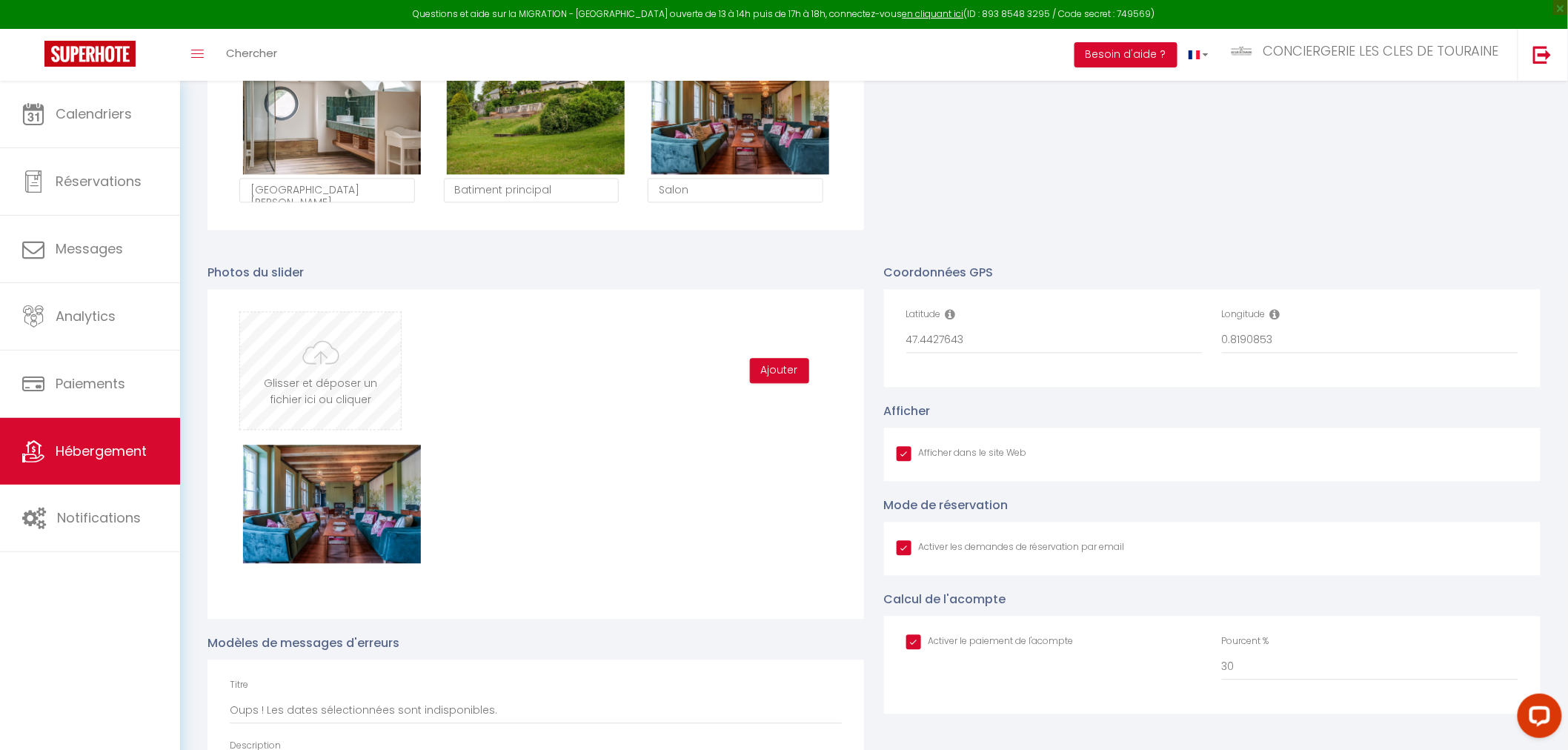
click at [354, 367] on input "file" at bounding box center [320, 371] width 160 height 117
type input "C:\fakepath\DSC09253-Modifier.jpg"
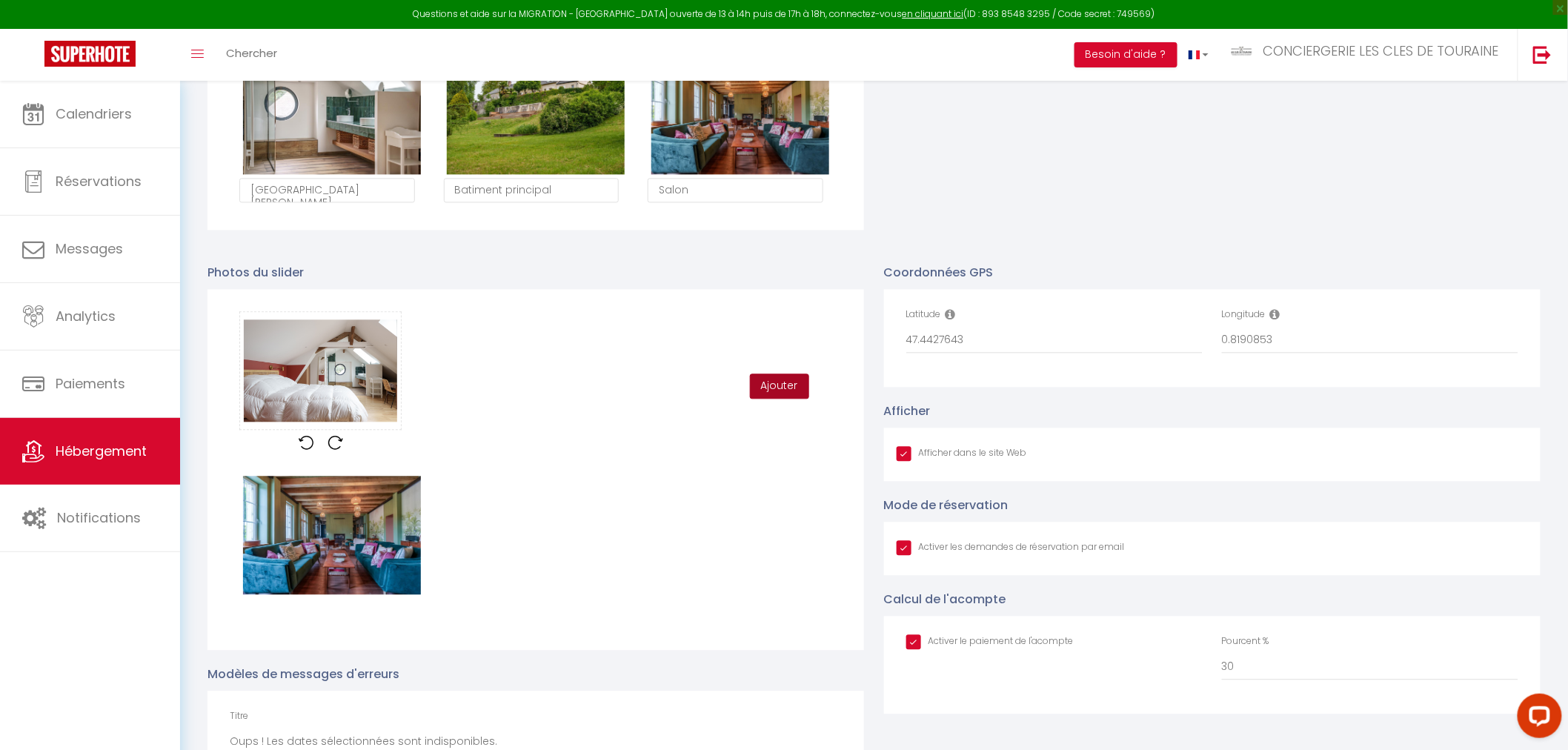
click at [780, 387] on button "Ajouter" at bounding box center [780, 385] width 59 height 25
checkbox input "true"
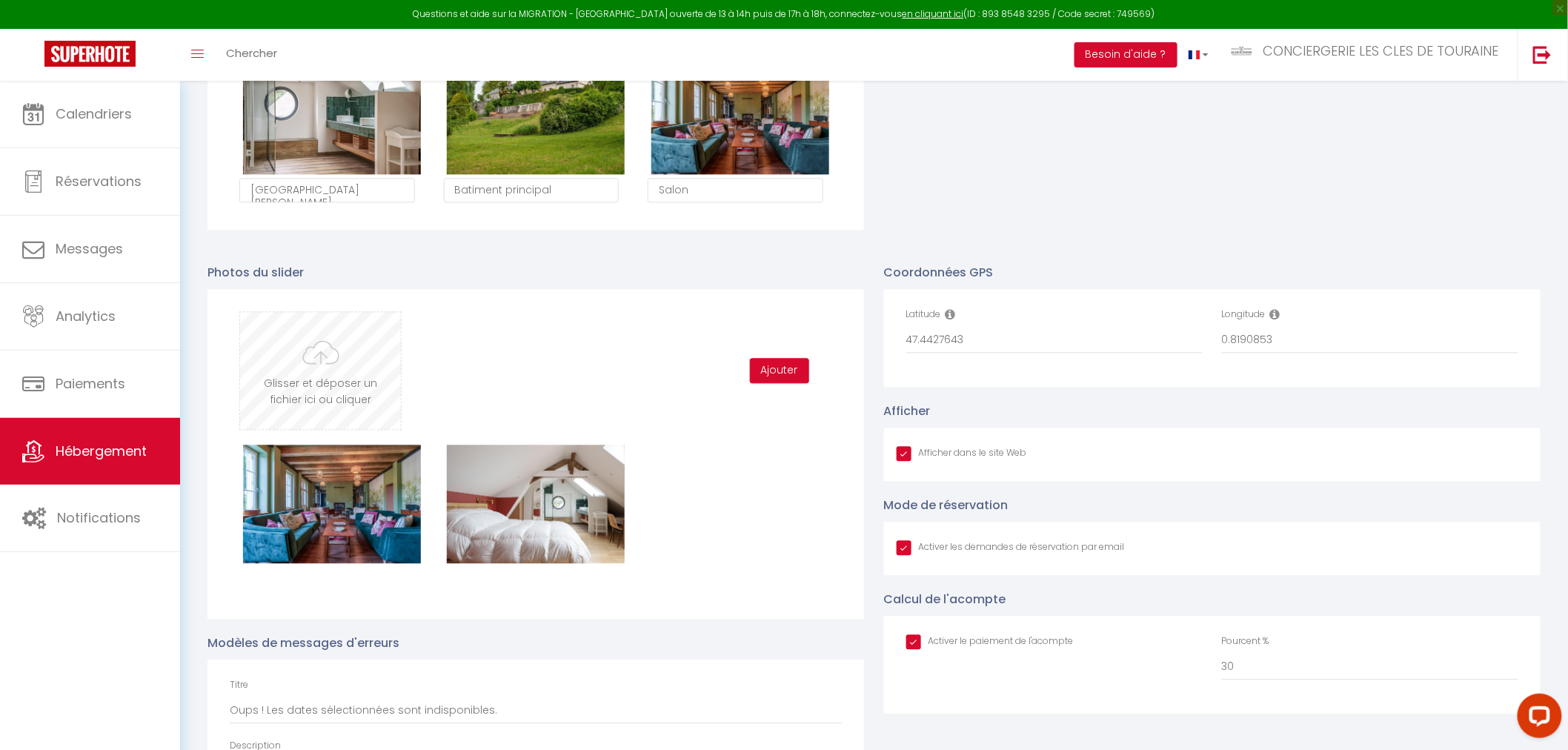
click at [339, 383] on input "file" at bounding box center [320, 371] width 160 height 117
type input "C:\fakepath\DSC09297-HDR-Modifier.jpg"
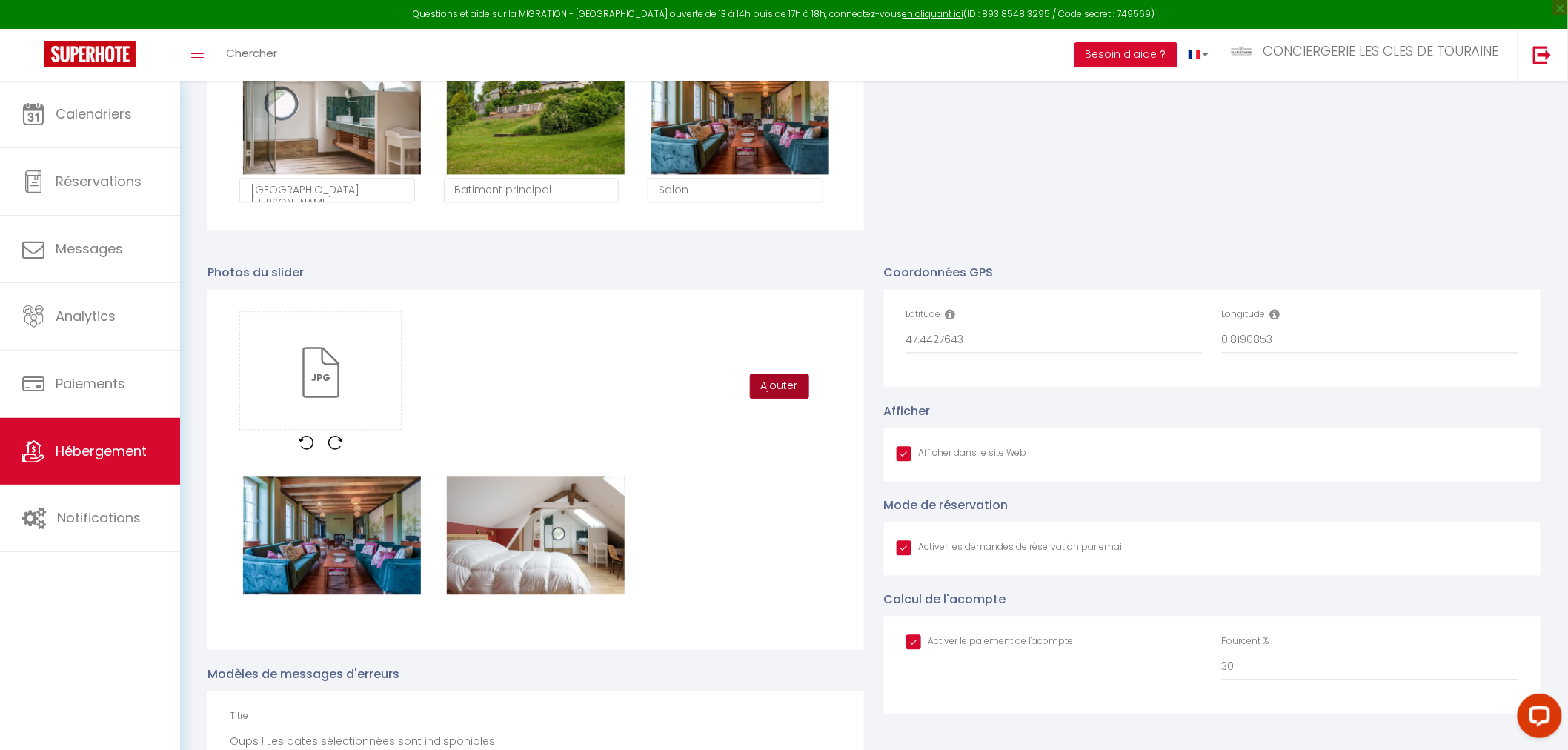
click at [775, 380] on button "Ajouter" at bounding box center [780, 385] width 59 height 25
checkbox input "true"
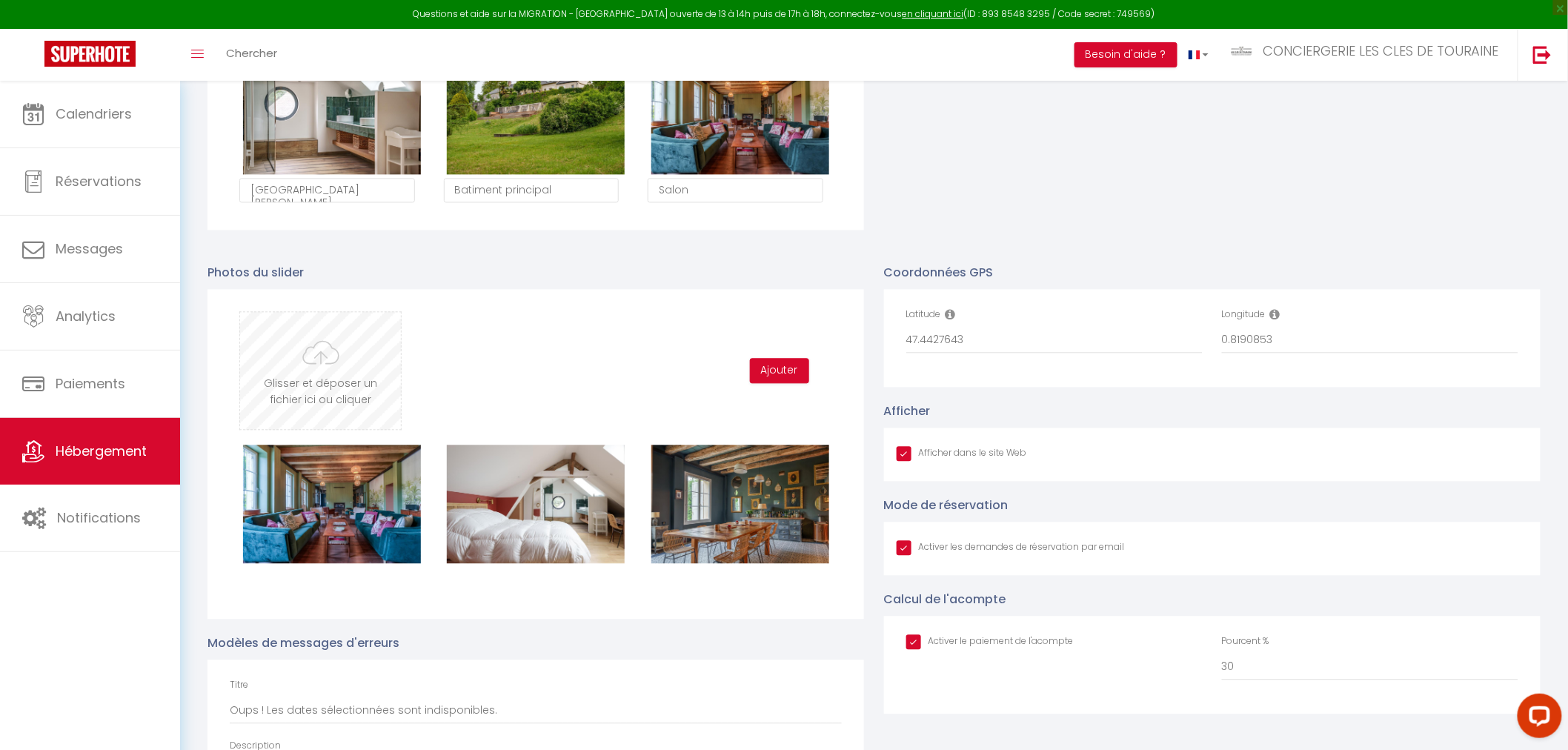
click at [323, 385] on input "file" at bounding box center [320, 371] width 160 height 117
type input "C:\fakepath\DSC09309-4.jpg"
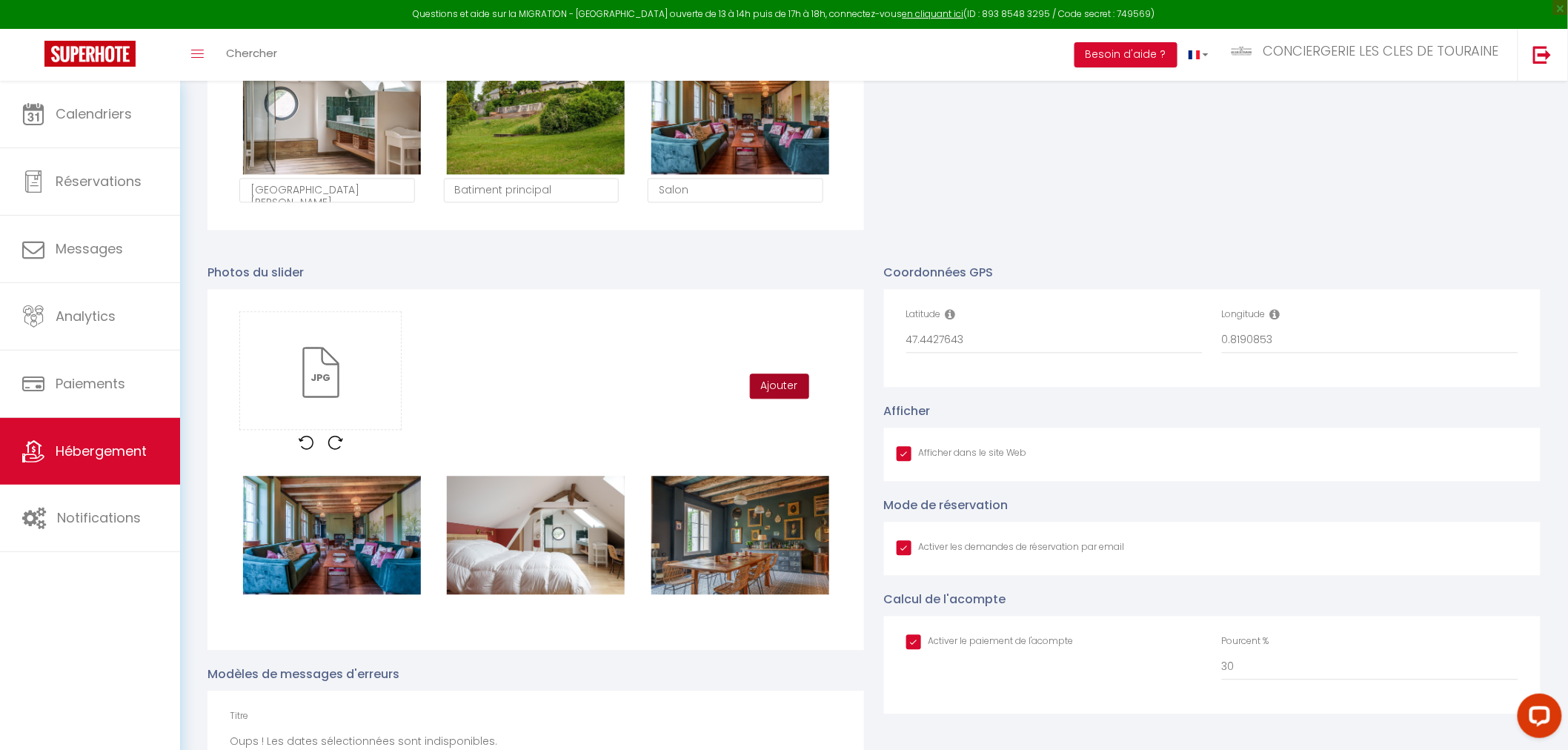
click at [781, 381] on button "Ajouter" at bounding box center [780, 385] width 59 height 25
checkbox input "true"
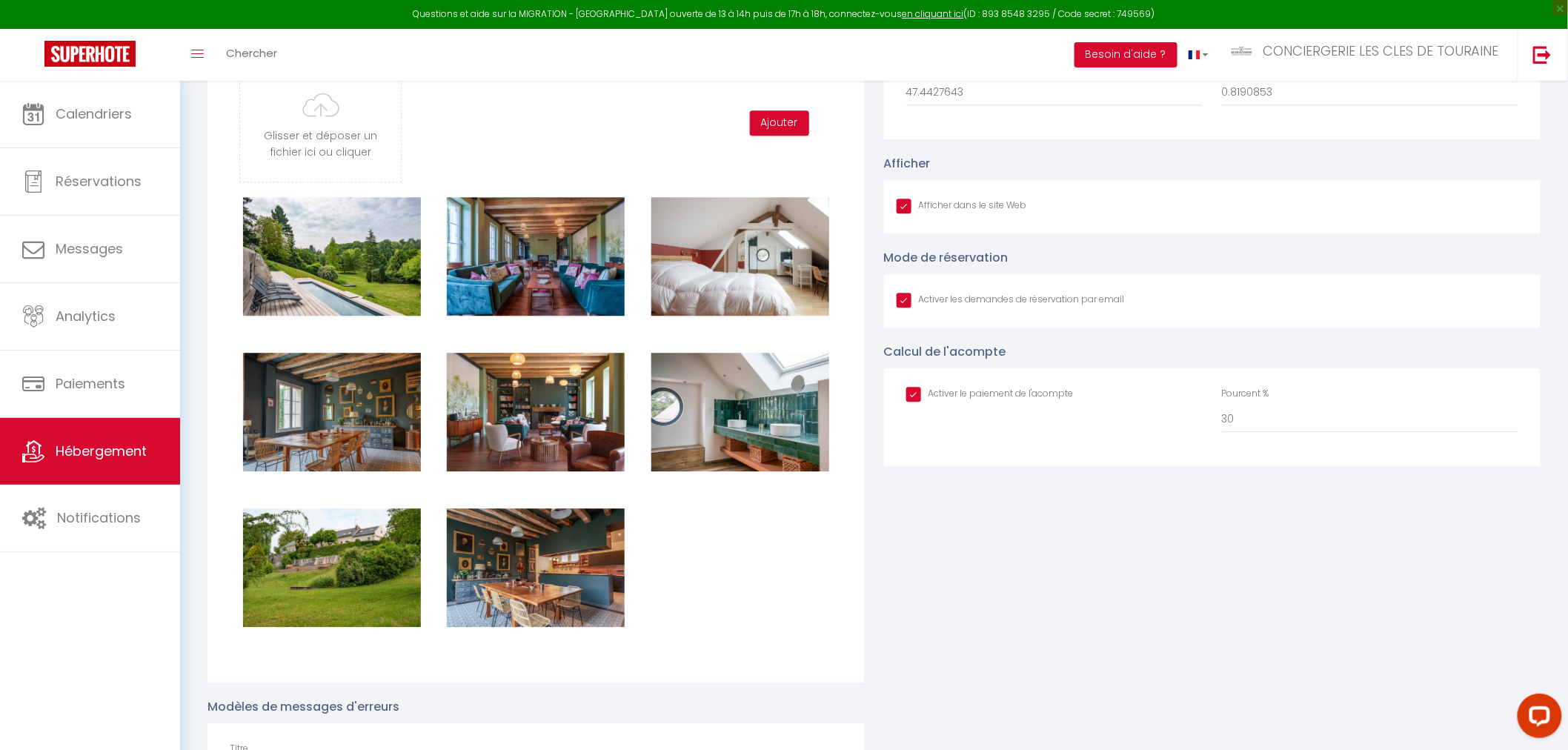
scroll to position [329, 0]
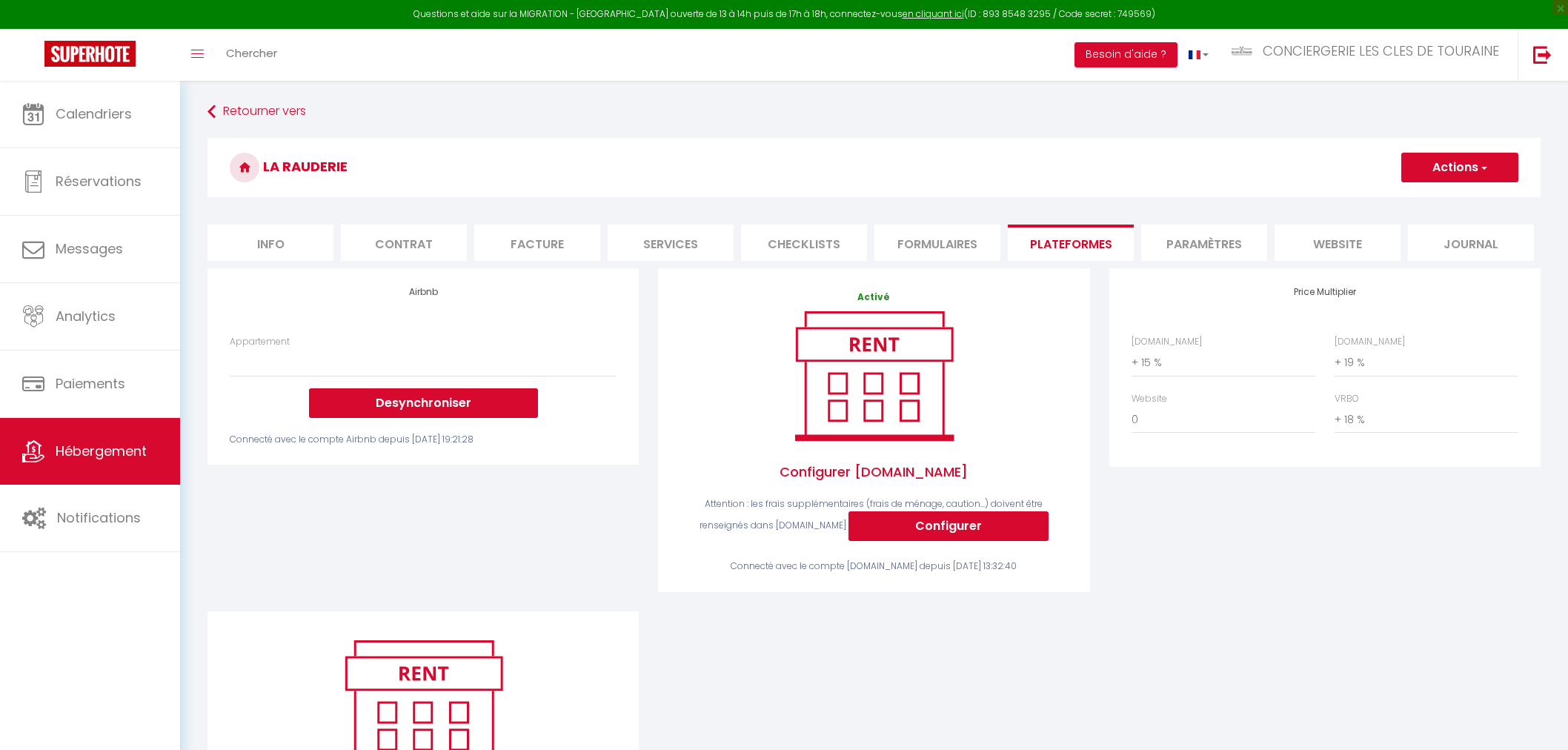
select select "+ 15 %"
select select "+ 19 %"
select select "+ 18 %"
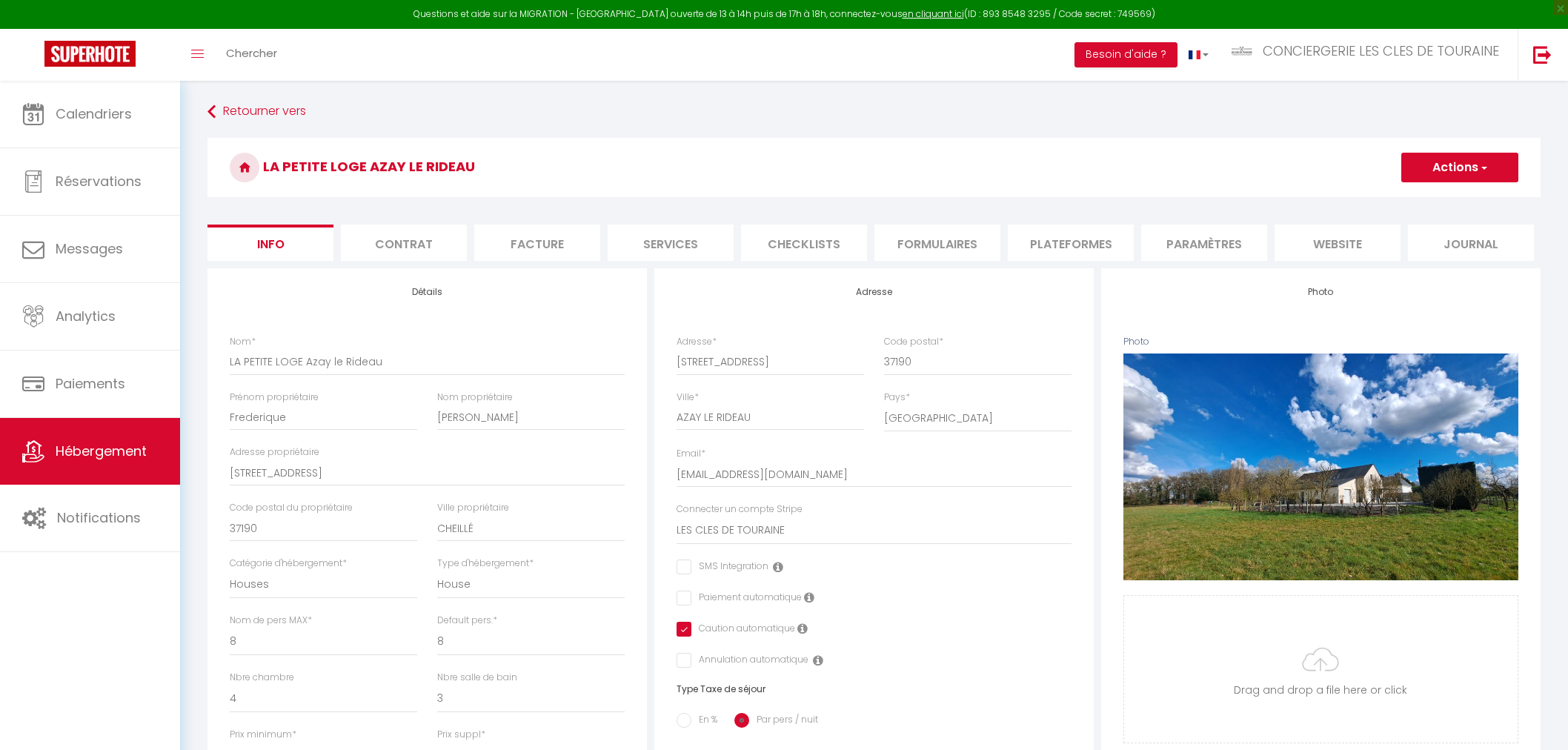
select select "houses"
select select "8"
select select "4"
select select "3"
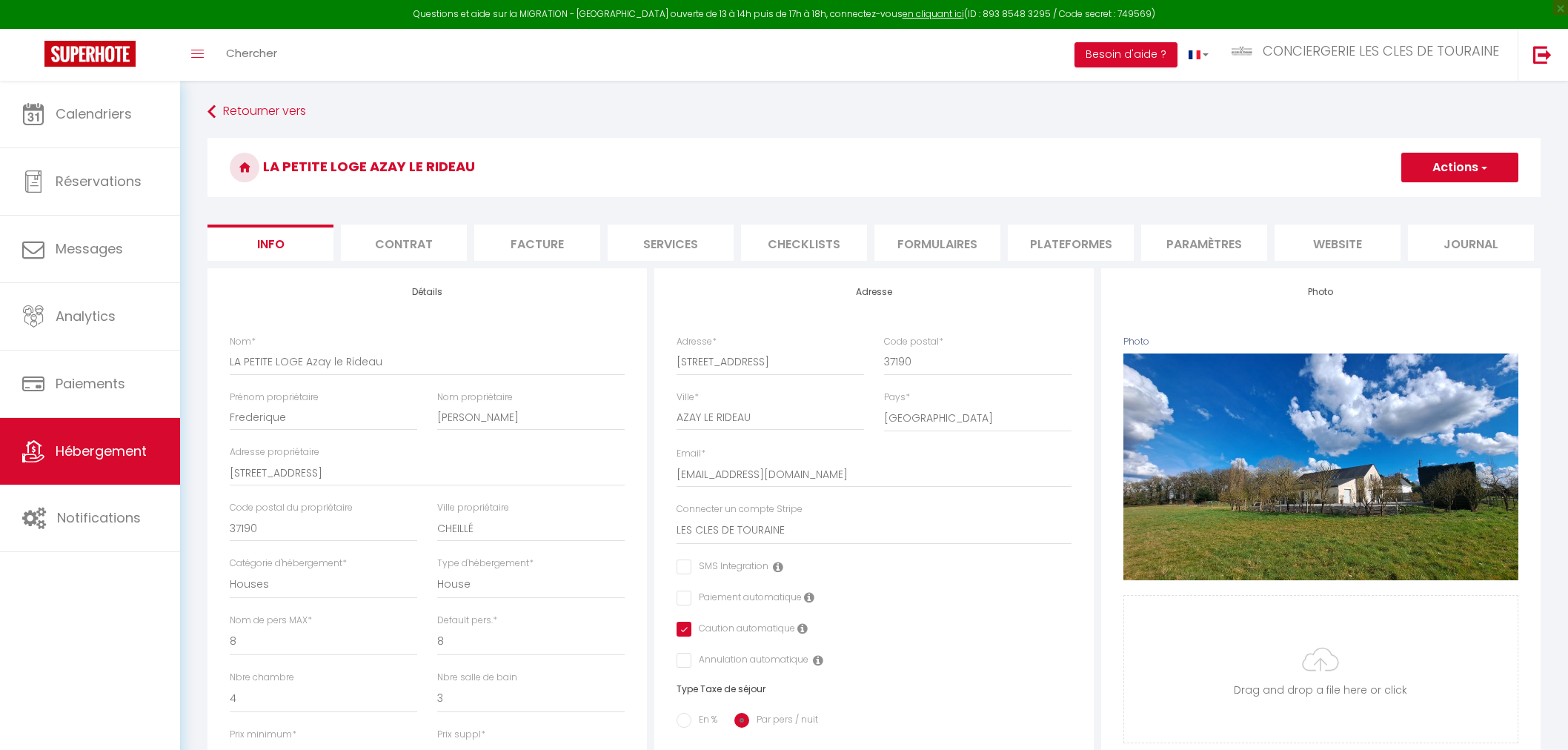
select select "15:00"
select select "23:45"
select select "11:00"
select select "30"
select select "120"
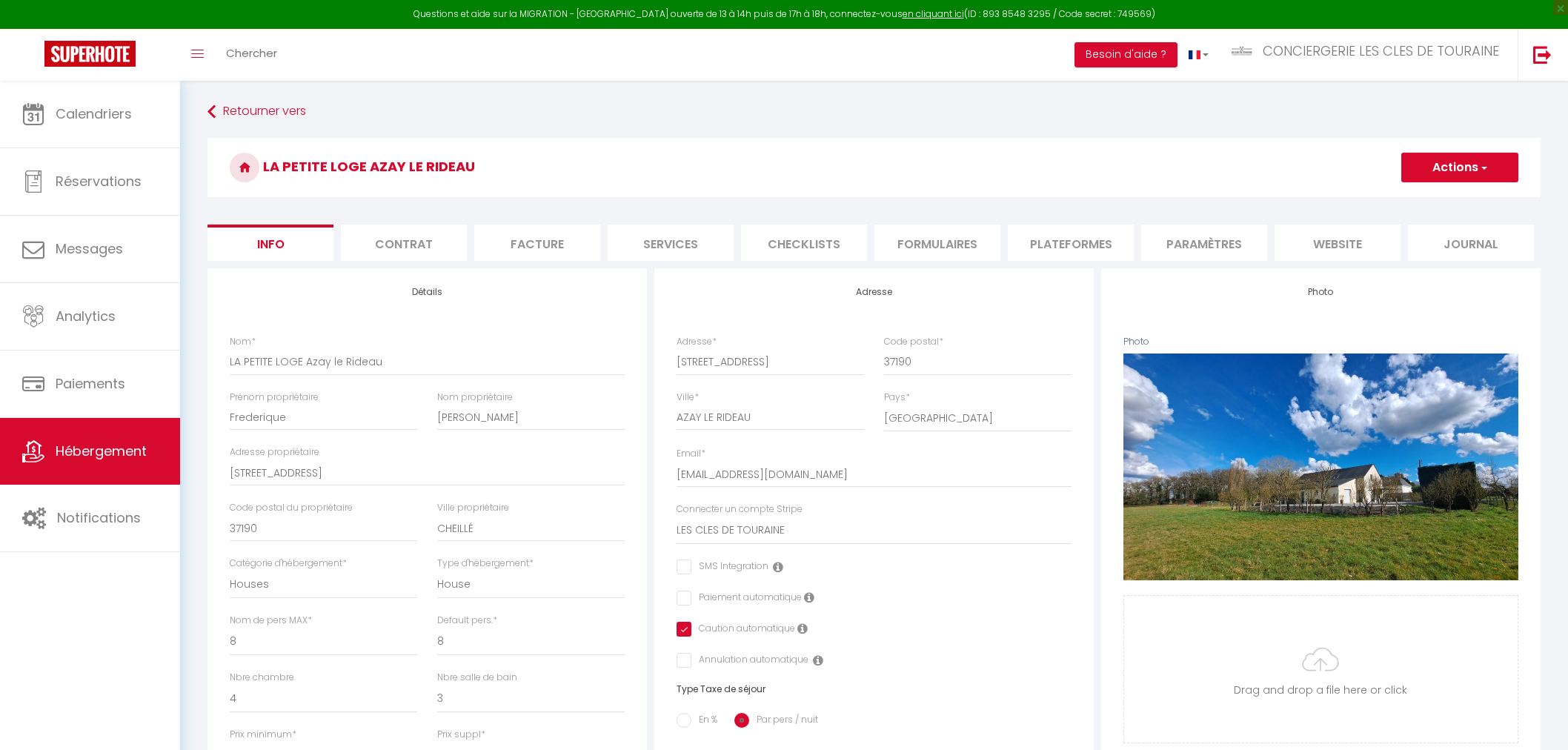
select select "3498"
select select "28"
select select "8047"
select select "32445"
